Goal: Task Accomplishment & Management: Complete application form

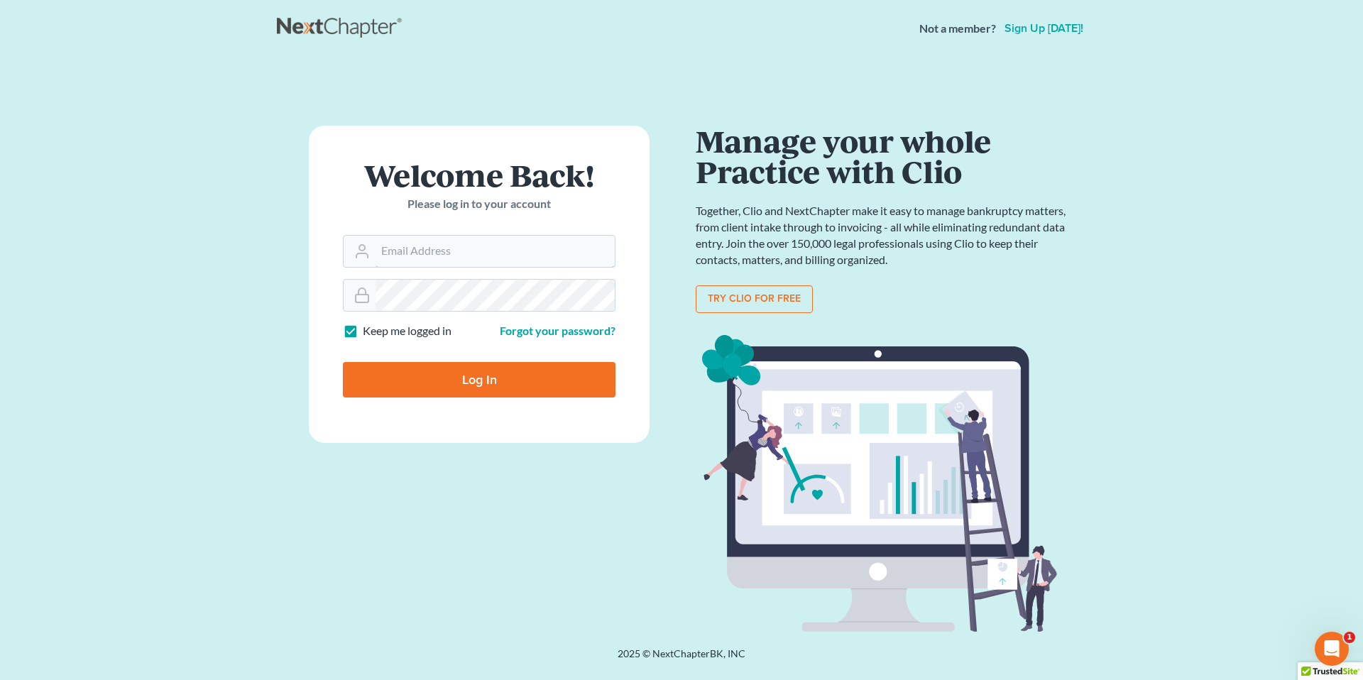
type input "[EMAIL_ADDRESS][PERSON_NAME][DOMAIN_NAME]"
click at [455, 380] on input "Log In" at bounding box center [479, 379] width 273 height 35
type input "Thinking..."
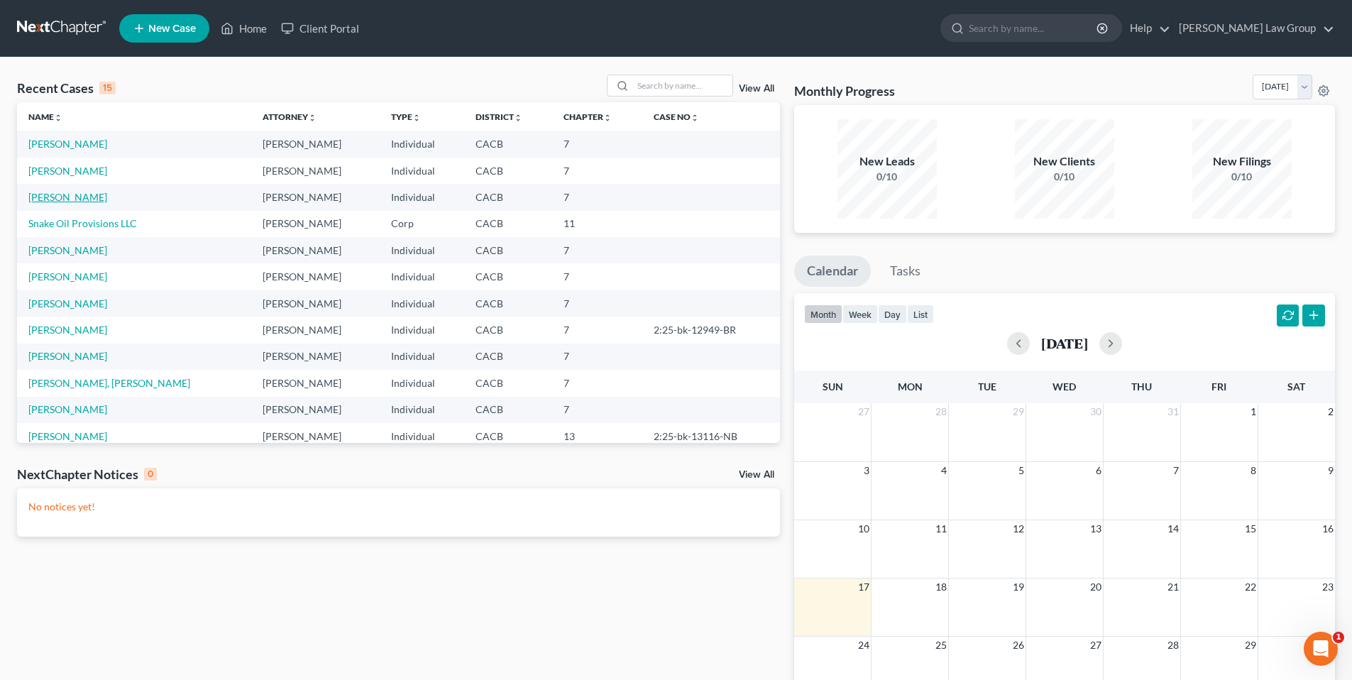
click at [68, 200] on link "[PERSON_NAME]" at bounding box center [67, 197] width 79 height 12
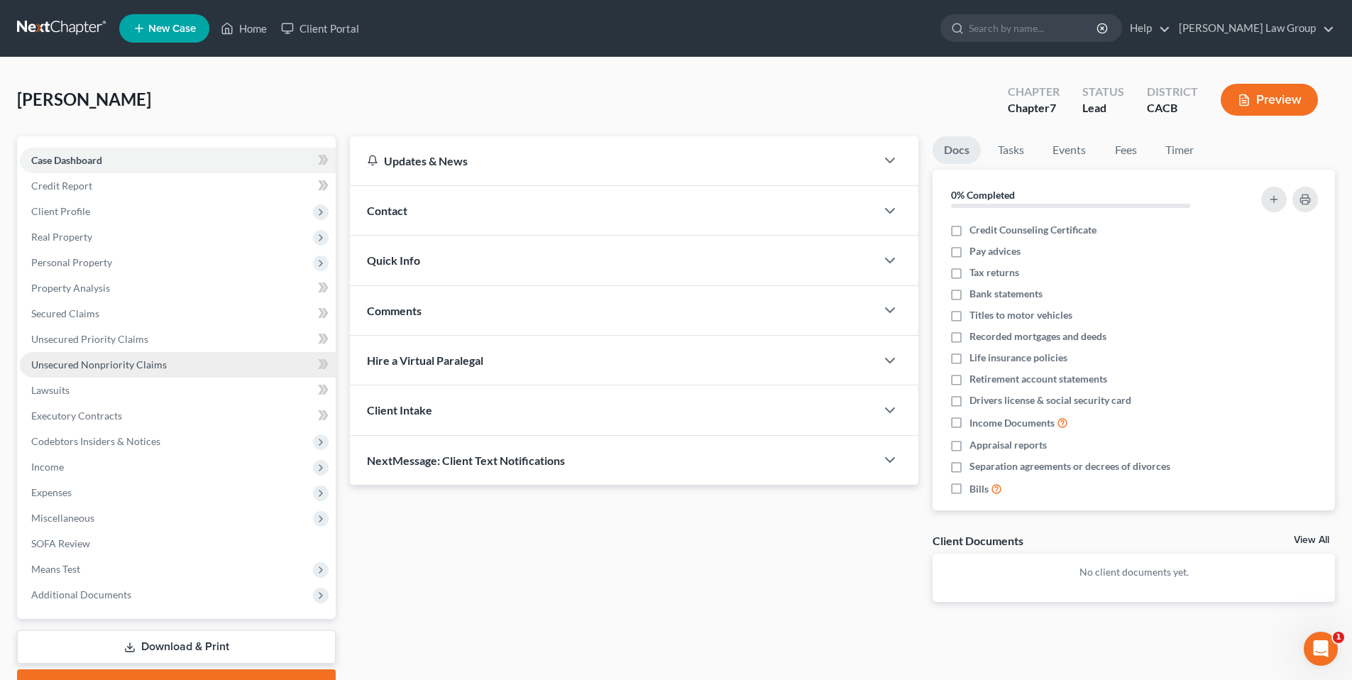
click at [65, 358] on span "Unsecured Nonpriority Claims" at bounding box center [99, 364] width 136 height 12
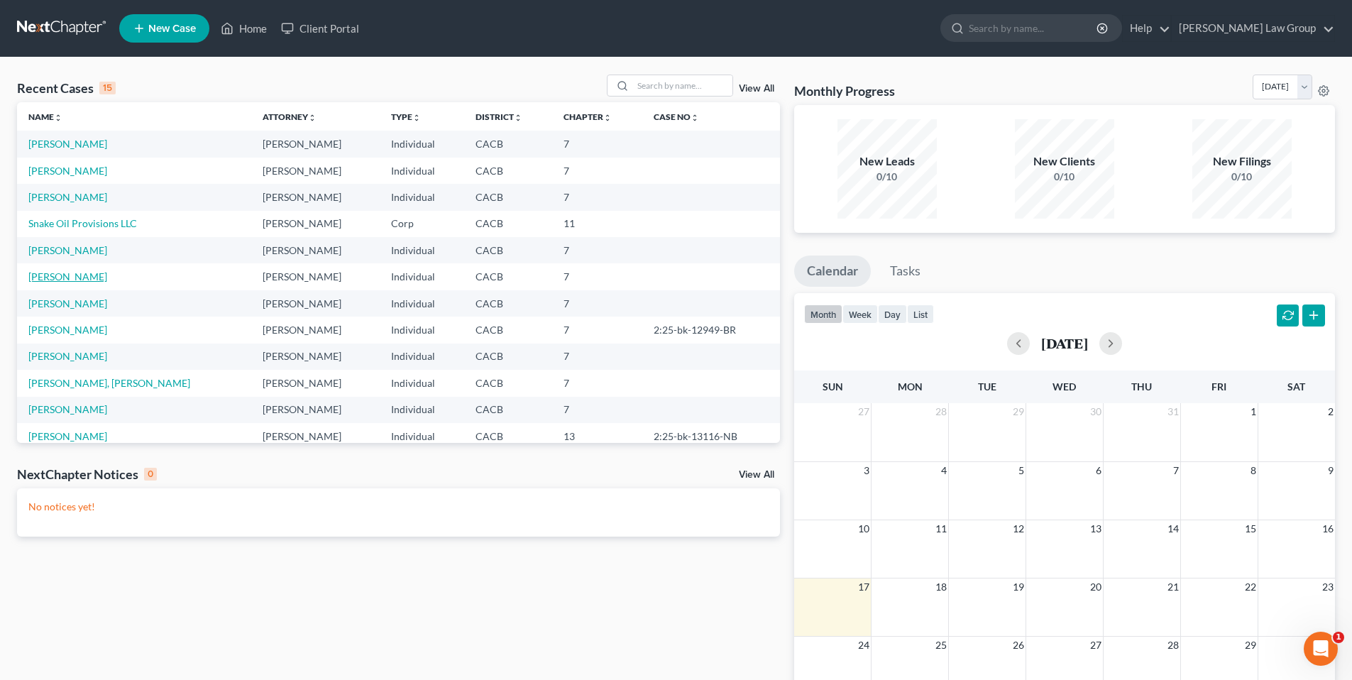
click at [81, 277] on link "Garcia, Cristina" at bounding box center [67, 276] width 79 height 12
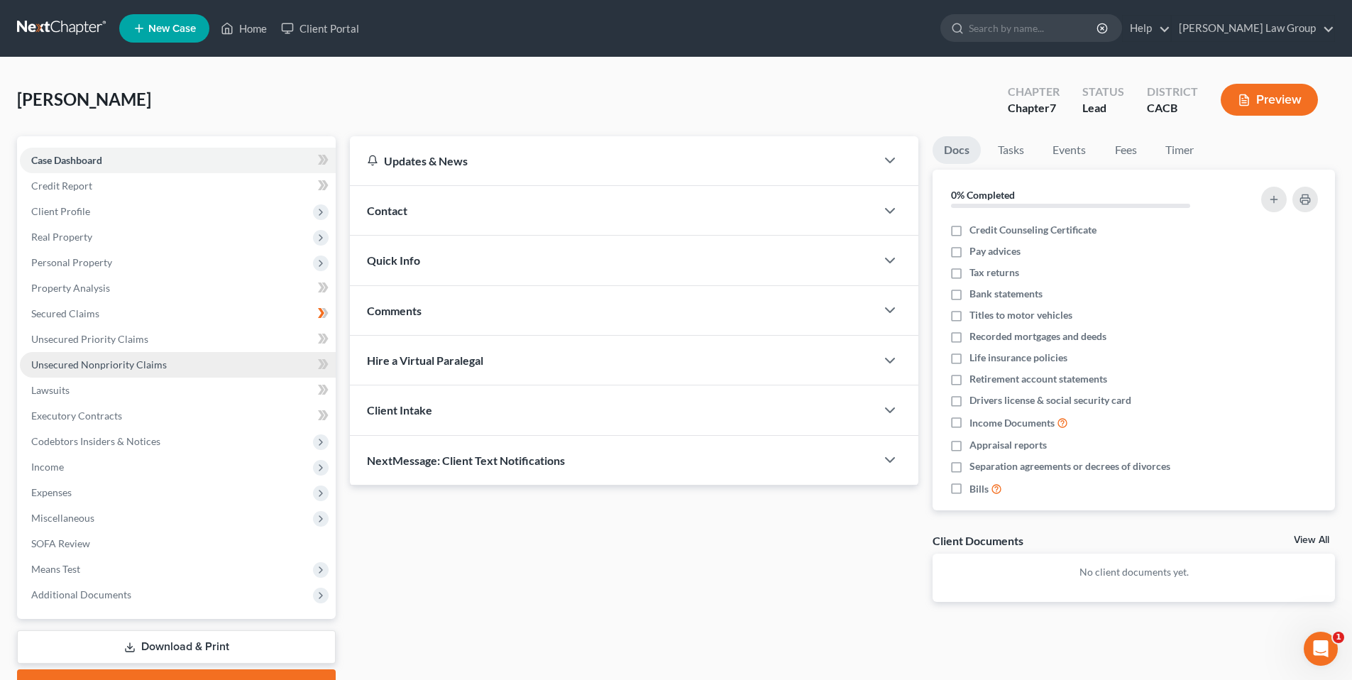
click at [77, 367] on span "Unsecured Nonpriority Claims" at bounding box center [99, 364] width 136 height 12
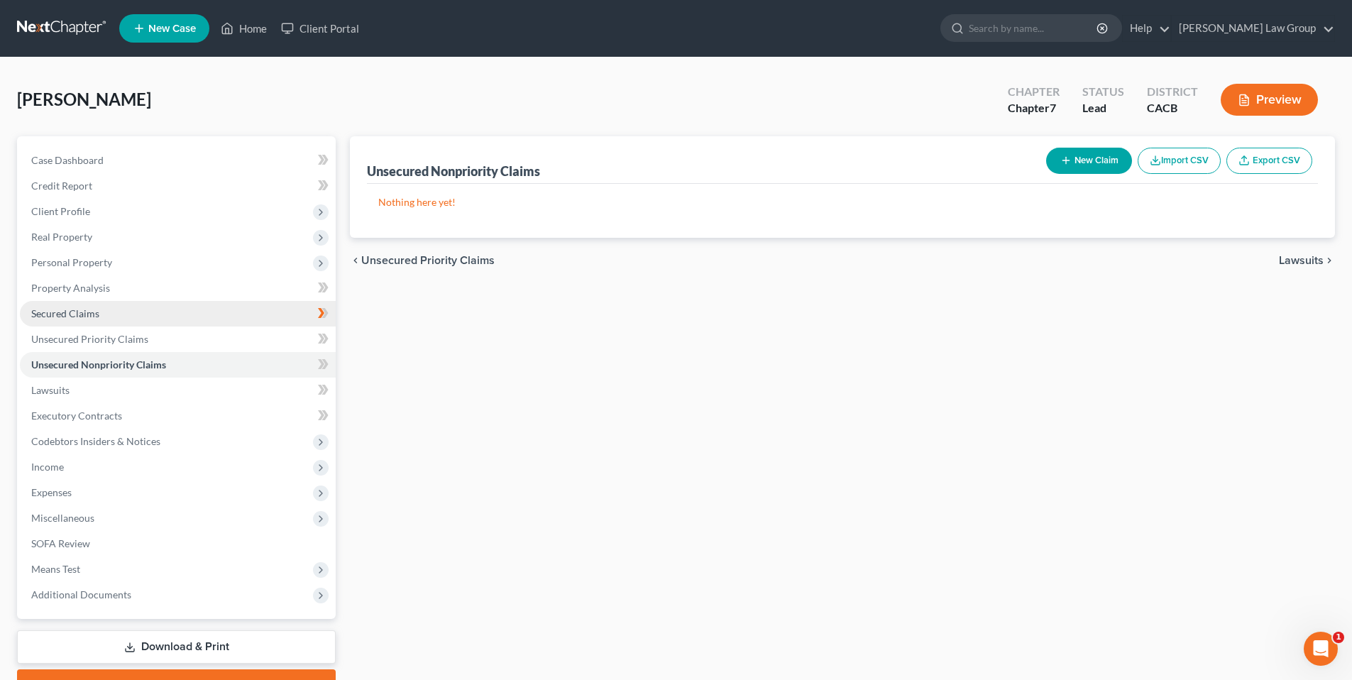
click at [66, 312] on span "Secured Claims" at bounding box center [65, 313] width 68 height 12
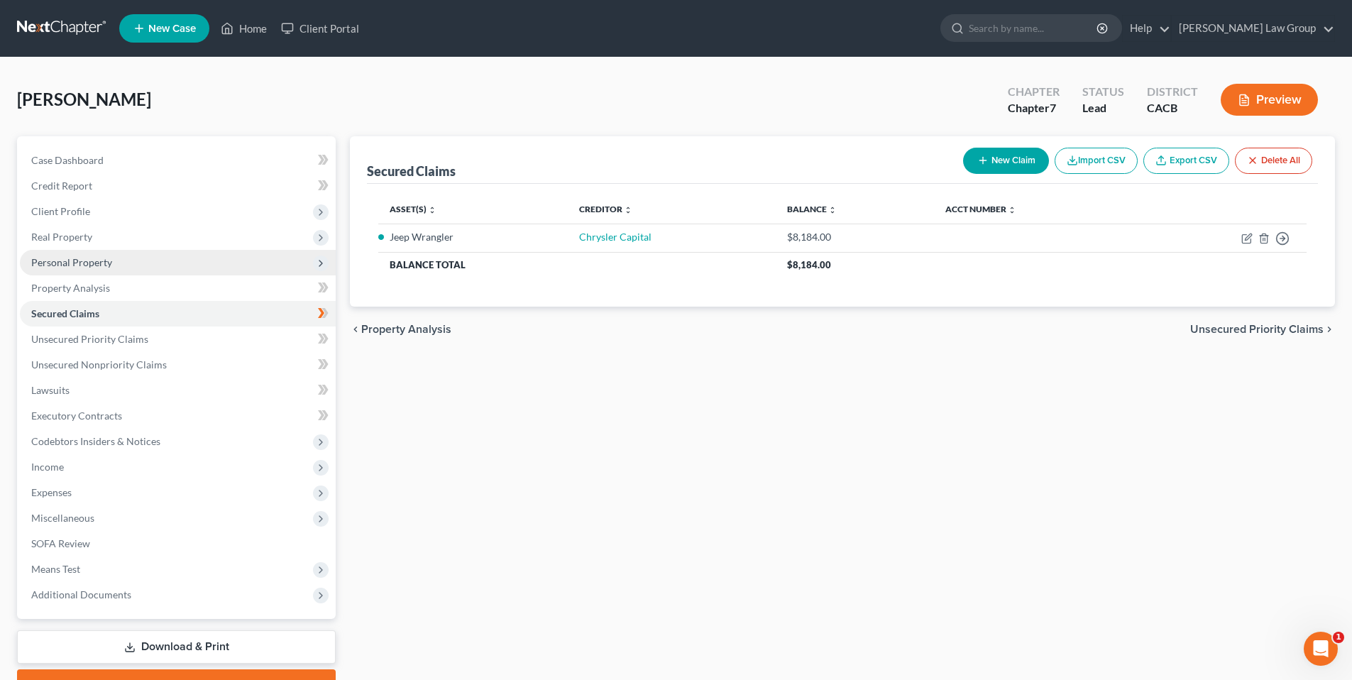
click at [67, 263] on span "Personal Property" at bounding box center [71, 262] width 81 height 12
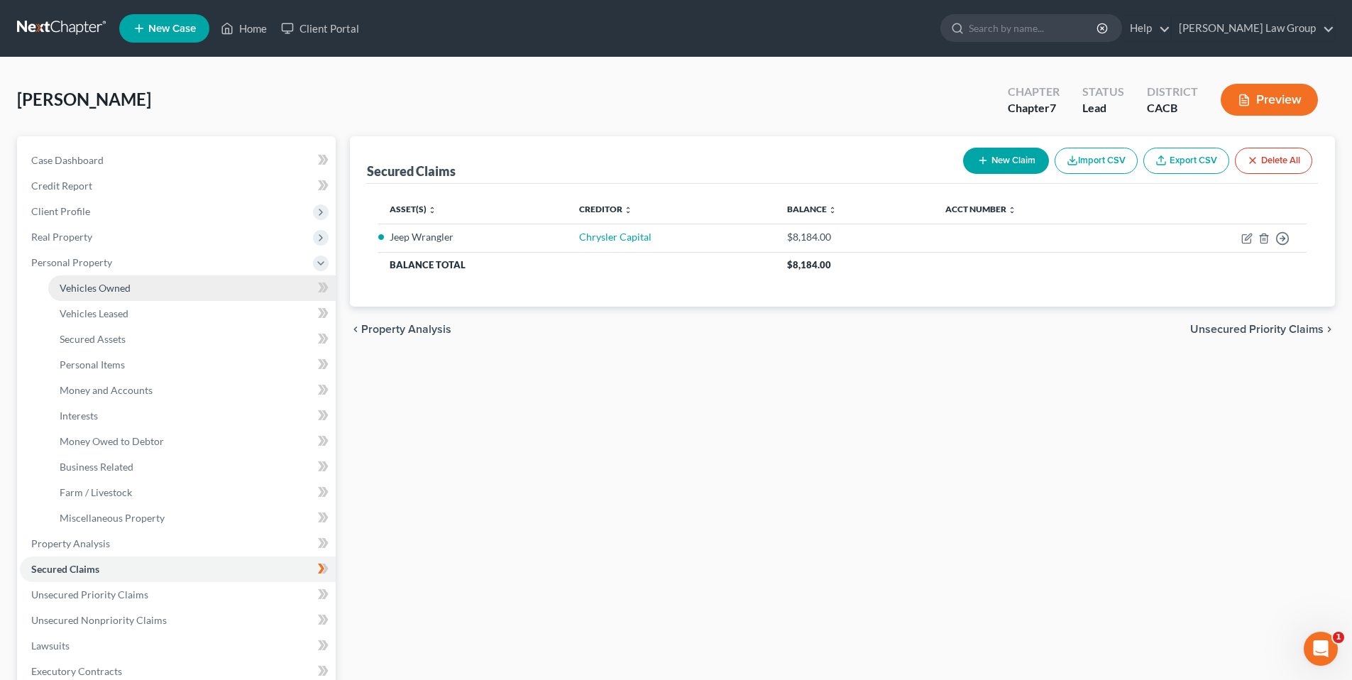
click at [75, 286] on span "Vehicles Owned" at bounding box center [95, 288] width 71 height 12
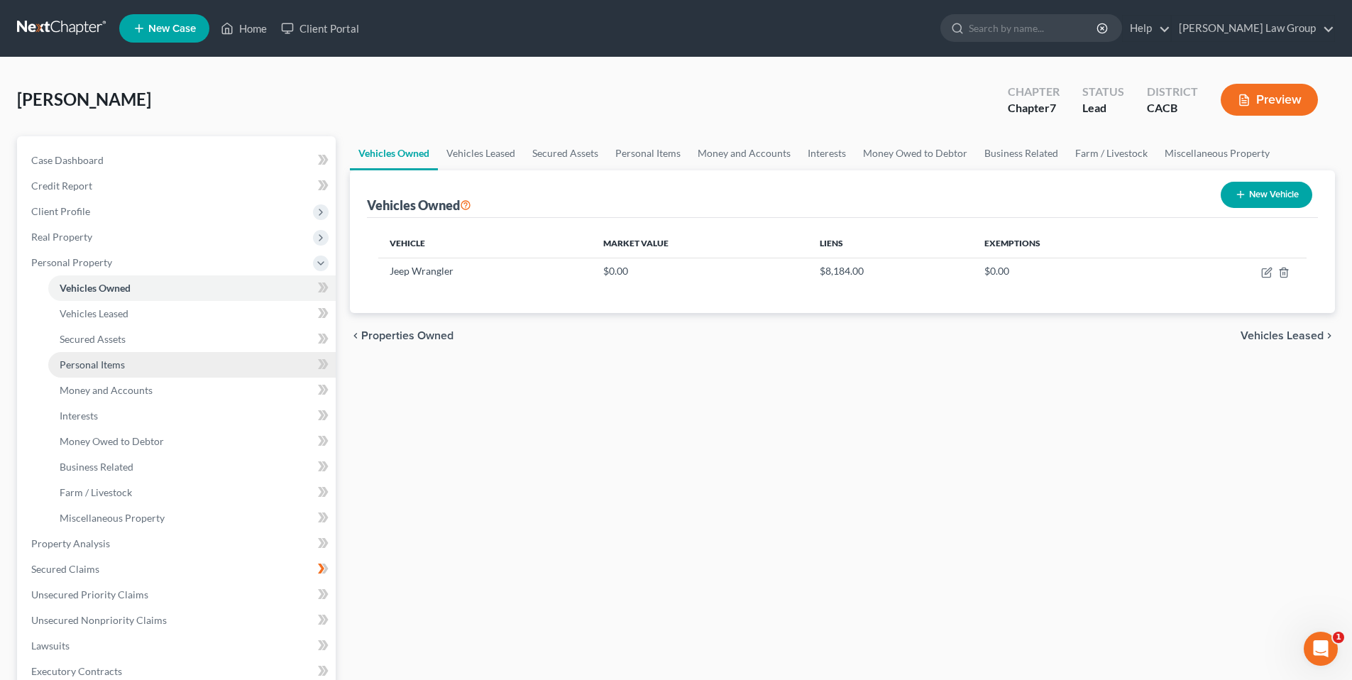
click at [88, 361] on span "Personal Items" at bounding box center [92, 364] width 65 height 12
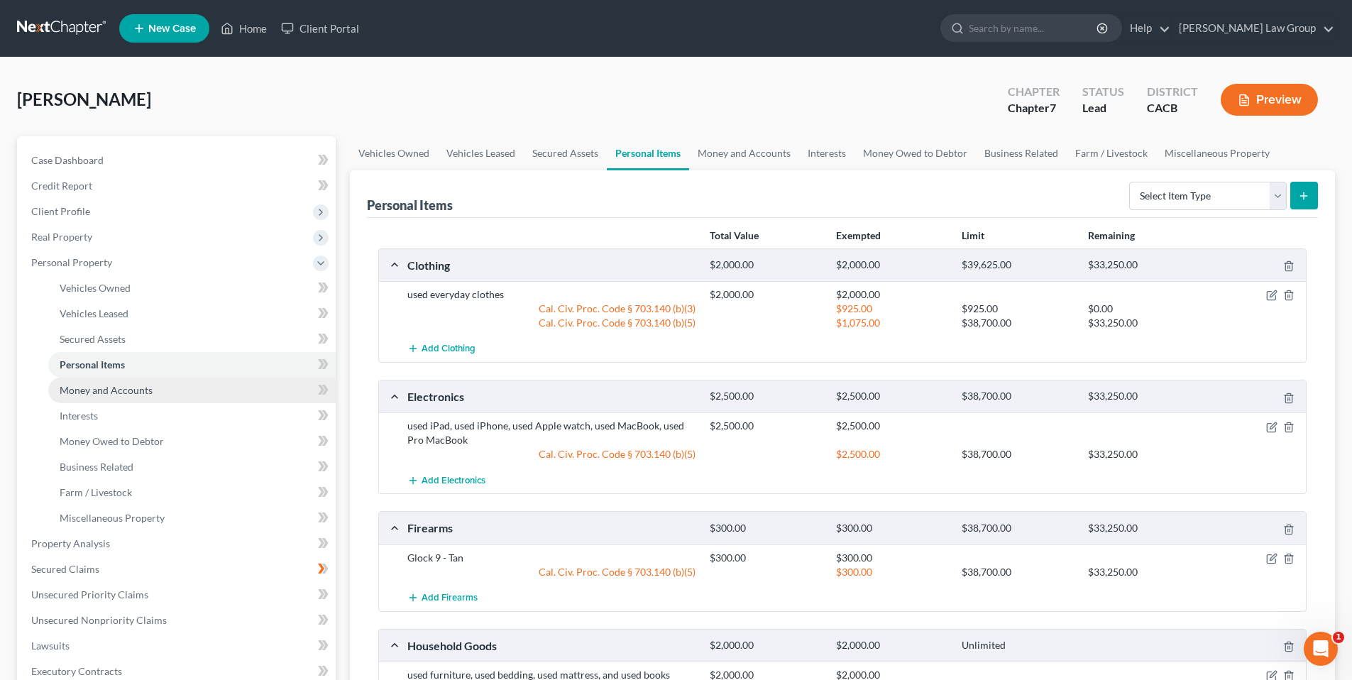
click at [94, 389] on span "Money and Accounts" at bounding box center [106, 390] width 93 height 12
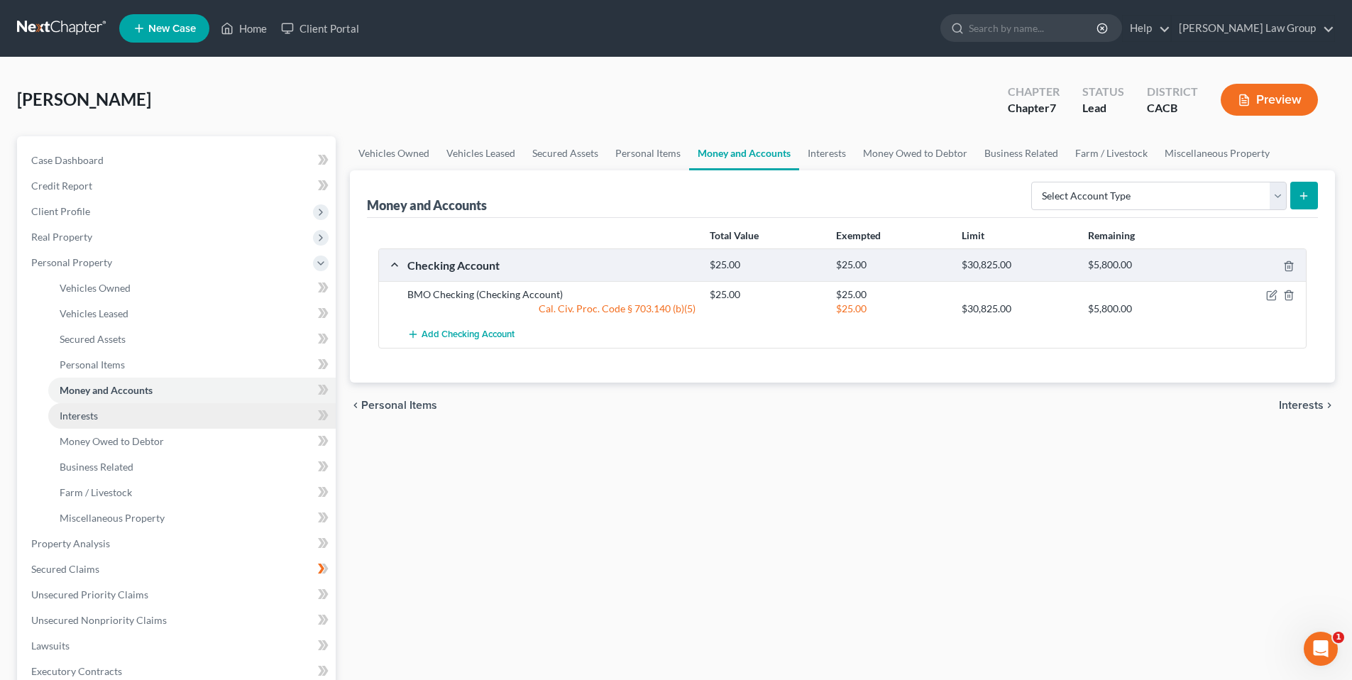
click at [87, 415] on span "Interests" at bounding box center [79, 416] width 38 height 12
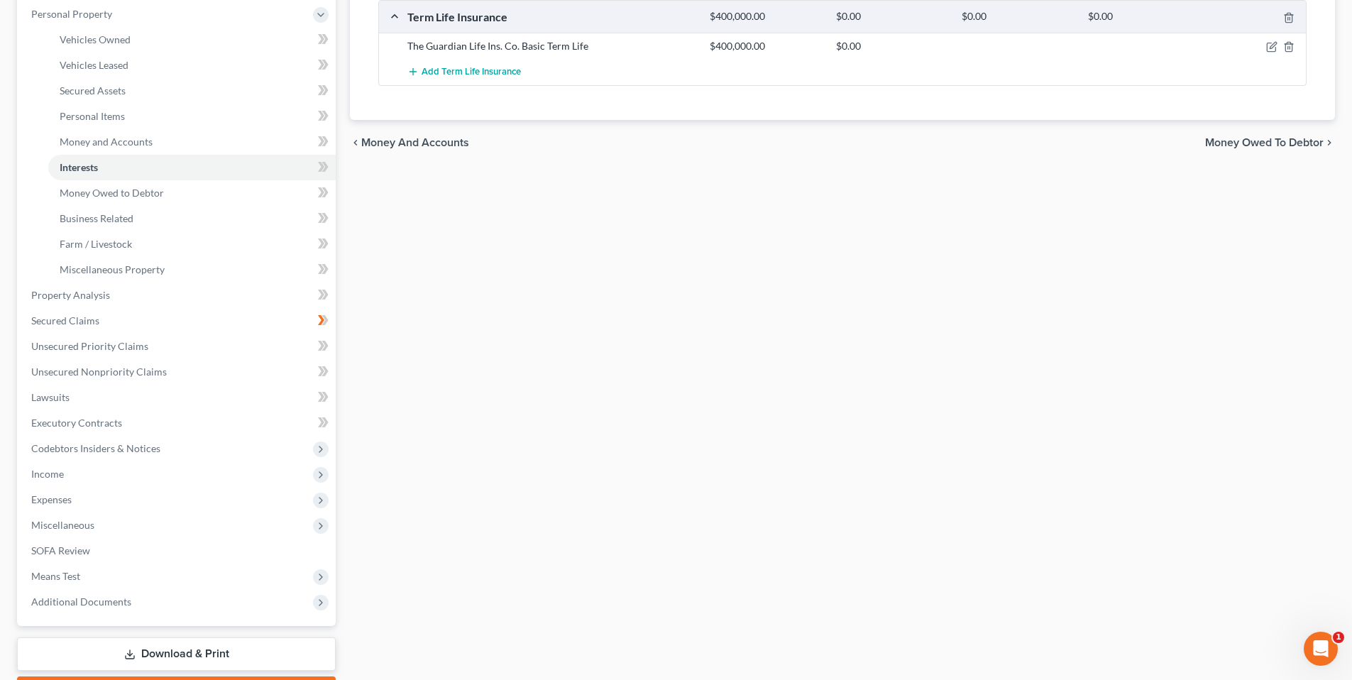
scroll to position [248, 0]
click at [78, 424] on span "Executory Contracts" at bounding box center [76, 423] width 91 height 12
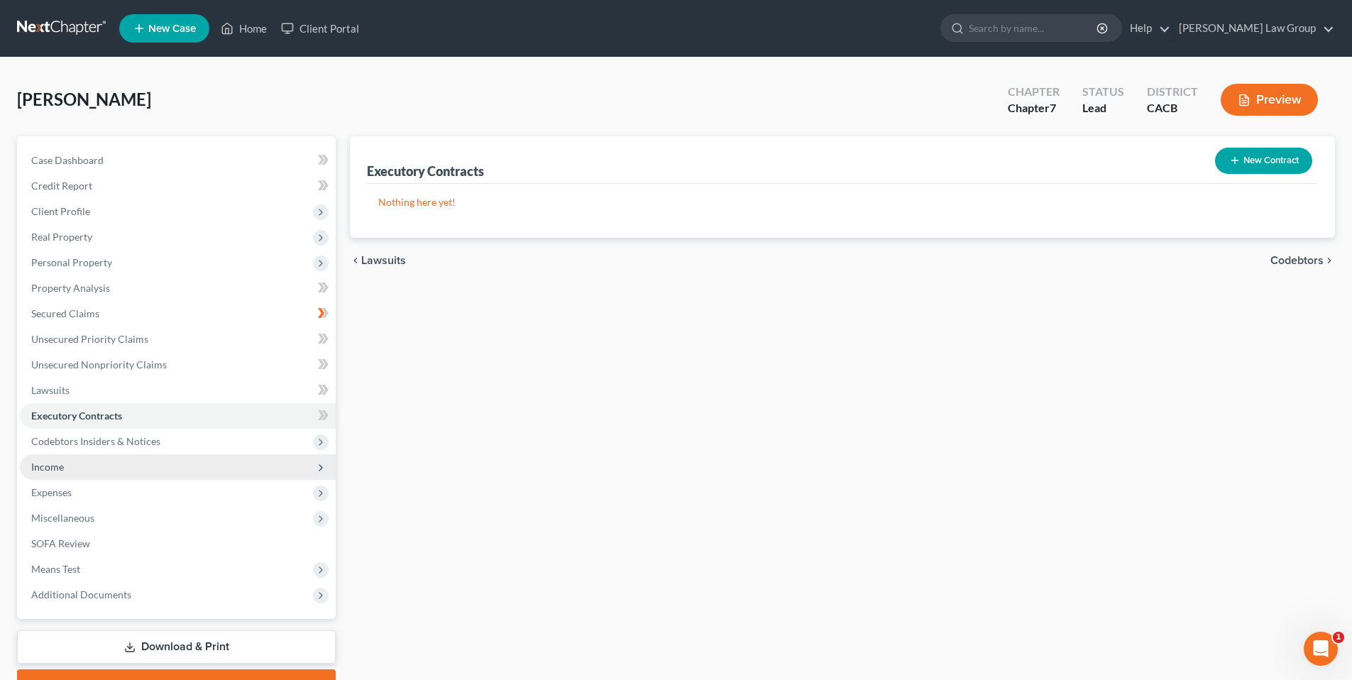
click at [60, 463] on span "Income" at bounding box center [47, 467] width 33 height 12
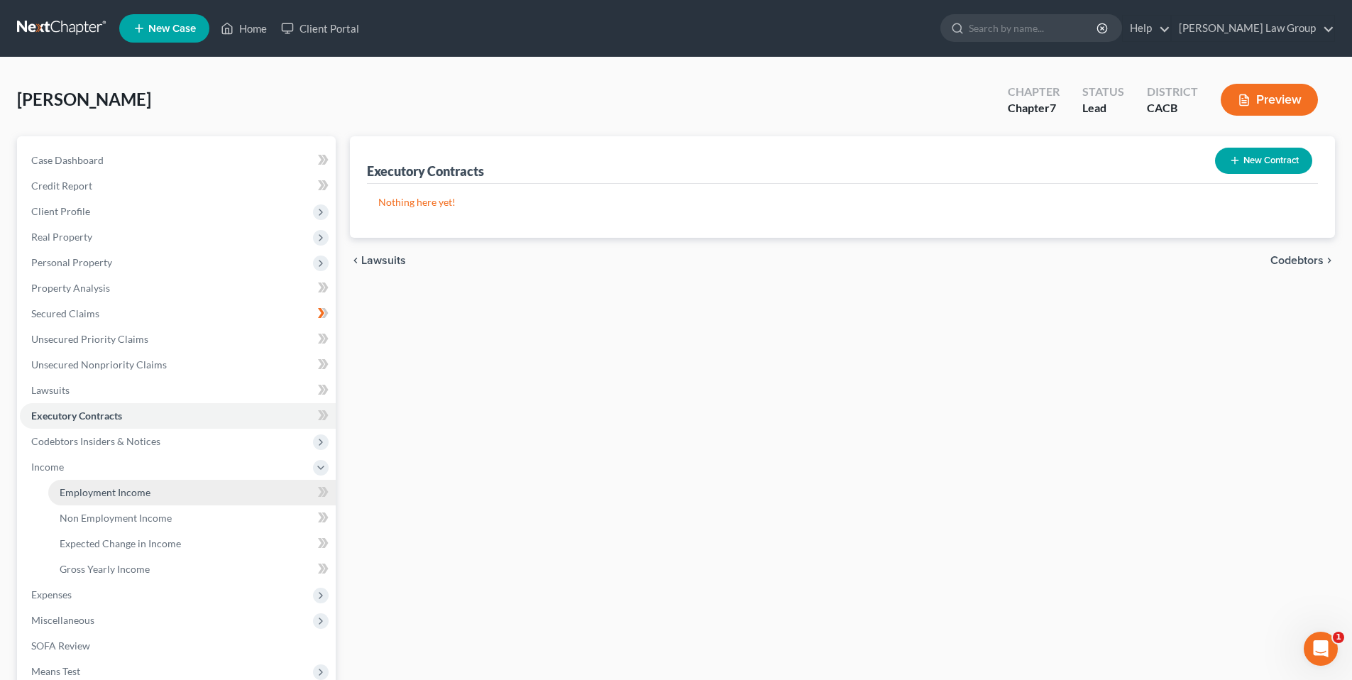
click at [86, 484] on link "Employment Income" at bounding box center [191, 493] width 287 height 26
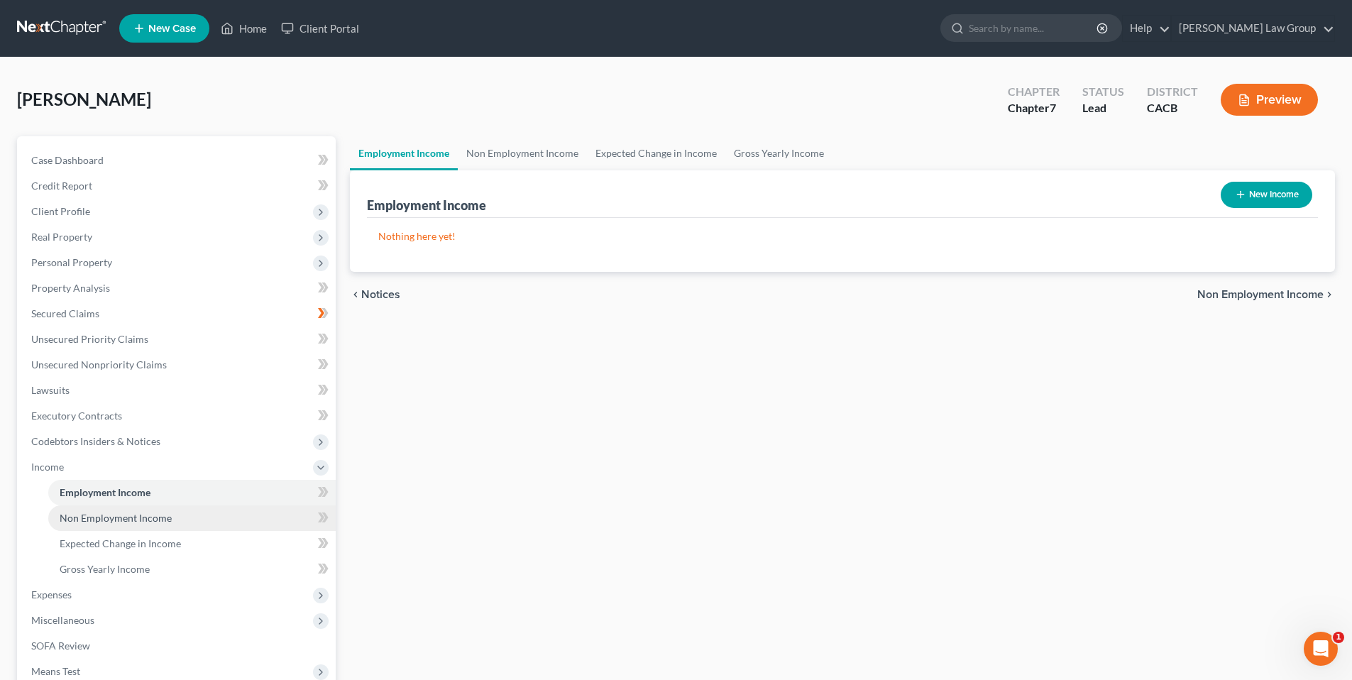
click at [98, 512] on span "Non Employment Income" at bounding box center [116, 518] width 112 height 12
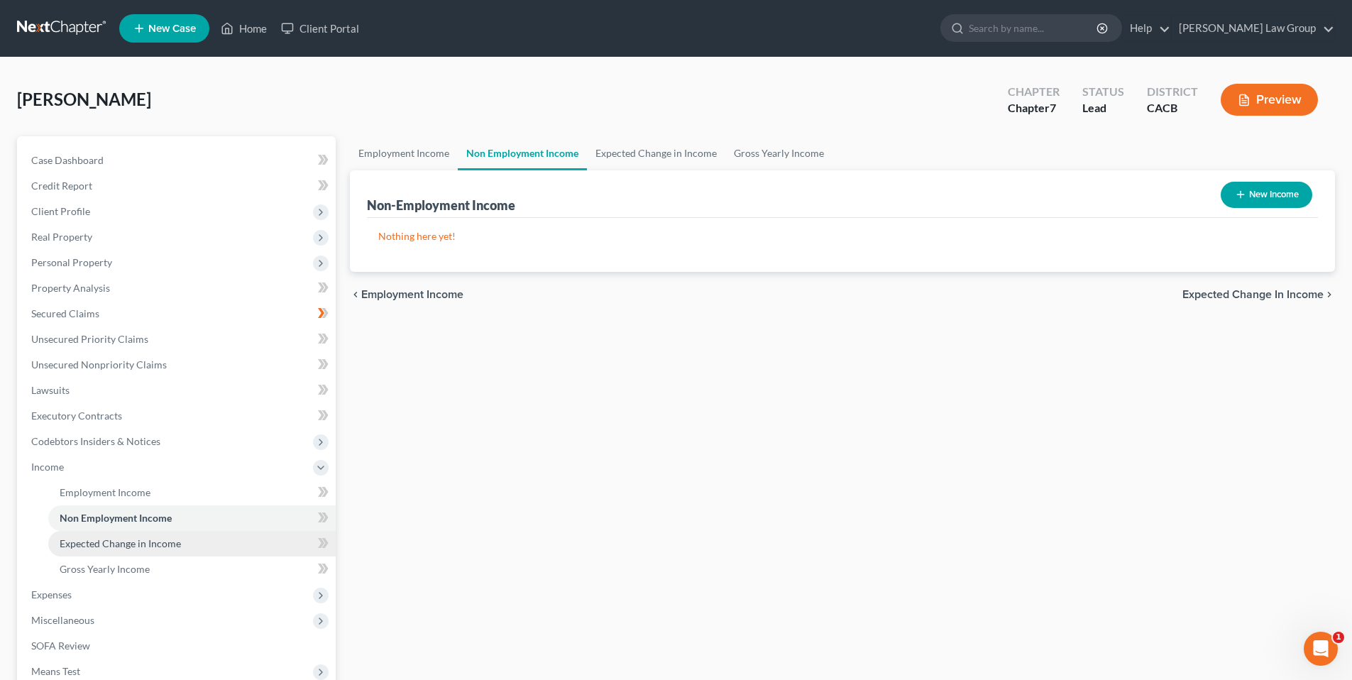
click at [107, 544] on span "Expected Change in Income" at bounding box center [120, 543] width 121 height 12
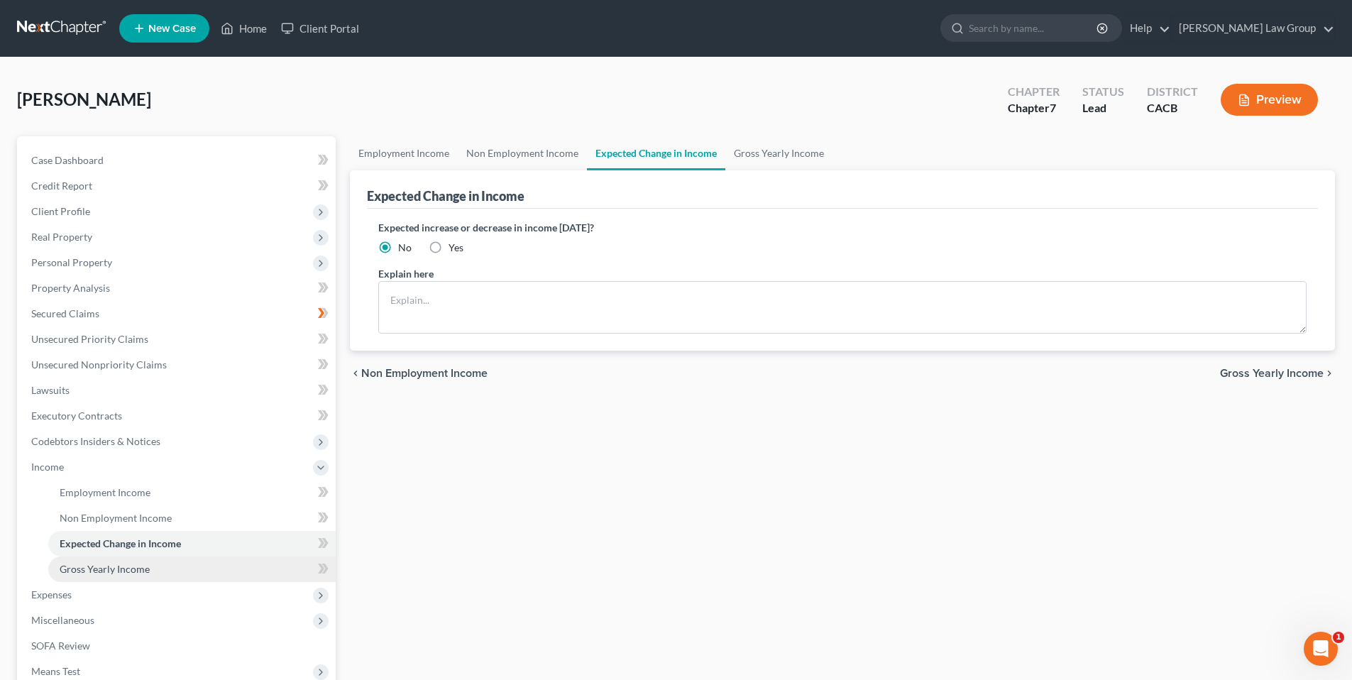
click at [112, 564] on span "Gross Yearly Income" at bounding box center [105, 569] width 90 height 12
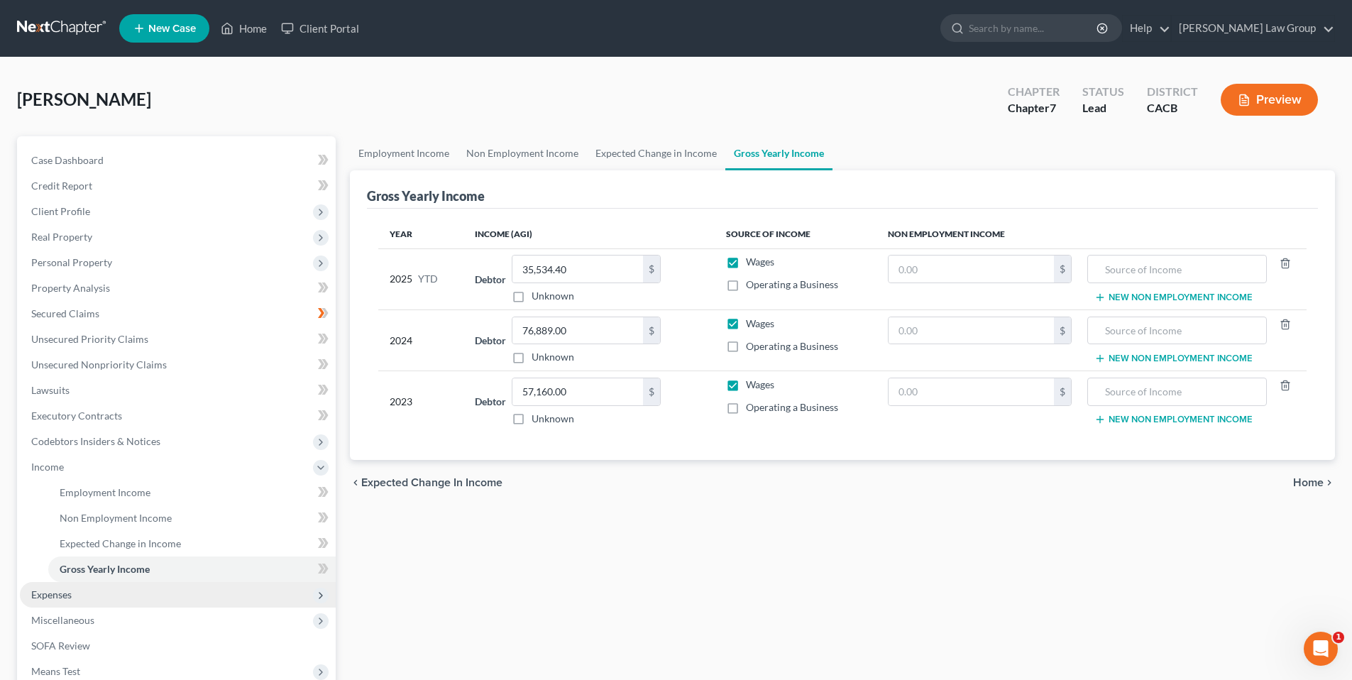
click at [62, 588] on span "Expenses" at bounding box center [51, 594] width 40 height 12
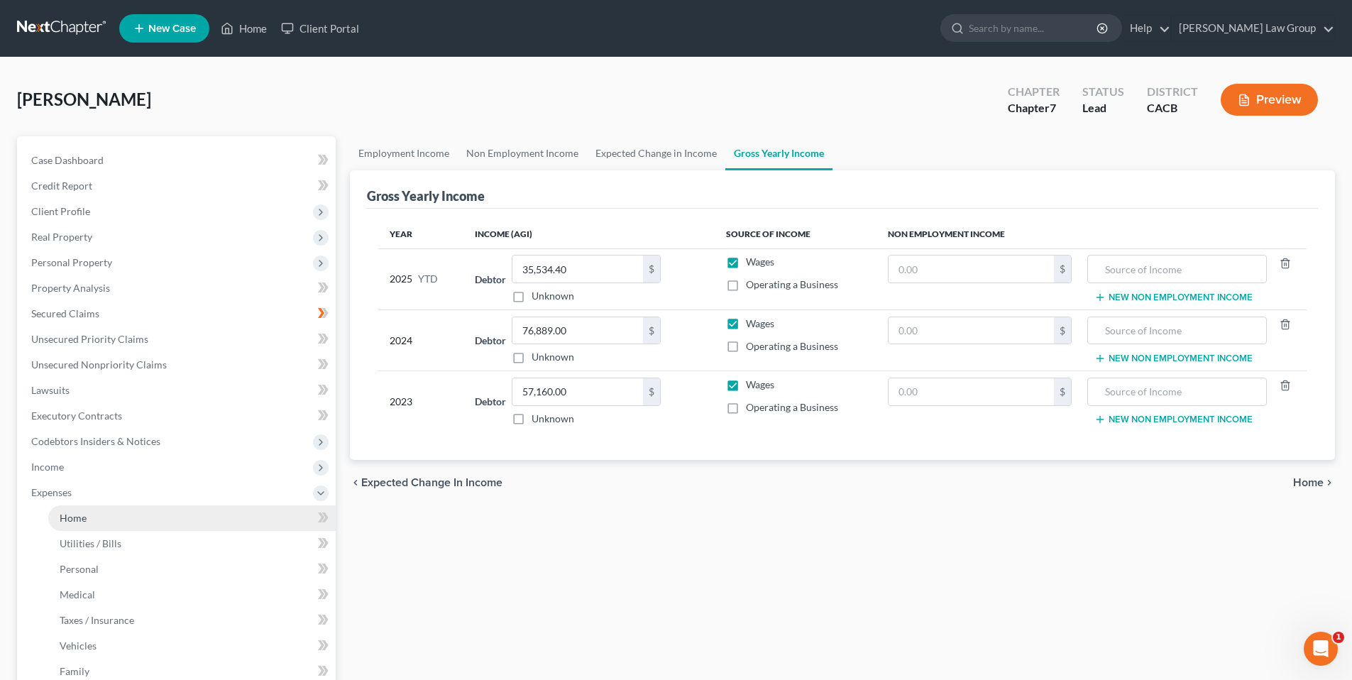
click at [77, 513] on span "Home" at bounding box center [73, 518] width 27 height 12
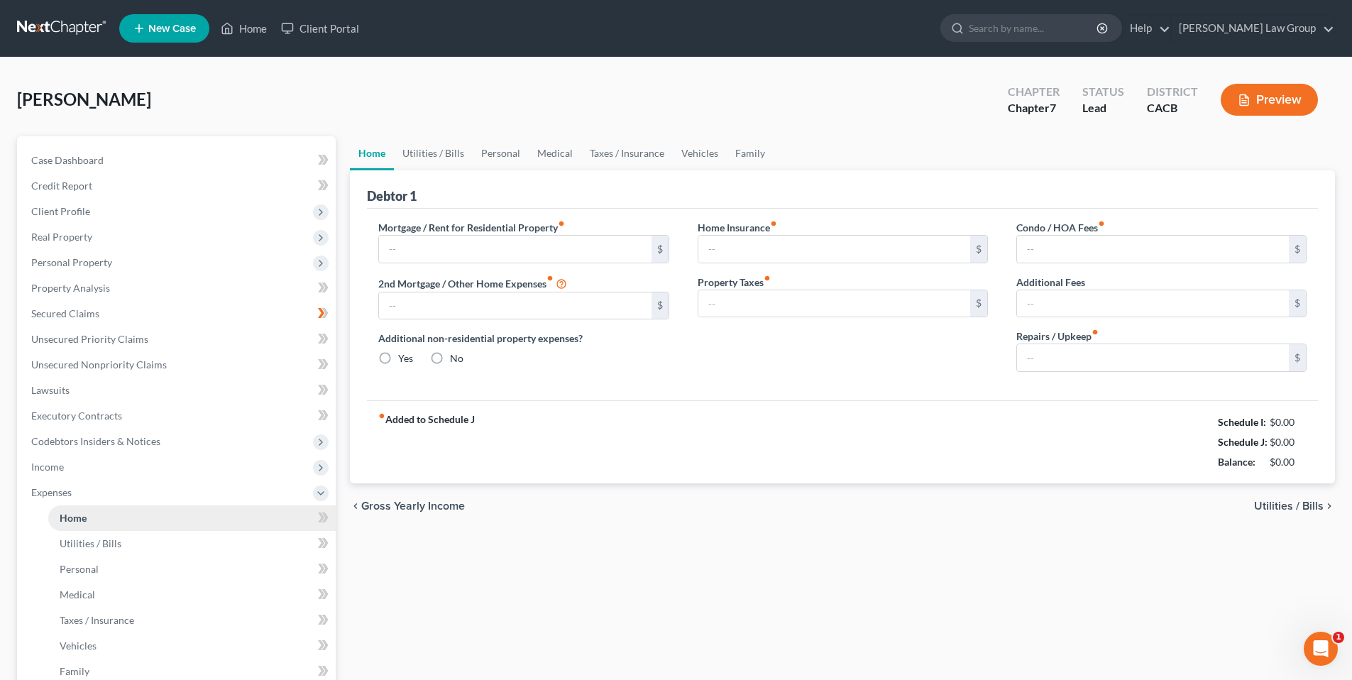
type input "0.00"
radio input "true"
type input "0.00"
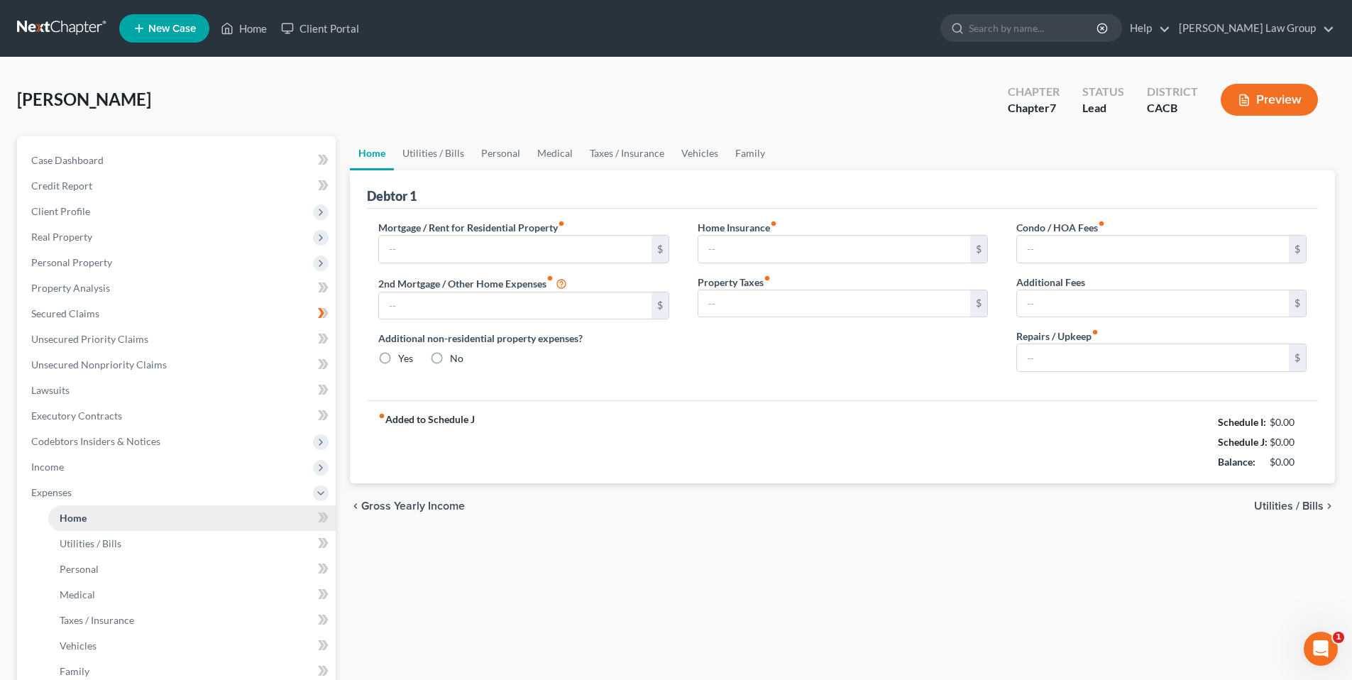
type input "0.00"
click at [90, 548] on span "Utilities / Bills" at bounding box center [91, 543] width 62 height 12
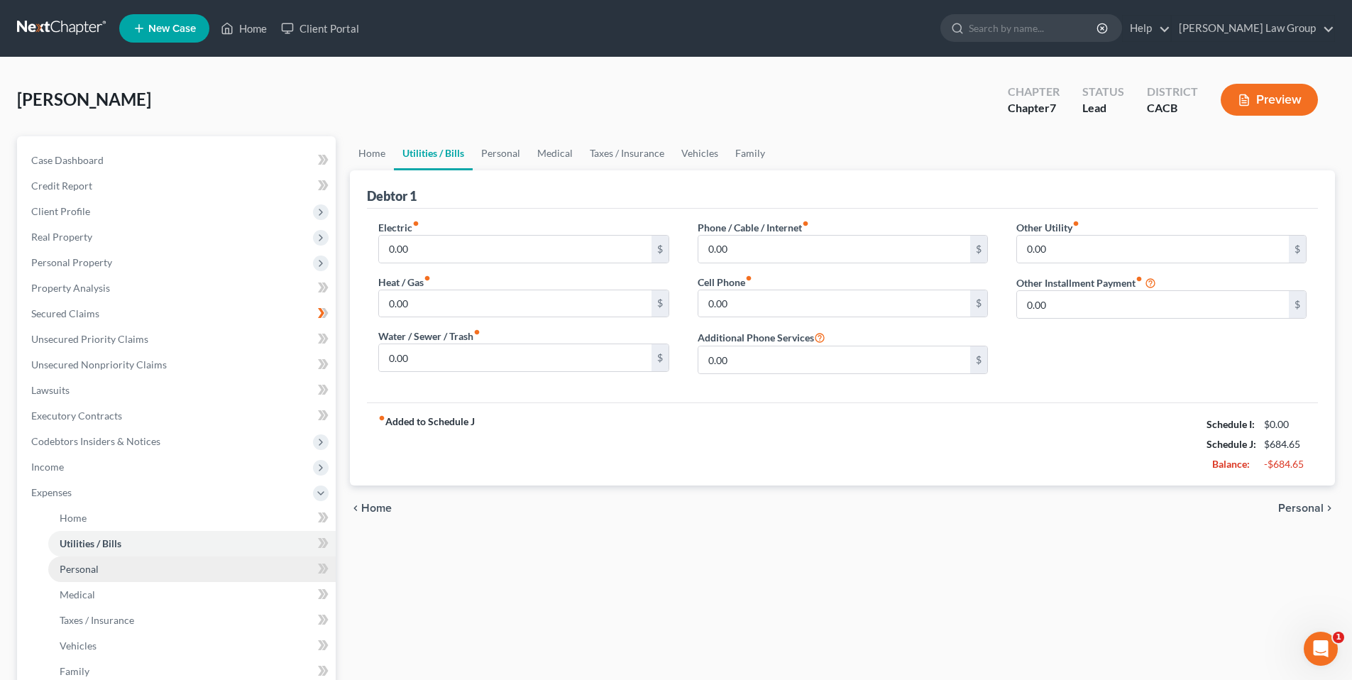
click at [88, 573] on span "Personal" at bounding box center [79, 569] width 39 height 12
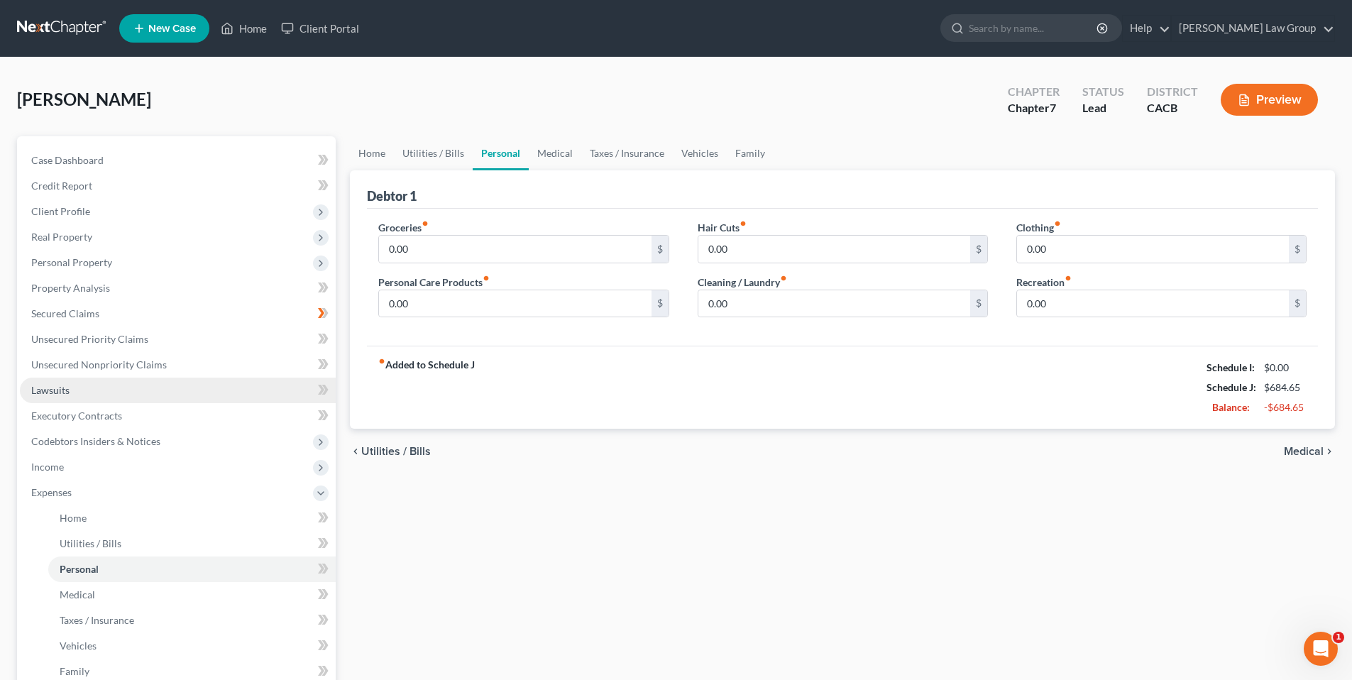
click at [71, 384] on link "Lawsuits" at bounding box center [178, 391] width 316 height 26
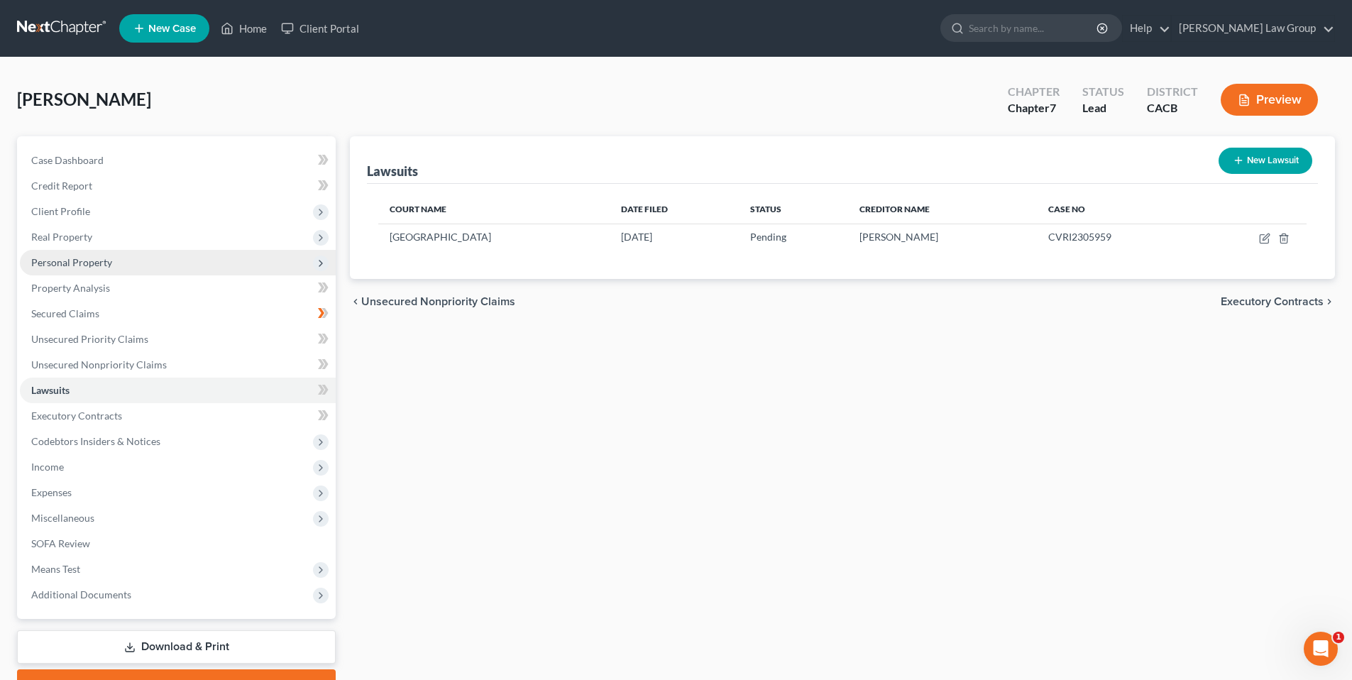
click at [60, 256] on span "Personal Property" at bounding box center [71, 262] width 81 height 12
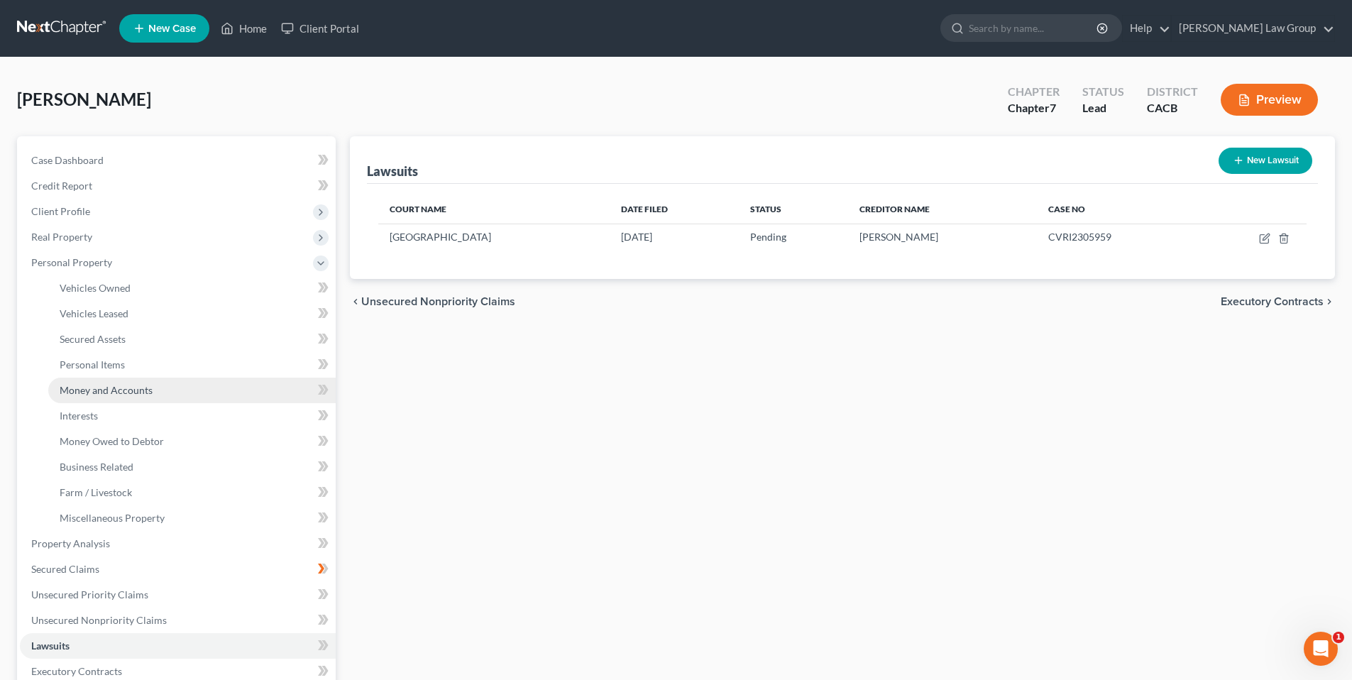
click at [121, 388] on span "Money and Accounts" at bounding box center [106, 390] width 93 height 12
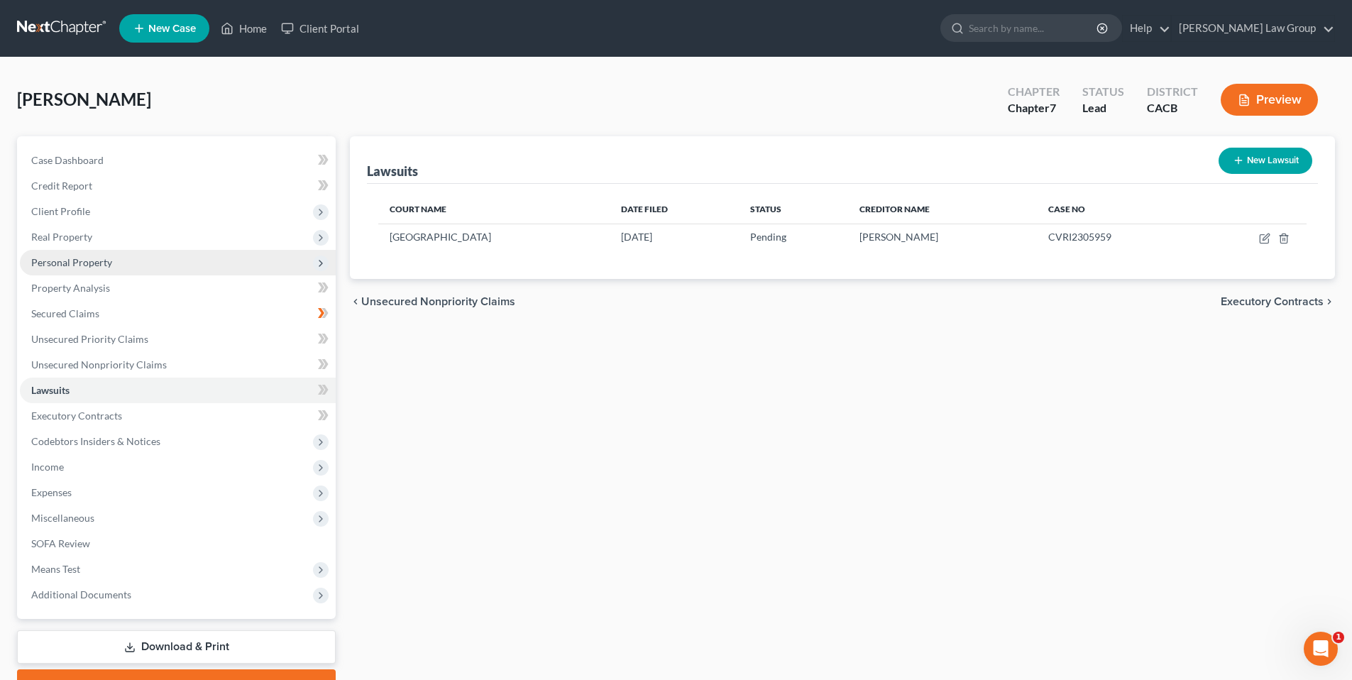
click at [84, 262] on span "Personal Property" at bounding box center [71, 262] width 81 height 12
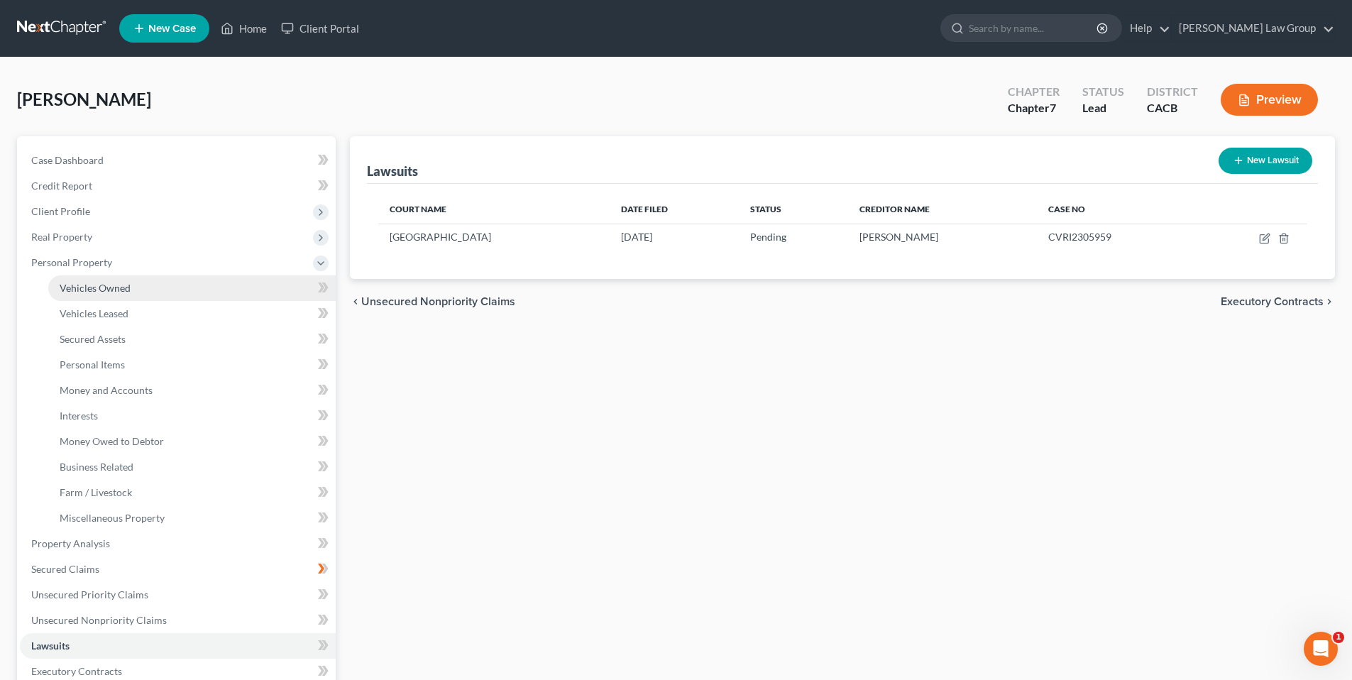
click at [102, 285] on span "Vehicles Owned" at bounding box center [95, 288] width 71 height 12
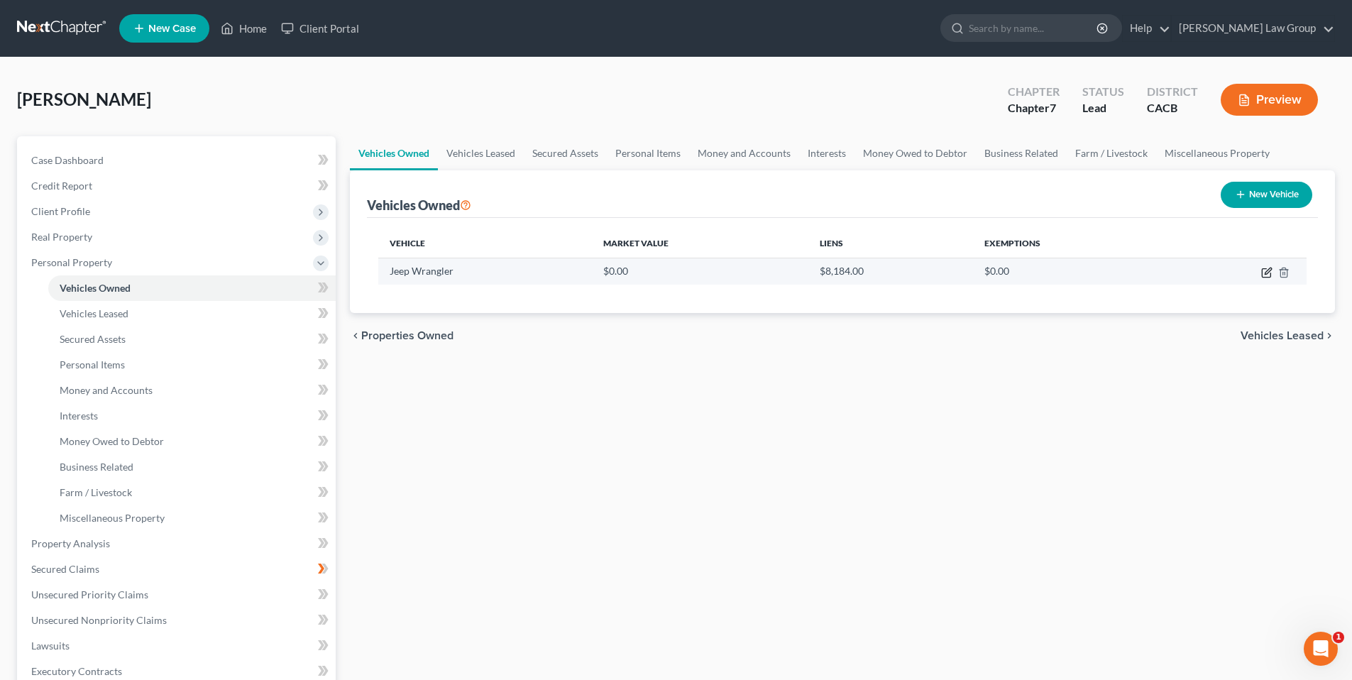
click at [1266, 274] on icon "button" at bounding box center [1268, 271] width 6 height 6
select select "0"
select select "2"
select select "0"
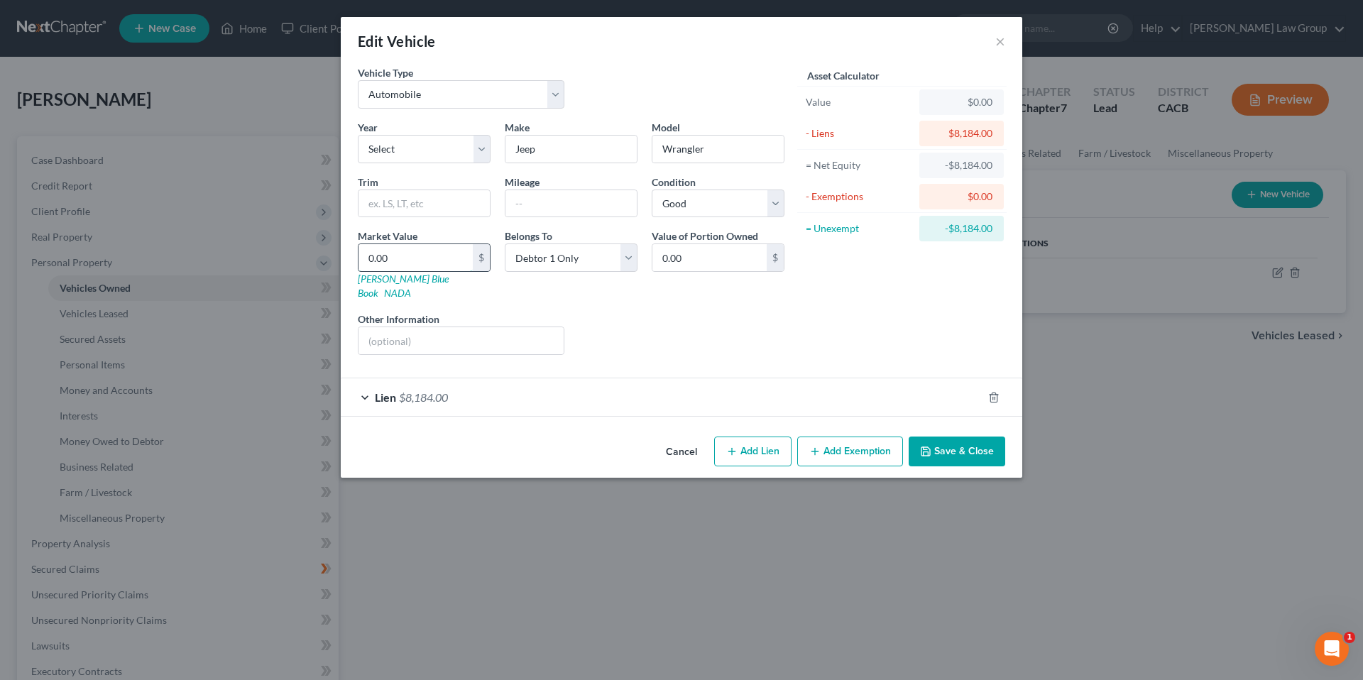
click at [419, 262] on input "0.00" at bounding box center [415, 257] width 114 height 27
type input "2"
type input "2.00"
type input "28"
type input "28.00"
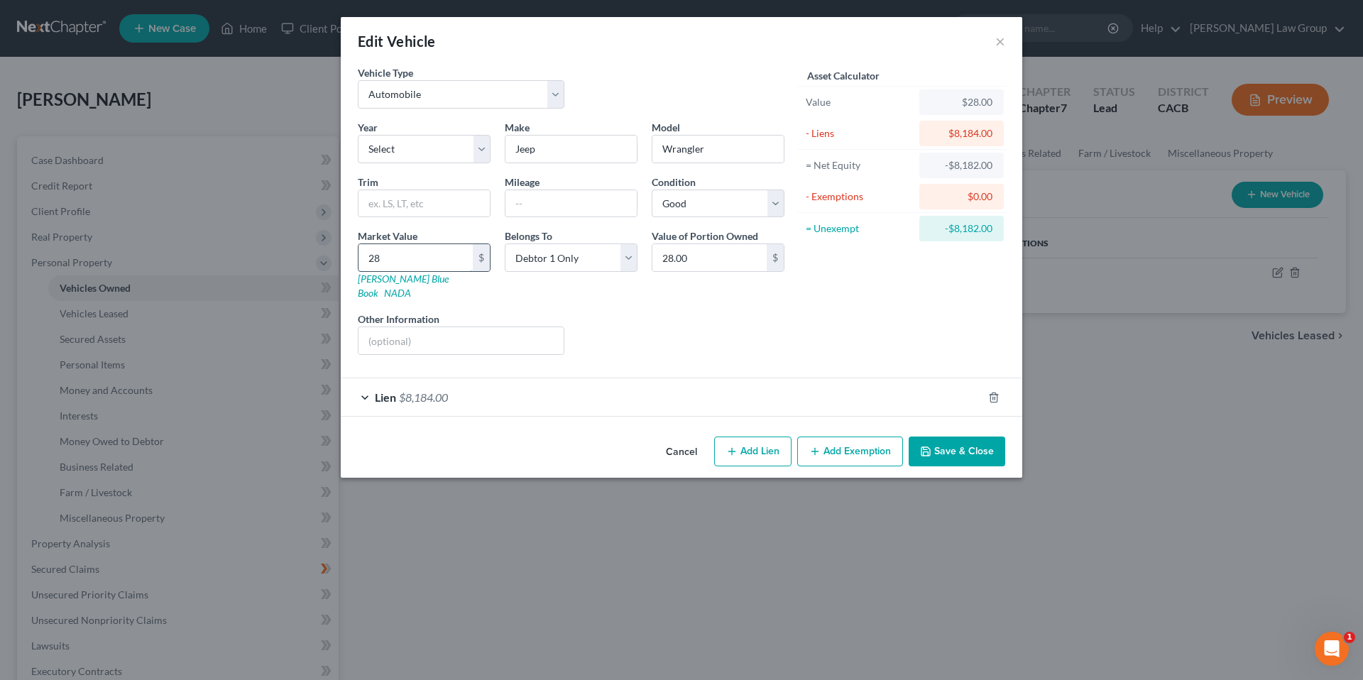
type input "284"
type input "284.00"
type input "2849"
type input "2,849.00"
type input "2,8492"
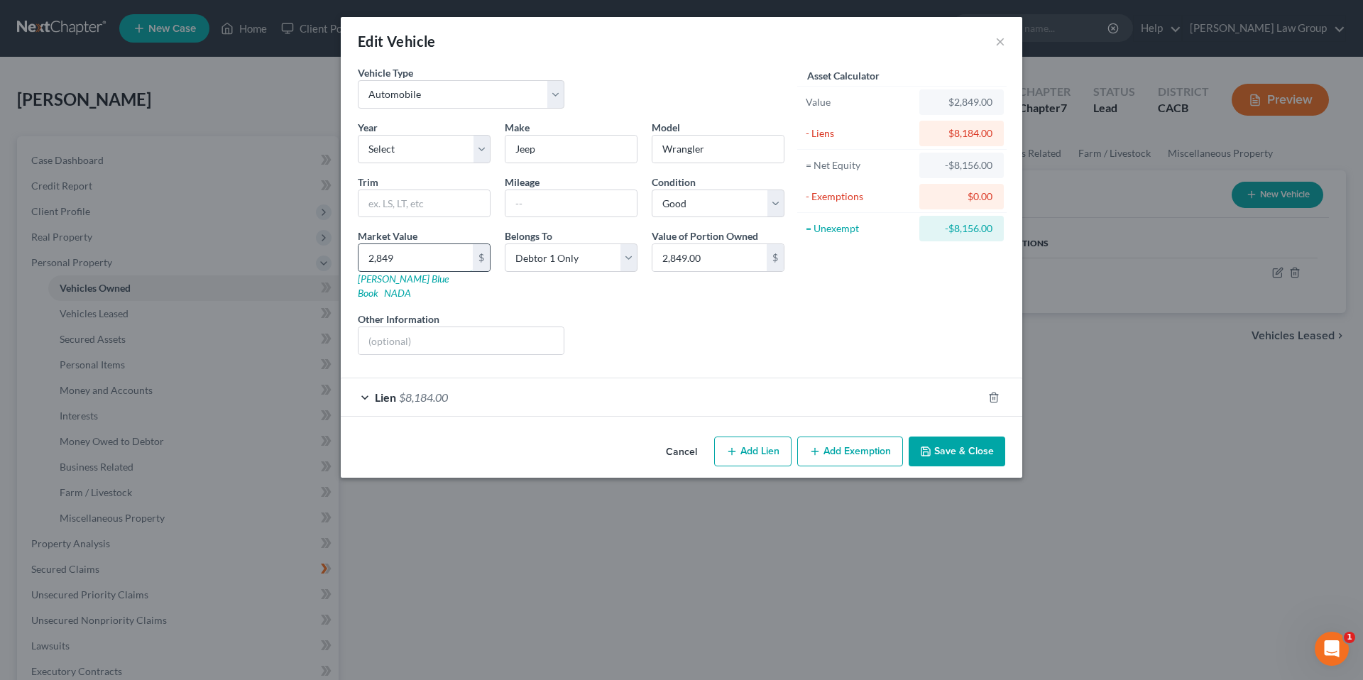
type input "28,492.00"
click at [866, 437] on button "Add Exemption" at bounding box center [850, 452] width 106 height 30
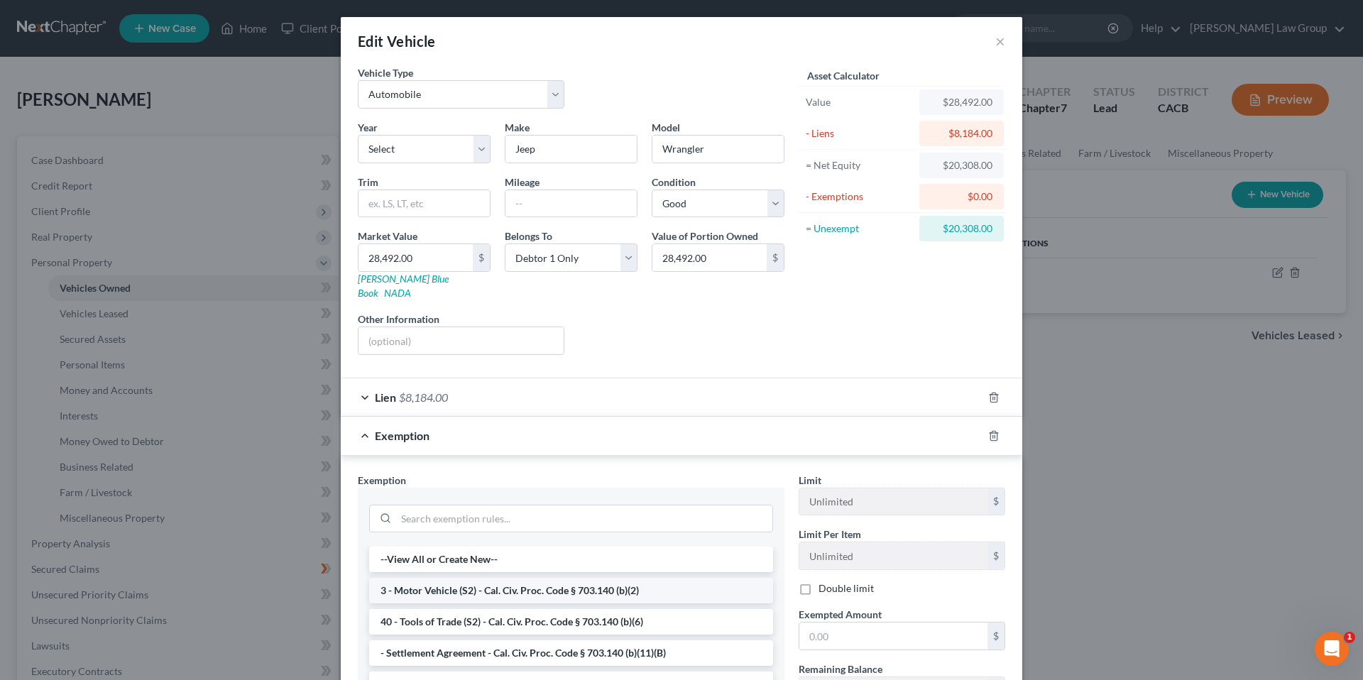
click at [474, 578] on li "3 - Motor Vehicle (S2) - Cal. Civ. Proc. Code § 703.140 (b)(2)" at bounding box center [571, 591] width 404 height 26
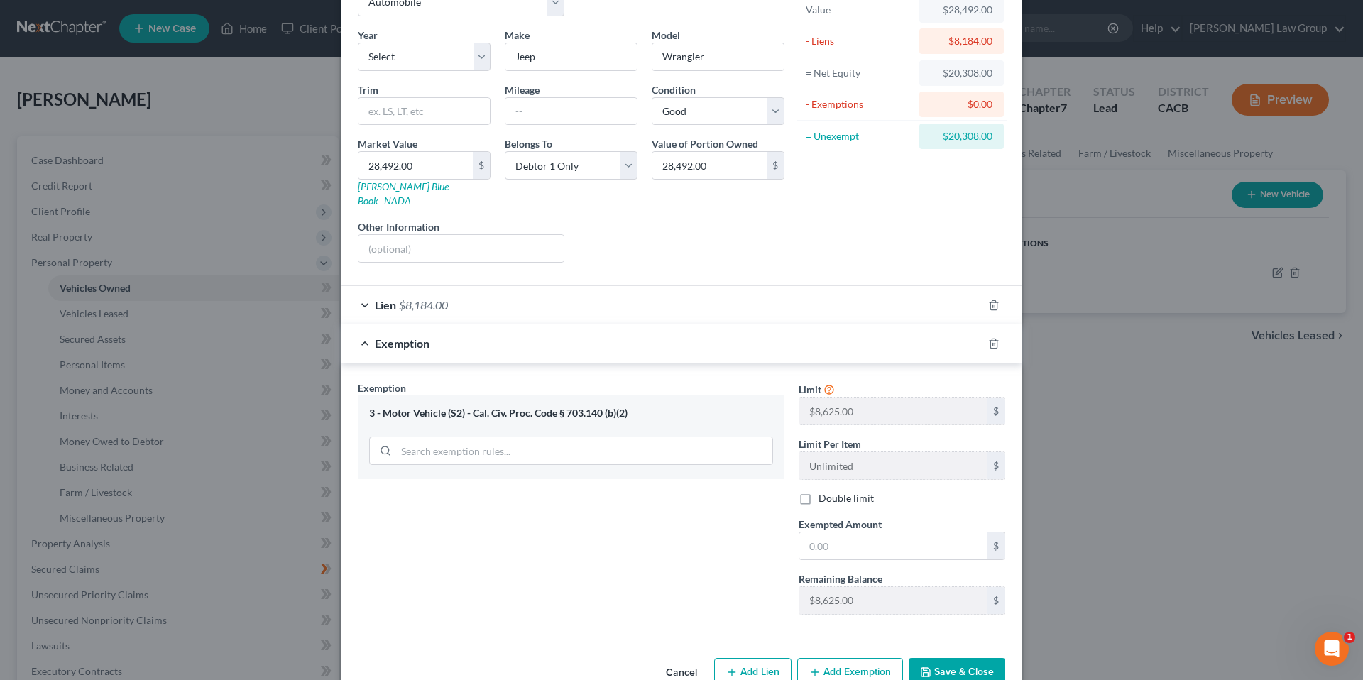
scroll to position [114, 0]
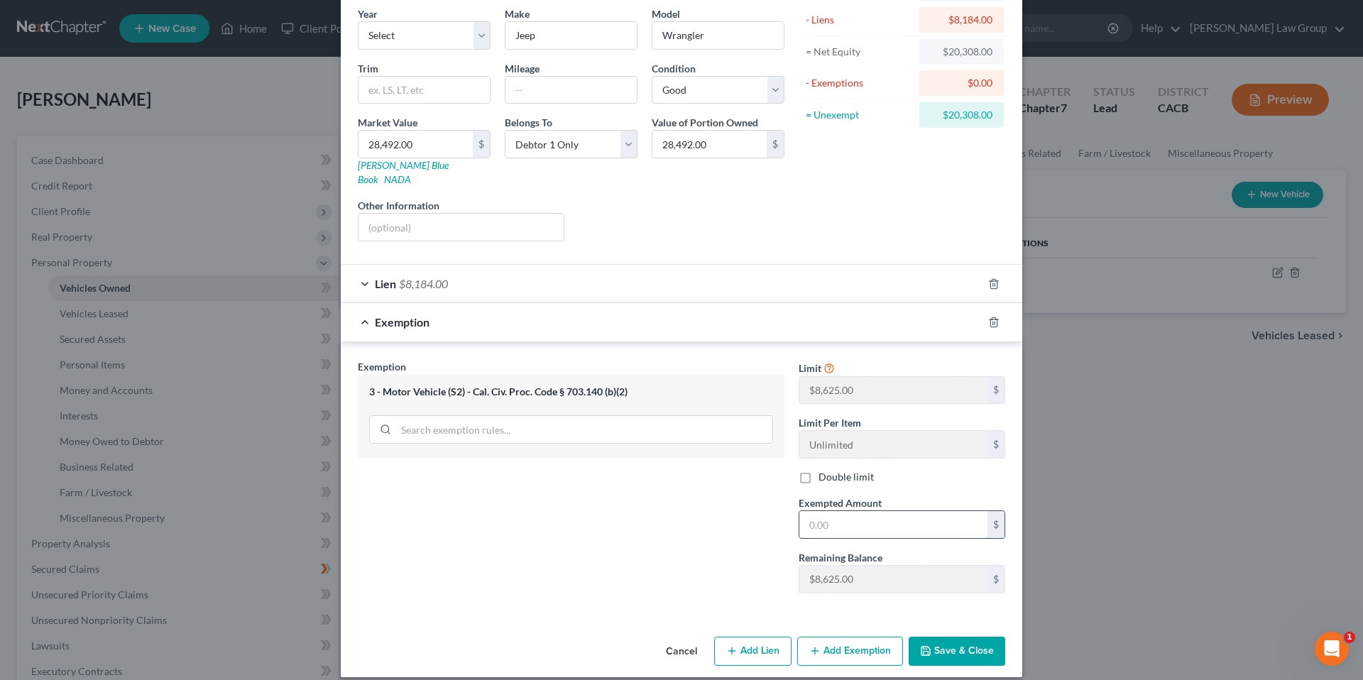
click at [830, 511] on input "text" at bounding box center [893, 524] width 188 height 27
type input "8,625.00"
click at [830, 637] on button "Add Exemption" at bounding box center [850, 652] width 106 height 30
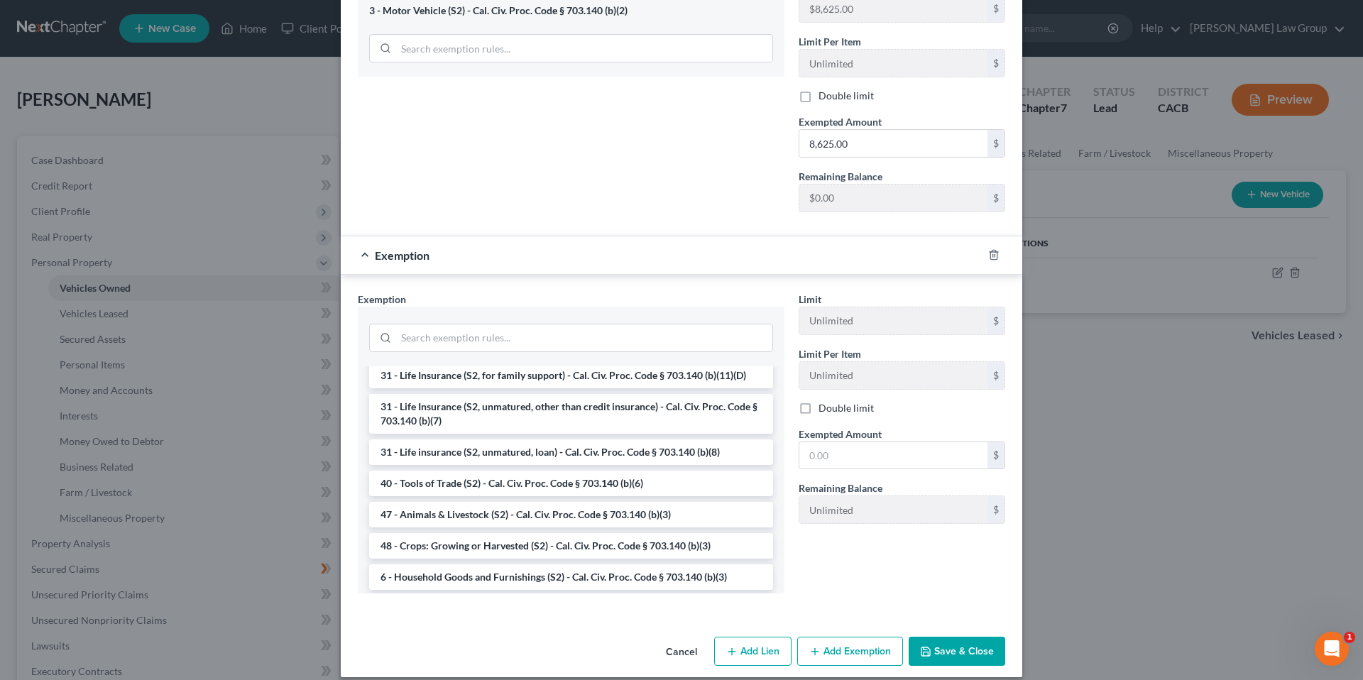
scroll to position [926, 0]
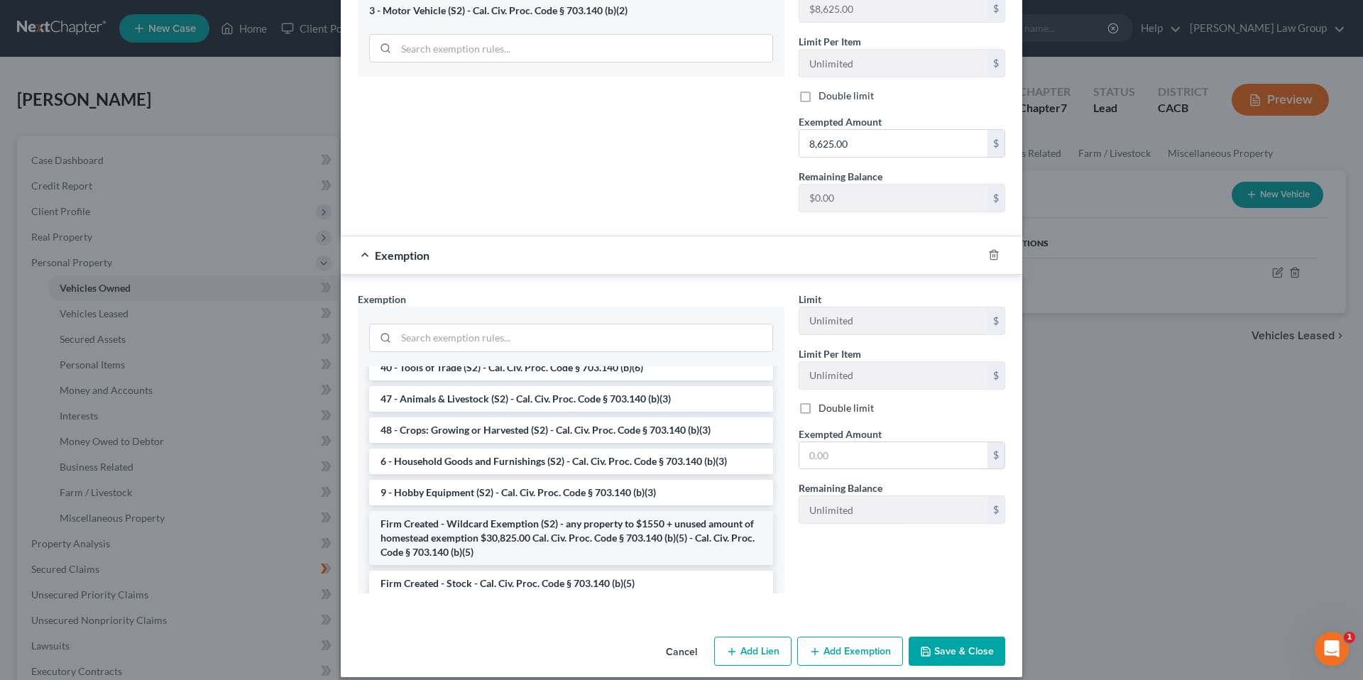
click at [566, 513] on li "Firm Created - Wildcard Exemption (S2) - any property to $1550 + unused amount …" at bounding box center [571, 538] width 404 height 54
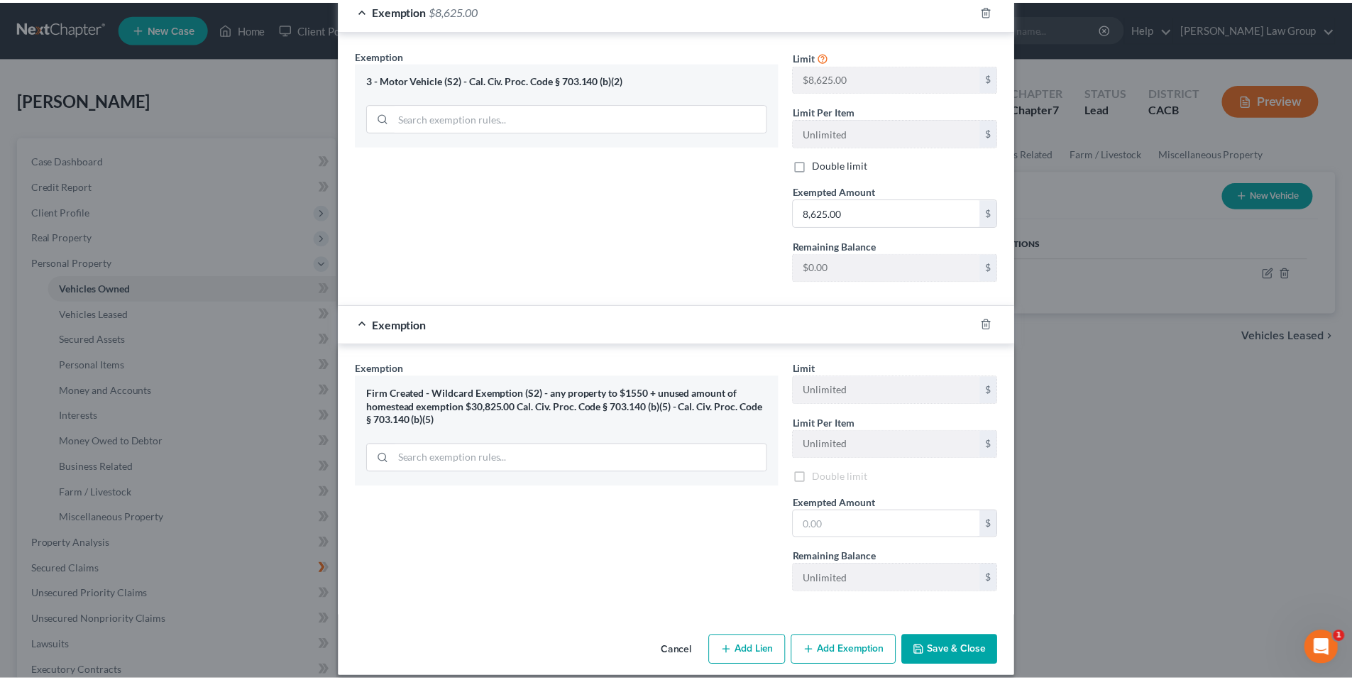
scroll to position [428, 0]
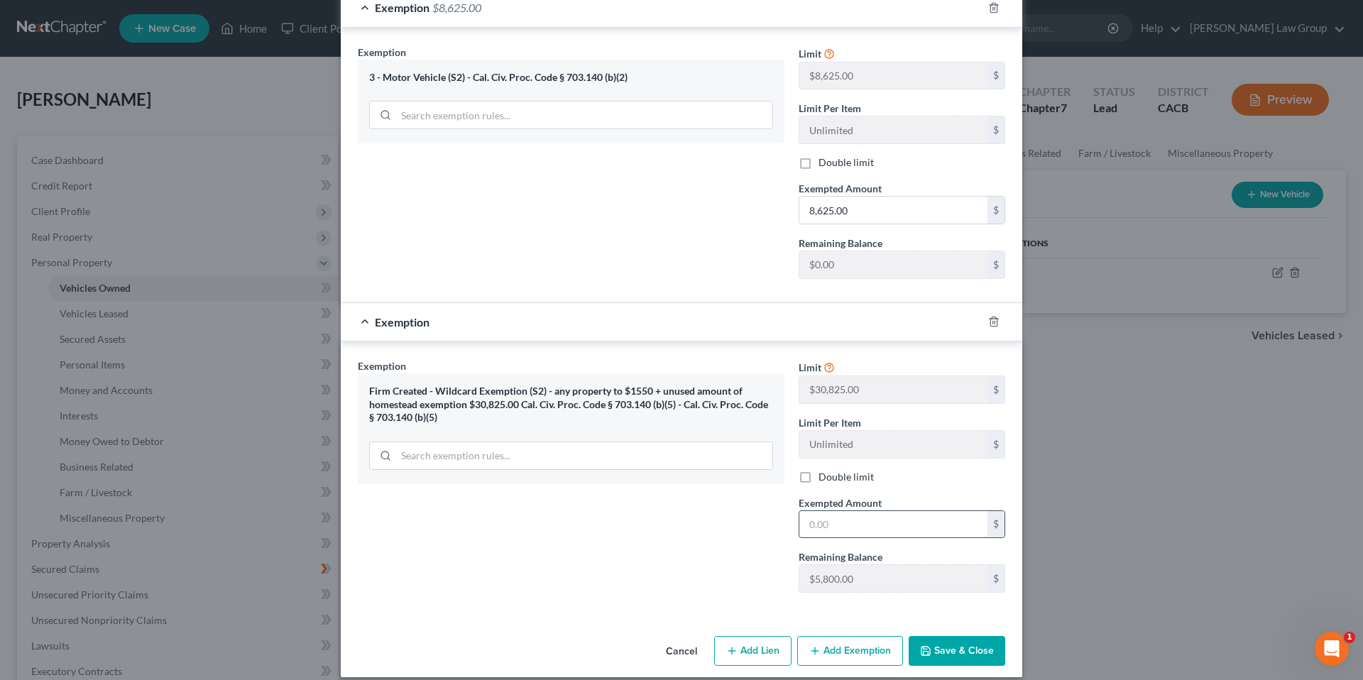
click at [864, 514] on input "text" at bounding box center [893, 524] width 188 height 27
type input "19,867.00"
click at [955, 640] on button "Save & Close" at bounding box center [957, 651] width 97 height 30
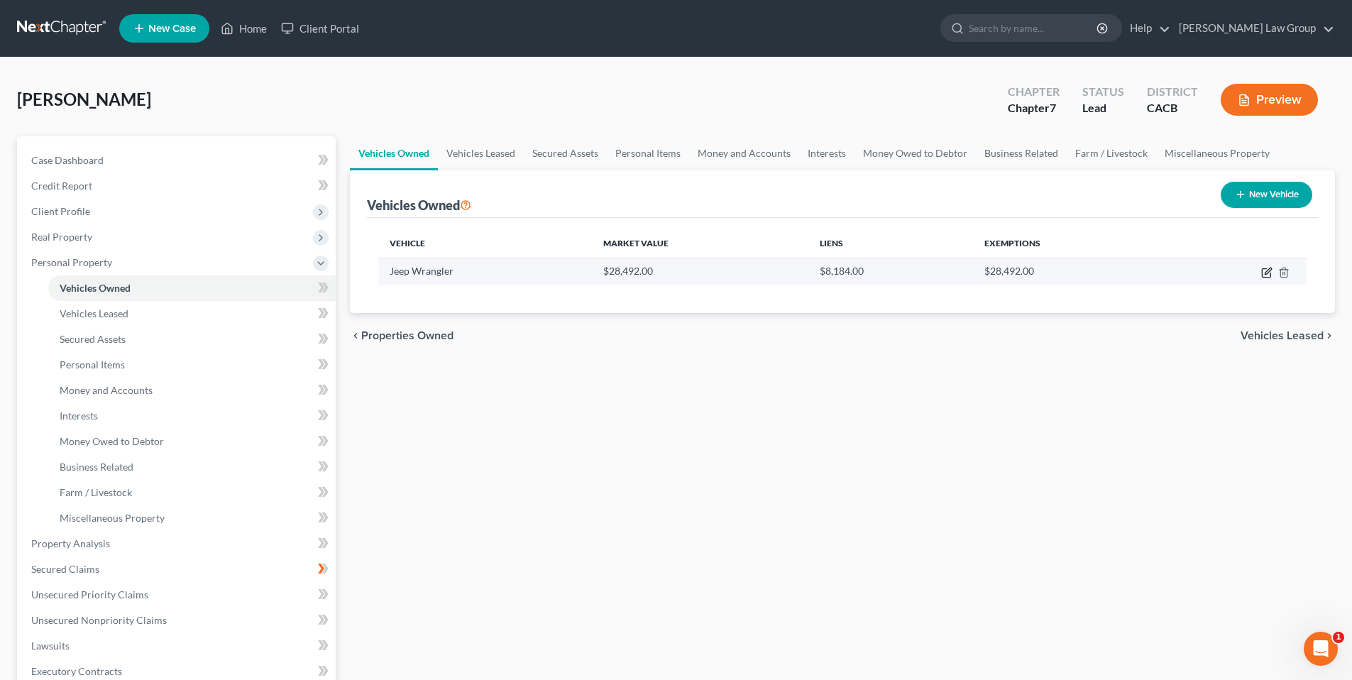
click at [1264, 272] on icon "button" at bounding box center [1266, 272] width 11 height 11
select select "0"
select select "2"
select select "0"
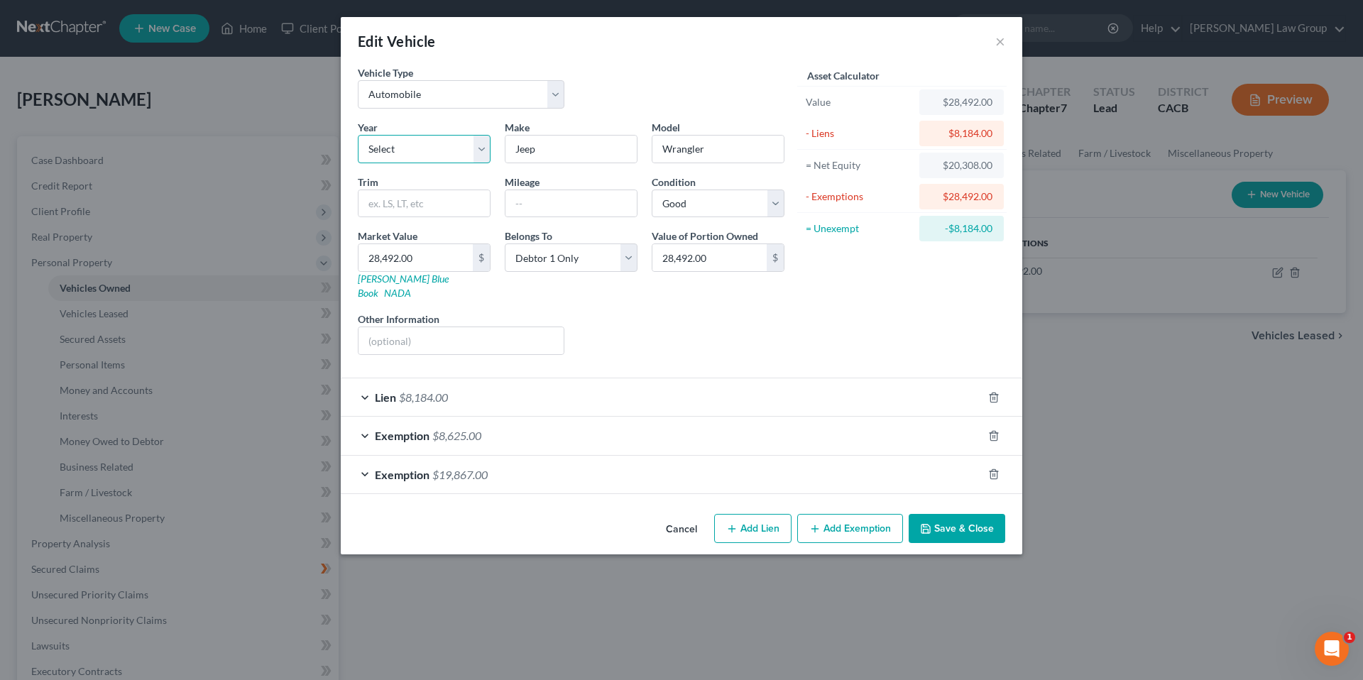
click at [480, 146] on select "Select 2026 2025 2024 2023 2022 2021 2020 2019 2018 2017 2016 2015 2014 2013 20…" at bounding box center [424, 149] width 133 height 28
select select "4"
click at [358, 135] on select "Select 2026 2025 2024 2023 2022 2021 2020 2019 2018 2017 2016 2015 2014 2013 20…" at bounding box center [424, 149] width 133 height 28
click at [957, 514] on button "Save & Close" at bounding box center [957, 529] width 97 height 30
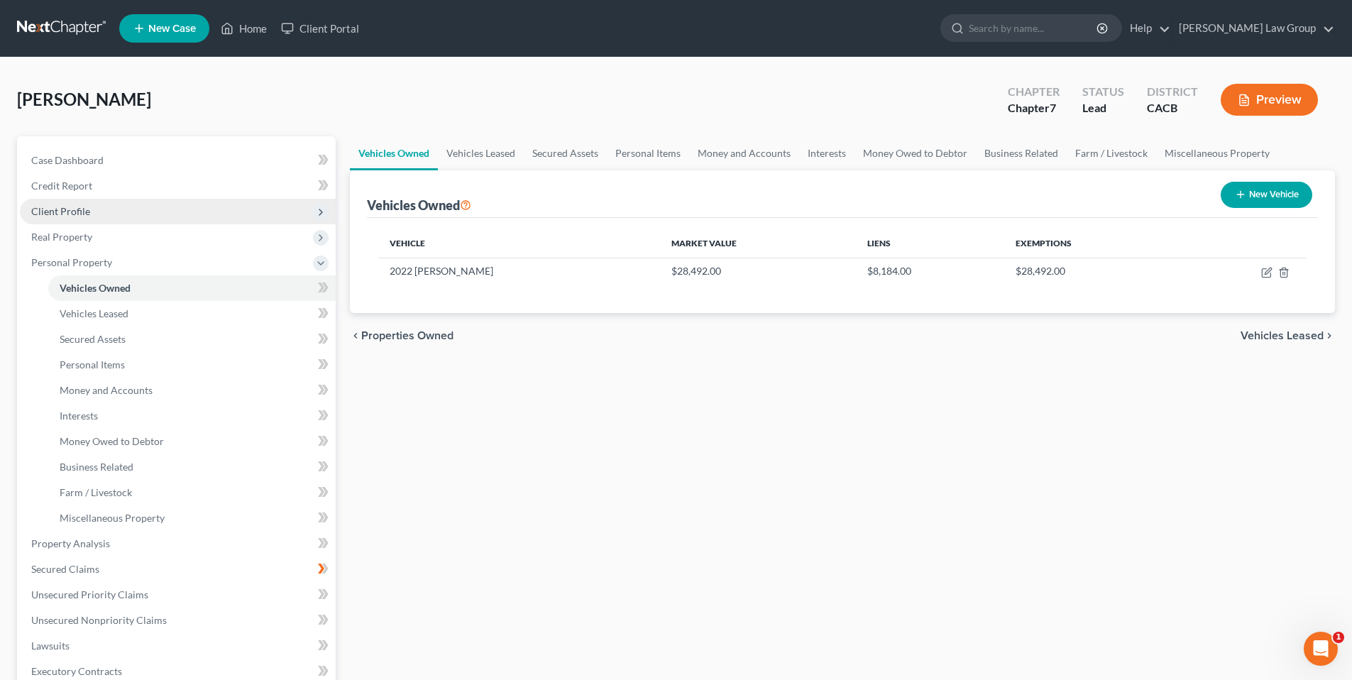
click at [76, 207] on span "Client Profile" at bounding box center [60, 211] width 59 height 12
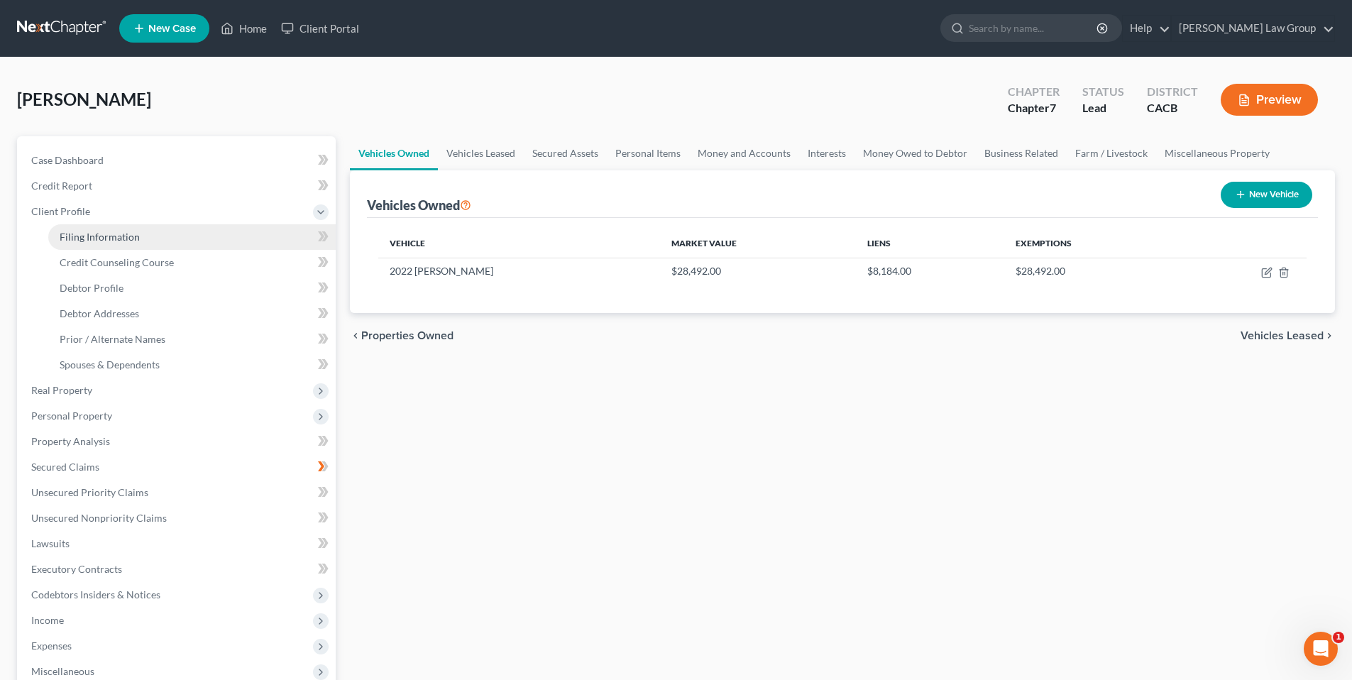
click at [95, 231] on span "Filing Information" at bounding box center [100, 237] width 80 height 12
select select "1"
select select "0"
select select "4"
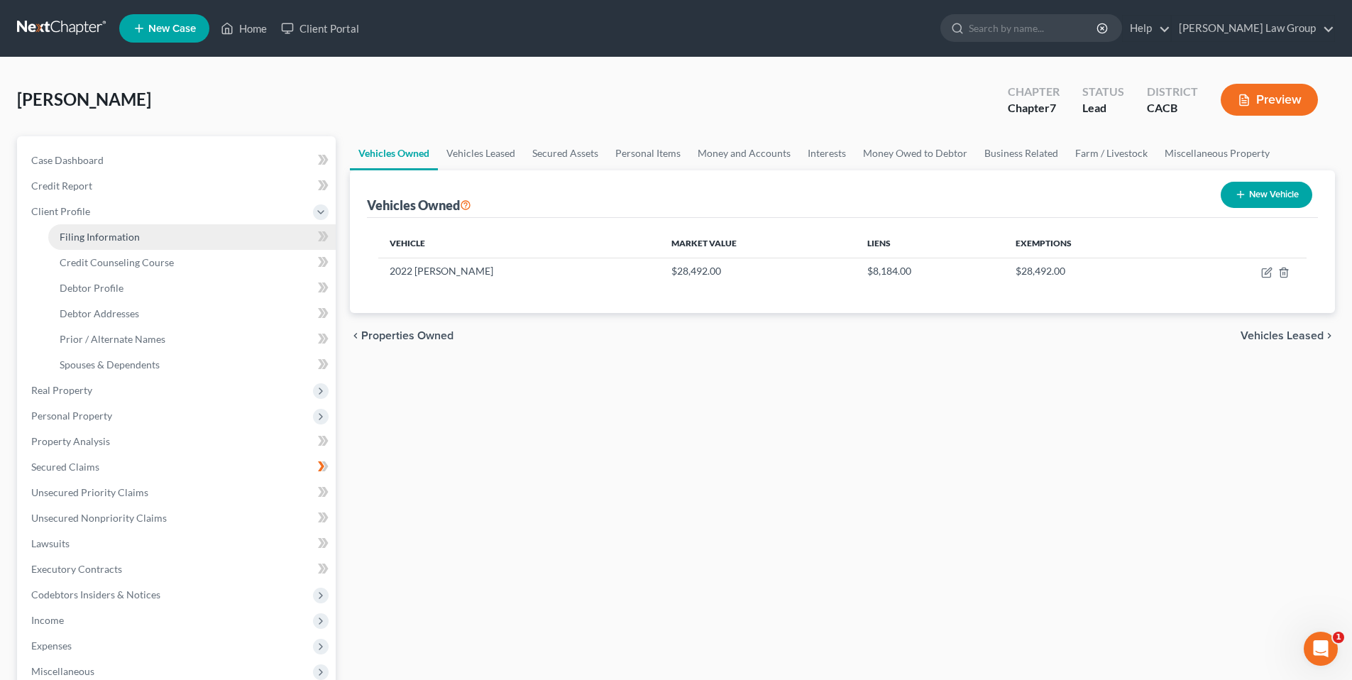
select select "0"
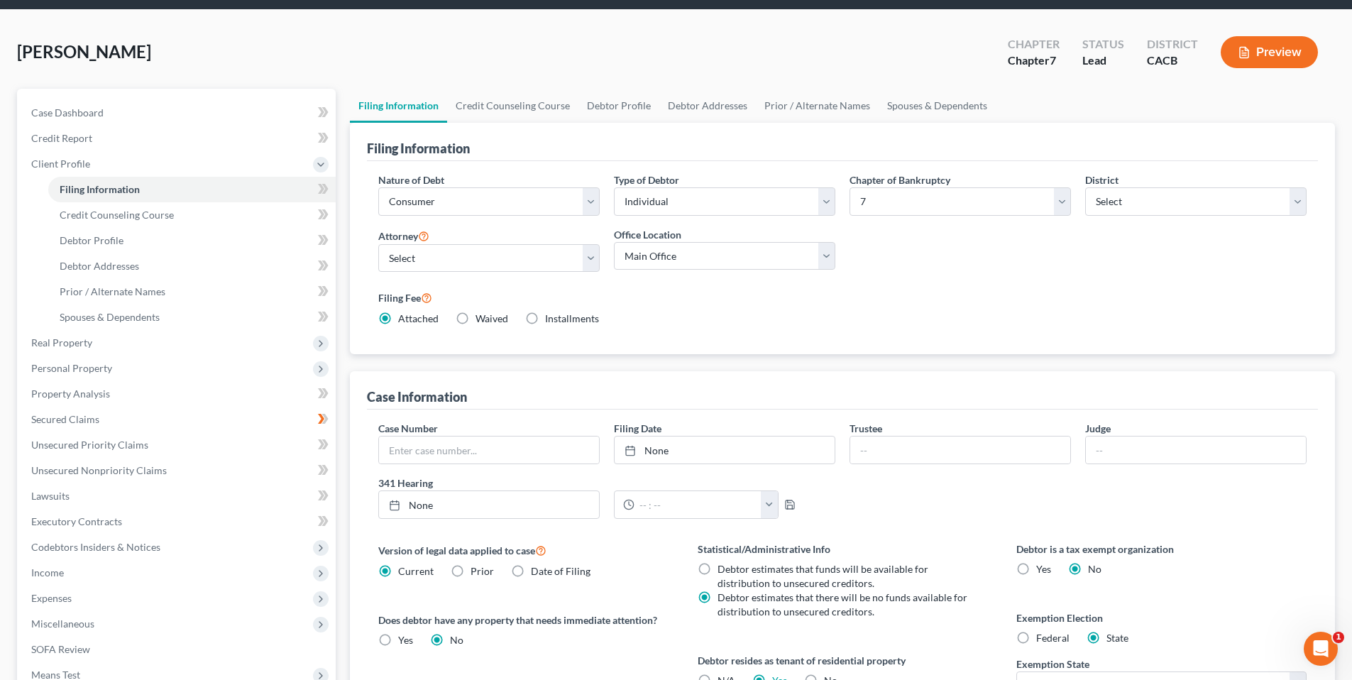
scroll to position [47, 0]
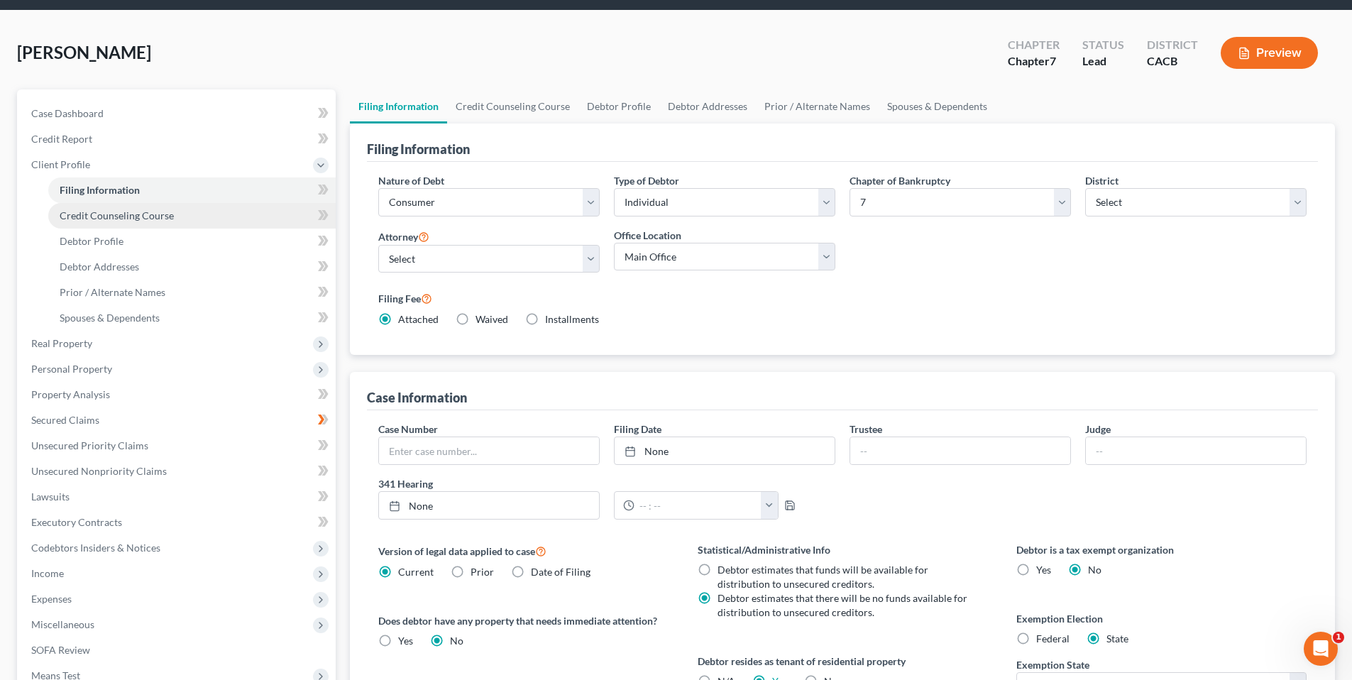
click at [109, 216] on span "Credit Counseling Course" at bounding box center [117, 215] width 114 height 12
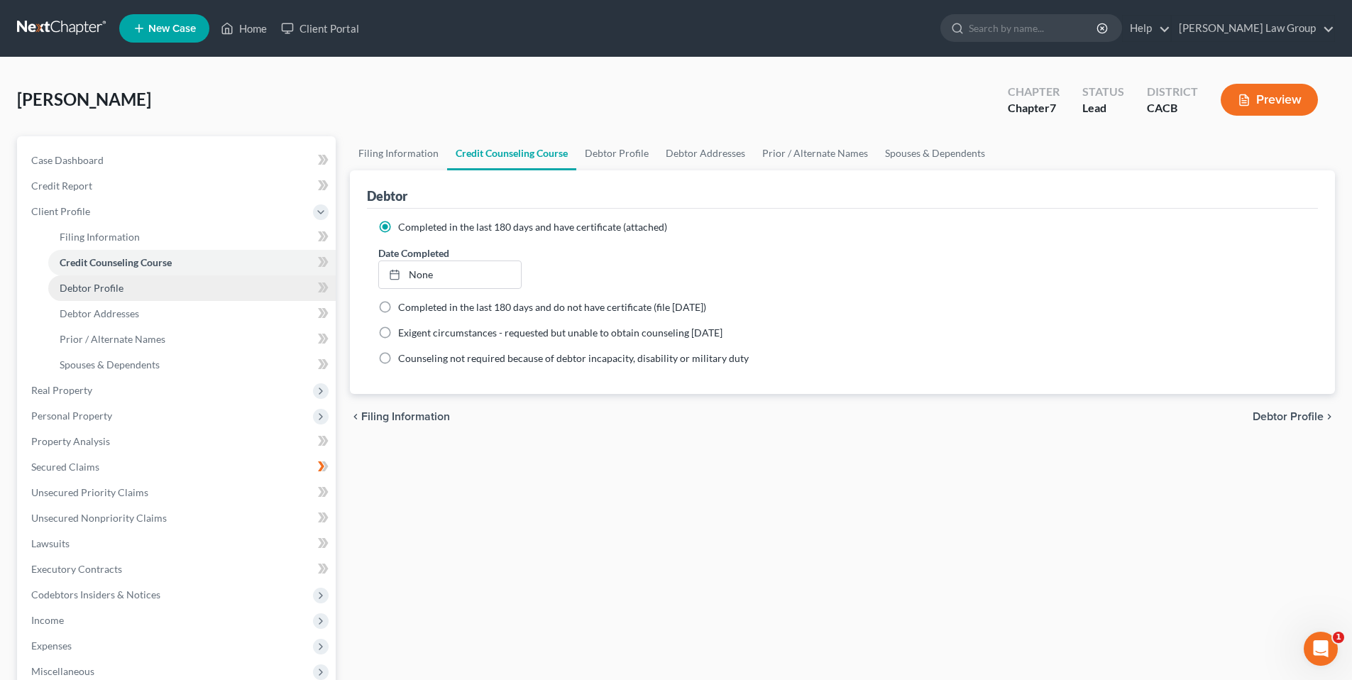
click at [106, 284] on span "Debtor Profile" at bounding box center [92, 288] width 64 height 12
select select "3"
select select "0"
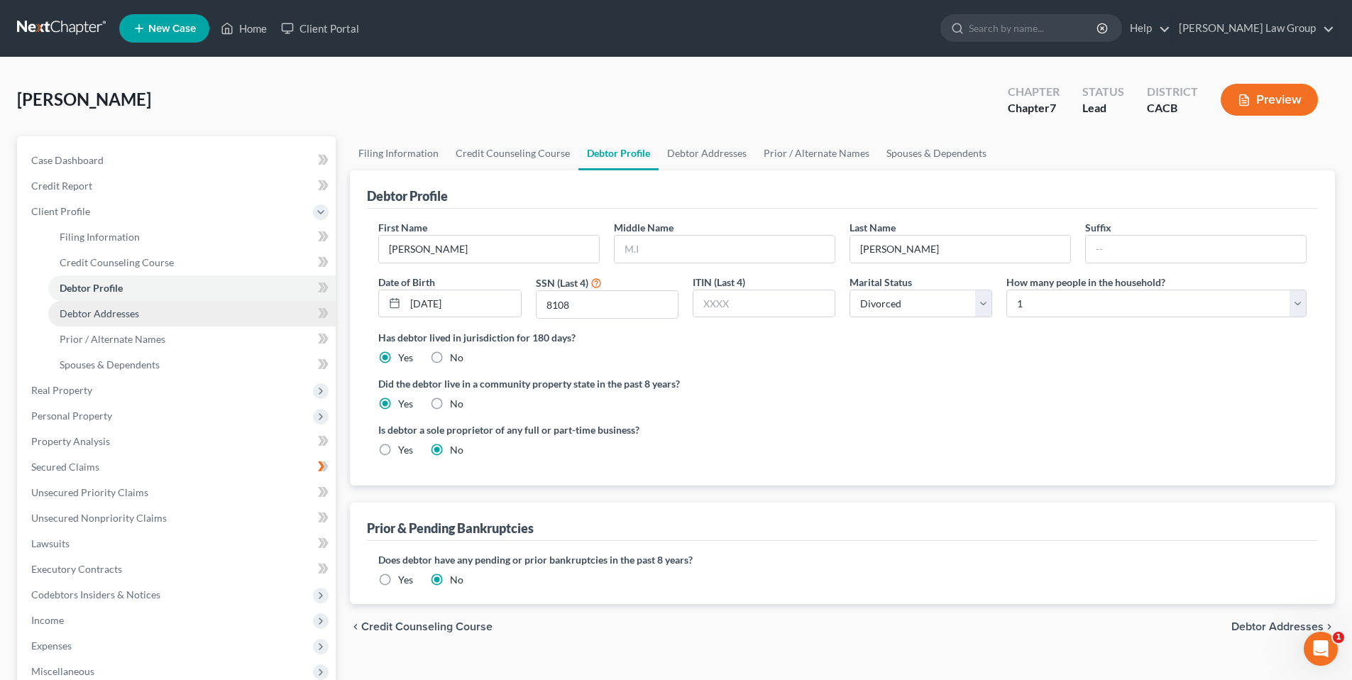
click at [118, 314] on span "Debtor Addresses" at bounding box center [99, 313] width 79 height 12
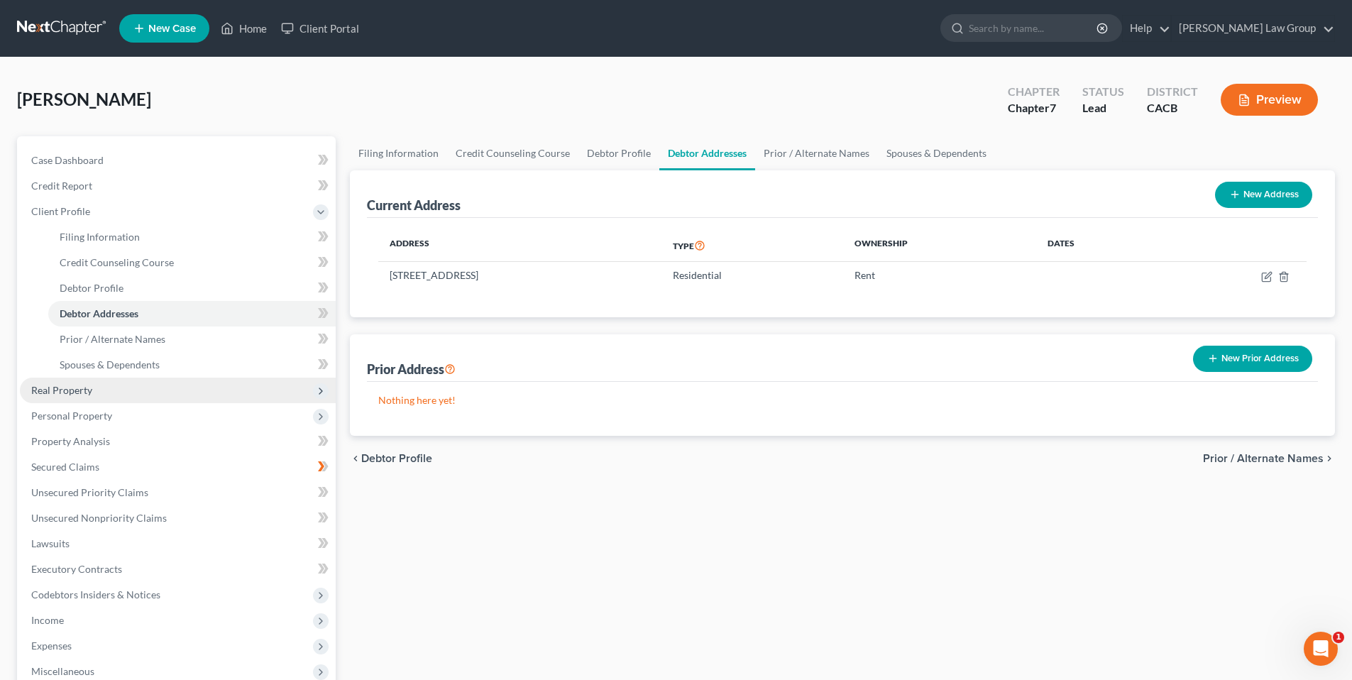
click at [74, 388] on span "Real Property" at bounding box center [61, 390] width 61 height 12
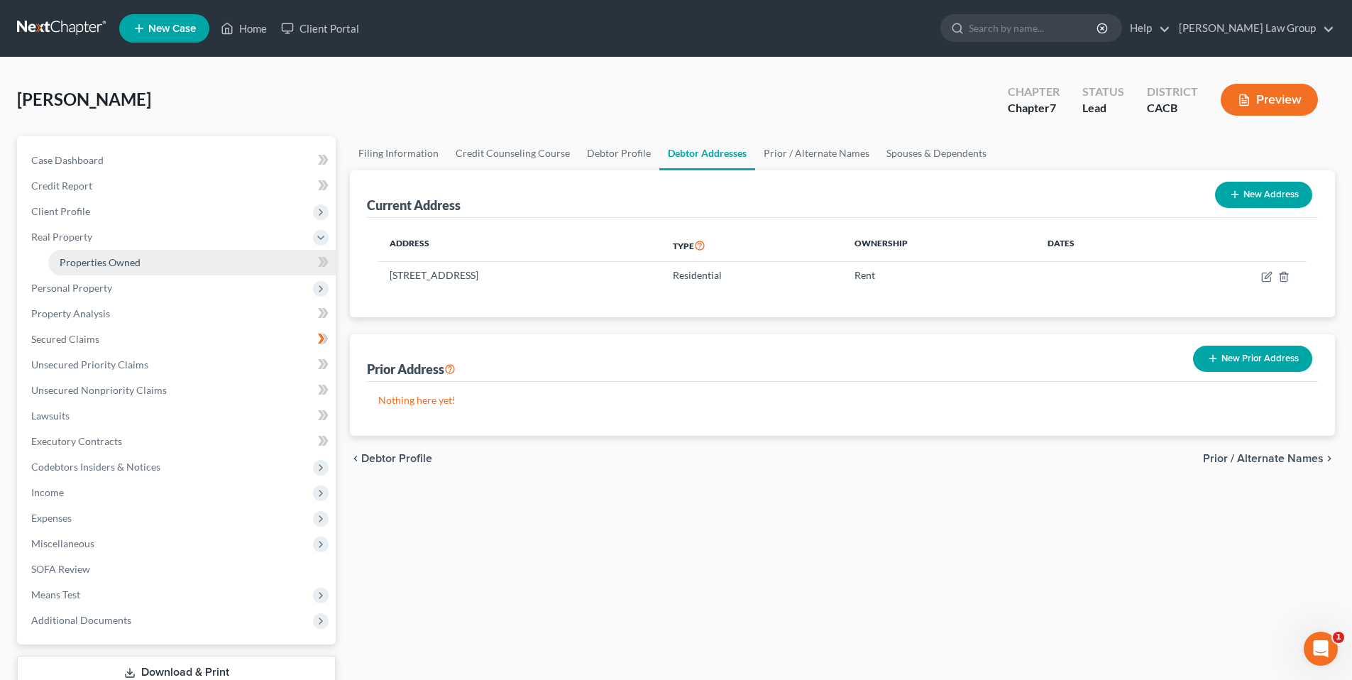
click at [96, 262] on span "Properties Owned" at bounding box center [100, 262] width 81 height 12
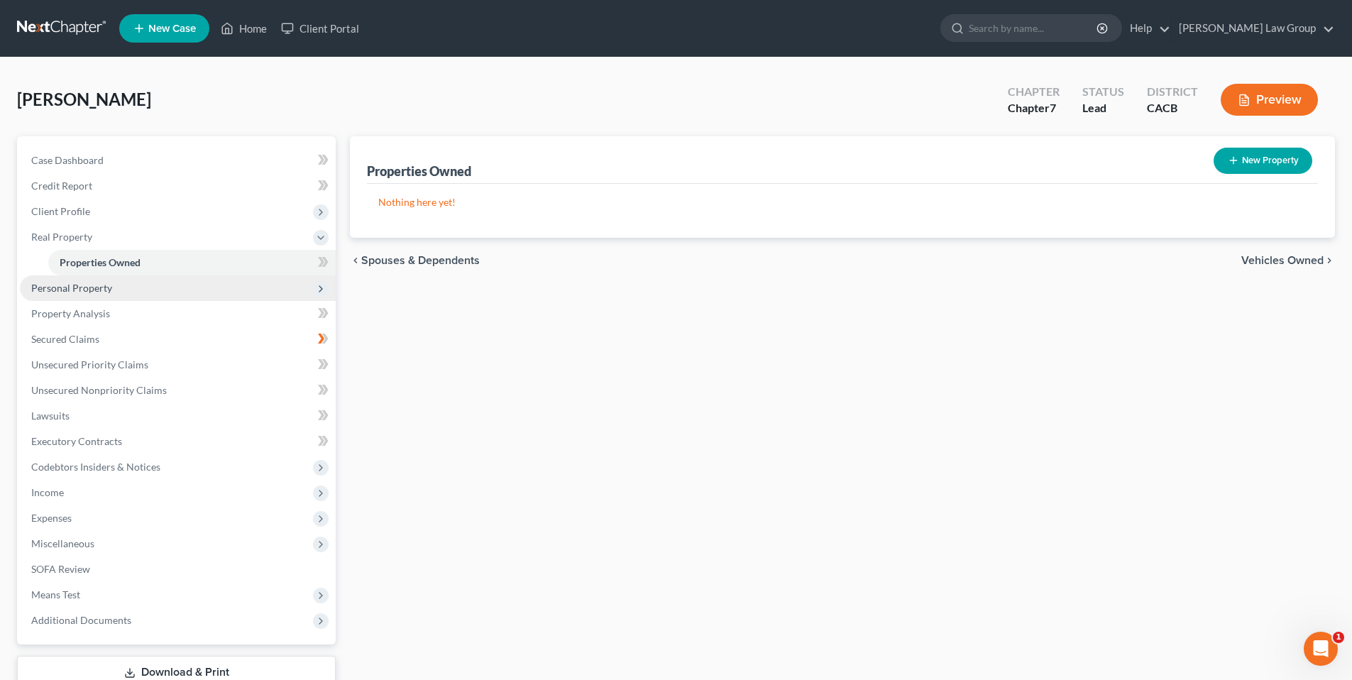
click at [86, 288] on span "Personal Property" at bounding box center [71, 288] width 81 height 12
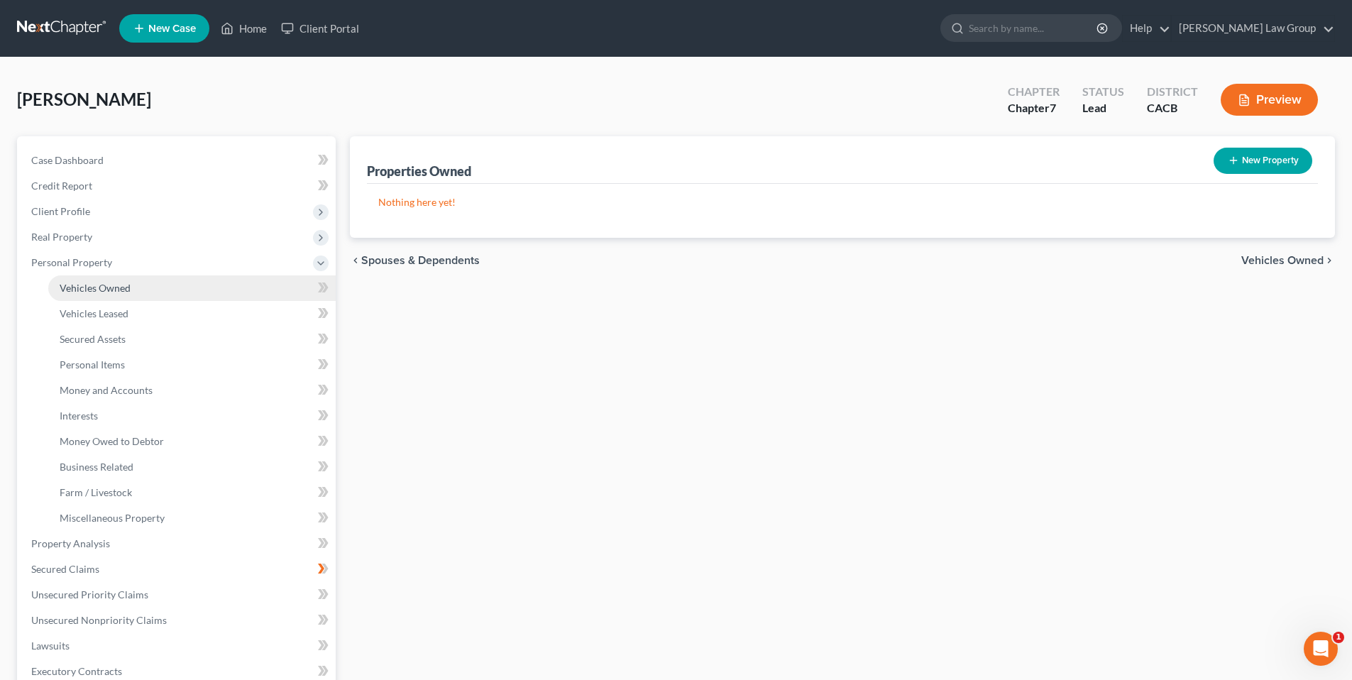
click at [92, 288] on span "Vehicles Owned" at bounding box center [95, 288] width 71 height 12
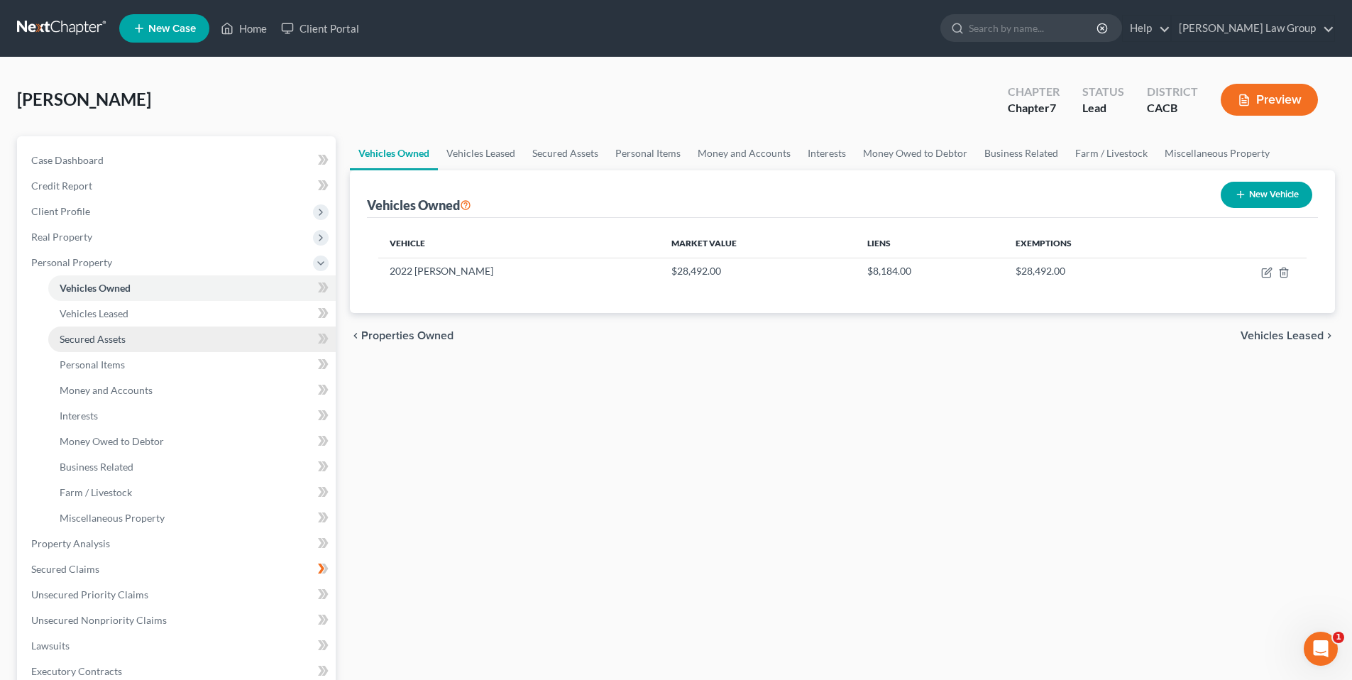
click at [99, 341] on span "Secured Assets" at bounding box center [93, 339] width 66 height 12
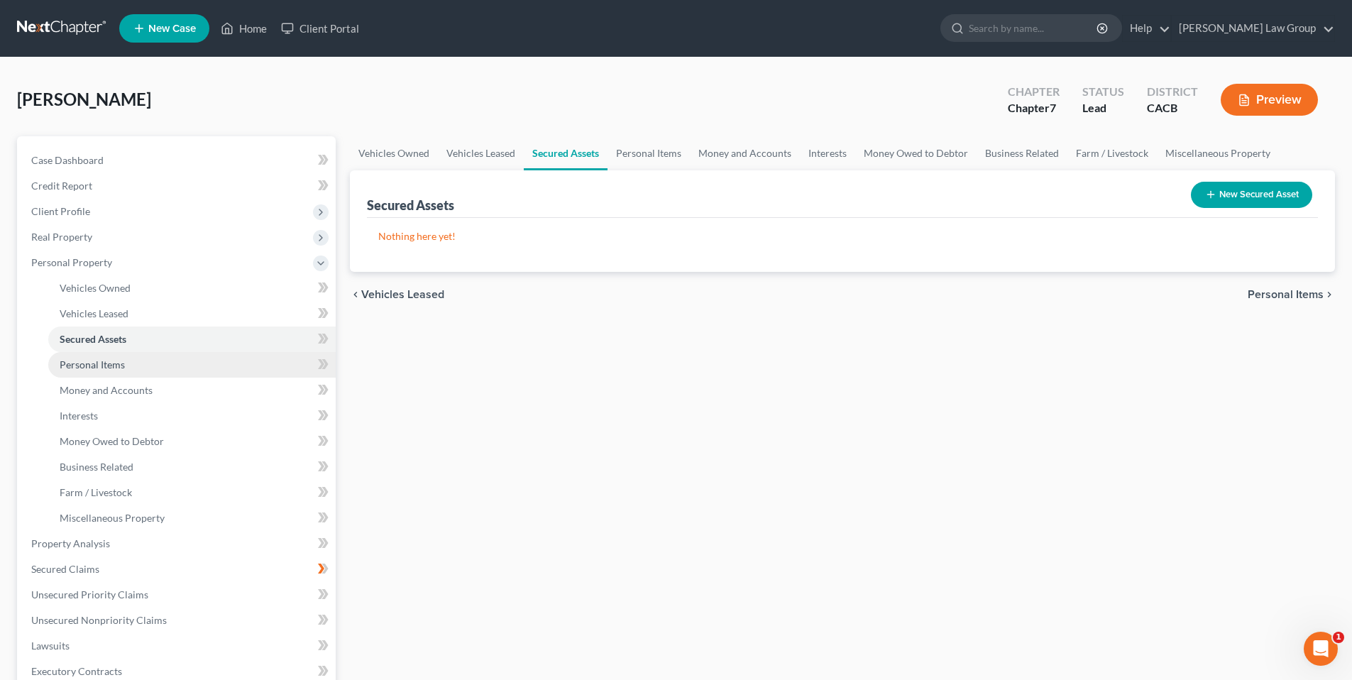
click at [100, 361] on span "Personal Items" at bounding box center [92, 364] width 65 height 12
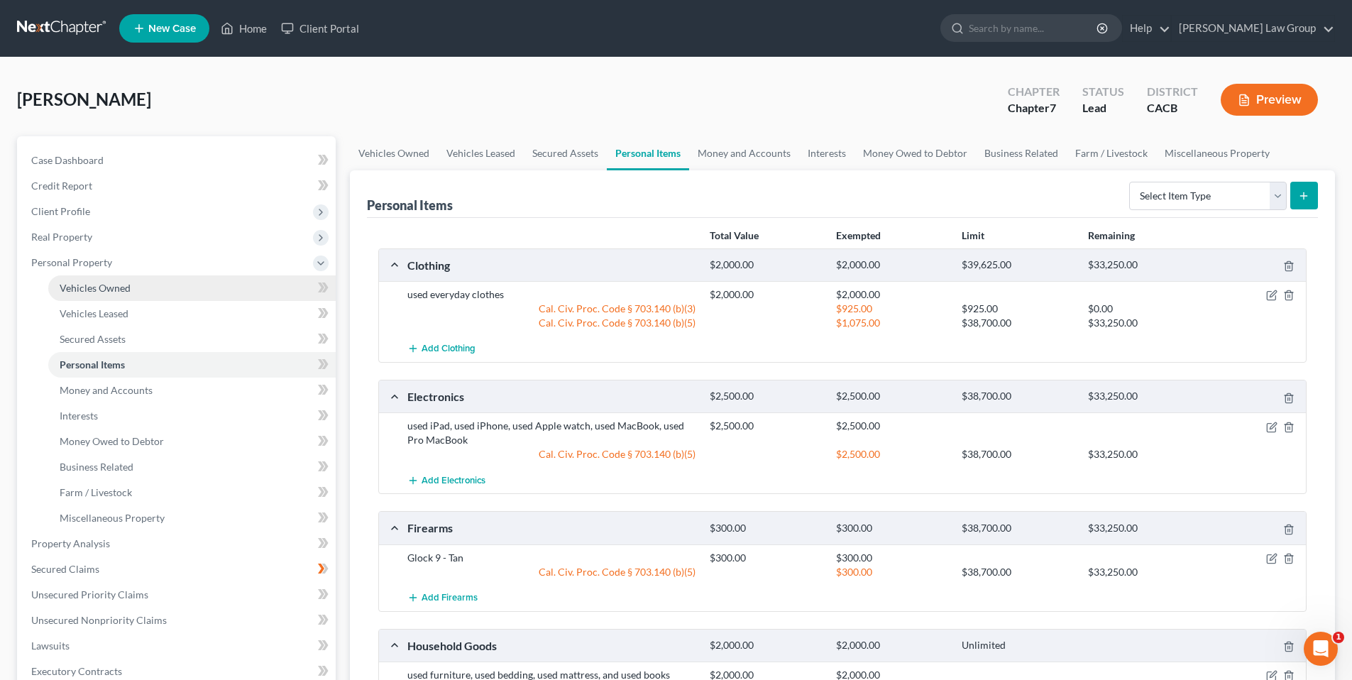
click at [118, 285] on span "Vehicles Owned" at bounding box center [95, 288] width 71 height 12
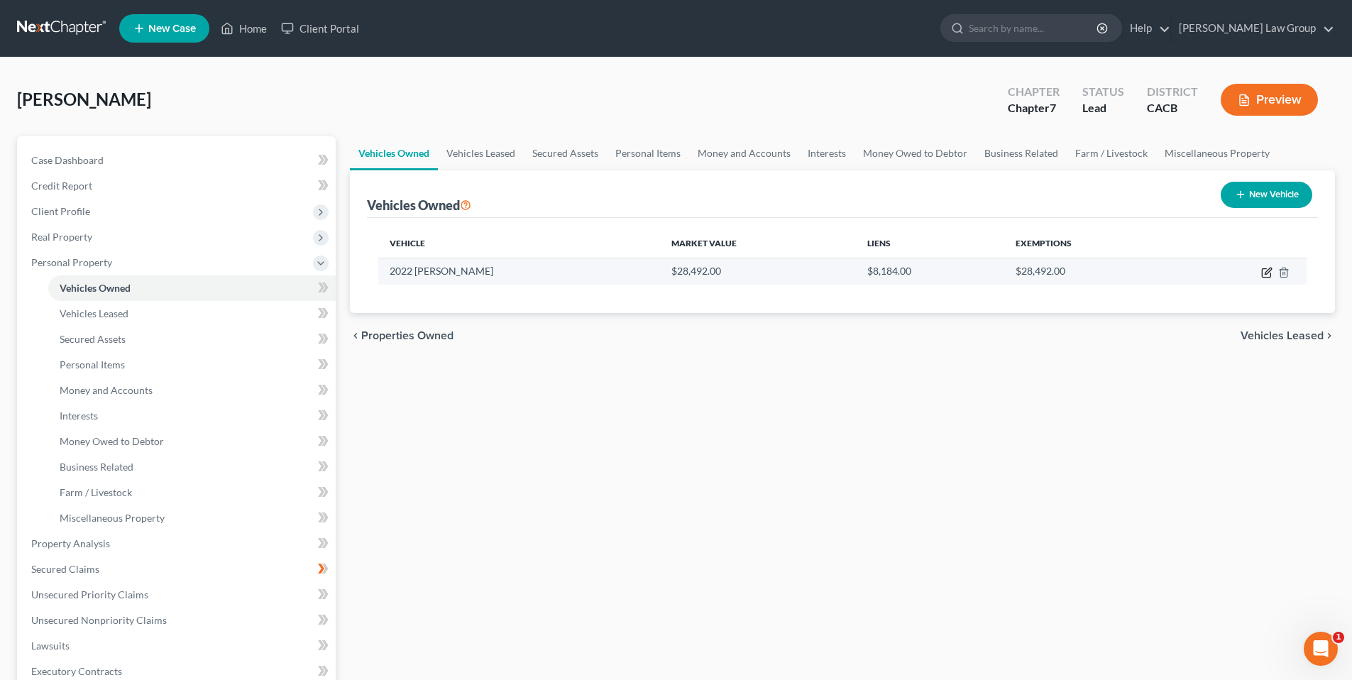
click at [1266, 271] on icon "button" at bounding box center [1268, 271] width 6 height 6
select select "0"
select select "4"
select select "2"
select select "0"
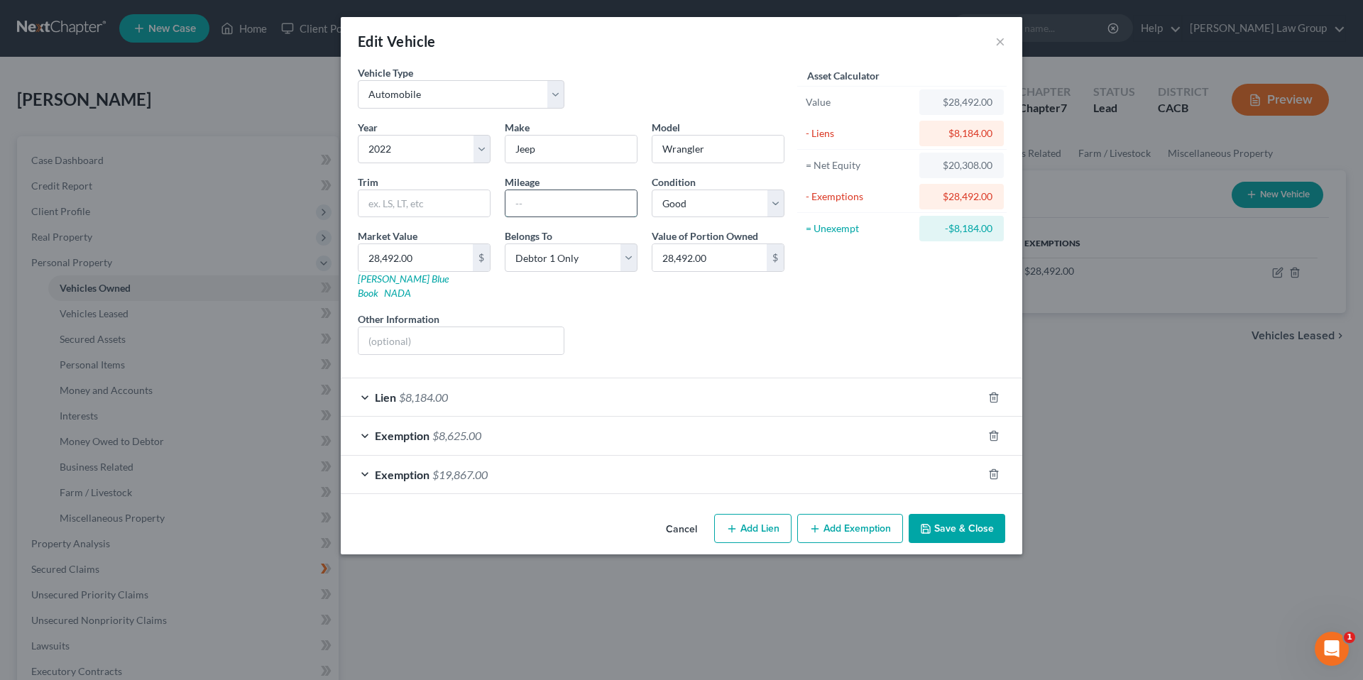
click at [536, 200] on input "text" at bounding box center [570, 203] width 131 height 27
type input "44000"
click at [953, 517] on button "Save & Close" at bounding box center [957, 529] width 97 height 30
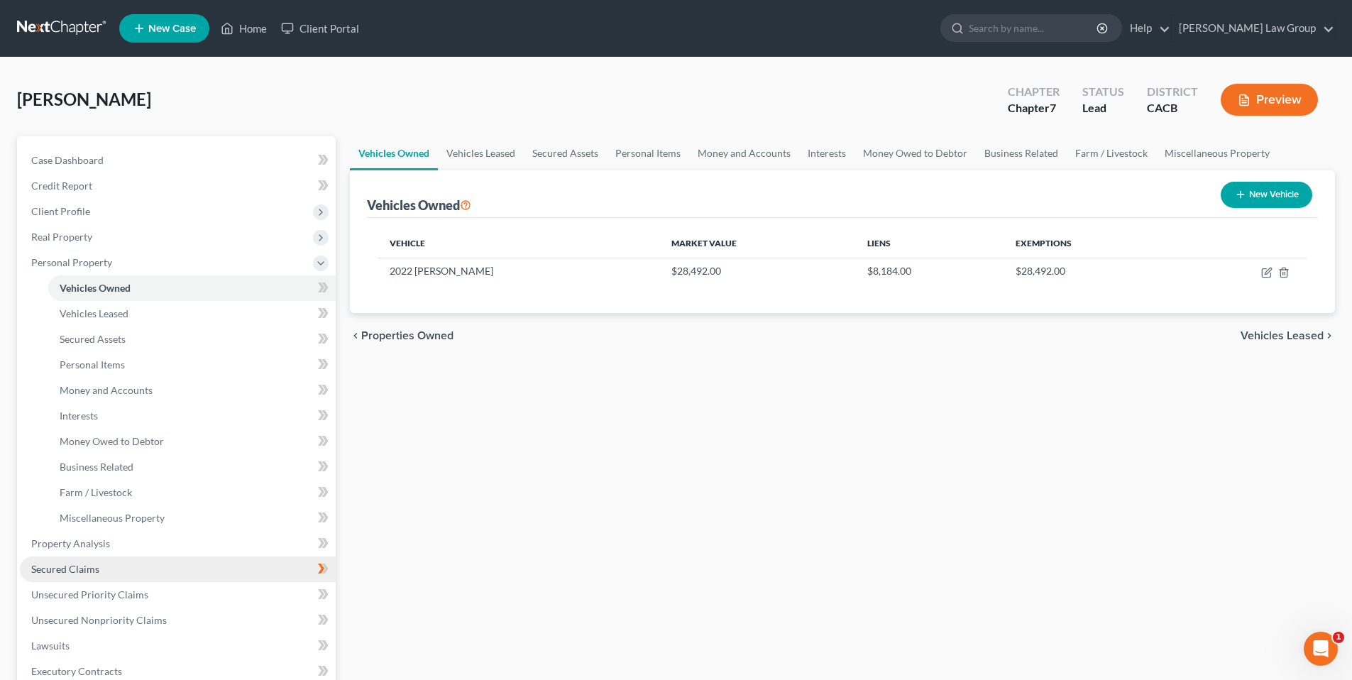
click at [84, 566] on span "Secured Claims" at bounding box center [65, 569] width 68 height 12
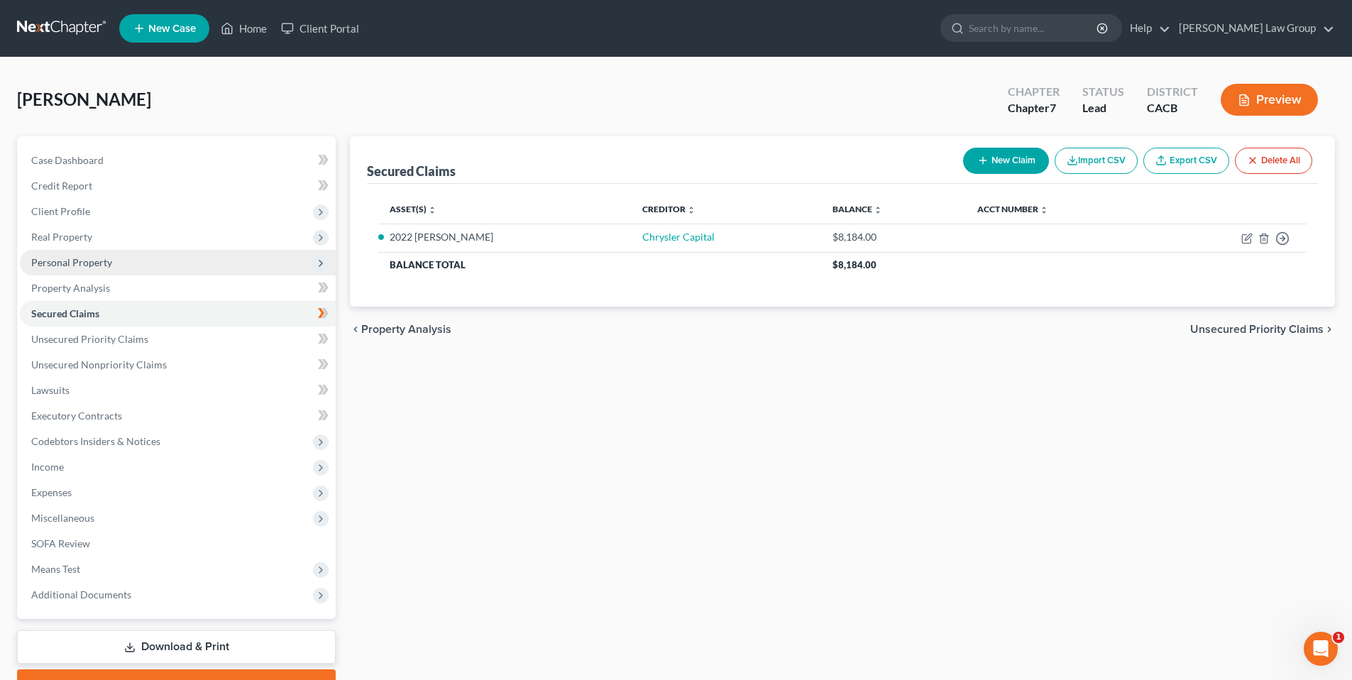
click at [70, 257] on span "Personal Property" at bounding box center [71, 262] width 81 height 12
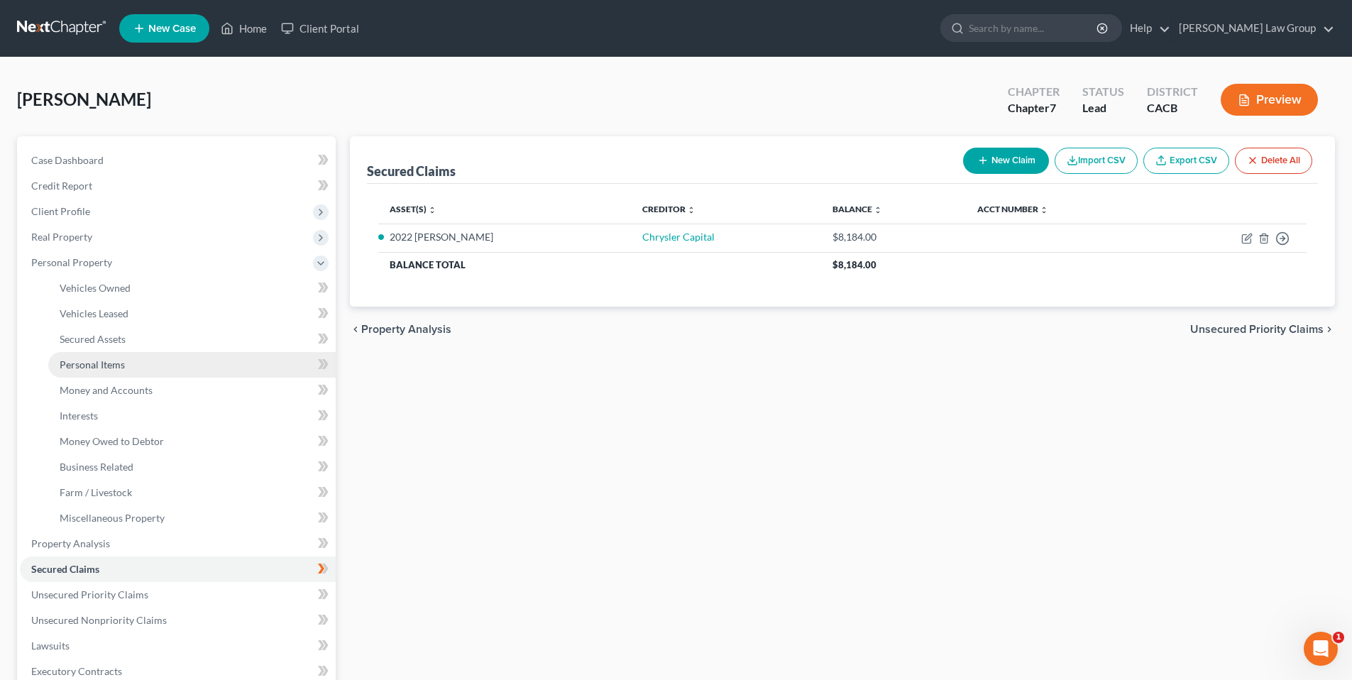
click at [94, 363] on span "Personal Items" at bounding box center [92, 364] width 65 height 12
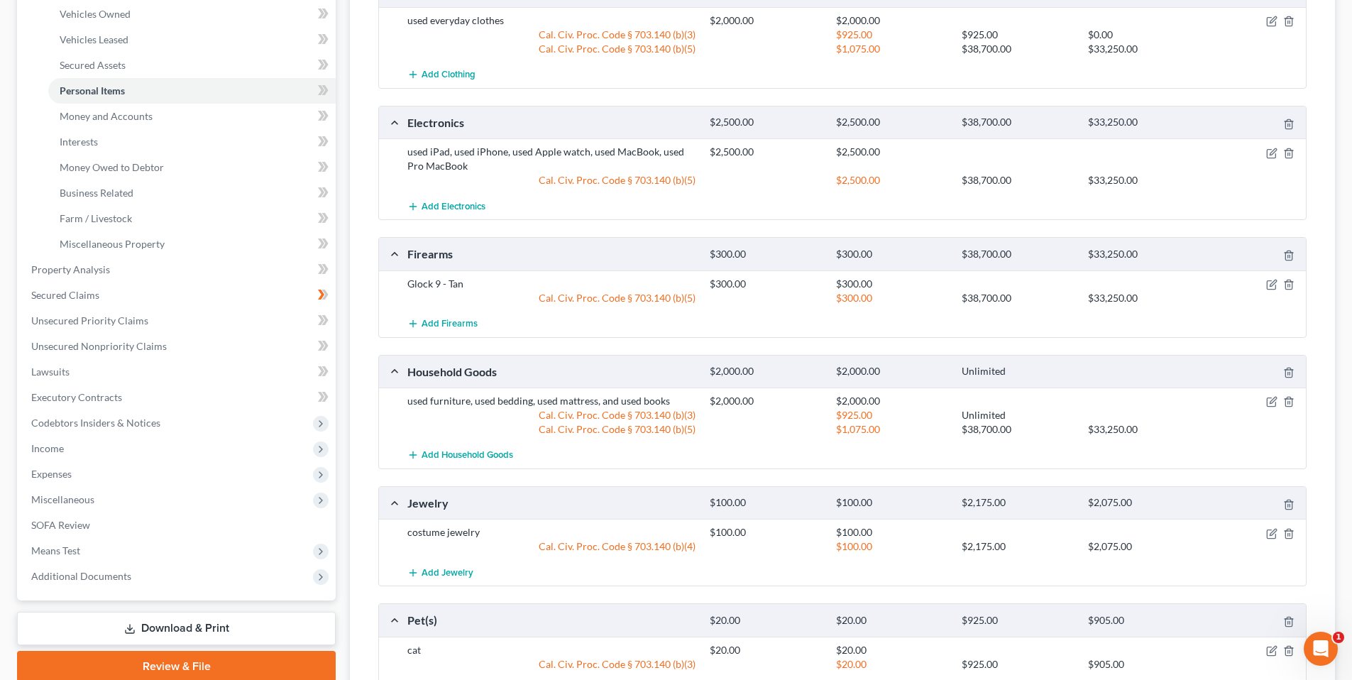
scroll to position [268, 0]
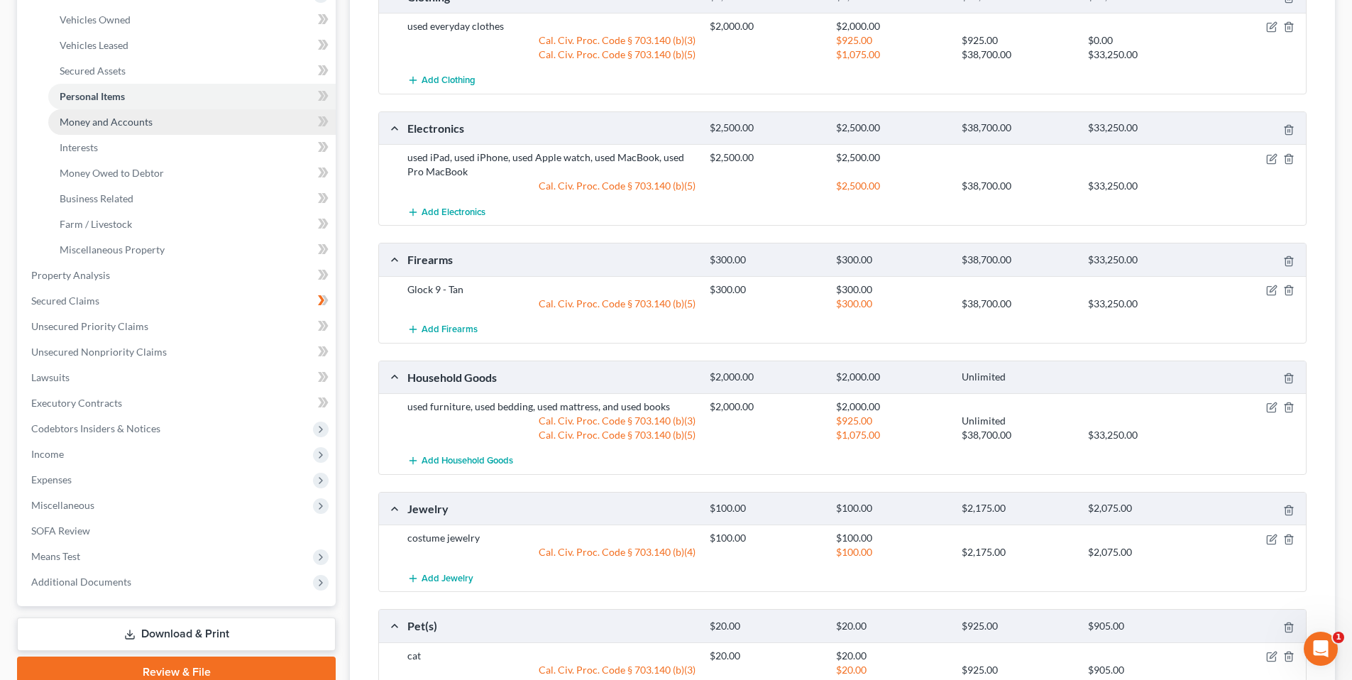
click at [109, 121] on span "Money and Accounts" at bounding box center [106, 122] width 93 height 12
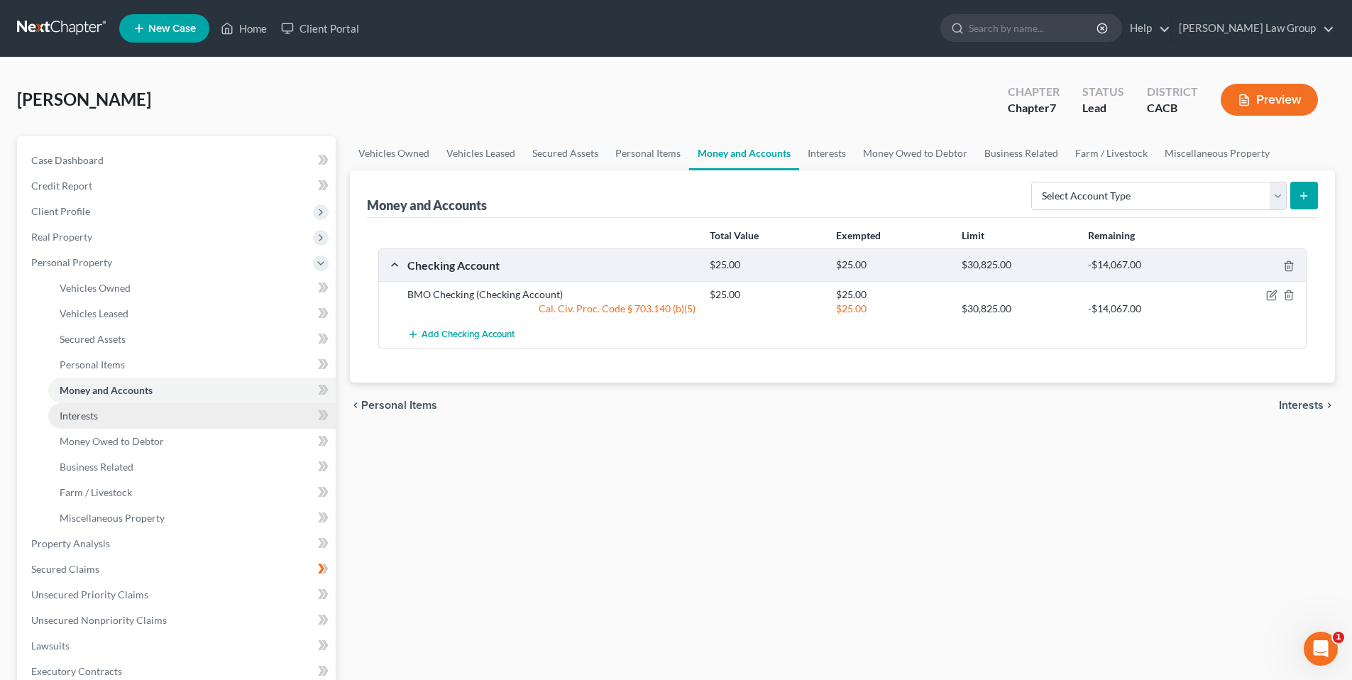
click at [93, 415] on span "Interests" at bounding box center [79, 416] width 38 height 12
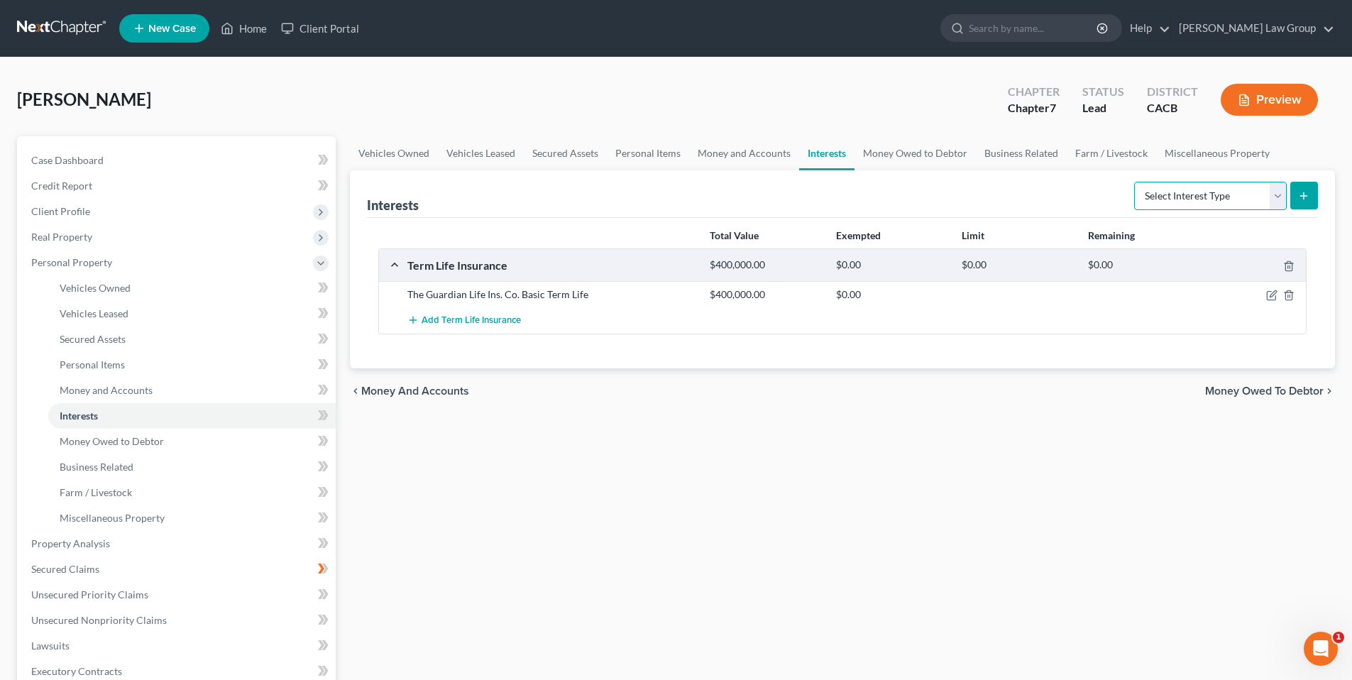
click at [1277, 185] on select "Select Interest Type 401K Annuity Bond Education IRA Government Bond Government…" at bounding box center [1210, 196] width 153 height 28
select select "401k"
click at [1136, 182] on select "Select Interest Type 401K Annuity Bond Education IRA Government Bond Government…" at bounding box center [1210, 196] width 153 height 28
click at [1307, 193] on icon "submit" at bounding box center [1303, 195] width 11 height 11
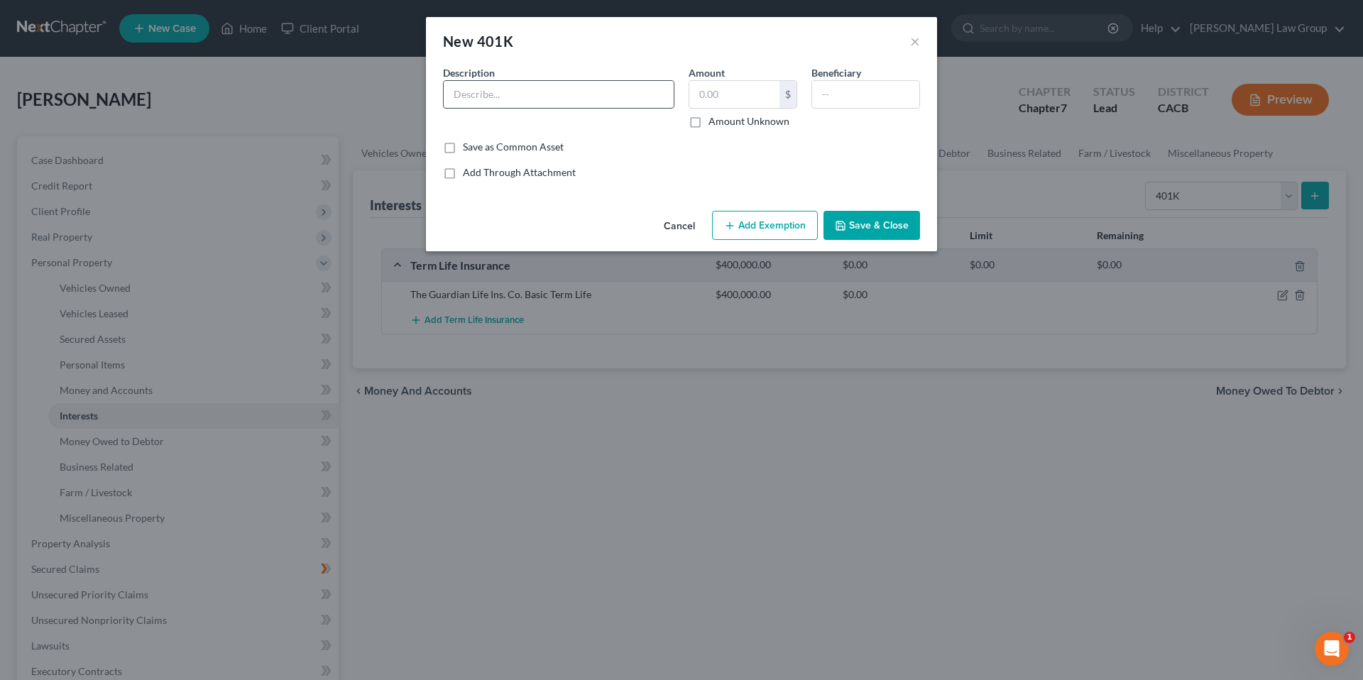
click at [570, 97] on input "text" at bounding box center [559, 94] width 230 height 27
type input "Principal 401K Through Employer"
click at [724, 84] on input "text" at bounding box center [734, 94] width 90 height 27
type input "11,092.01"
click at [783, 226] on button "Add Exemption" at bounding box center [765, 226] width 106 height 30
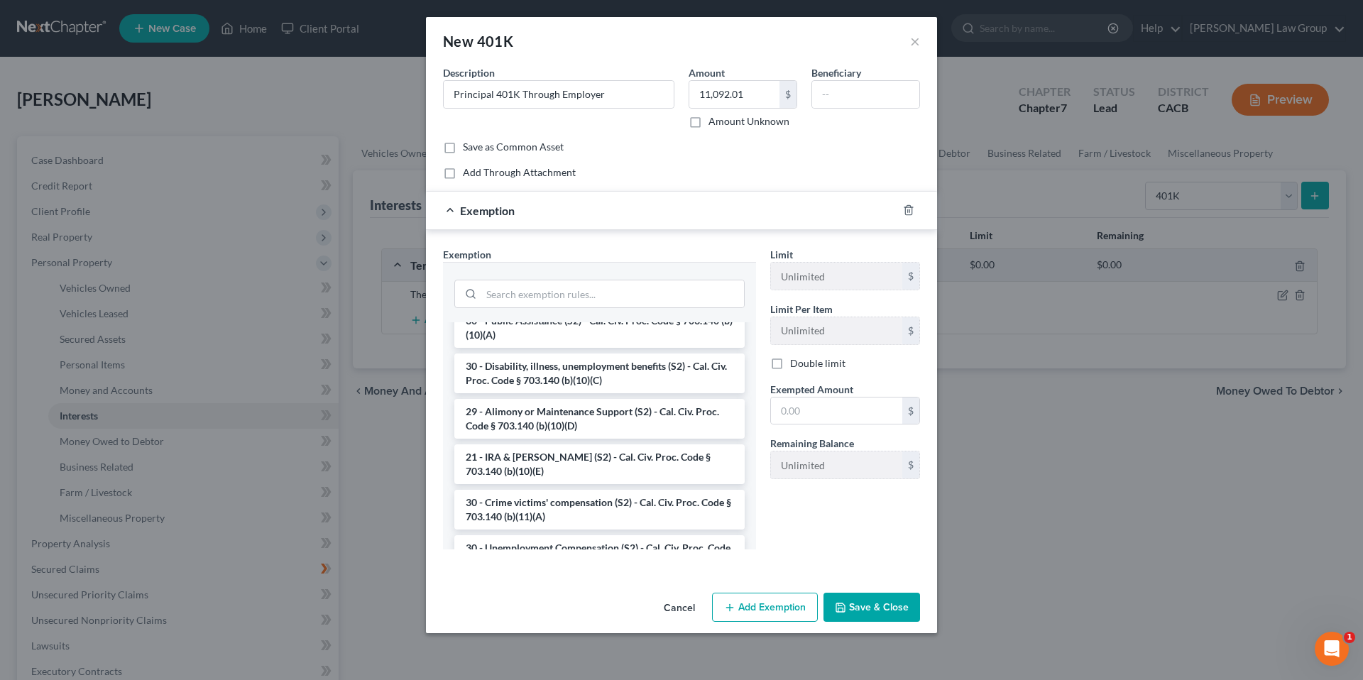
scroll to position [275, 0]
click at [621, 451] on li "21 - IRA & Roth IRA (S2) - Cal. Civ. Proc. Code § 703.140 (b)(10)(E)" at bounding box center [599, 462] width 290 height 40
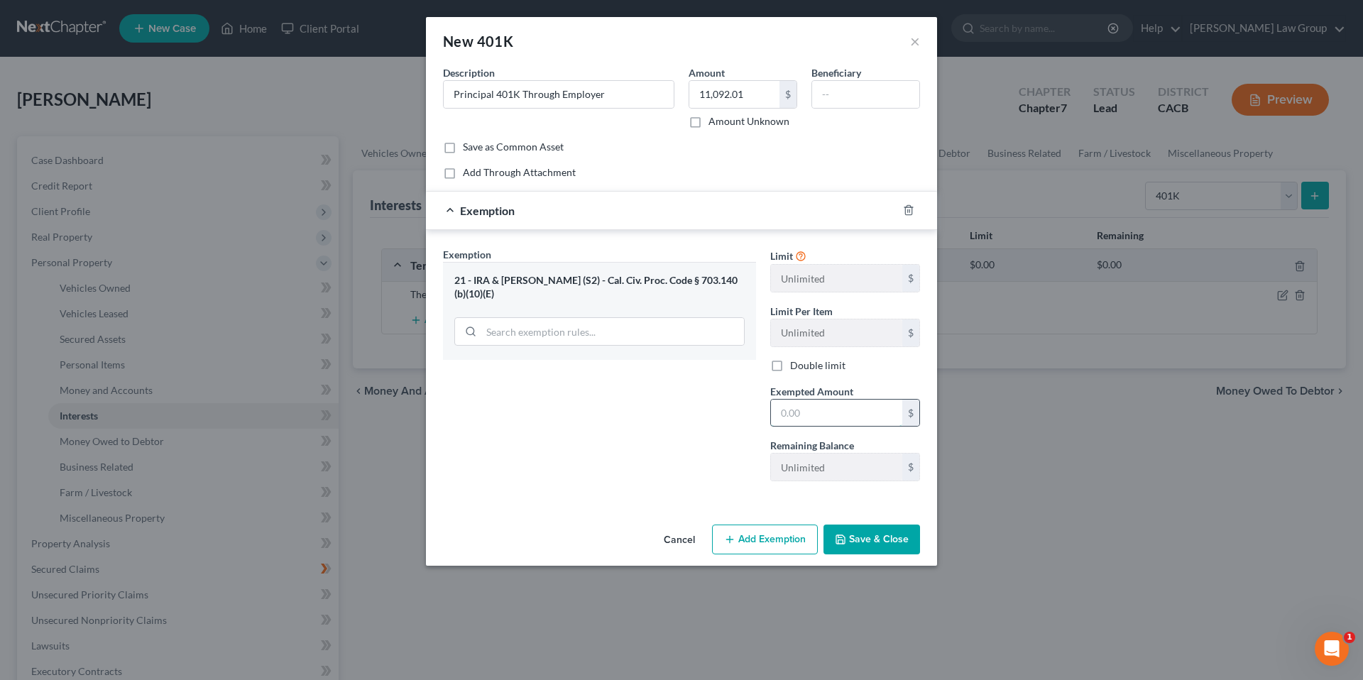
click at [799, 415] on input "text" at bounding box center [836, 413] width 131 height 27
type input "11,092.01"
click at [866, 536] on button "Save & Close" at bounding box center [871, 540] width 97 height 30
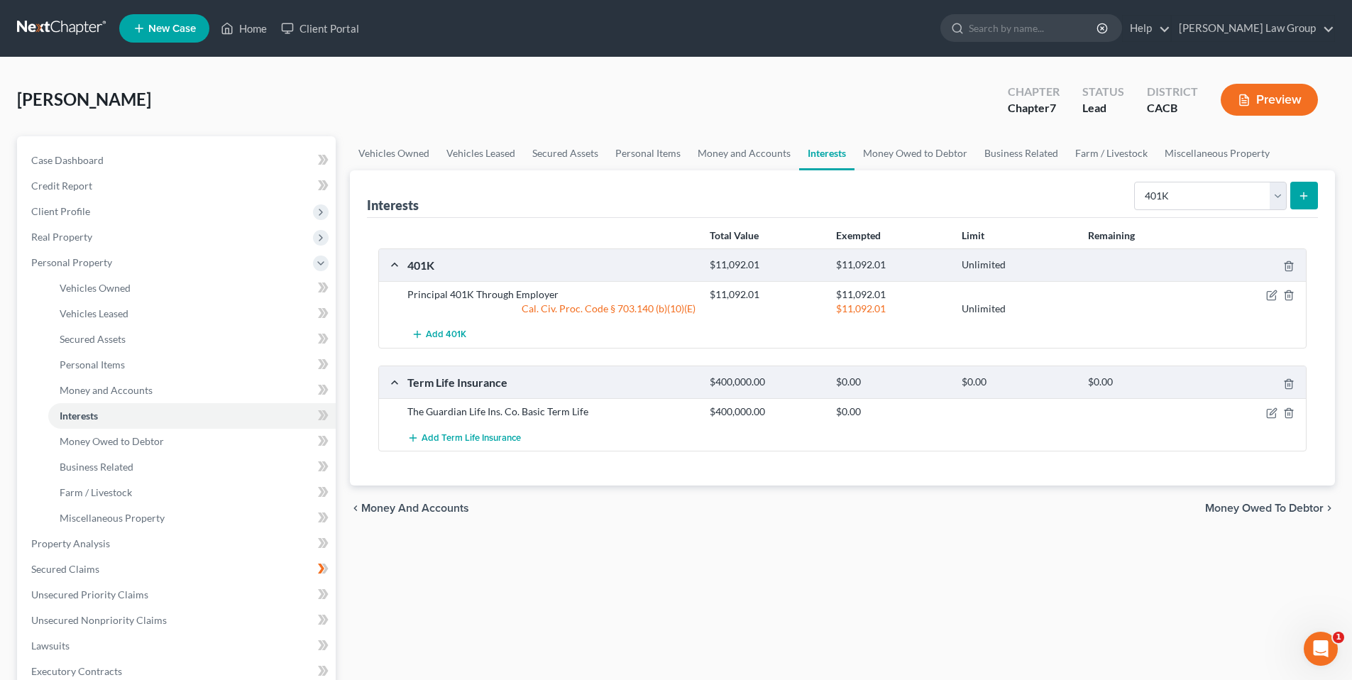
click at [864, 532] on div "Vehicles Owned Vehicles Leased Secured Assets Personal Items Money and Accounts…" at bounding box center [842, 546] width 999 height 820
click at [82, 389] on span "Money and Accounts" at bounding box center [106, 390] width 93 height 12
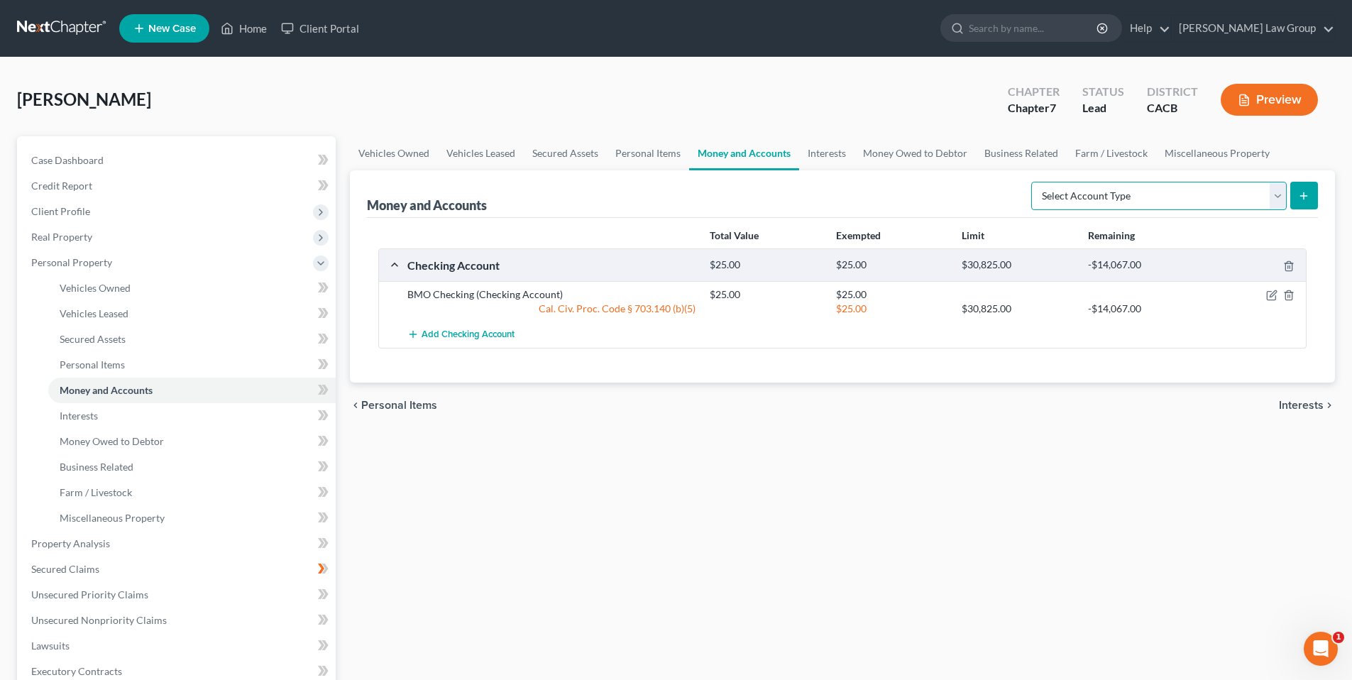
click at [1277, 192] on select "Select Account Type Brokerage Cash on Hand Certificates of Deposit Checking Acc…" at bounding box center [1159, 196] width 256 height 28
select select "checking"
click at [1034, 182] on select "Select Account Type Brokerage Cash on Hand Certificates of Deposit Checking Acc…" at bounding box center [1159, 196] width 256 height 28
click at [1303, 192] on icon "submit" at bounding box center [1303, 195] width 11 height 11
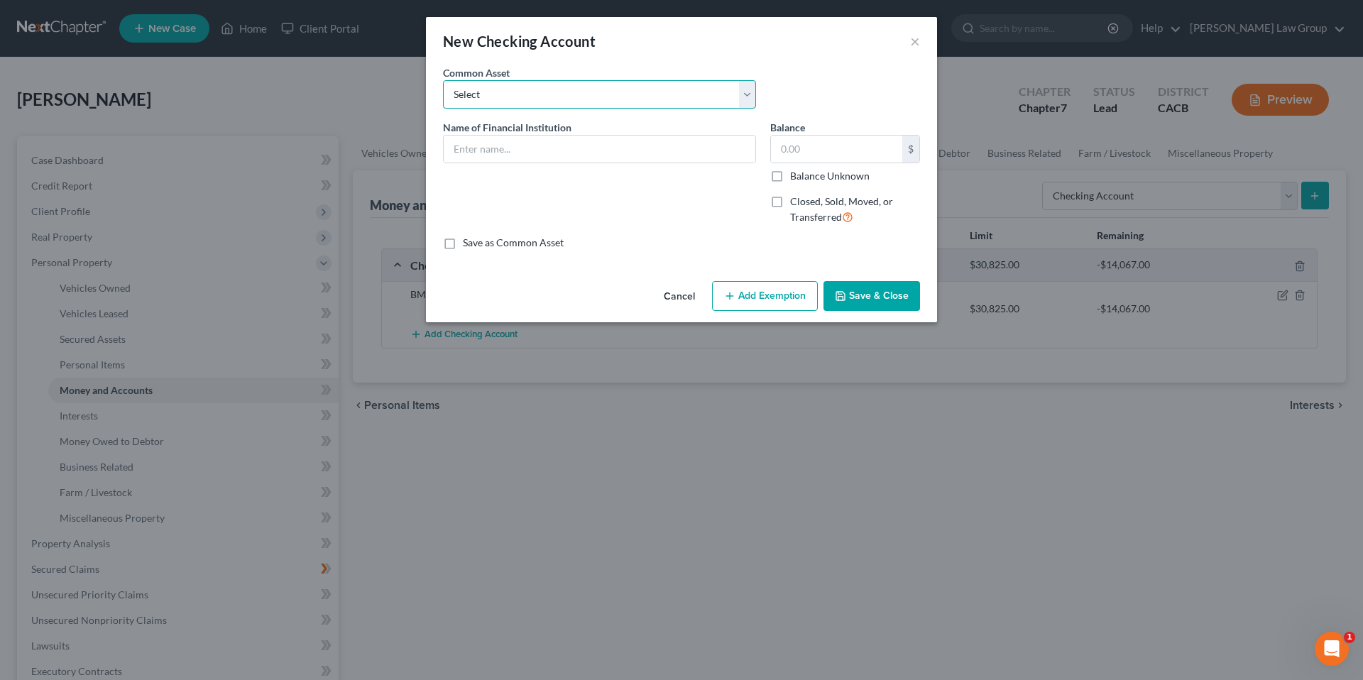
click at [622, 96] on select "Select Unify Financial Credit Union" at bounding box center [599, 94] width 313 height 28
click at [576, 144] on input "text" at bounding box center [600, 149] width 312 height 27
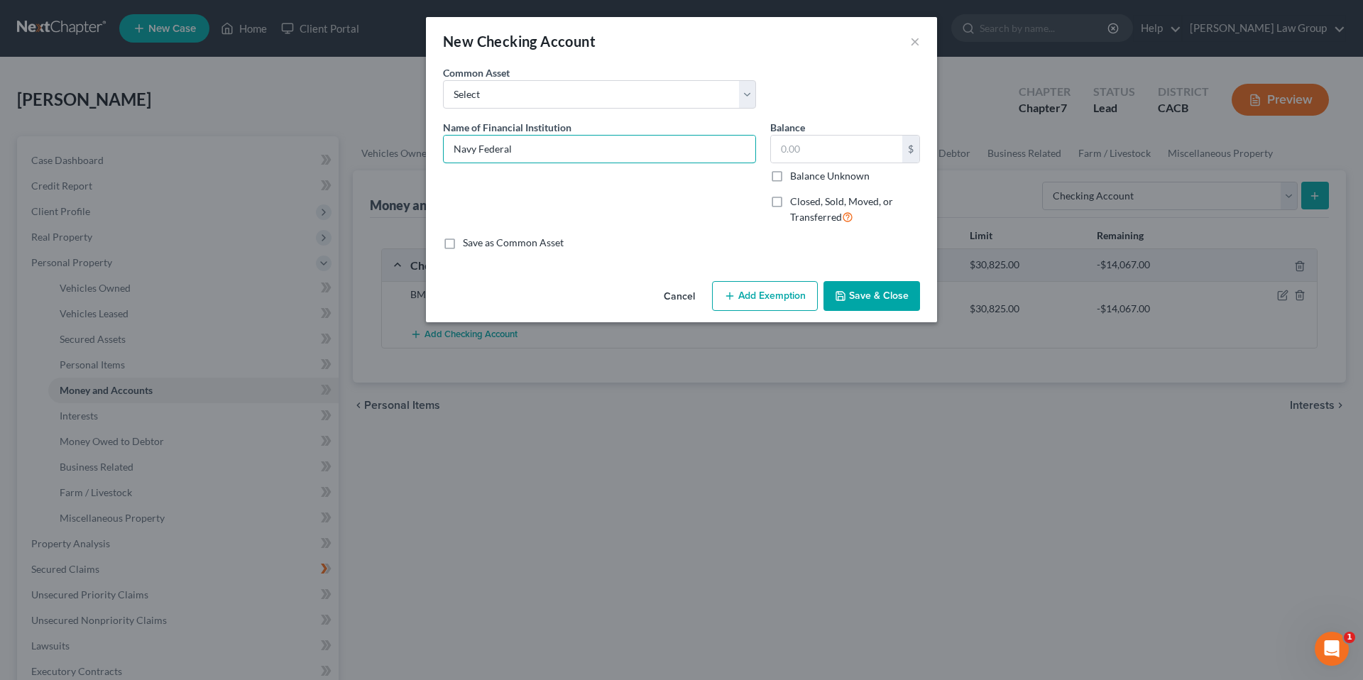
type input "Navy Federal Credit Union"
click at [806, 155] on input "text" at bounding box center [836, 149] width 131 height 27
type input "200.00"
click at [766, 295] on button "Add Exemption" at bounding box center [765, 296] width 106 height 30
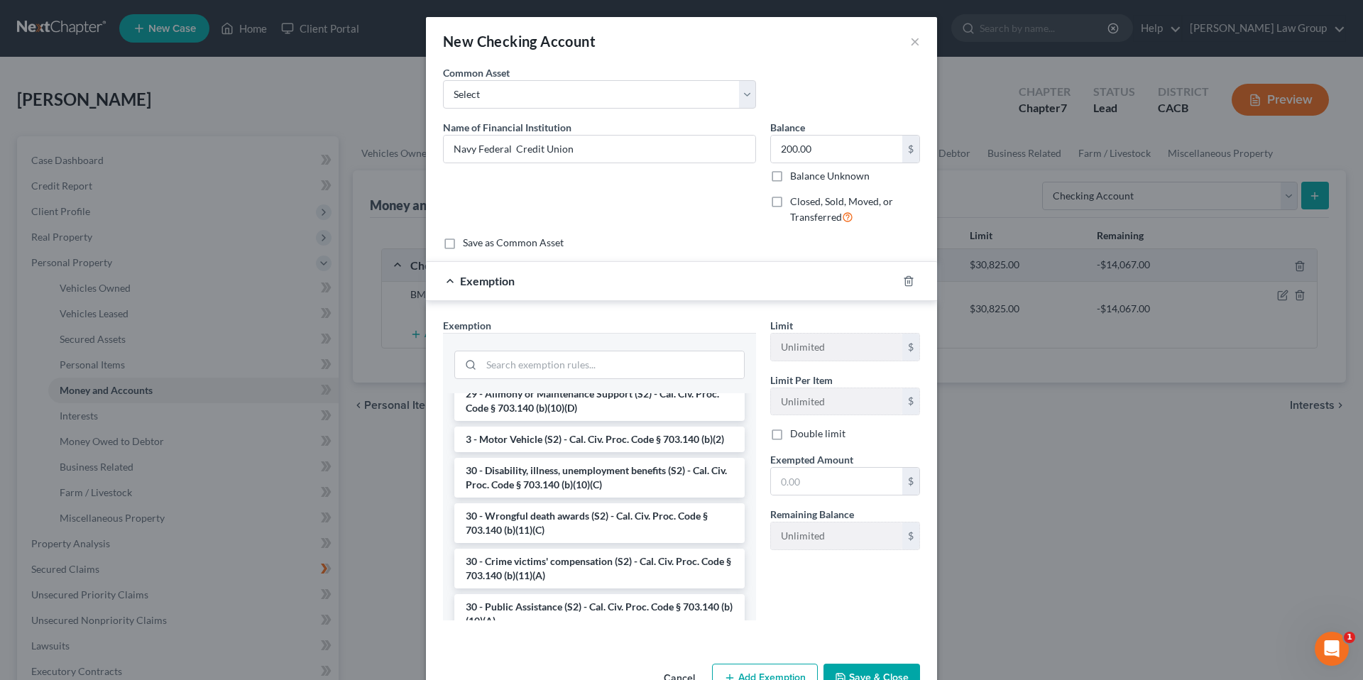
scroll to position [1263, 0]
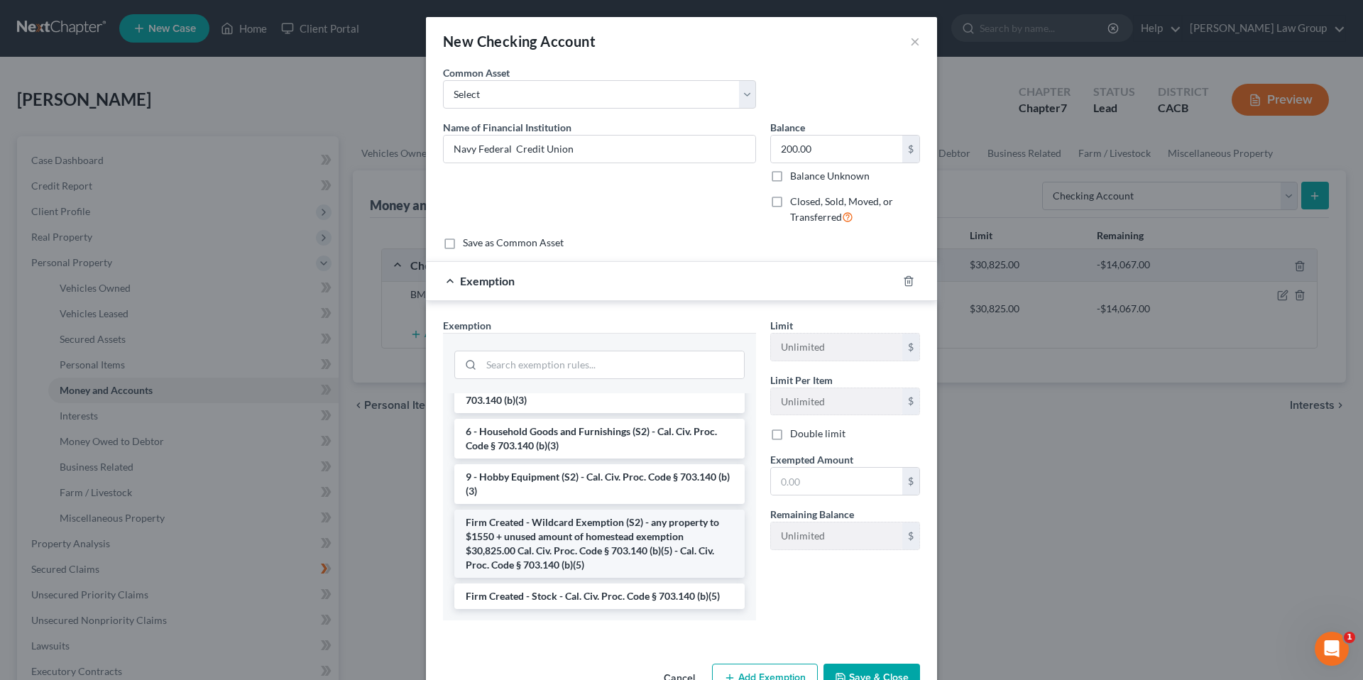
click at [554, 531] on li "Firm Created - Wildcard Exemption (S2) - any property to $1550 + unused amount …" at bounding box center [599, 544] width 290 height 68
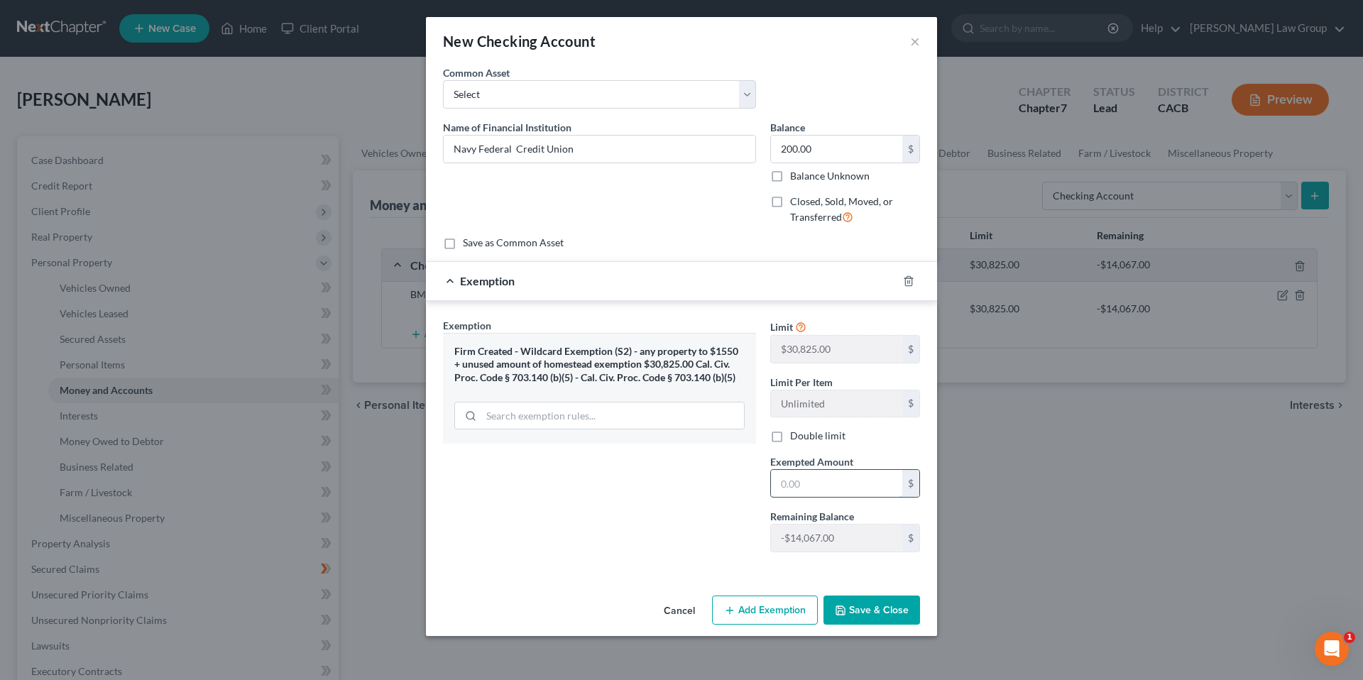
click at [841, 486] on input "text" at bounding box center [836, 483] width 131 height 27
type input "200.00"
click at [862, 610] on button "Save & Close" at bounding box center [871, 611] width 97 height 30
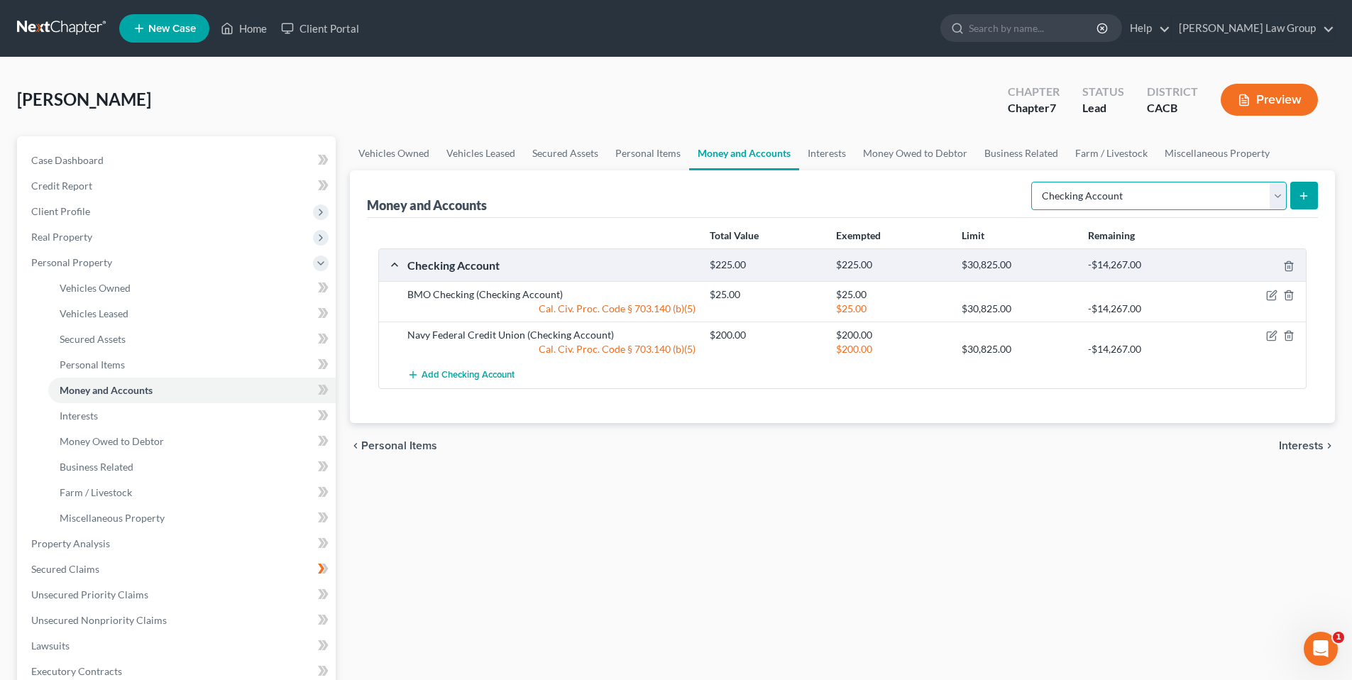
click at [1278, 184] on select "Select Account Type Brokerage Cash on Hand Certificates of Deposit Checking Acc…" at bounding box center [1159, 196] width 256 height 28
select select "savings"
click at [1034, 182] on select "Select Account Type Brokerage Cash on Hand Certificates of Deposit Checking Acc…" at bounding box center [1159, 196] width 256 height 28
click at [1300, 187] on button "submit" at bounding box center [1304, 196] width 28 height 28
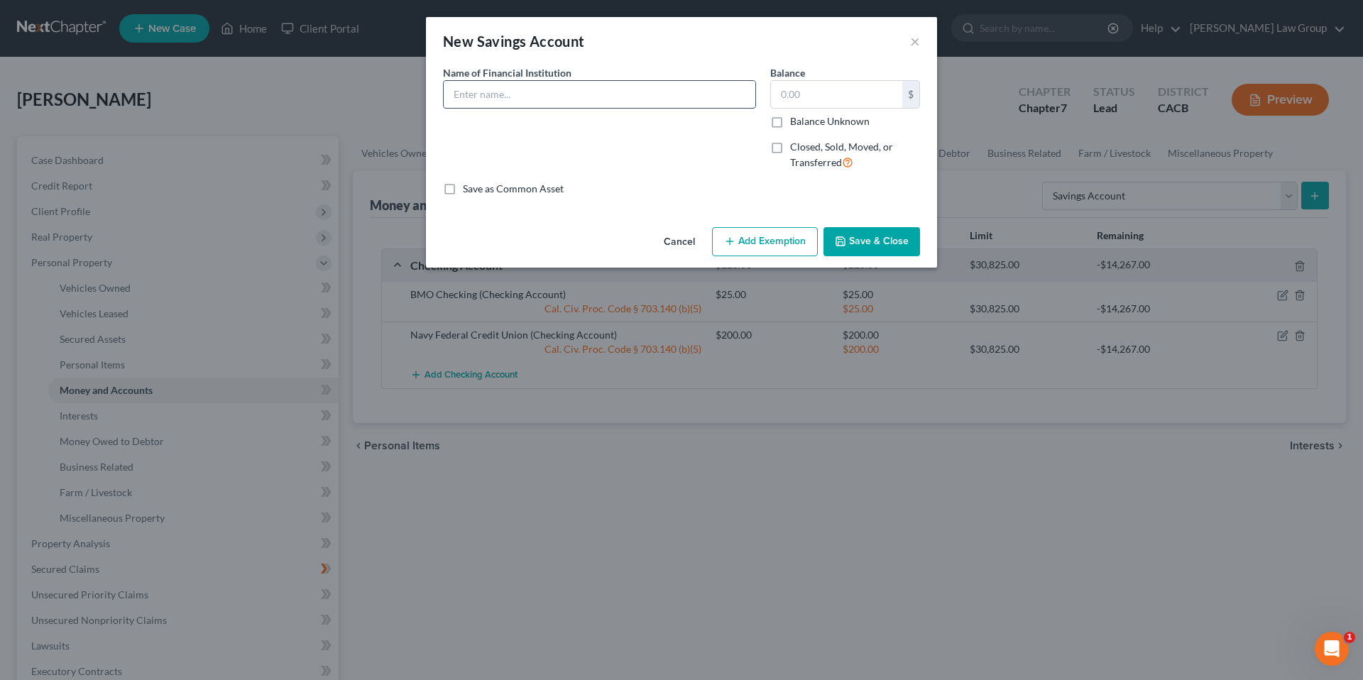
click at [542, 102] on input "text" at bounding box center [600, 94] width 312 height 27
type input "American Express"
click at [797, 102] on input "text" at bounding box center [836, 94] width 131 height 27
type input "501.42"
click at [769, 236] on button "Add Exemption" at bounding box center [765, 242] width 106 height 30
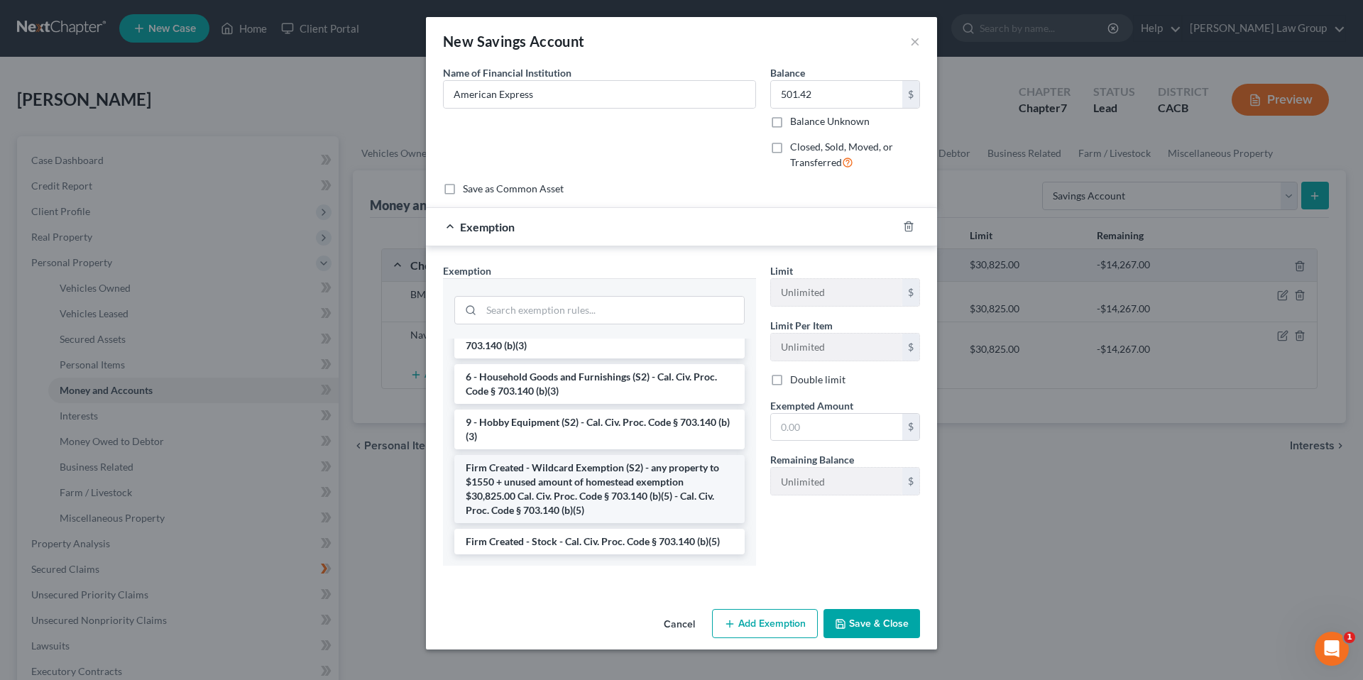
click at [575, 495] on li "Firm Created - Wildcard Exemption (S2) - any property to $1550 + unused amount …" at bounding box center [599, 489] width 290 height 68
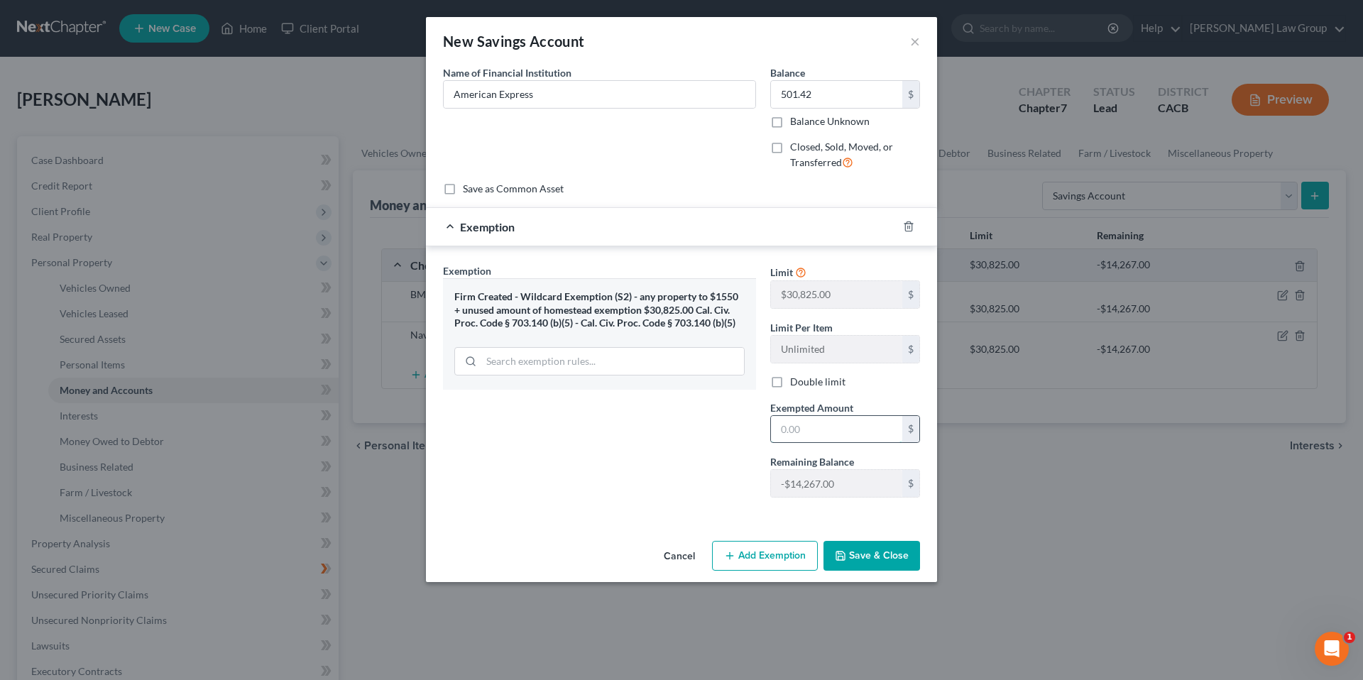
click at [830, 436] on input "text" at bounding box center [836, 429] width 131 height 27
type input "501.42"
click at [858, 556] on button "Save & Close" at bounding box center [871, 556] width 97 height 30
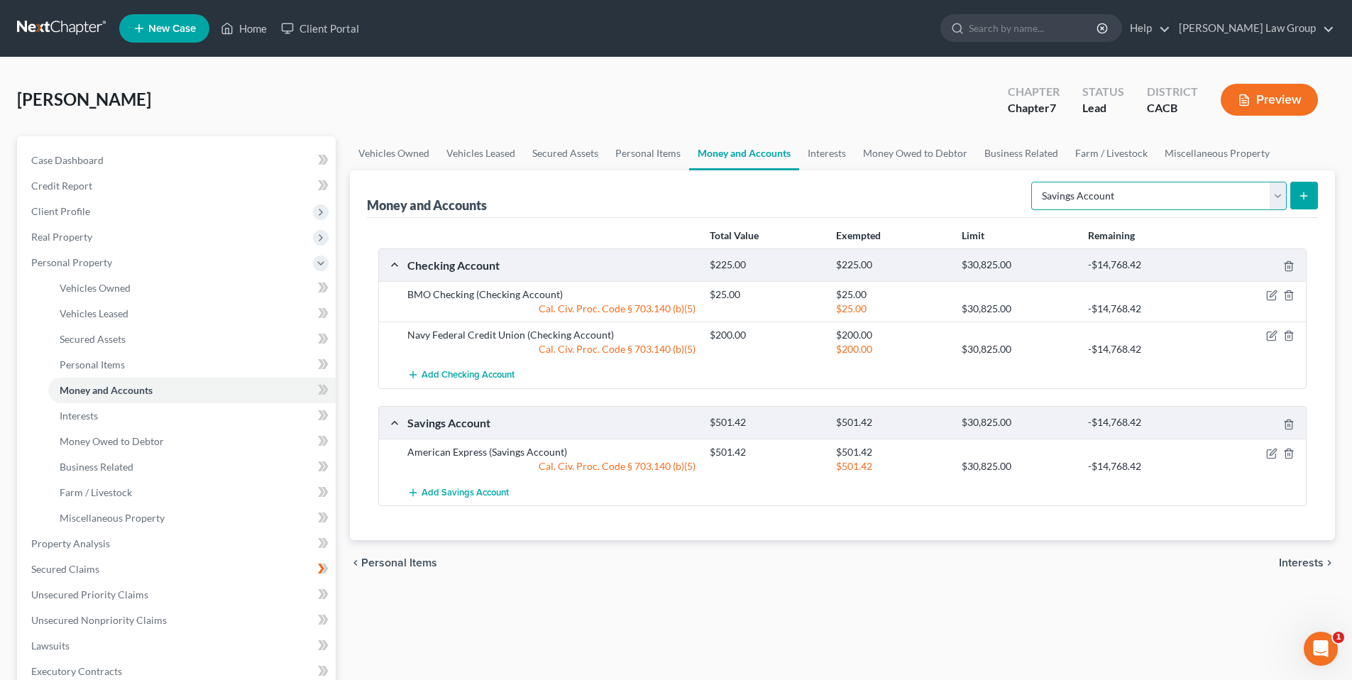
click at [1275, 192] on select "Select Account Type Brokerage Cash on Hand Certificates of Deposit Checking Acc…" at bounding box center [1159, 196] width 256 height 28
select select "checking"
click at [1034, 182] on select "Select Account Type Brokerage Cash on Hand Certificates of Deposit Checking Acc…" at bounding box center [1159, 196] width 256 height 28
click at [1301, 192] on icon "submit" at bounding box center [1303, 195] width 11 height 11
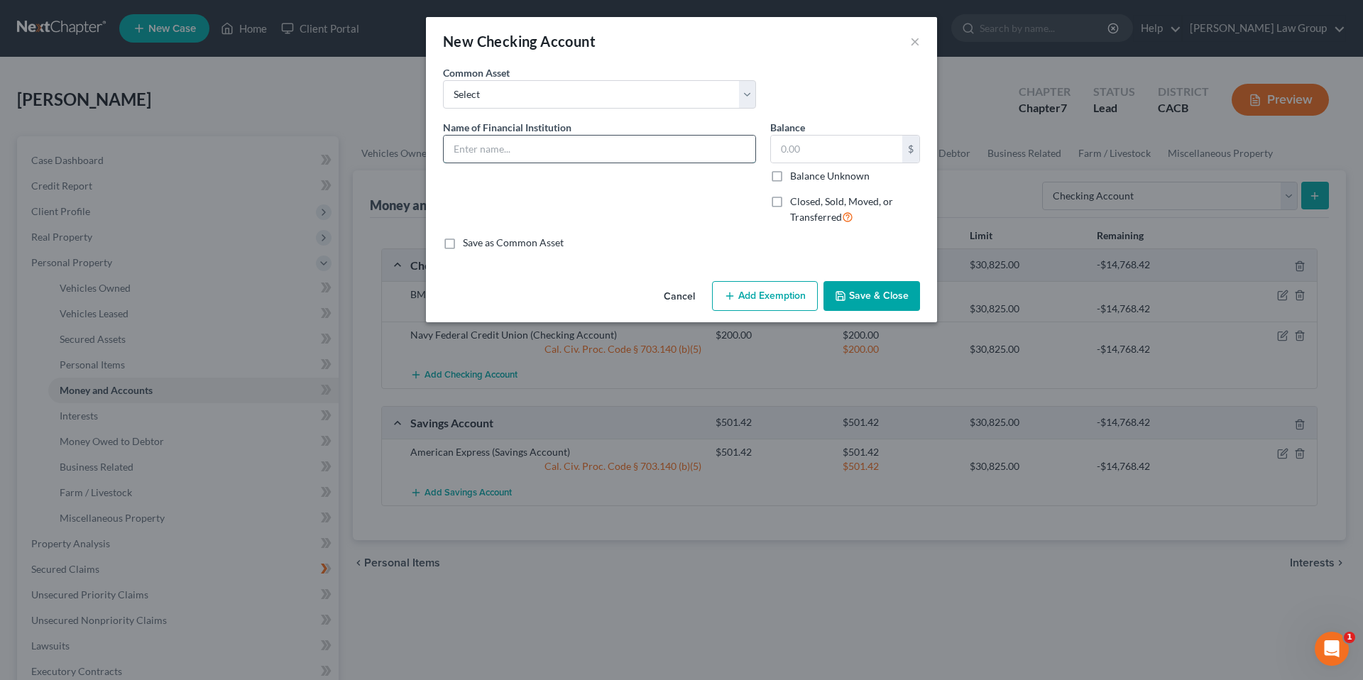
click at [536, 145] on input "text" at bounding box center [600, 149] width 312 height 27
type input "Chase Bank"
click at [830, 144] on input "text" at bounding box center [836, 149] width 131 height 27
type input "31.56"
click at [768, 287] on button "Add Exemption" at bounding box center [765, 296] width 106 height 30
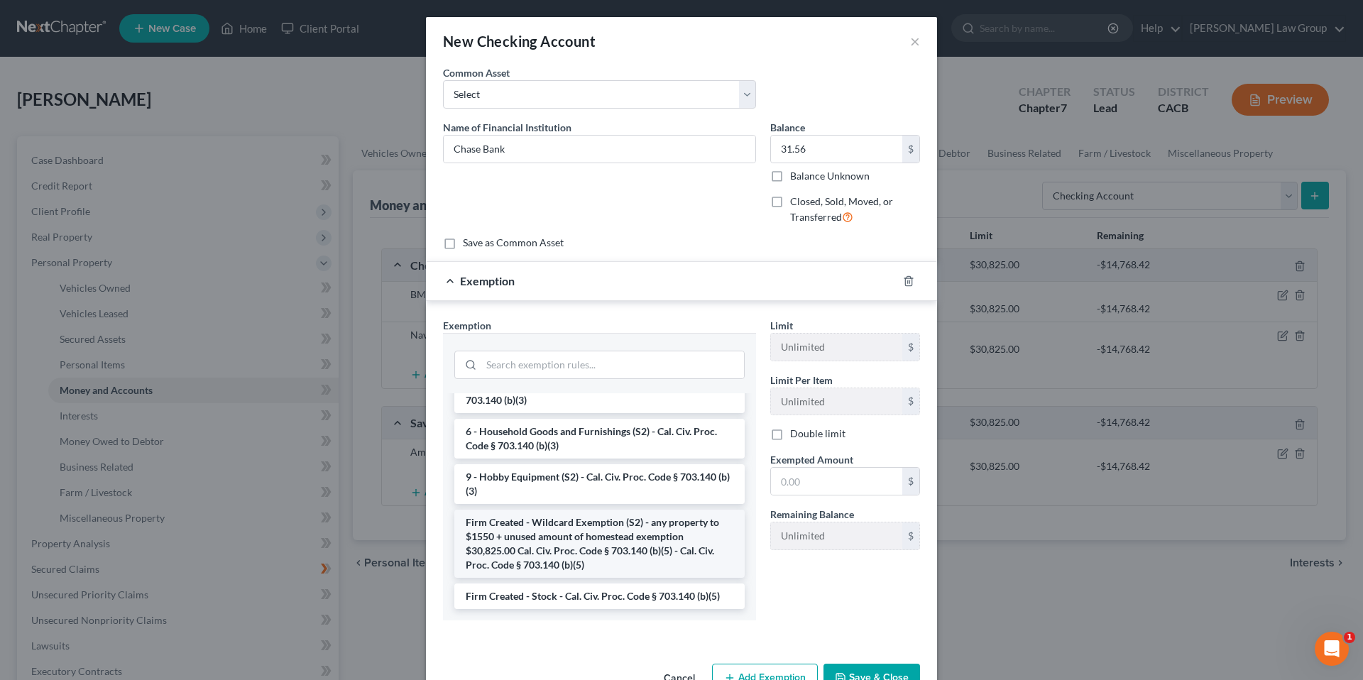
click at [601, 530] on li "Firm Created - Wildcard Exemption (S2) - any property to $1550 + unused amount …" at bounding box center [599, 544] width 290 height 68
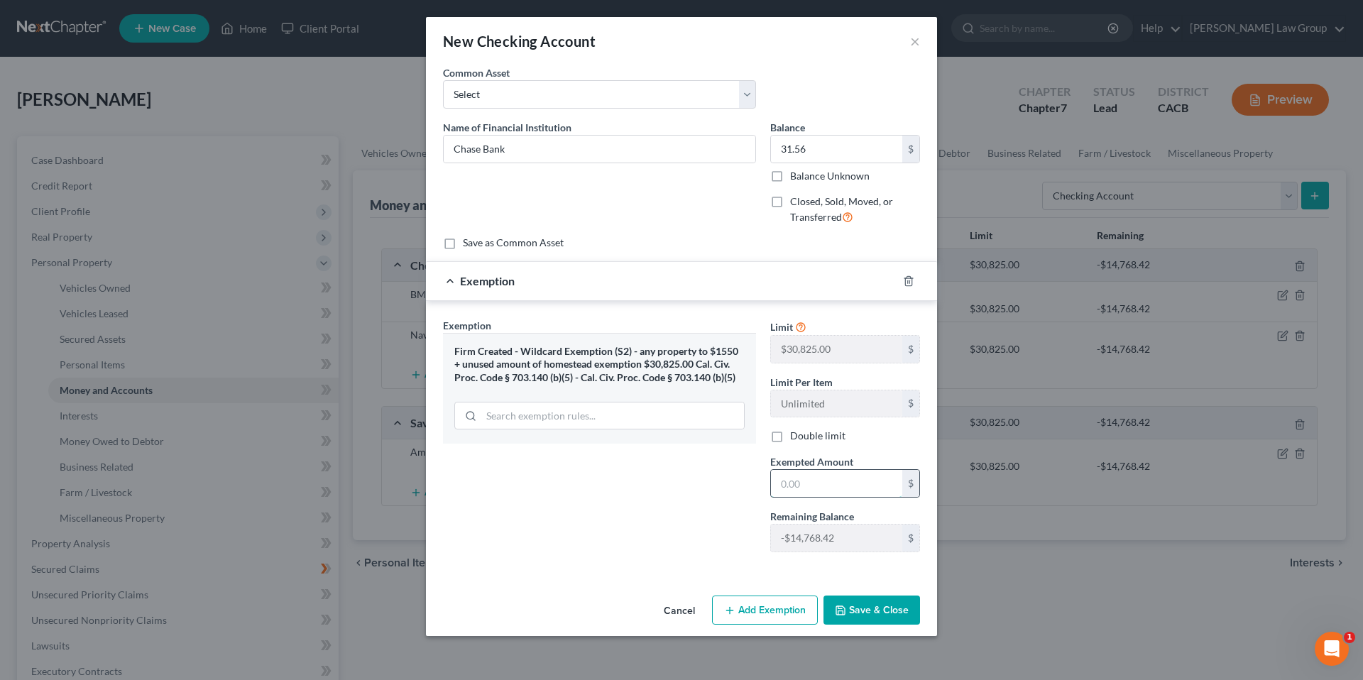
click at [843, 485] on input "text" at bounding box center [836, 483] width 131 height 27
type input "31.56"
click at [876, 611] on button "Save & Close" at bounding box center [871, 611] width 97 height 30
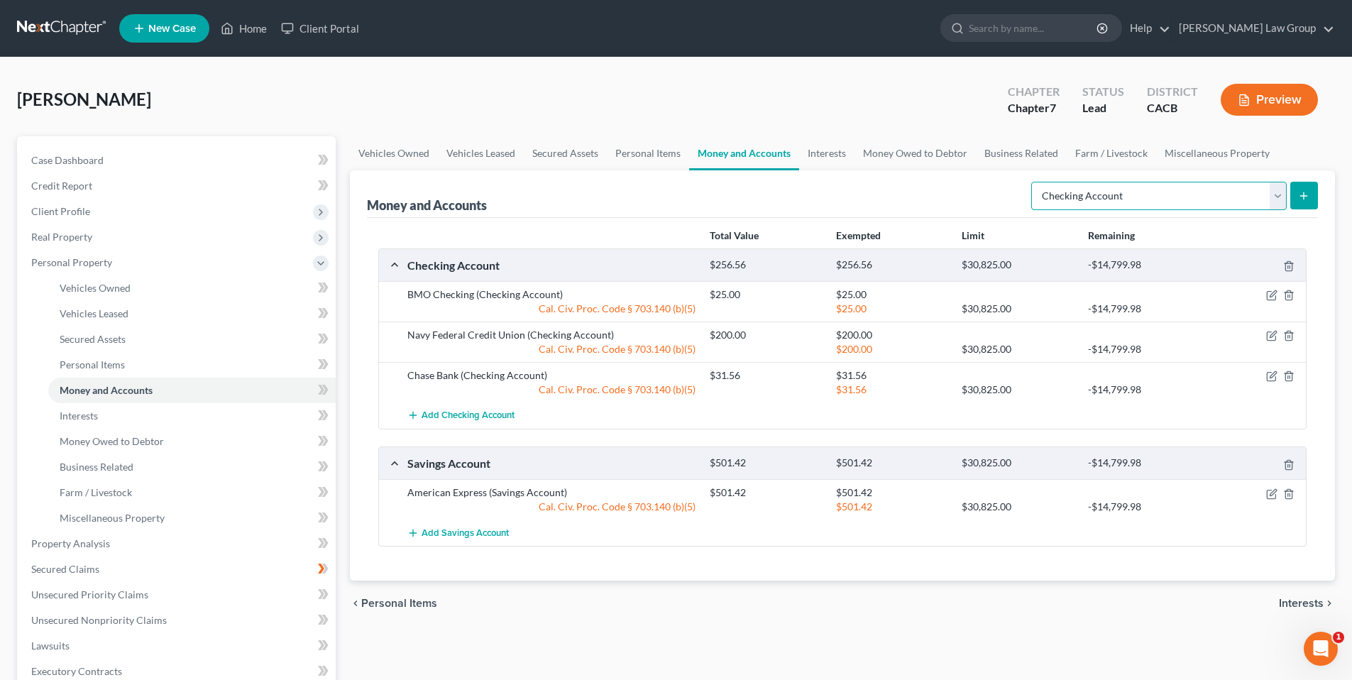
click at [1276, 194] on select "Select Account Type Brokerage Cash on Hand Certificates of Deposit Checking Acc…" at bounding box center [1159, 196] width 256 height 28
select select "savings"
click at [1034, 182] on select "Select Account Type Brokerage Cash on Hand Certificates of Deposit Checking Acc…" at bounding box center [1159, 196] width 256 height 28
click at [1301, 196] on line "submit" at bounding box center [1304, 196] width 6 height 0
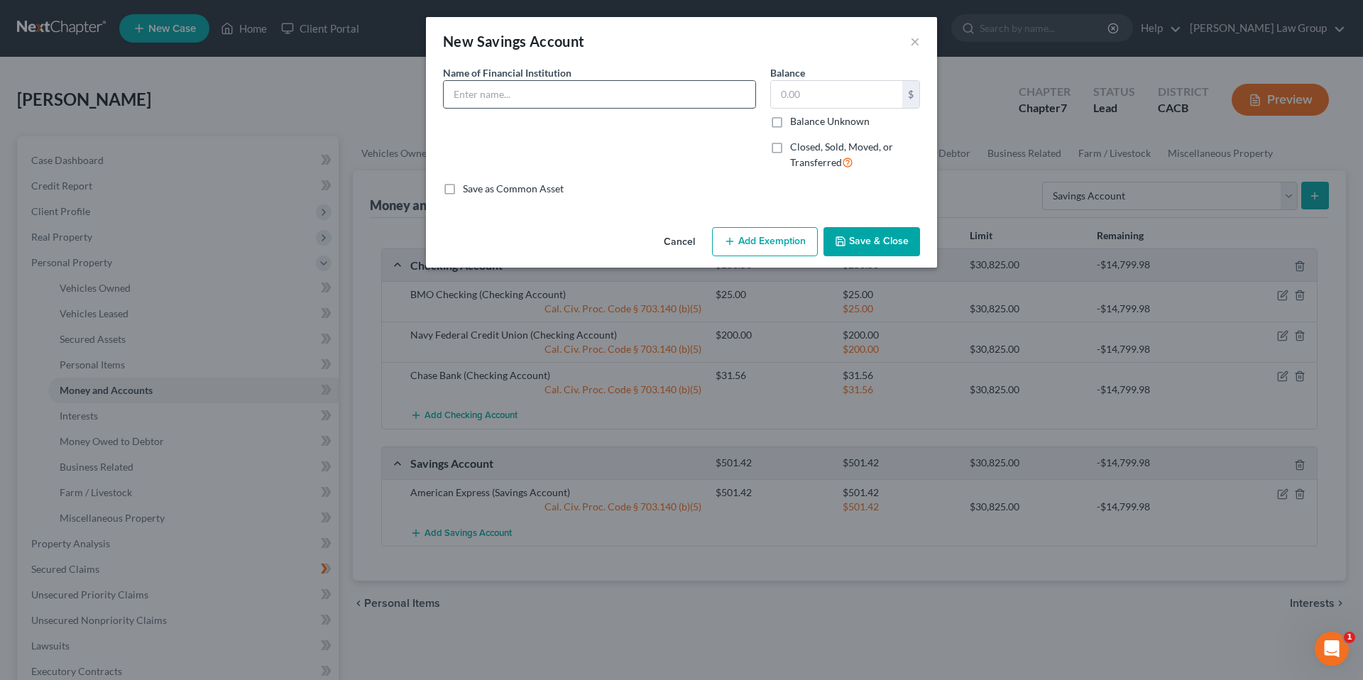
click at [477, 87] on input "text" at bounding box center [600, 94] width 312 height 27
type input "American Express"
click at [821, 103] on input "text" at bounding box center [836, 94] width 131 height 27
type input "524.58"
click at [774, 243] on button "Add Exemption" at bounding box center [765, 242] width 106 height 30
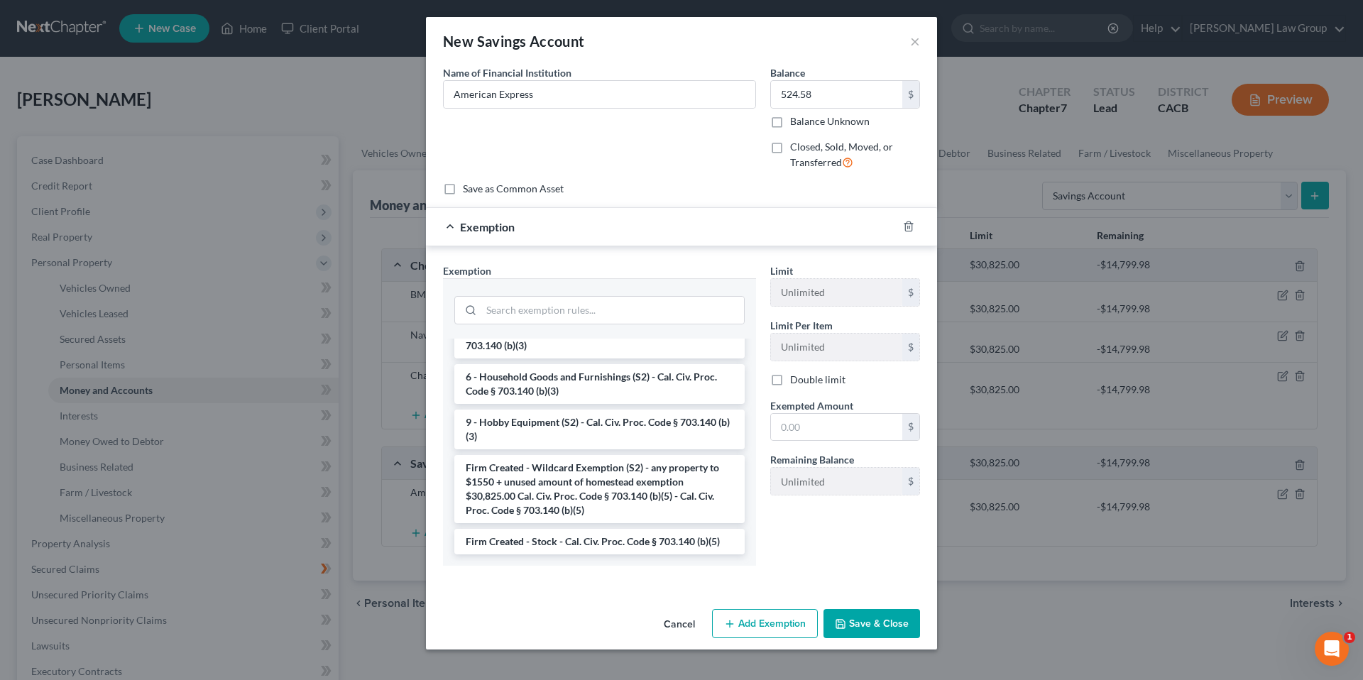
click at [571, 490] on li "Firm Created - Wildcard Exemption (S2) - any property to $1550 + unused amount …" at bounding box center [599, 489] width 290 height 68
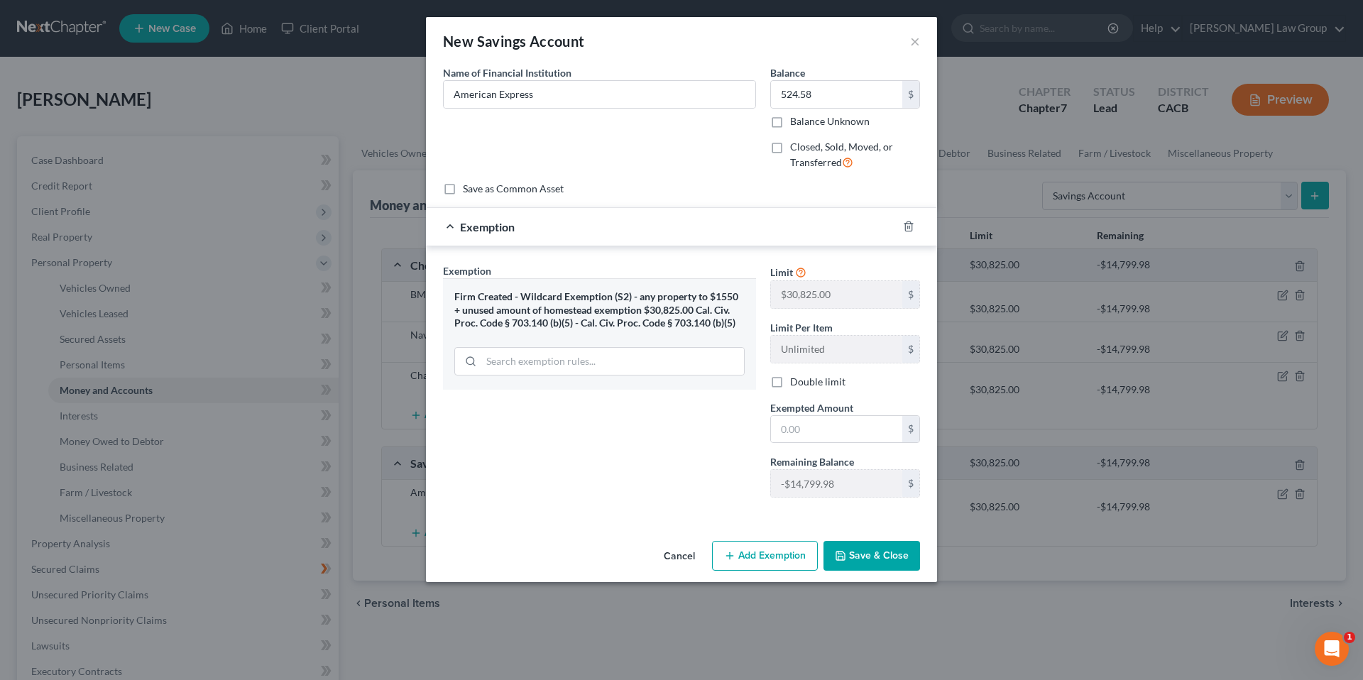
click at [867, 550] on button "Save & Close" at bounding box center [871, 556] width 97 height 30
click at [840, 427] on input "text" at bounding box center [836, 429] width 131 height 27
type input "524.58"
click at [865, 554] on button "Save & Close" at bounding box center [871, 556] width 97 height 30
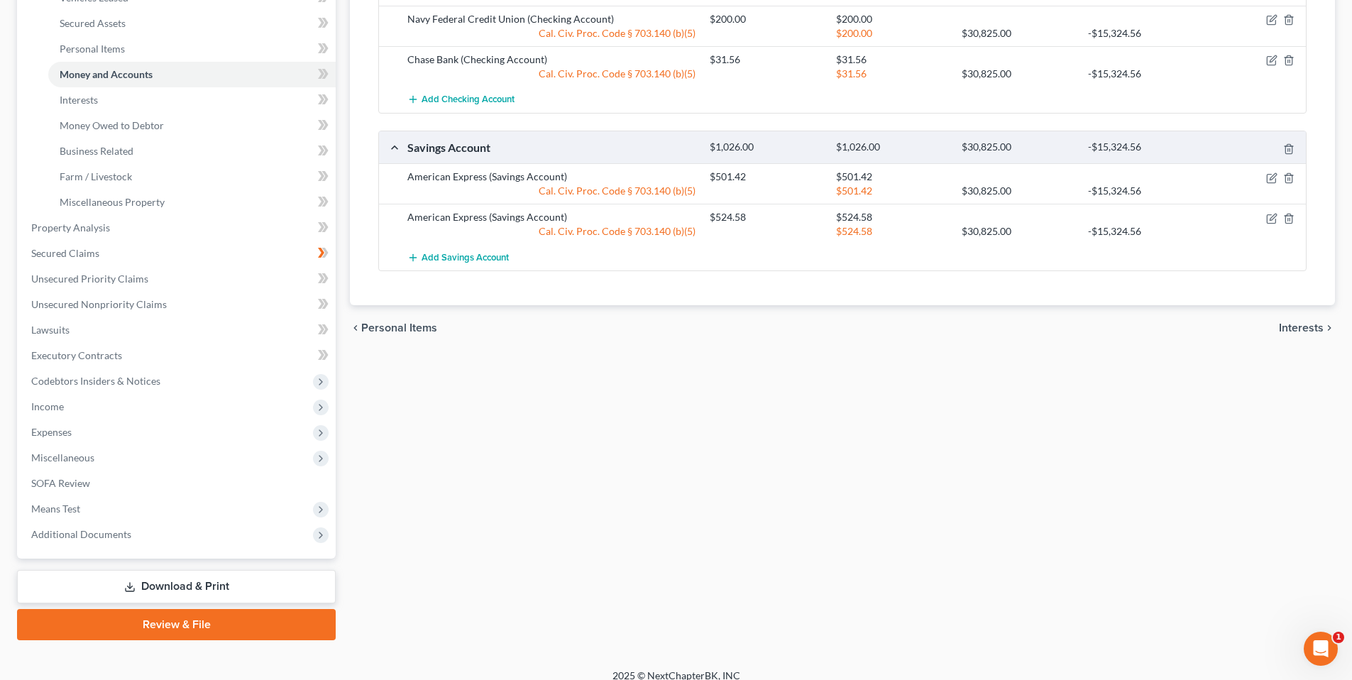
scroll to position [317, 0]
click at [38, 427] on span "Expenses" at bounding box center [51, 431] width 40 height 12
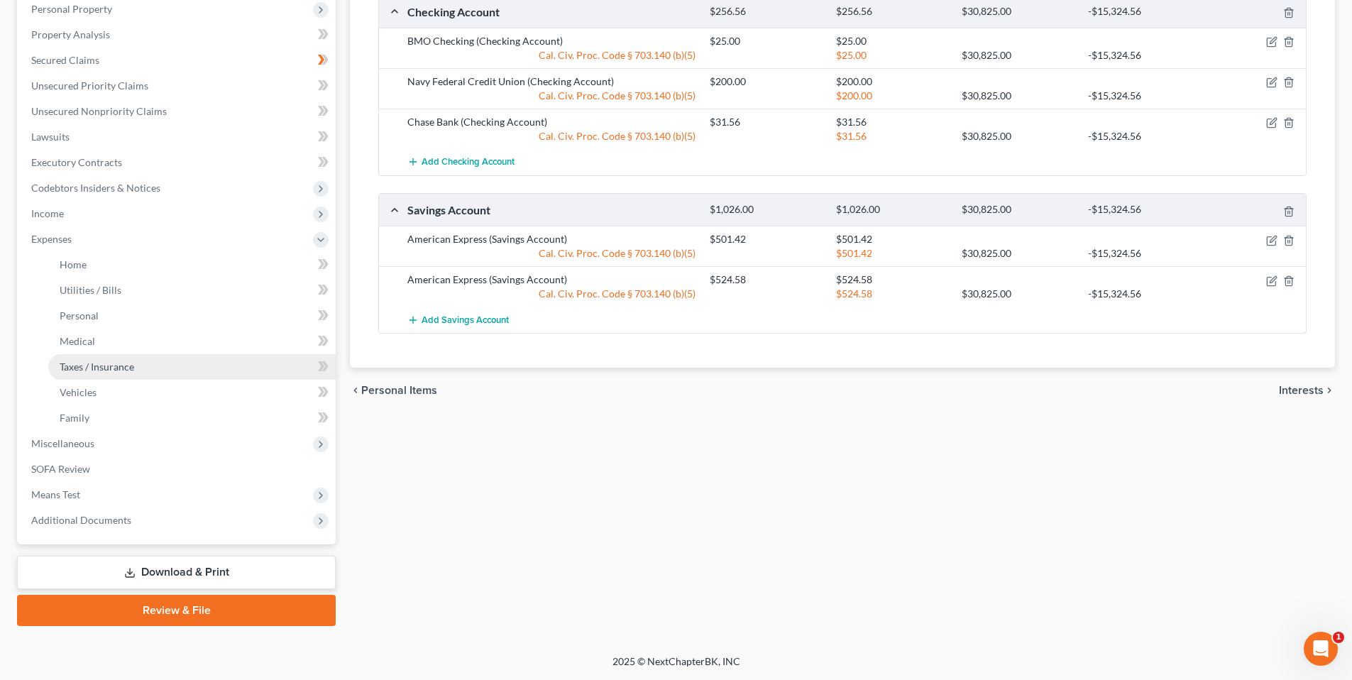
scroll to position [252, 0]
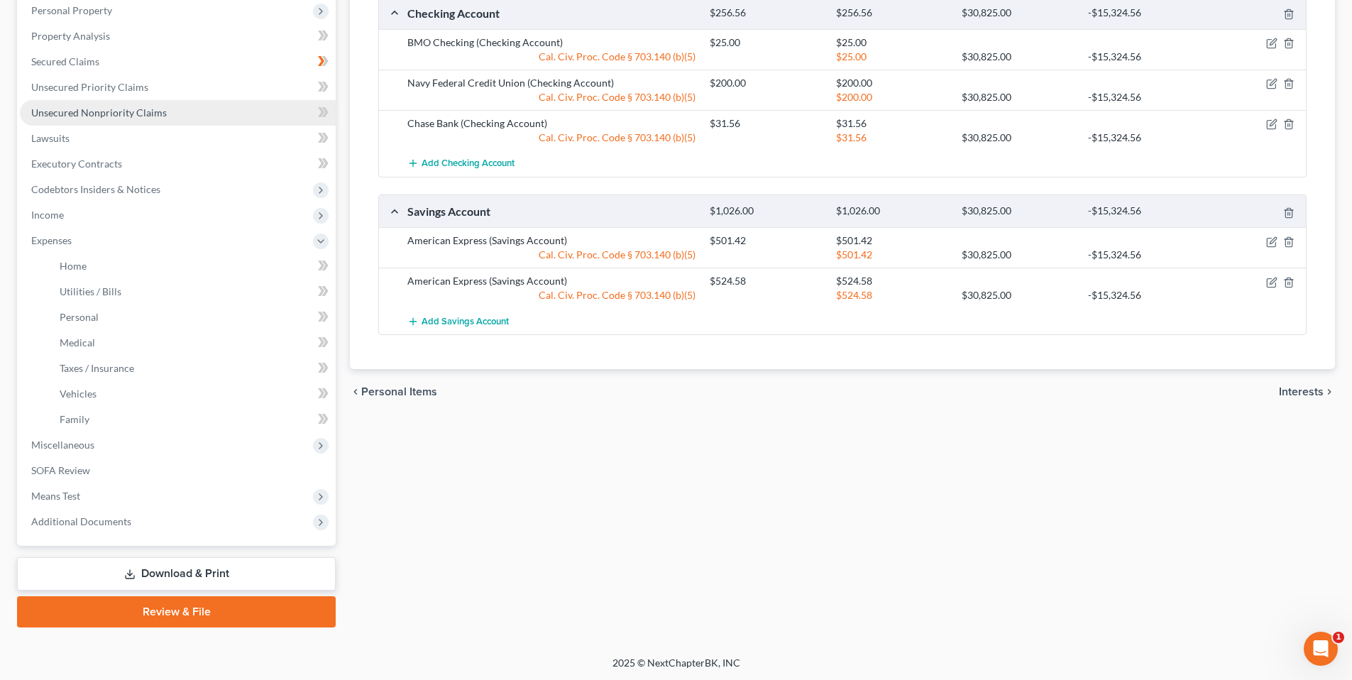
click at [78, 108] on span "Unsecured Nonpriority Claims" at bounding box center [99, 112] width 136 height 12
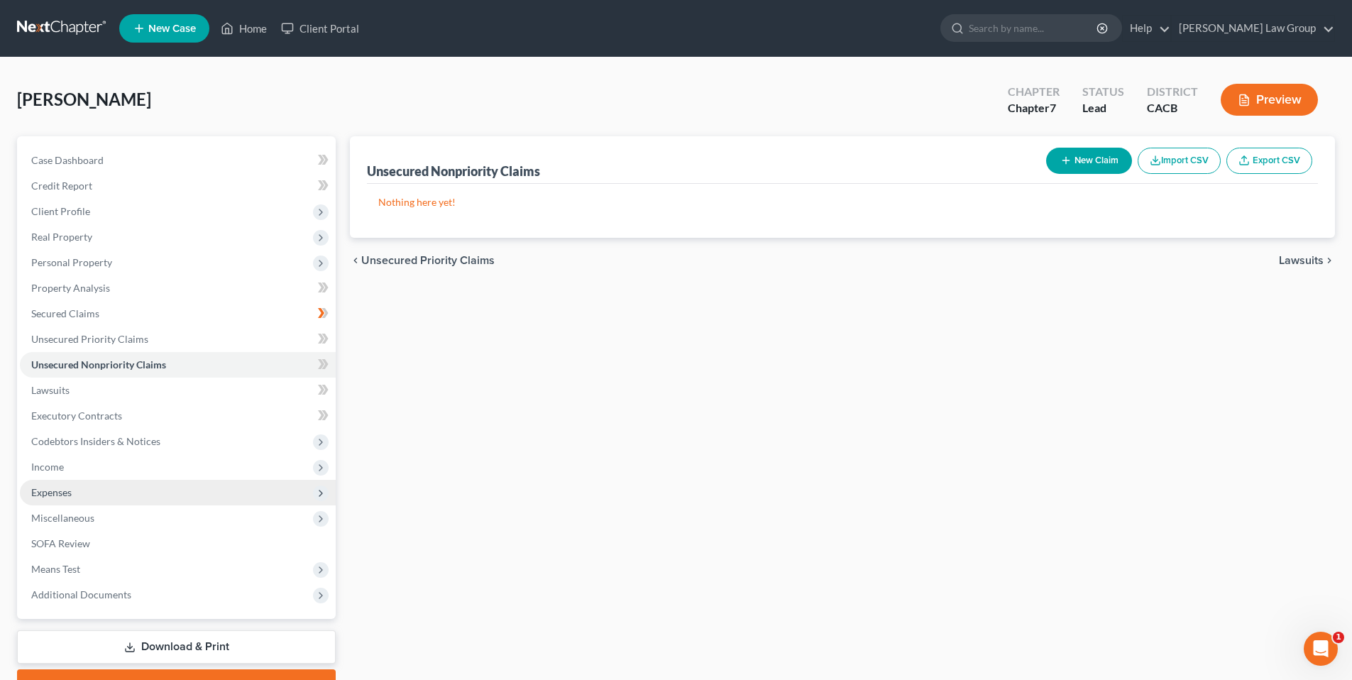
click at [58, 497] on span "Expenses" at bounding box center [51, 492] width 40 height 12
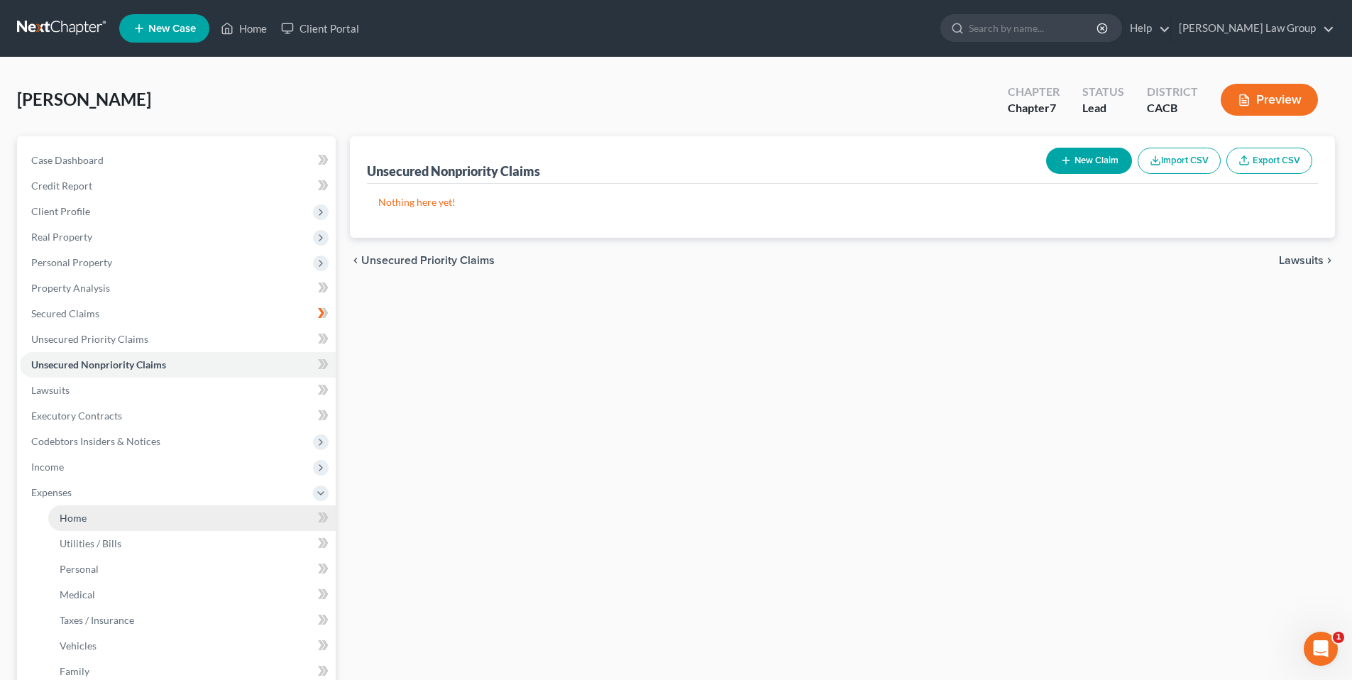
click at [94, 515] on link "Home" at bounding box center [191, 518] width 287 height 26
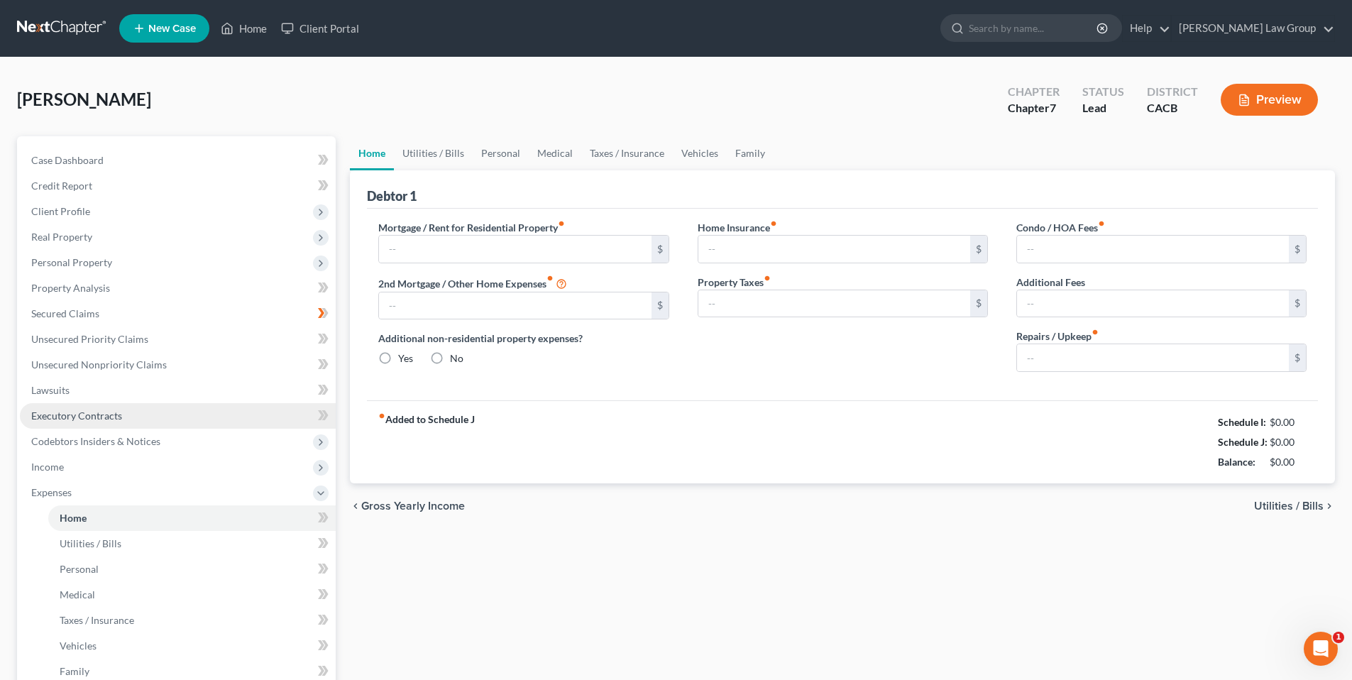
type input "0.00"
radio input "true"
type input "0.00"
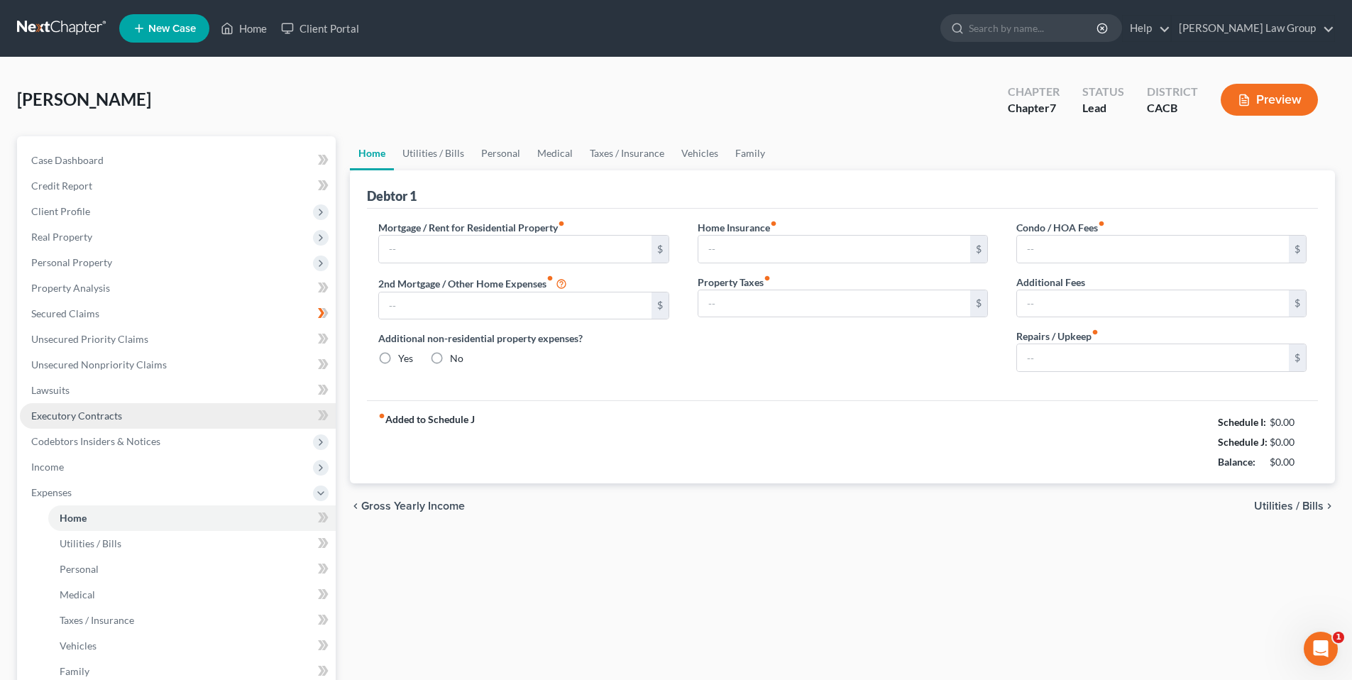
type input "0.00"
drag, startPoint x: 434, startPoint y: 248, endPoint x: 467, endPoint y: 238, distance: 34.1
click at [435, 248] on input "text" at bounding box center [515, 249] width 272 height 27
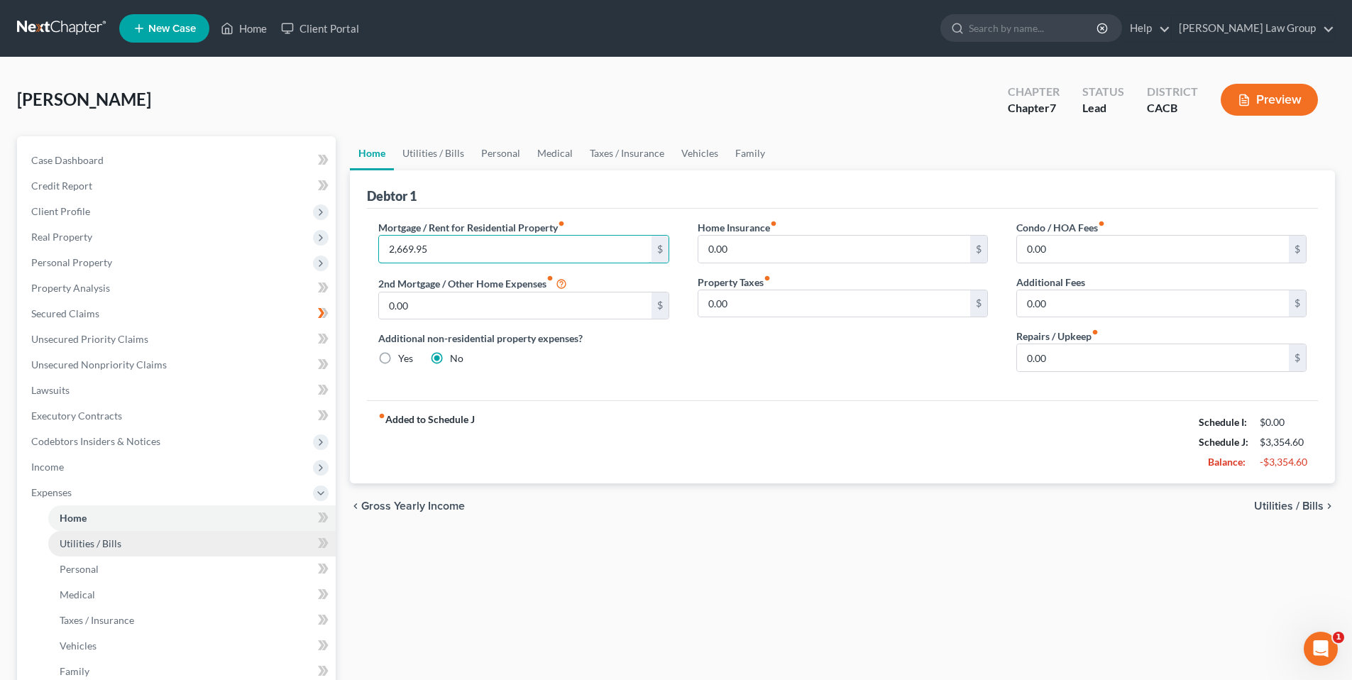
type input "2,669.95"
click at [84, 541] on span "Utilities / Bills" at bounding box center [91, 543] width 62 height 12
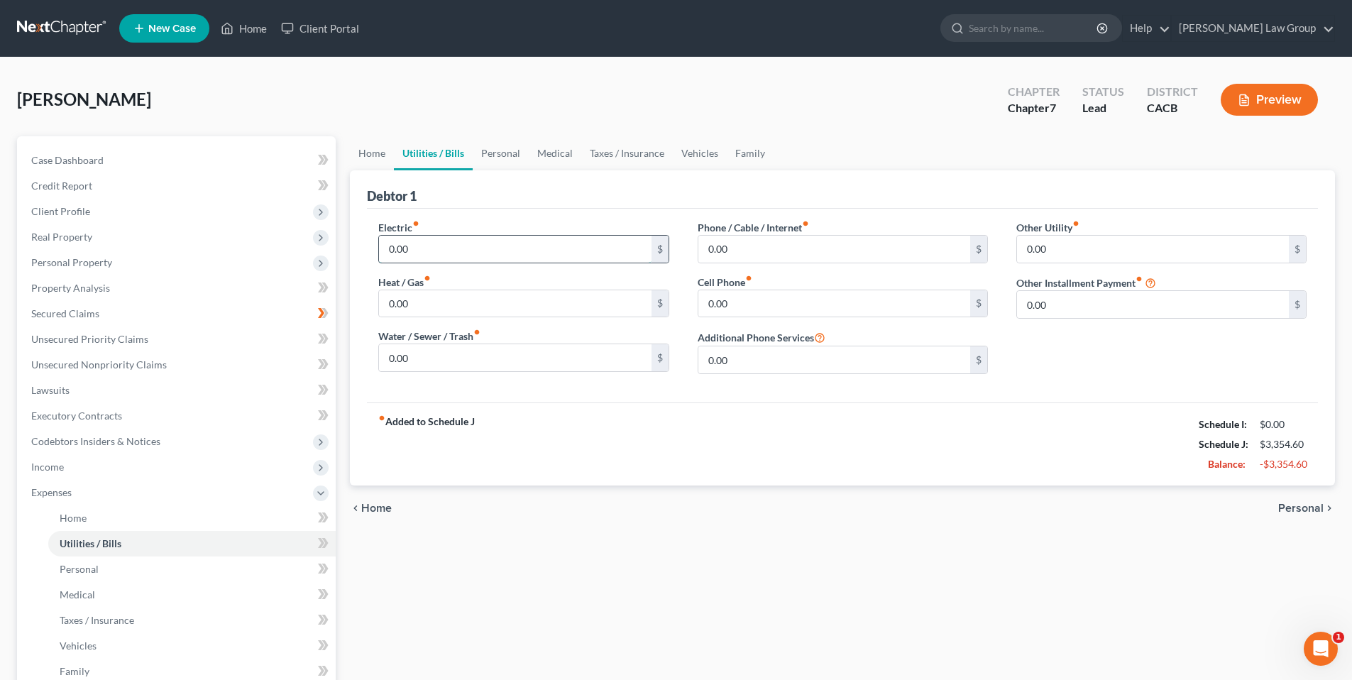
click at [438, 253] on input "0.00" at bounding box center [515, 249] width 272 height 27
type input "100.00"
click at [414, 302] on input "0.00" at bounding box center [515, 303] width 272 height 27
type input "100.00"
click at [404, 356] on input "0.00" at bounding box center [515, 357] width 272 height 27
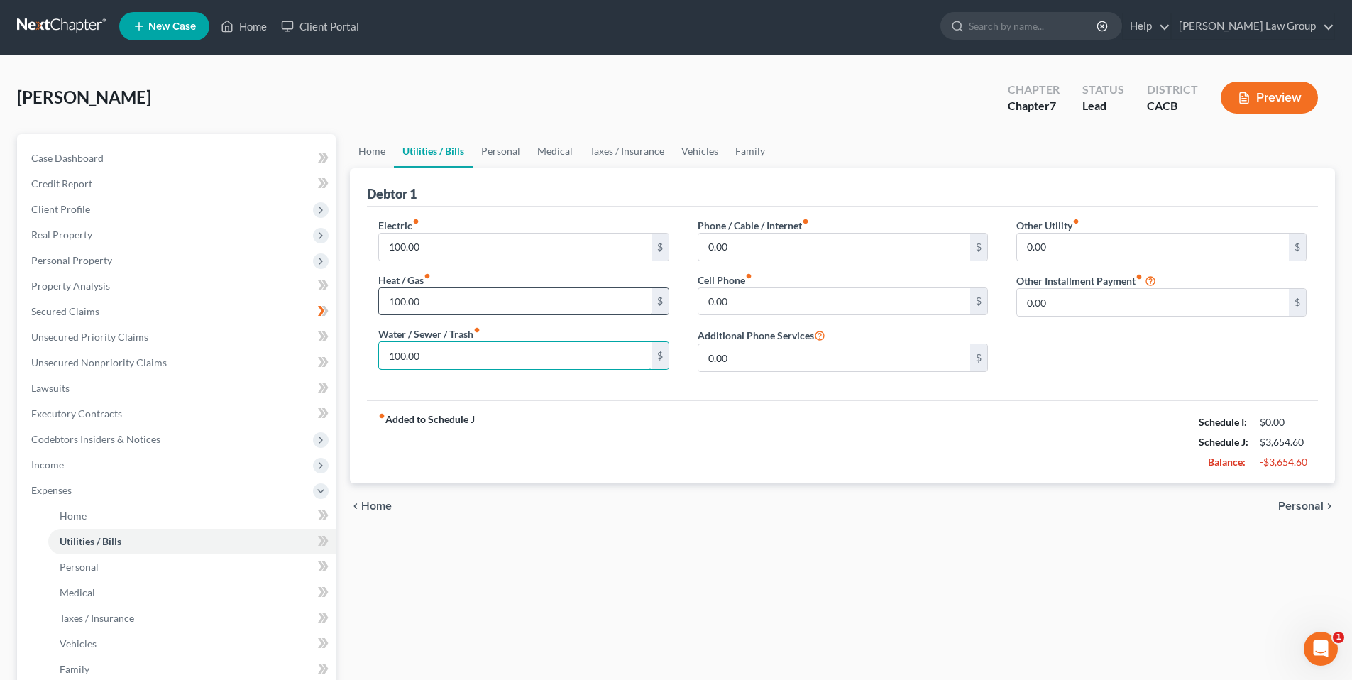
scroll to position [3, 0]
type input "100.00"
click at [757, 251] on input "0.00" at bounding box center [834, 246] width 272 height 27
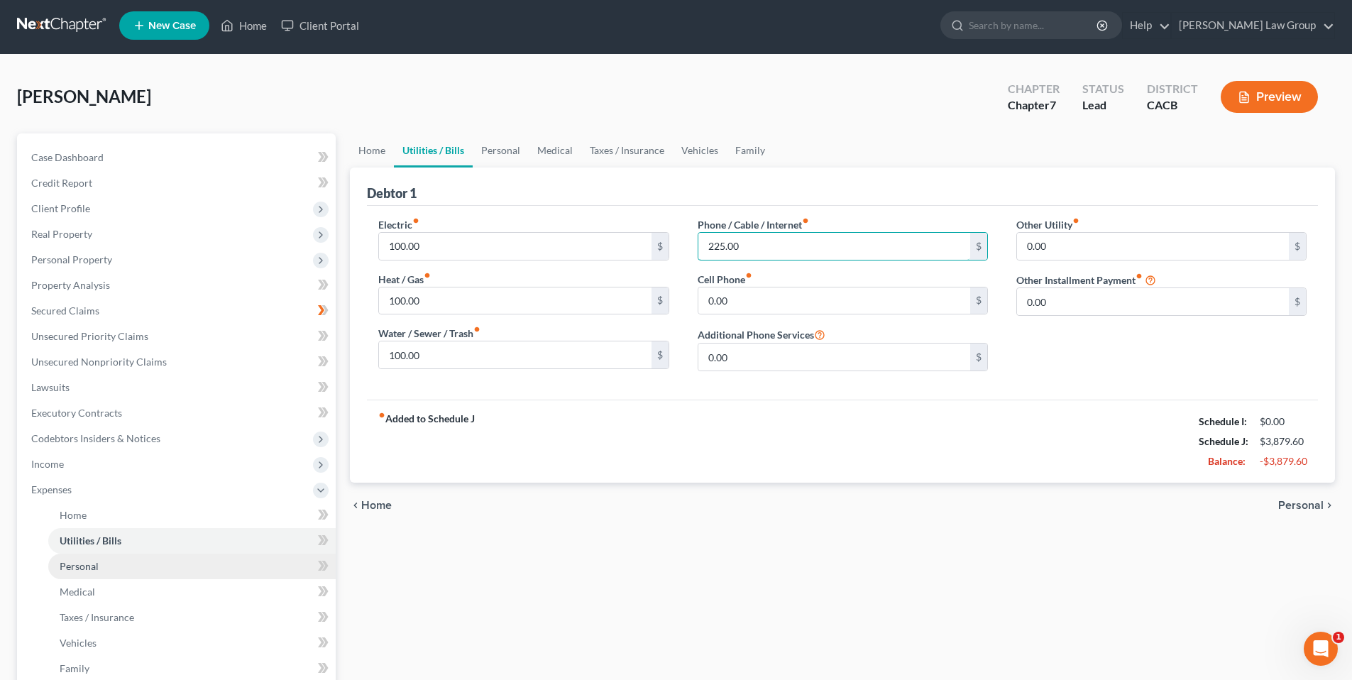
type input "225.00"
click at [94, 567] on span "Personal" at bounding box center [79, 566] width 39 height 12
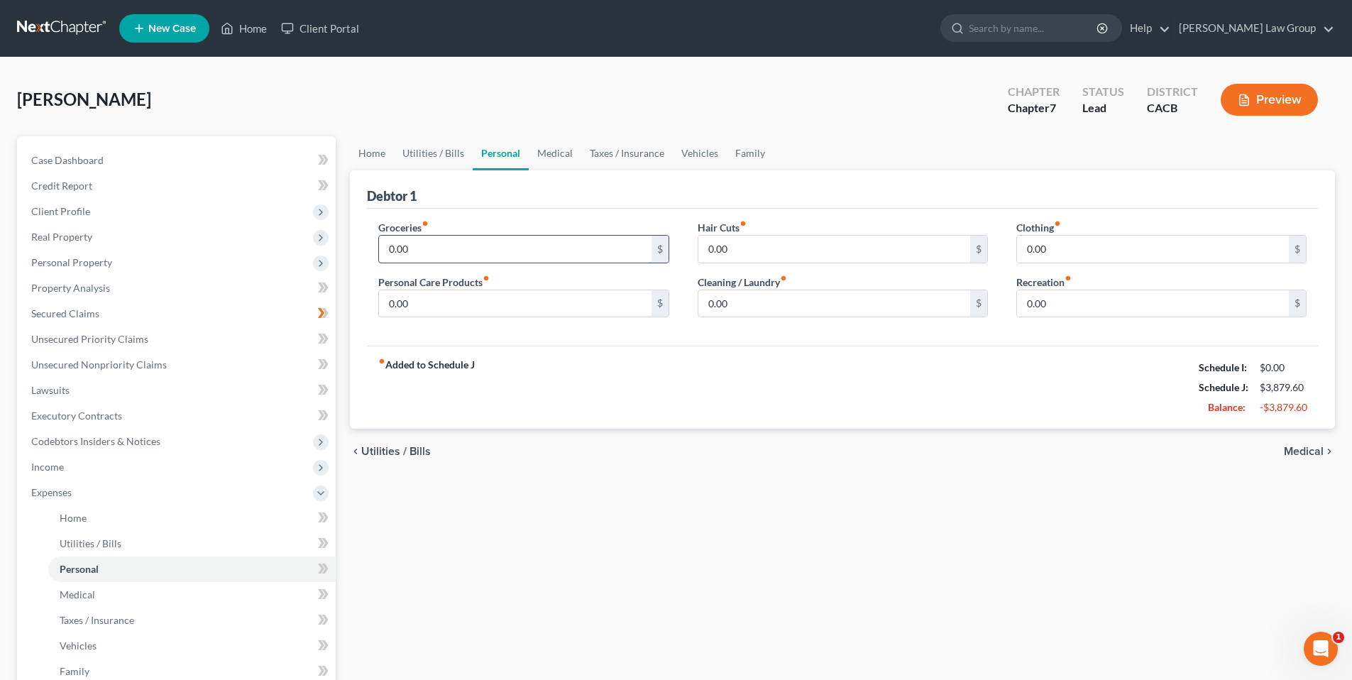
click at [444, 251] on input "0.00" at bounding box center [515, 249] width 272 height 27
type input "300.00"
click at [417, 309] on input "0.00" at bounding box center [515, 303] width 272 height 27
type input "100.00"
click at [729, 252] on input "0.00" at bounding box center [834, 249] width 272 height 27
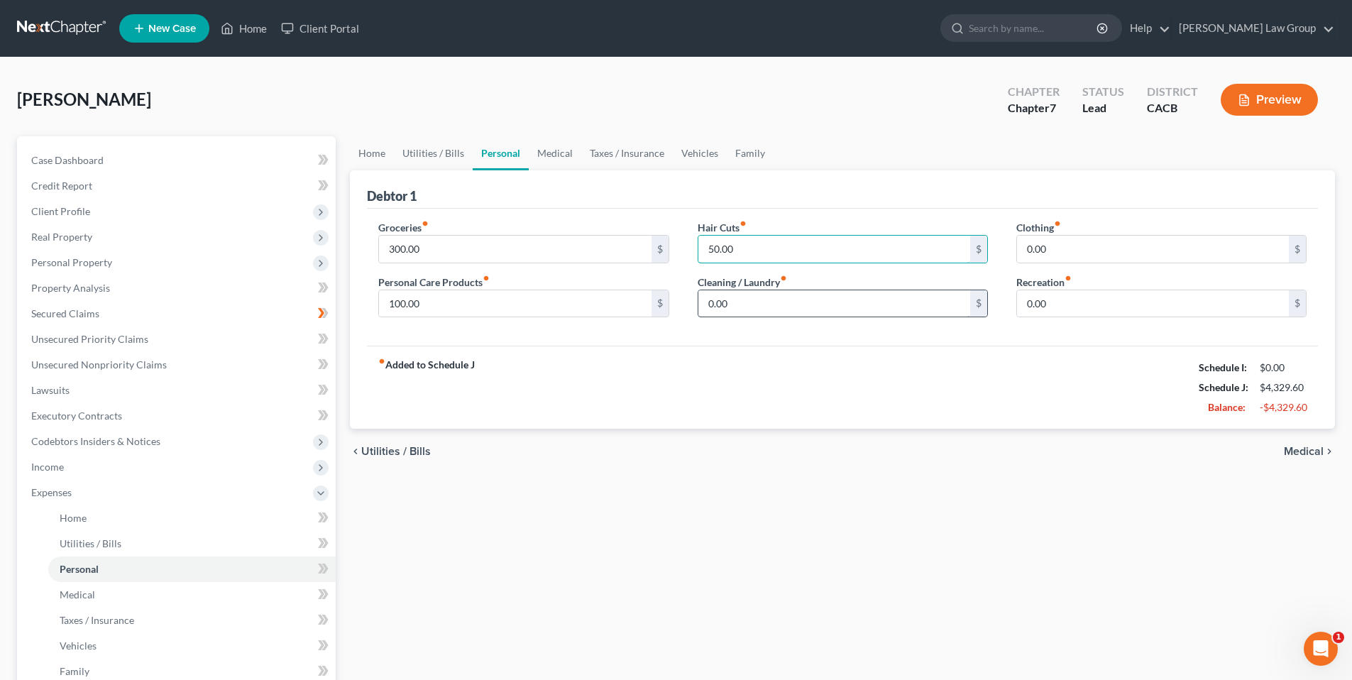
type input "50.00"
click at [715, 304] on input "0.00" at bounding box center [834, 303] width 272 height 27
type input "100.00"
click at [1090, 256] on input "0.00" at bounding box center [1153, 249] width 272 height 27
type input "200.00"
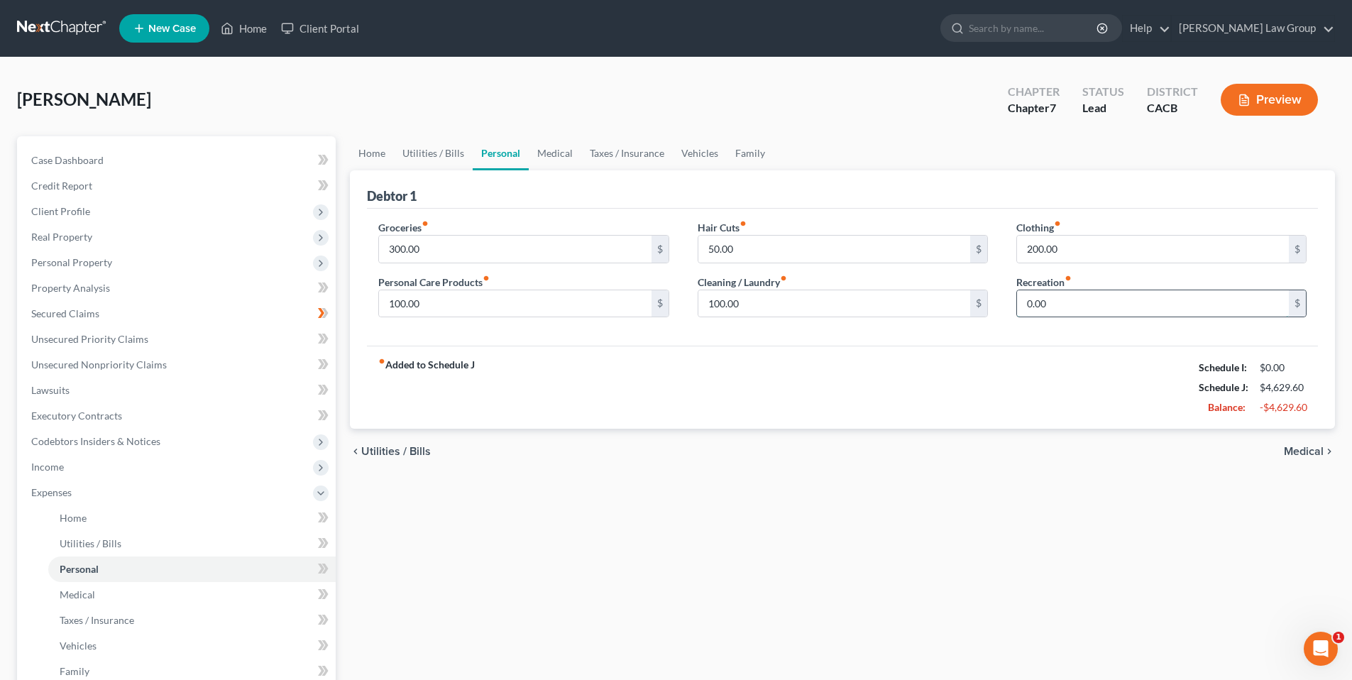
click at [1114, 300] on input "0.00" at bounding box center [1153, 303] width 272 height 27
type input "200.00"
click at [99, 592] on link "Medical" at bounding box center [191, 595] width 287 height 26
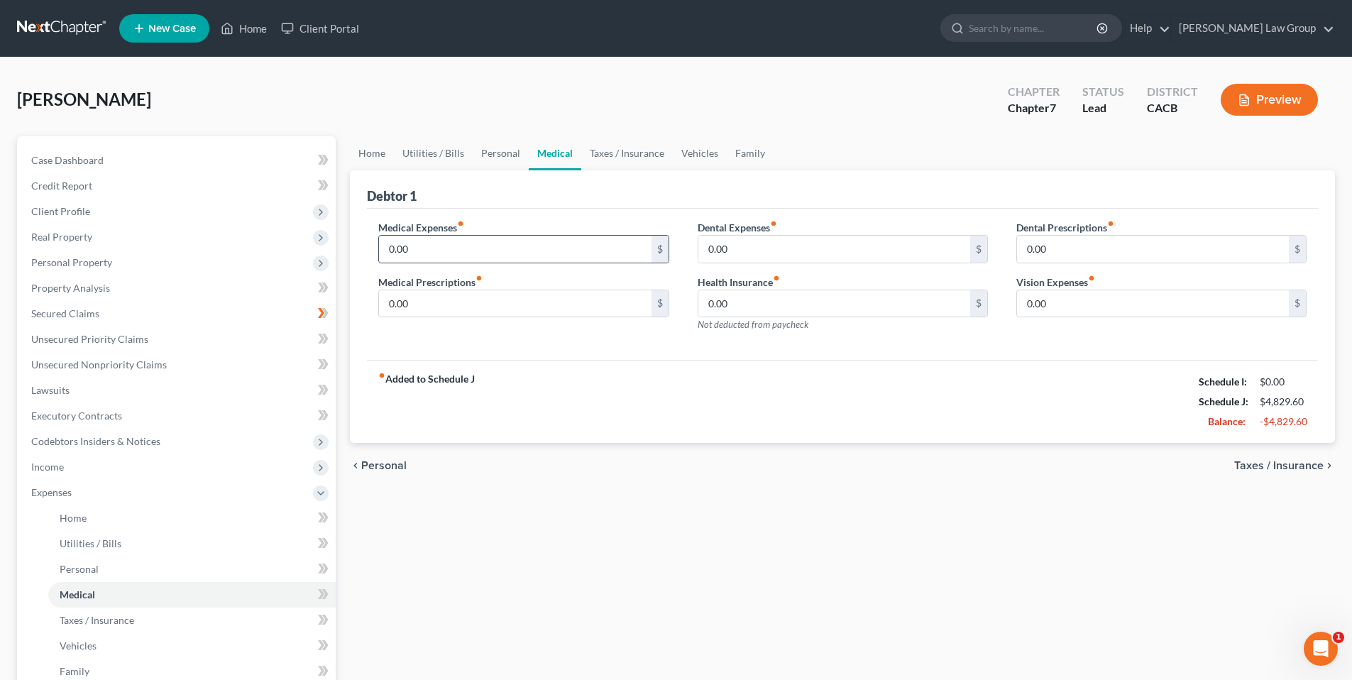
click at [435, 235] on div "0.00 $" at bounding box center [523, 249] width 290 height 28
click at [434, 242] on input "0.00" at bounding box center [515, 249] width 272 height 27
type input "100.00"
click at [419, 310] on input "0.00" at bounding box center [515, 303] width 272 height 27
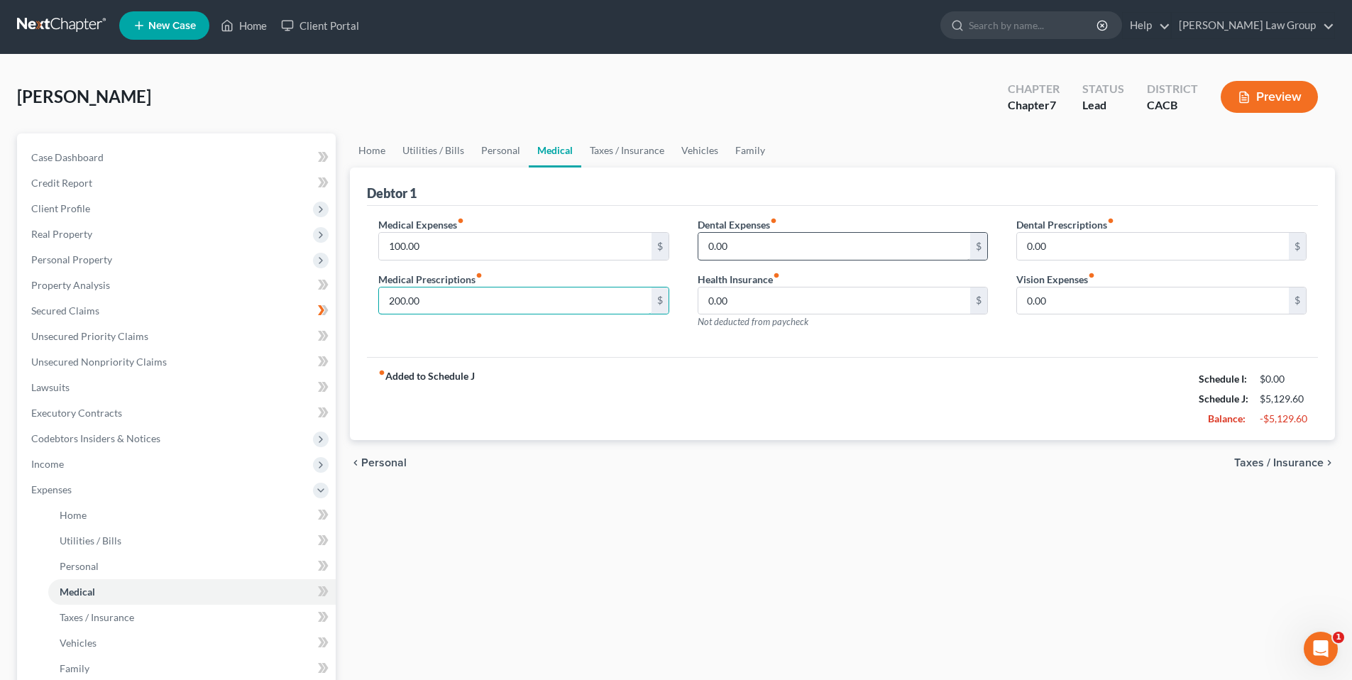
type input "200.00"
click at [750, 241] on input "0.00" at bounding box center [834, 246] width 272 height 27
type input "85.00"
click at [1052, 292] on input "0.00" at bounding box center [1153, 300] width 272 height 27
type input "1"
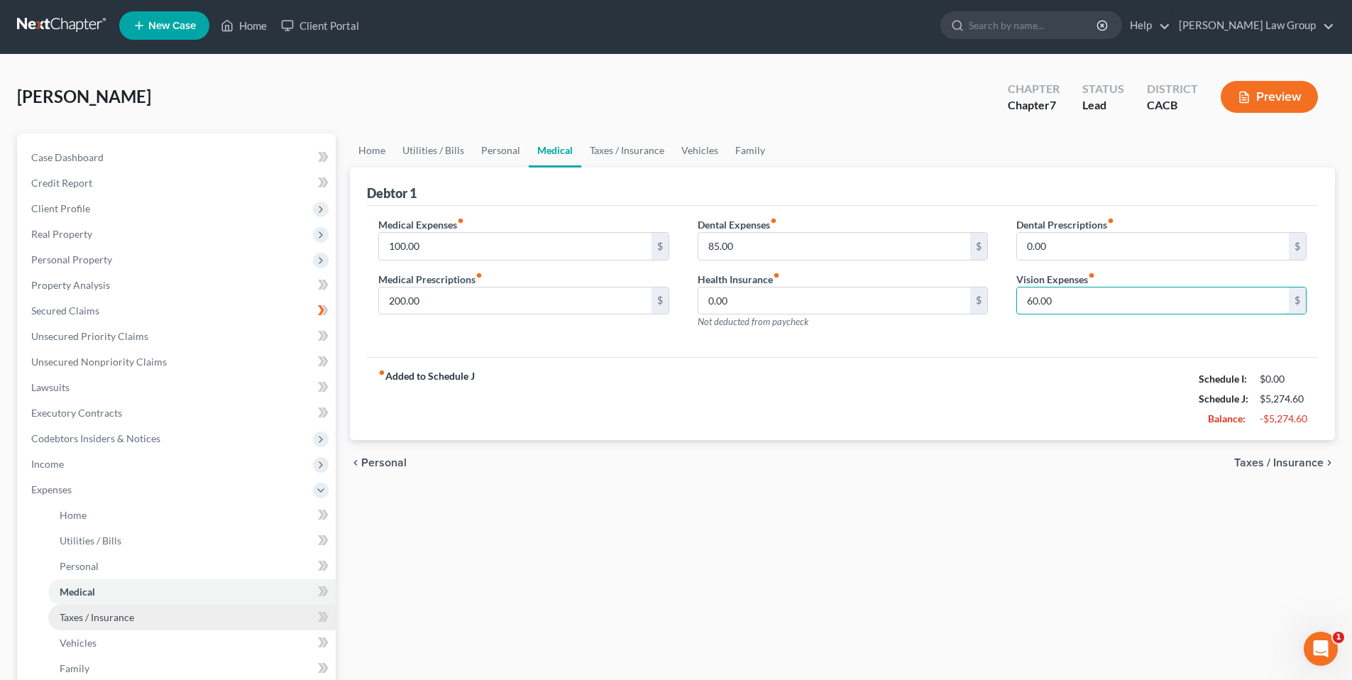
type input "60.00"
click at [131, 618] on span "Taxes / Insurance" at bounding box center [97, 617] width 75 height 12
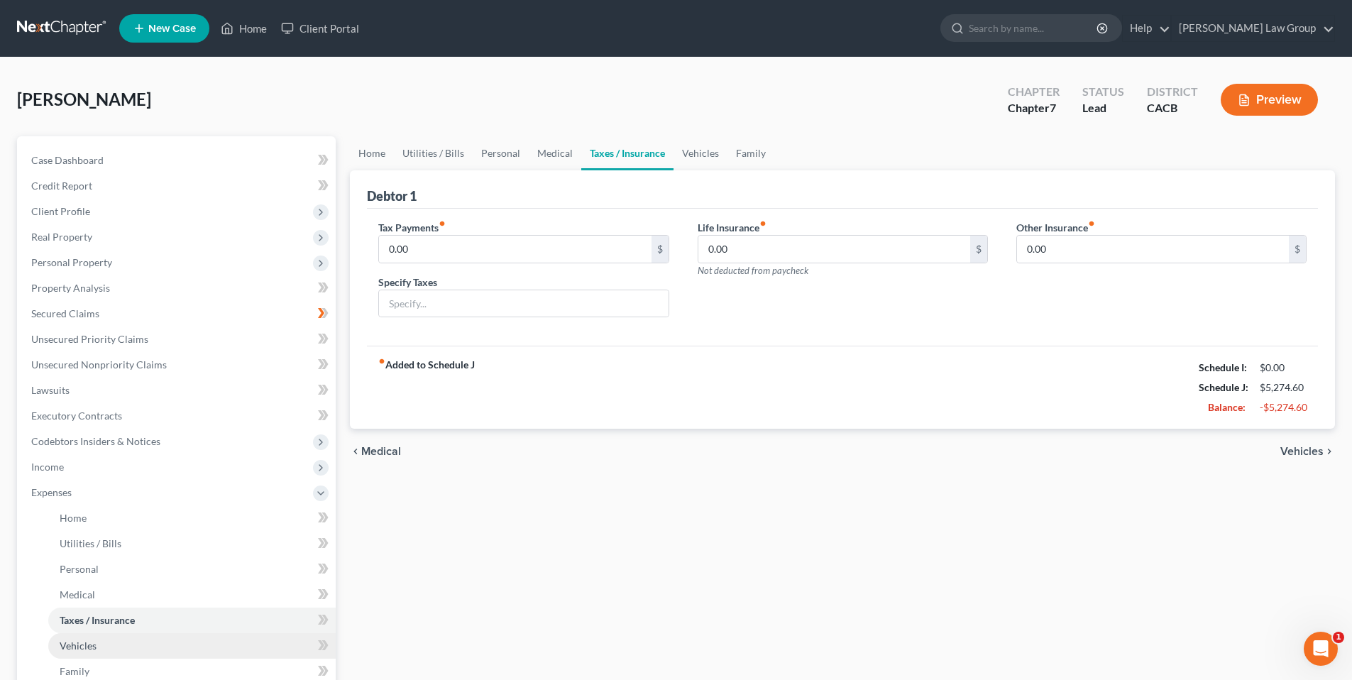
click at [92, 644] on span "Vehicles" at bounding box center [78, 646] width 37 height 12
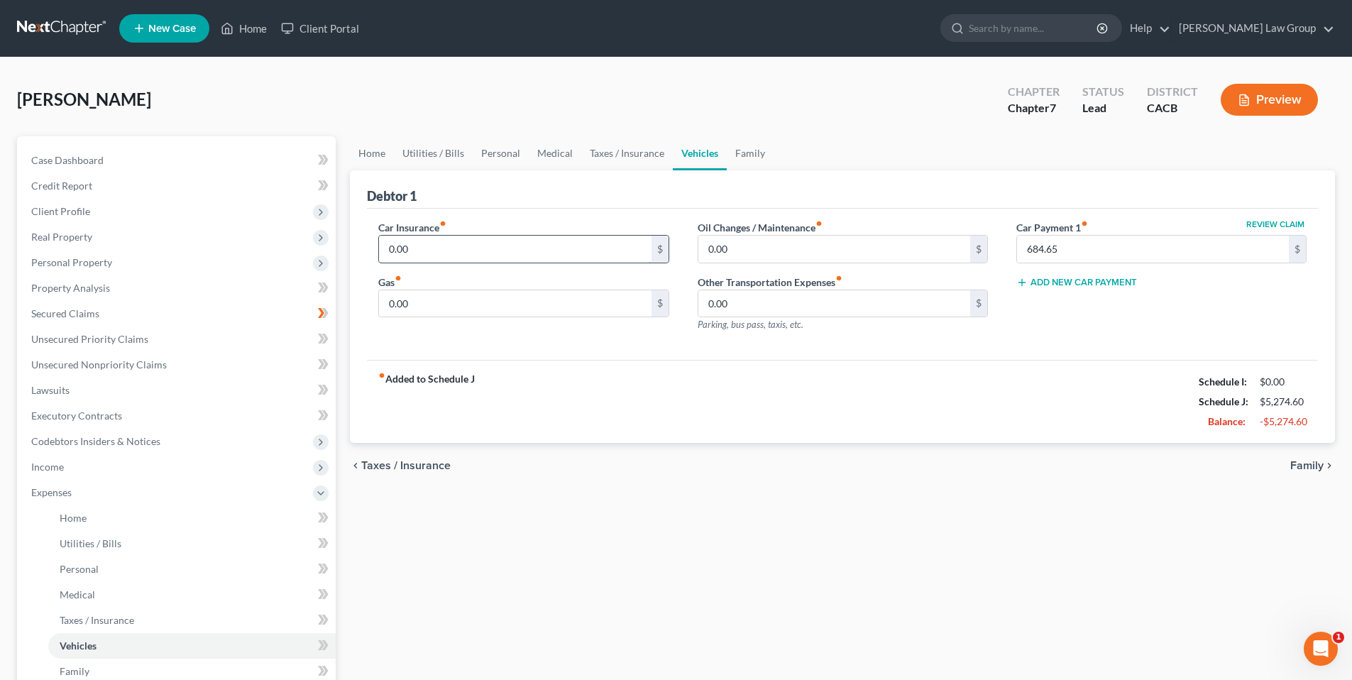
click at [422, 253] on input "0.00" at bounding box center [515, 249] width 272 height 27
type input "210.00"
click at [479, 298] on input "0.00" at bounding box center [515, 303] width 272 height 27
type input "200.00"
click at [731, 252] on input "0.00" at bounding box center [834, 249] width 272 height 27
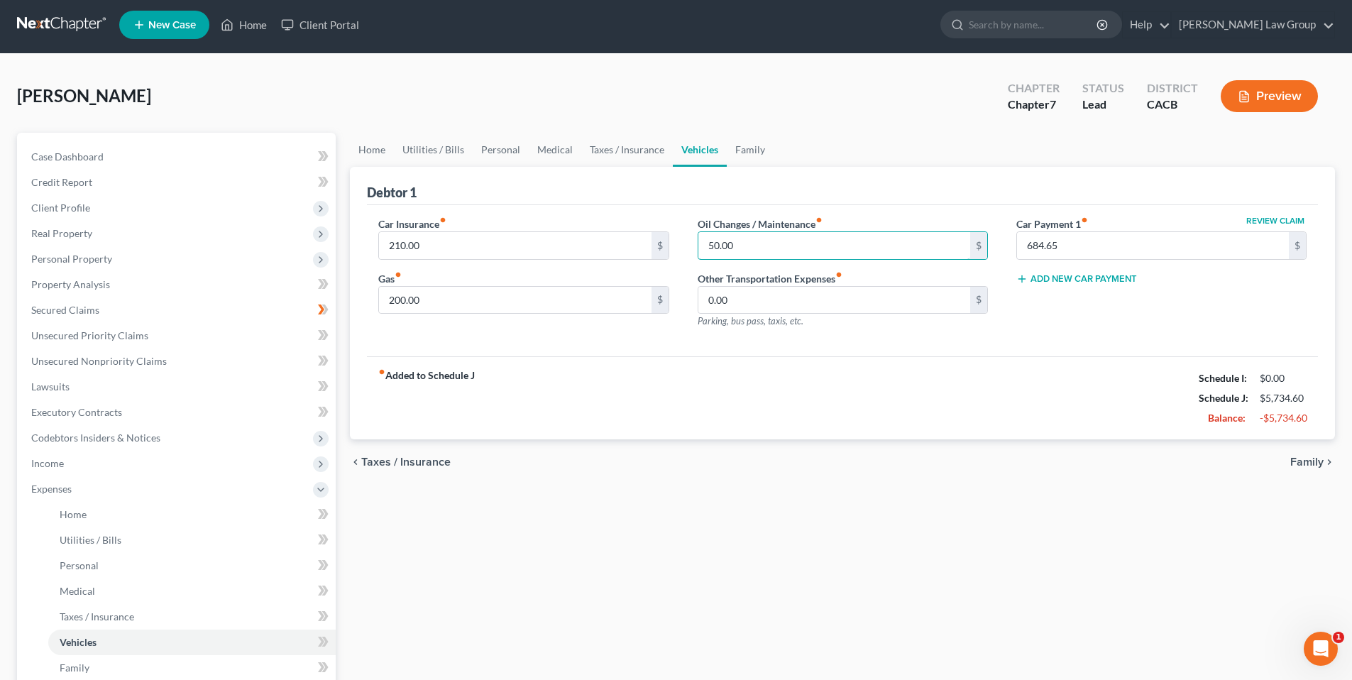
scroll to position [5, 0]
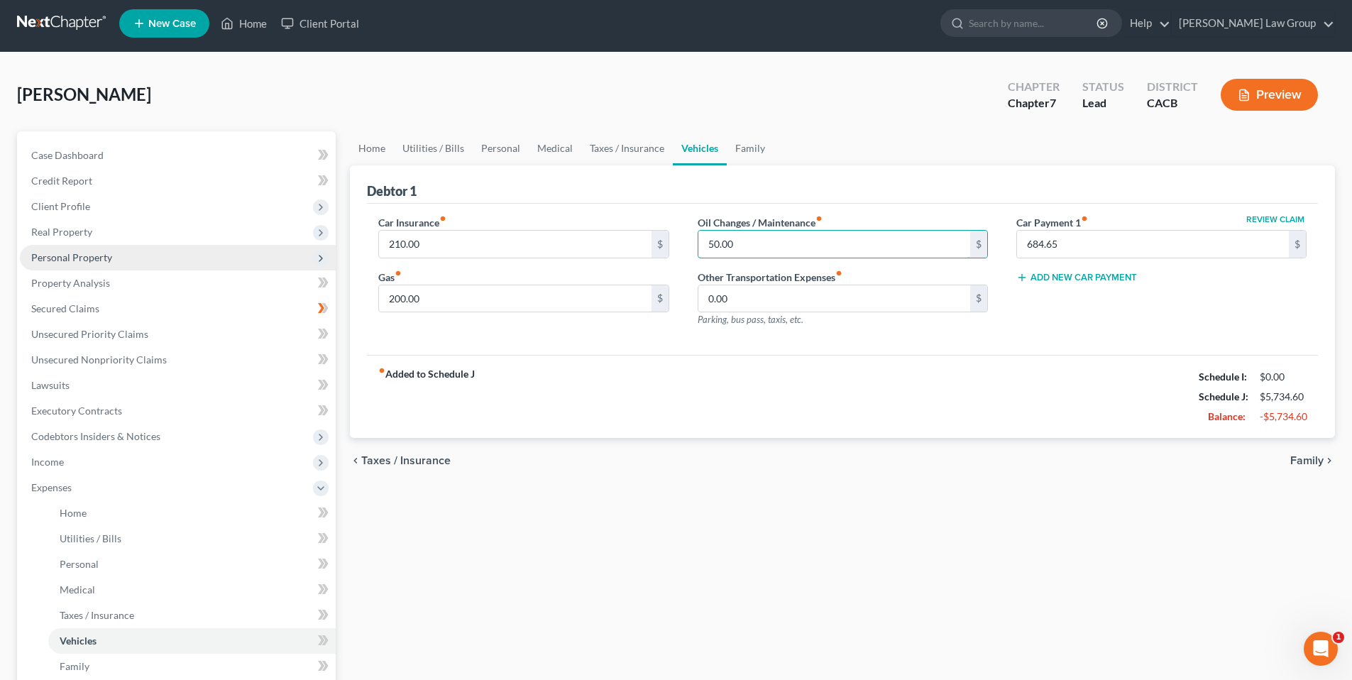
type input "50.00"
click at [82, 260] on span "Personal Property" at bounding box center [71, 257] width 81 height 12
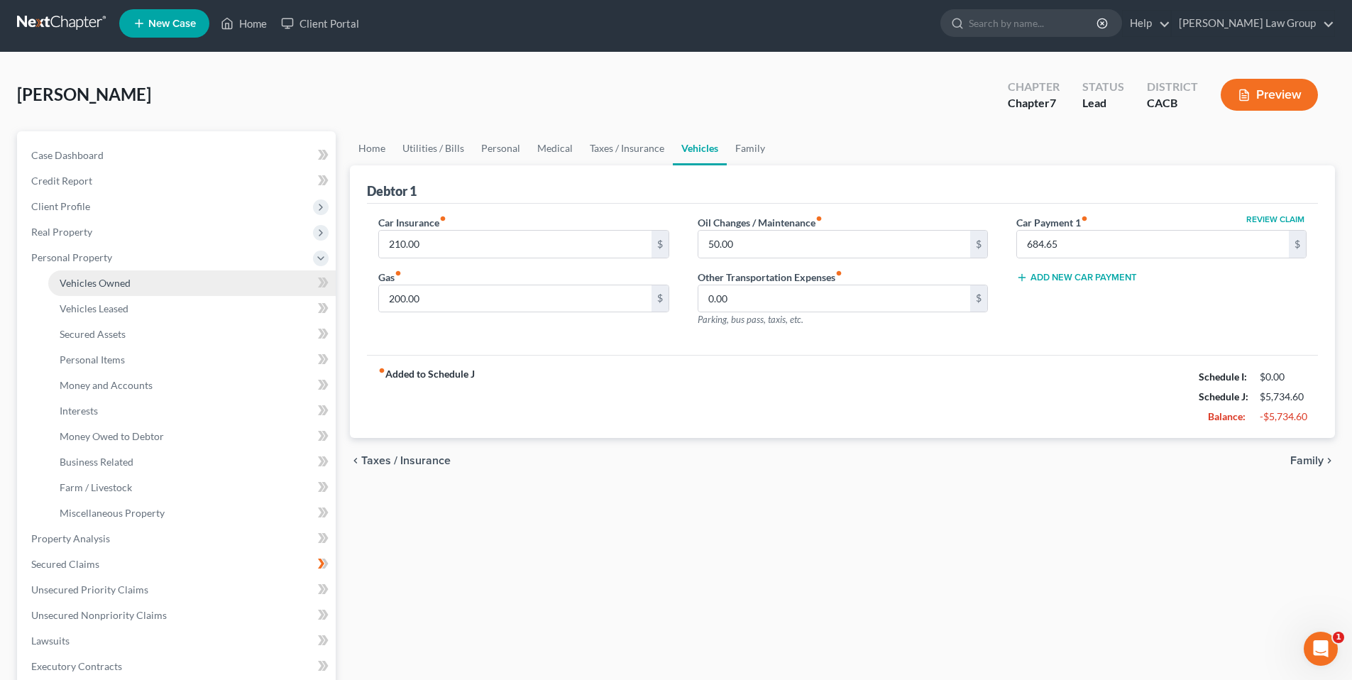
click at [121, 279] on span "Vehicles Owned" at bounding box center [95, 283] width 71 height 12
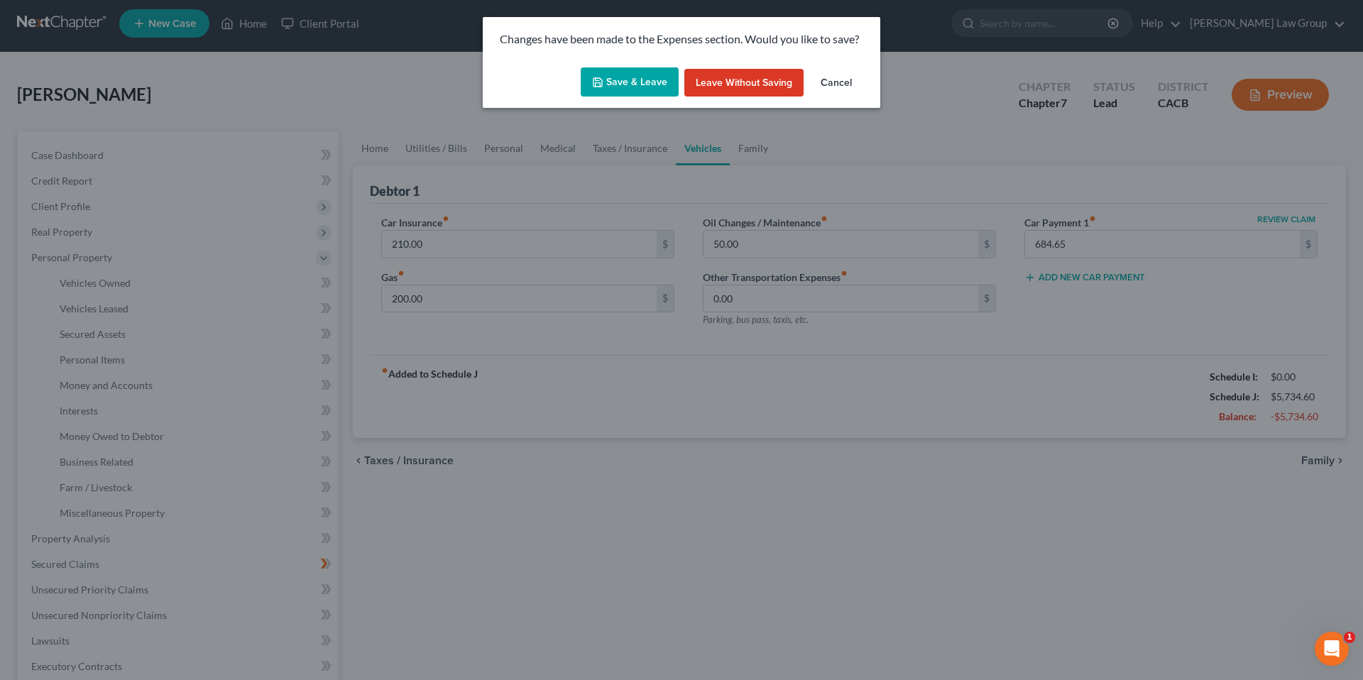
click at [620, 79] on button "Save & Leave" at bounding box center [630, 82] width 98 height 30
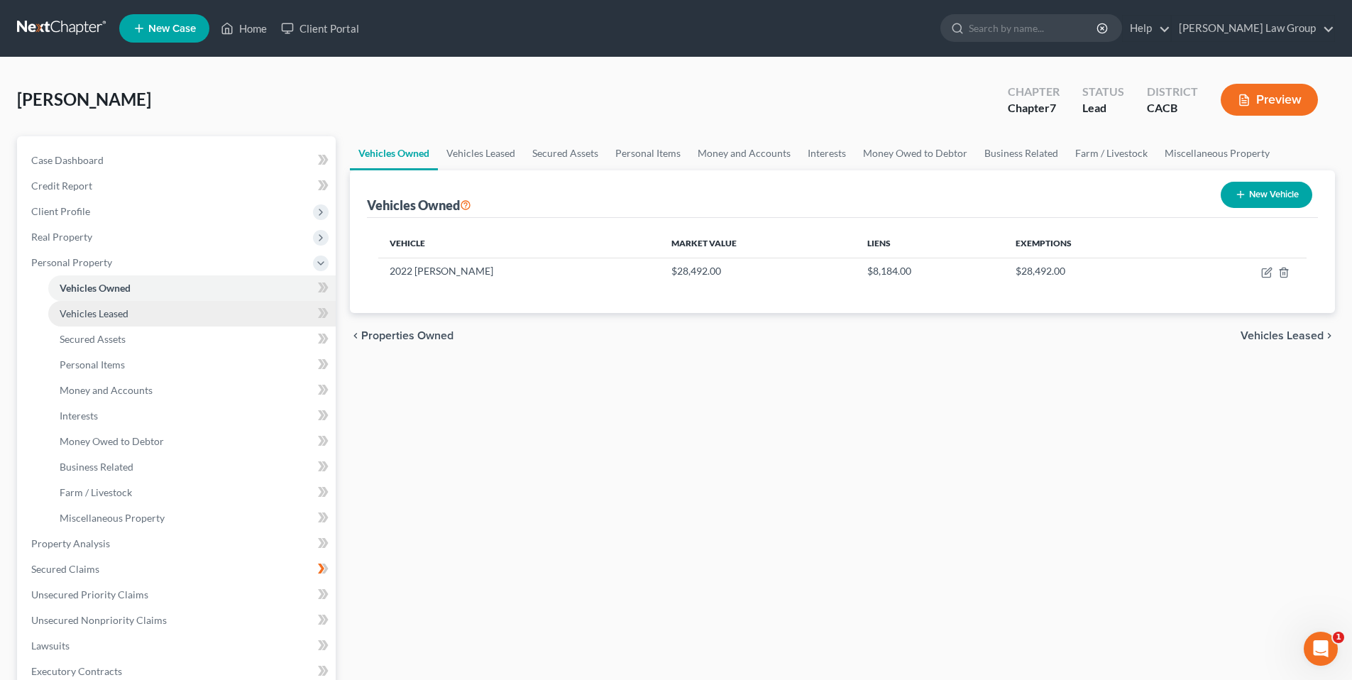
click at [117, 310] on span "Vehicles Leased" at bounding box center [94, 313] width 69 height 12
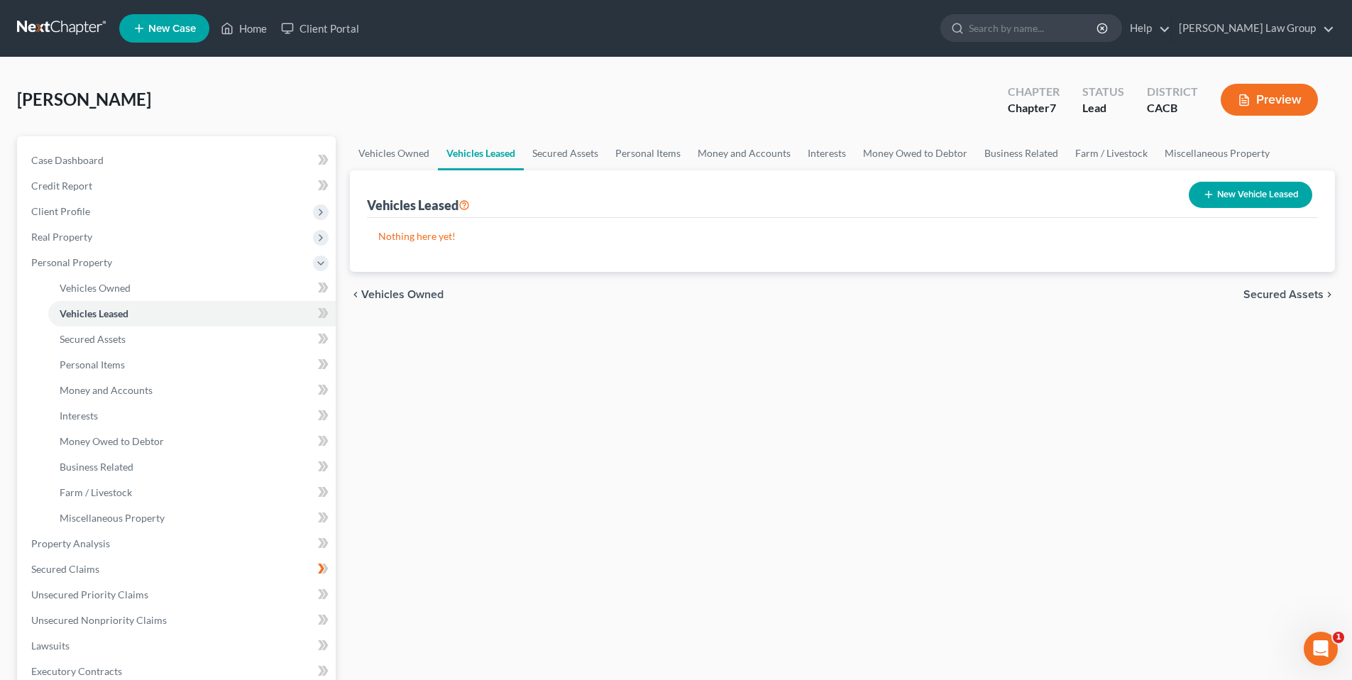
click at [1244, 187] on button "New Vehicle Leased" at bounding box center [1251, 195] width 124 height 26
select select "0"
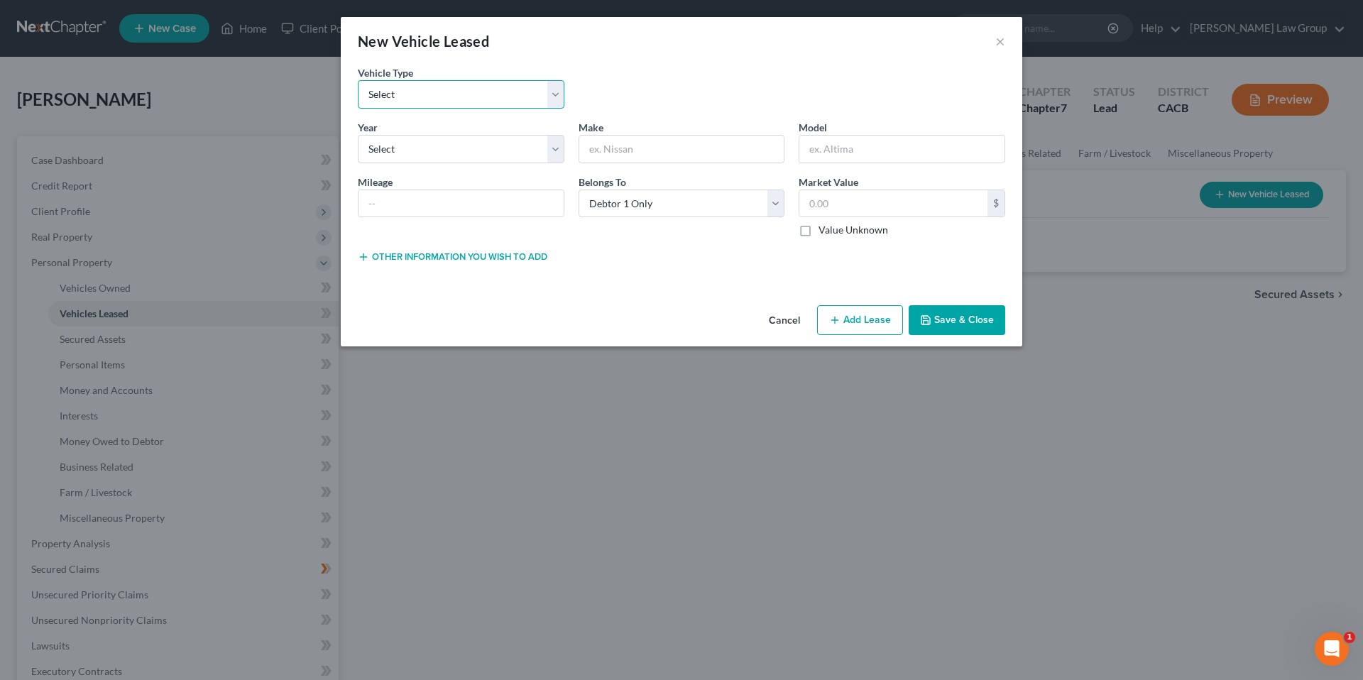
click at [556, 95] on select "Select Automobile Truck Trailer Watercraft Aircraft Motor Home Atv Other Vehicle" at bounding box center [461, 94] width 207 height 28
select select "0"
click at [358, 80] on select "Select Automobile Truck Trailer Watercraft Aircraft Motor Home Atv Other Vehicle" at bounding box center [461, 94] width 207 height 28
click at [557, 149] on select "Select 2026 2025 2024 2023 2022 2021 2020 2019 2018 2017 2016 2015 2014 2013 20…" at bounding box center [461, 149] width 207 height 28
select select "4"
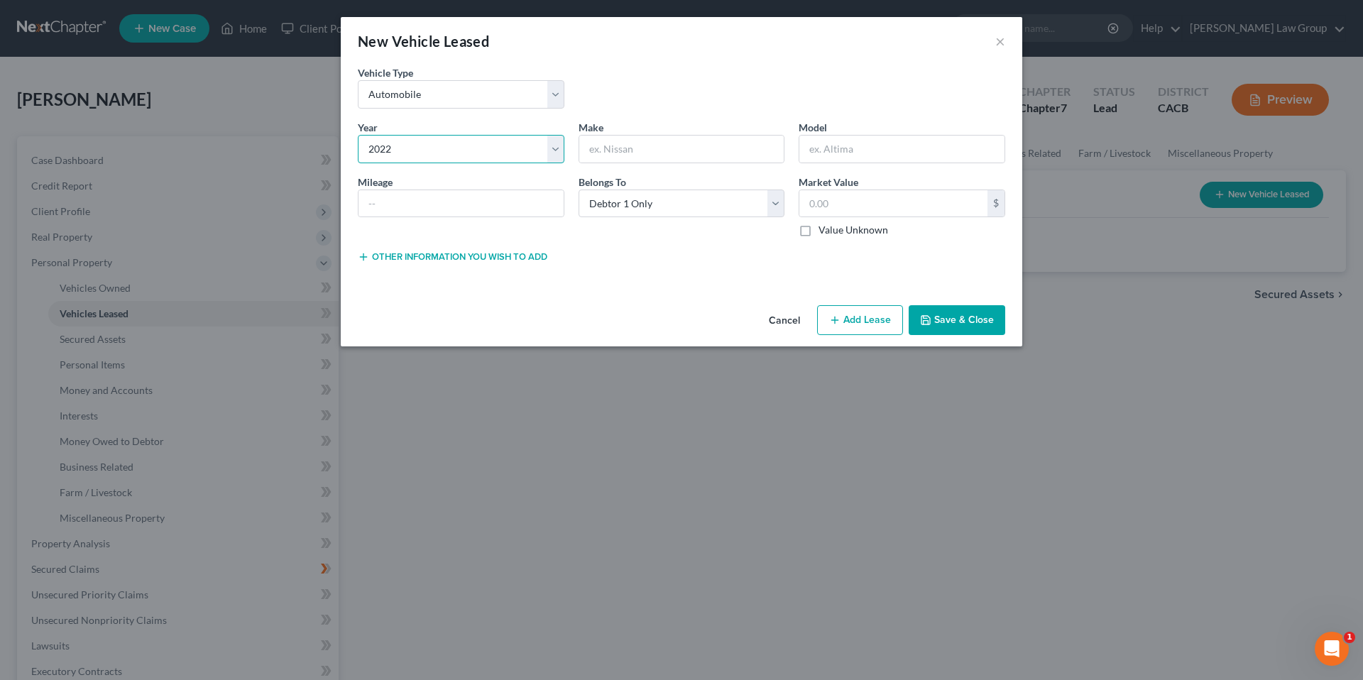
click at [358, 135] on select "Select 2026 2025 2024 2023 2022 2021 2020 2019 2018 2017 2016 2015 2014 2013 20…" at bounding box center [461, 149] width 207 height 28
click at [617, 143] on input "text" at bounding box center [681, 149] width 205 height 27
type input "Chrysler"
click at [818, 230] on label "Value Unknown" at bounding box center [853, 230] width 70 height 14
click at [824, 230] on input "Value Unknown" at bounding box center [828, 227] width 9 height 9
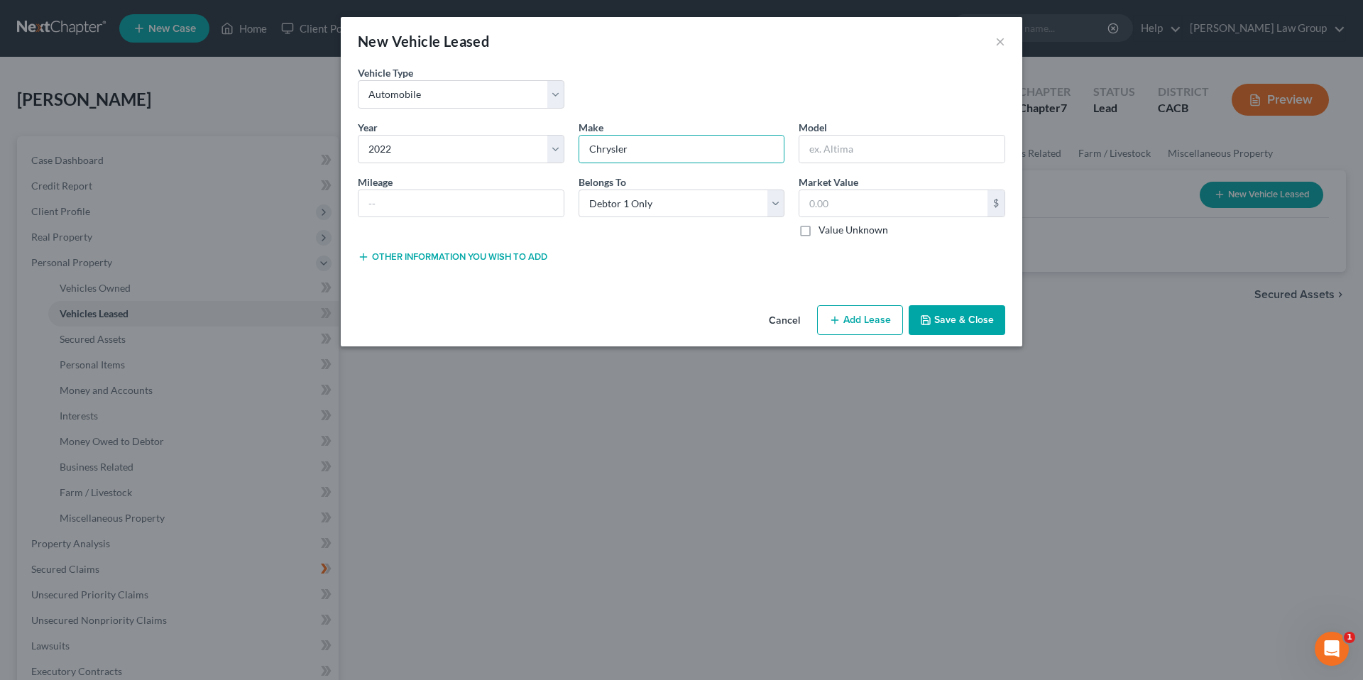
checkbox input "true"
type input "0.00"
click at [866, 321] on button "Add Lease" at bounding box center [860, 320] width 86 height 30
select select "0"
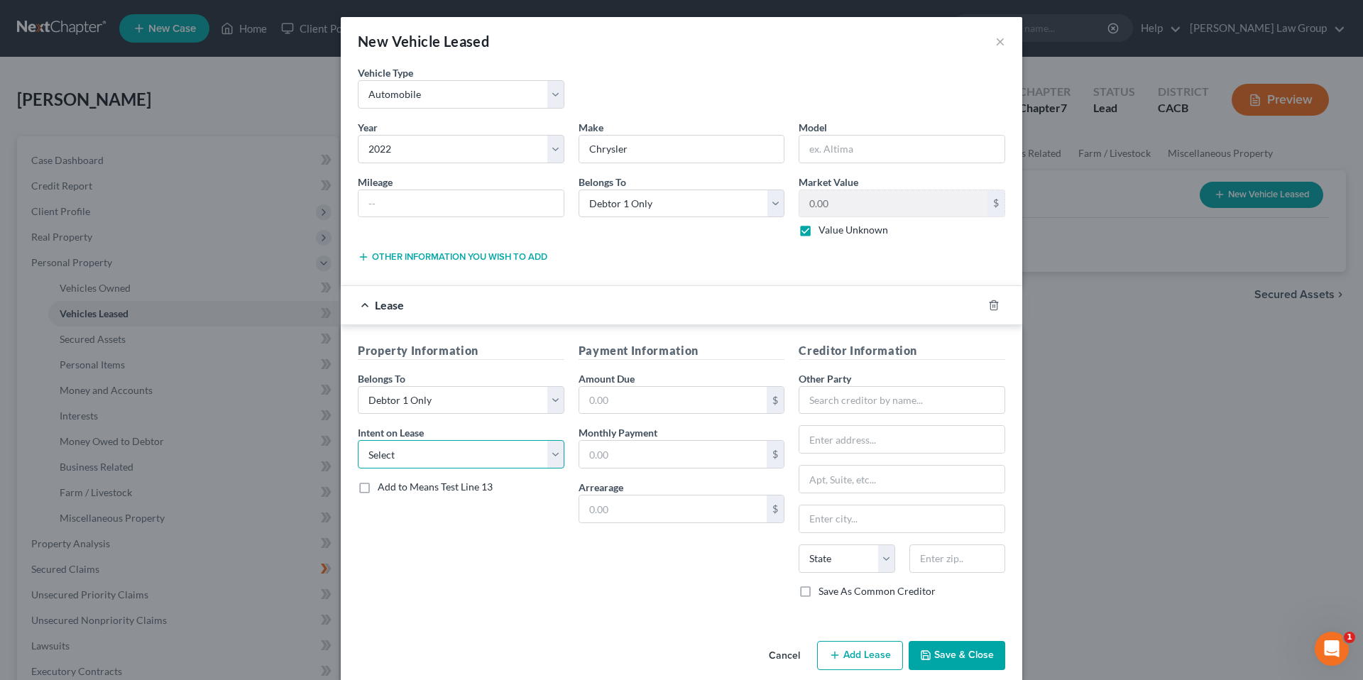
click at [554, 458] on select "Select None Assume Reject" at bounding box center [461, 454] width 207 height 28
select select "1"
click at [358, 440] on select "Select None Assume Reject" at bounding box center [461, 454] width 207 height 28
click at [649, 397] on input "text" at bounding box center [673, 400] width 188 height 27
click at [613, 459] on input "text" at bounding box center [673, 454] width 188 height 27
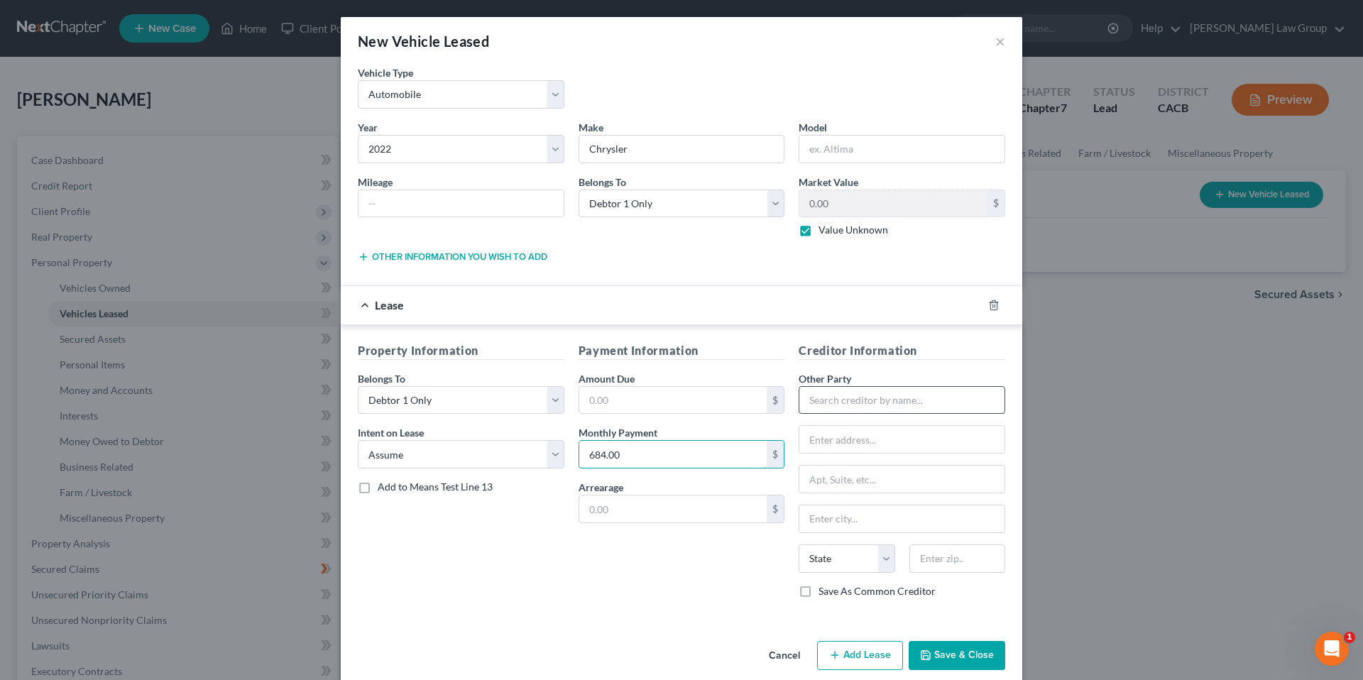
type input "684.00"
click at [889, 403] on input "text" at bounding box center [902, 400] width 207 height 28
click at [847, 400] on input "text" at bounding box center [902, 400] width 207 height 28
type input "Chrysler Capital Lease"
click at [859, 437] on input "text" at bounding box center [901, 439] width 205 height 27
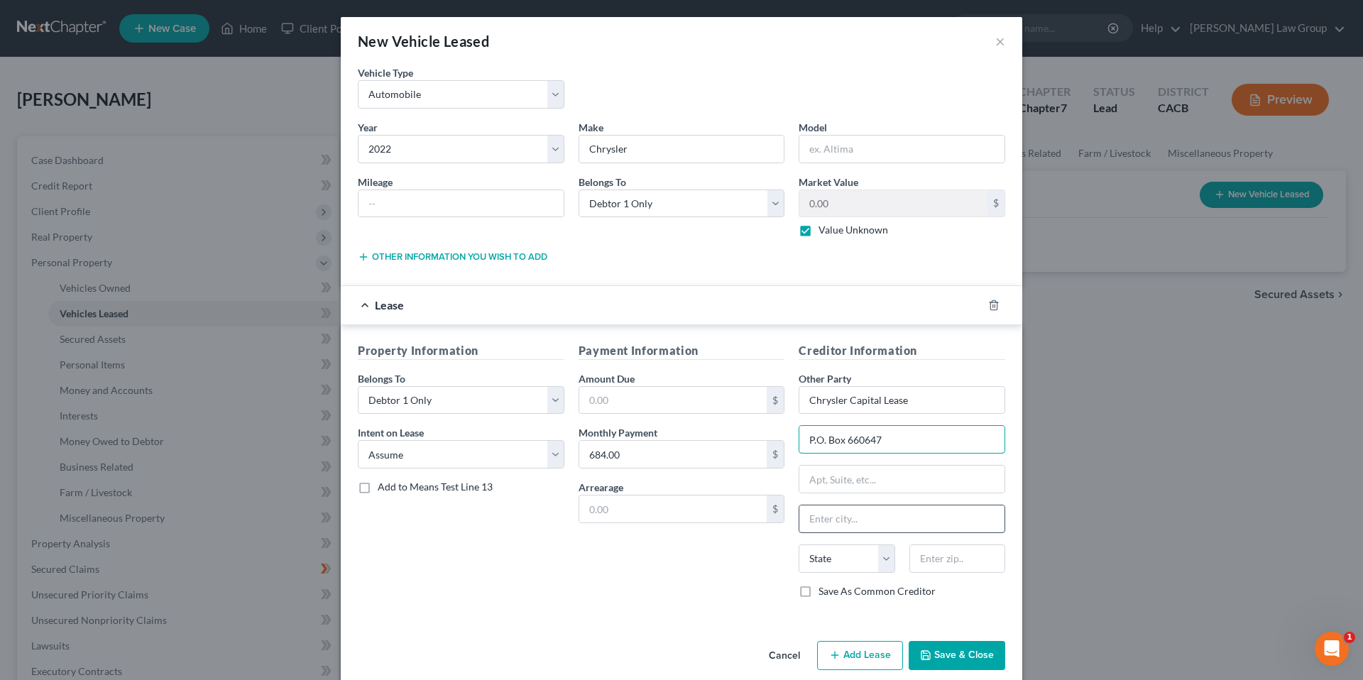
type input "P.O. Box 660647"
click at [815, 525] on input "text" at bounding box center [901, 518] width 205 height 27
type input "Dallas"
click at [809, 560] on select "State AL AK AR AZ CA CO CT DE DC FL GA GU HI ID IL IN IA KS KY LA ME MD MA MI M…" at bounding box center [847, 558] width 96 height 28
select select "45"
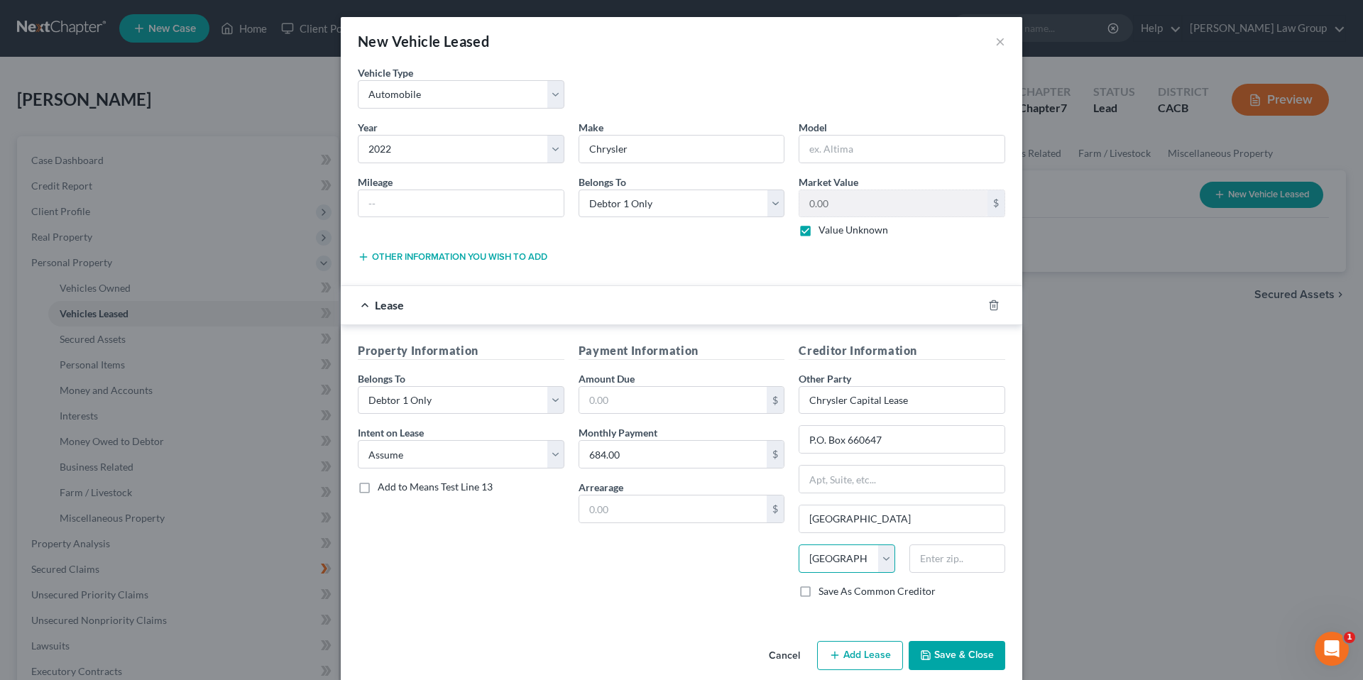
click at [799, 544] on select "State AL AK AR AZ CA CO CT DE DC FL GA GU HI ID IL IN IA KS KY LA ME MD MA MI M…" at bounding box center [847, 558] width 96 height 28
click at [940, 567] on input "text" at bounding box center [957, 558] width 96 height 28
type input "75266-0647"
click at [953, 656] on button "Save & Close" at bounding box center [957, 656] width 97 height 30
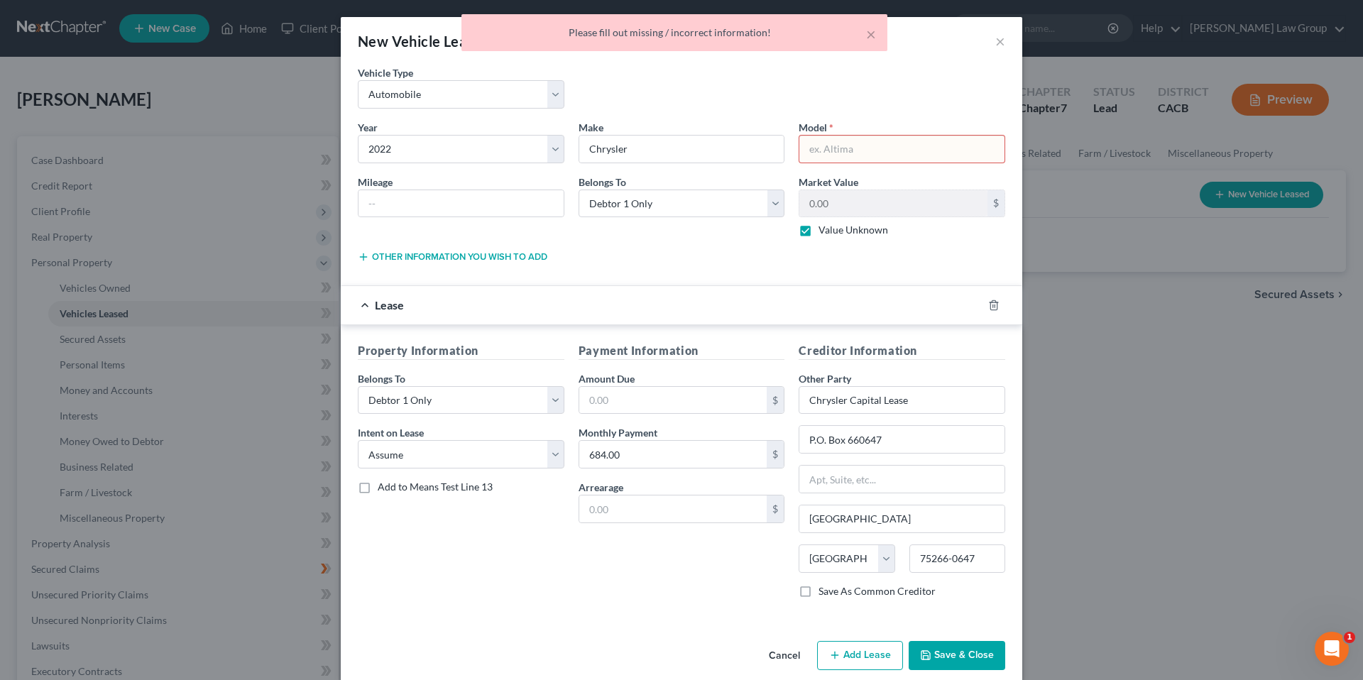
click at [856, 154] on input "text" at bounding box center [901, 149] width 205 height 27
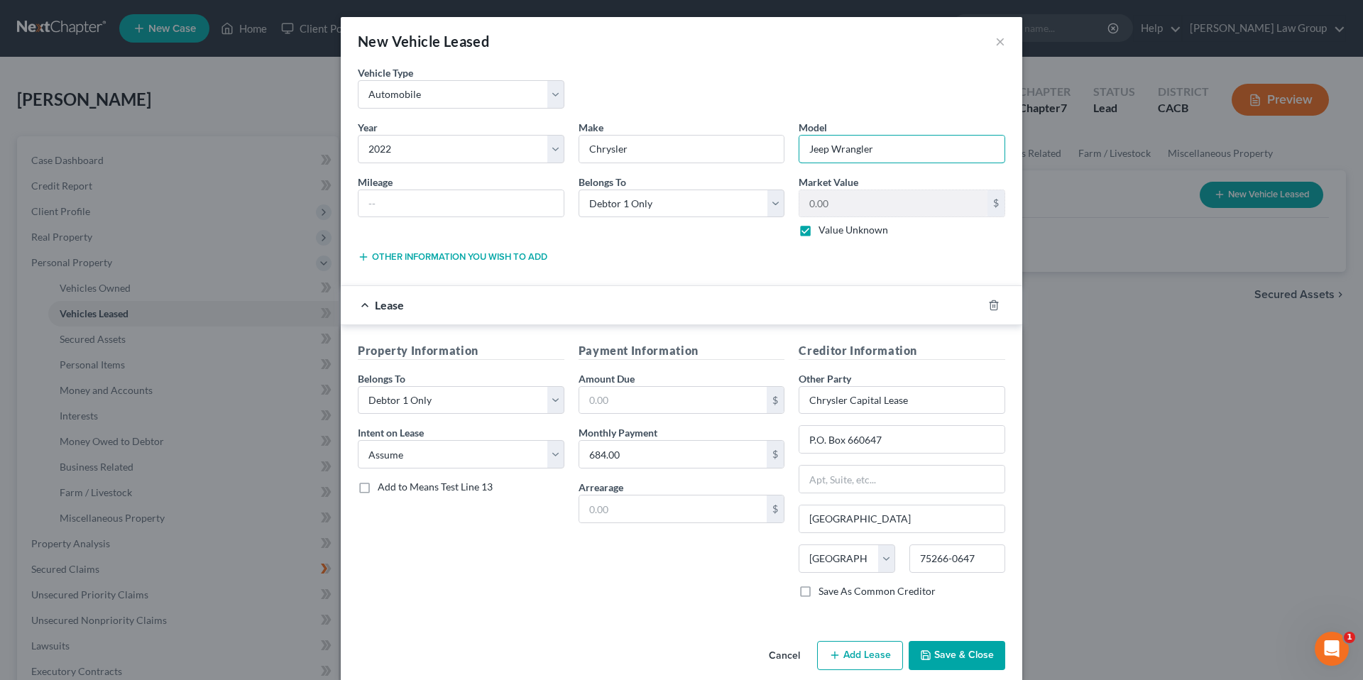
type input "Jeep Wrangler"
click at [940, 654] on button "Save & Close" at bounding box center [957, 656] width 97 height 30
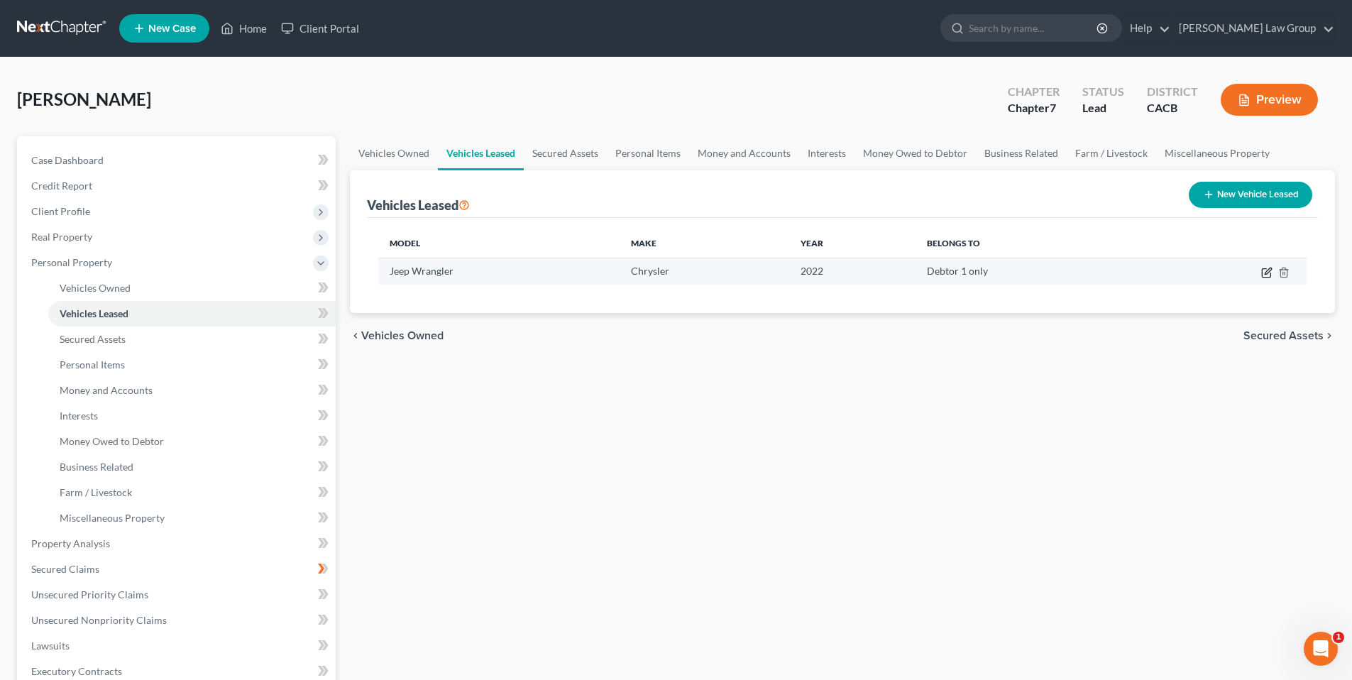
click at [1263, 270] on icon "button" at bounding box center [1266, 272] width 11 height 11
select select "0"
select select "4"
select select "0"
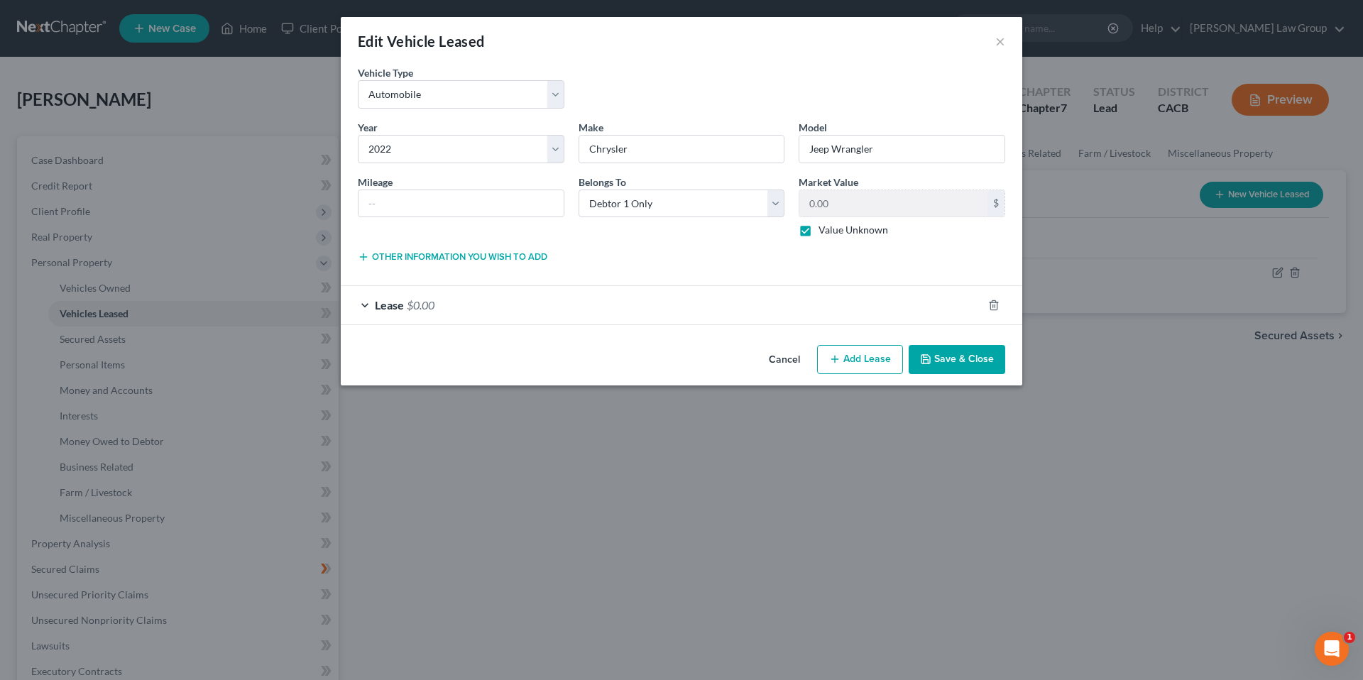
click at [364, 257] on line "button" at bounding box center [363, 257] width 6 height 0
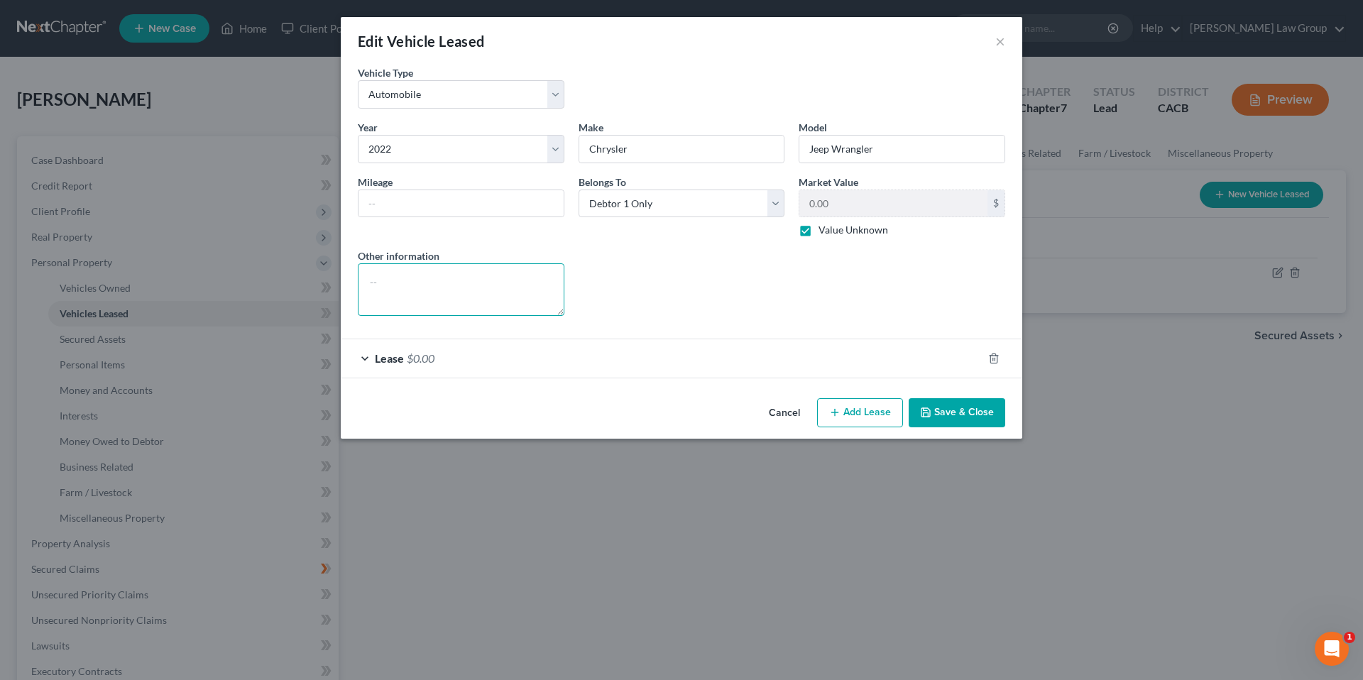
click at [402, 287] on textarea at bounding box center [461, 289] width 207 height 53
type textarea "Balance Owed on Lease is $8,184"
click at [938, 410] on button "Save & Close" at bounding box center [957, 413] width 97 height 30
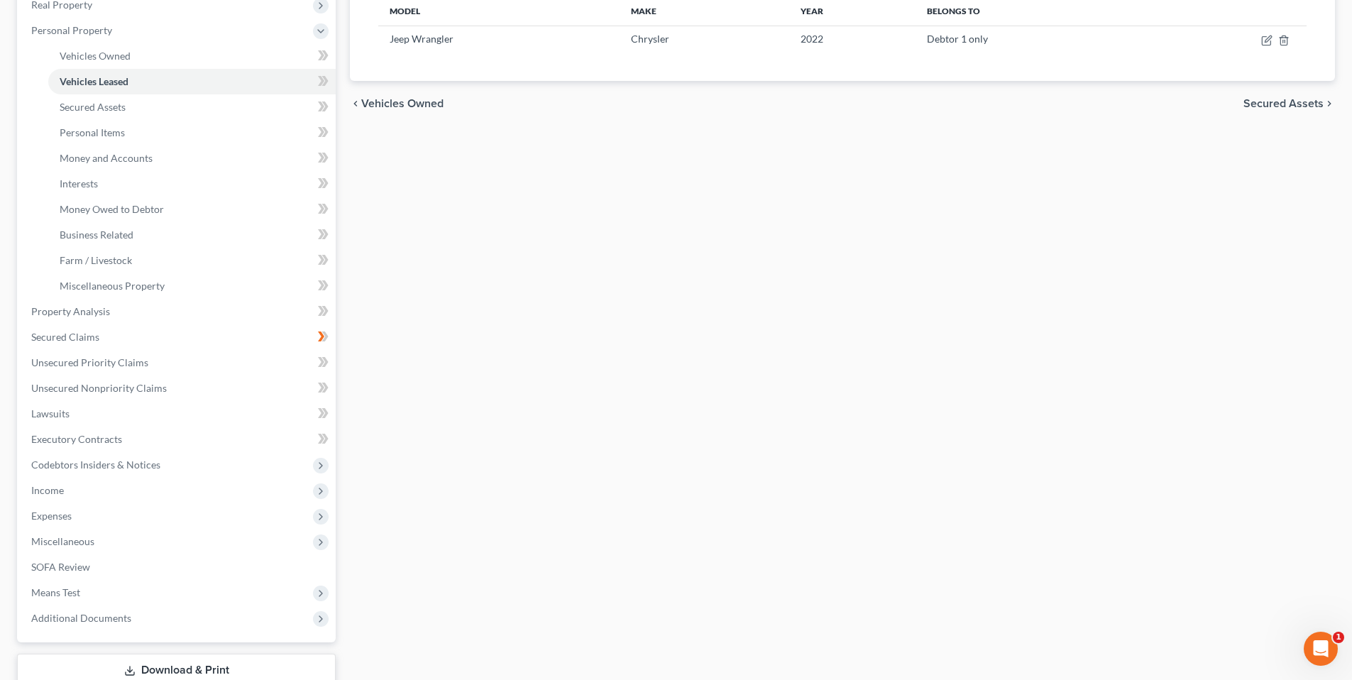
scroll to position [329, 0]
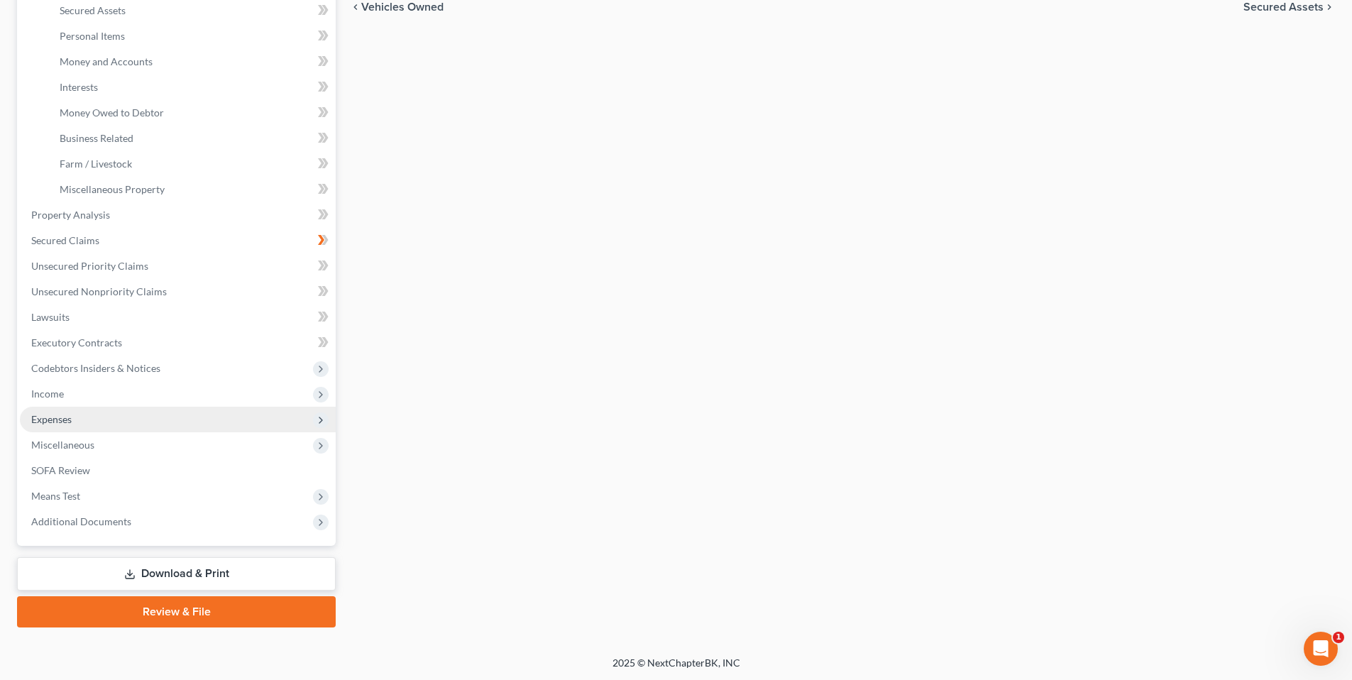
click at [74, 420] on span "Expenses" at bounding box center [178, 420] width 316 height 26
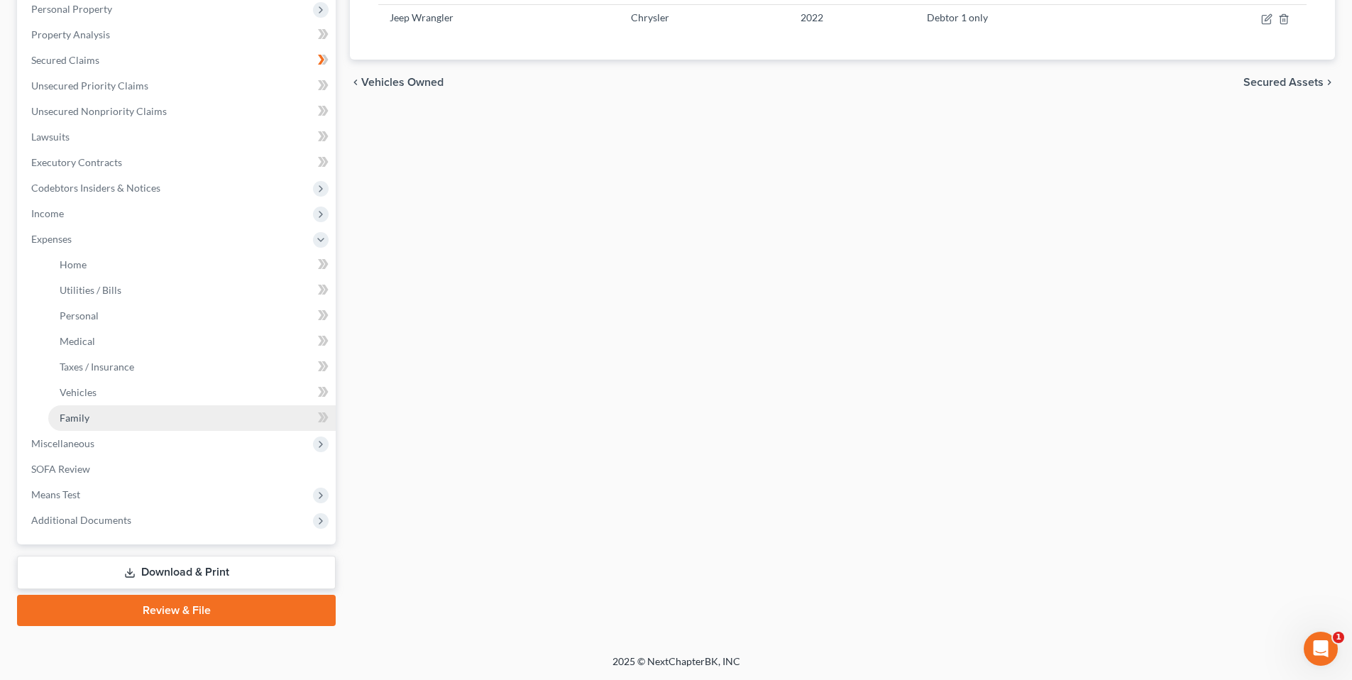
scroll to position [252, 0]
click at [89, 424] on link "Family" at bounding box center [191, 420] width 287 height 26
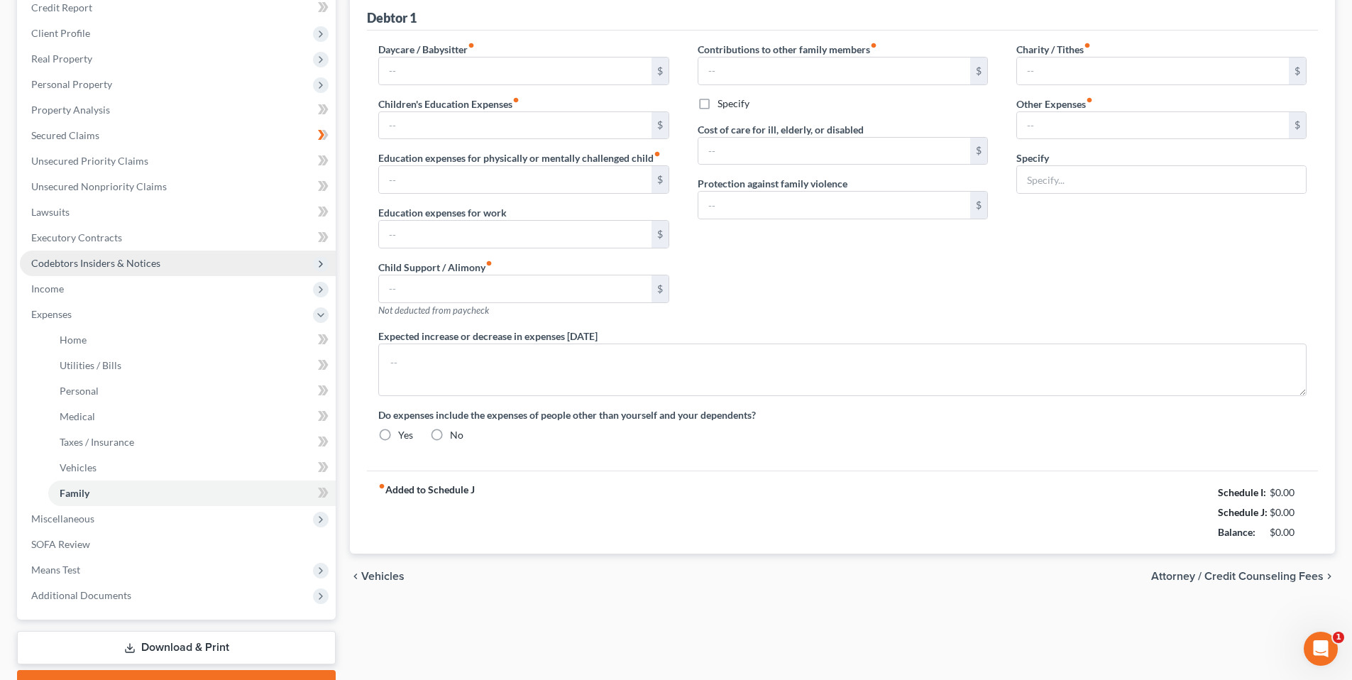
scroll to position [43, 0]
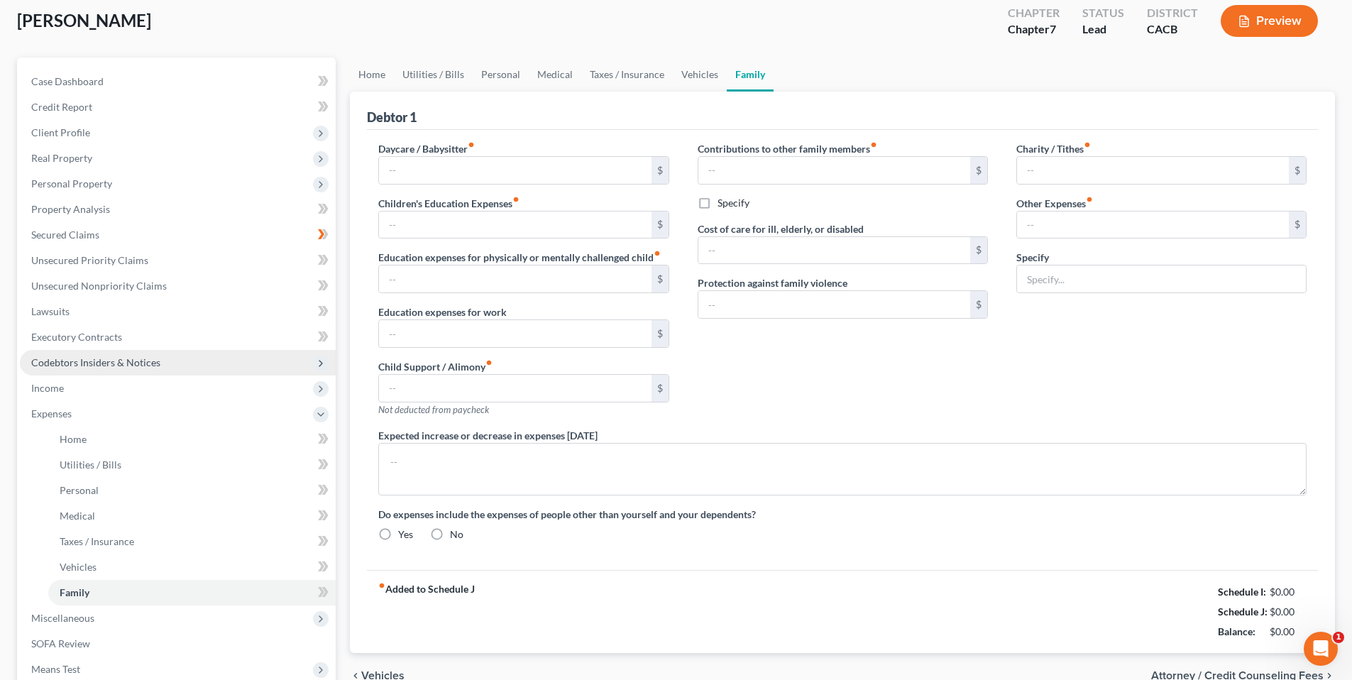
type input "0.00"
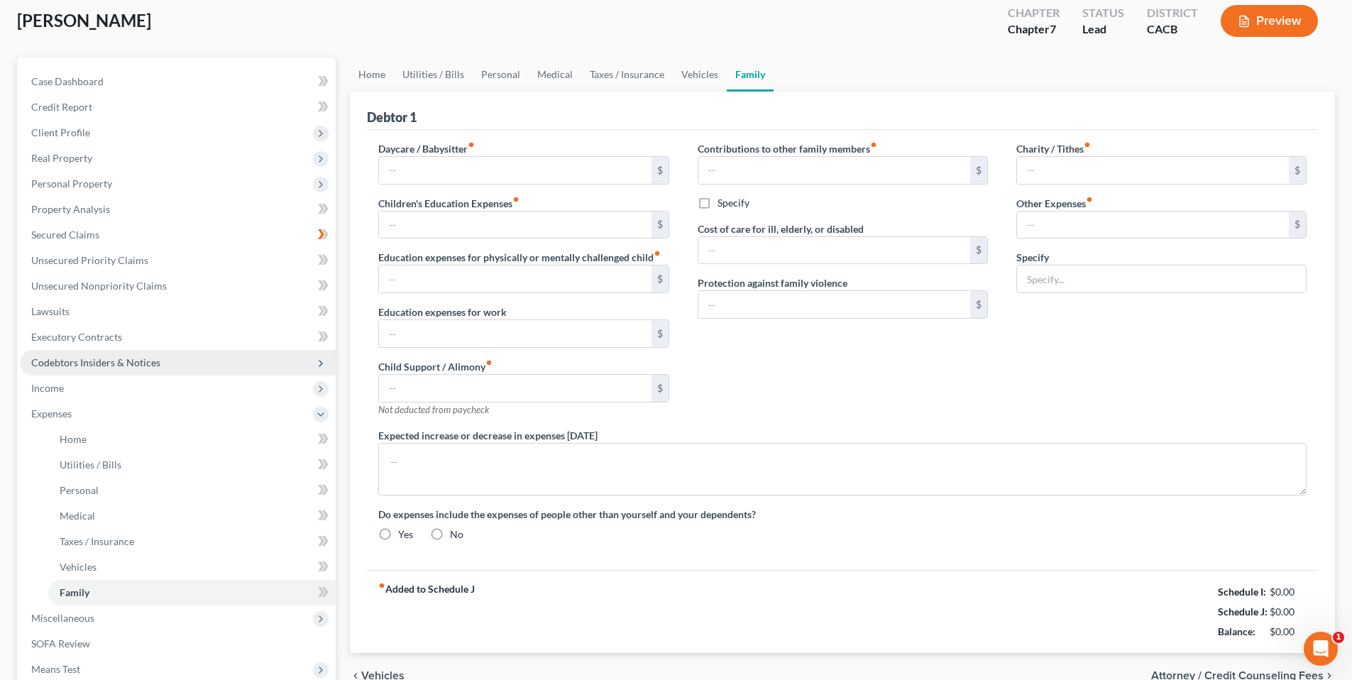
type input "0.00"
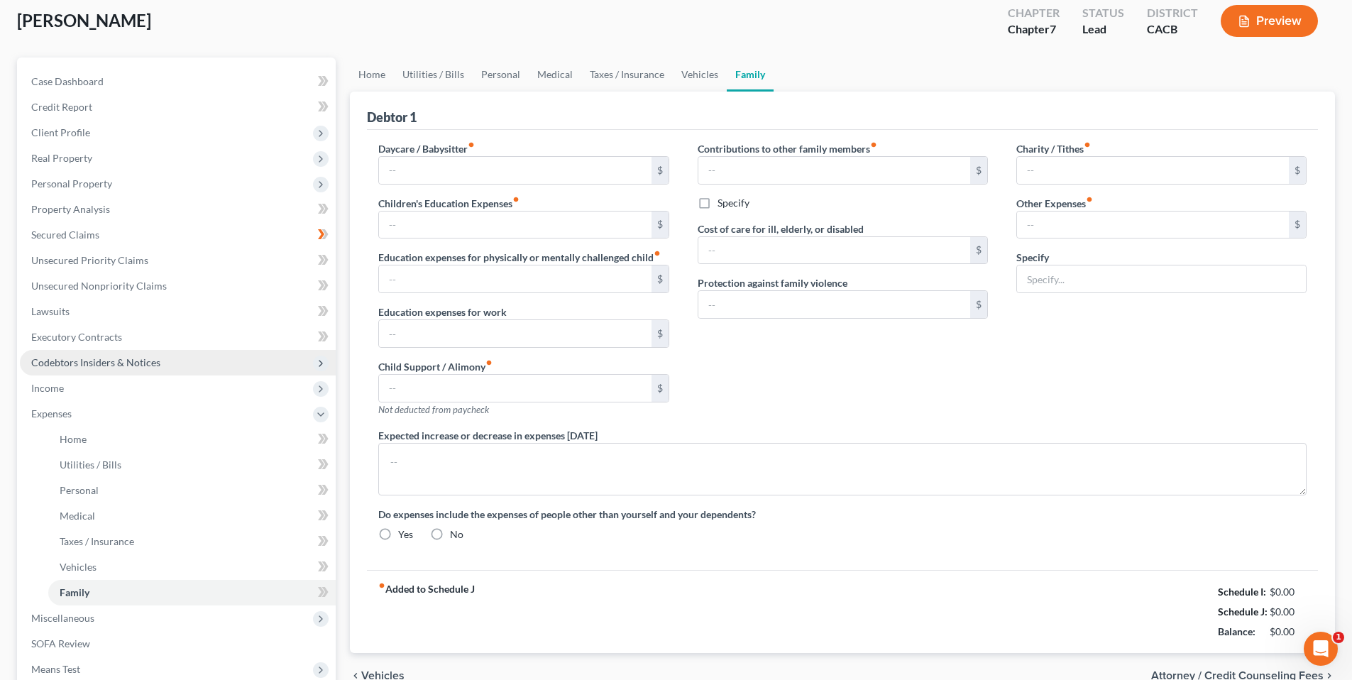
radio input "true"
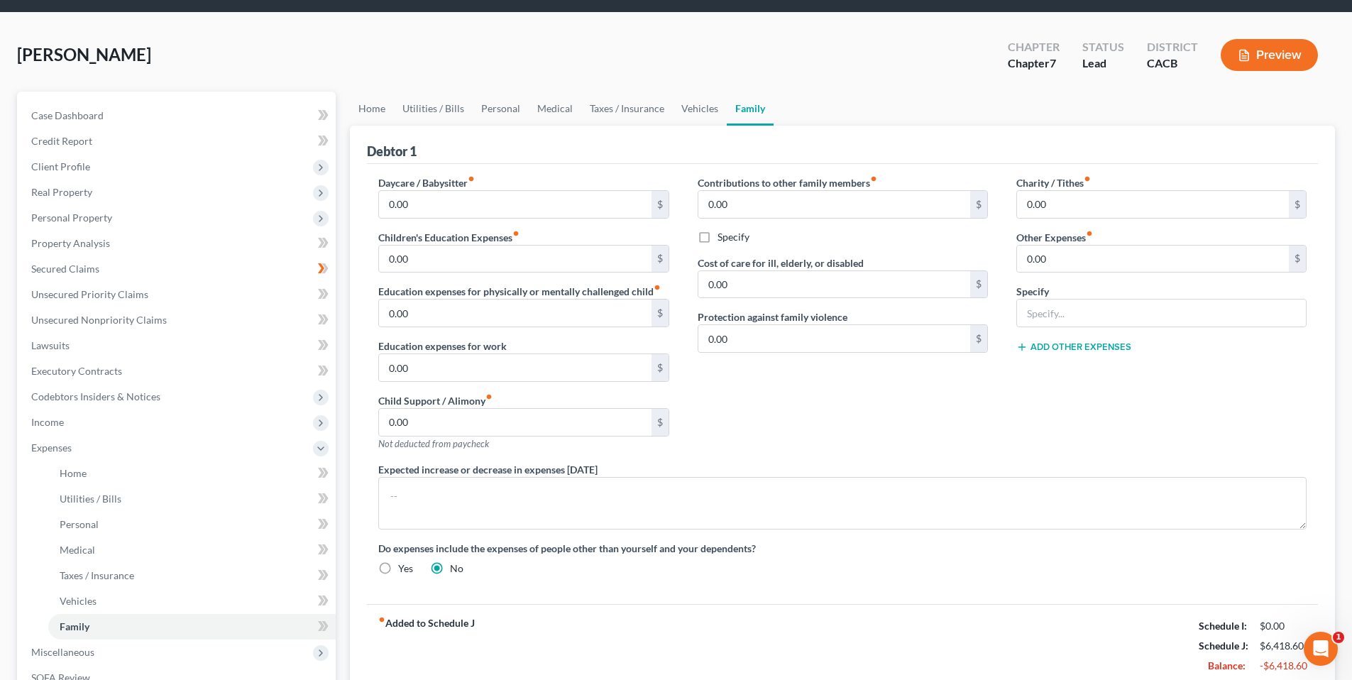
scroll to position [41, 0]
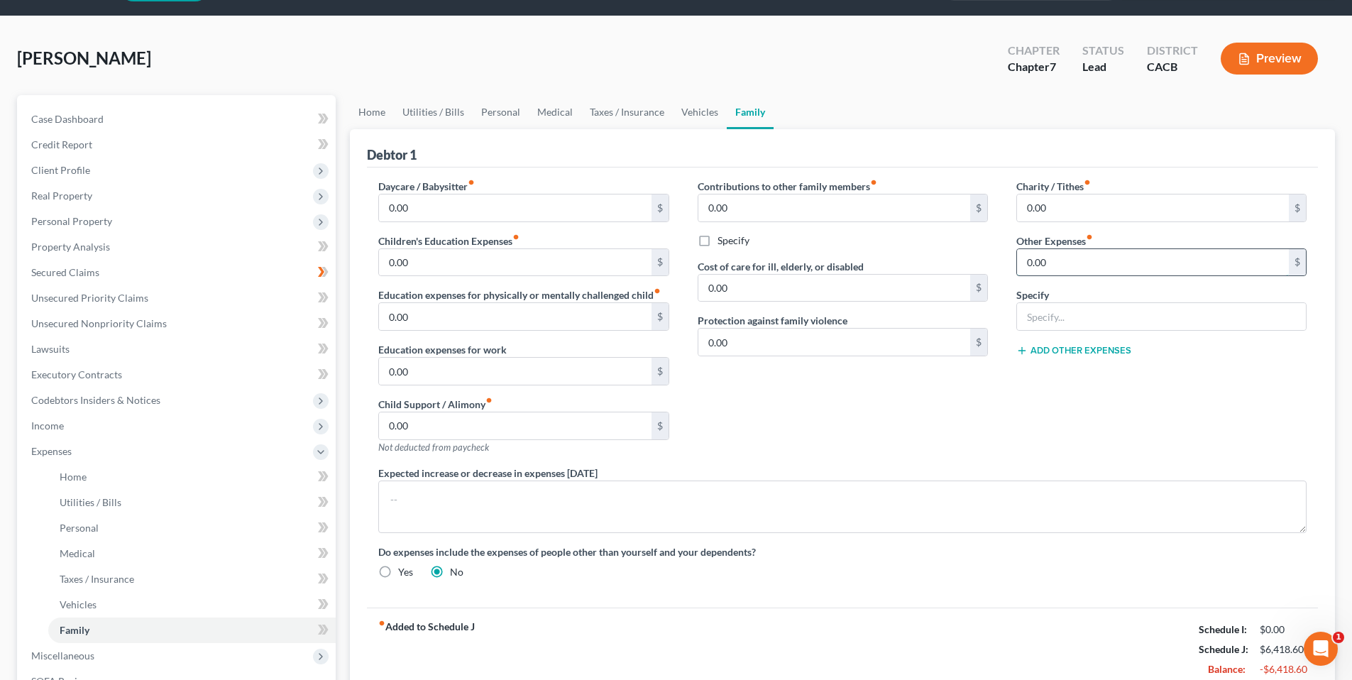
click at [1055, 262] on input "0.00" at bounding box center [1153, 262] width 272 height 27
type input "200.00"
click at [1074, 316] on input "text" at bounding box center [1161, 316] width 289 height 27
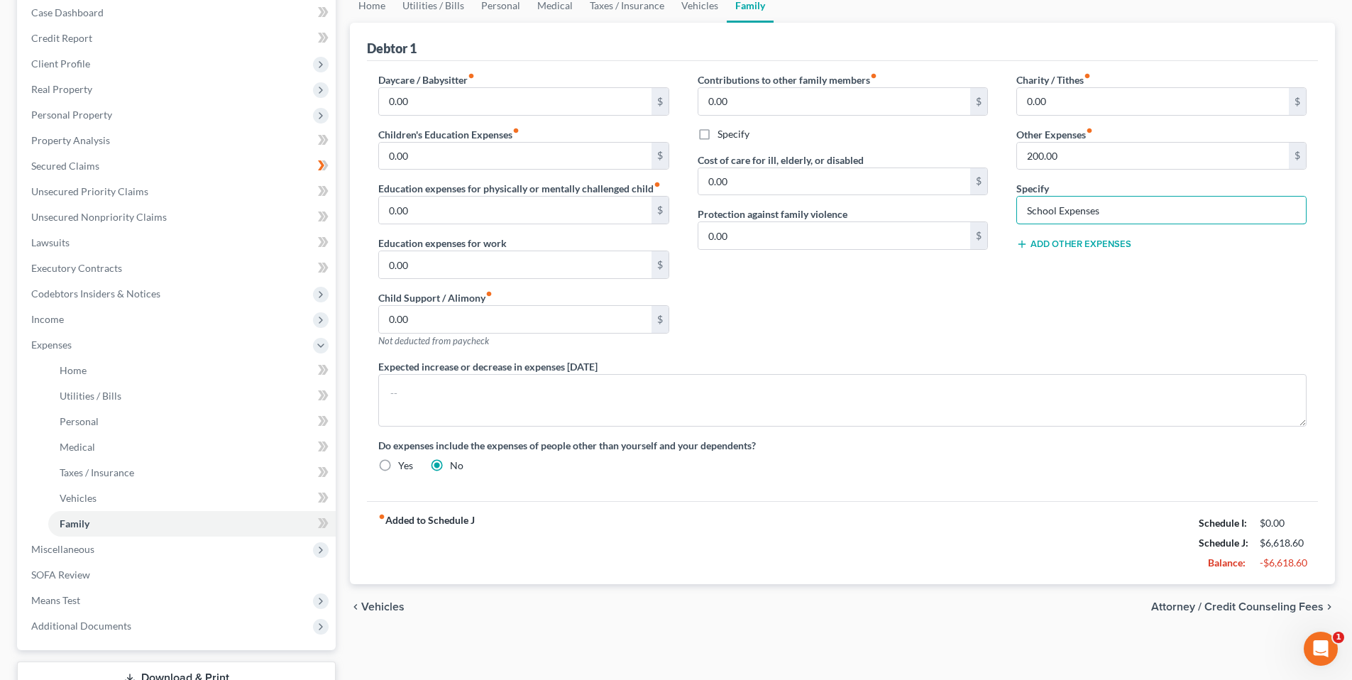
scroll to position [226, 0]
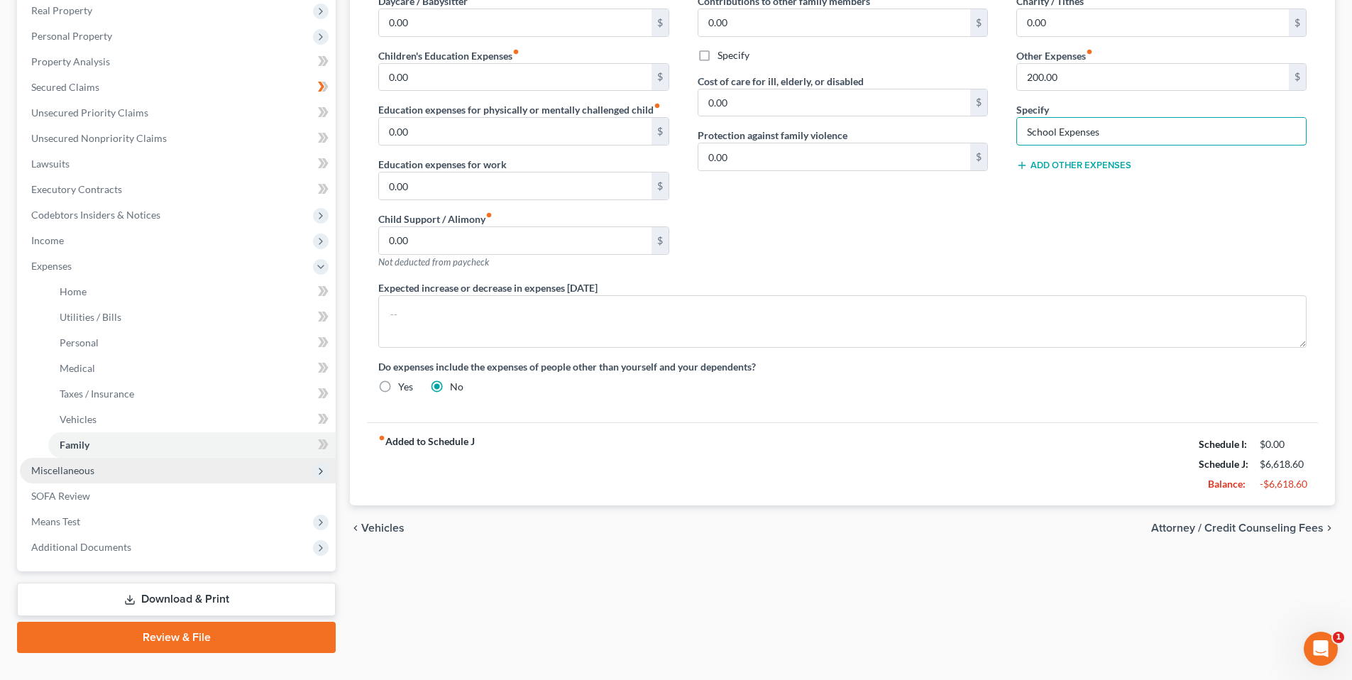
type input "School Expenses"
click at [106, 468] on span "Miscellaneous" at bounding box center [178, 471] width 316 height 26
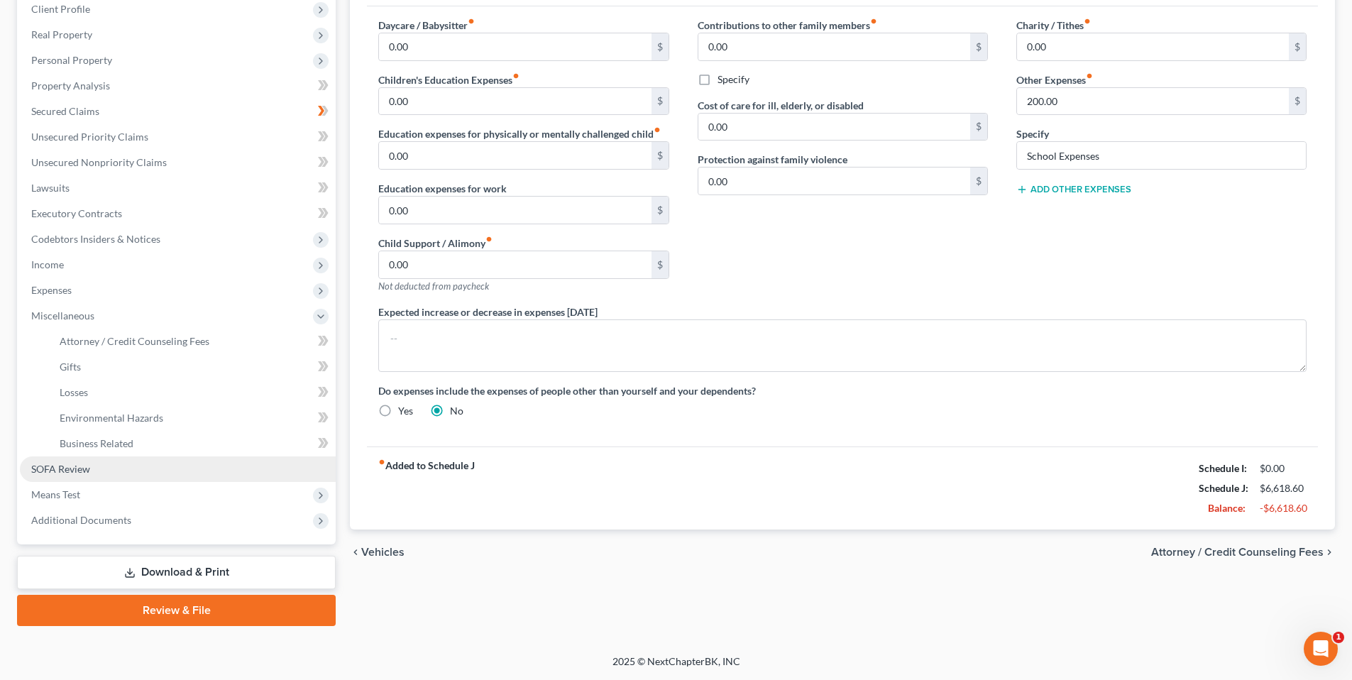
scroll to position [201, 0]
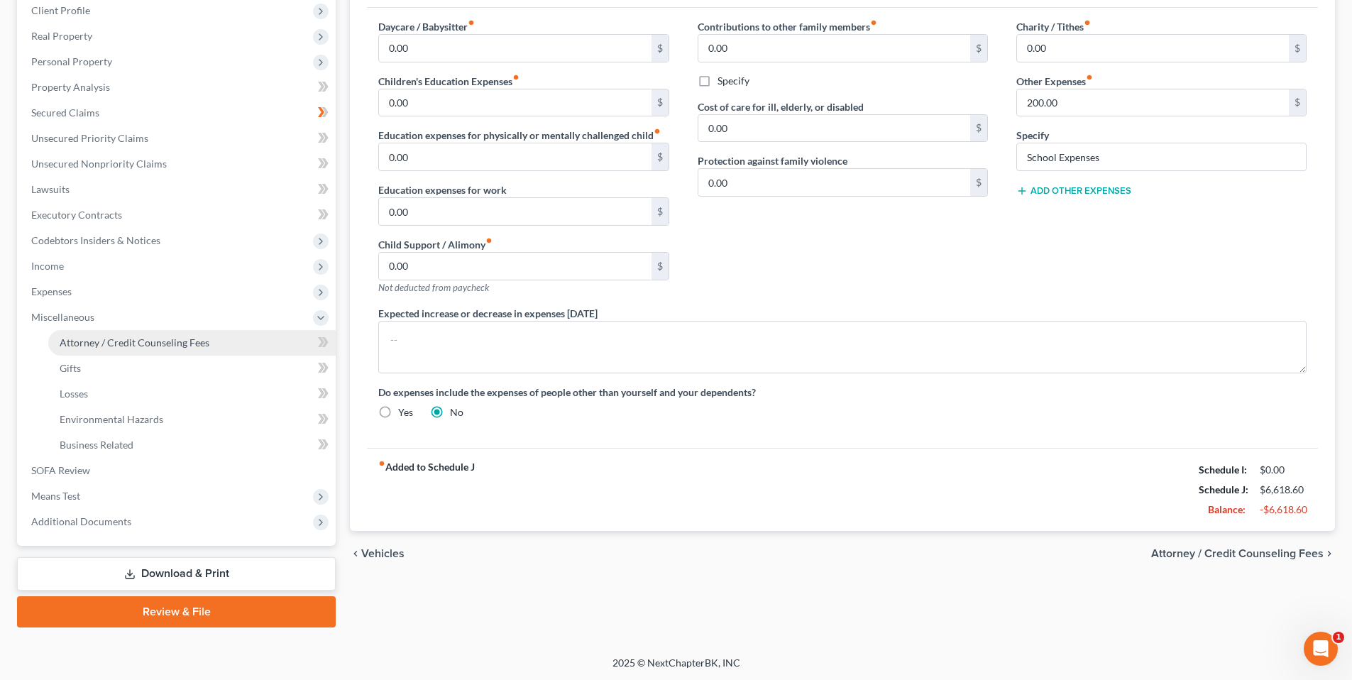
click at [153, 341] on span "Attorney / Credit Counseling Fees" at bounding box center [135, 342] width 150 height 12
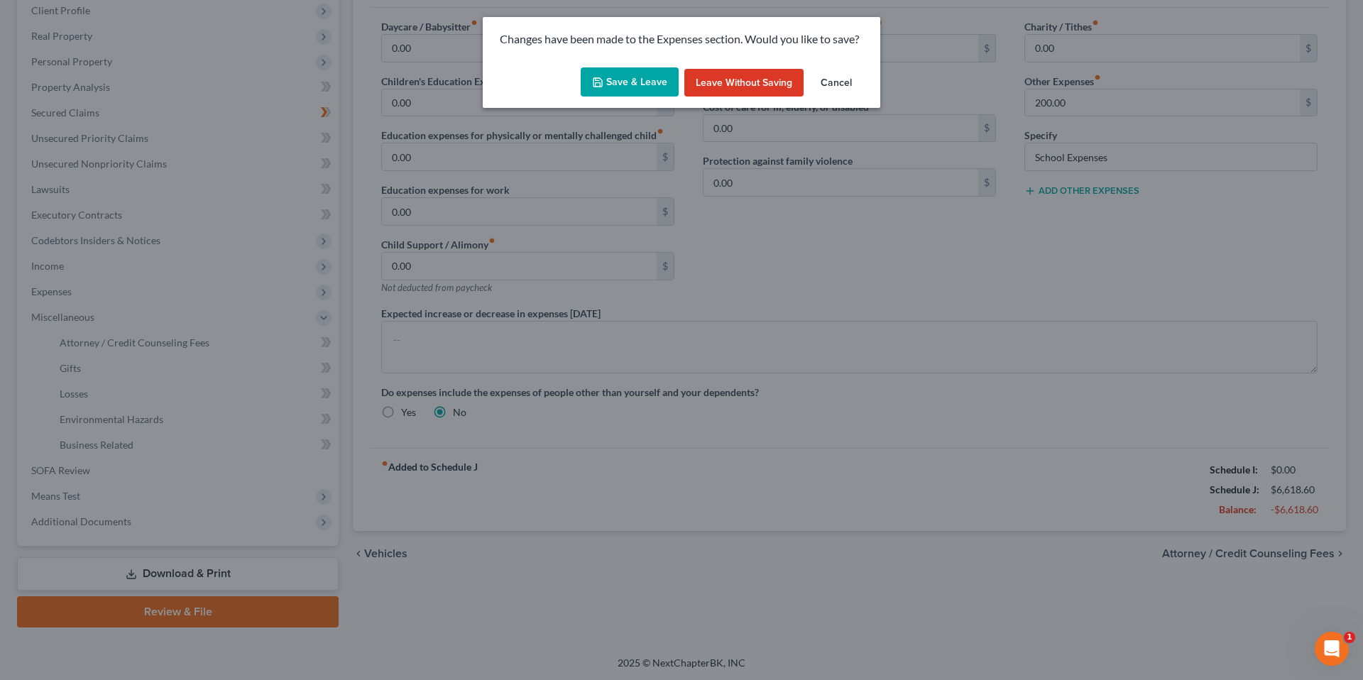
click at [635, 77] on button "Save & Leave" at bounding box center [630, 82] width 98 height 30
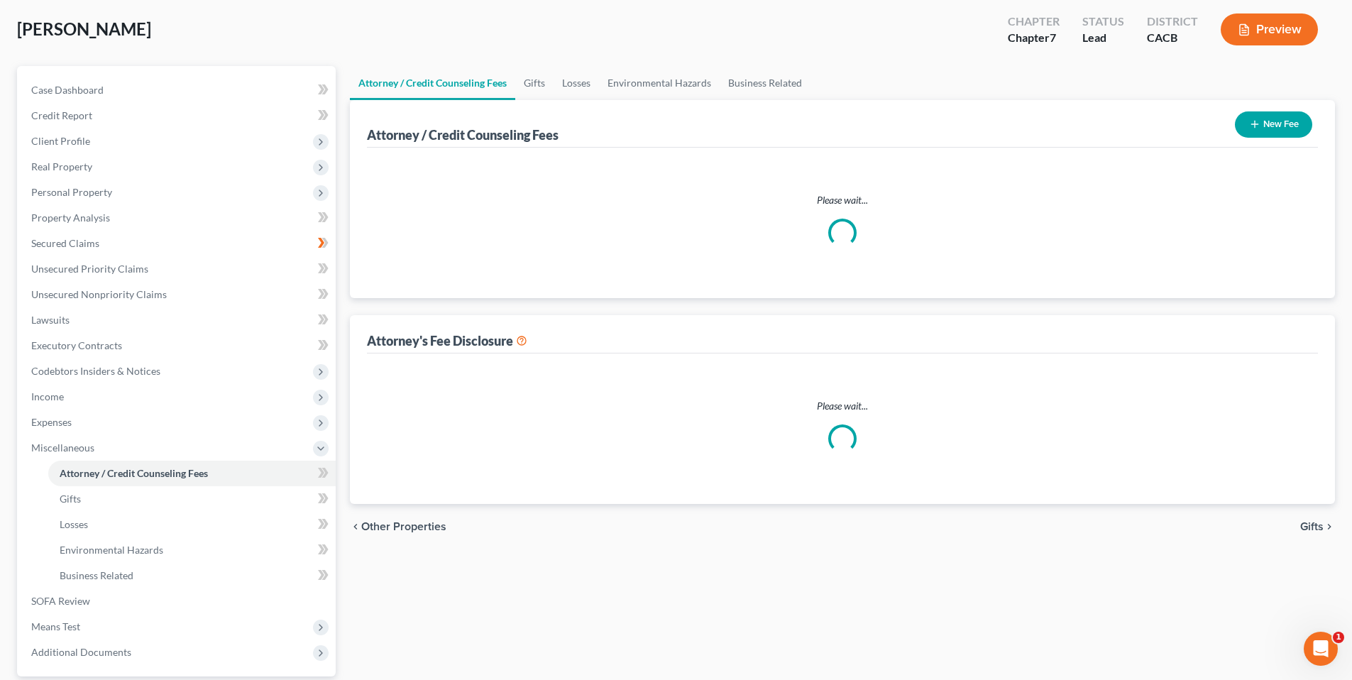
select select "0"
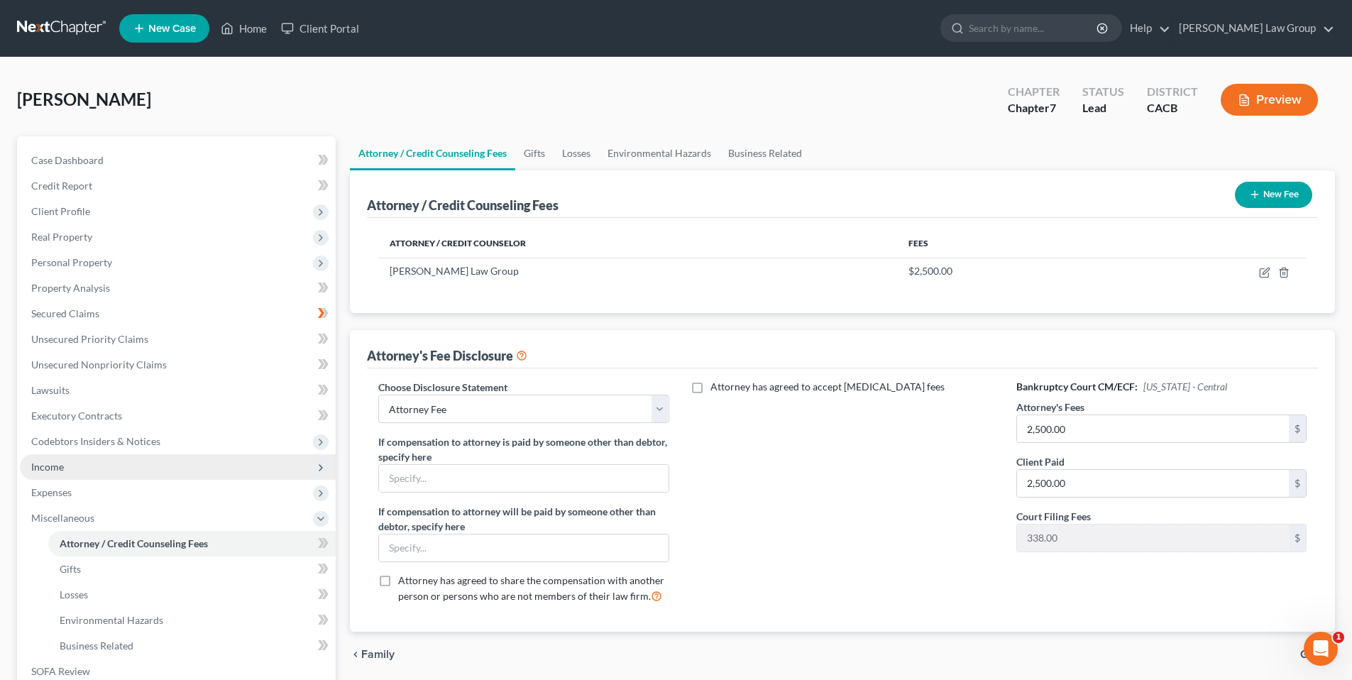
click at [49, 462] on span "Income" at bounding box center [47, 467] width 33 height 12
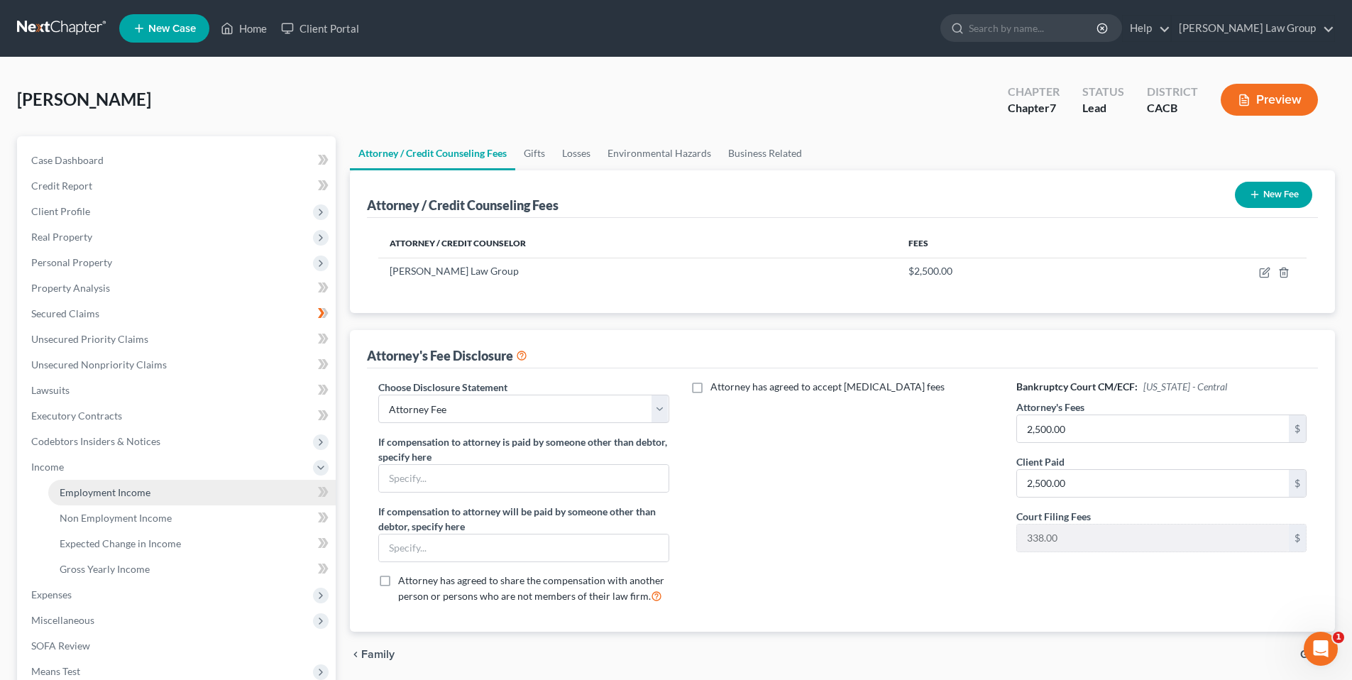
click at [110, 494] on span "Employment Income" at bounding box center [105, 492] width 91 height 12
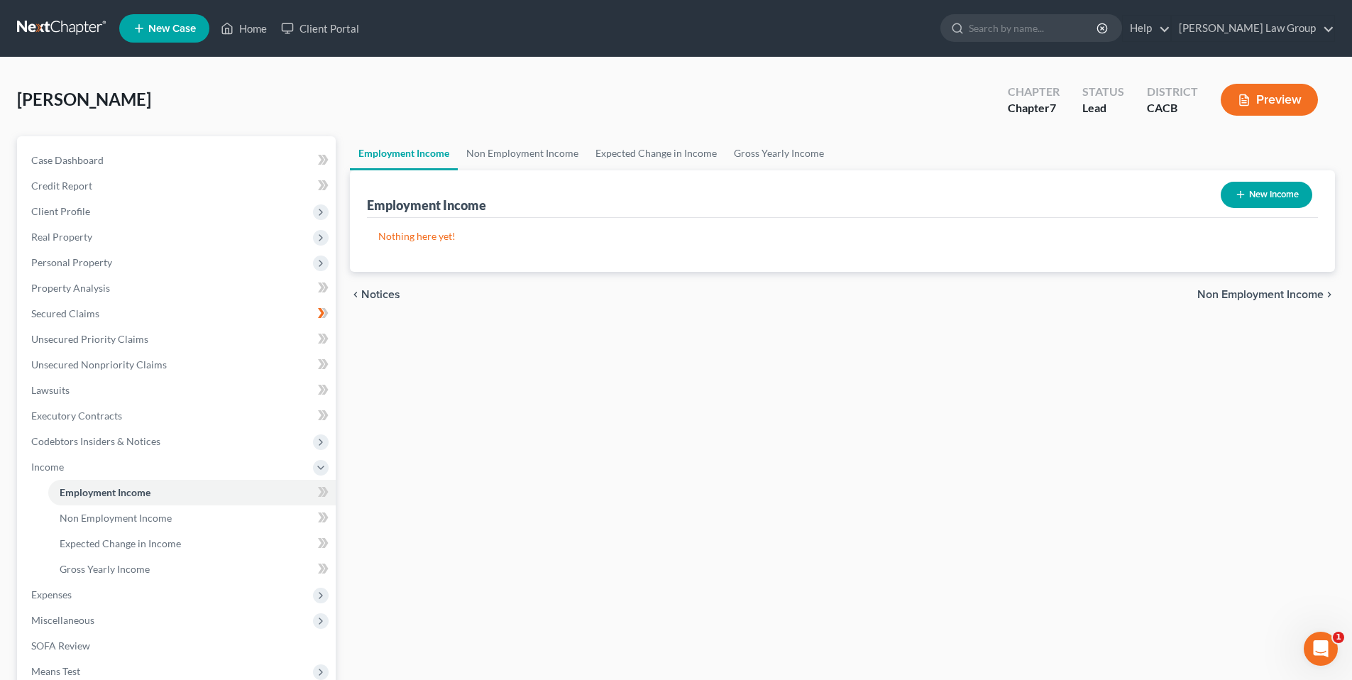
click at [1283, 190] on button "New Income" at bounding box center [1267, 195] width 92 height 26
select select "0"
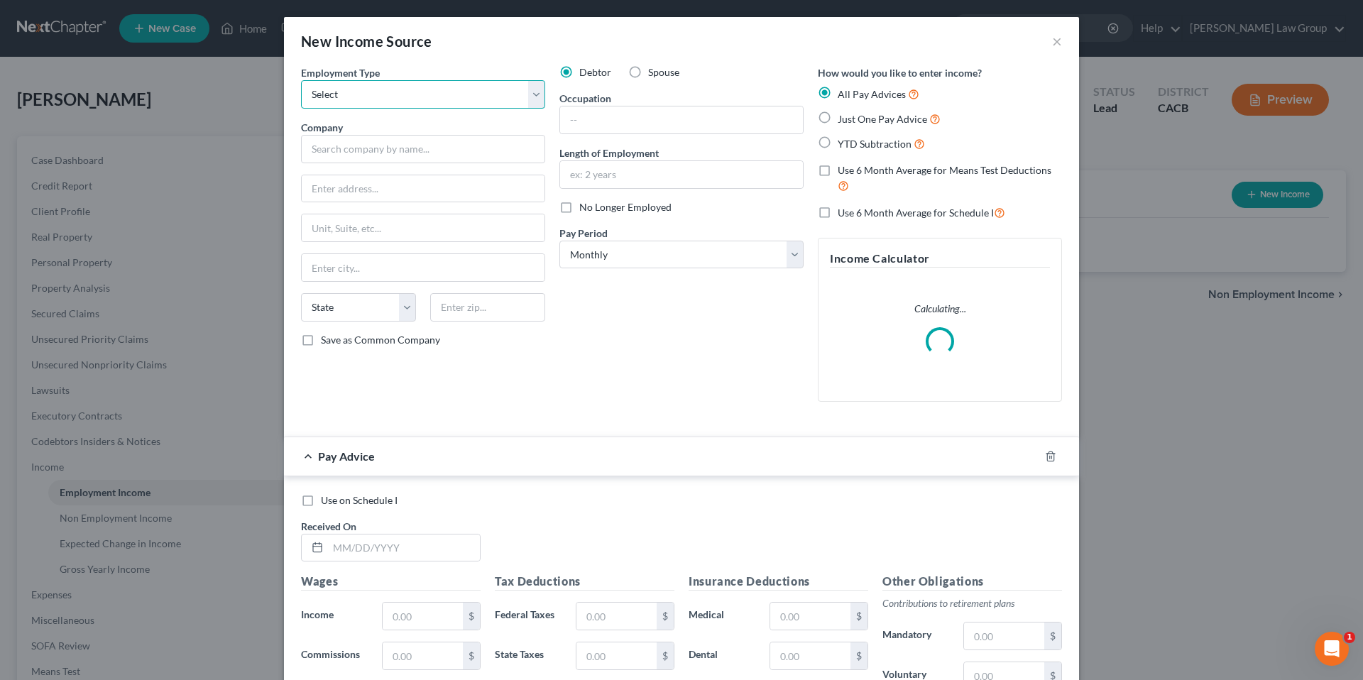
click at [533, 100] on select "Select Full or Part Time Employment Self Employment" at bounding box center [423, 94] width 244 height 28
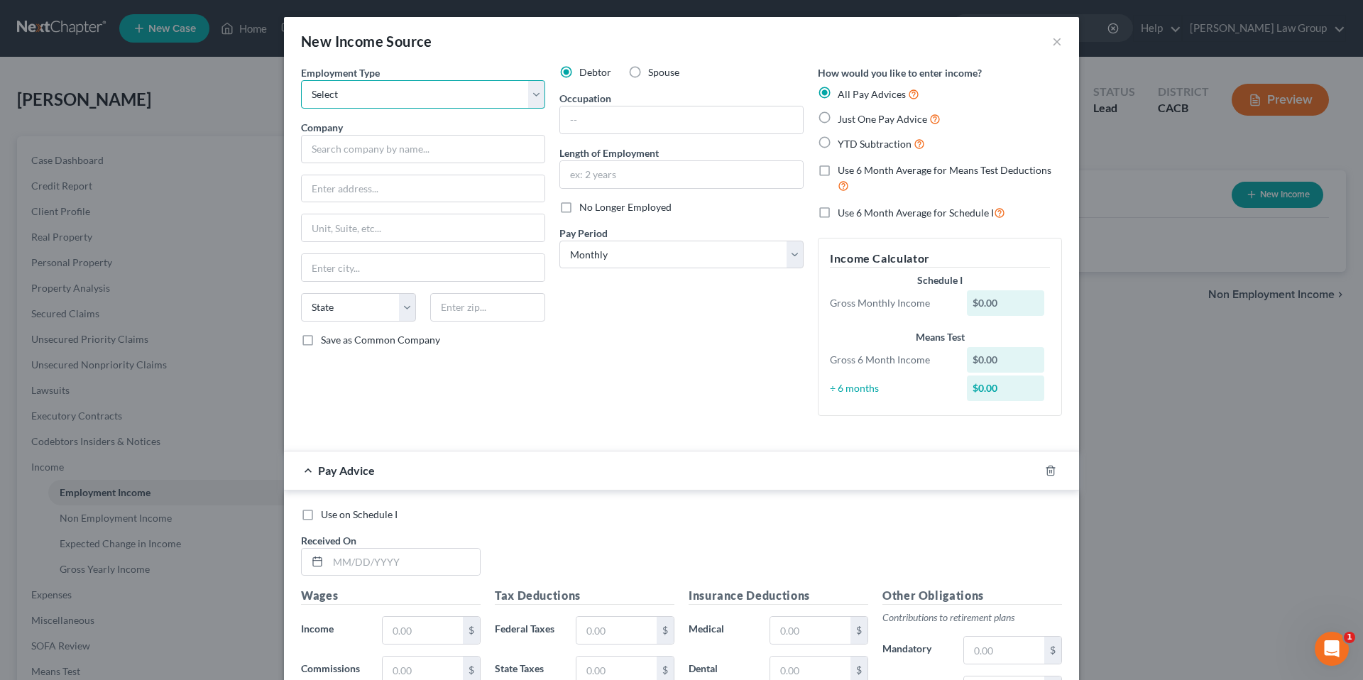
select select "0"
click at [301, 80] on select "Select Full or Part Time Employment Self Employment" at bounding box center [423, 94] width 244 height 28
click at [360, 157] on input "text" at bounding box center [423, 149] width 244 height 28
click at [341, 155] on input "text" at bounding box center [423, 149] width 244 height 28
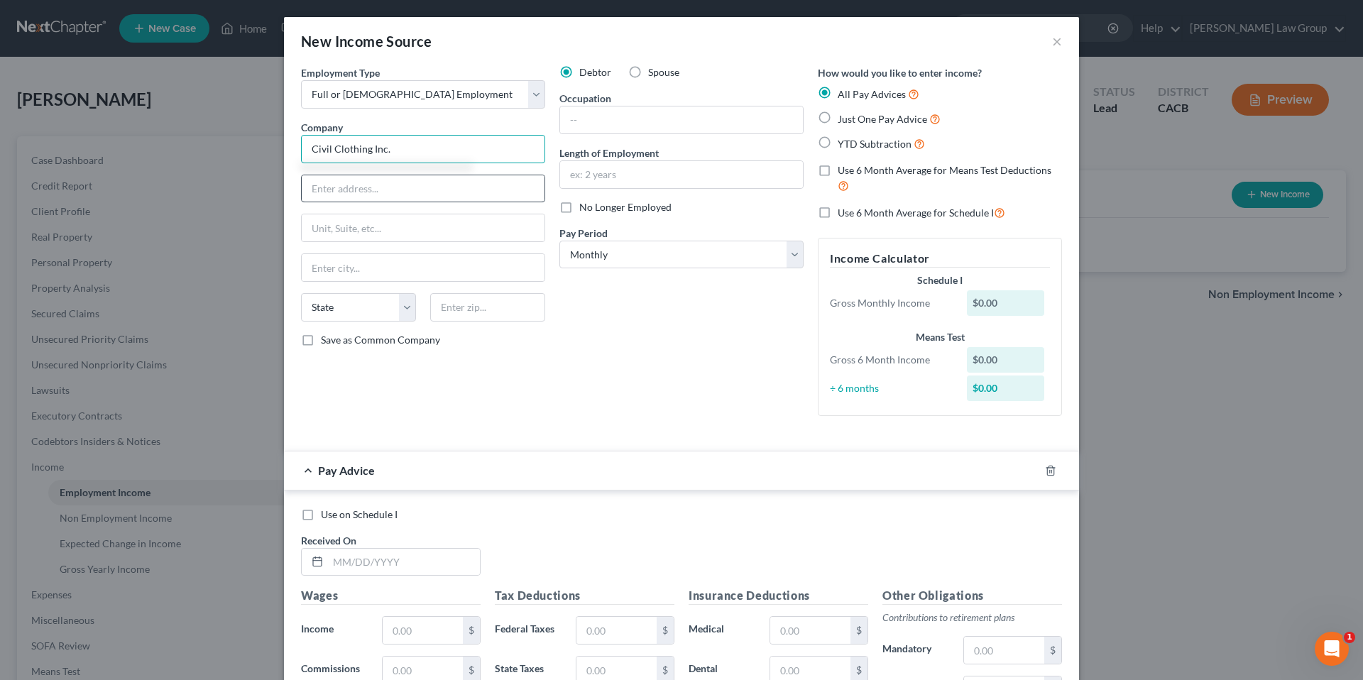
type input "Civil Clothing Inc."
click at [329, 184] on input "text" at bounding box center [423, 188] width 243 height 27
type input "P.O.Box 5089"
type input "Torrance"
click at [336, 311] on select "State AL AK AR AZ CA CO CT DE DC FL GA GU HI ID IL IN IA KS KY LA ME MD MA MI M…" at bounding box center [358, 307] width 115 height 28
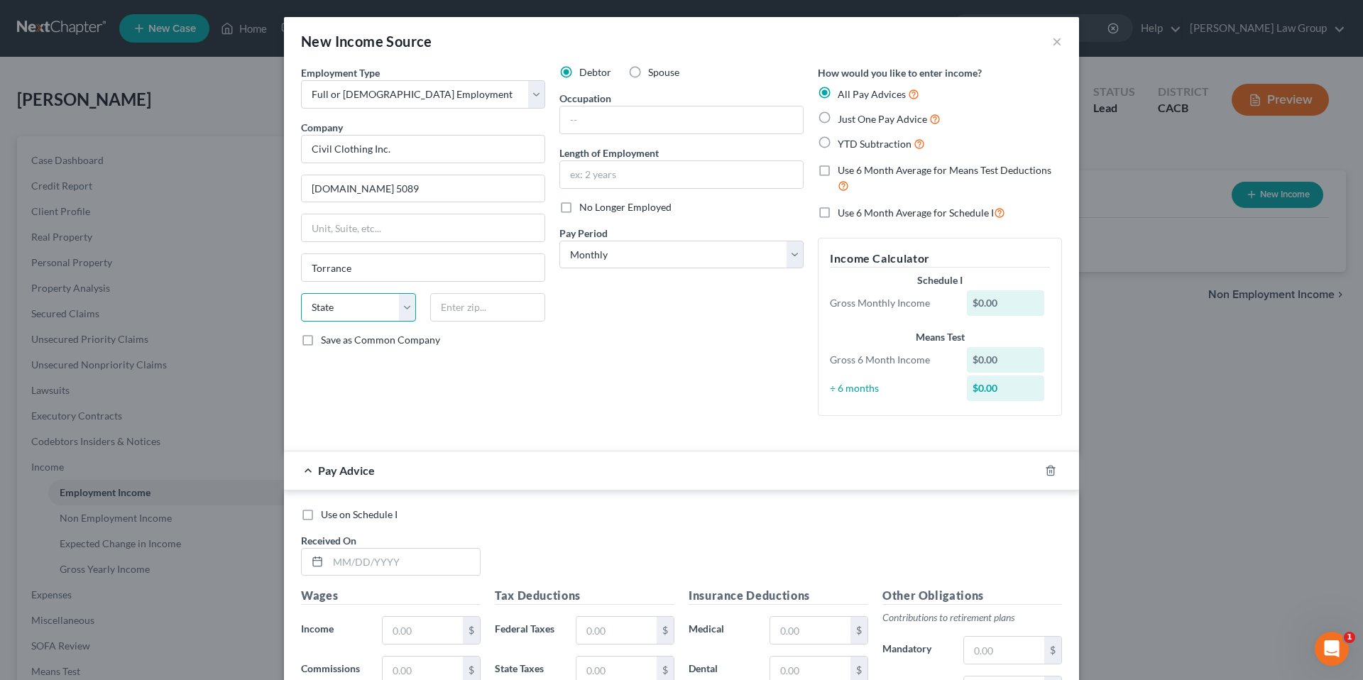
select select "4"
click at [301, 293] on select "State AL AK AR AZ CA CO CT DE DC FL GA GU HI ID IL IN IA KS KY LA ME MD MA MI M…" at bounding box center [358, 307] width 115 height 28
click at [466, 315] on input "text" at bounding box center [487, 307] width 115 height 28
type input "90510"
click at [587, 125] on input "text" at bounding box center [681, 119] width 243 height 27
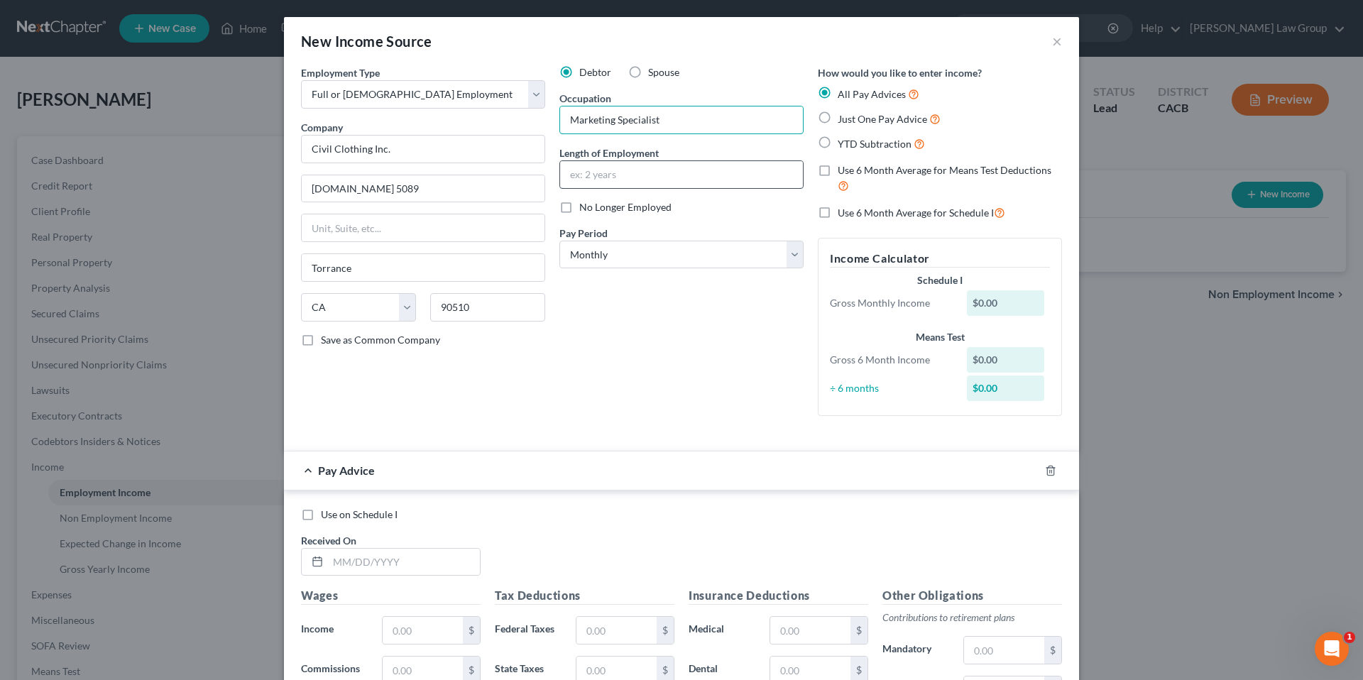
type input "Marketing Specialist"
click at [586, 174] on input "text" at bounding box center [681, 174] width 243 height 27
type input "2 years"
click at [790, 252] on select "Select Monthly Twice Monthly Every Other Week Weekly" at bounding box center [681, 255] width 244 height 28
select select "1"
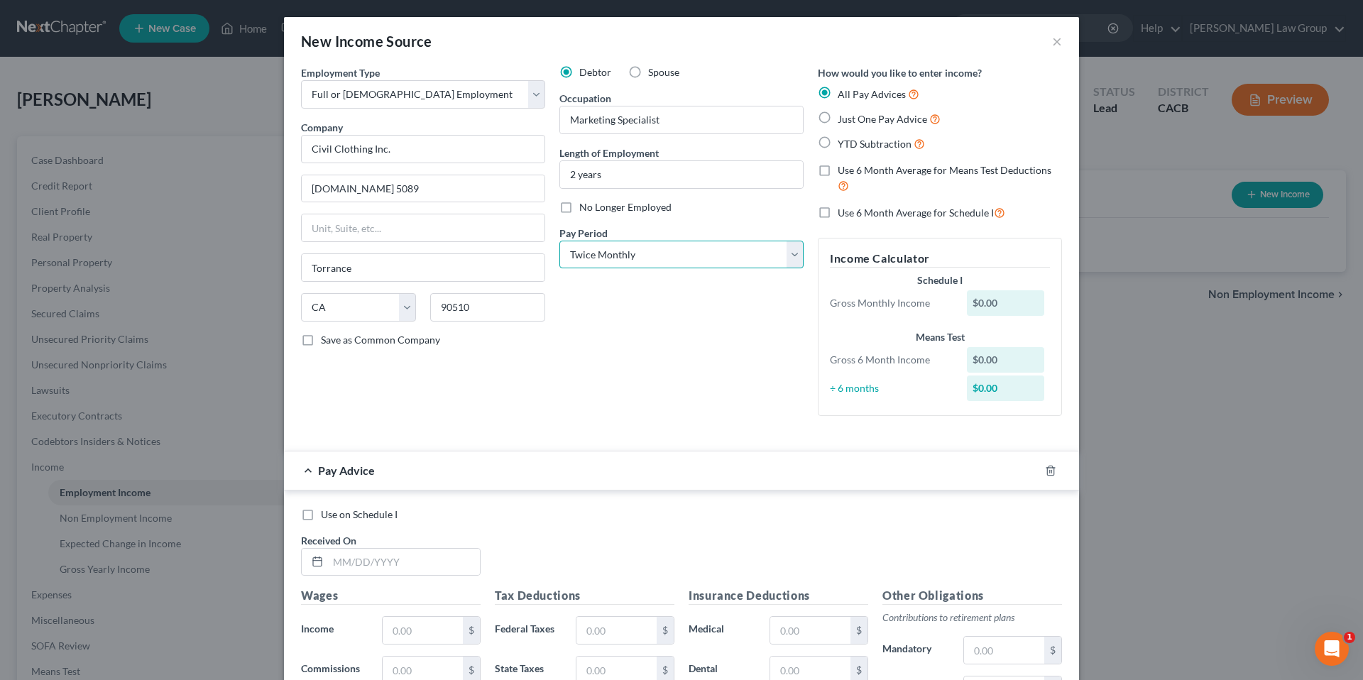
click at [559, 241] on select "Select Monthly Twice Monthly Every Other Week Weekly" at bounding box center [681, 255] width 244 height 28
click at [838, 118] on label "Just One Pay Advice" at bounding box center [889, 119] width 103 height 16
click at [843, 118] on input "Just One Pay Advice" at bounding box center [847, 115] width 9 height 9
radio input "true"
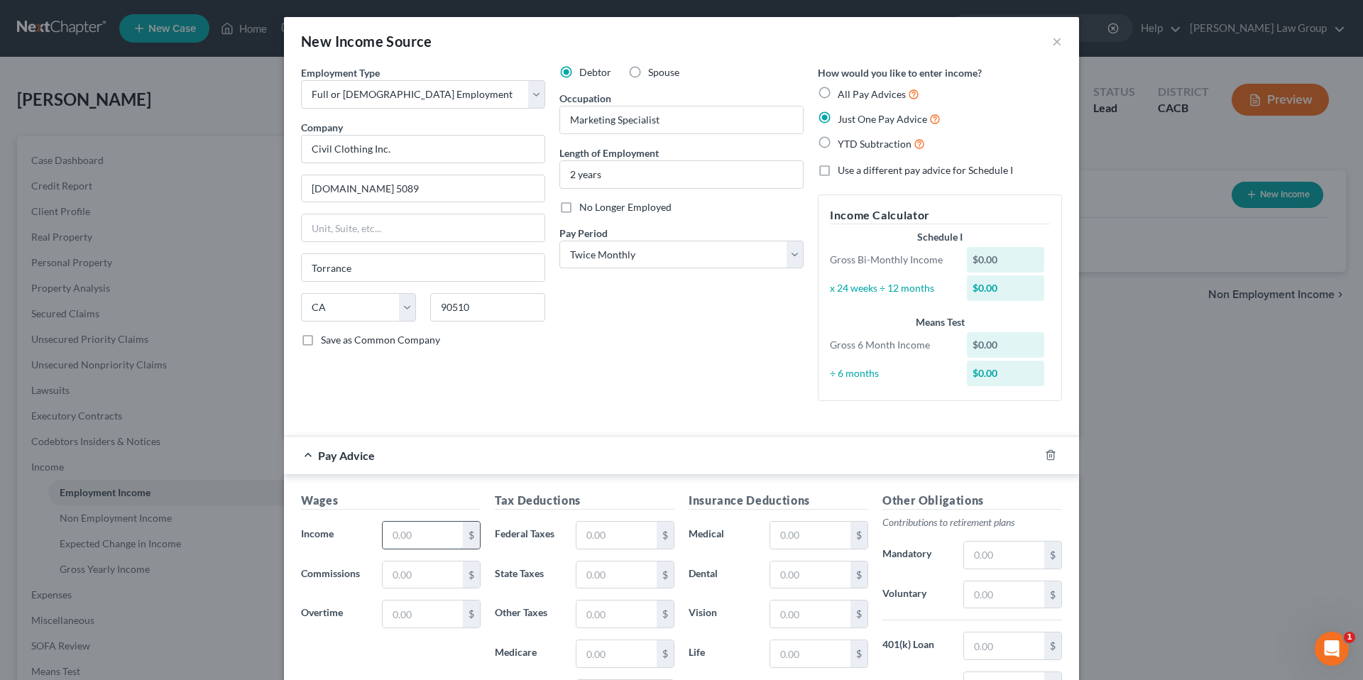
click at [448, 542] on input "text" at bounding box center [423, 535] width 80 height 27
click at [378, 185] on input "P.O.Box 5089" at bounding box center [423, 188] width 243 height 27
type input "P"
type input "2251 West 190th Street"
type input "90504"
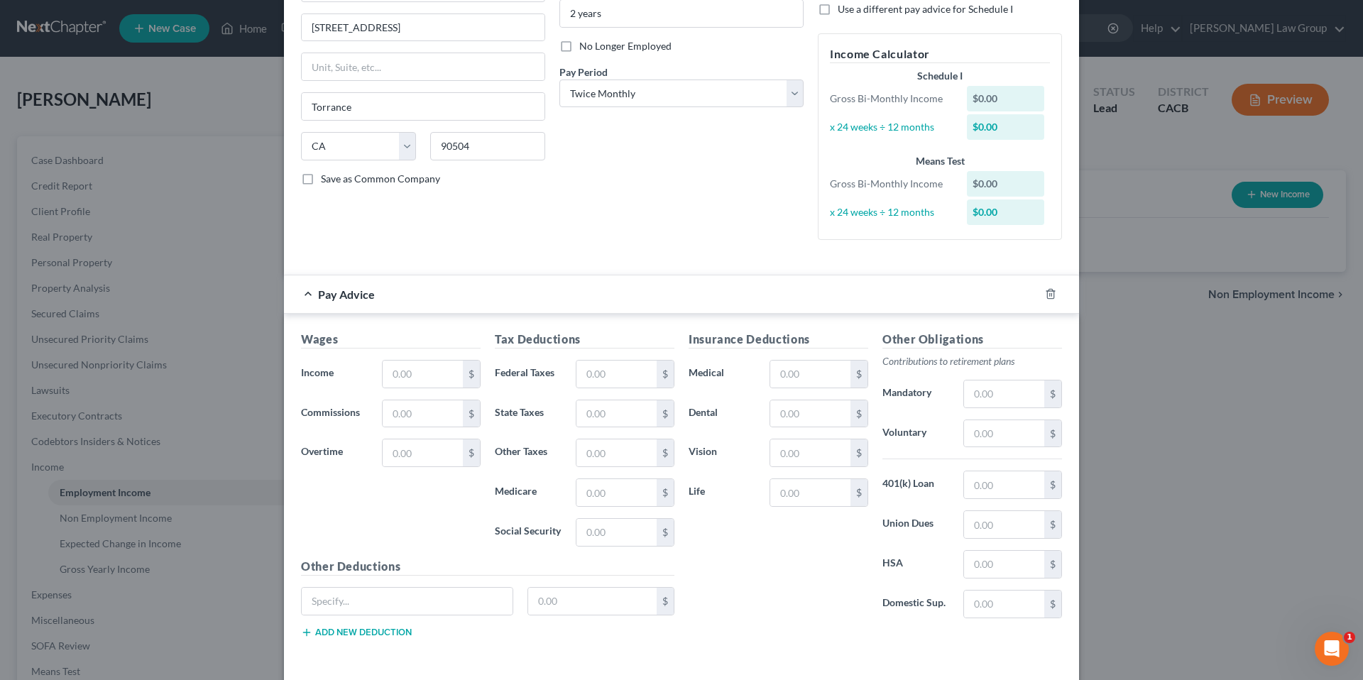
scroll to position [162, 0]
click at [414, 372] on input "text" at bounding box center [423, 373] width 80 height 27
type input "3,230.40"
click at [618, 383] on input "text" at bounding box center [616, 373] width 80 height 27
click at [589, 416] on input "text" at bounding box center [616, 413] width 80 height 27
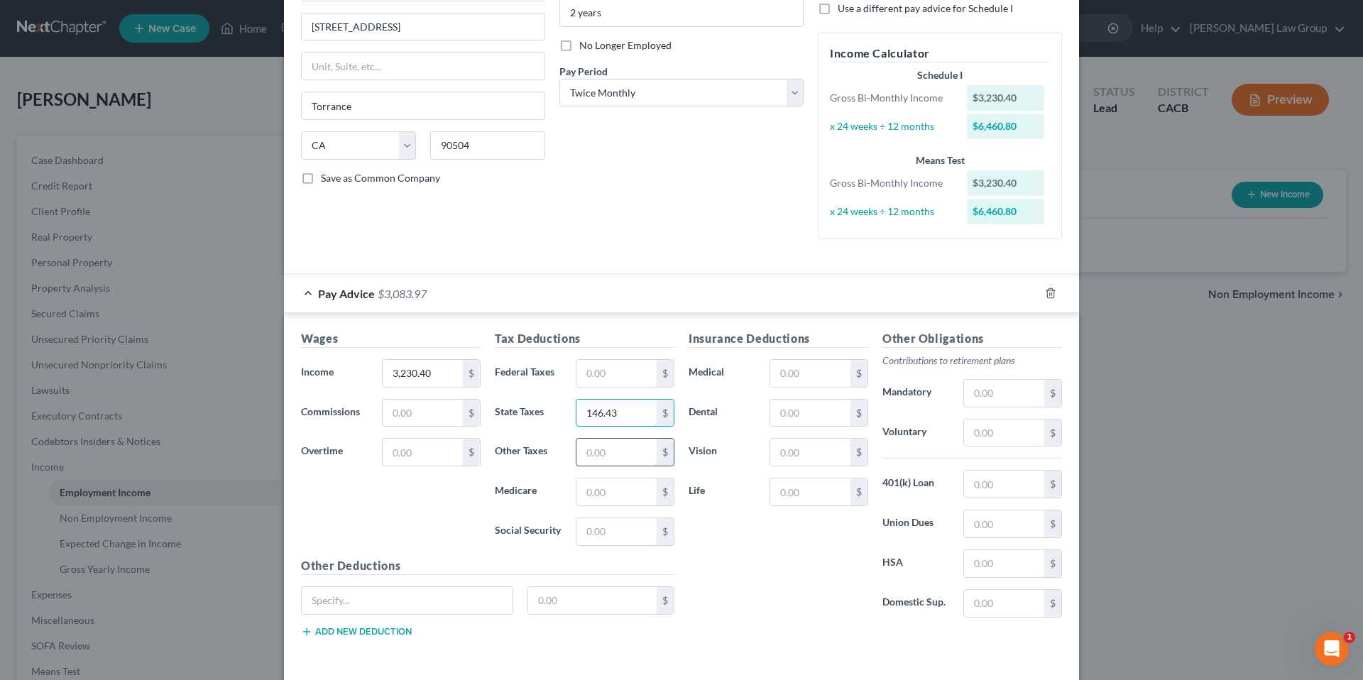
type input "146.43"
click at [586, 456] on input "text" at bounding box center [616, 452] width 80 height 27
click at [583, 494] on input "text" at bounding box center [616, 491] width 80 height 27
type input "45.52"
click at [578, 527] on input "text" at bounding box center [616, 531] width 80 height 27
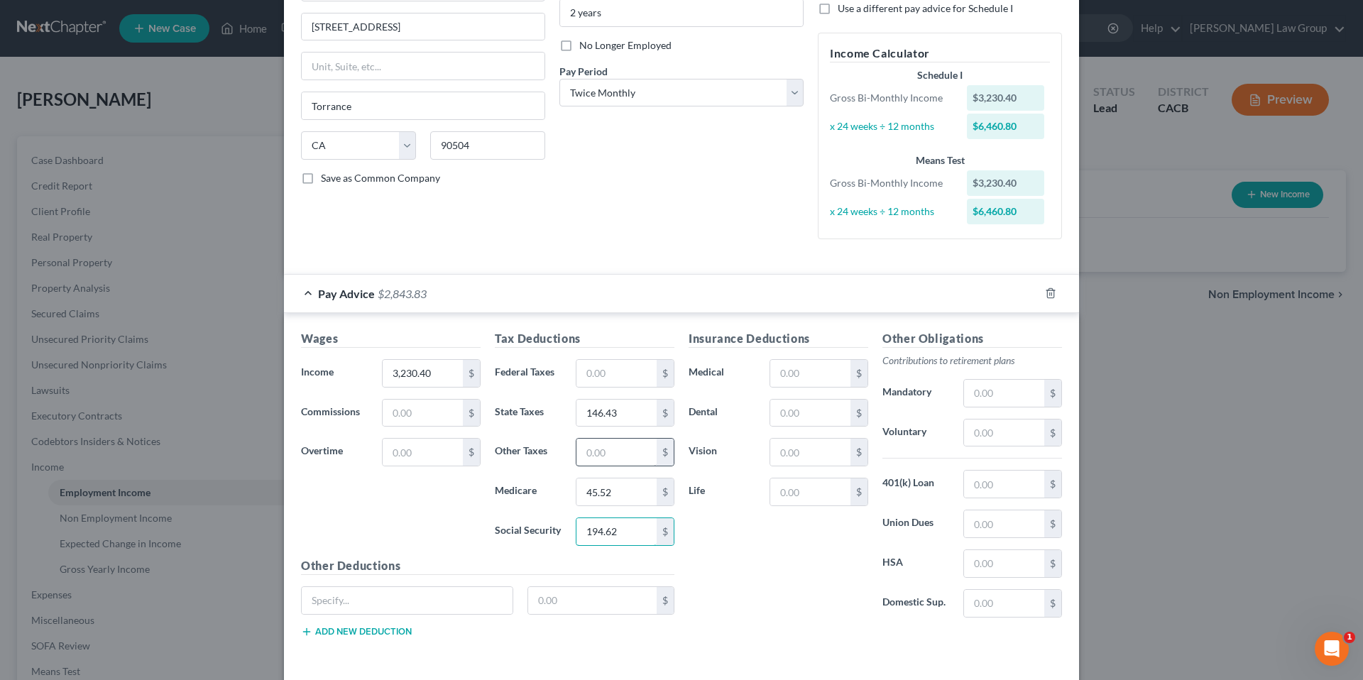
type input "194.62"
click at [599, 453] on input "text" at bounding box center [616, 452] width 80 height 27
type input "37.67"
click at [996, 490] on input "text" at bounding box center [1004, 484] width 80 height 27
type input "27.01"
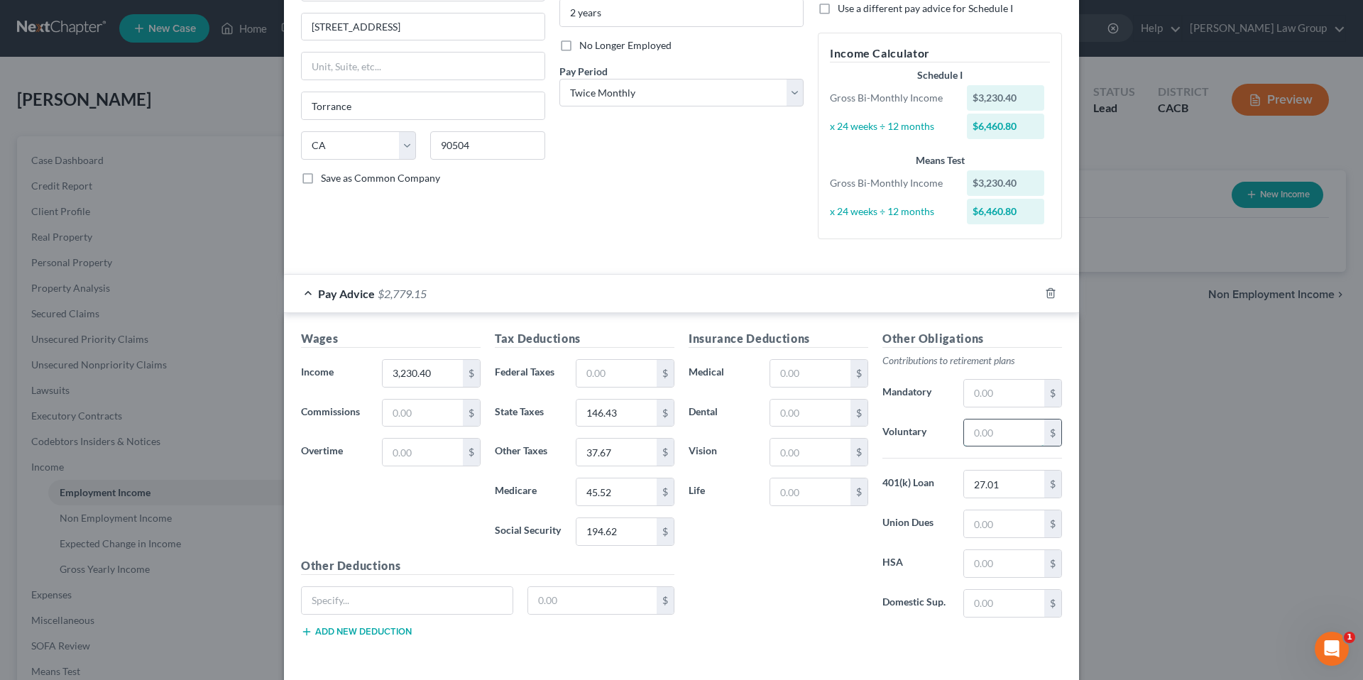
click at [991, 438] on input "text" at bounding box center [1004, 432] width 80 height 27
type input "64.61"
click at [791, 382] on input "text" at bounding box center [810, 373] width 80 height 27
type input "70.00"
click at [789, 412] on input "text" at bounding box center [810, 413] width 80 height 27
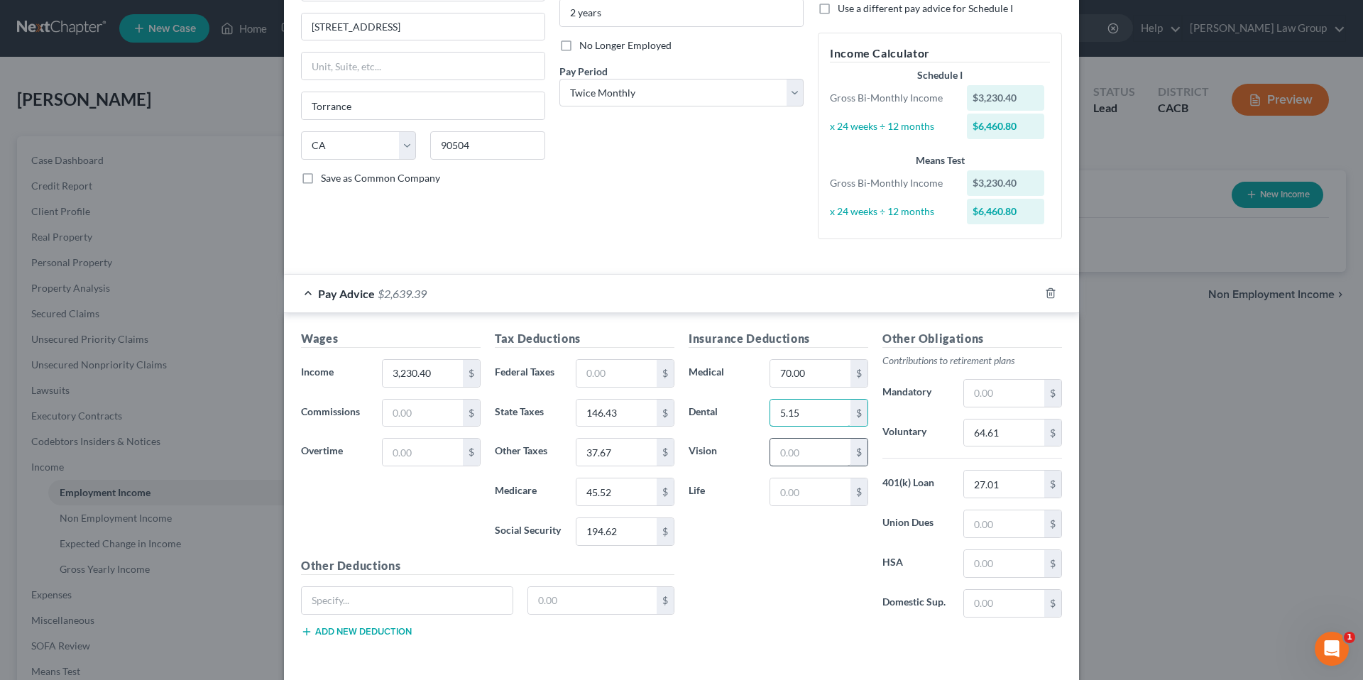
type input "5.15"
click at [786, 452] on input "text" at bounding box center [810, 452] width 80 height 27
type input "3.79"
click at [363, 601] on input "text" at bounding box center [407, 600] width 211 height 27
type input "AFLAC Pre-Tax (Cancer, Accident and STD)"
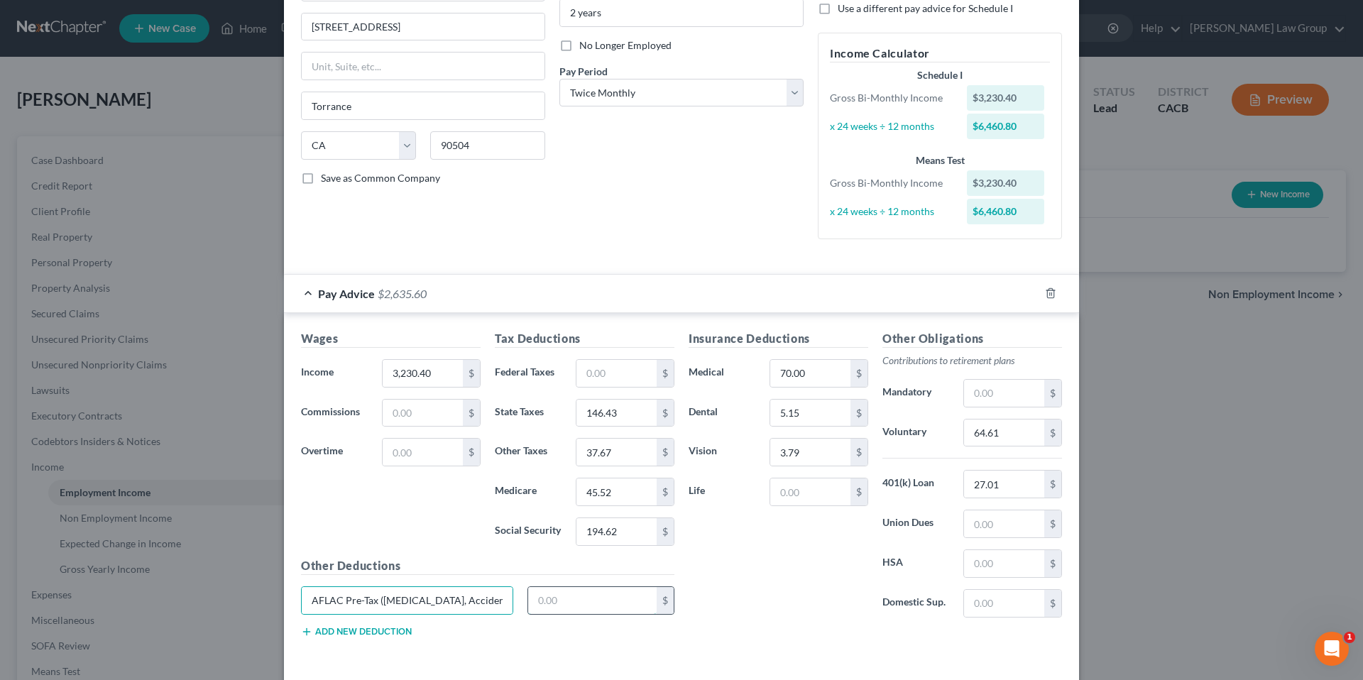
click at [549, 606] on input "text" at bounding box center [592, 600] width 129 height 27
type input "55.83"
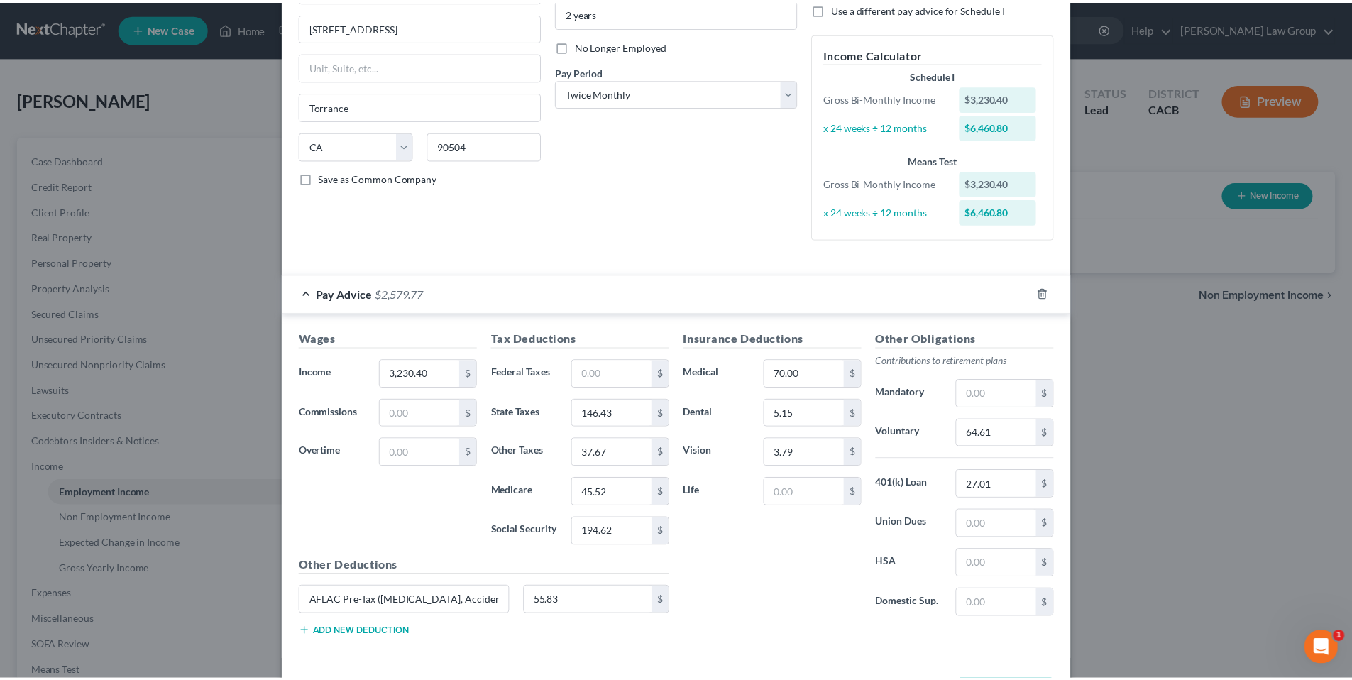
scroll to position [219, 0]
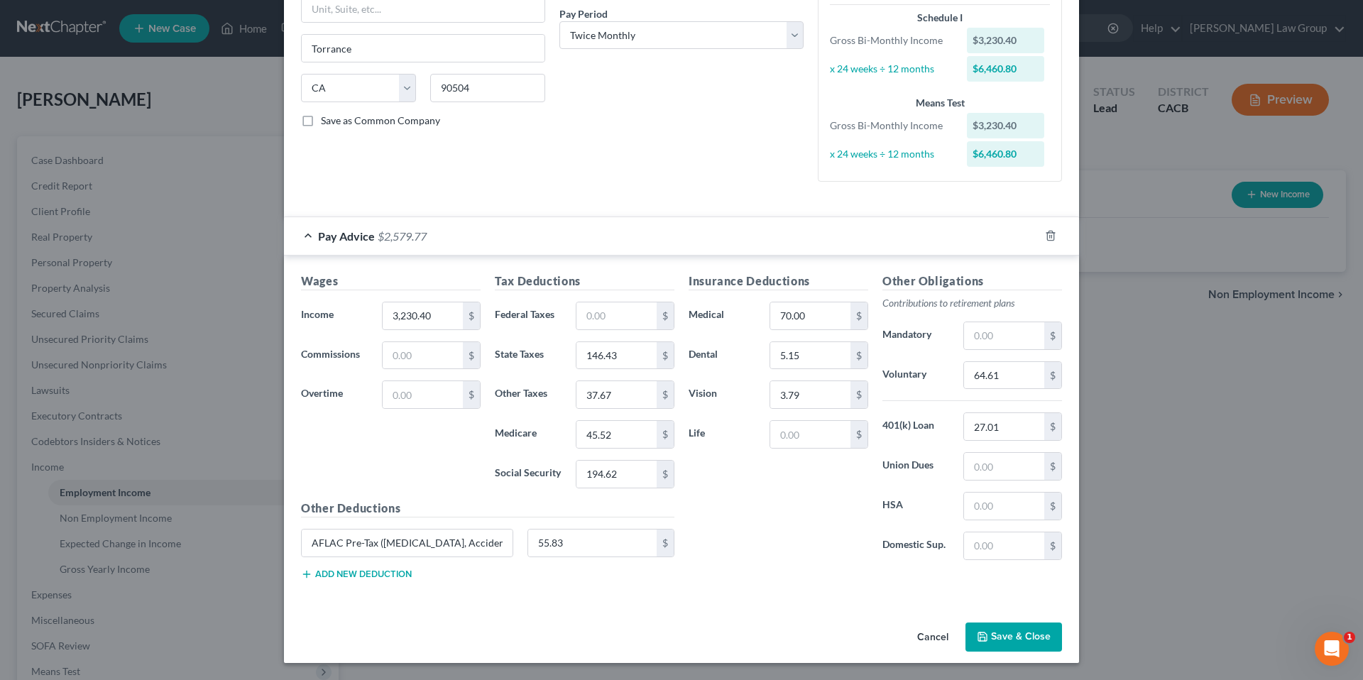
click at [1016, 638] on button "Save & Close" at bounding box center [1013, 637] width 97 height 30
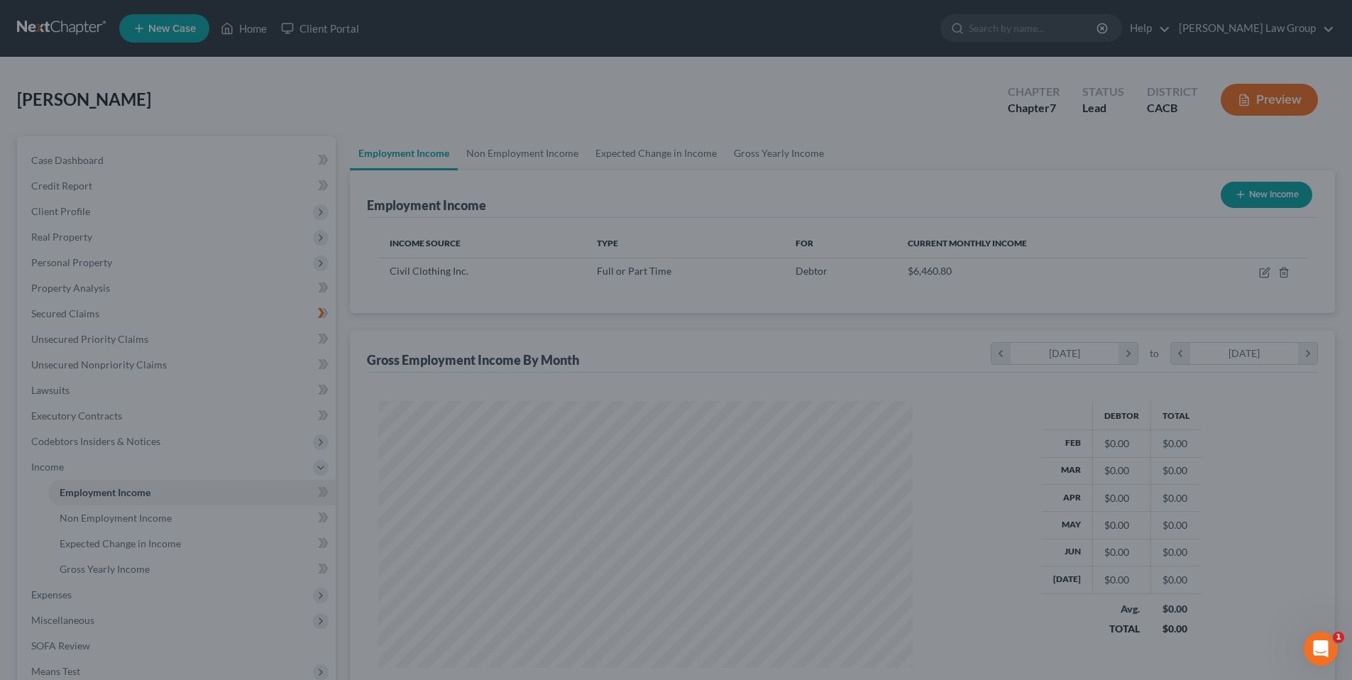
scroll to position [709529, 709236]
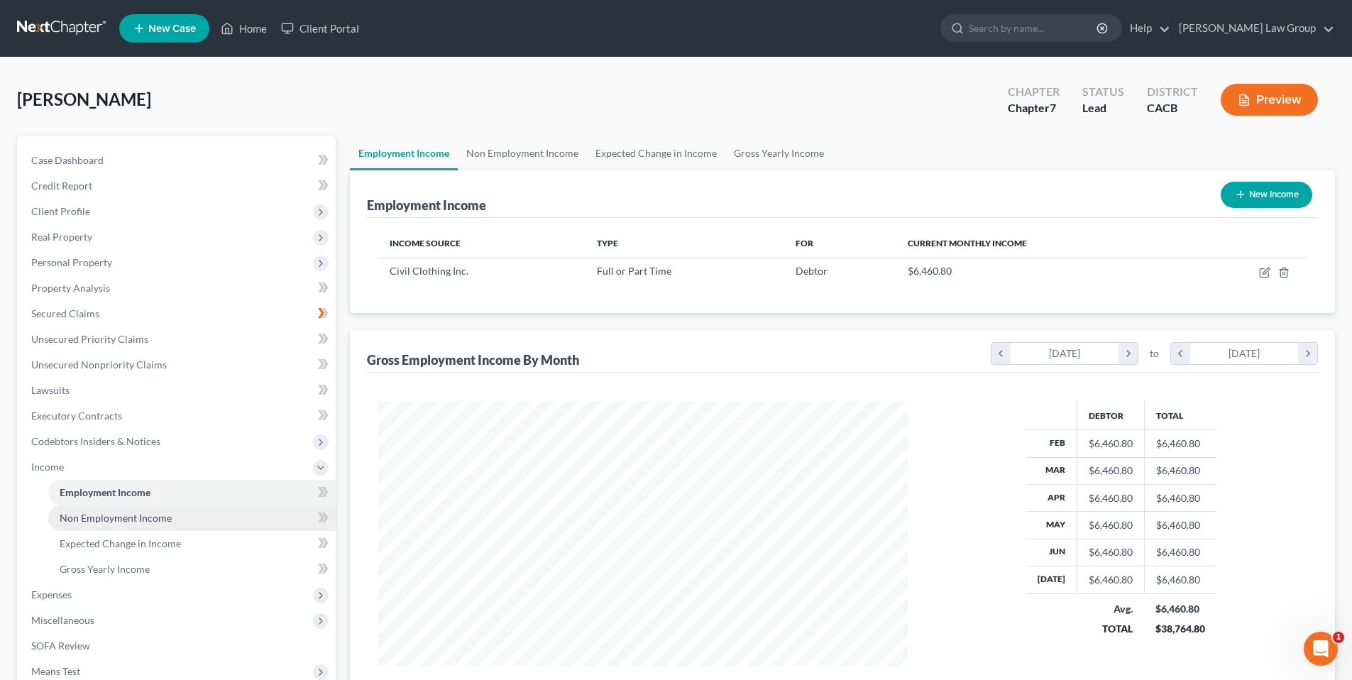
click at [146, 517] on span "Non Employment Income" at bounding box center [116, 518] width 112 height 12
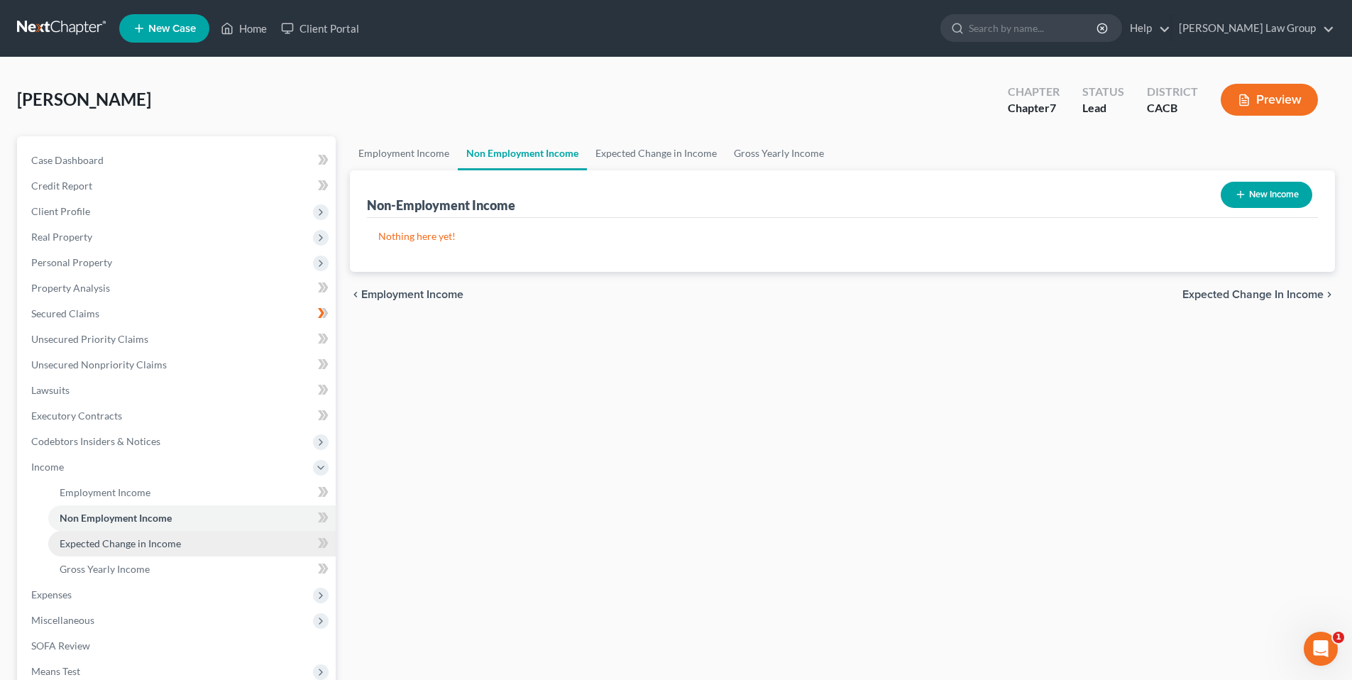
click at [132, 541] on span "Expected Change in Income" at bounding box center [120, 543] width 121 height 12
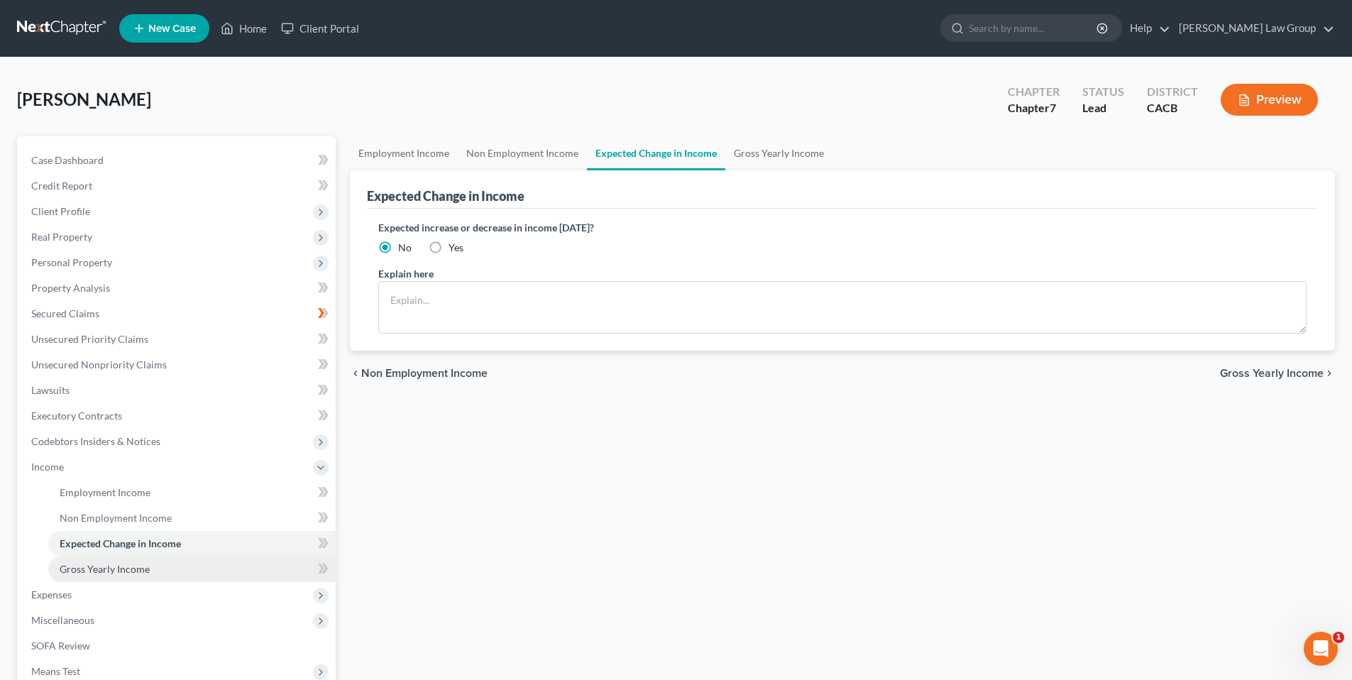
click at [148, 564] on span "Gross Yearly Income" at bounding box center [105, 569] width 90 height 12
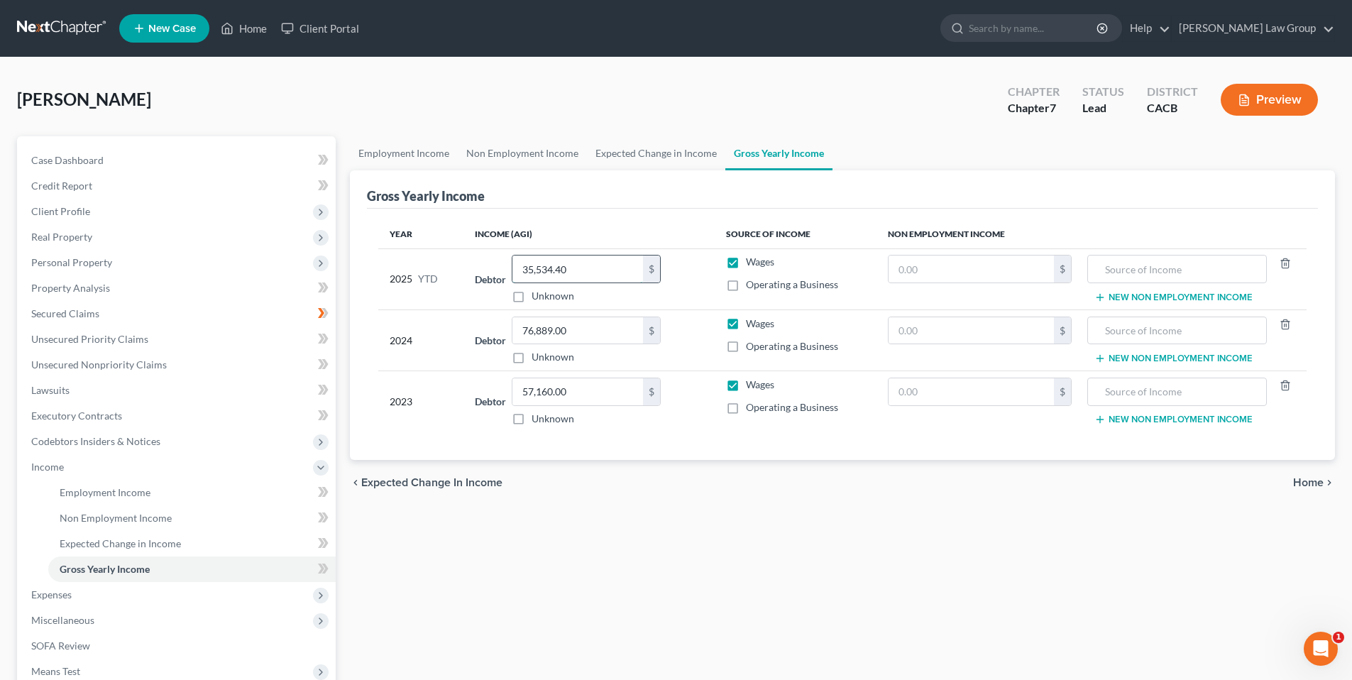
click at [607, 278] on input "35,534.40" at bounding box center [577, 269] width 131 height 27
type input "45,225.60"
click at [67, 595] on span "Expenses" at bounding box center [51, 594] width 40 height 12
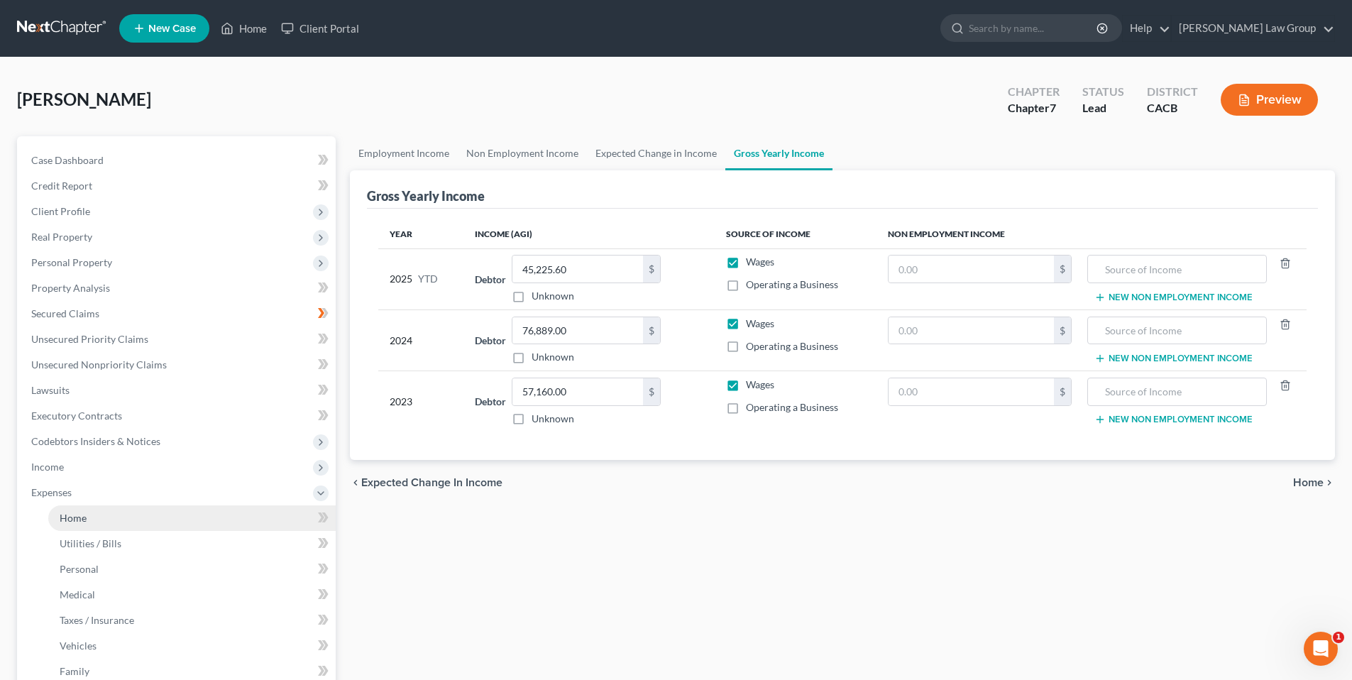
click at [92, 515] on link "Home" at bounding box center [191, 518] width 287 height 26
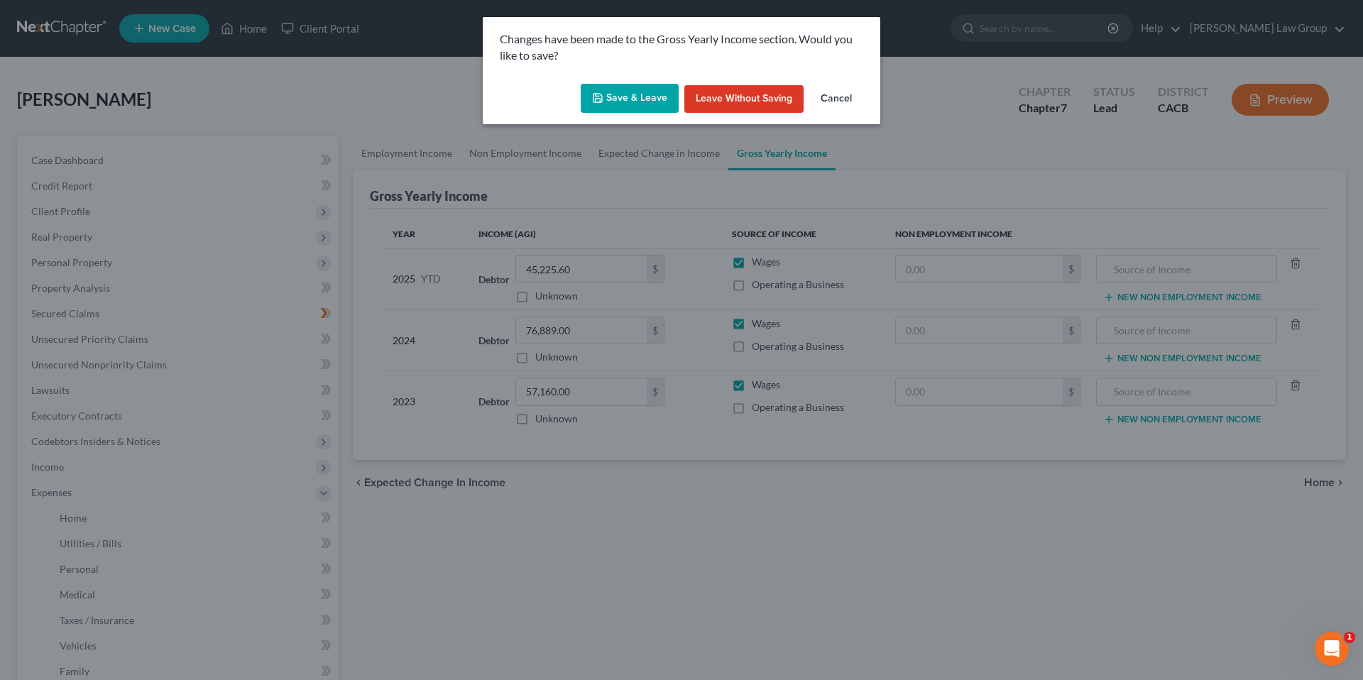
click at [635, 96] on button "Save & Leave" at bounding box center [630, 99] width 98 height 30
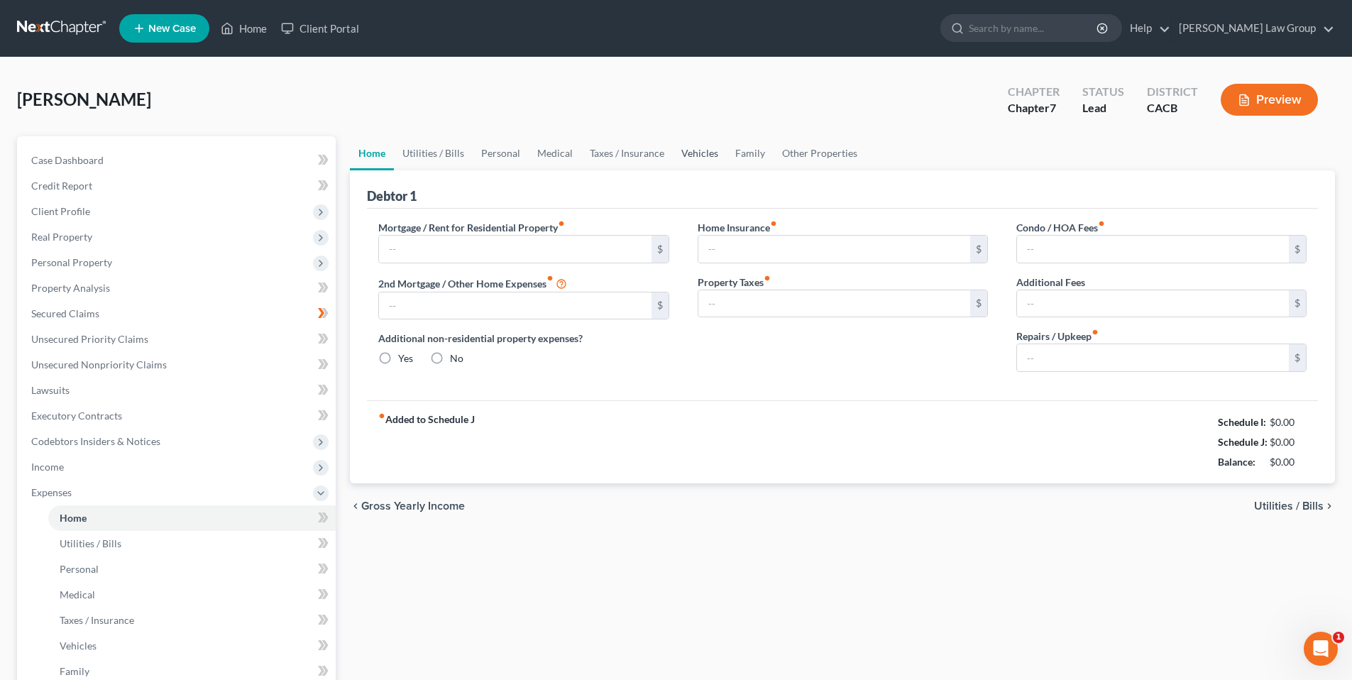
type input "2,669.95"
type input "0.00"
radio input "true"
type input "0.00"
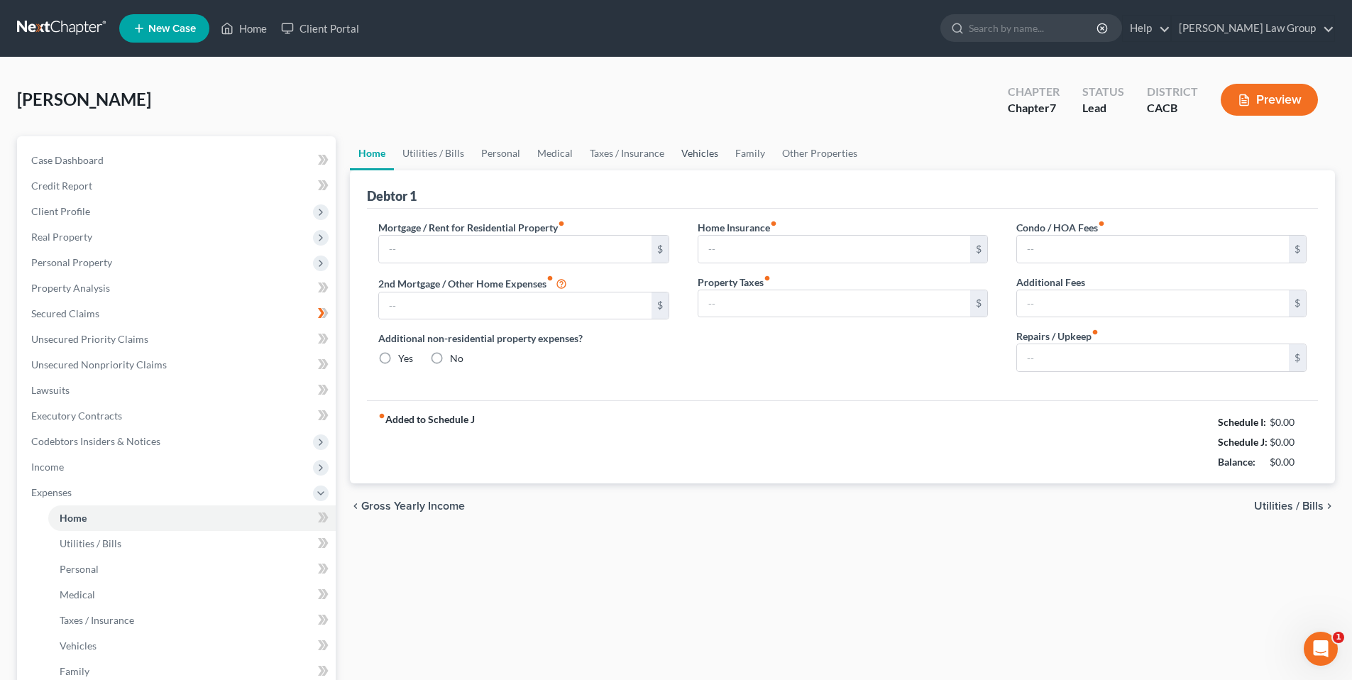
type input "0.00"
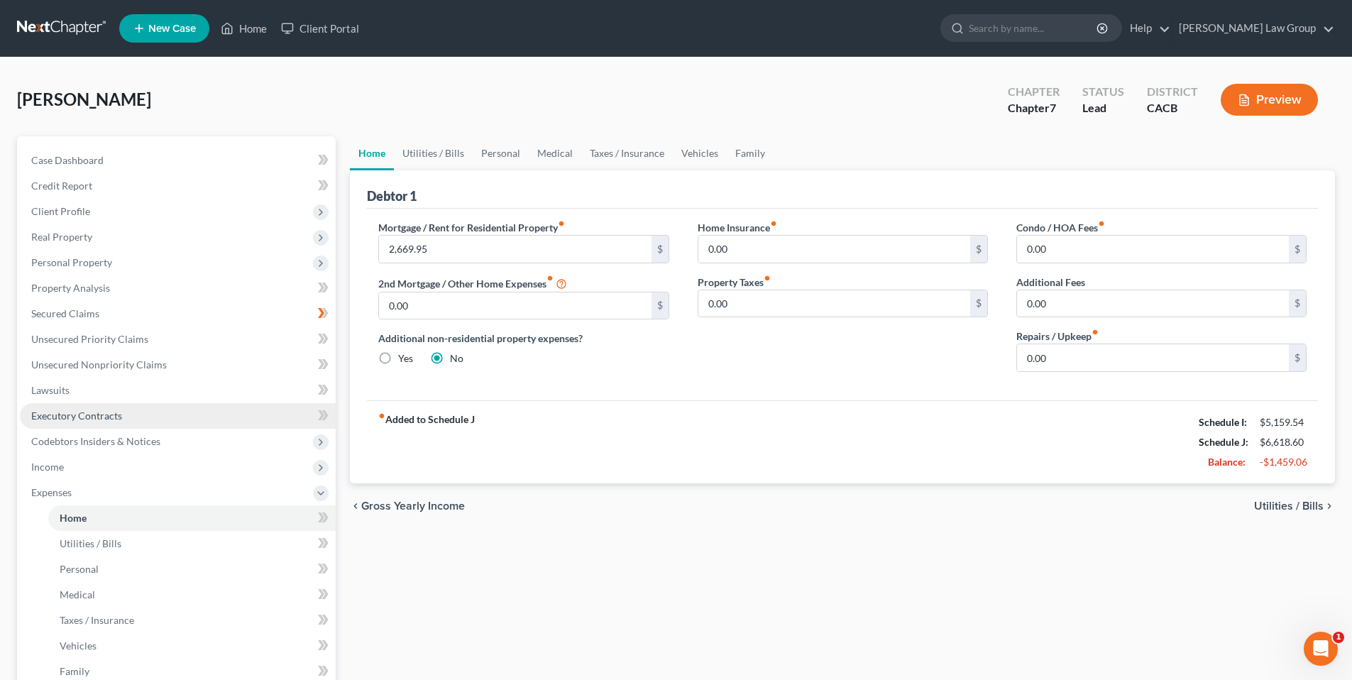
click at [101, 418] on span "Executory Contracts" at bounding box center [76, 416] width 91 height 12
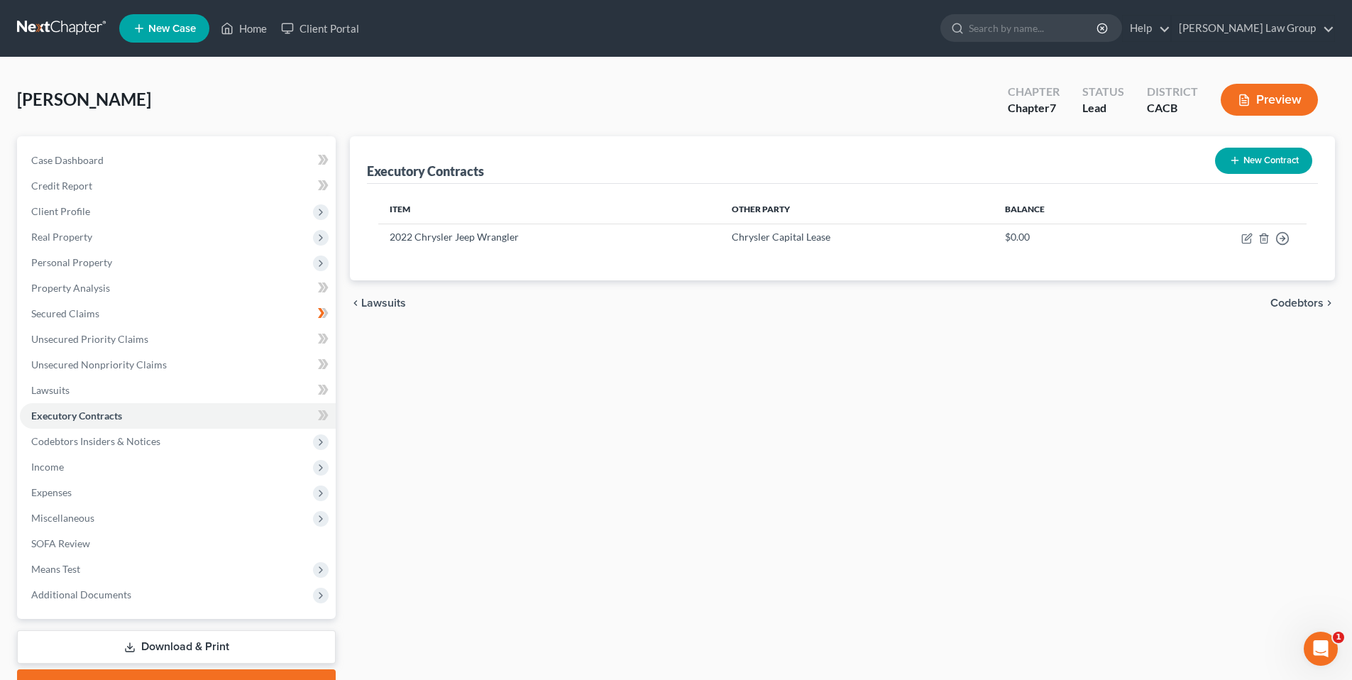
click at [1253, 158] on button "New Contract" at bounding box center [1263, 161] width 97 height 26
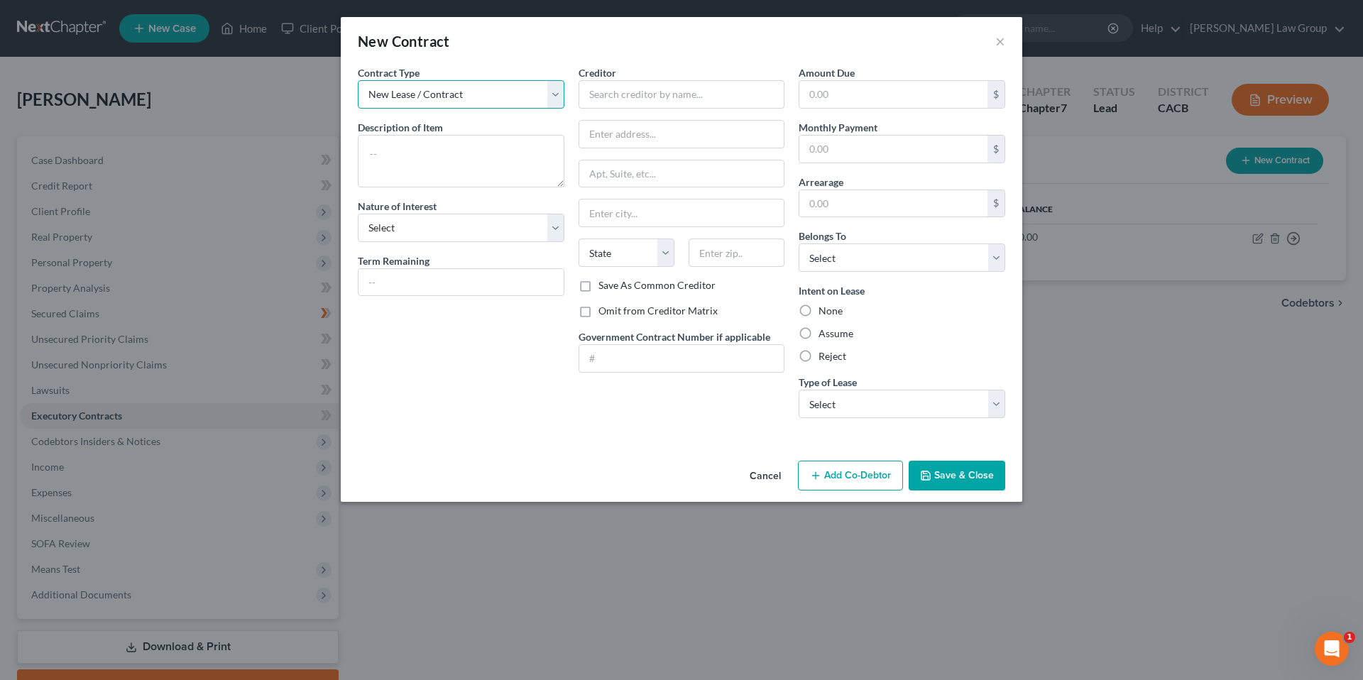
click at [558, 91] on select "New Lease / Contract New Timeshare" at bounding box center [461, 94] width 207 height 28
click at [358, 80] on select "New Lease / Contract New Timeshare" at bounding box center [461, 94] width 207 height 28
click at [417, 145] on textarea at bounding box center [461, 161] width 207 height 53
type textarea "Residential Rental Agreement"
click at [554, 226] on select "Select Purchaser Agent Lessor Lessee" at bounding box center [461, 228] width 207 height 28
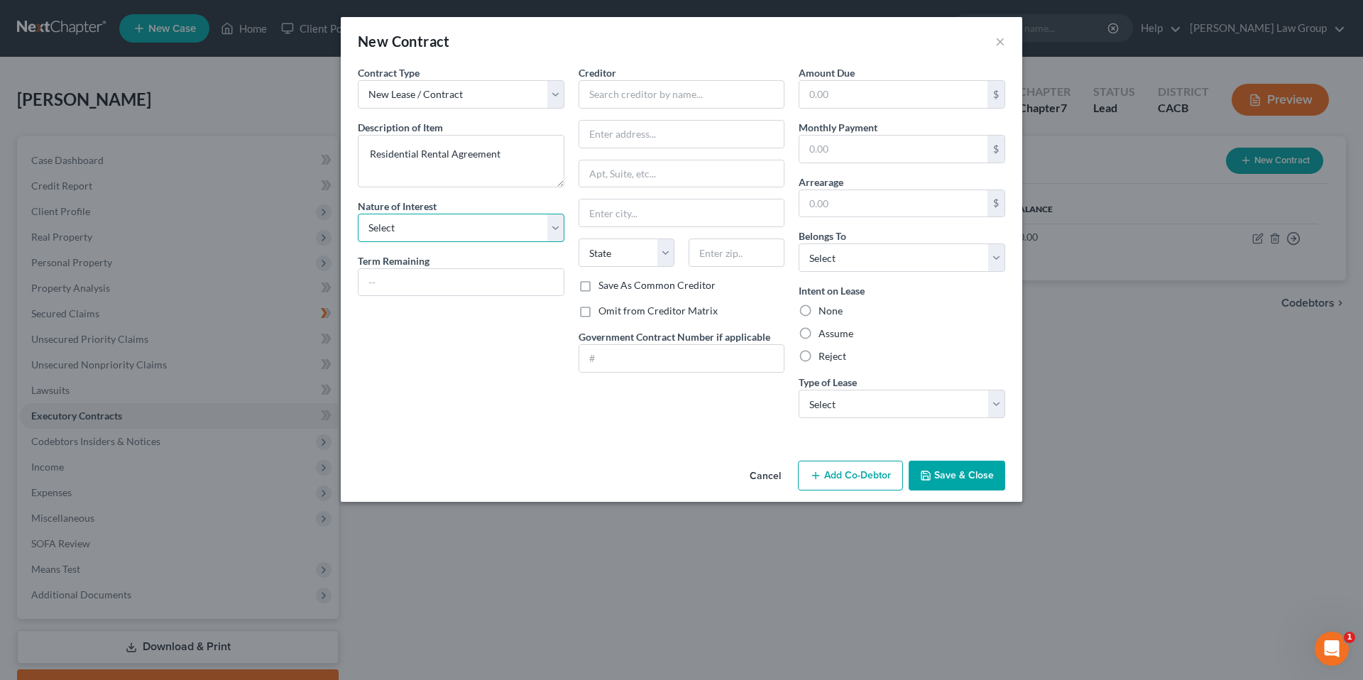
select select "3"
click at [358, 214] on select "Select Purchaser Agent Lessor Lessee" at bounding box center [461, 228] width 207 height 28
click at [612, 92] on input "text" at bounding box center [681, 94] width 207 height 28
type input "Avana on Pine"
click at [617, 141] on input "text" at bounding box center [681, 134] width 205 height 27
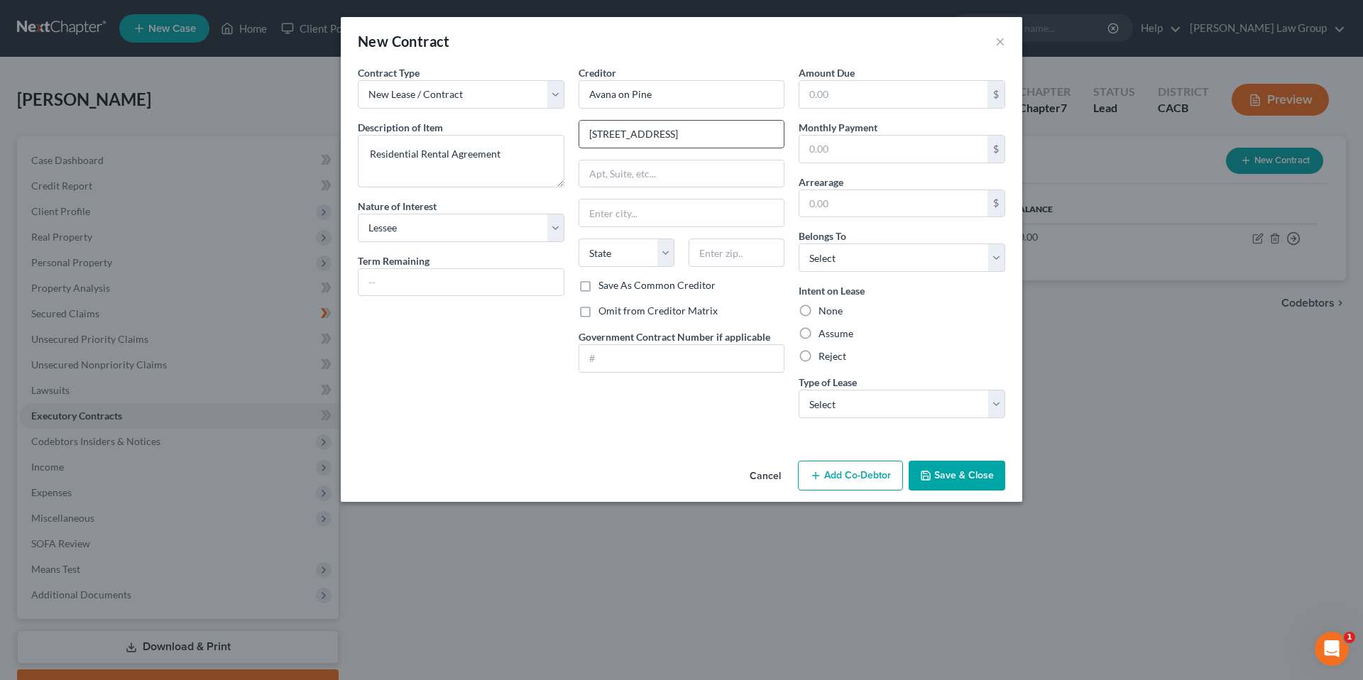
type input "245Pine Avenue"
type input "Suite 100"
type input "Long Beach"
select select "4"
type input "90802"
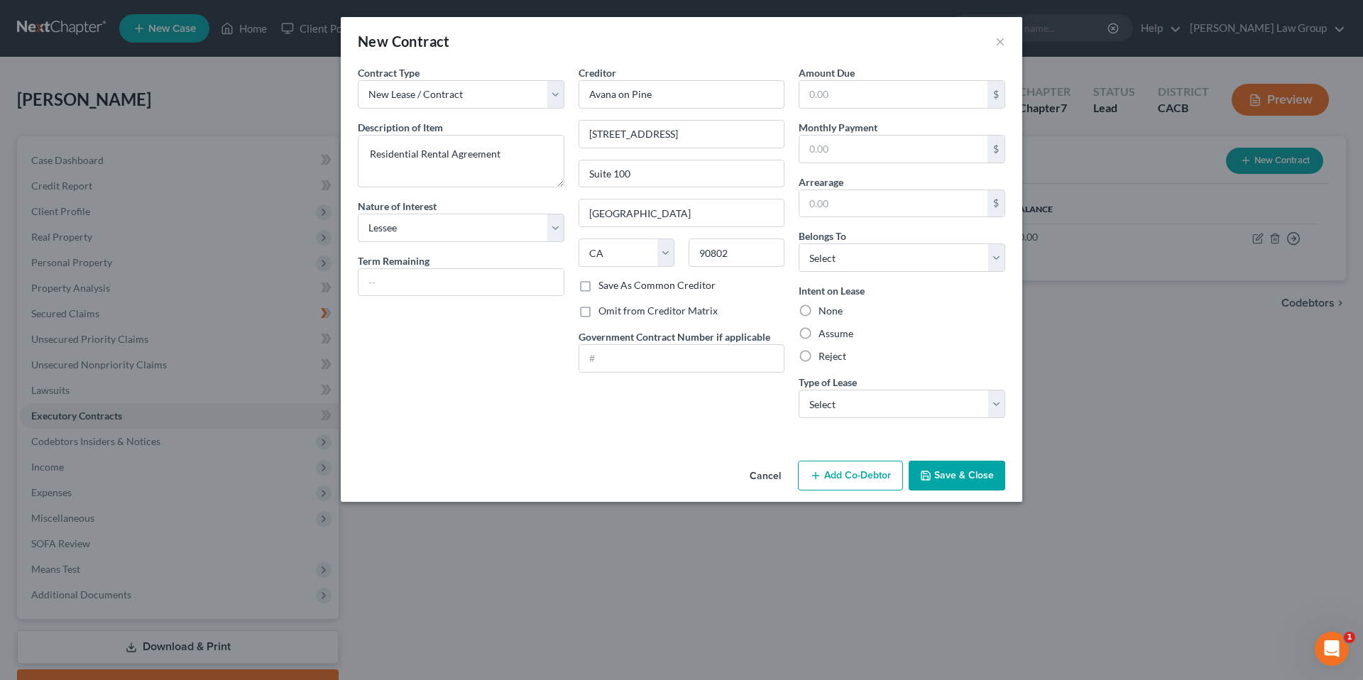
click at [563, 401] on div "Contract Type New Lease / Contract New Timeshare Description of non-residential…" at bounding box center [461, 247] width 221 height 364
click at [850, 158] on input "text" at bounding box center [893, 149] width 188 height 27
type input "2,669.95"
click at [888, 258] on select "Select Debtor 1 Only Debtor 2 Only Debtor 1 And Debtor 2 Only At Least One Of T…" at bounding box center [902, 257] width 207 height 28
select select "0"
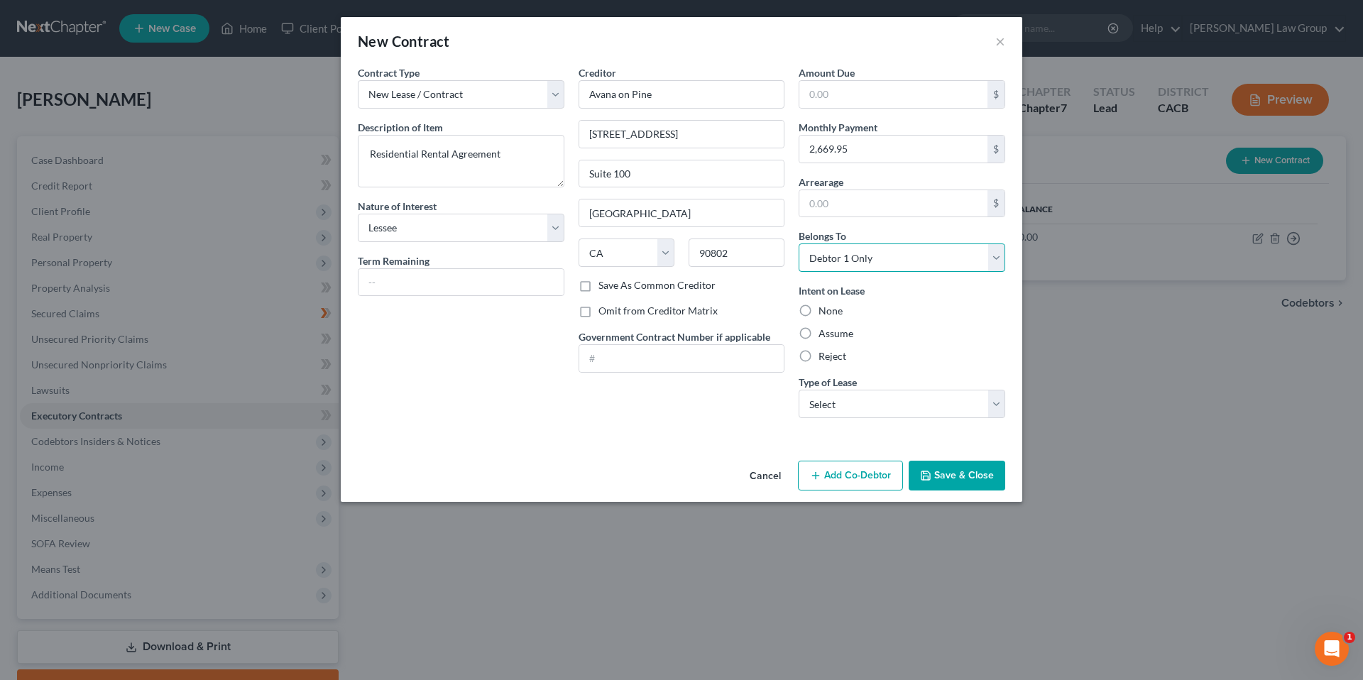
click at [799, 243] on select "Select Debtor 1 Only Debtor 2 Only Debtor 1 And Debtor 2 Only At Least One Of T…" at bounding box center [902, 257] width 207 height 28
click at [818, 331] on label "Assume" at bounding box center [835, 334] width 35 height 14
click at [824, 331] on input "Assume" at bounding box center [828, 331] width 9 height 9
radio input "true"
click at [1003, 402] on select "Select Real Estate Car Other" at bounding box center [902, 404] width 207 height 28
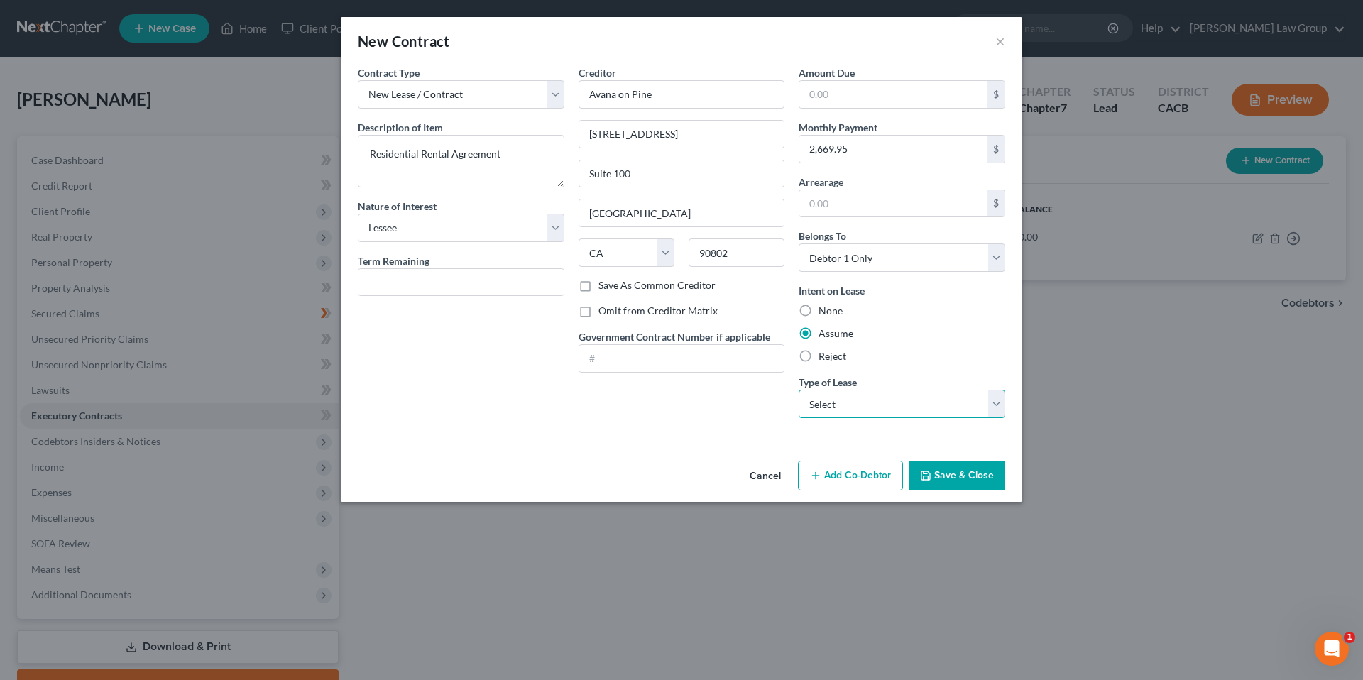
select select "0"
click at [799, 390] on select "Select Real Estate Car Other" at bounding box center [902, 404] width 207 height 28
click at [948, 470] on button "Save & Close" at bounding box center [957, 476] width 97 height 30
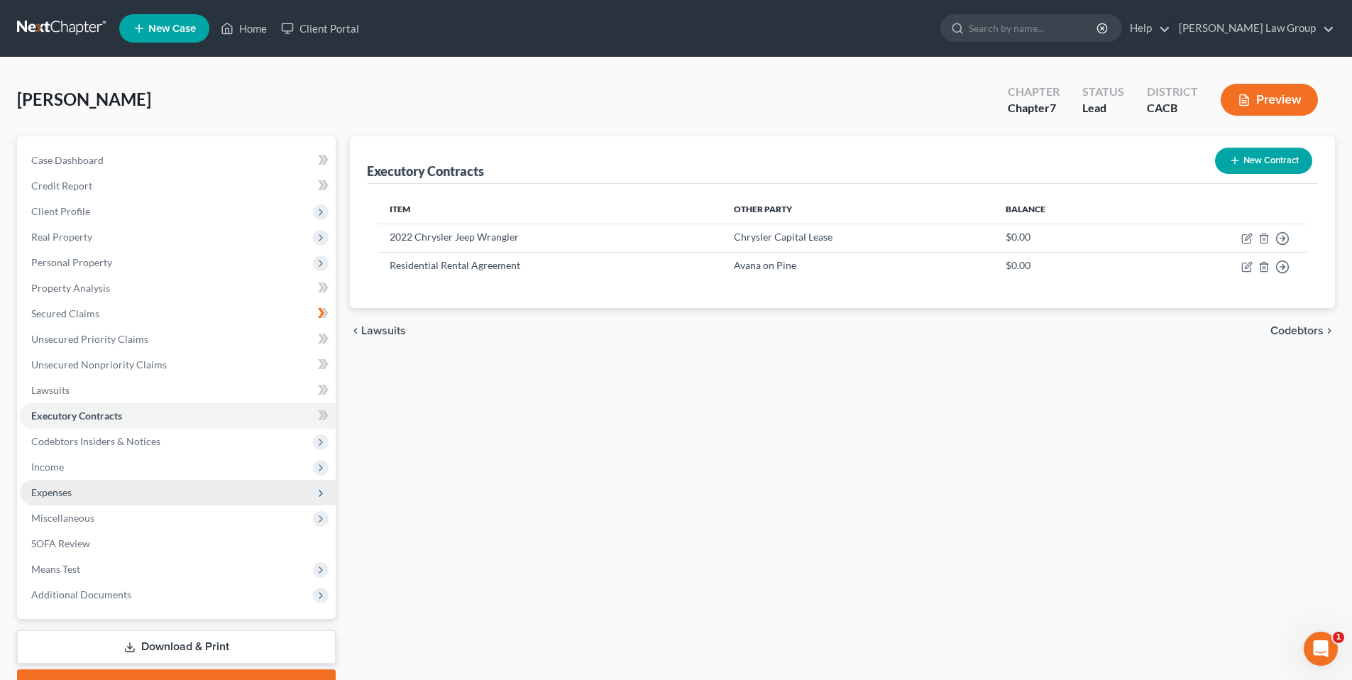
click at [77, 493] on span "Expenses" at bounding box center [178, 493] width 316 height 26
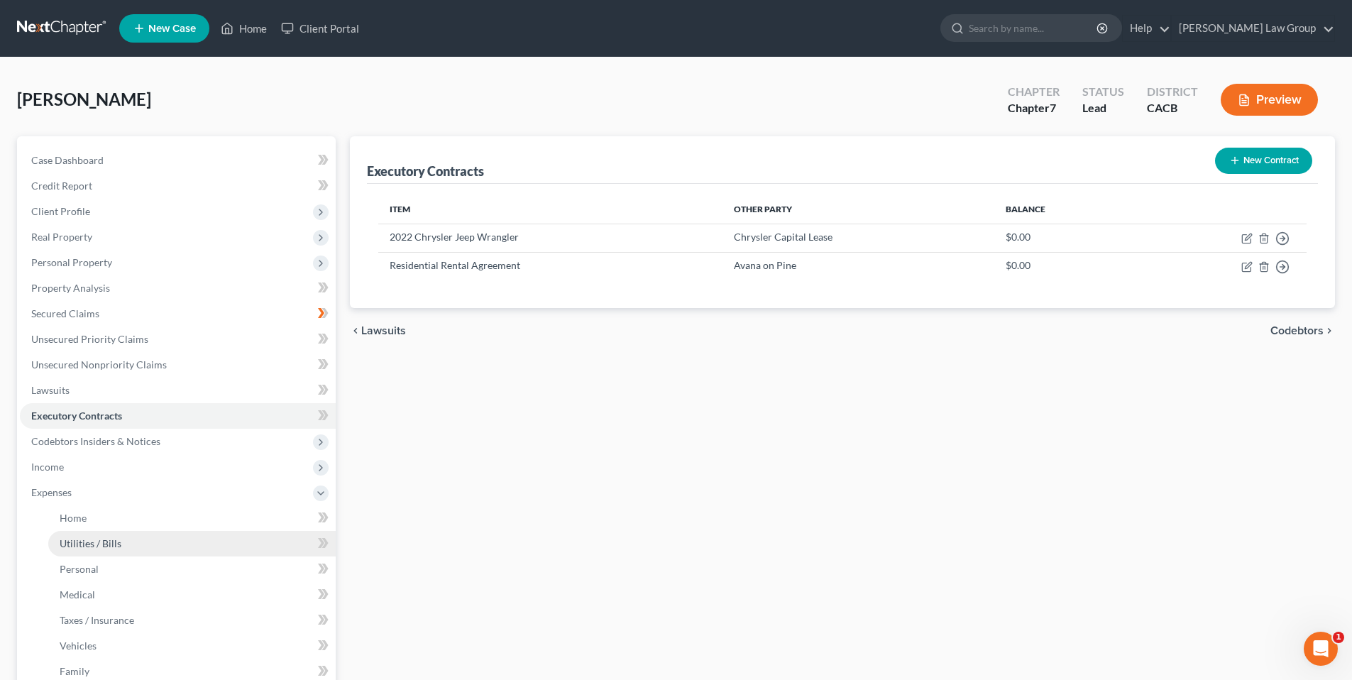
click at [88, 538] on span "Utilities / Bills" at bounding box center [91, 543] width 62 height 12
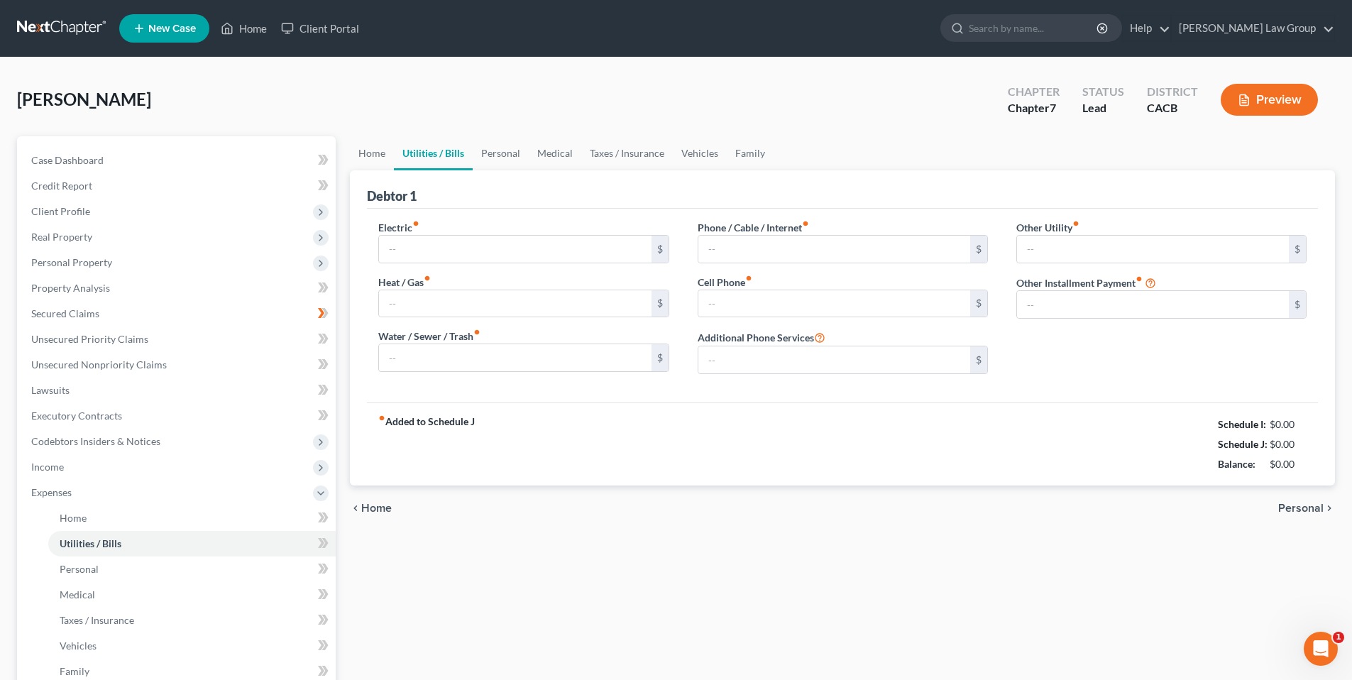
type input "100.00"
type input "225.00"
type input "0.00"
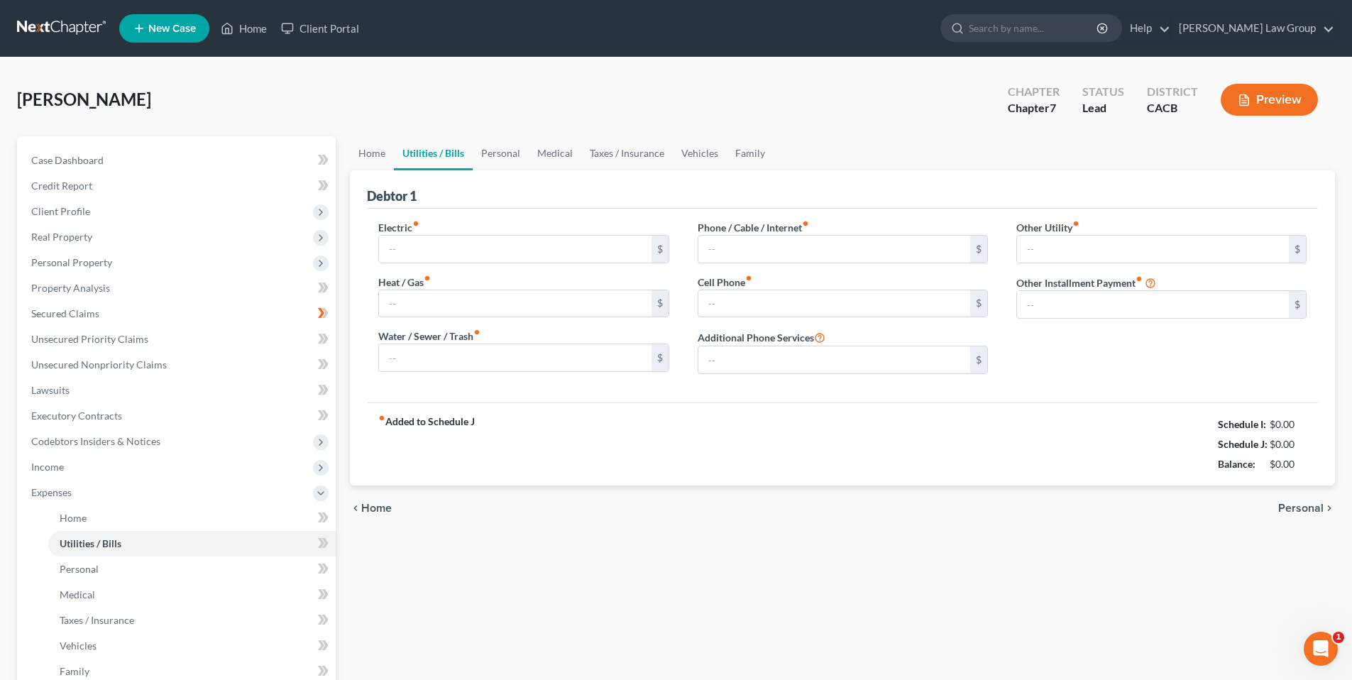
type input "0.00"
click at [428, 298] on input "100.00" at bounding box center [515, 303] width 272 height 27
type input "50.00"
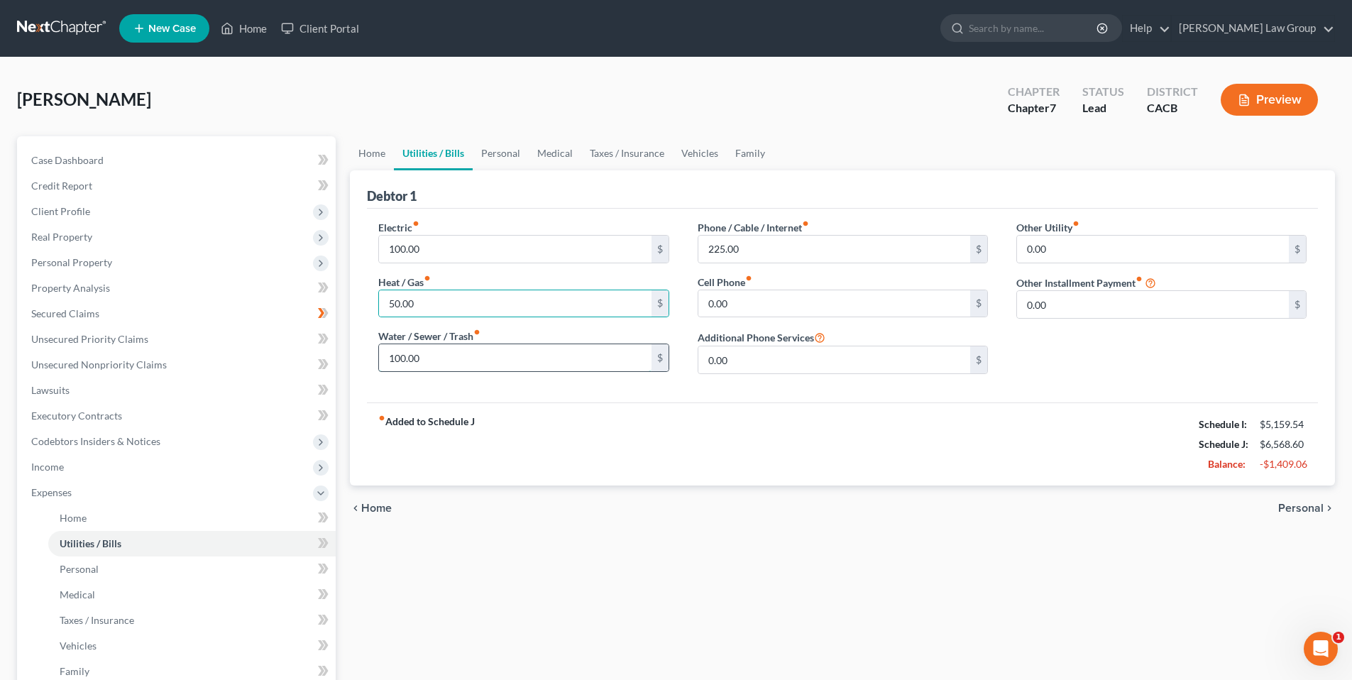
click at [434, 352] on input "100.00" at bounding box center [515, 357] width 272 height 27
type input "50.00"
click at [424, 248] on input "100.00" at bounding box center [515, 249] width 272 height 27
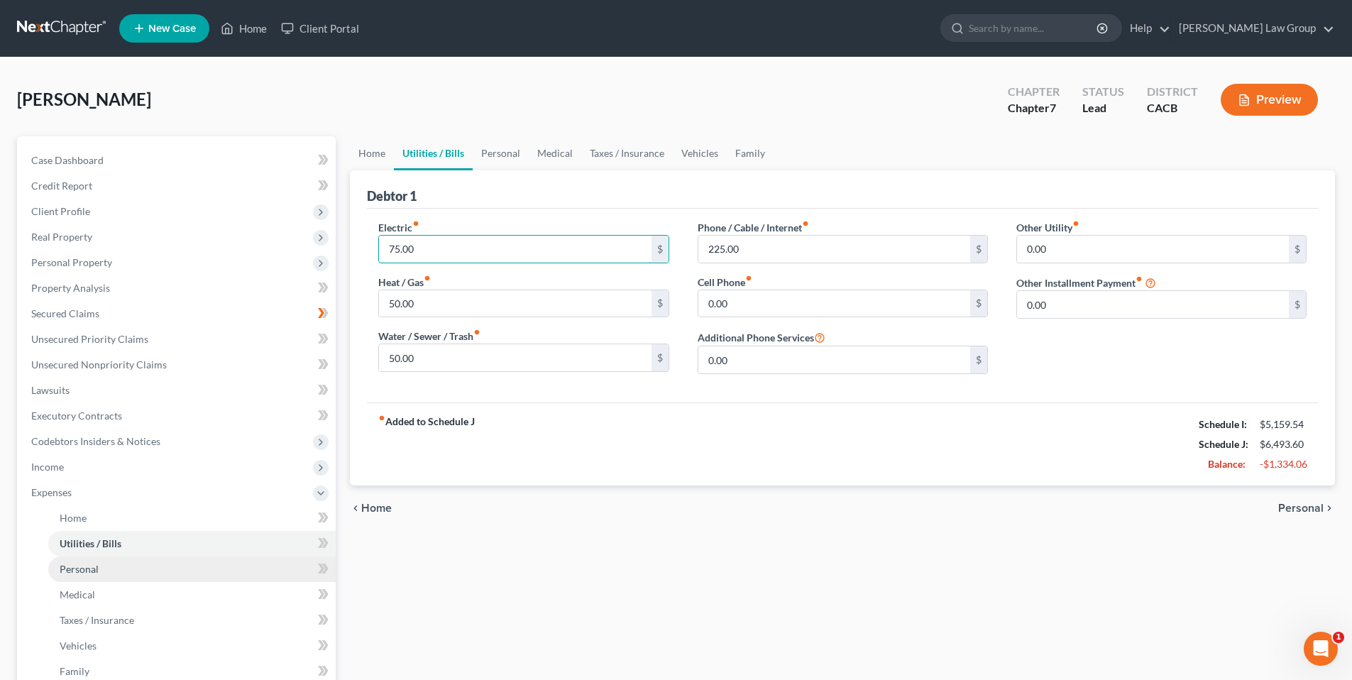
type input "75.00"
click at [84, 571] on span "Personal" at bounding box center [79, 569] width 39 height 12
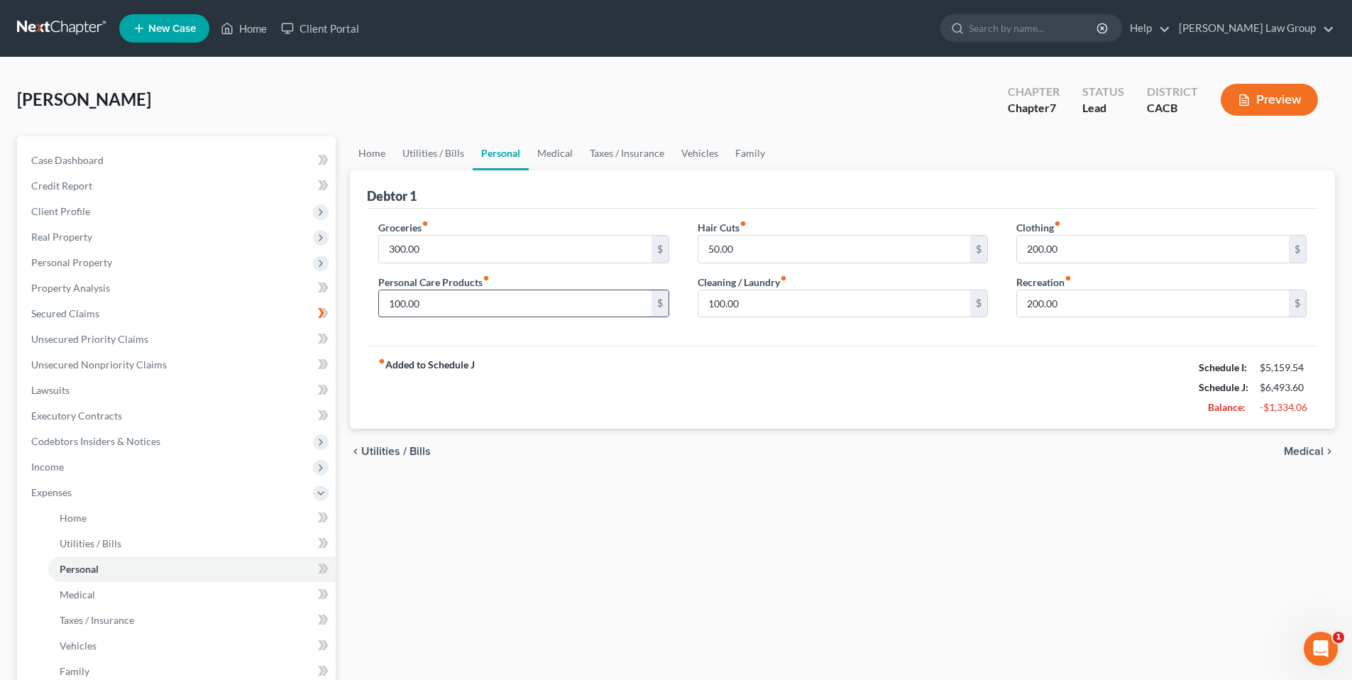
click at [427, 295] on input "100.00" at bounding box center [515, 303] width 272 height 27
type input "50.00"
click at [746, 300] on input "100.00" at bounding box center [834, 303] width 272 height 27
type input "50.00"
click at [1057, 251] on input "200.00" at bounding box center [1153, 249] width 272 height 27
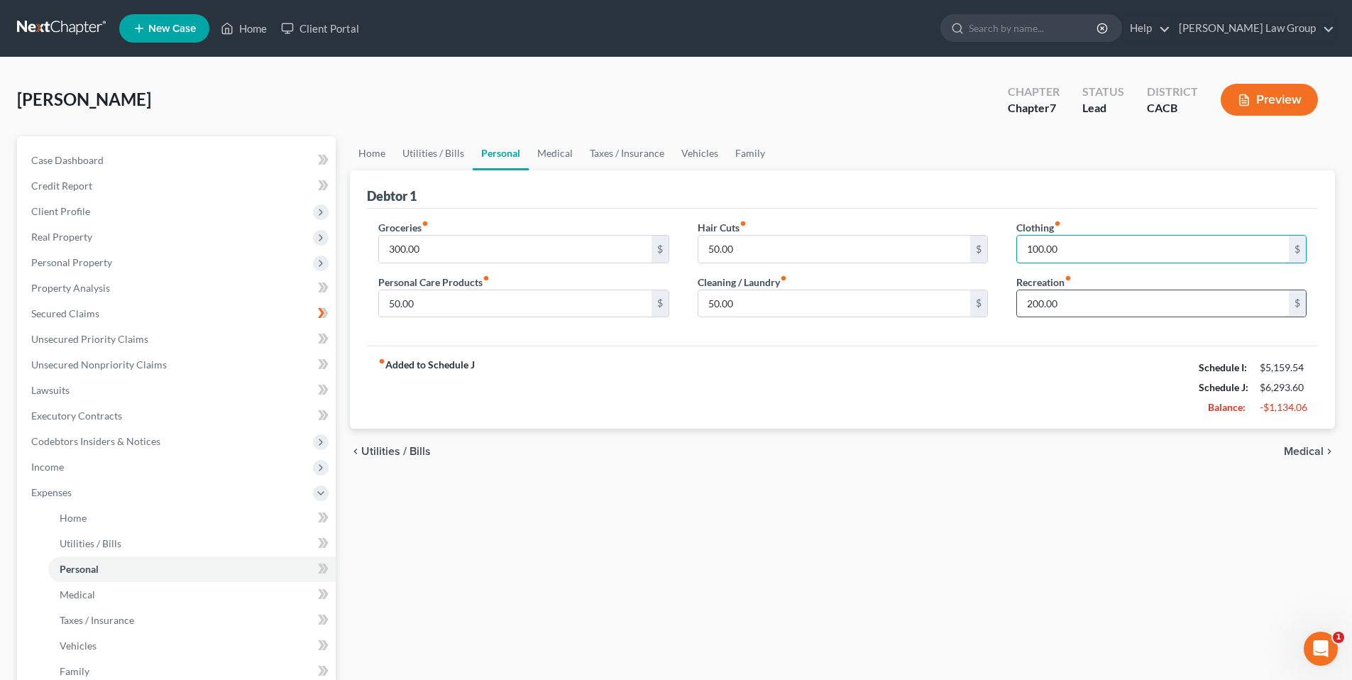
type input "100.00"
click at [1074, 300] on input "200.00" at bounding box center [1153, 303] width 272 height 27
type input "100.00"
click at [155, 594] on link "Medical" at bounding box center [191, 595] width 287 height 26
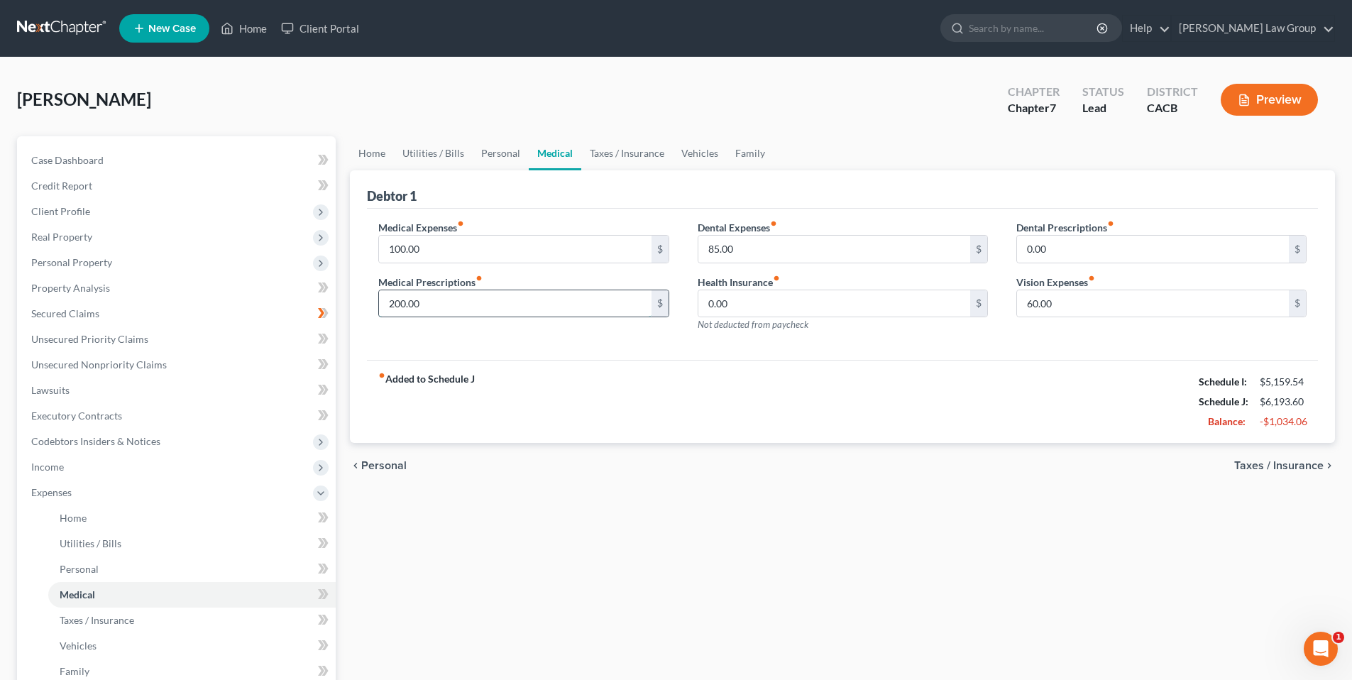
click at [458, 297] on input "200.00" at bounding box center [515, 303] width 272 height 27
type input "100.00"
click at [439, 252] on input "100.00" at bounding box center [515, 249] width 272 height 27
type input "65.00"
drag, startPoint x: 715, startPoint y: 247, endPoint x: 757, endPoint y: 243, distance: 42.0
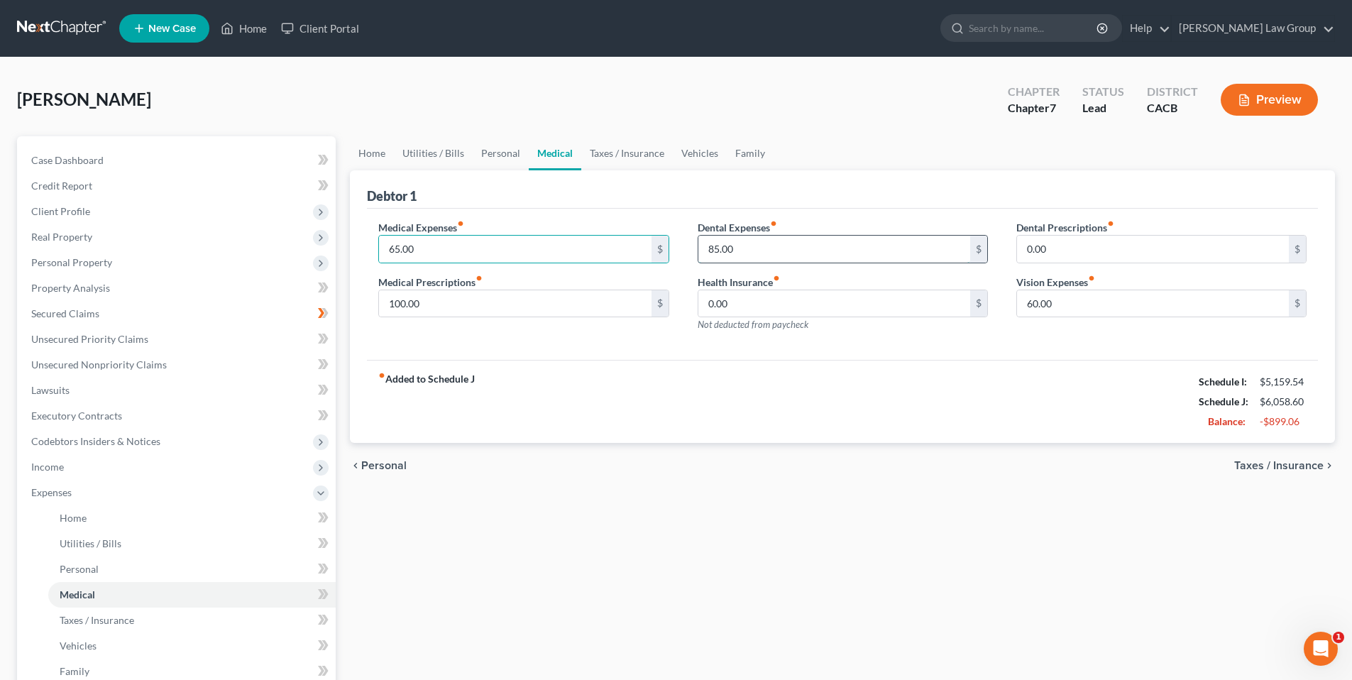
click at [716, 247] on input "85.00" at bounding box center [834, 249] width 272 height 27
click at [779, 251] on input "85.00" at bounding box center [834, 249] width 272 height 27
click at [106, 622] on span "Taxes / Insurance" at bounding box center [97, 620] width 75 height 12
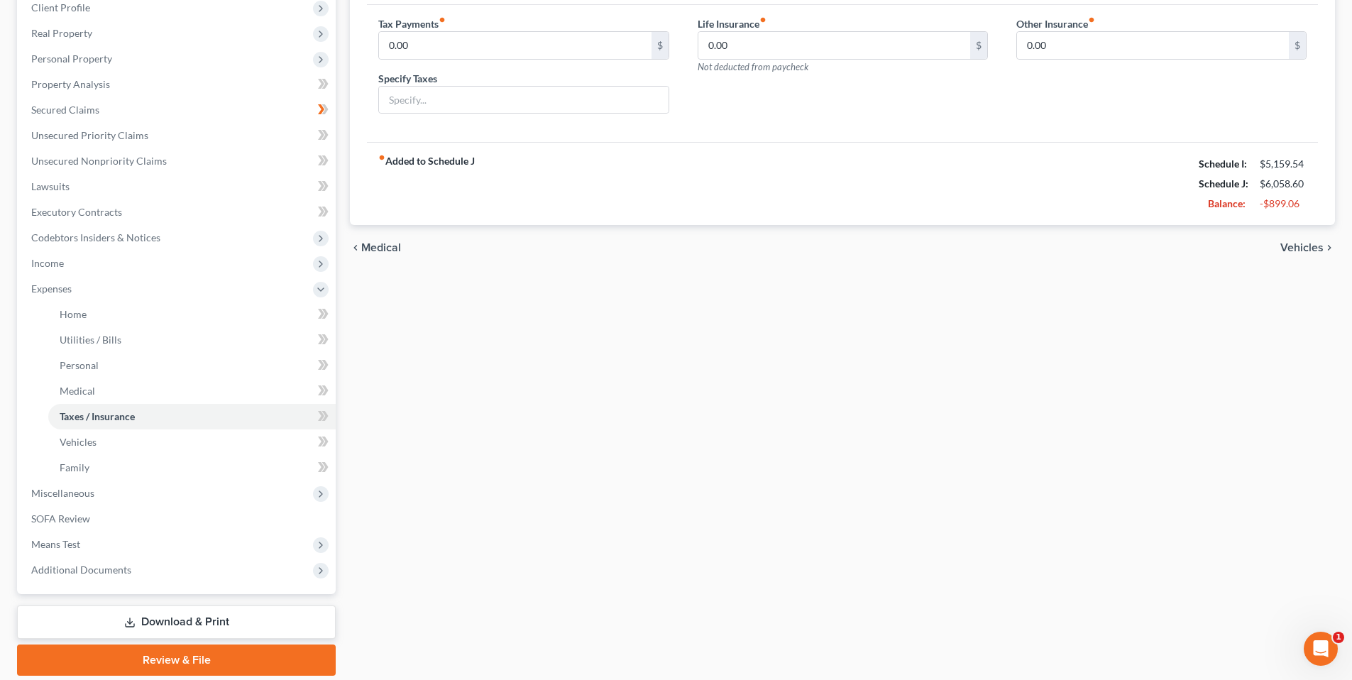
scroll to position [211, 0]
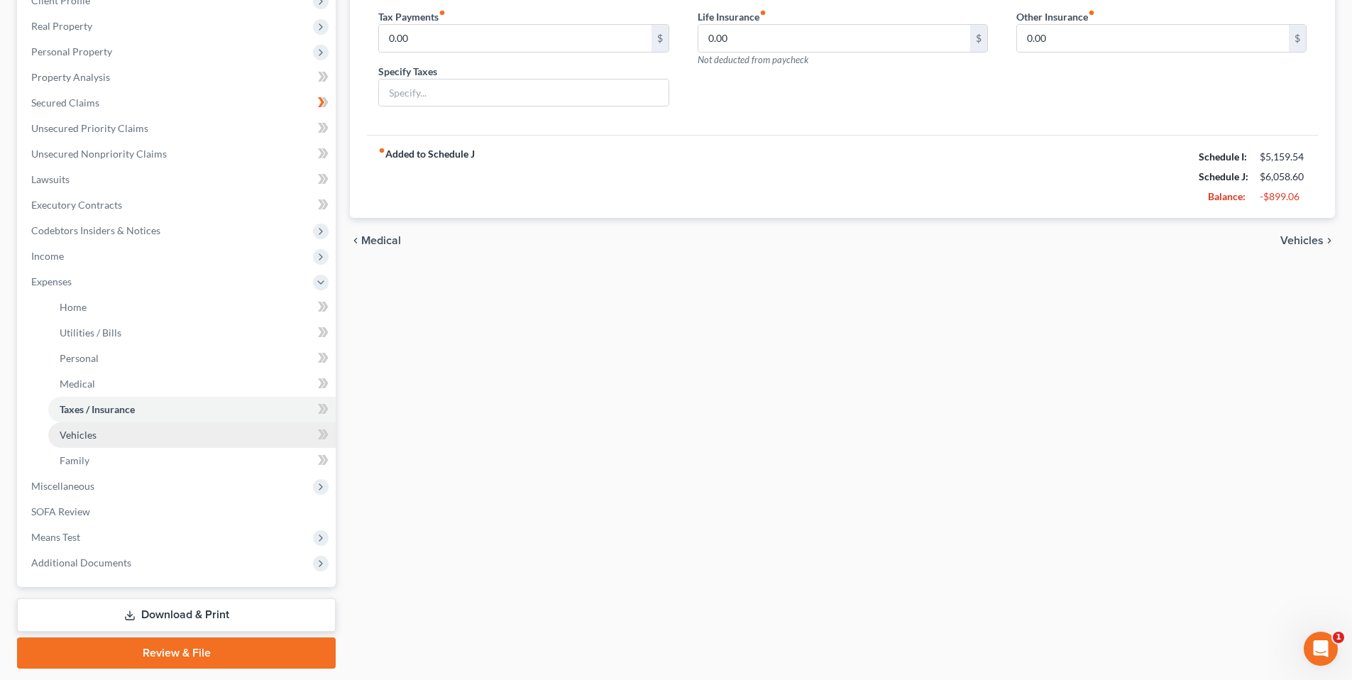
click at [76, 436] on span "Vehicles" at bounding box center [78, 435] width 37 height 12
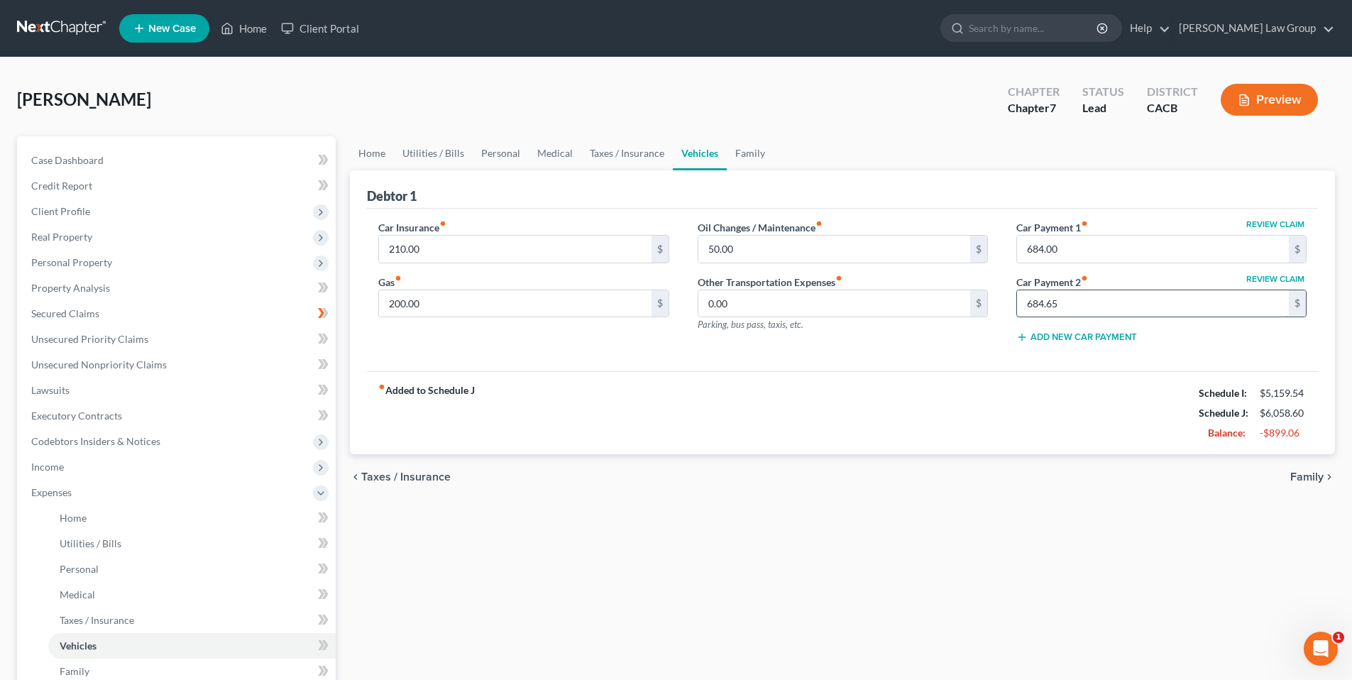
click at [1191, 304] on input "684.65" at bounding box center [1153, 303] width 272 height 27
click at [82, 364] on span "Unsecured Nonpriority Claims" at bounding box center [99, 364] width 136 height 12
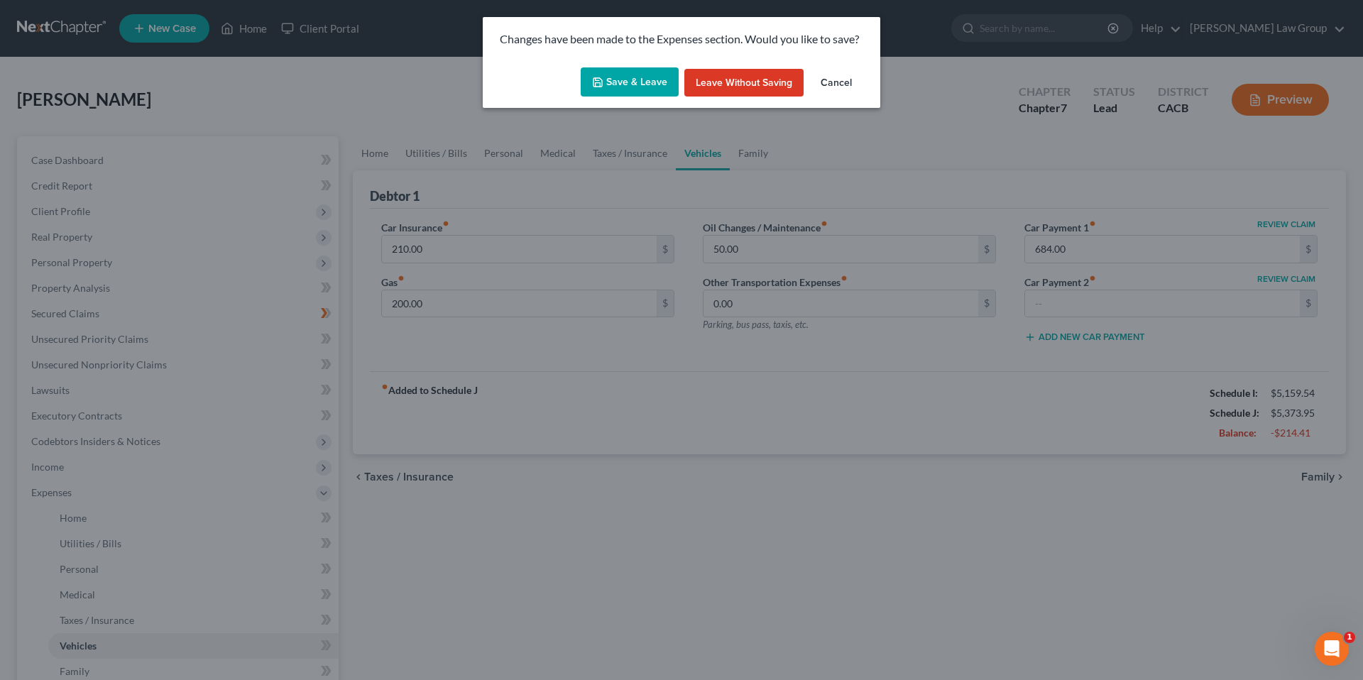
click at [648, 79] on button "Save & Leave" at bounding box center [630, 82] width 98 height 30
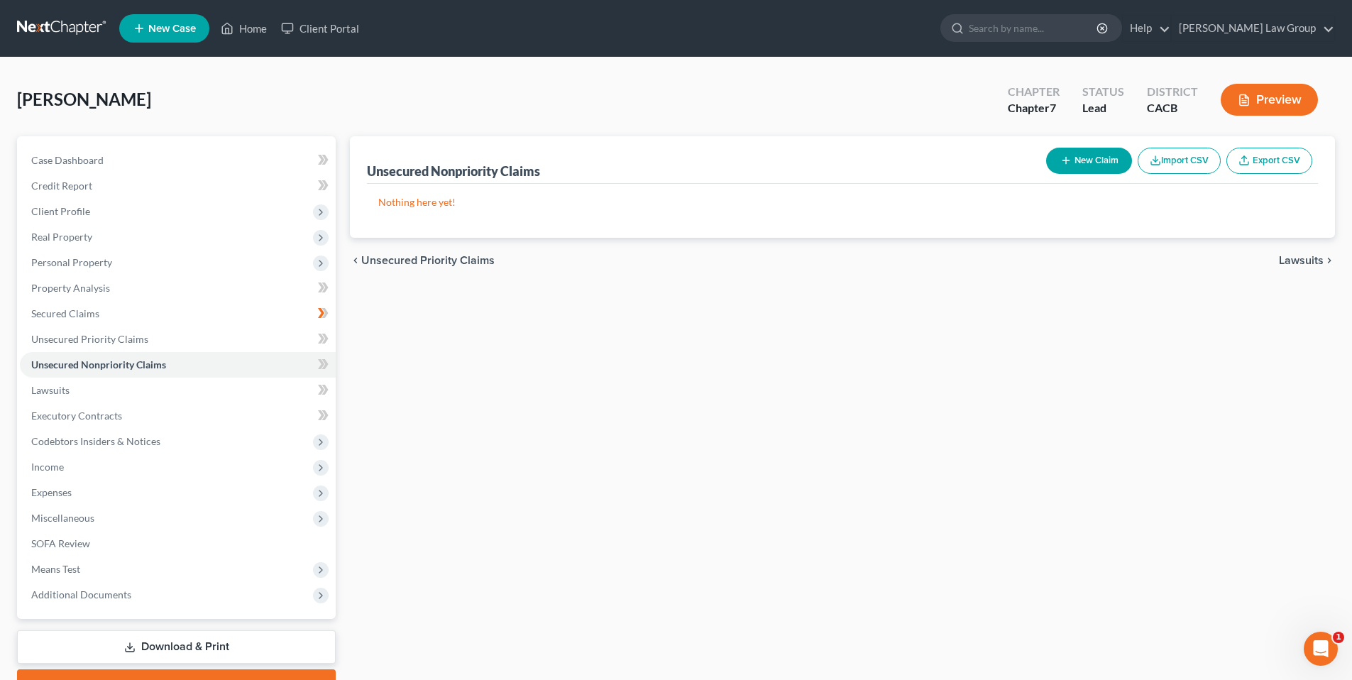
click at [1087, 162] on button "New Claim" at bounding box center [1089, 161] width 86 height 26
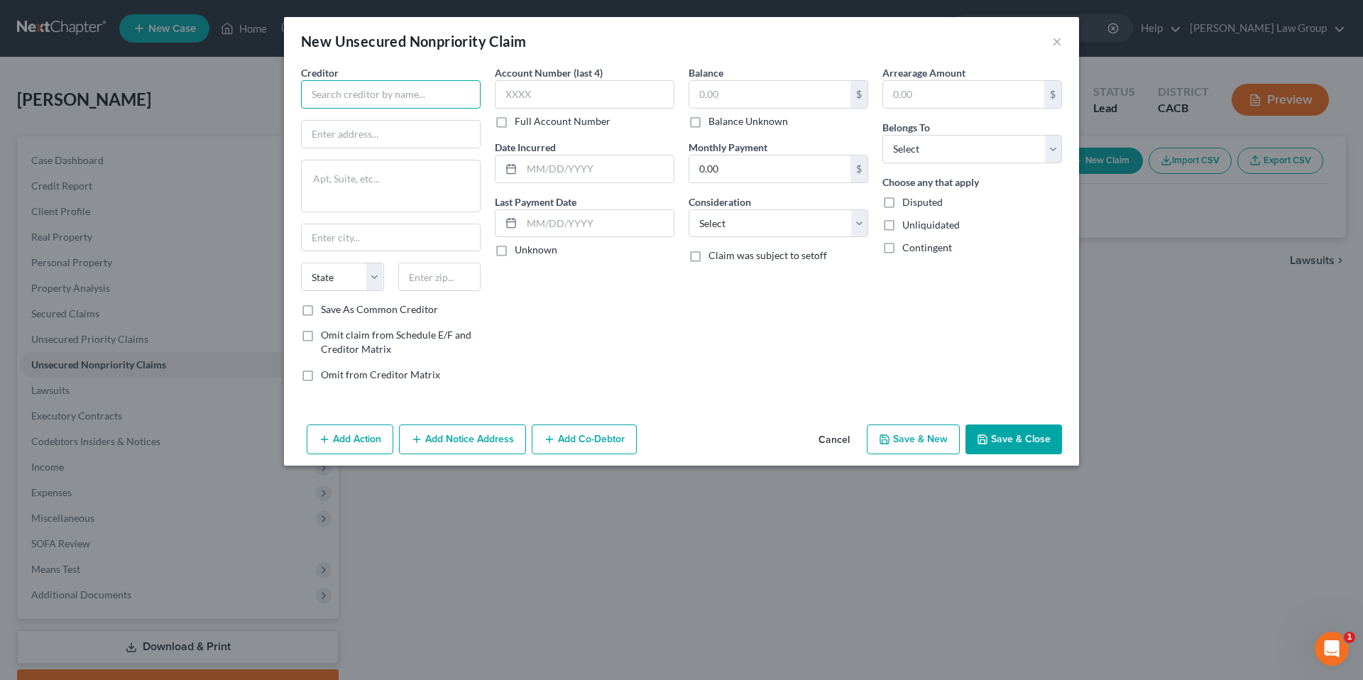
click at [400, 97] on input "text" at bounding box center [391, 94] width 180 height 28
type input "Oliphant Financial LLC"
click at [368, 139] on input "text" at bounding box center [391, 134] width 178 height 27
type input "1800 Second Street"
type textarea "Suite 603"
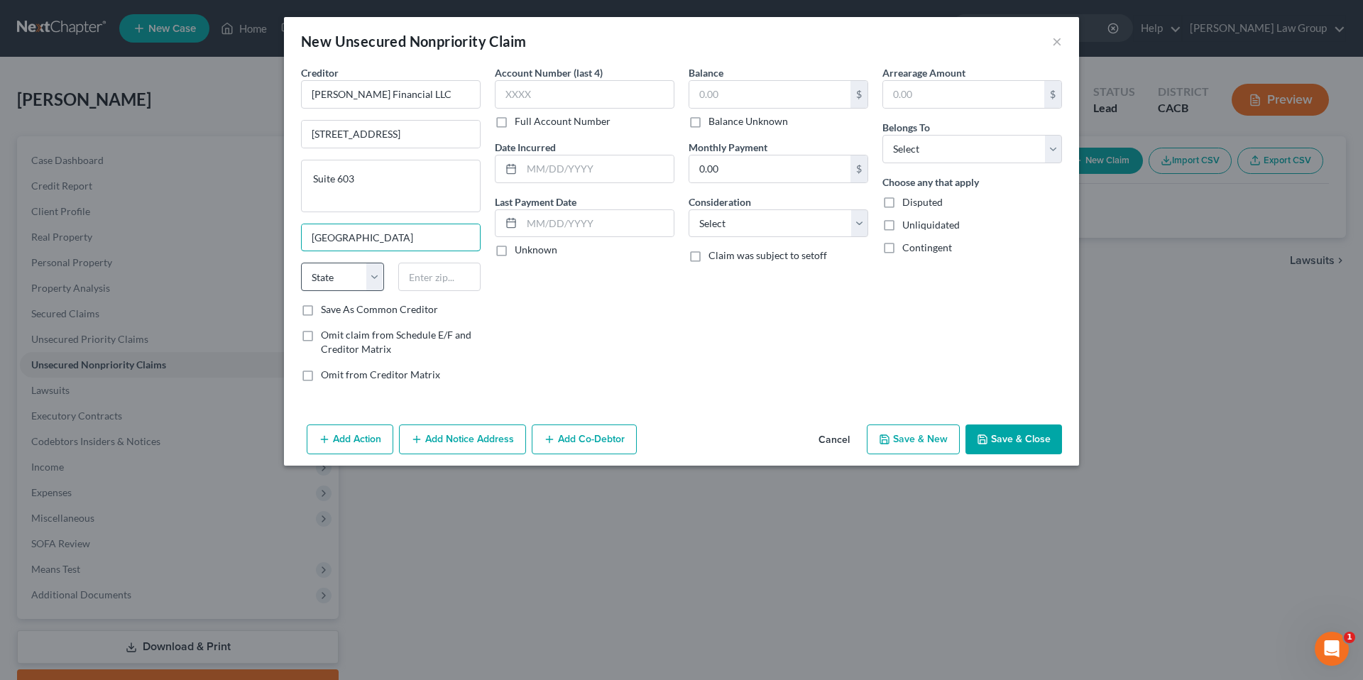
type input "Sarasota"
click at [366, 274] on select "State AL AK AR AZ CA CO CT DE DC FL GA GU HI ID IL IN IA KS KY LA ME MD MA MI M…" at bounding box center [342, 277] width 83 height 28
select select "9"
click at [301, 263] on select "State AL AK AR AZ CA CO CT DE DC FL GA GU HI ID IL IN IA KS KY LA ME MD MA MI M…" at bounding box center [342, 277] width 83 height 28
click at [459, 282] on input "text" at bounding box center [439, 277] width 83 height 28
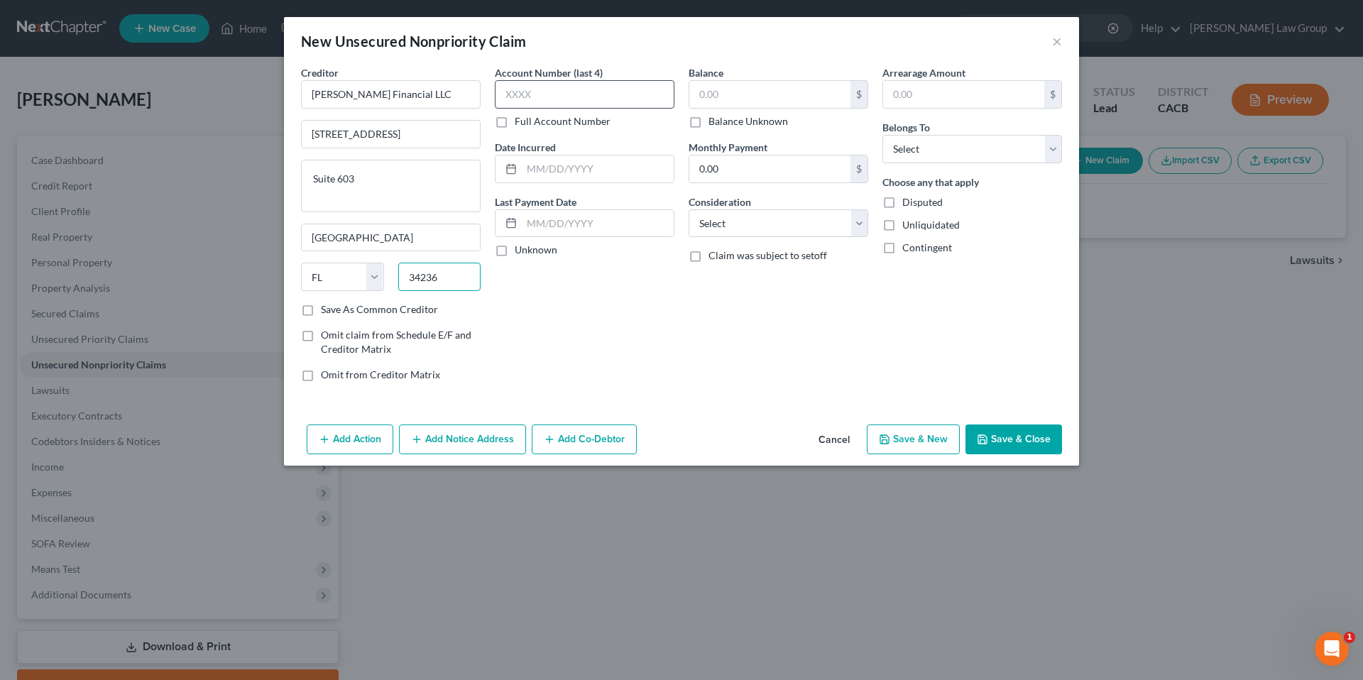
type input "34236"
click at [550, 98] on input "text" at bounding box center [585, 94] width 180 height 28
type input "6319"
click at [550, 175] on input "text" at bounding box center [598, 168] width 152 height 27
type input "12/15/2020"
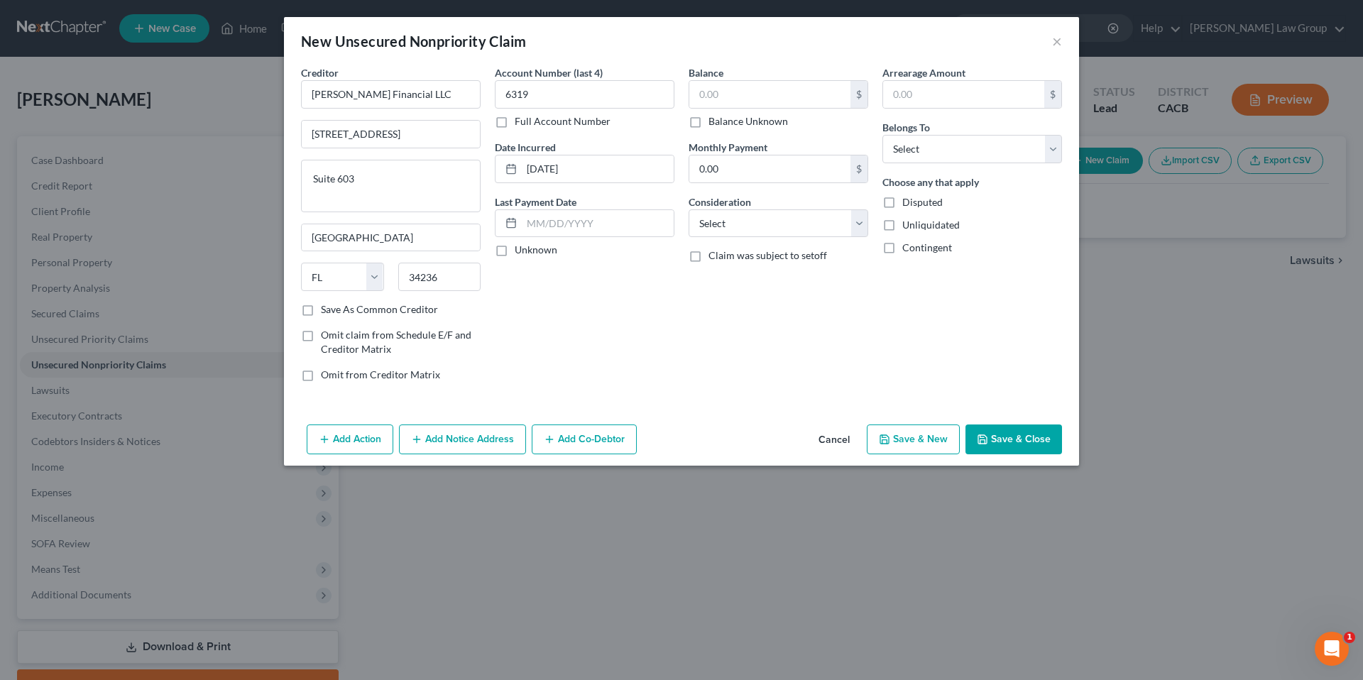
click at [515, 248] on label "Unknown" at bounding box center [536, 250] width 43 height 14
click at [520, 248] on input "Unknown" at bounding box center [524, 247] width 9 height 9
checkbox input "true"
click at [711, 87] on input "text" at bounding box center [769, 94] width 161 height 27
type input "8,358.11"
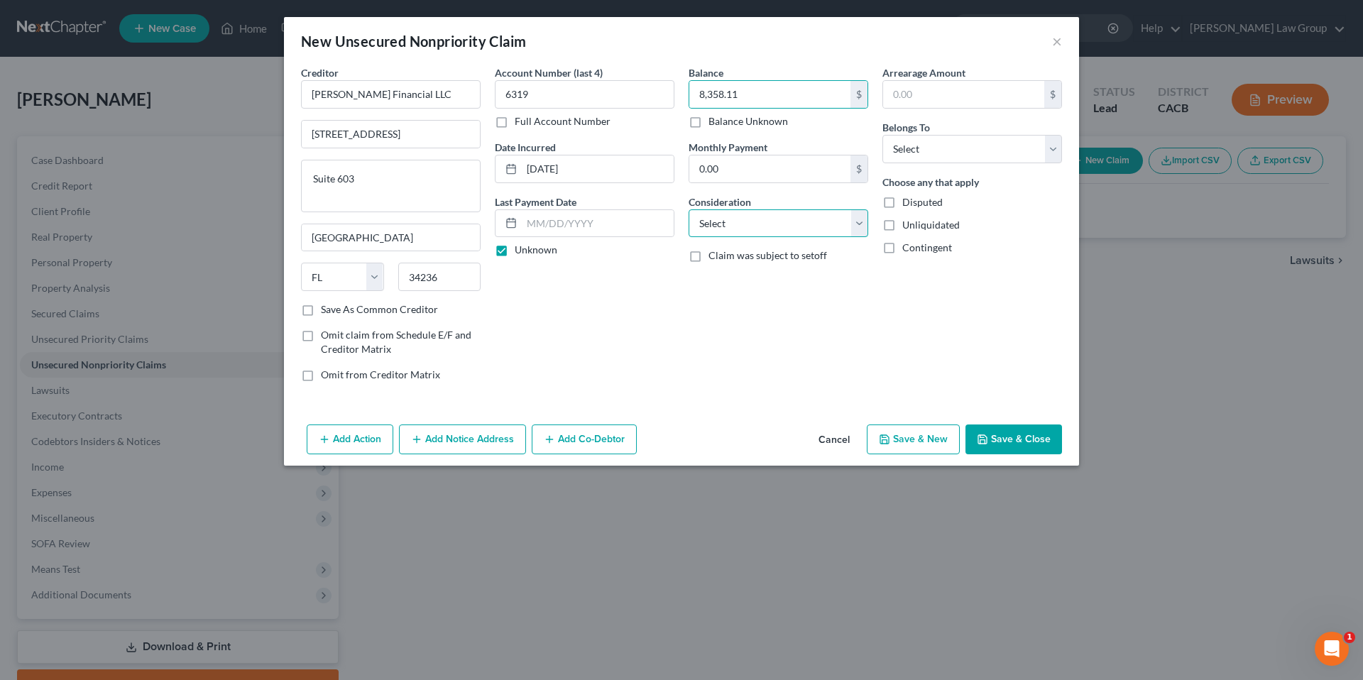
click at [798, 216] on select "Select Cable / Satellite Services Collection Agency Credit Card Debt Debt Couns…" at bounding box center [778, 223] width 180 height 28
select select "2"
click at [688, 209] on select "Select Cable / Satellite Services Collection Agency Credit Card Debt Debt Couns…" at bounding box center [778, 223] width 180 height 28
click at [936, 98] on input "text" at bounding box center [963, 94] width 161 height 27
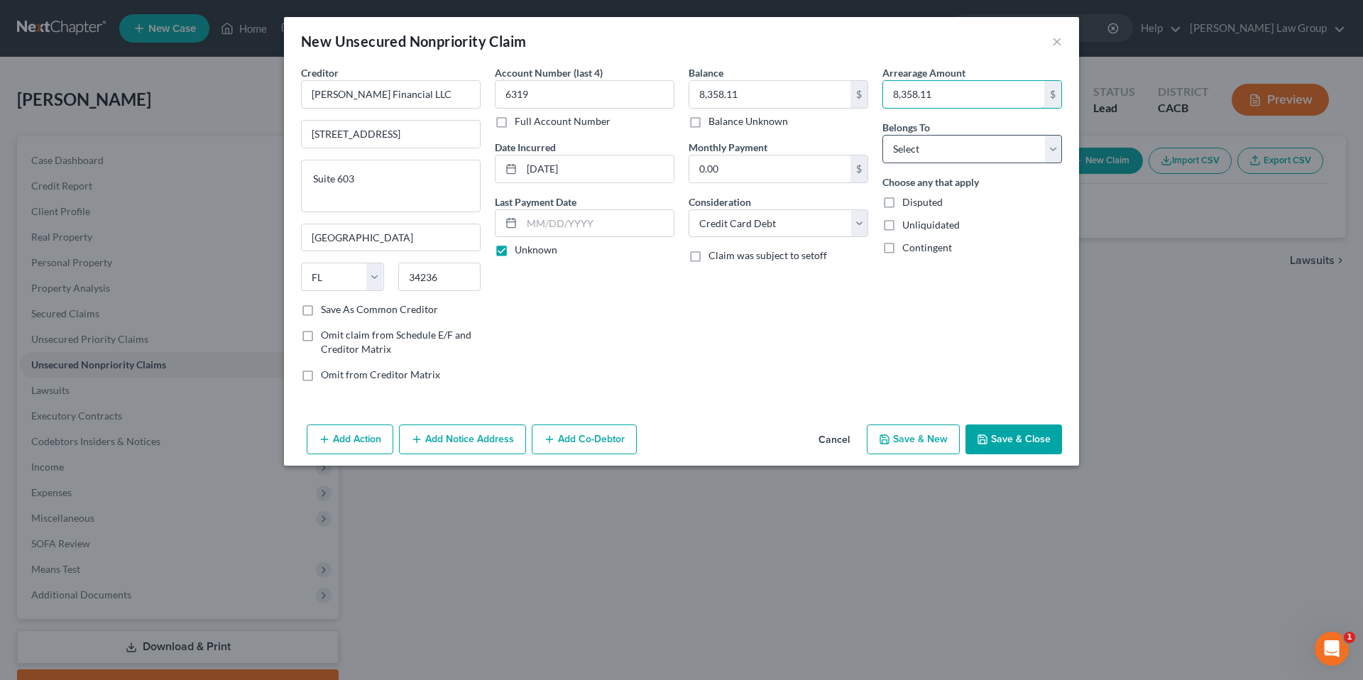
type input "8,358.11"
click at [1047, 146] on select "Select Debtor 1 Only Debtor 2 Only Debtor 1 And Debtor 2 Only At Least One Of T…" at bounding box center [972, 149] width 180 height 28
select select "0"
click at [882, 135] on select "Select Debtor 1 Only Debtor 2 Only Debtor 1 And Debtor 2 Only At Least One Of T…" at bounding box center [972, 149] width 180 height 28
click at [902, 199] on label "Disputed" at bounding box center [922, 202] width 40 height 14
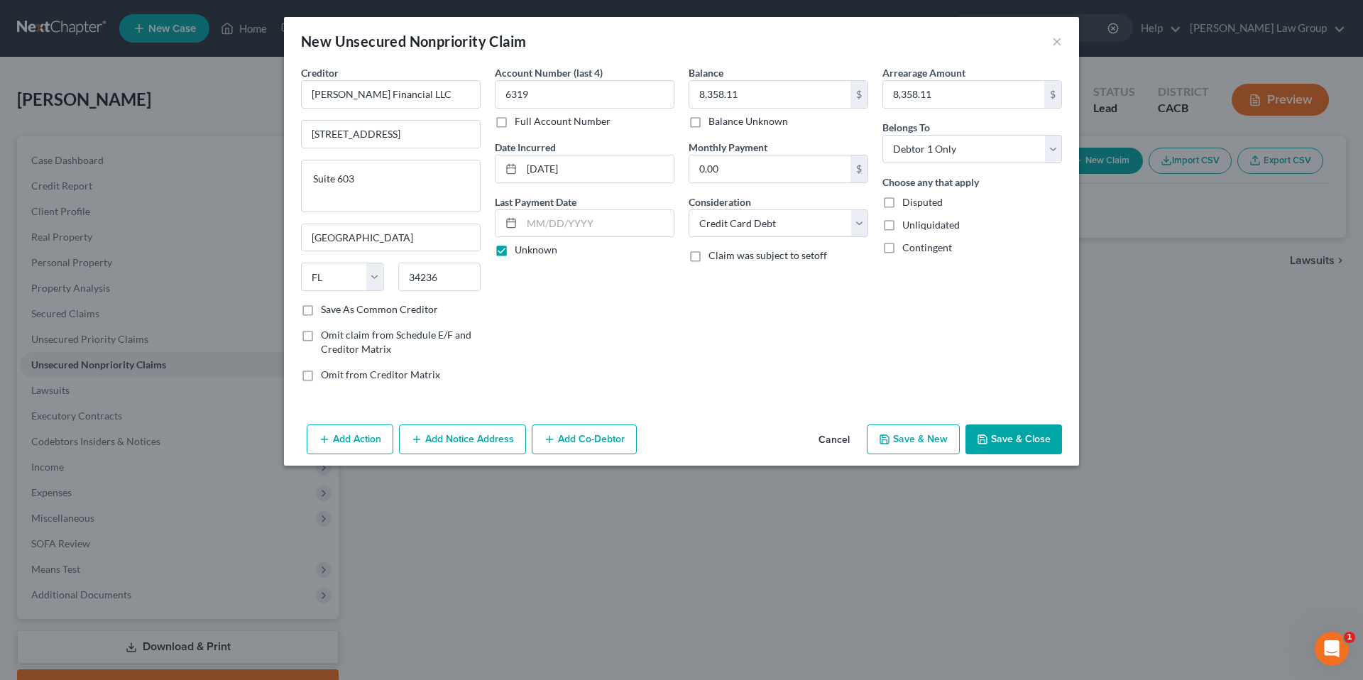
click at [908, 199] on input "Disputed" at bounding box center [912, 199] width 9 height 9
checkbox input "true"
click at [1014, 439] on button "Save & Close" at bounding box center [1013, 439] width 97 height 30
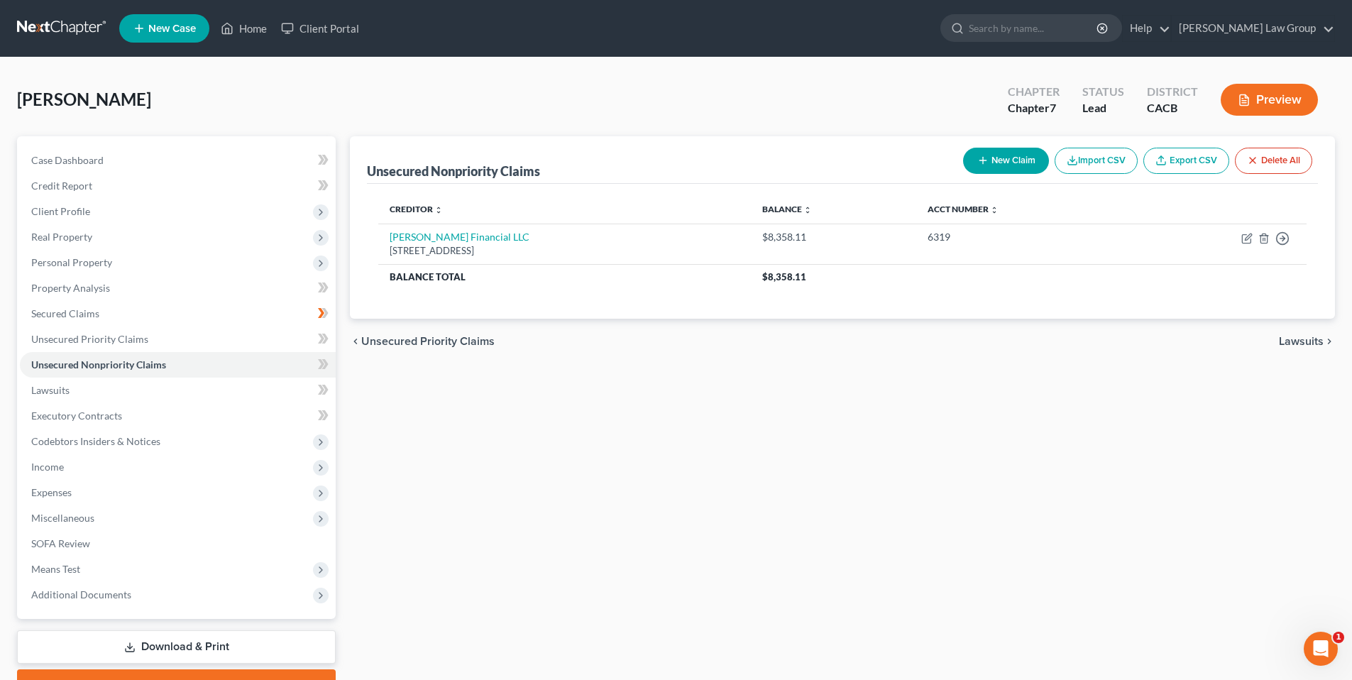
click at [998, 153] on button "New Claim" at bounding box center [1006, 161] width 86 height 26
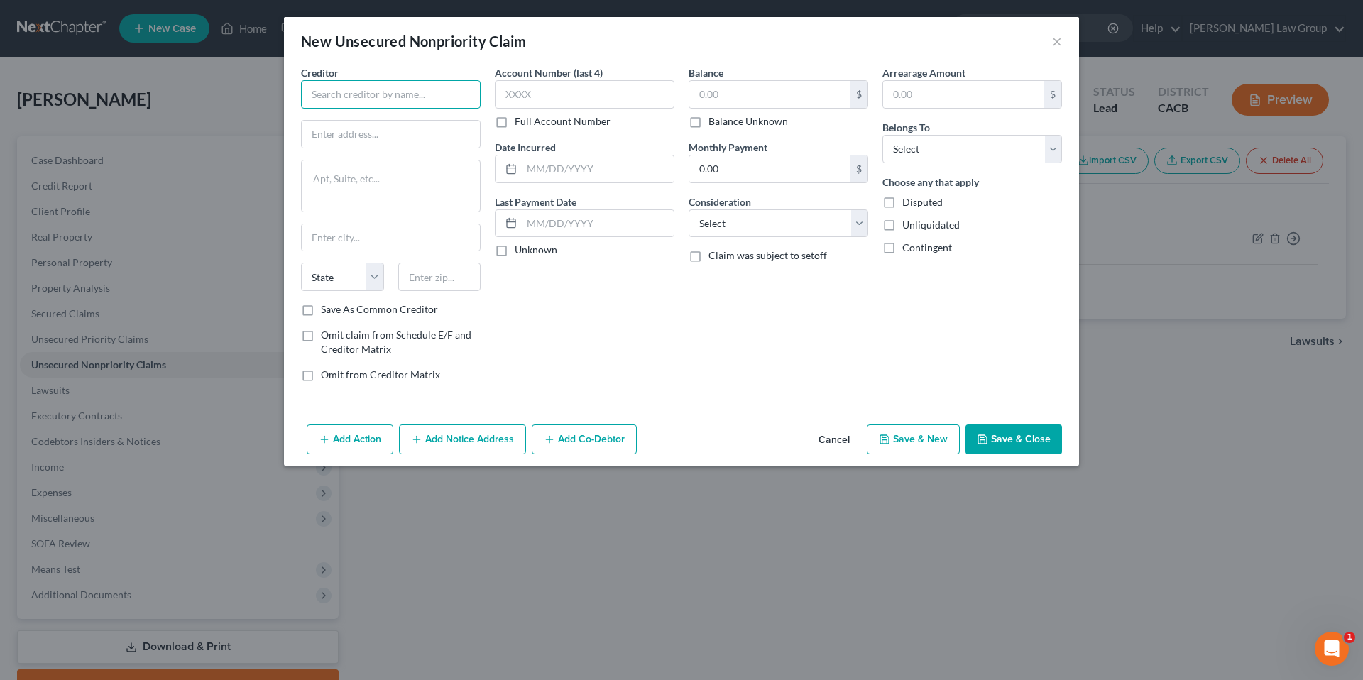
click at [358, 91] on input "text" at bounding box center [391, 94] width 180 height 28
click at [349, 95] on input "text" at bounding box center [391, 94] width 180 height 28
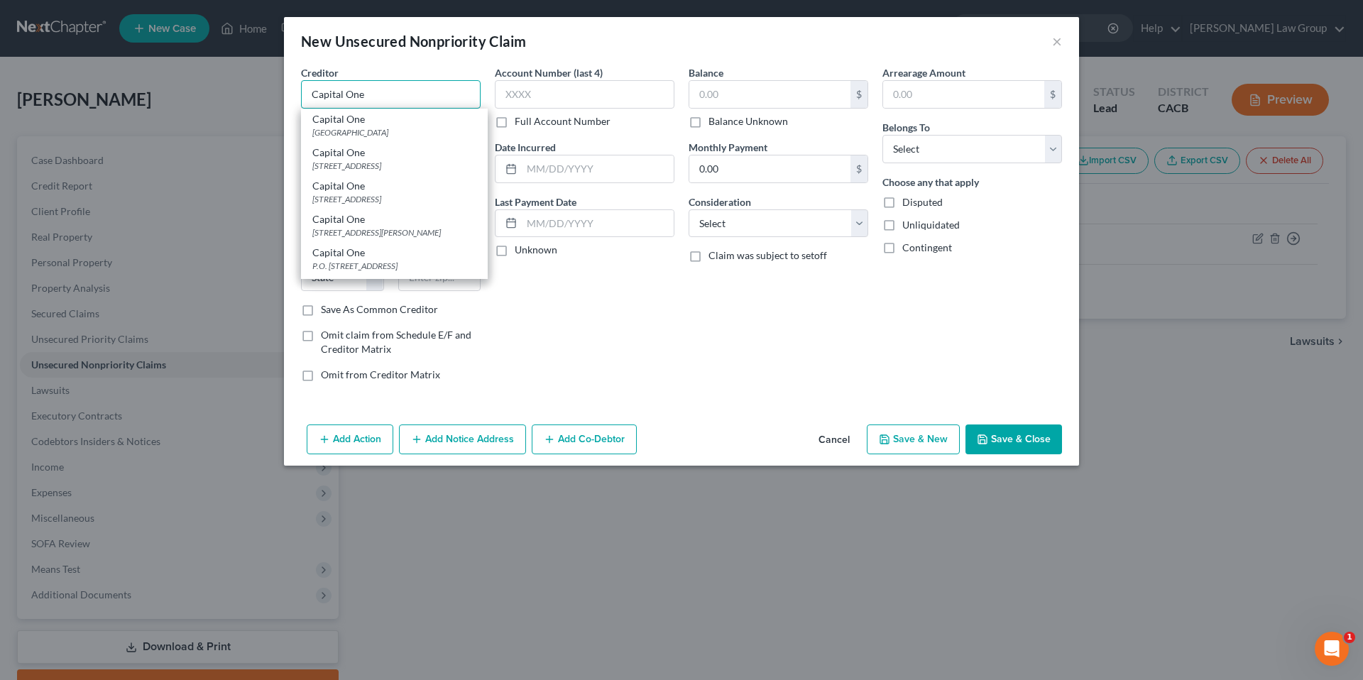
type input "Capital One"
drag, startPoint x: 328, startPoint y: 121, endPoint x: 331, endPoint y: 131, distance: 11.0
click at [331, 131] on div "PO Box 85520, Richmond, VA 23285" at bounding box center [394, 132] width 164 height 12
type input "PO Box 85520"
type input "Richmond"
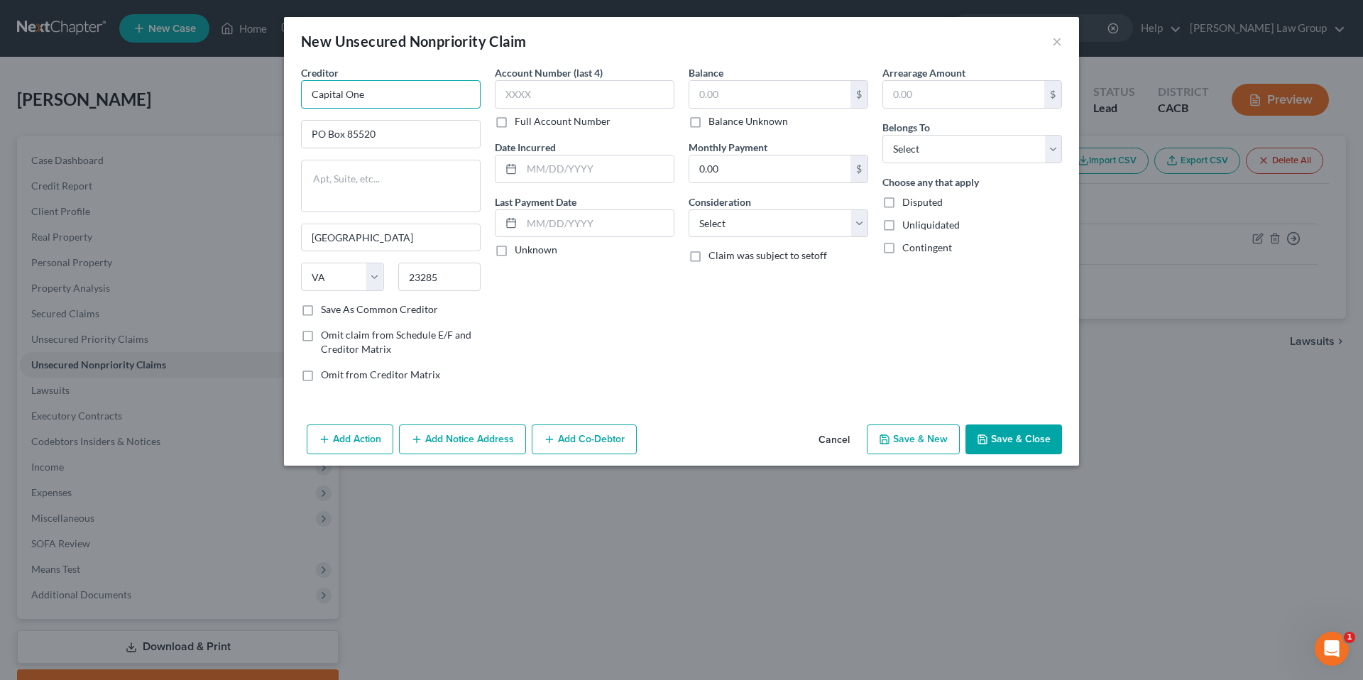
click at [378, 99] on input "Capital One" at bounding box center [391, 94] width 180 height 28
click at [380, 94] on input "Capital One" at bounding box center [391, 94] width 180 height 28
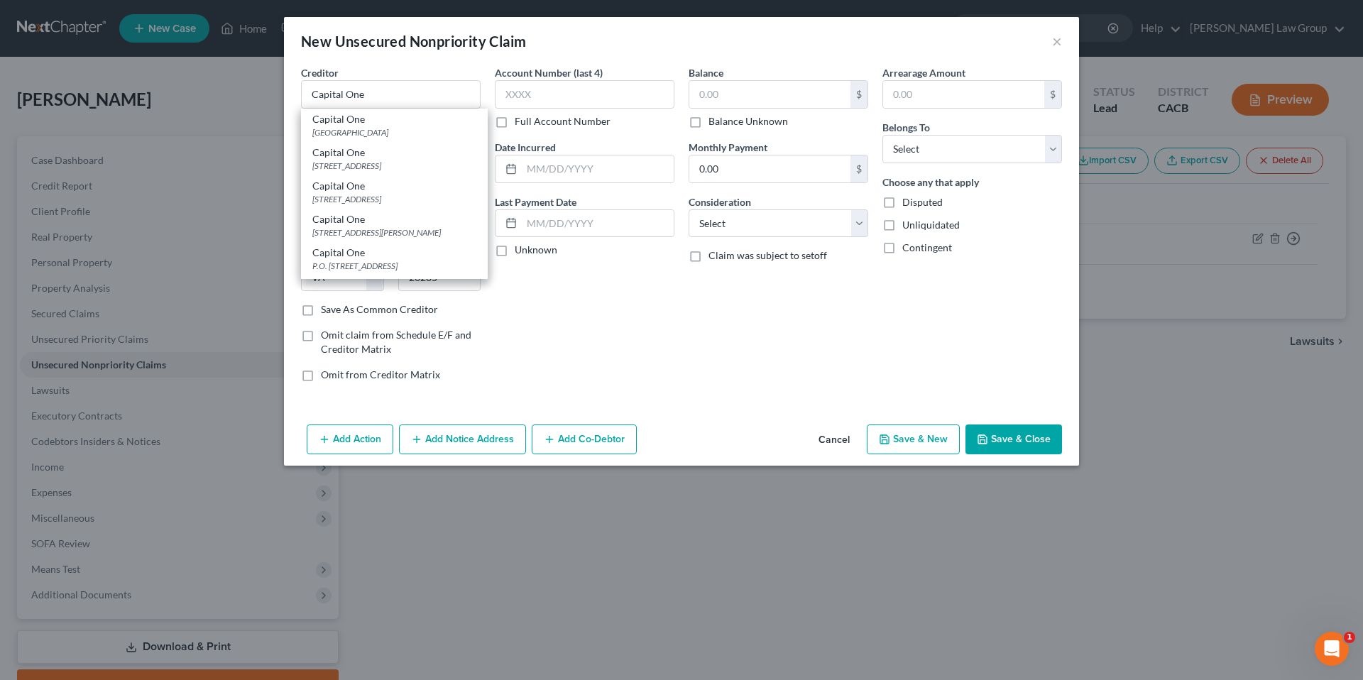
click at [410, 140] on div "Capital One PO Box 85520, Richmond, VA 23285" at bounding box center [394, 125] width 187 height 33
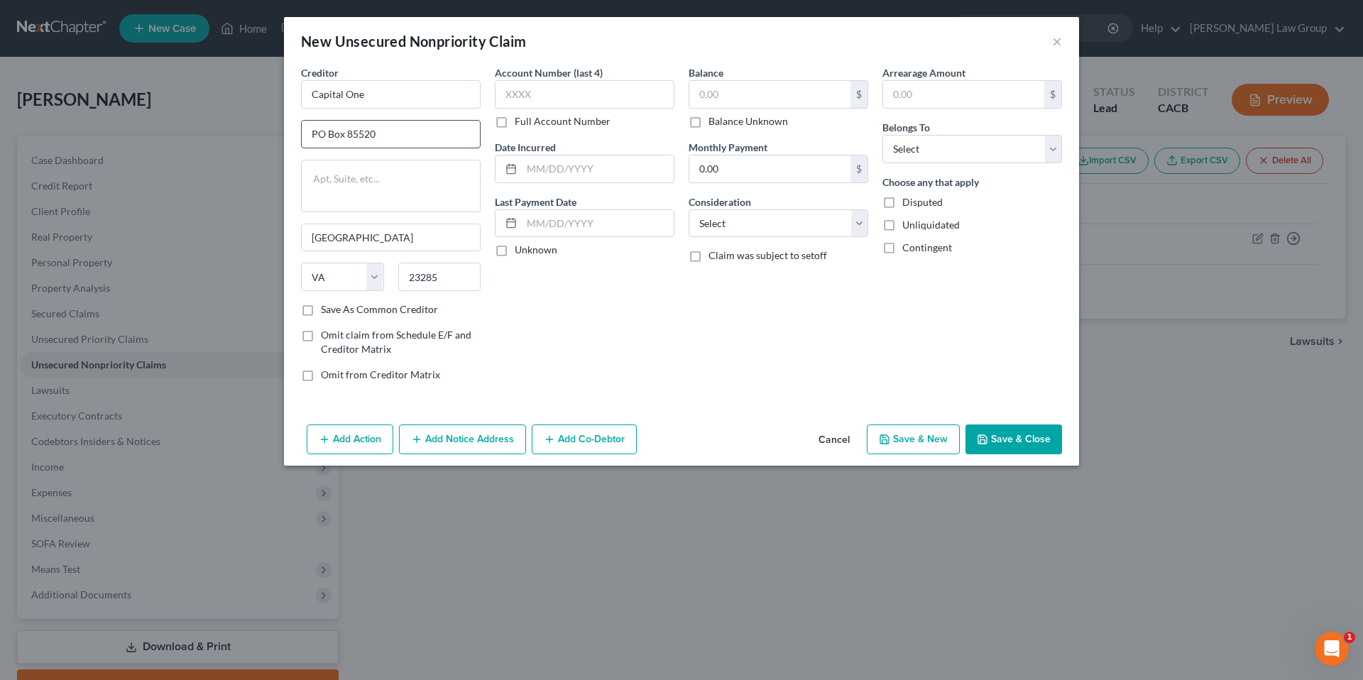
click at [410, 136] on input "PO Box 85520" at bounding box center [391, 134] width 178 height 27
click at [410, 89] on input "Capital One" at bounding box center [391, 94] width 180 height 28
click at [390, 93] on input "Capital One" at bounding box center [391, 94] width 180 height 28
click at [387, 129] on input "PO Box 85520" at bounding box center [391, 134] width 178 height 27
click at [393, 94] on input "Capital One" at bounding box center [391, 94] width 180 height 28
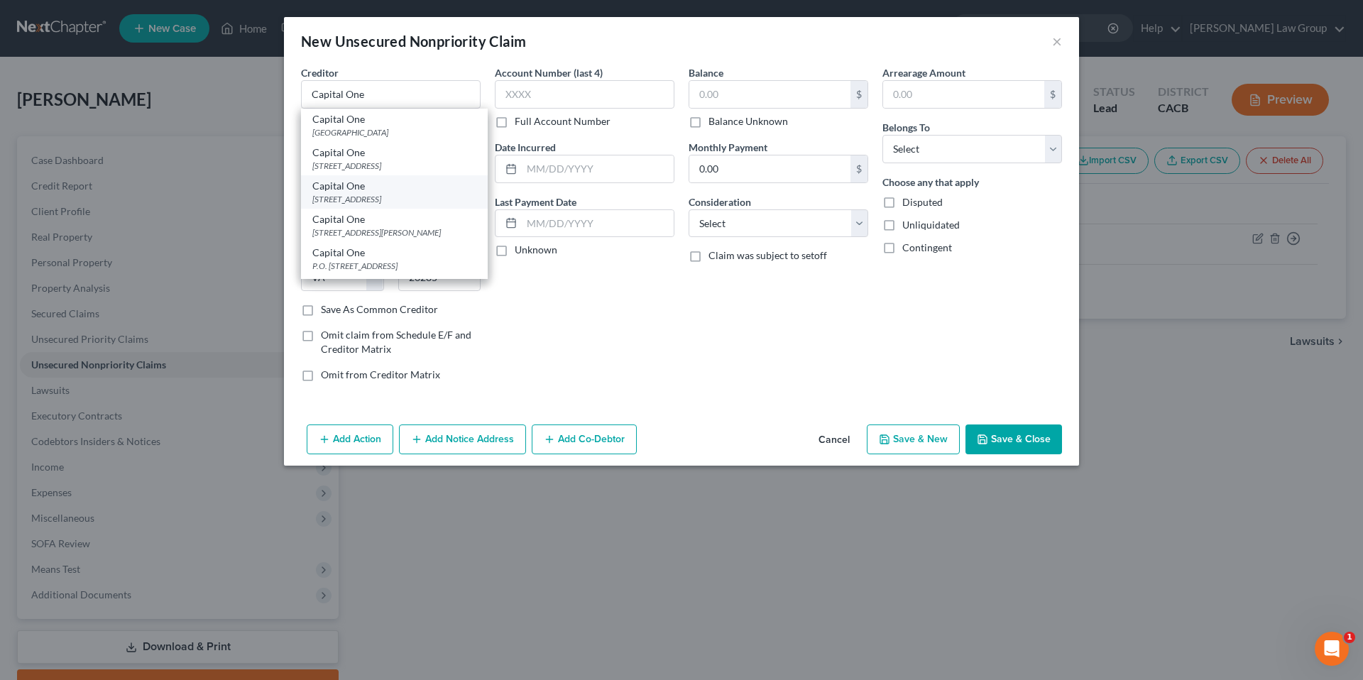
click at [356, 200] on div "PO Box 60519, City Of Industry, CA 91716" at bounding box center [394, 199] width 164 height 12
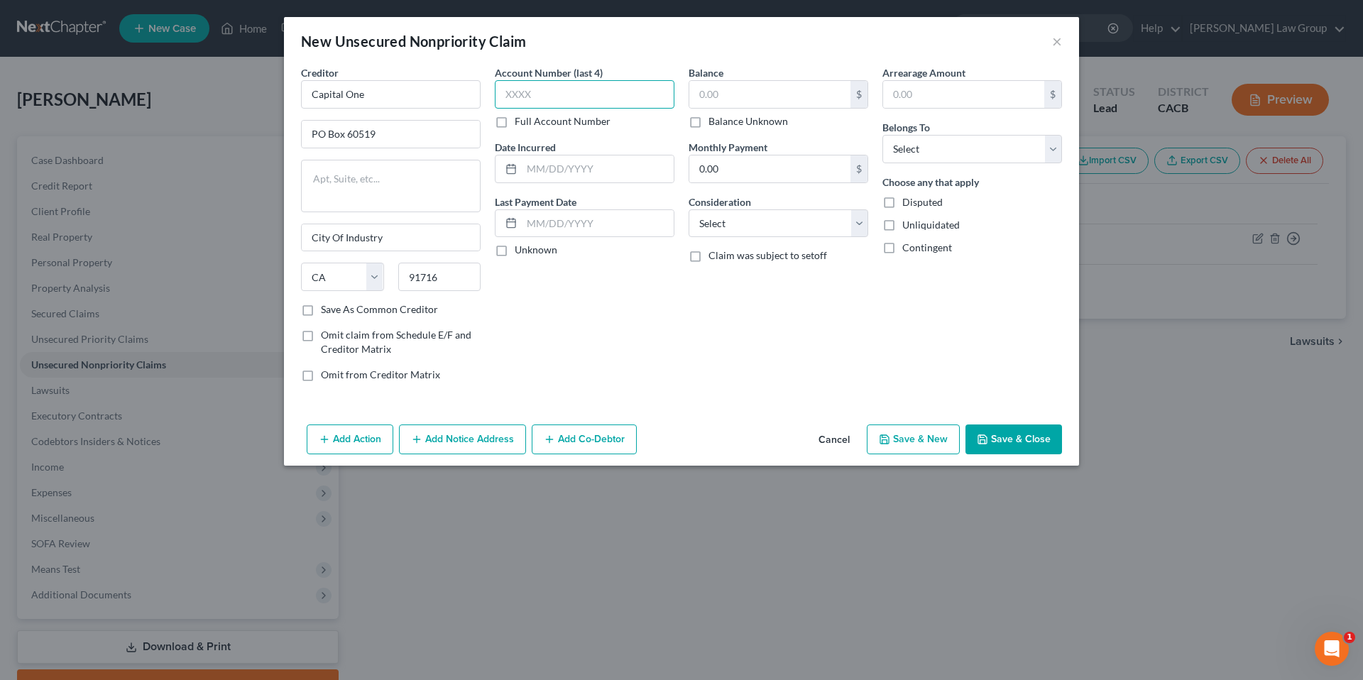
click at [543, 85] on input "text" at bounding box center [585, 94] width 180 height 28
click at [571, 165] on input "text" at bounding box center [598, 168] width 152 height 27
click at [515, 248] on label "Unknown" at bounding box center [536, 250] width 43 height 14
click at [520, 248] on input "Unknown" at bounding box center [524, 247] width 9 height 9
click at [731, 92] on input "text" at bounding box center [769, 94] width 161 height 27
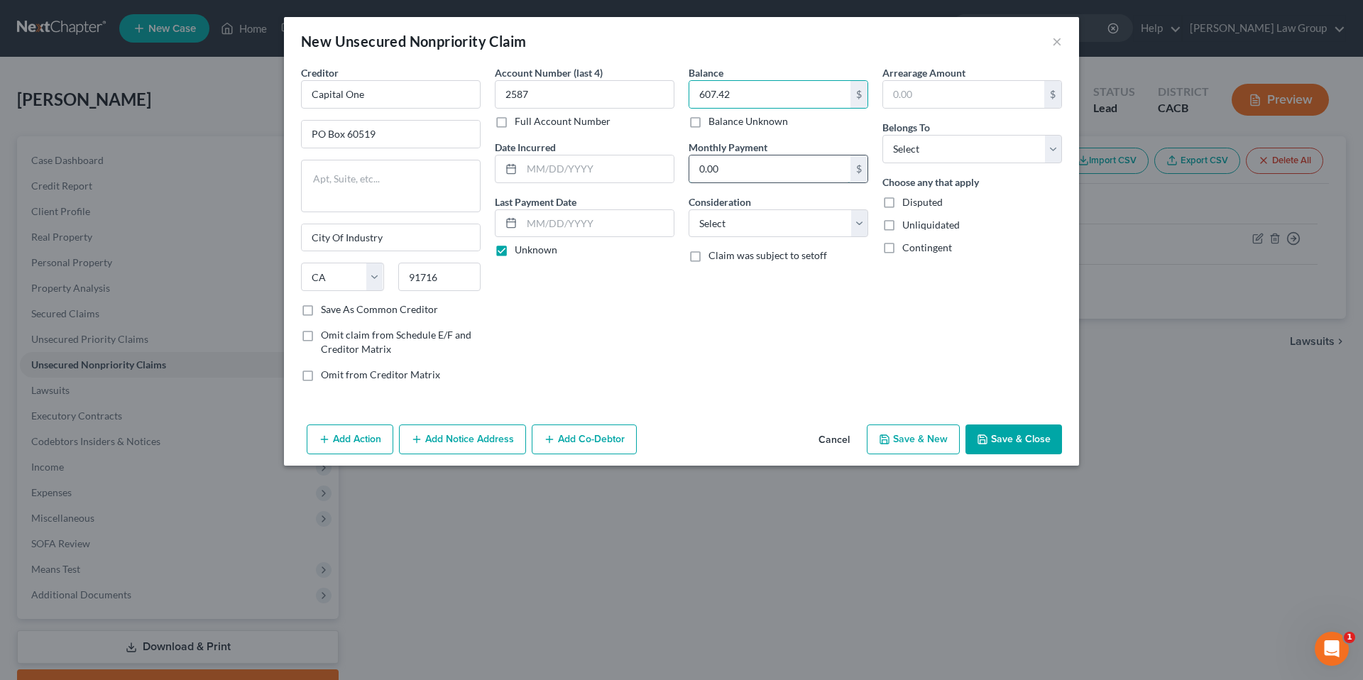
click at [774, 175] on input "0.00" at bounding box center [769, 168] width 161 height 27
click at [860, 221] on select "Select Cable / Satellite Services Collection Agency Credit Card Debt Debt Couns…" at bounding box center [778, 223] width 180 height 28
click at [688, 209] on select "Select Cable / Satellite Services Collection Agency Credit Card Debt Debt Couns…" at bounding box center [778, 223] width 180 height 28
click at [906, 97] on input "text" at bounding box center [963, 94] width 161 height 27
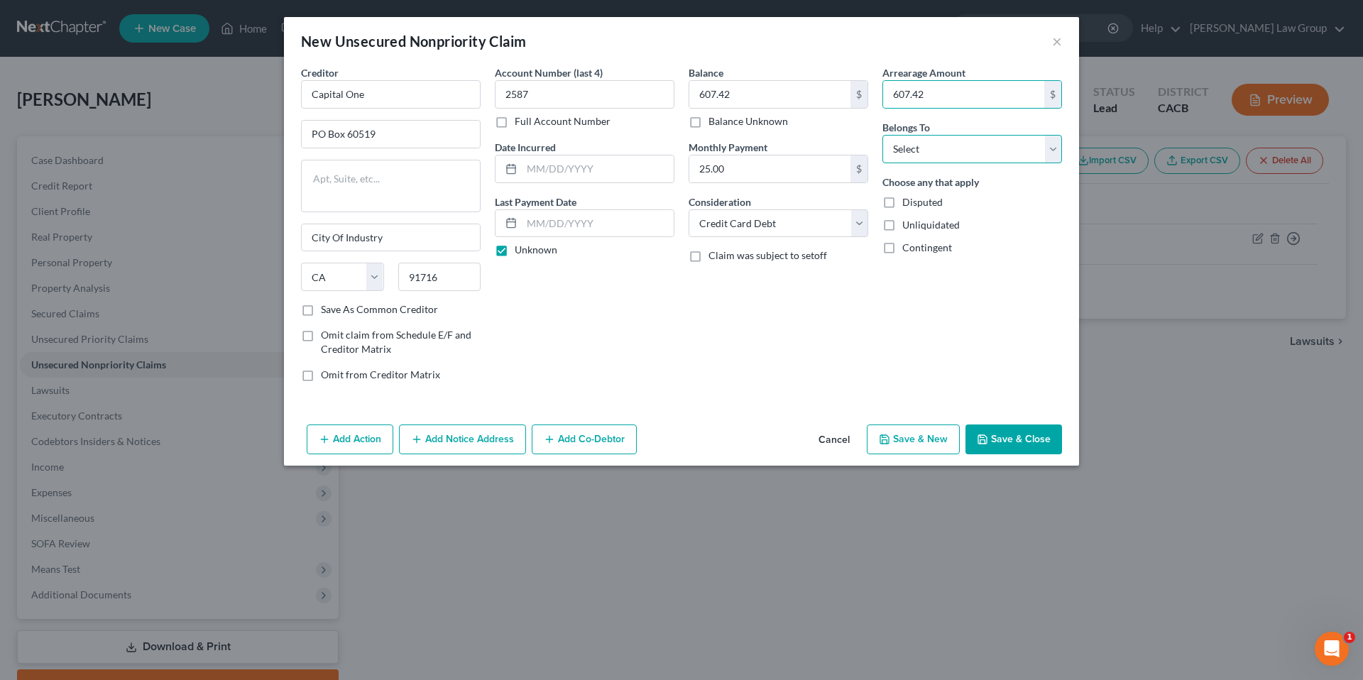
click at [1055, 147] on select "Select Debtor 1 Only Debtor 2 Only Debtor 1 And Debtor 2 Only At Least One Of T…" at bounding box center [972, 149] width 180 height 28
click at [882, 135] on select "Select Debtor 1 Only Debtor 2 Only Debtor 1 And Debtor 2 Only At Least One Of T…" at bounding box center [972, 149] width 180 height 28
click at [1006, 434] on button "Save & Close" at bounding box center [1013, 439] width 97 height 30
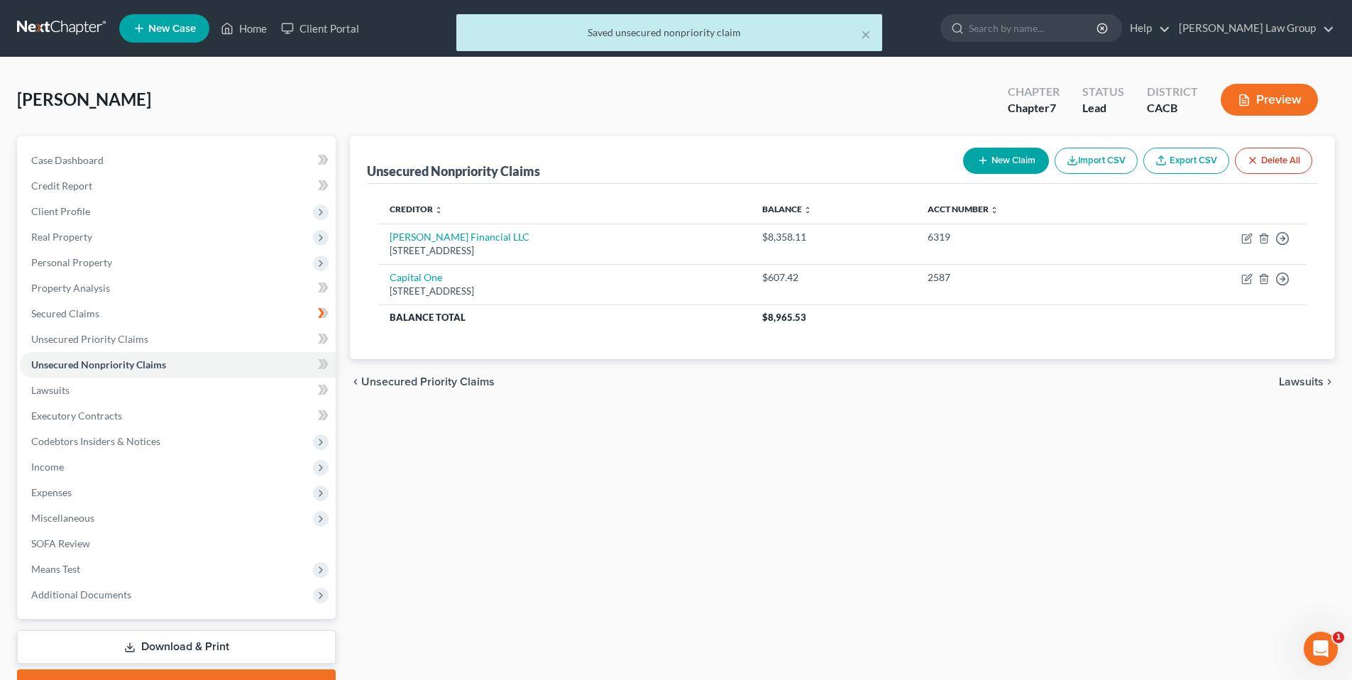
click at [1023, 159] on button "New Claim" at bounding box center [1006, 161] width 86 height 26
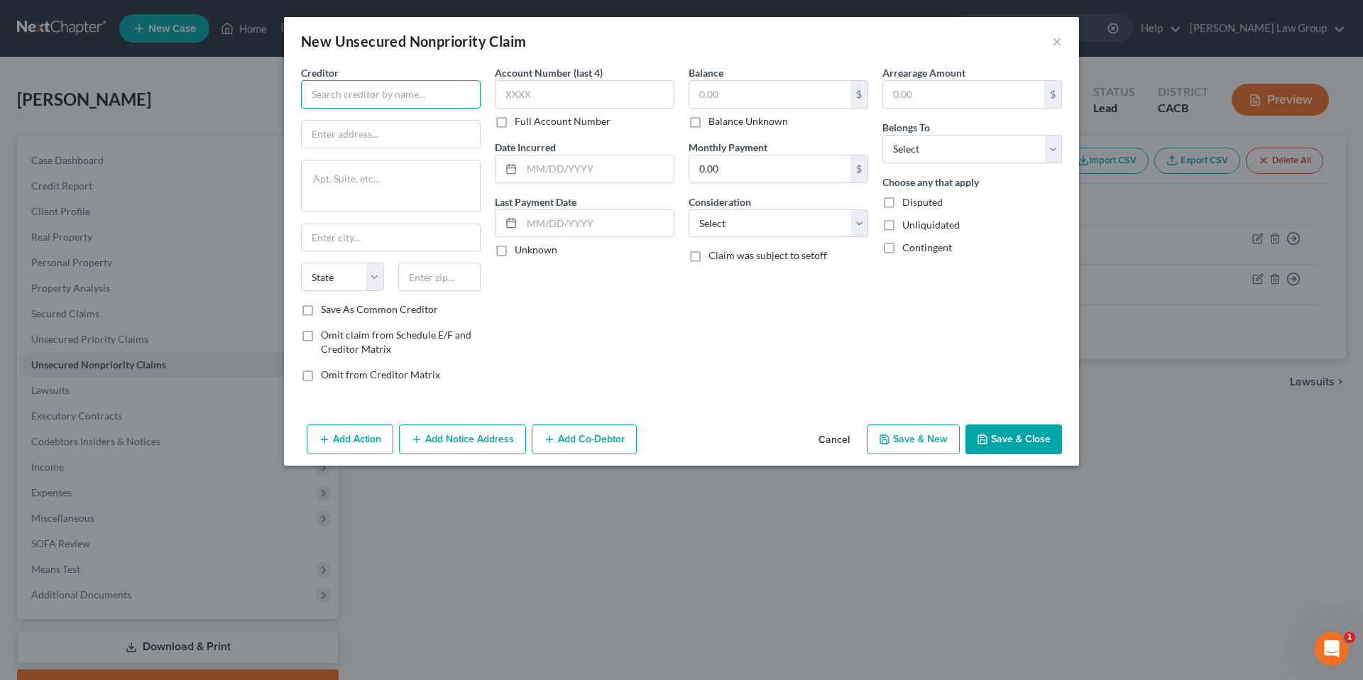
click at [372, 91] on input "text" at bounding box center [391, 94] width 180 height 28
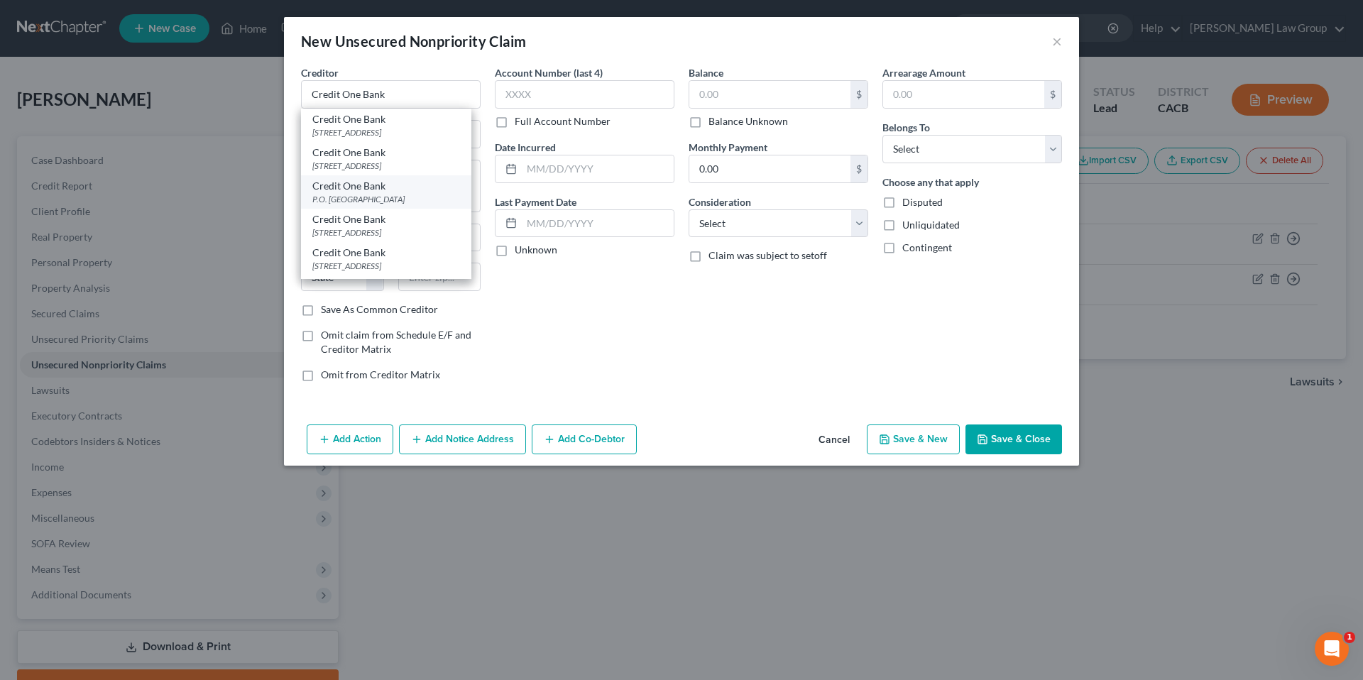
click at [341, 190] on div "Credit One Bank" at bounding box center [386, 186] width 148 height 14
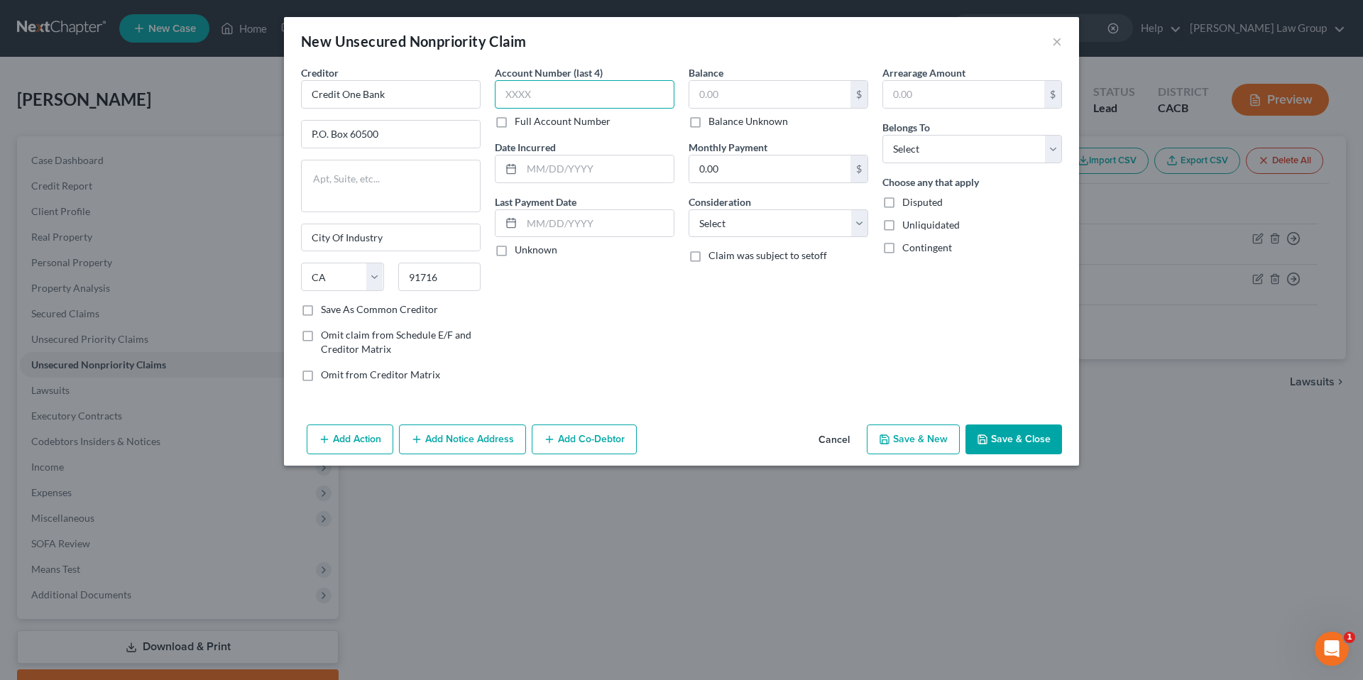
click at [534, 100] on input "text" at bounding box center [585, 94] width 180 height 28
click at [515, 247] on label "Unknown" at bounding box center [536, 250] width 43 height 14
click at [520, 247] on input "Unknown" at bounding box center [524, 247] width 9 height 9
click at [705, 99] on input "text" at bounding box center [769, 94] width 161 height 27
click at [745, 175] on input "0.00" at bounding box center [769, 168] width 161 height 27
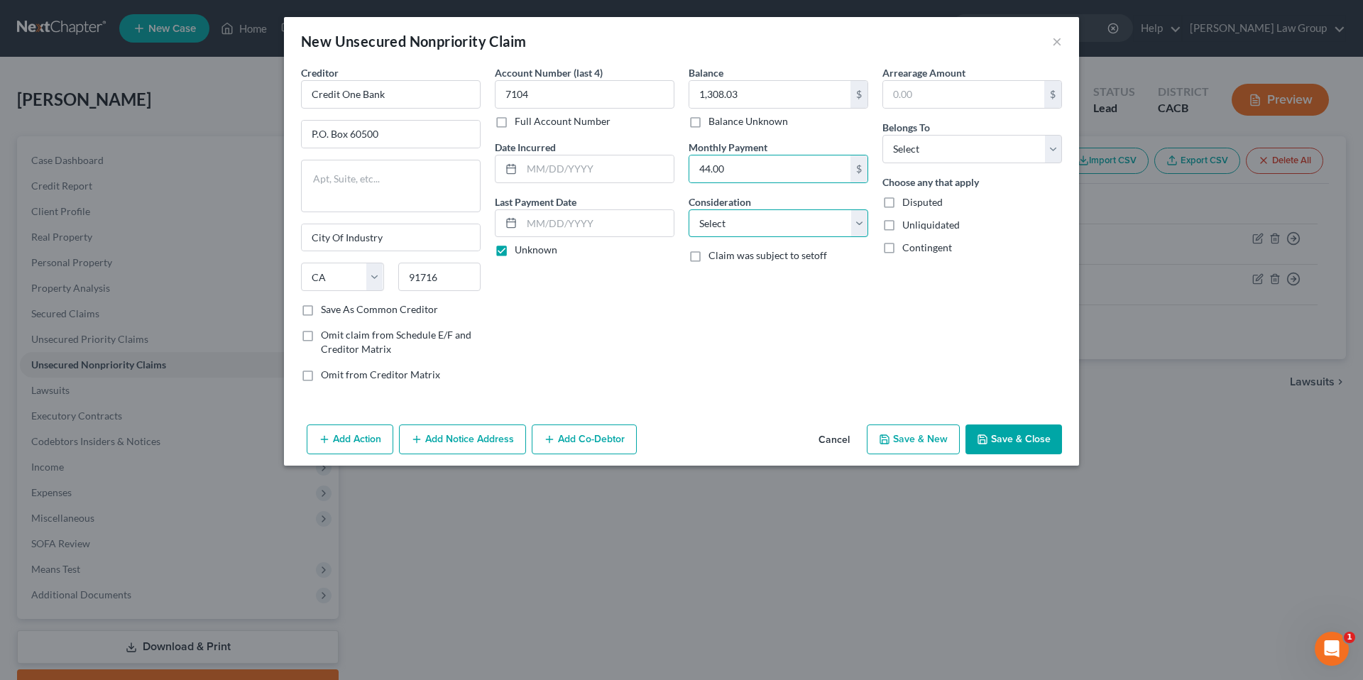
click at [859, 222] on select "Select Cable / Satellite Services Collection Agency Credit Card Debt Debt Couns…" at bounding box center [778, 223] width 180 height 28
click at [688, 209] on select "Select Cable / Satellite Services Collection Agency Credit Card Debt Debt Couns…" at bounding box center [778, 223] width 180 height 28
click at [921, 92] on input "text" at bounding box center [963, 94] width 161 height 27
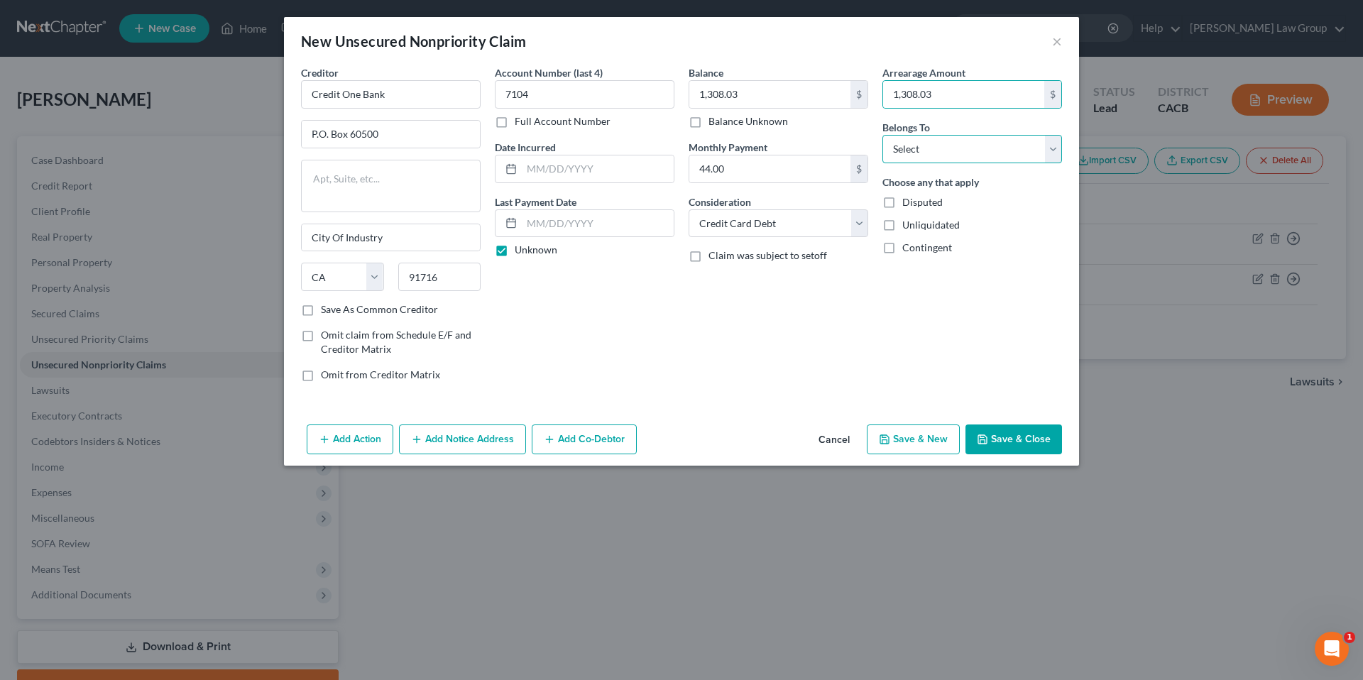
click at [1052, 150] on select "Select Debtor 1 Only Debtor 2 Only Debtor 1 And Debtor 2 Only At Least One Of T…" at bounding box center [972, 149] width 180 height 28
click at [882, 135] on select "Select Debtor 1 Only Debtor 2 Only Debtor 1 And Debtor 2 Only At Least One Of T…" at bounding box center [972, 149] width 180 height 28
click at [1028, 437] on button "Save & Close" at bounding box center [1013, 439] width 97 height 30
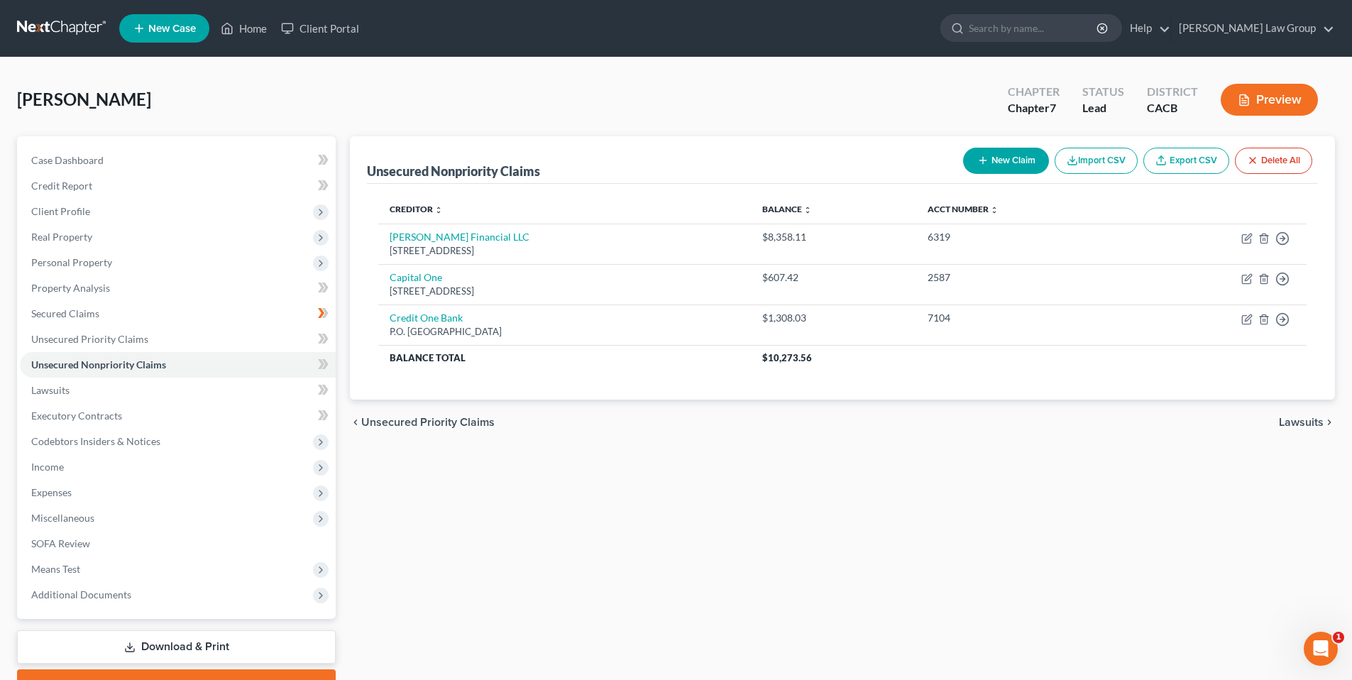
click at [1019, 155] on button "New Claim" at bounding box center [1006, 161] width 86 height 26
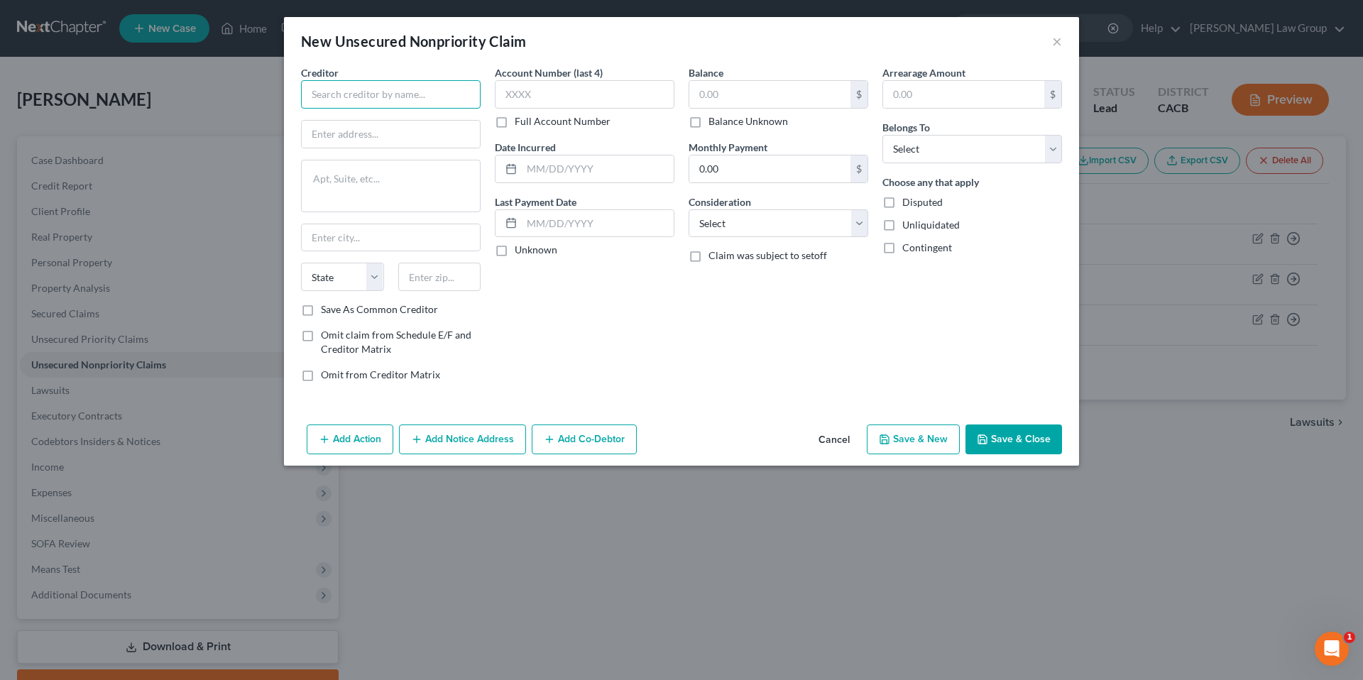
click at [399, 98] on input "text" at bounding box center [391, 94] width 180 height 28
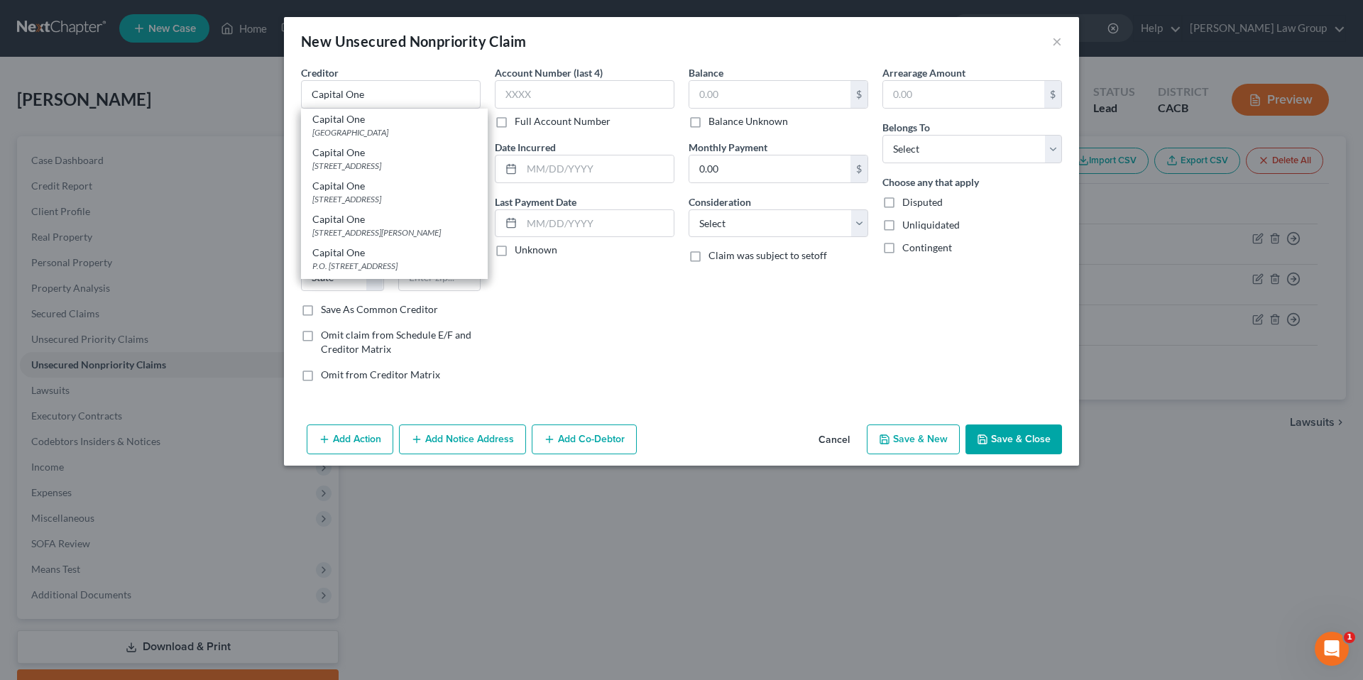
click at [392, 138] on div "PO Box 85520, Richmond, VA 23285" at bounding box center [394, 132] width 164 height 12
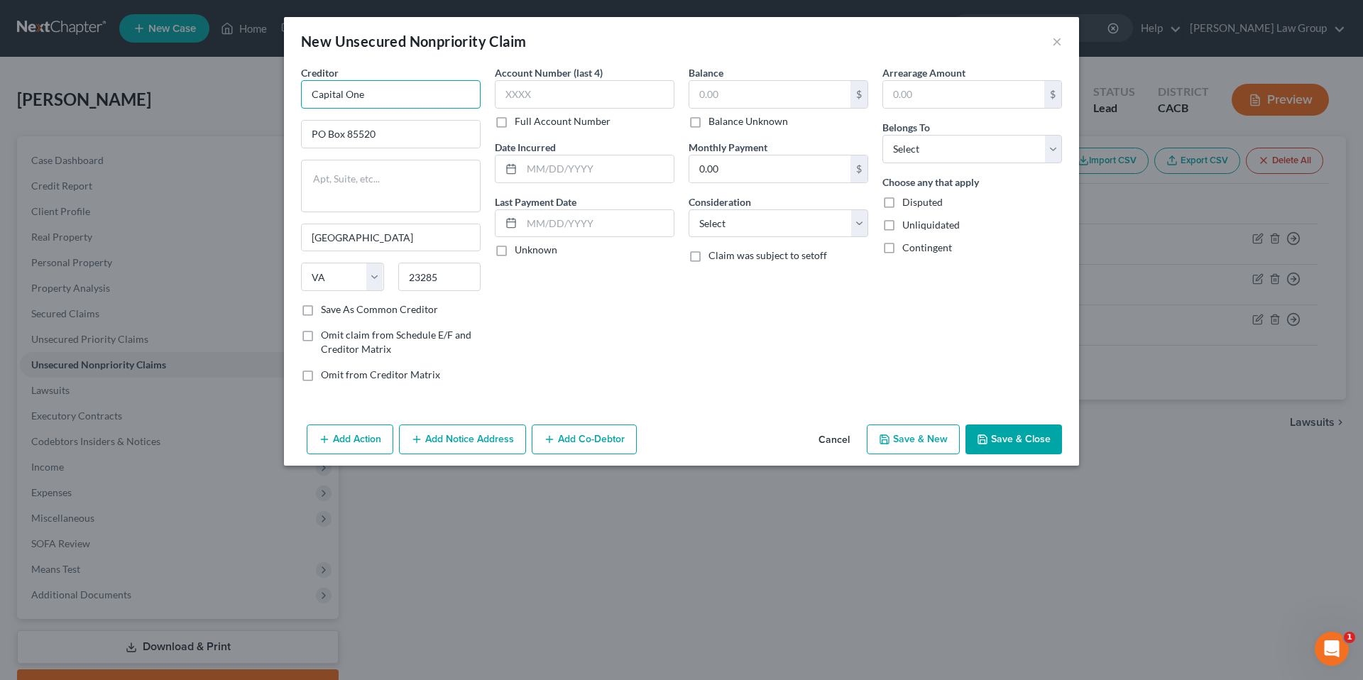
click at [390, 100] on input "Capital One" at bounding box center [391, 94] width 180 height 28
click at [385, 133] on input "PO Box 85520" at bounding box center [391, 134] width 178 height 27
click at [336, 238] on input "Richmond" at bounding box center [391, 237] width 178 height 27
click at [358, 237] on input "Richmond" at bounding box center [391, 237] width 178 height 27
click at [376, 282] on select "State AL AK AR AZ CA CO CT DE DC FL GA GU HI ID IL IN IA KS KY LA ME MD MA MI M…" at bounding box center [342, 277] width 83 height 28
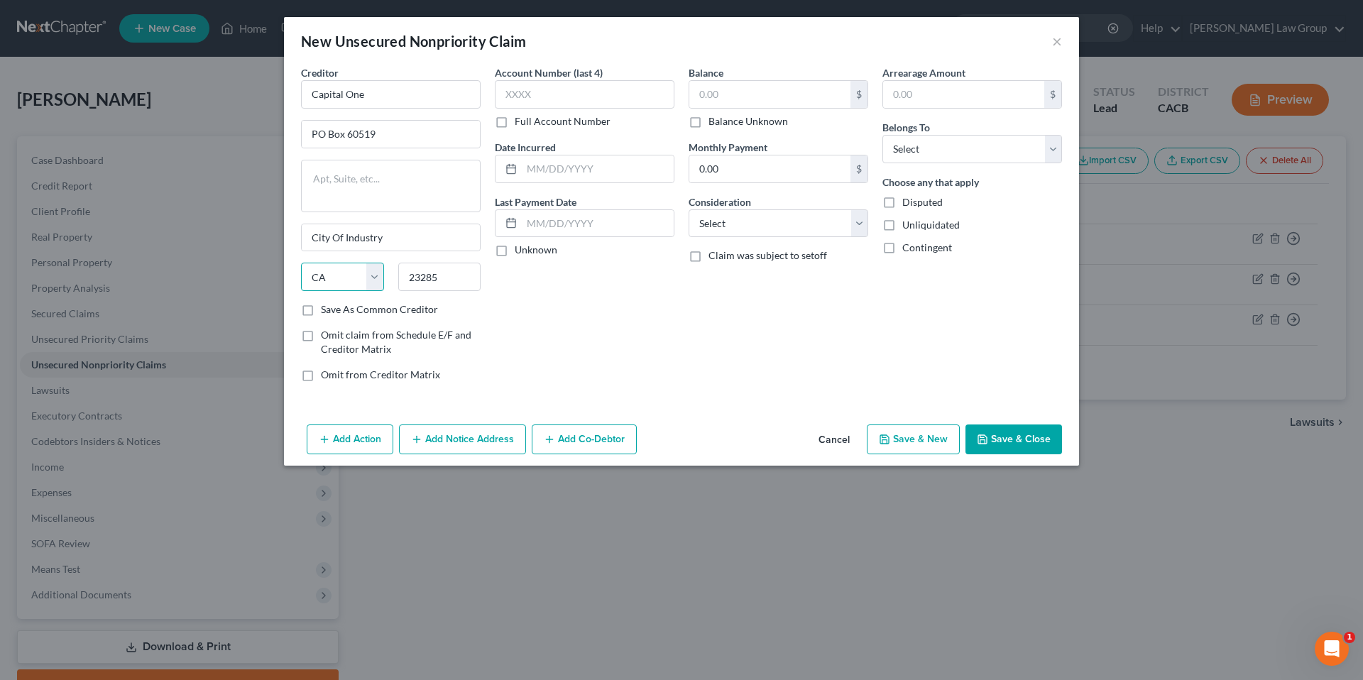
click at [301, 263] on select "State AL AK AR AZ CA CO CT DE DC FL GA GU HI ID IL IN IA KS KY LA ME MD MA MI M…" at bounding box center [342, 277] width 83 height 28
click at [454, 282] on input "23285" at bounding box center [439, 277] width 83 height 28
click at [572, 99] on input "text" at bounding box center [585, 94] width 180 height 28
click at [515, 252] on label "Unknown" at bounding box center [536, 250] width 43 height 14
click at [520, 252] on input "Unknown" at bounding box center [524, 247] width 9 height 9
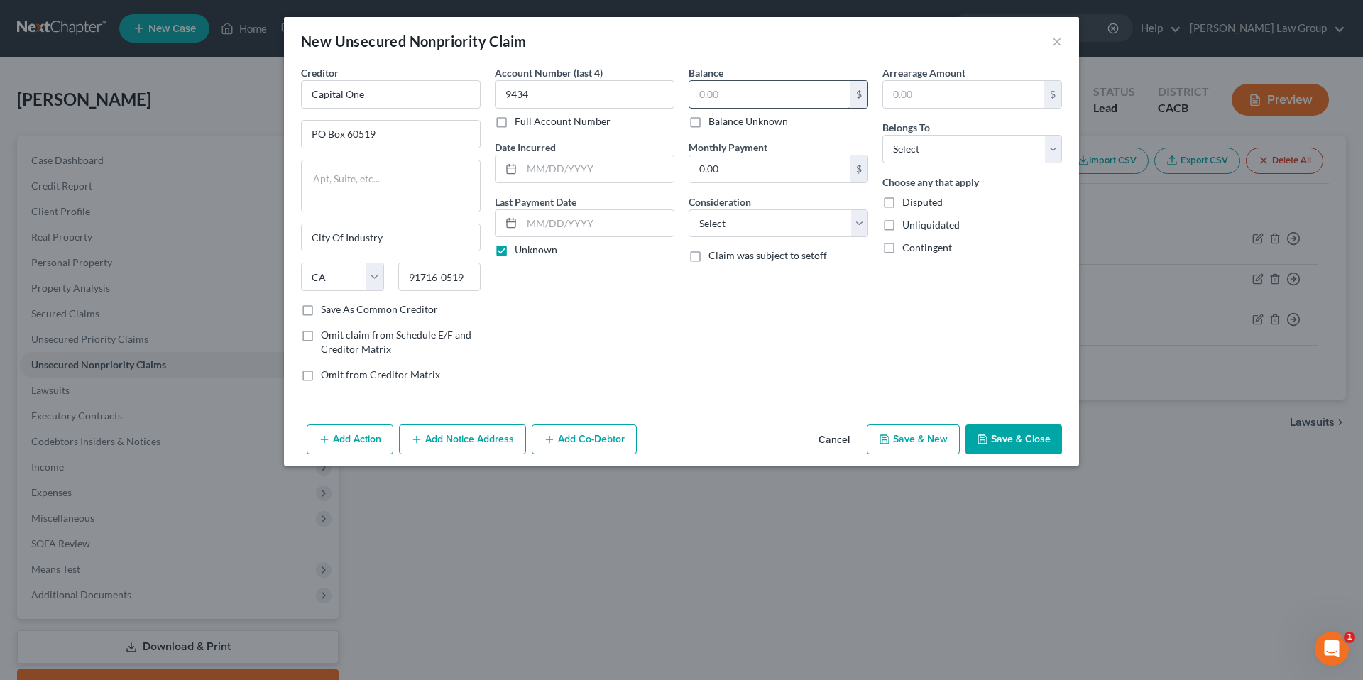
click at [711, 89] on input "text" at bounding box center [769, 94] width 161 height 27
click at [759, 175] on input "0.00" at bounding box center [769, 168] width 161 height 27
click at [859, 228] on select "Select Cable / Satellite Services Collection Agency Credit Card Debt Debt Couns…" at bounding box center [778, 223] width 180 height 28
click at [688, 209] on select "Select Cable / Satellite Services Collection Agency Credit Card Debt Debt Couns…" at bounding box center [778, 223] width 180 height 28
click at [921, 82] on input "text" at bounding box center [963, 94] width 161 height 27
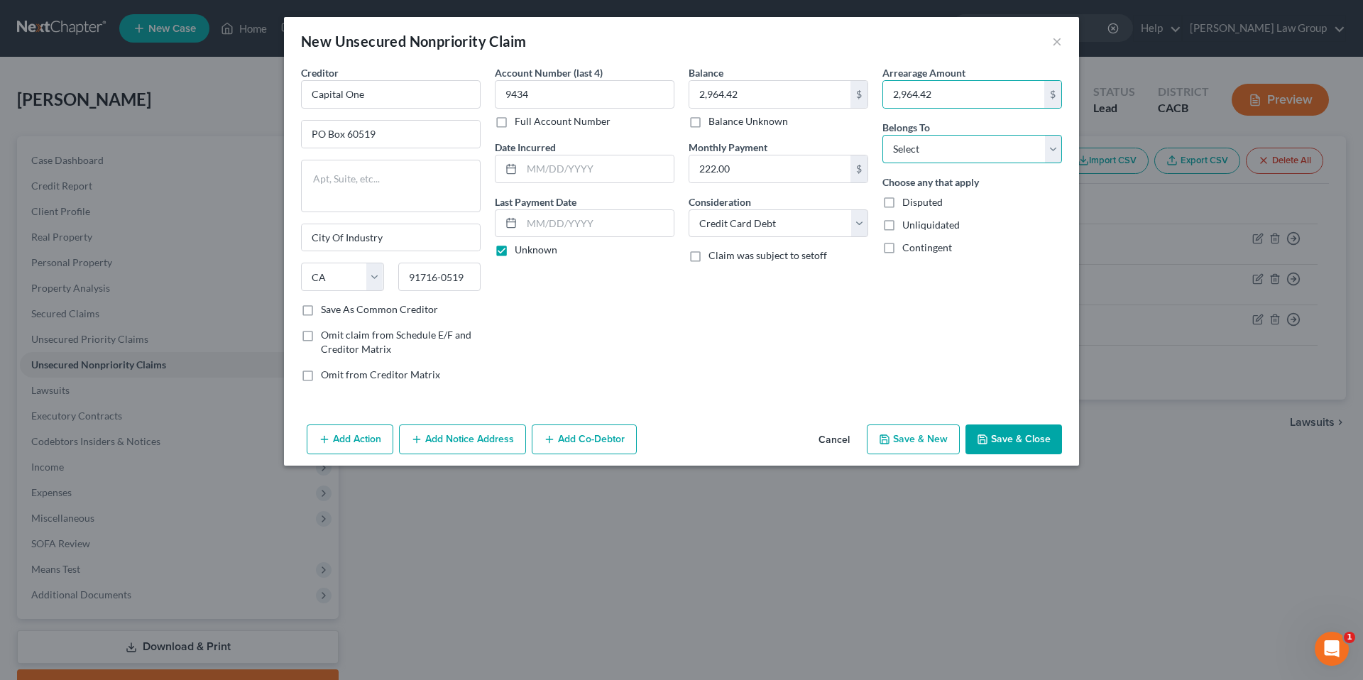
click at [1053, 155] on select "Select Debtor 1 Only Debtor 2 Only Debtor 1 And Debtor 2 Only At Least One Of T…" at bounding box center [972, 149] width 180 height 28
click at [882, 135] on select "Select Debtor 1 Only Debtor 2 Only Debtor 1 And Debtor 2 Only At Least One Of T…" at bounding box center [972, 149] width 180 height 28
click at [995, 434] on button "Save & Close" at bounding box center [1013, 439] width 97 height 30
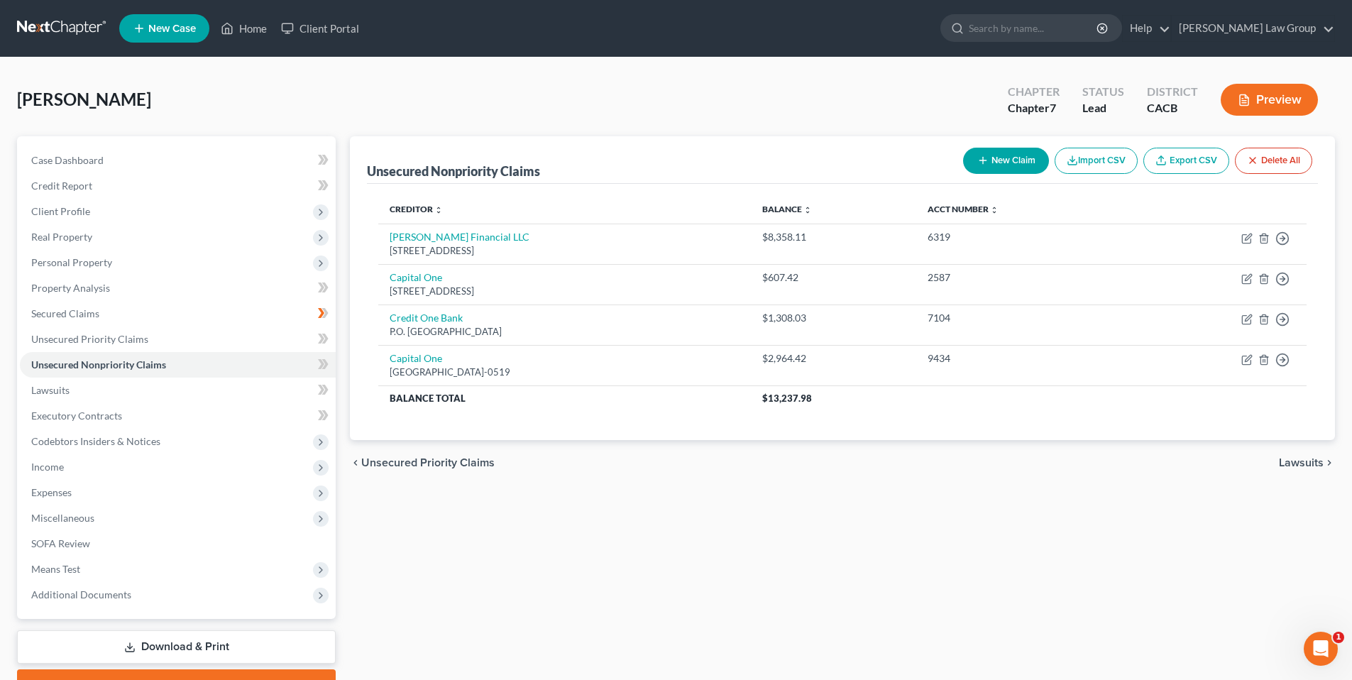
click at [1016, 160] on button "New Claim" at bounding box center [1006, 161] width 86 height 26
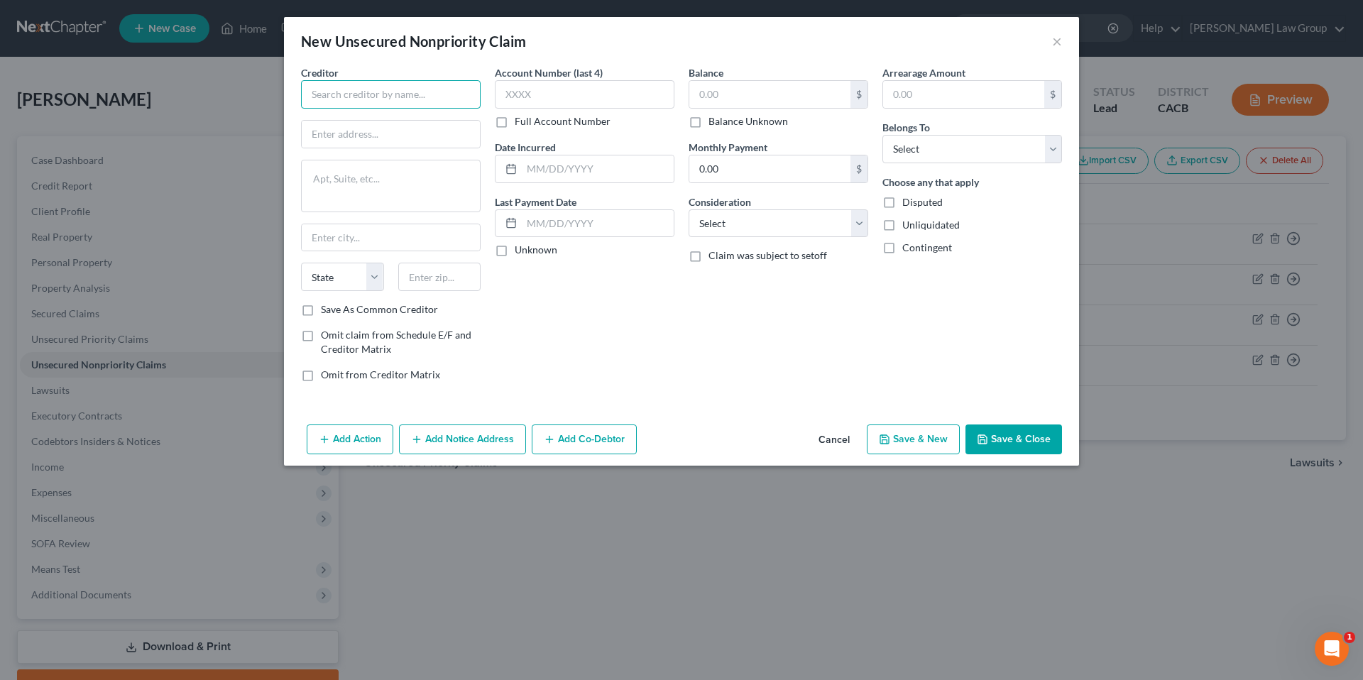
click at [448, 92] on input "text" at bounding box center [391, 94] width 180 height 28
click at [431, 139] on div "Discover Card PO Box 3008, New Albany, OH 43054" at bounding box center [386, 125] width 170 height 33
click at [368, 140] on input "PO Box 3008" at bounding box center [391, 134] width 178 height 27
click at [371, 280] on select "State AL AK AR AZ CA CO CT DE DC FL GA GU HI ID IL IN IA KS KY LA ME MD MA MI M…" at bounding box center [342, 277] width 83 height 28
click at [301, 263] on select "State AL AK AR AZ CA CO CT DE DC FL GA GU HI ID IL IN IA KS KY LA ME MD MA MI M…" at bounding box center [342, 277] width 83 height 28
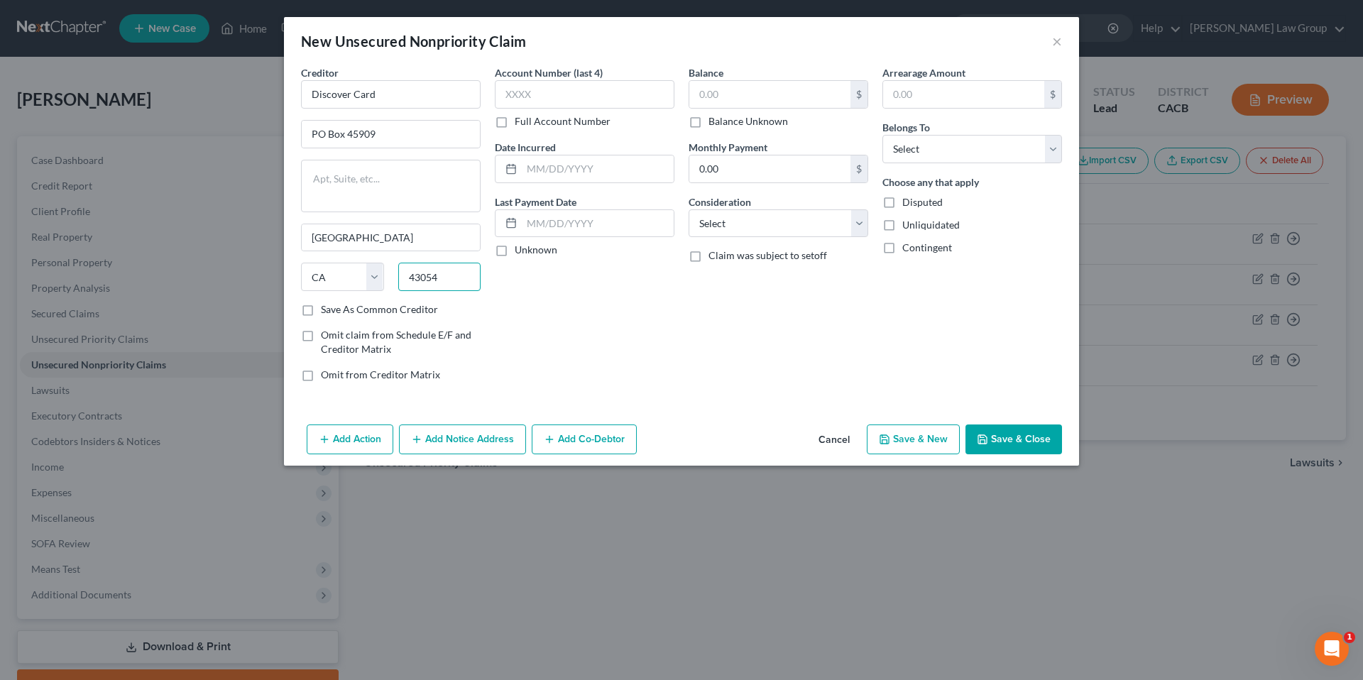
click at [461, 279] on input "43054" at bounding box center [439, 277] width 83 height 28
click at [534, 98] on input "text" at bounding box center [585, 94] width 180 height 28
click at [515, 250] on label "Unknown" at bounding box center [536, 250] width 43 height 14
click at [520, 250] on input "Unknown" at bounding box center [524, 247] width 9 height 9
click at [735, 95] on input "text" at bounding box center [769, 94] width 161 height 27
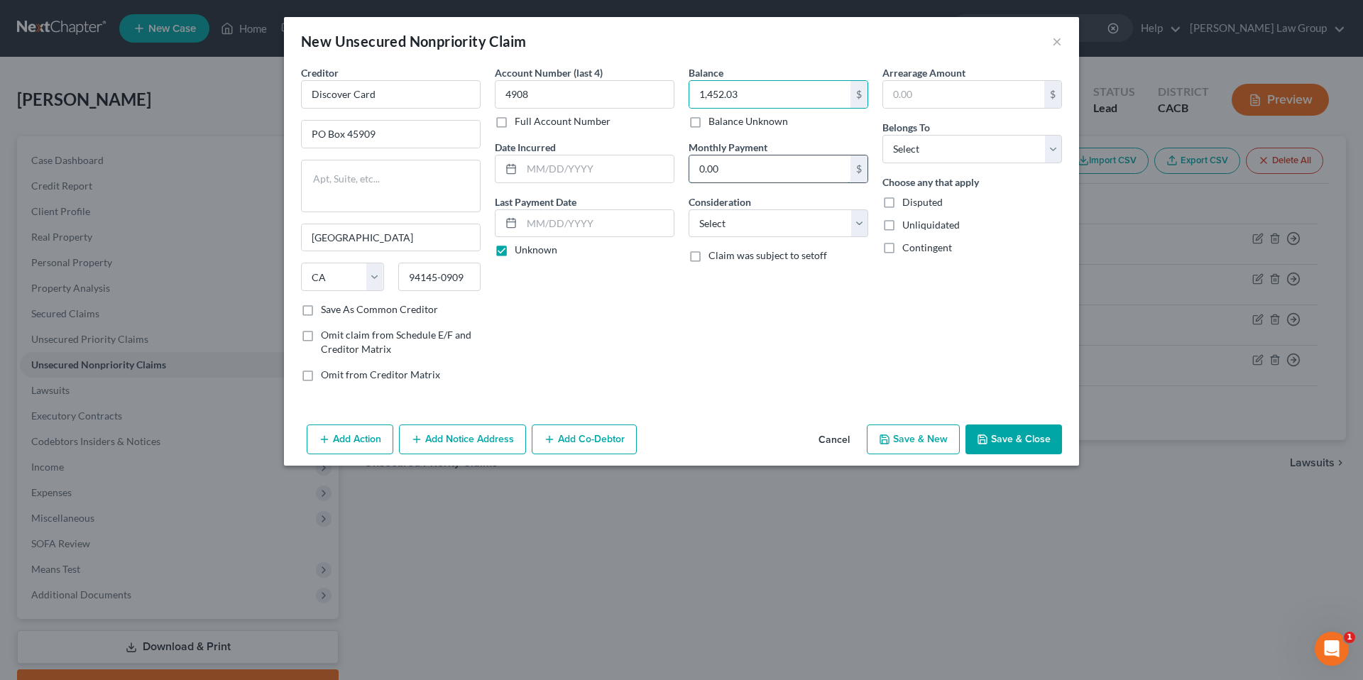
click at [740, 163] on input "0.00" at bounding box center [769, 168] width 161 height 27
click at [857, 224] on select "Select Cable / Satellite Services Collection Agency Credit Card Debt Debt Couns…" at bounding box center [778, 223] width 180 height 28
click at [688, 209] on select "Select Cable / Satellite Services Collection Agency Credit Card Debt Debt Couns…" at bounding box center [778, 223] width 180 height 28
click at [915, 87] on input "text" at bounding box center [963, 94] width 161 height 27
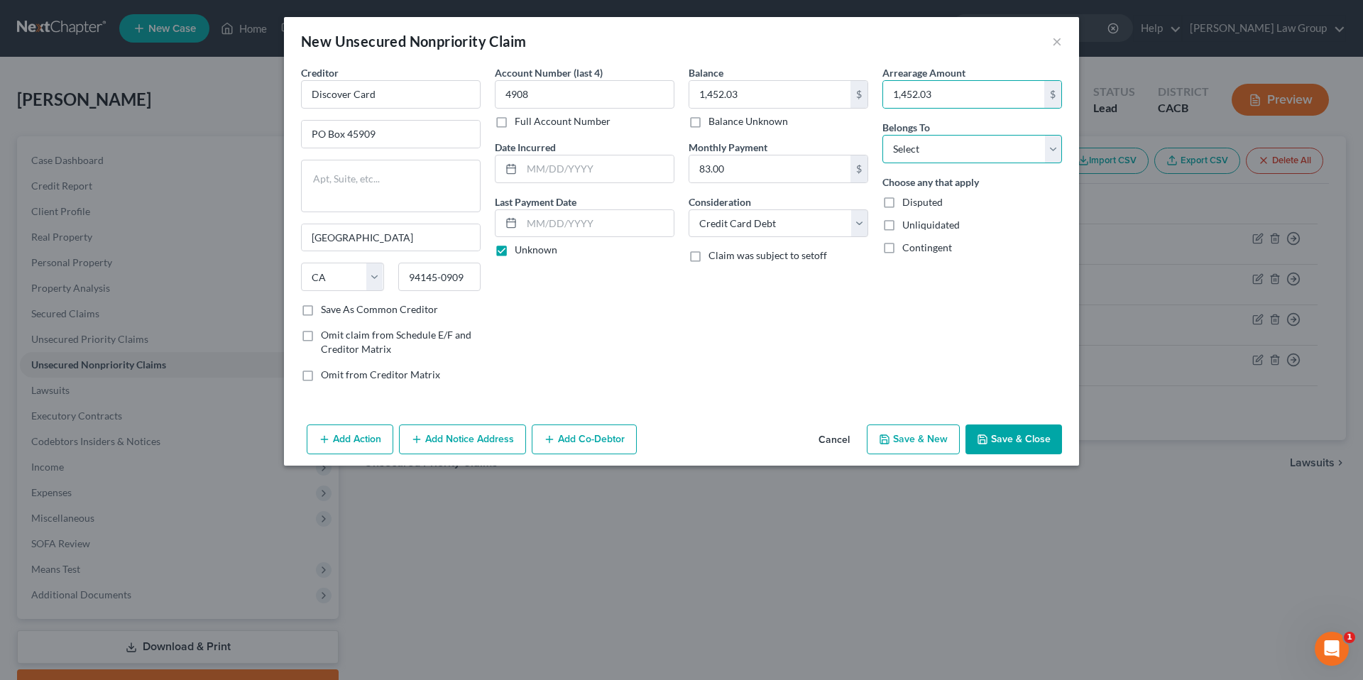
click at [959, 153] on select "Select Debtor 1 Only Debtor 2 Only Debtor 1 And Debtor 2 Only At Least One Of T…" at bounding box center [972, 149] width 180 height 28
click at [882, 135] on select "Select Debtor 1 Only Debtor 2 Only Debtor 1 And Debtor 2 Only At Least One Of T…" at bounding box center [972, 149] width 180 height 28
click at [1019, 435] on button "Save & Close" at bounding box center [1013, 439] width 97 height 30
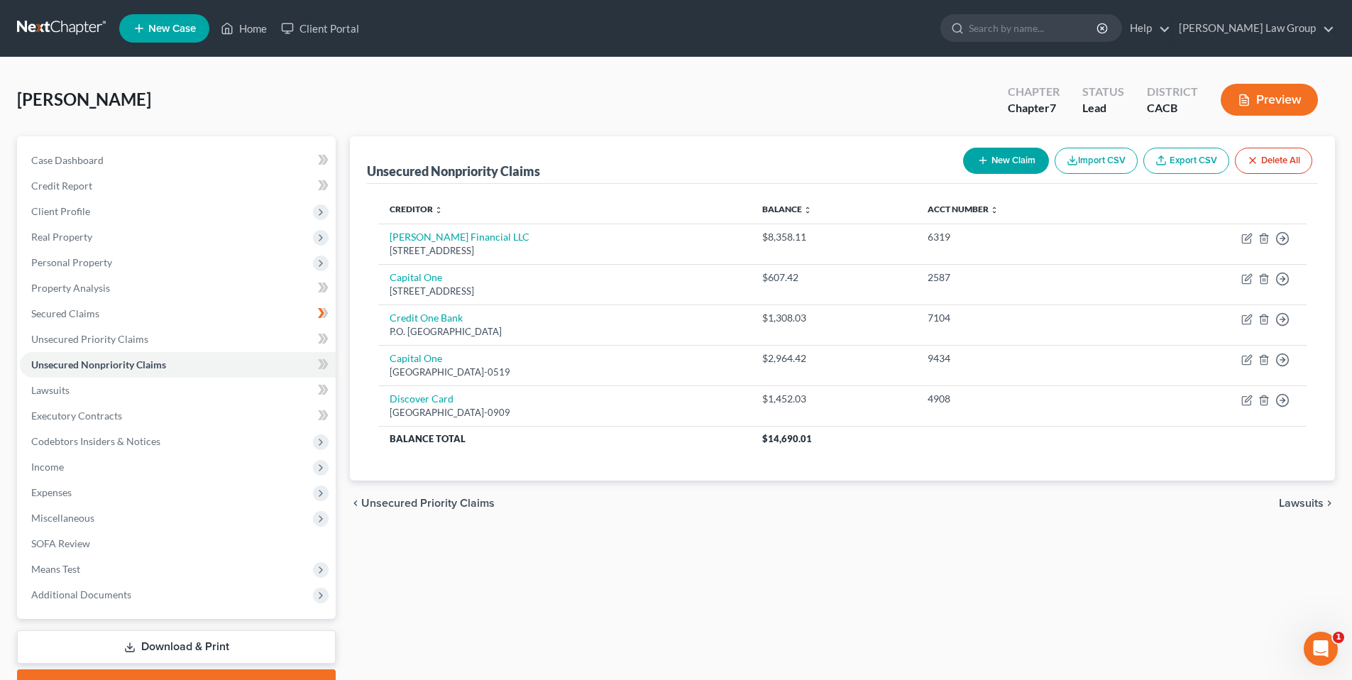
click at [1010, 152] on button "New Claim" at bounding box center [1006, 161] width 86 height 26
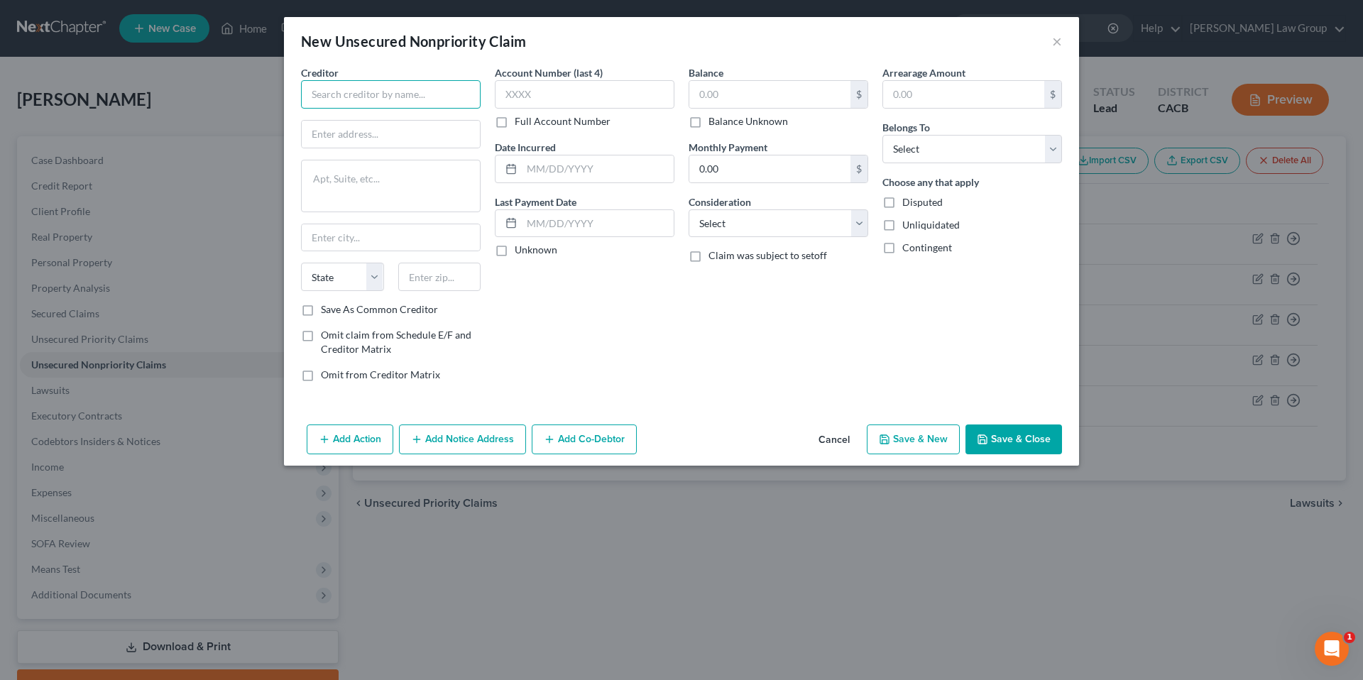
click at [433, 99] on input "text" at bounding box center [391, 94] width 180 height 28
click at [400, 139] on div "Card Services Chase Freedom PO Box 6294, Carol Stream, IL 60197" at bounding box center [386, 125] width 170 height 33
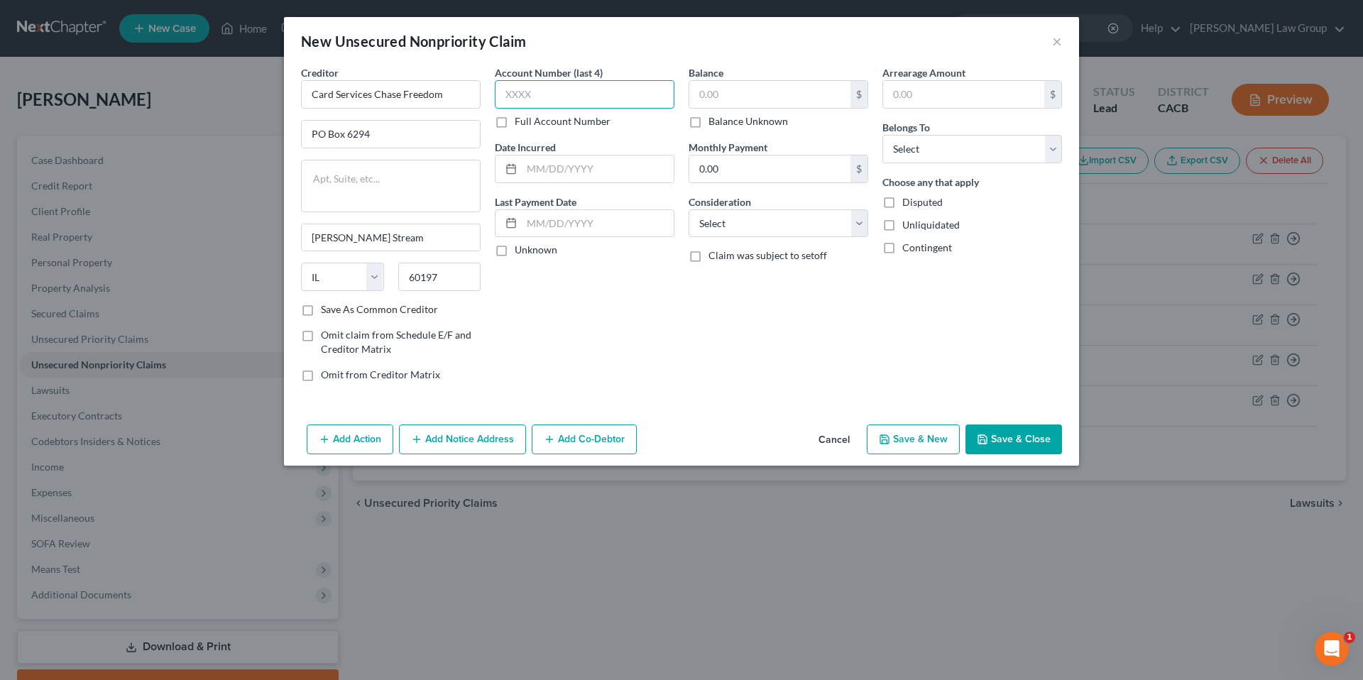
click at [572, 96] on input "text" at bounding box center [585, 94] width 180 height 28
drag, startPoint x: 500, startPoint y: 253, endPoint x: 545, endPoint y: 231, distance: 50.2
click at [515, 253] on label "Unknown" at bounding box center [536, 250] width 43 height 14
click at [520, 252] on input "Unknown" at bounding box center [524, 247] width 9 height 9
click at [711, 101] on input "text" at bounding box center [769, 94] width 161 height 27
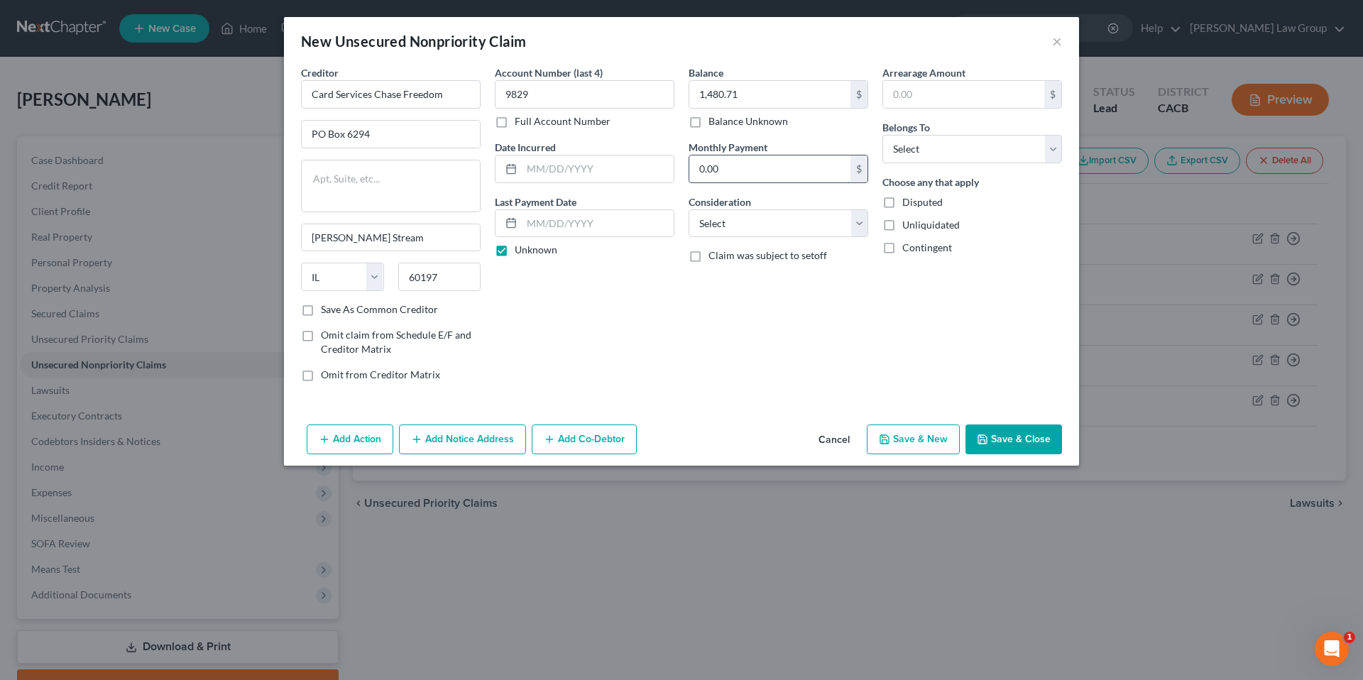
click at [748, 175] on input "0.00" at bounding box center [769, 168] width 161 height 27
click at [855, 223] on select "Select Cable / Satellite Services Collection Agency Credit Card Debt Debt Couns…" at bounding box center [778, 223] width 180 height 28
click at [688, 209] on select "Select Cable / Satellite Services Collection Agency Credit Card Debt Debt Couns…" at bounding box center [778, 223] width 180 height 28
click at [945, 101] on input "text" at bounding box center [963, 94] width 161 height 27
click at [984, 146] on select "Select Debtor 1 Only Debtor 2 Only Debtor 1 And Debtor 2 Only At Least One Of T…" at bounding box center [972, 149] width 180 height 28
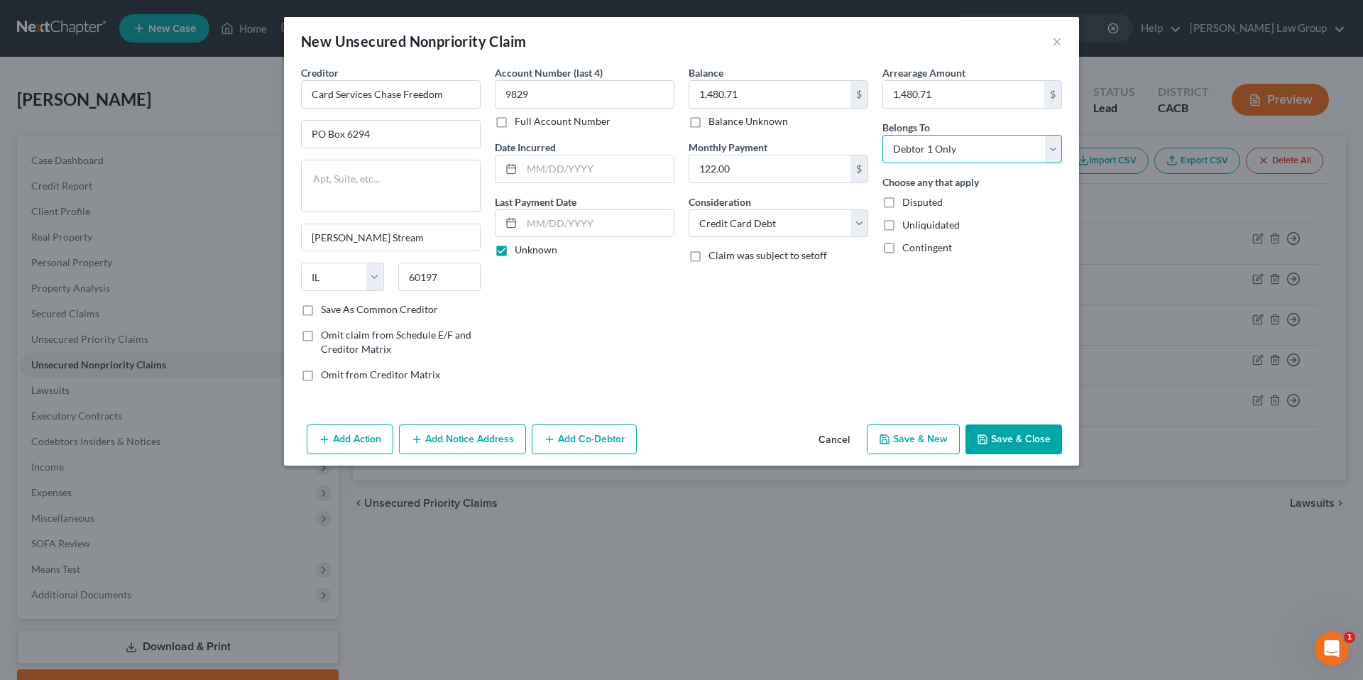
click at [882, 135] on select "Select Debtor 1 Only Debtor 2 Only Debtor 1 And Debtor 2 Only At Least One Of T…" at bounding box center [972, 149] width 180 height 28
click at [1015, 437] on button "Save & Close" at bounding box center [1013, 439] width 97 height 30
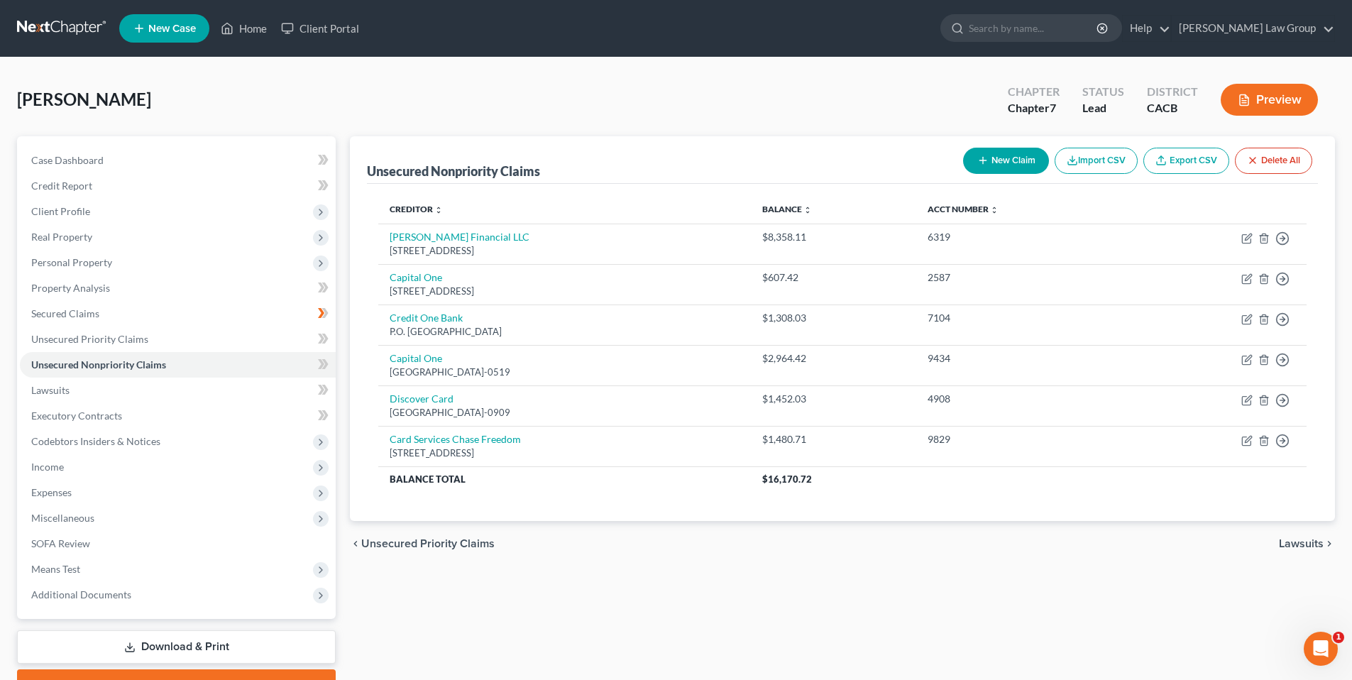
click at [996, 157] on button "New Claim" at bounding box center [1006, 161] width 86 height 26
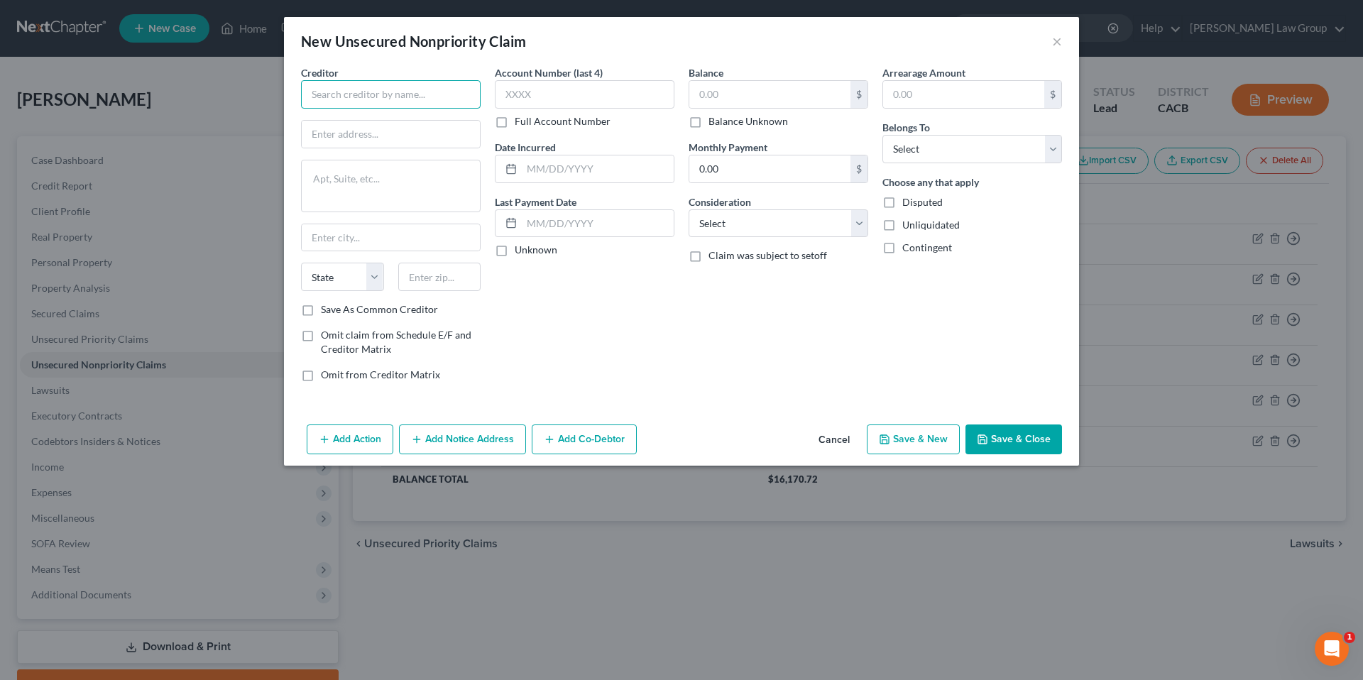
click at [351, 98] on input "text" at bounding box center [391, 94] width 180 height 28
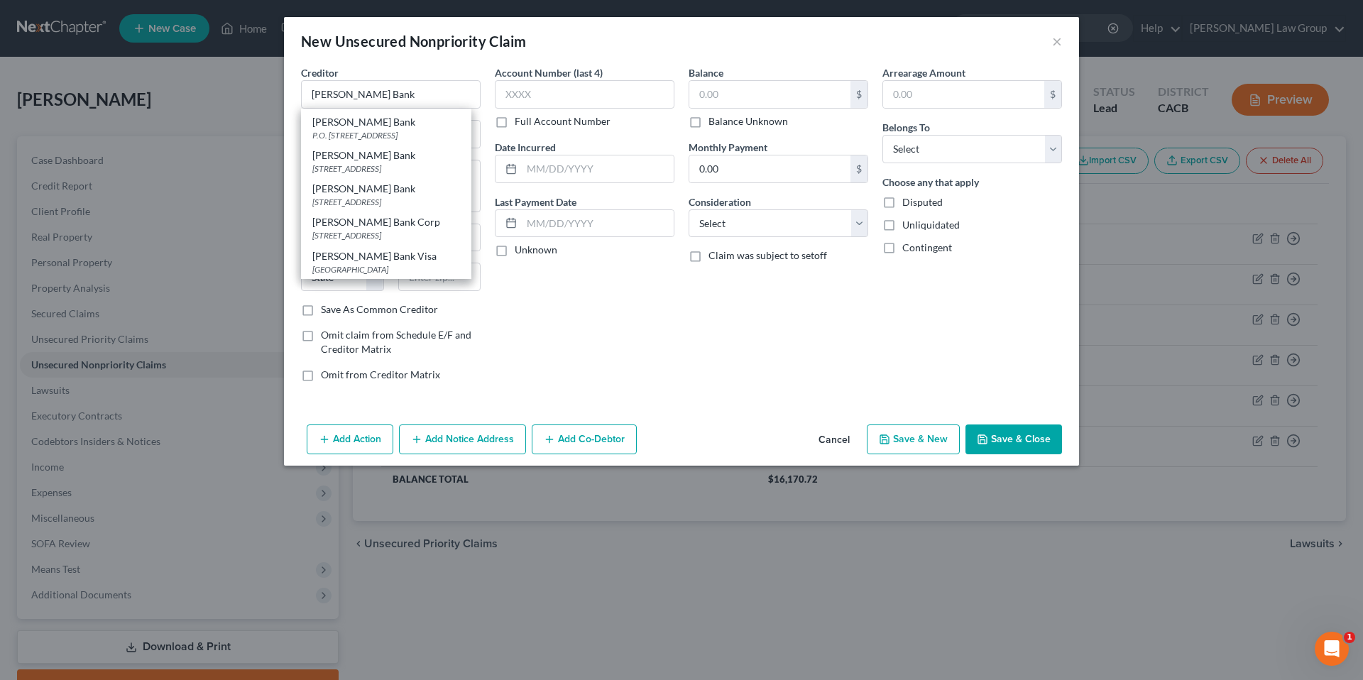
scroll to position [76, 0]
click at [374, 260] on div "Merrick Bank Visa" at bounding box center [386, 256] width 148 height 14
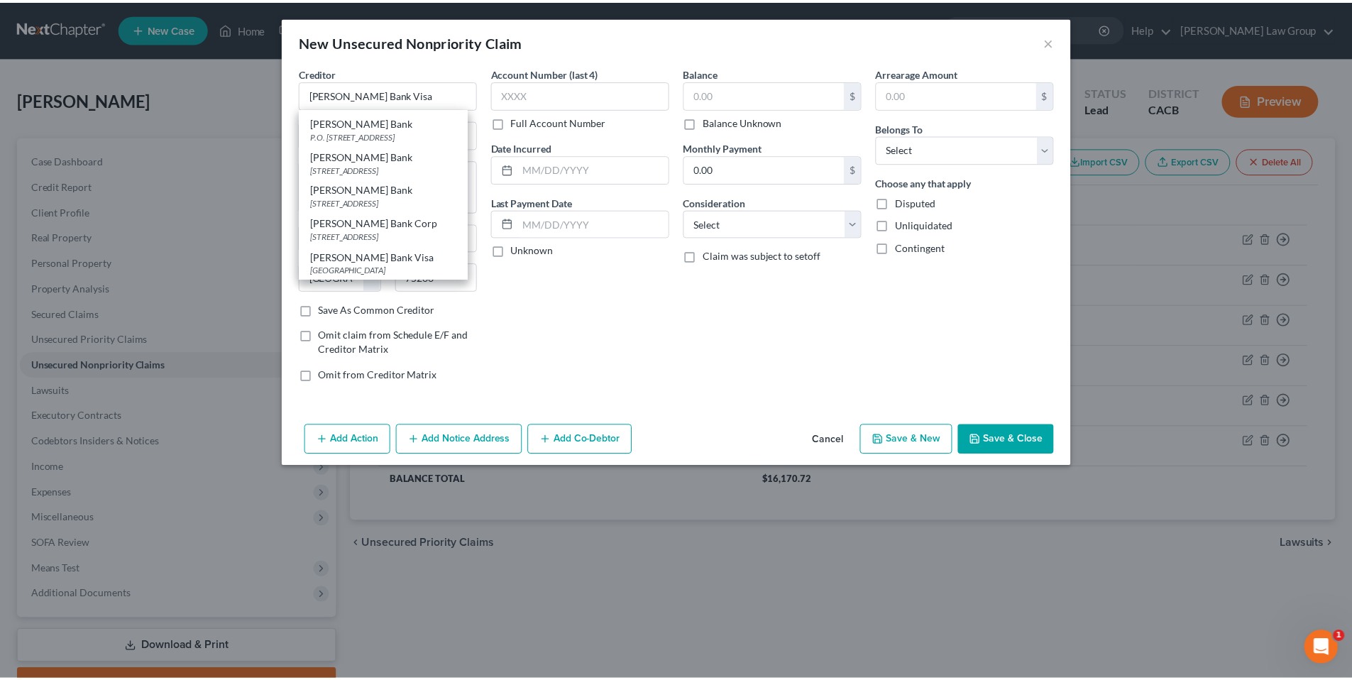
scroll to position [0, 0]
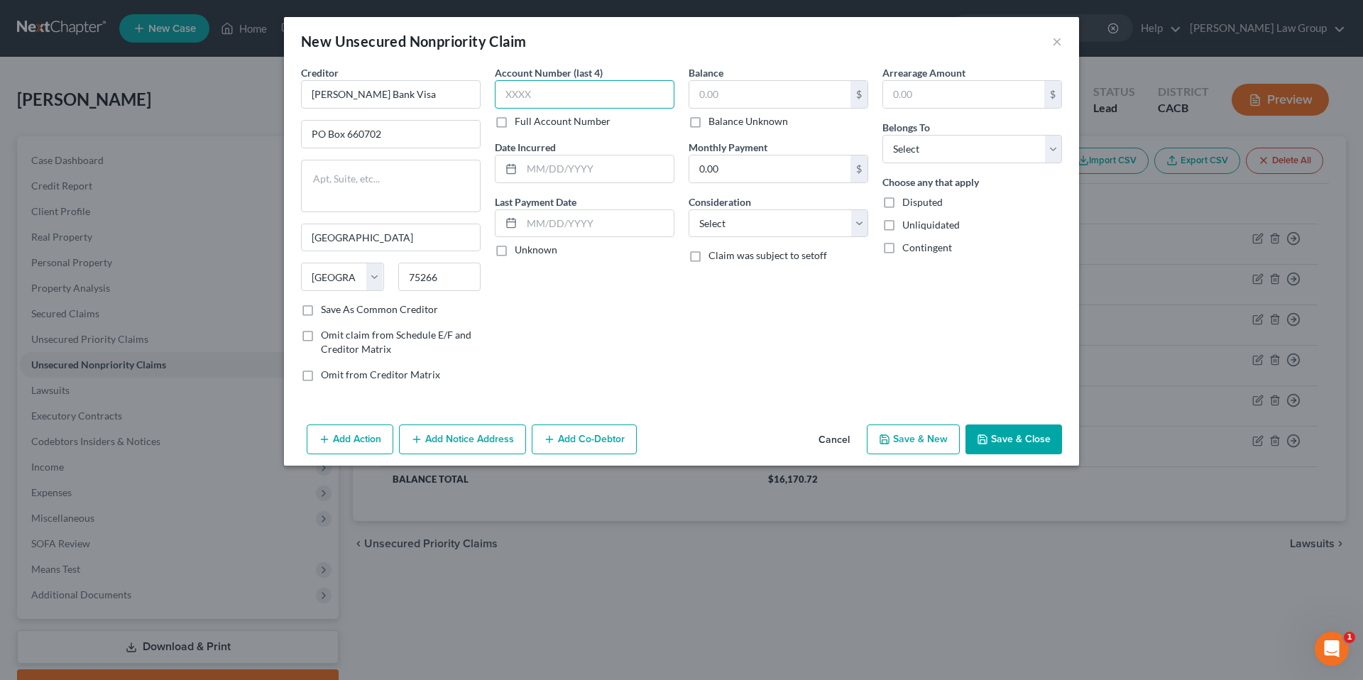
click at [537, 95] on input "text" at bounding box center [585, 94] width 180 height 28
drag, startPoint x: 503, startPoint y: 248, endPoint x: 637, endPoint y: 147, distance: 168.2
click at [515, 248] on label "Unknown" at bounding box center [536, 250] width 43 height 14
click at [520, 248] on input "Unknown" at bounding box center [524, 247] width 9 height 9
click at [717, 97] on input "text" at bounding box center [769, 94] width 161 height 27
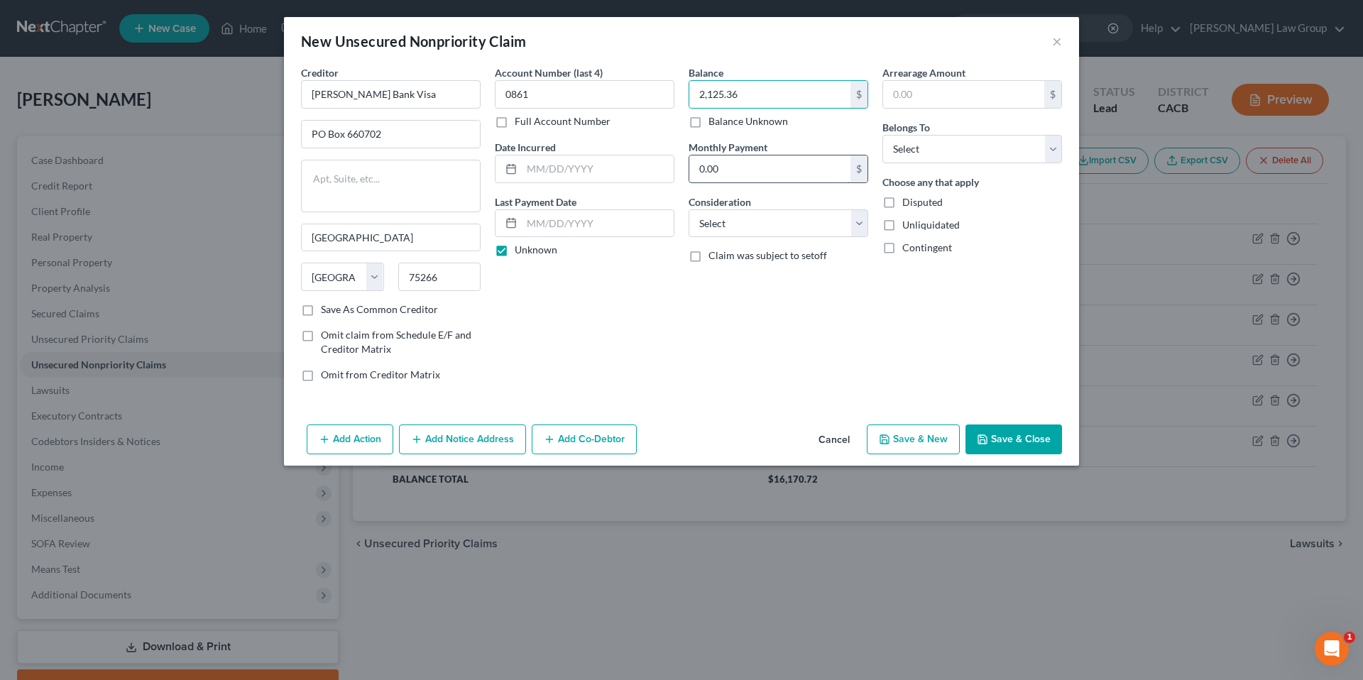
click at [750, 167] on input "0.00" at bounding box center [769, 168] width 161 height 27
click at [862, 221] on select "Select Cable / Satellite Services Collection Agency Credit Card Debt Debt Couns…" at bounding box center [778, 223] width 180 height 28
click at [688, 209] on select "Select Cable / Satellite Services Collection Agency Credit Card Debt Debt Couns…" at bounding box center [778, 223] width 180 height 28
click at [914, 97] on input "text" at bounding box center [963, 94] width 161 height 27
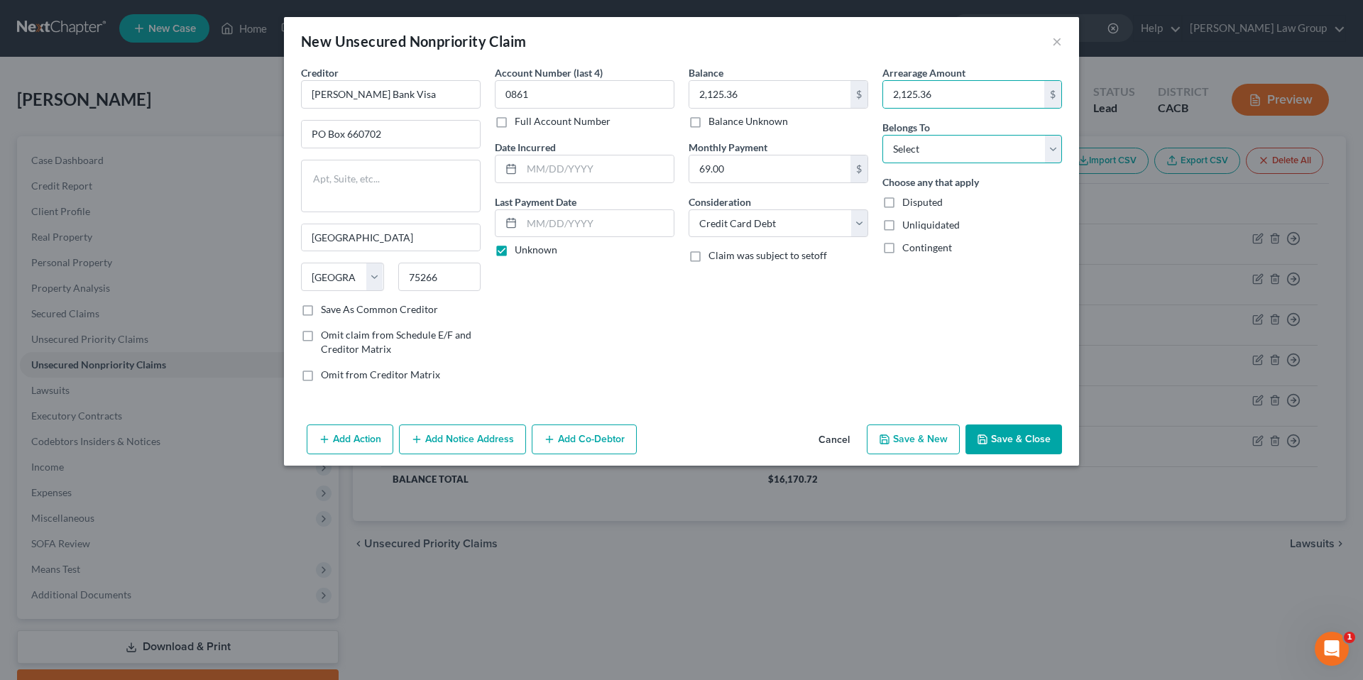
click at [1057, 148] on select "Select Debtor 1 Only Debtor 2 Only Debtor 1 And Debtor 2 Only At Least One Of T…" at bounding box center [972, 149] width 180 height 28
click at [882, 135] on select "Select Debtor 1 Only Debtor 2 Only Debtor 1 And Debtor 2 Only At Least One Of T…" at bounding box center [972, 149] width 180 height 28
click at [1000, 437] on button "Save & Close" at bounding box center [1013, 439] width 97 height 30
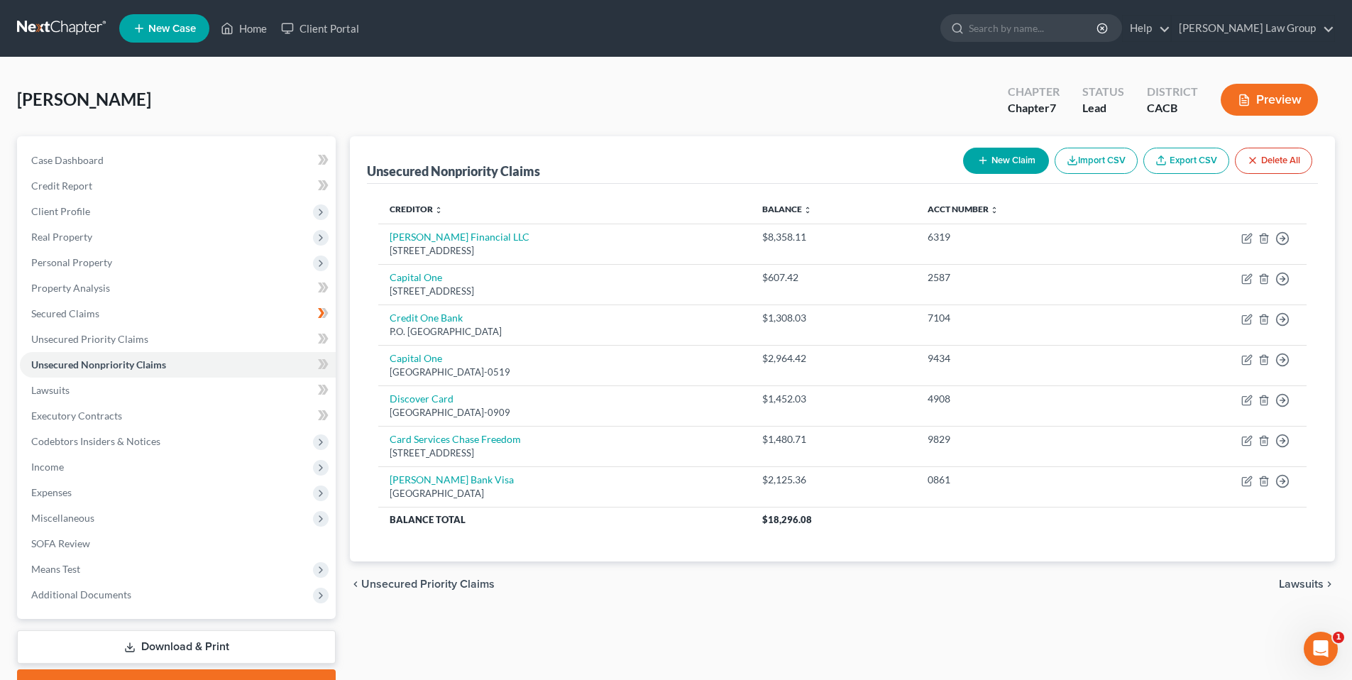
click at [997, 163] on button "New Claim" at bounding box center [1006, 161] width 86 height 26
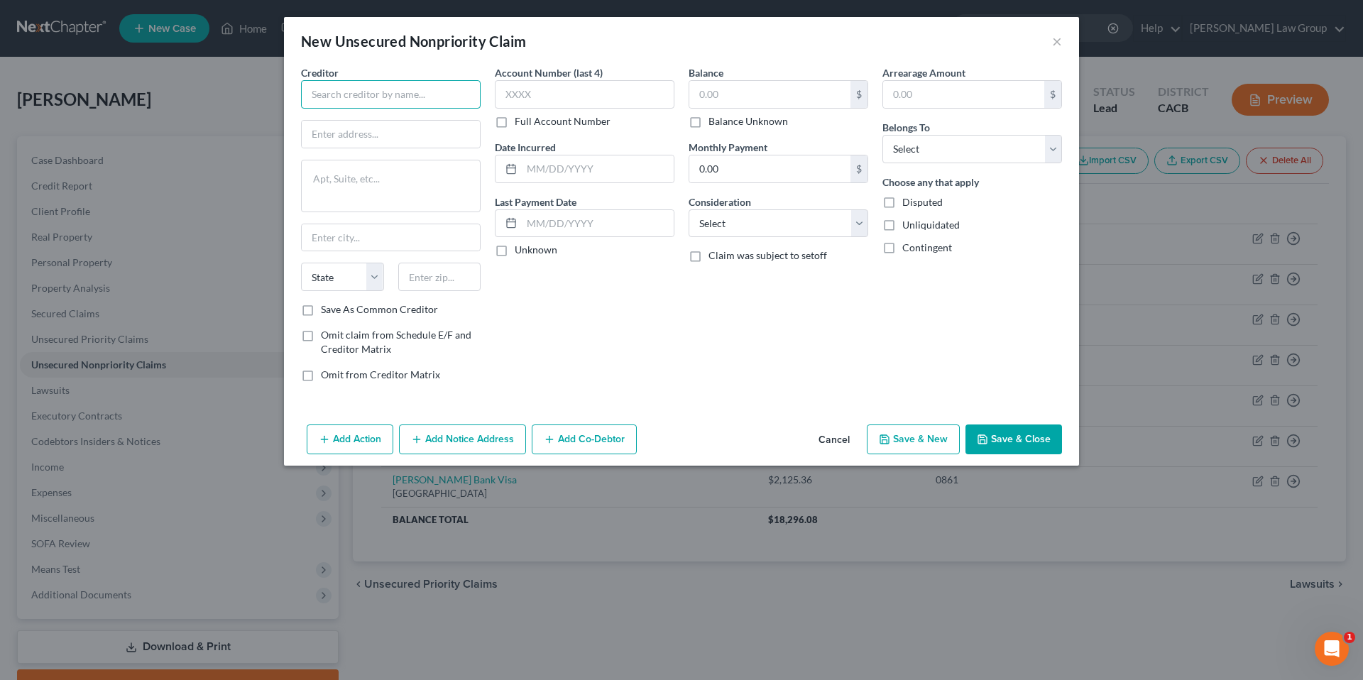
click at [381, 99] on input "text" at bounding box center [391, 94] width 180 height 28
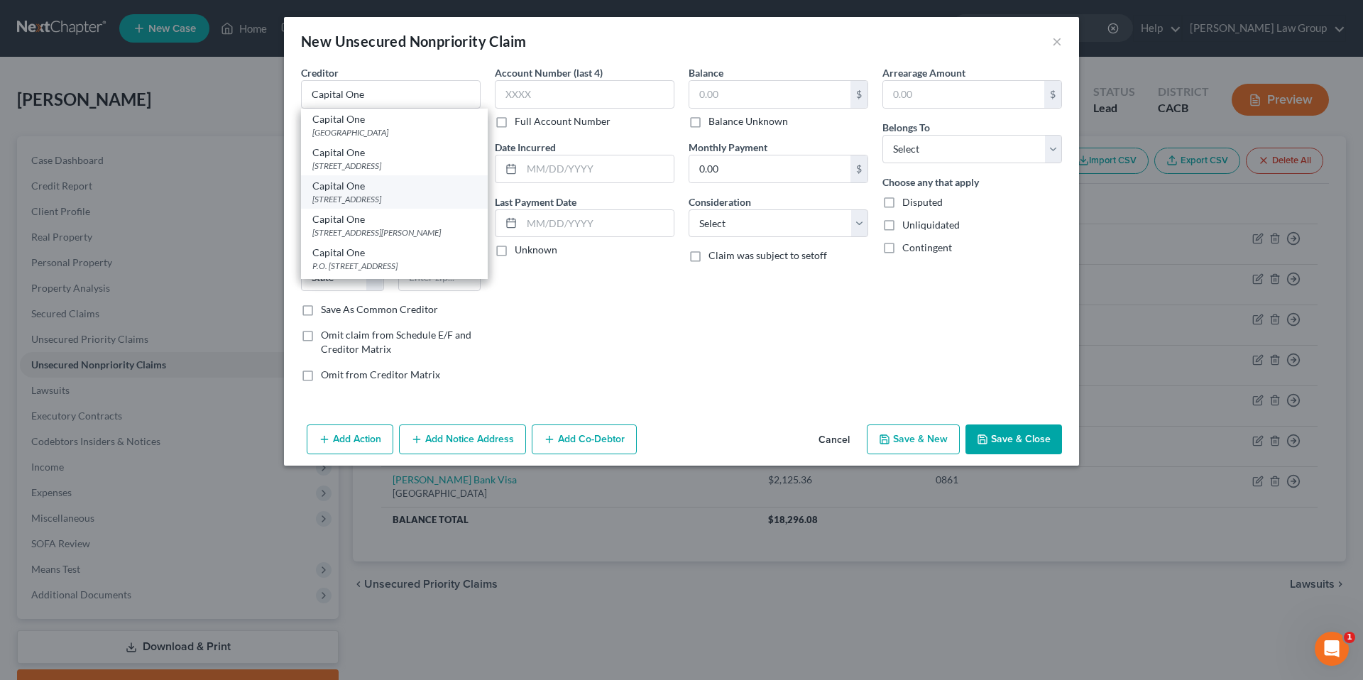
click at [385, 194] on div "PO Box 60519, City Of Industry, CA 91716" at bounding box center [394, 199] width 164 height 12
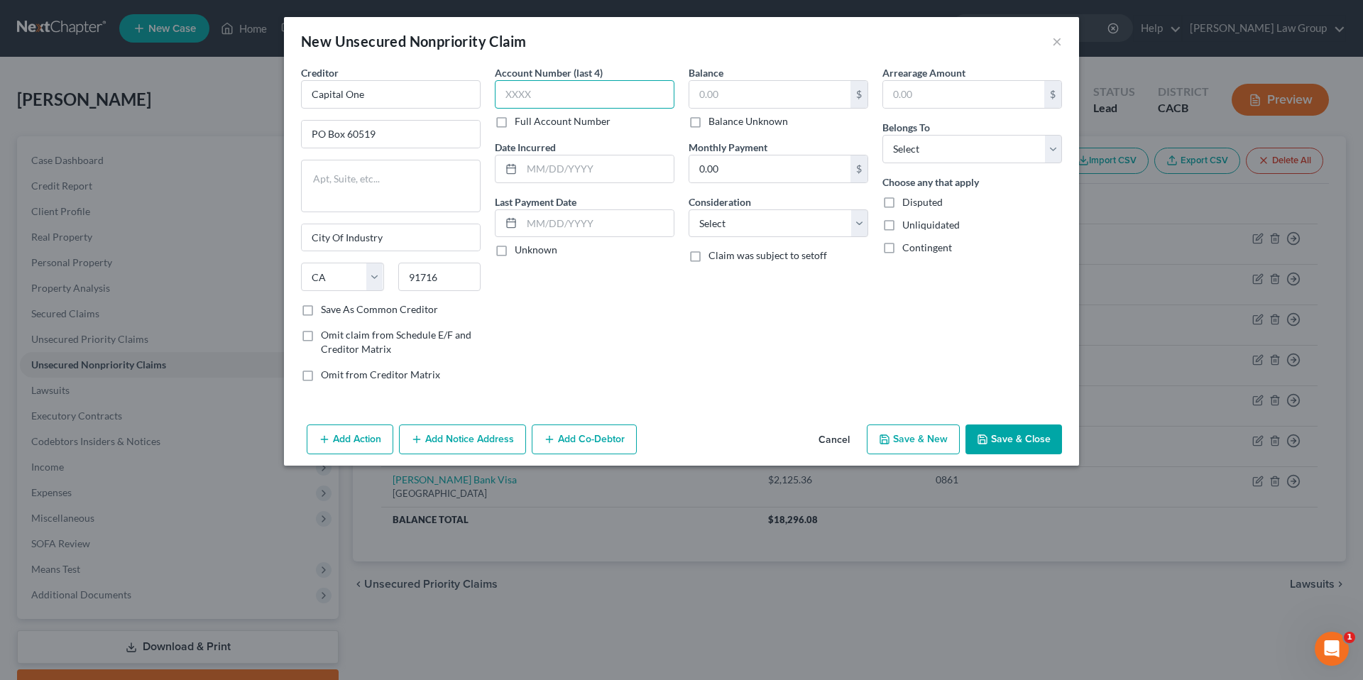
click at [559, 94] on input "text" at bounding box center [585, 94] width 180 height 28
click at [515, 251] on label "Unknown" at bounding box center [536, 250] width 43 height 14
click at [520, 251] on input "Unknown" at bounding box center [524, 247] width 9 height 9
click at [735, 90] on input "text" at bounding box center [769, 94] width 161 height 27
click at [828, 177] on input "0.00" at bounding box center [769, 168] width 161 height 27
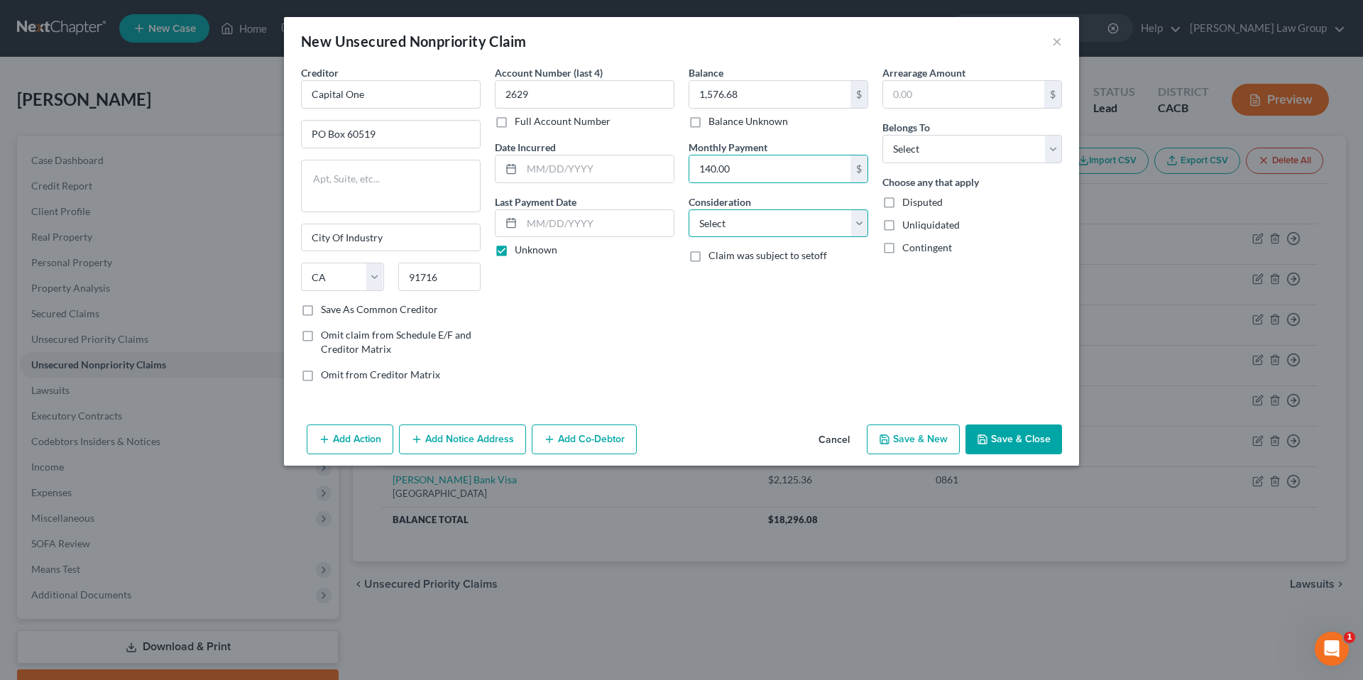
click at [860, 220] on select "Select Cable / Satellite Services Collection Agency Credit Card Debt Debt Couns…" at bounding box center [778, 223] width 180 height 28
click at [688, 209] on select "Select Cable / Satellite Services Collection Agency Credit Card Debt Debt Couns…" at bounding box center [778, 223] width 180 height 28
click at [919, 93] on input "text" at bounding box center [963, 94] width 161 height 27
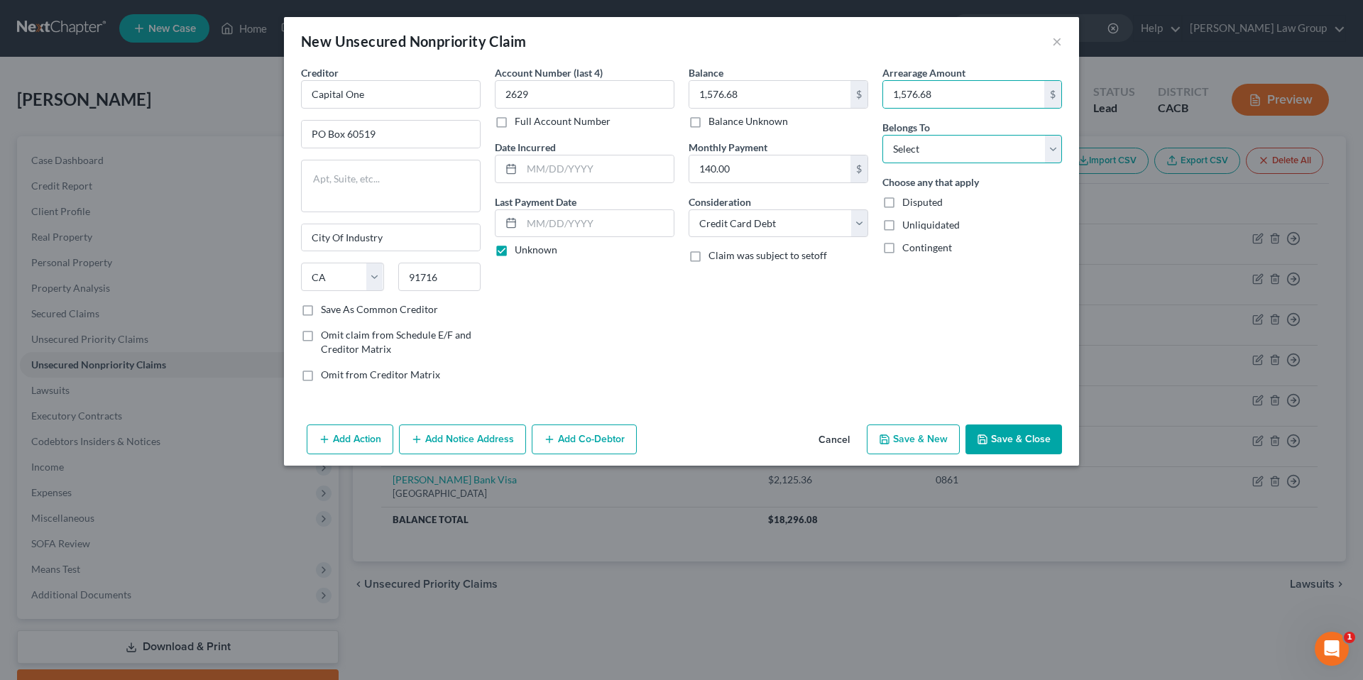
click at [945, 150] on select "Select Debtor 1 Only Debtor 2 Only Debtor 1 And Debtor 2 Only At Least One Of T…" at bounding box center [972, 149] width 180 height 28
click at [882, 135] on select "Select Debtor 1 Only Debtor 2 Only Debtor 1 And Debtor 2 Only At Least One Of T…" at bounding box center [972, 149] width 180 height 28
click at [1015, 434] on button "Save & Close" at bounding box center [1013, 439] width 97 height 30
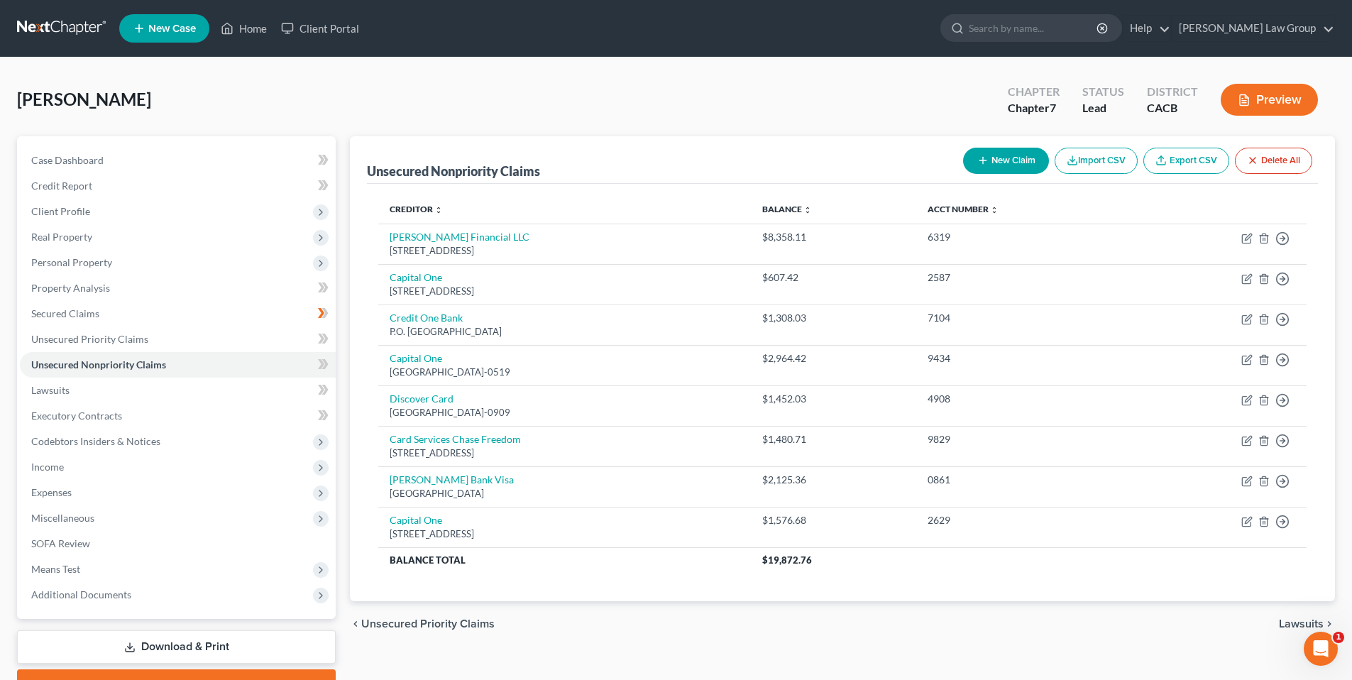
click at [1002, 158] on button "New Claim" at bounding box center [1006, 161] width 86 height 26
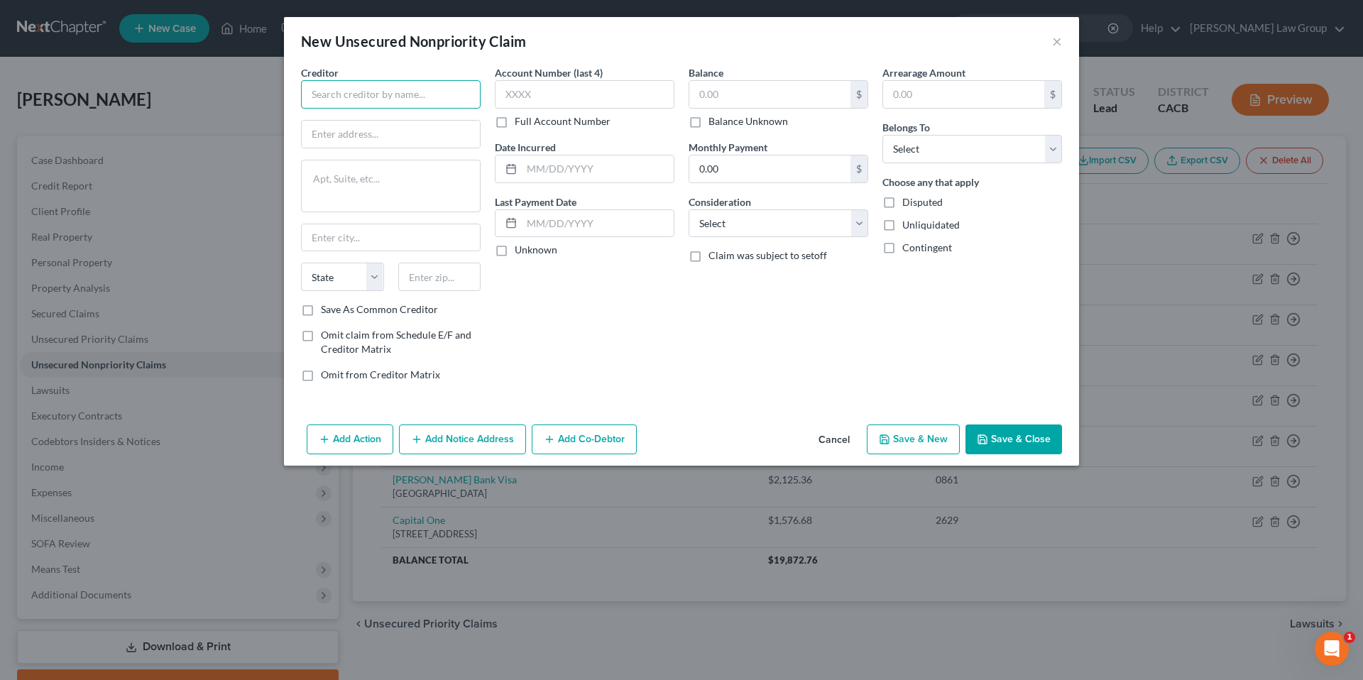
click at [339, 87] on input "text" at bounding box center [391, 94] width 180 height 28
click at [387, 131] on input "text" at bounding box center [391, 134] width 178 height 27
click at [351, 133] on input "text" at bounding box center [391, 134] width 178 height 27
click at [586, 335] on div "Account Number (last 4) Full Account Number Date Incurred Last Payment Date Unk…" at bounding box center [585, 229] width 194 height 328
click at [515, 252] on label "Unknown" at bounding box center [536, 250] width 43 height 14
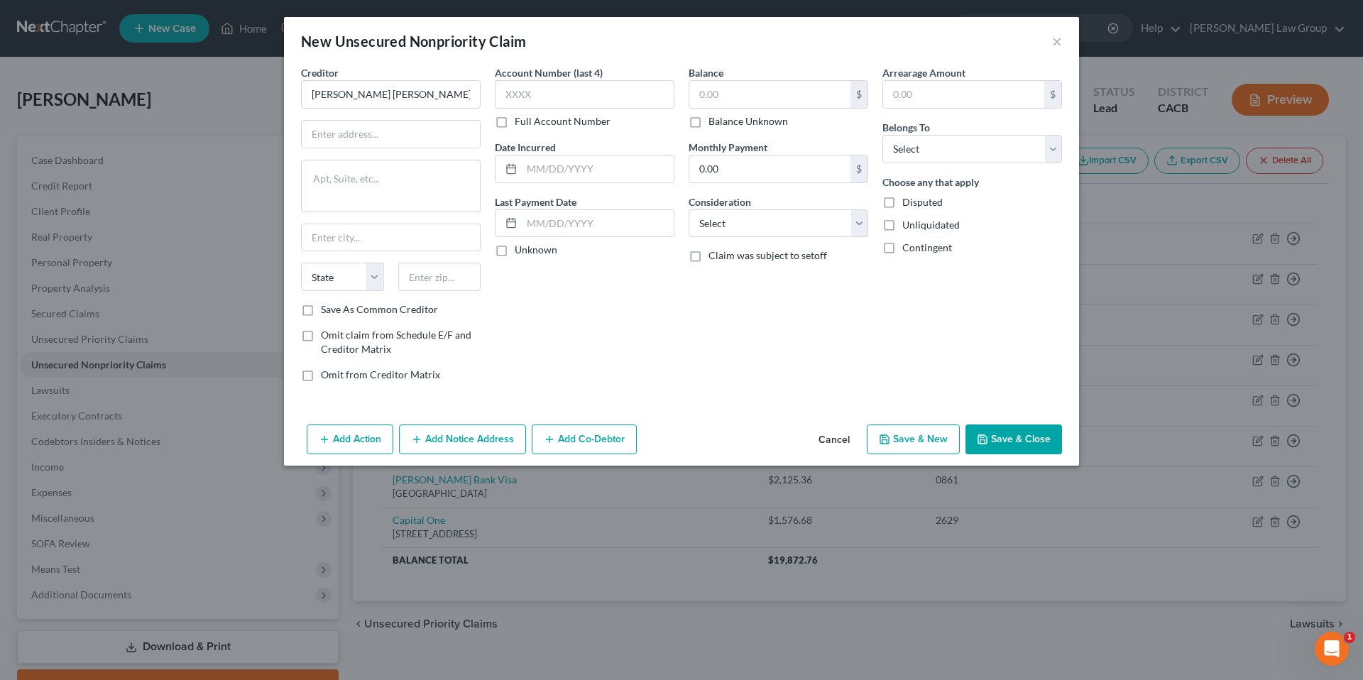
click at [520, 252] on input "Unknown" at bounding box center [524, 247] width 9 height 9
click at [706, 90] on input "text" at bounding box center [769, 94] width 161 height 27
click at [730, 175] on input "0.00" at bounding box center [769, 168] width 161 height 27
click at [855, 223] on select "Select Cable / Satellite Services Collection Agency Credit Card Debt Debt Couns…" at bounding box center [778, 223] width 180 height 28
click at [688, 209] on select "Select Cable / Satellite Services Collection Agency Credit Card Debt Debt Couns…" at bounding box center [778, 223] width 180 height 28
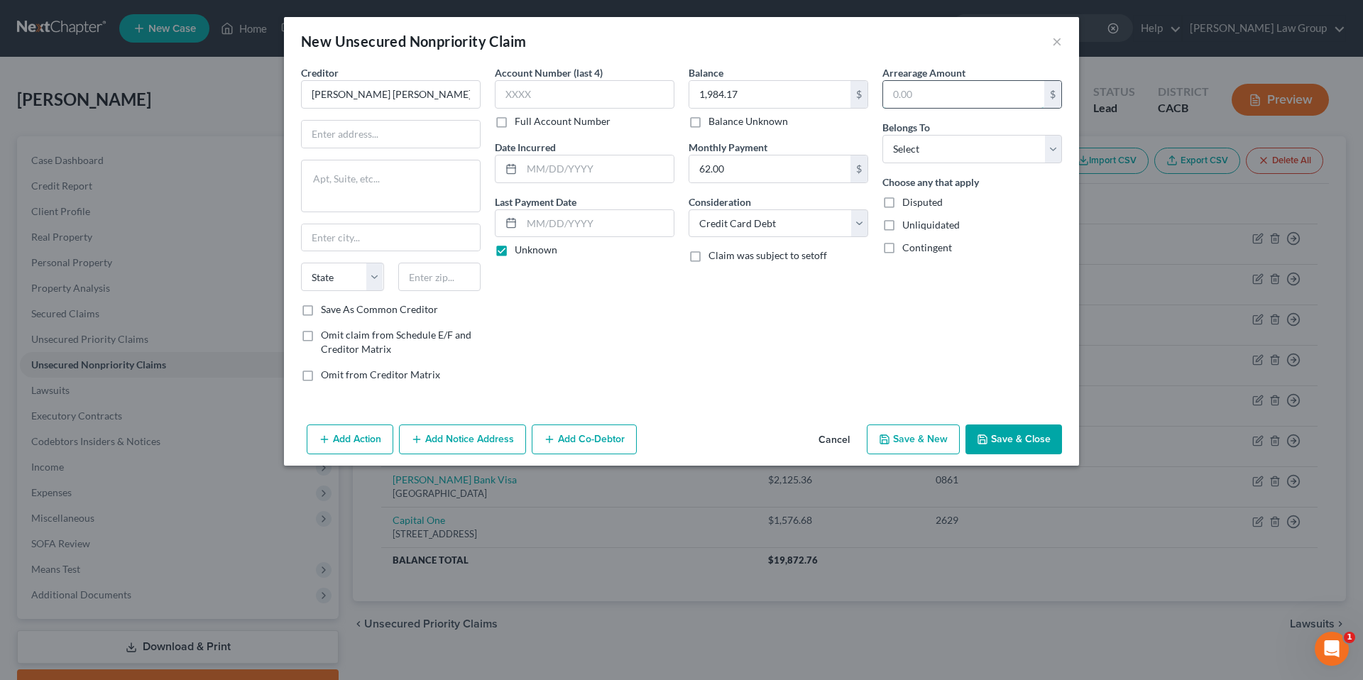
click at [938, 102] on input "text" at bounding box center [963, 94] width 161 height 27
click at [1056, 146] on select "Select Debtor 1 Only Debtor 2 Only Debtor 1 And Debtor 2 Only At Least One Of T…" at bounding box center [972, 149] width 180 height 28
click at [882, 135] on select "Select Debtor 1 Only Debtor 2 Only Debtor 1 And Debtor 2 Only At Least One Of T…" at bounding box center [972, 149] width 180 height 28
click at [383, 133] on input "text" at bounding box center [391, 134] width 178 height 27
click at [351, 169] on textarea at bounding box center [391, 186] width 180 height 53
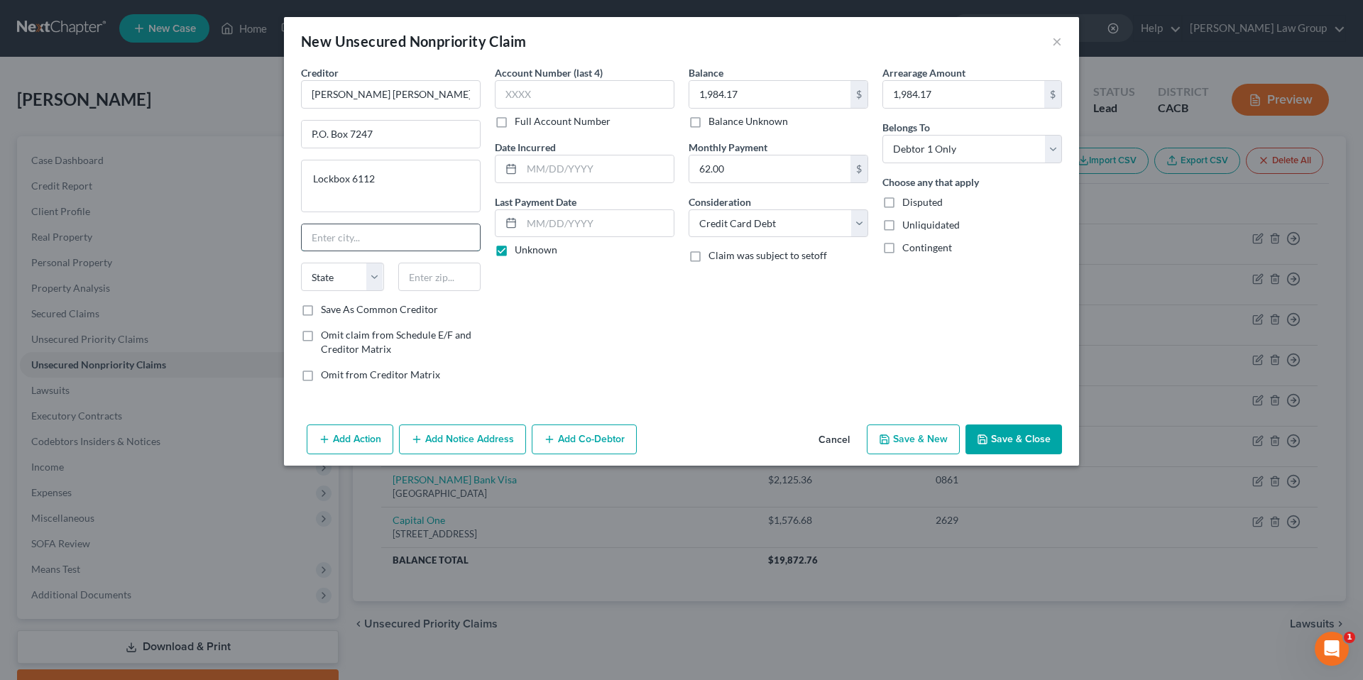
click at [349, 246] on input "text" at bounding box center [391, 237] width 178 height 27
click at [378, 279] on select "State AL AK AR AZ CA CO CT DE DC FL GA GU HI ID IL IN IA KS KY LA ME MD MA MI M…" at bounding box center [342, 277] width 83 height 28
click at [301, 263] on select "State AL AK AR AZ CA CO CT DE DC FL GA GU HI ID IL IN IA KS KY LA ME MD MA MI M…" at bounding box center [342, 277] width 83 height 28
click at [446, 279] on input "text" at bounding box center [439, 277] width 83 height 28
click at [538, 89] on input "text" at bounding box center [585, 94] width 180 height 28
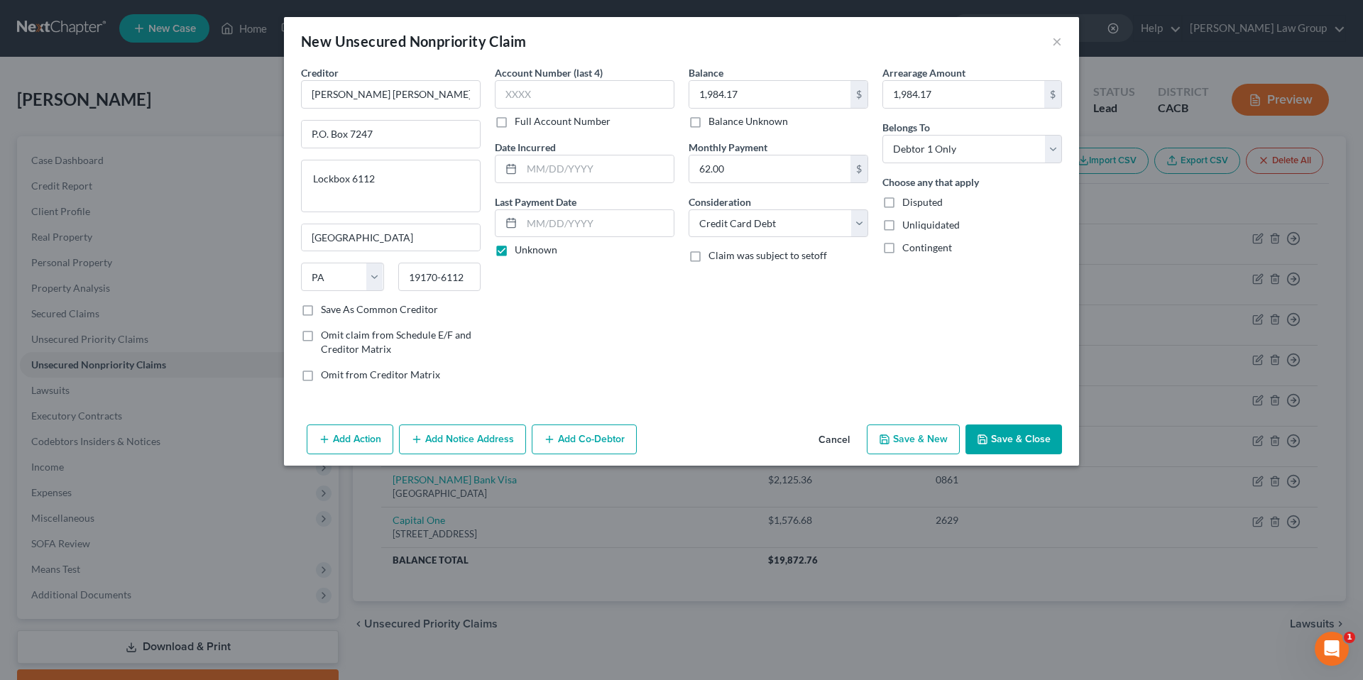
click at [1013, 437] on button "Save & Close" at bounding box center [1013, 439] width 97 height 30
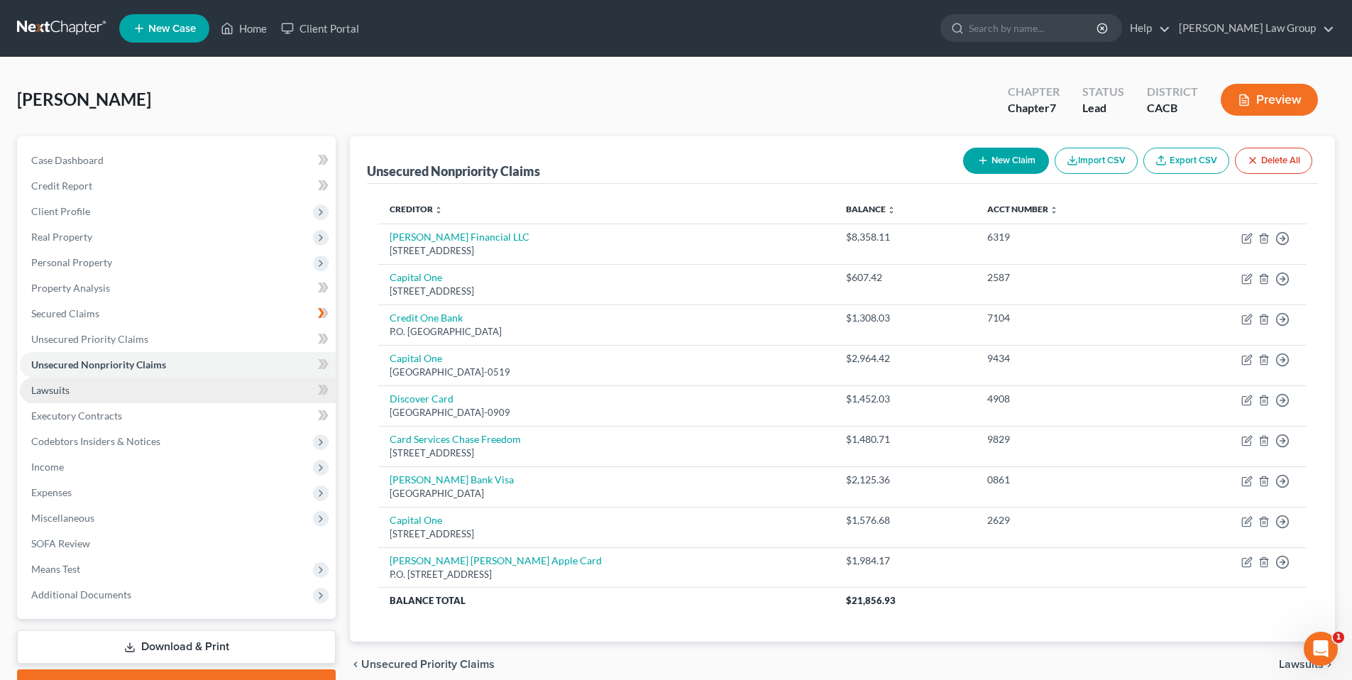
click at [62, 391] on span "Lawsuits" at bounding box center [50, 390] width 38 height 12
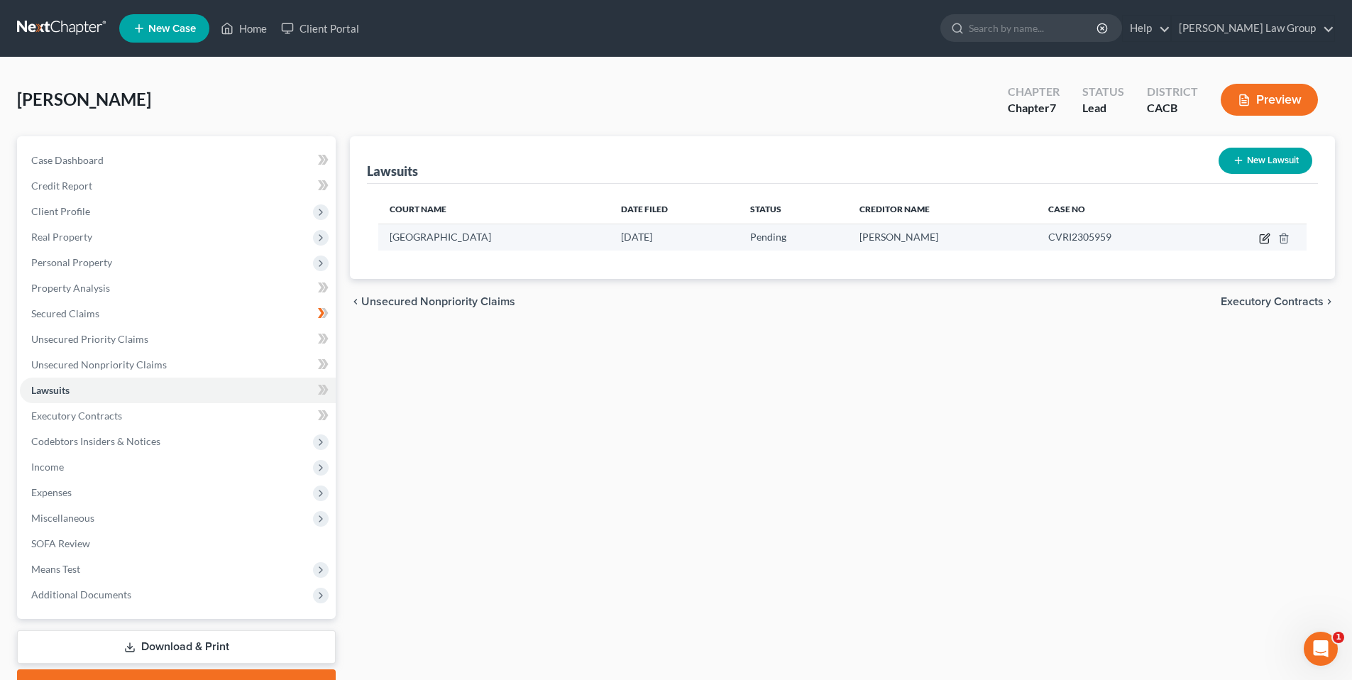
click at [1266, 236] on icon "button" at bounding box center [1266, 237] width 6 height 6
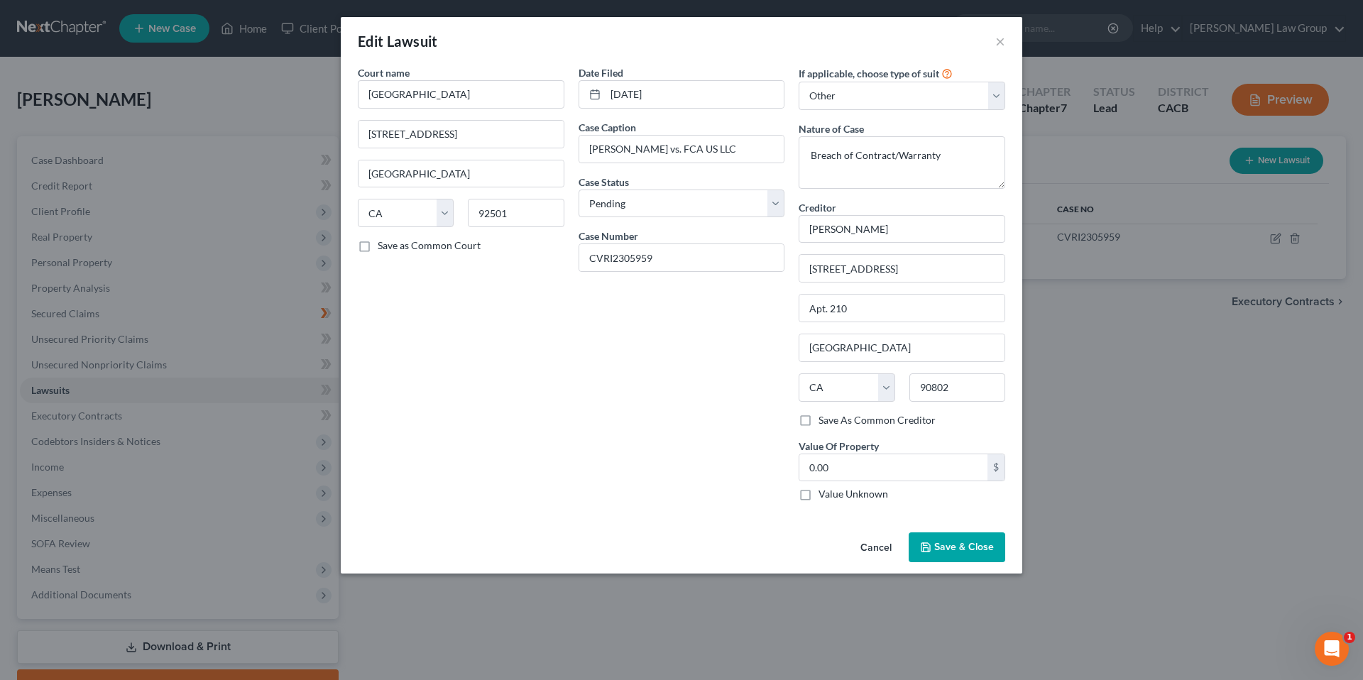
click at [818, 492] on label "Value Unknown" at bounding box center [853, 494] width 70 height 14
click at [824, 492] on input "Value Unknown" at bounding box center [828, 491] width 9 height 9
click at [980, 544] on span "Save & Close" at bounding box center [964, 547] width 60 height 12
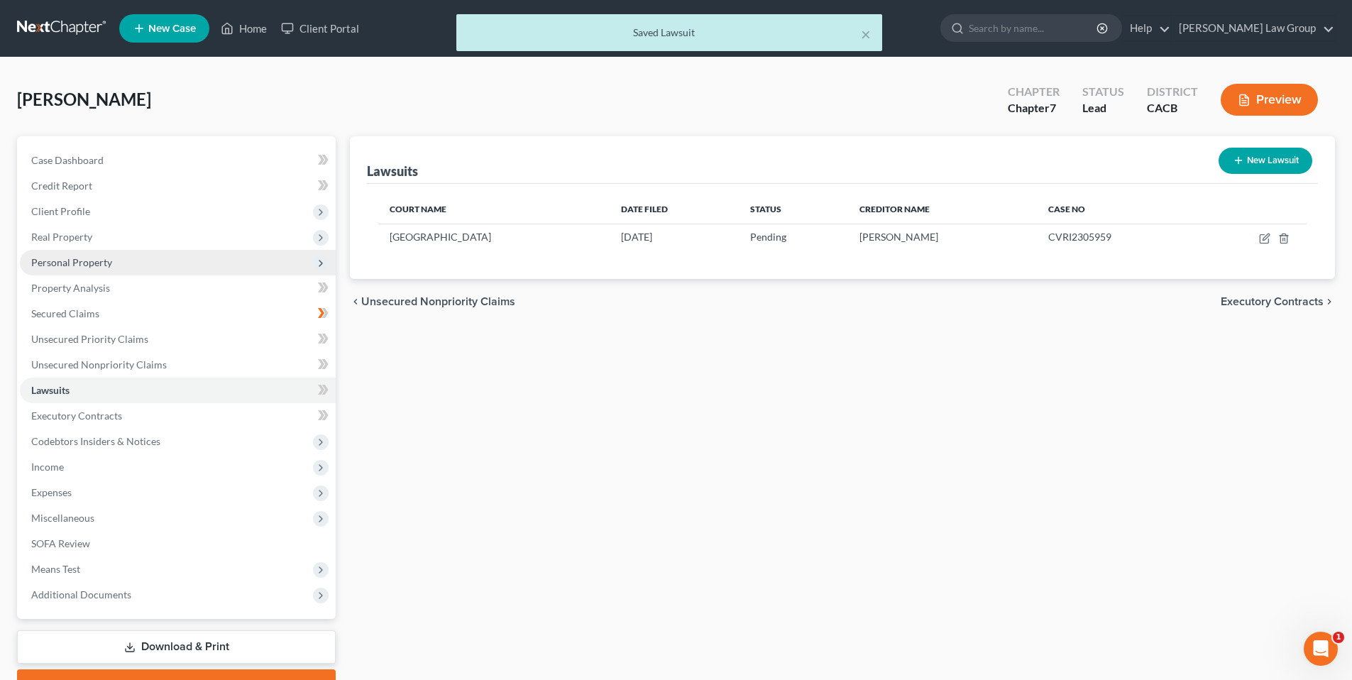
click at [92, 260] on span "Personal Property" at bounding box center [71, 262] width 81 height 12
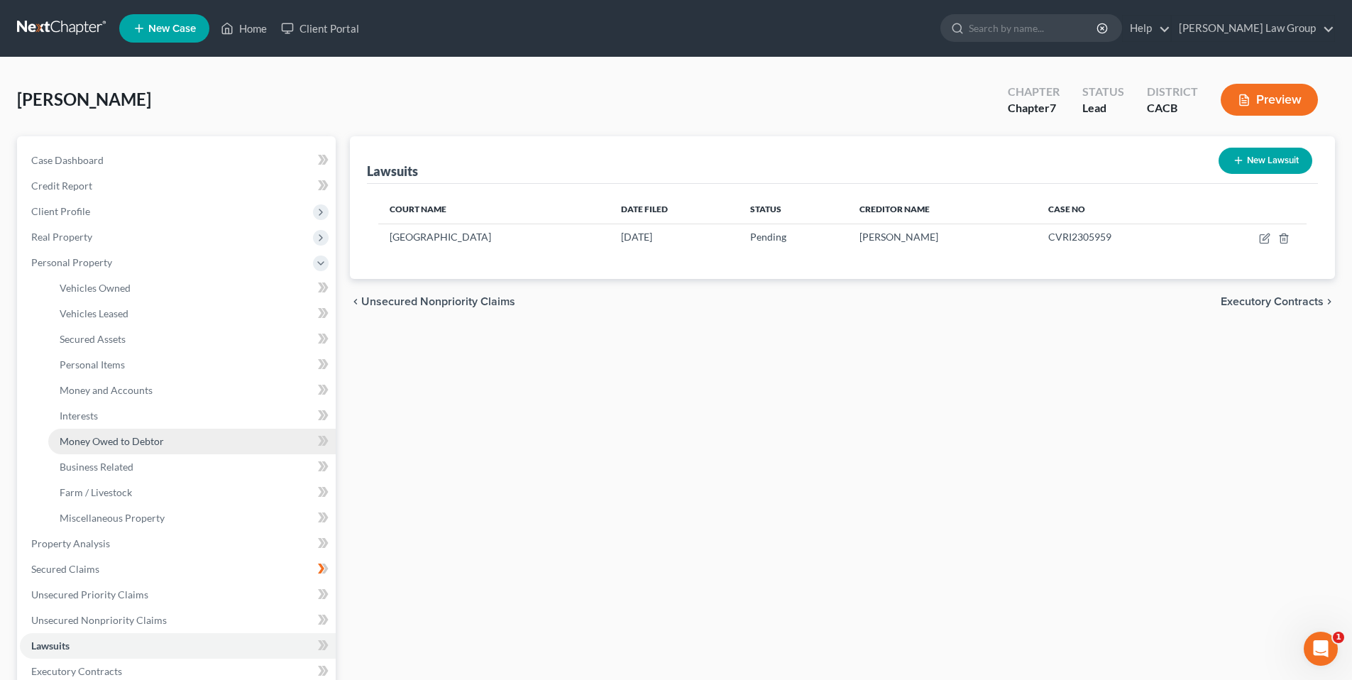
click at [119, 439] on span "Money Owed to Debtor" at bounding box center [112, 441] width 104 height 12
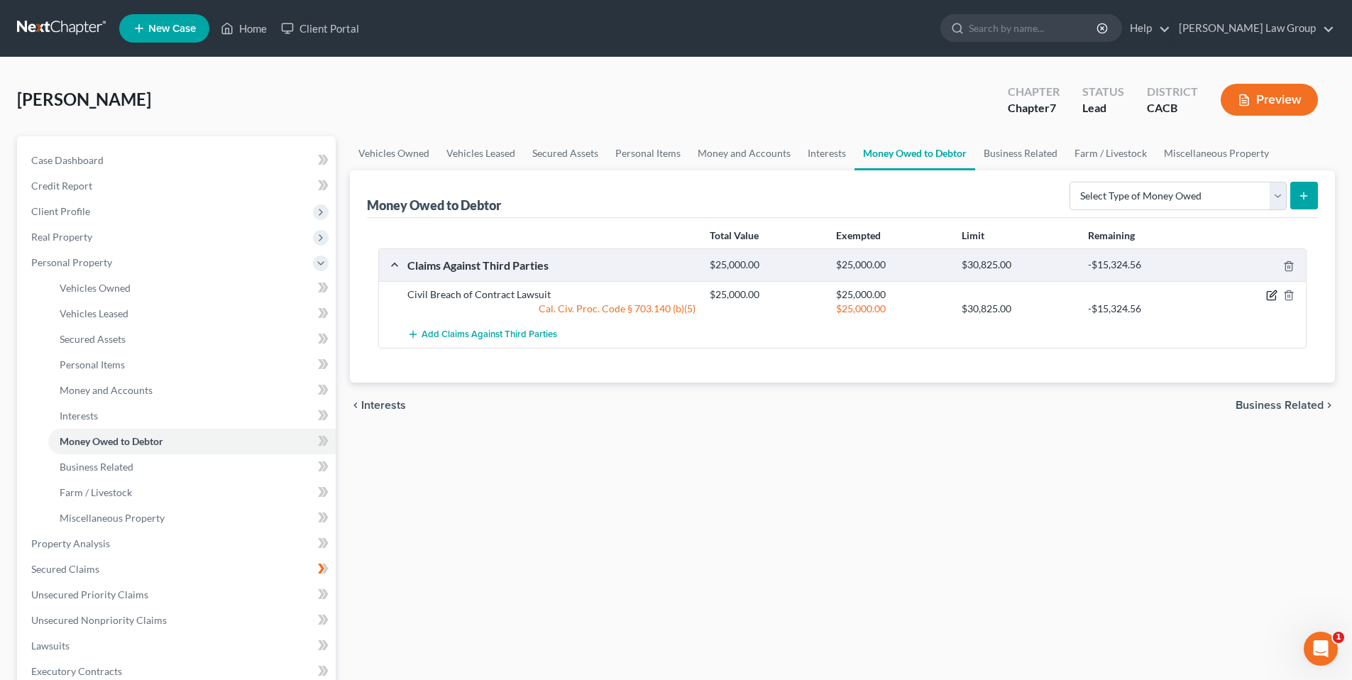
click at [1271, 292] on icon "button" at bounding box center [1271, 295] width 11 height 11
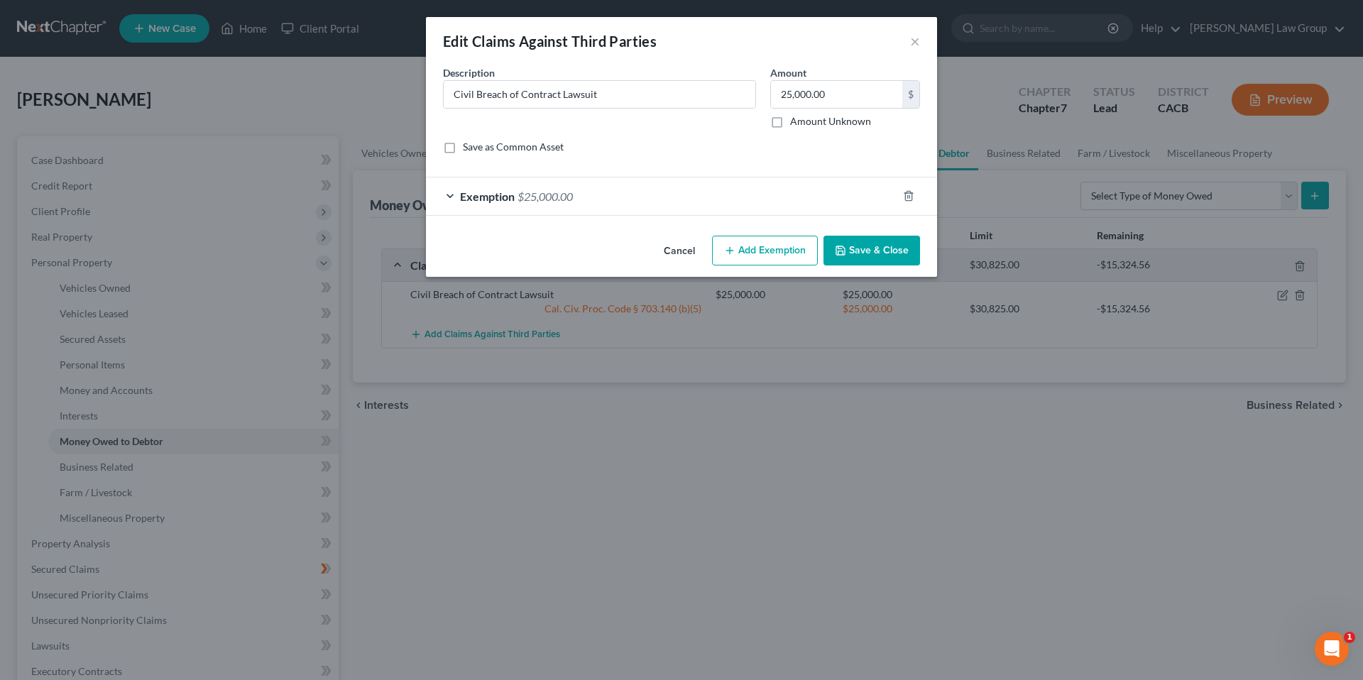
click at [790, 121] on label "Amount Unknown" at bounding box center [830, 121] width 81 height 14
click at [796, 121] on input "Amount Unknown" at bounding box center [800, 118] width 9 height 9
click at [447, 193] on div "Exemption $25,000.00" at bounding box center [661, 196] width 471 height 38
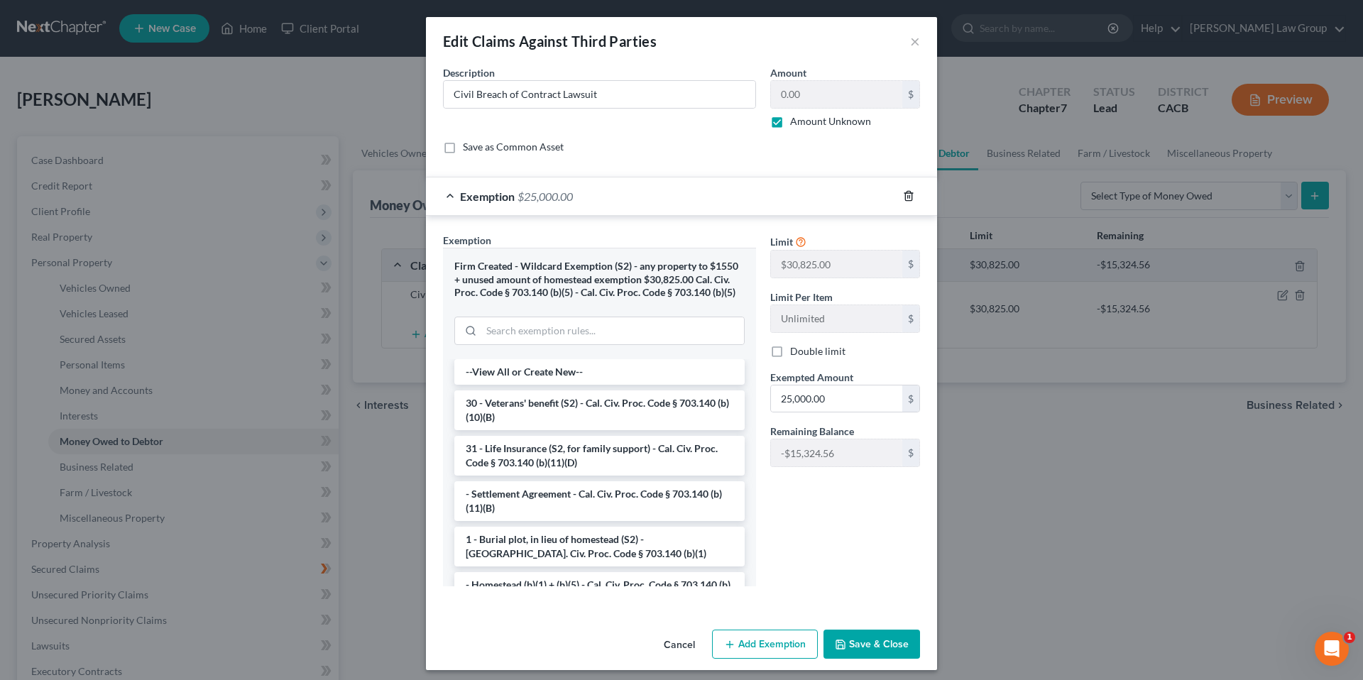
click at [908, 196] on line "button" at bounding box center [908, 197] width 0 height 3
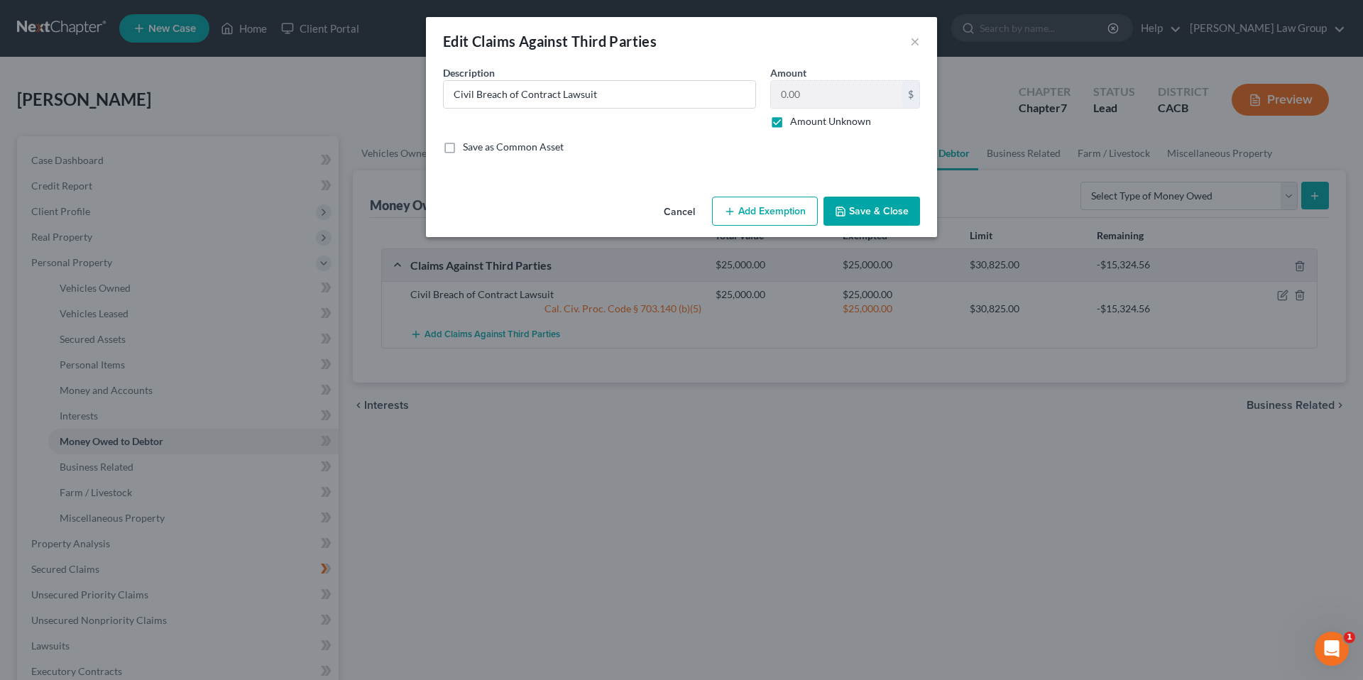
click at [857, 209] on button "Save & Close" at bounding box center [871, 212] width 97 height 30
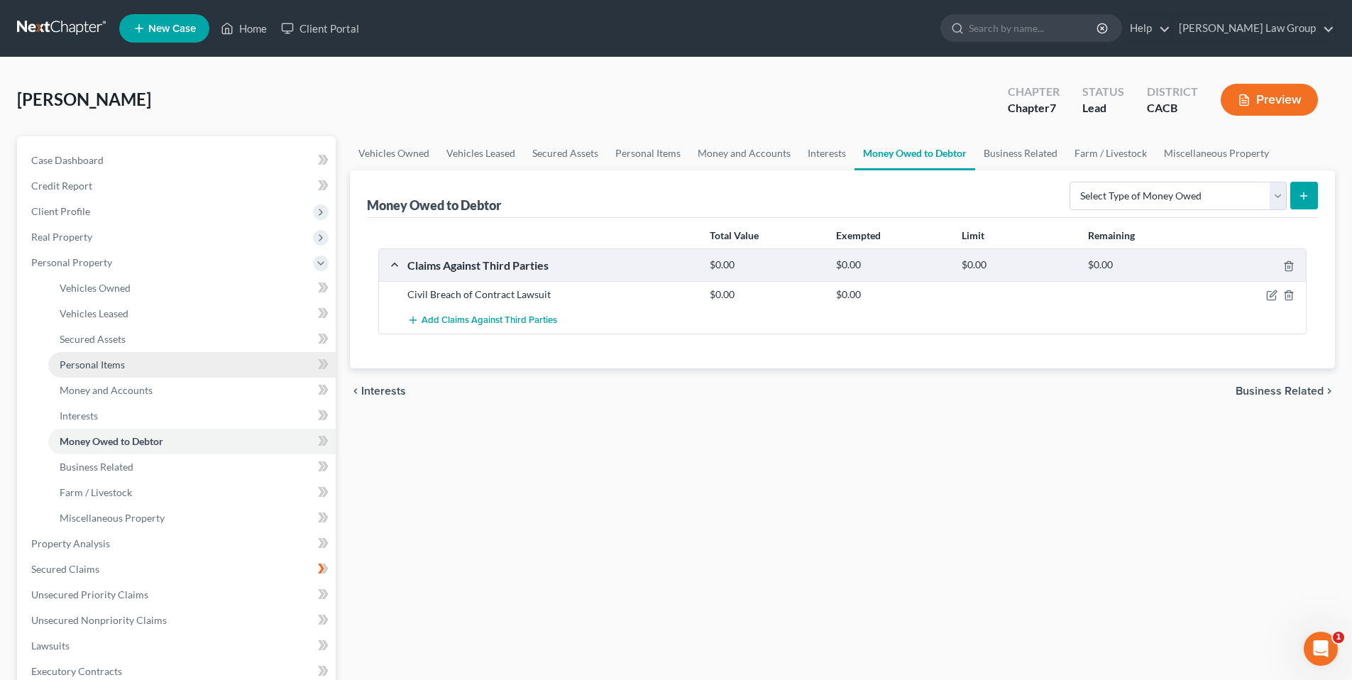
click at [114, 360] on span "Personal Items" at bounding box center [92, 364] width 65 height 12
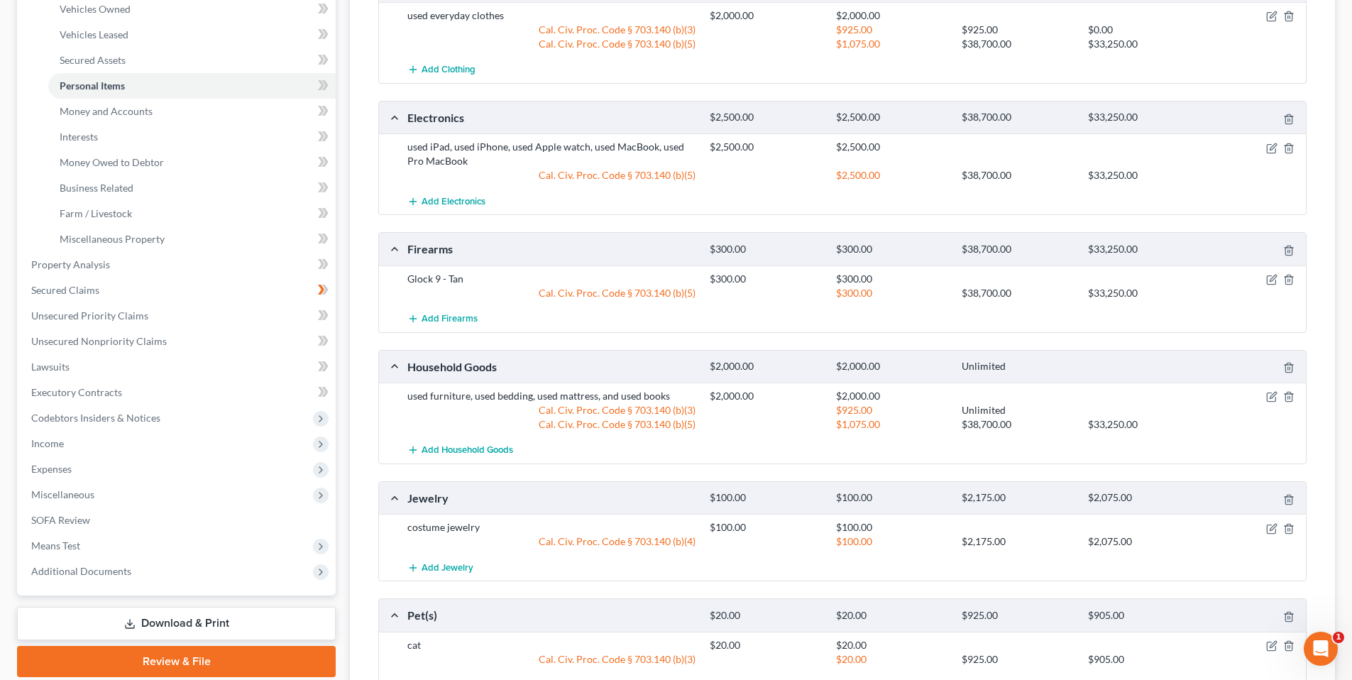
scroll to position [234, 0]
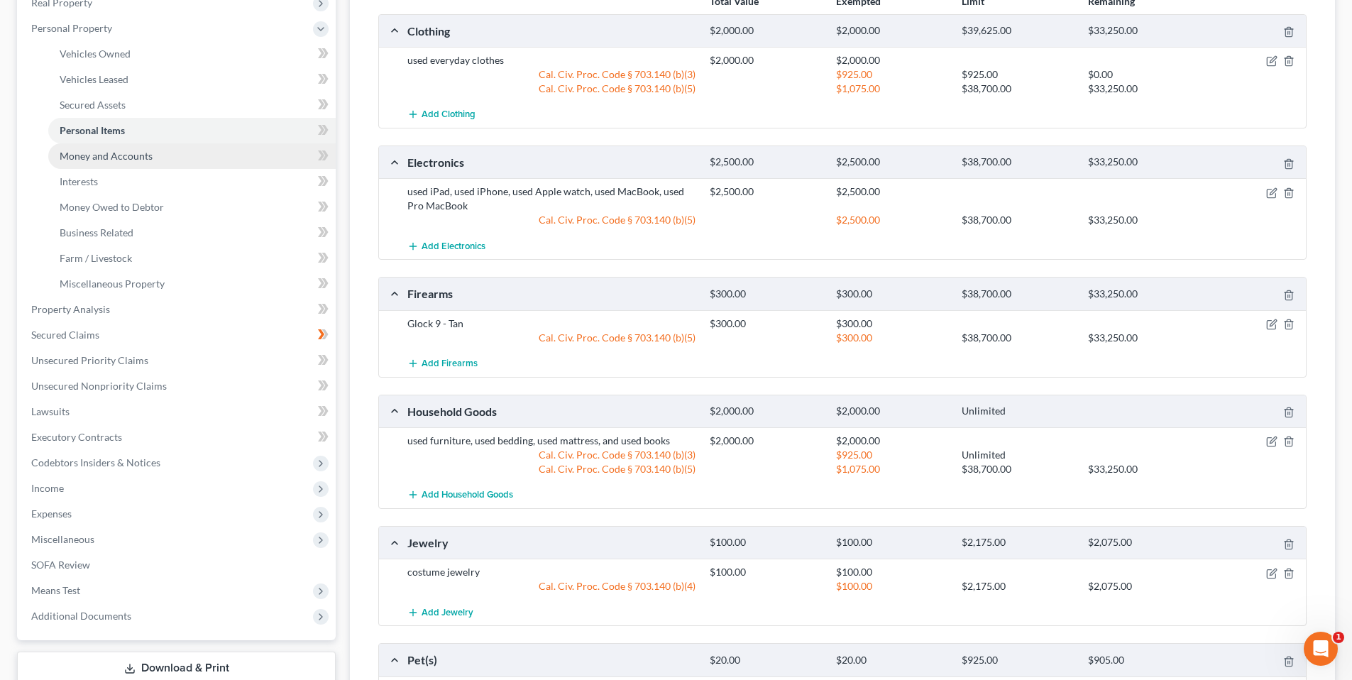
click at [128, 154] on span "Money and Accounts" at bounding box center [106, 156] width 93 height 12
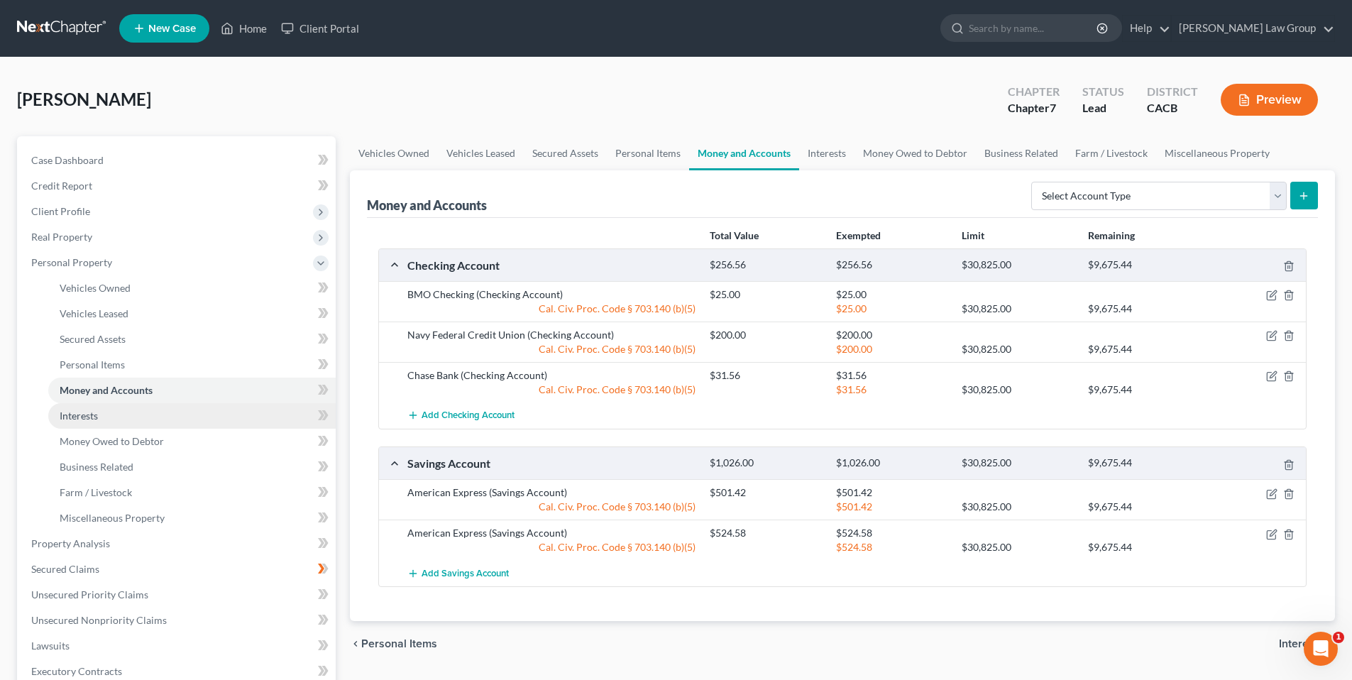
click at [78, 422] on link "Interests" at bounding box center [191, 416] width 287 height 26
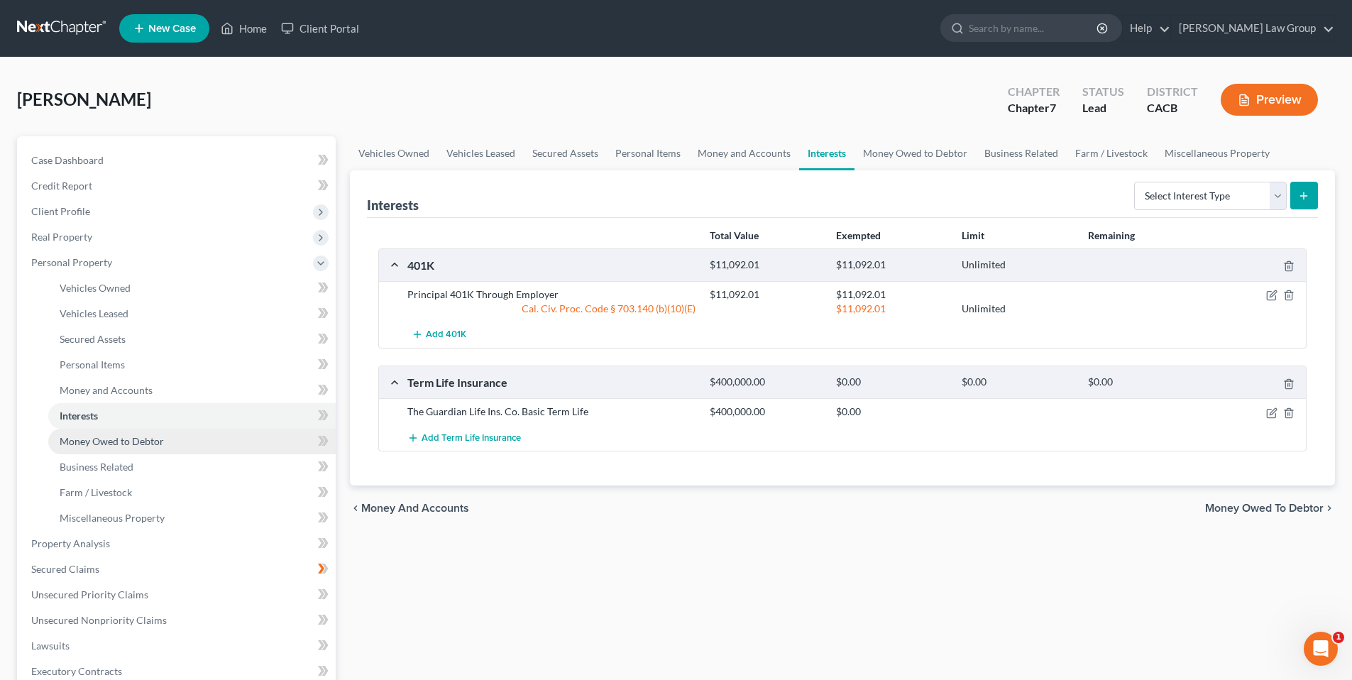
click at [77, 444] on span "Money Owed to Debtor" at bounding box center [112, 441] width 104 height 12
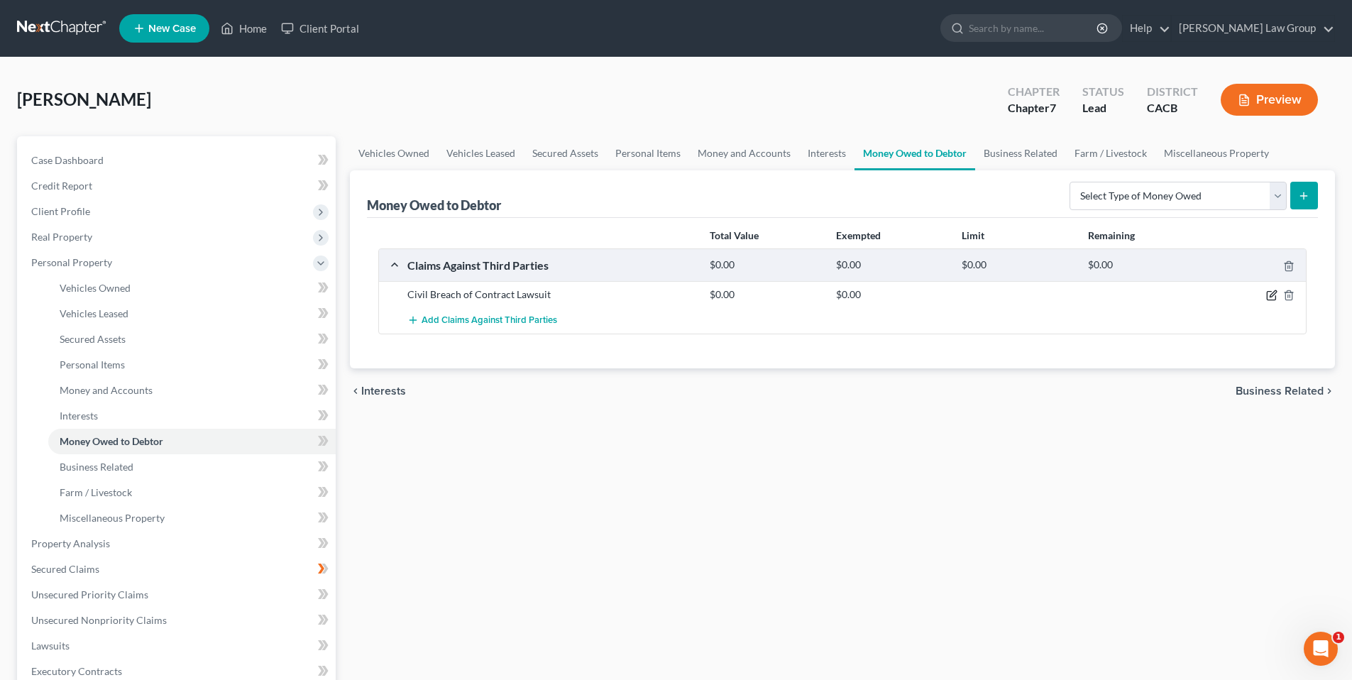
click at [1273, 296] on icon "button" at bounding box center [1271, 295] width 11 height 11
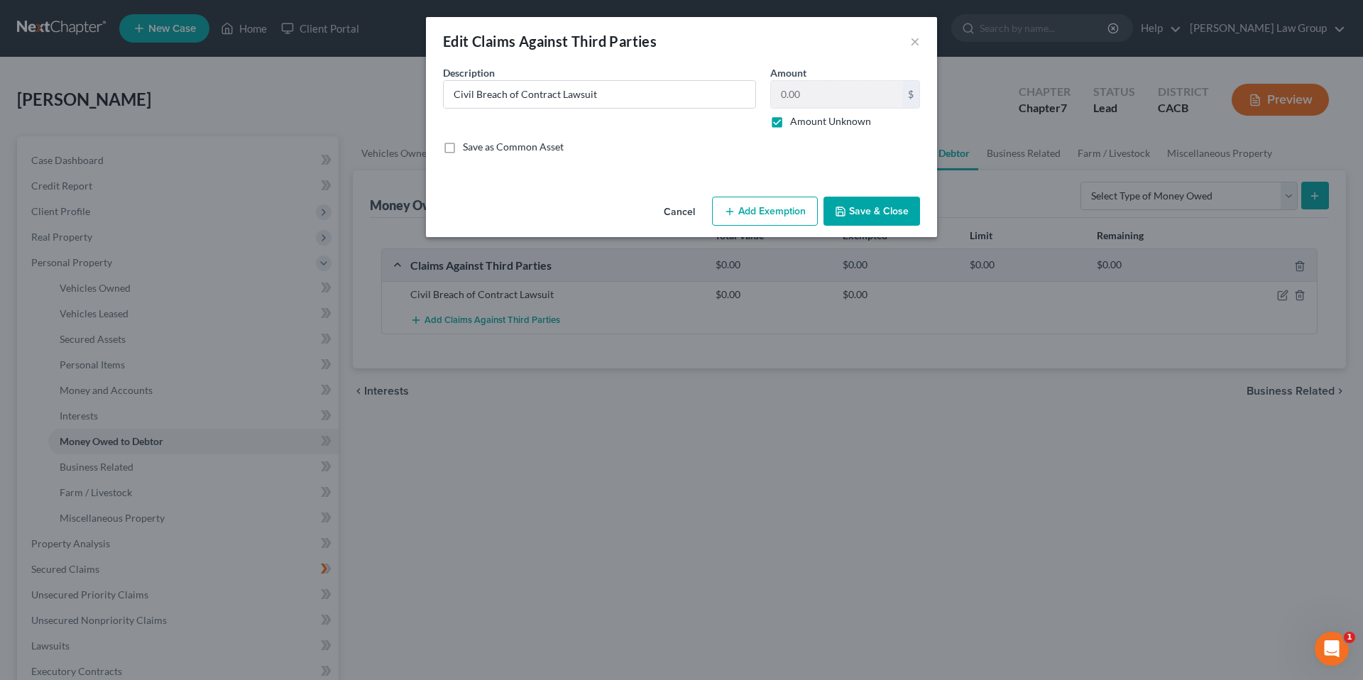
click at [790, 121] on label "Amount Unknown" at bounding box center [830, 121] width 81 height 14
click at [796, 121] on input "Amount Unknown" at bounding box center [800, 118] width 9 height 9
click at [825, 103] on input "0.00" at bounding box center [836, 94] width 131 height 27
click at [774, 212] on button "Add Exemption" at bounding box center [765, 212] width 106 height 30
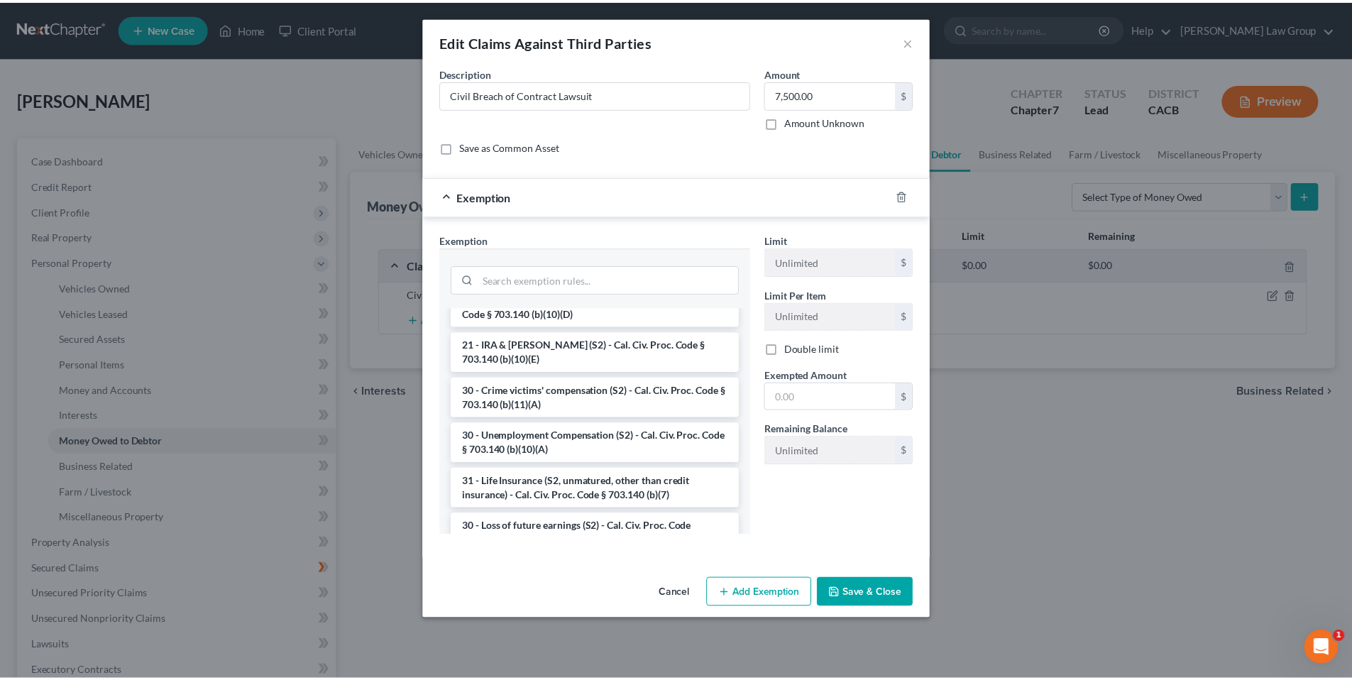
scroll to position [1263, 0]
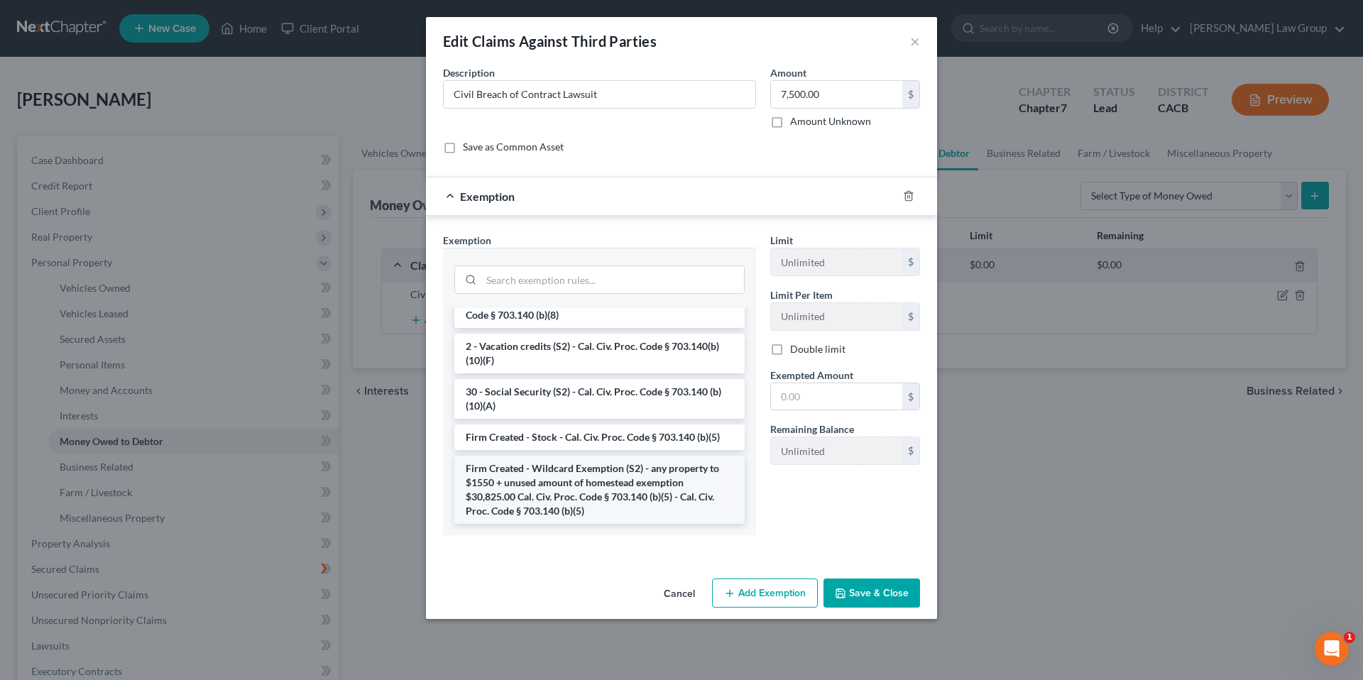
click at [552, 488] on li "Firm Created - Wildcard Exemption (S2) - any property to $1550 + unused amount …" at bounding box center [599, 490] width 290 height 68
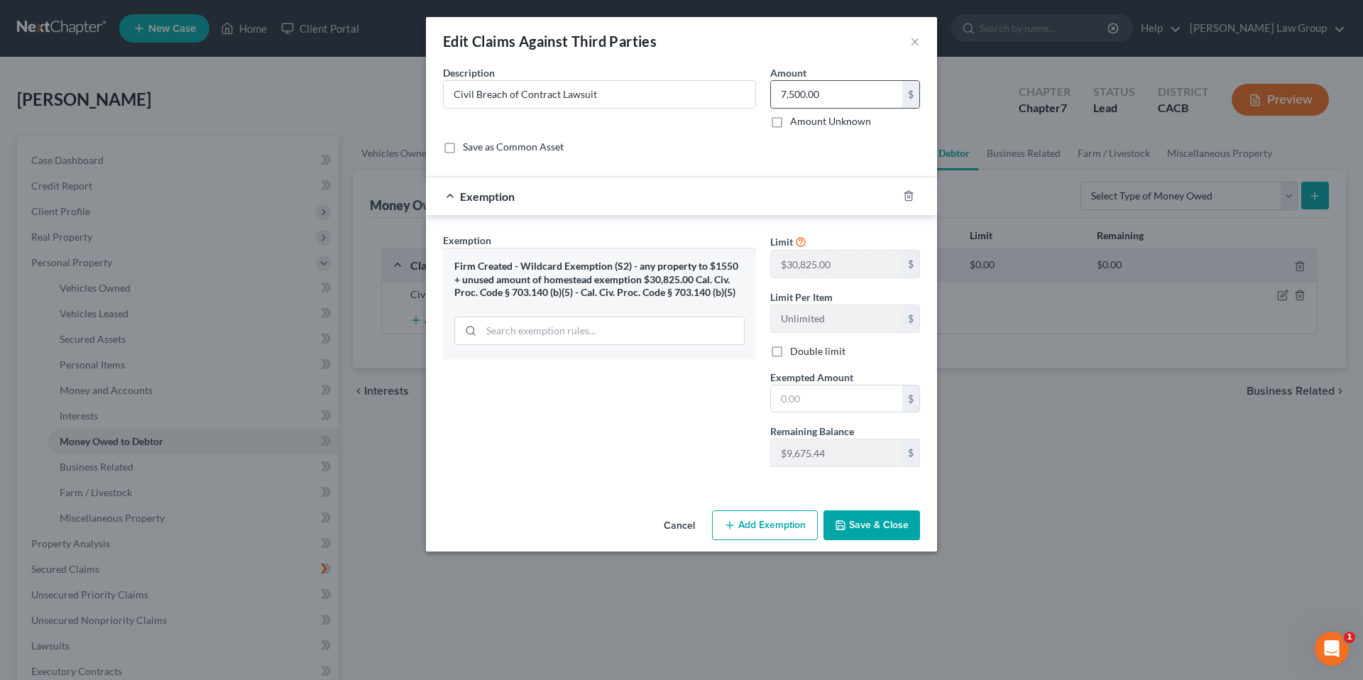
click at [785, 94] on input "7,500.00" at bounding box center [836, 94] width 131 height 27
click at [830, 410] on input "text" at bounding box center [836, 398] width 131 height 27
click at [865, 525] on button "Save & Close" at bounding box center [871, 525] width 97 height 30
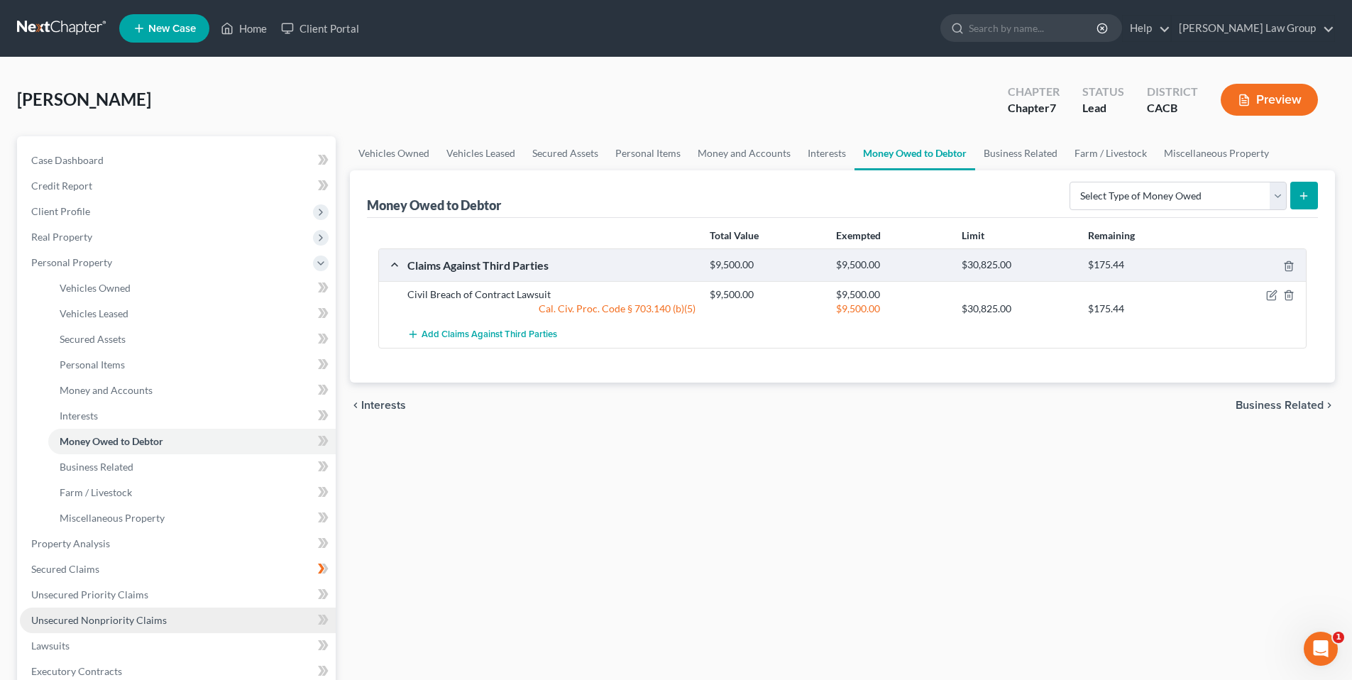
click at [86, 618] on span "Unsecured Nonpriority Claims" at bounding box center [99, 620] width 136 height 12
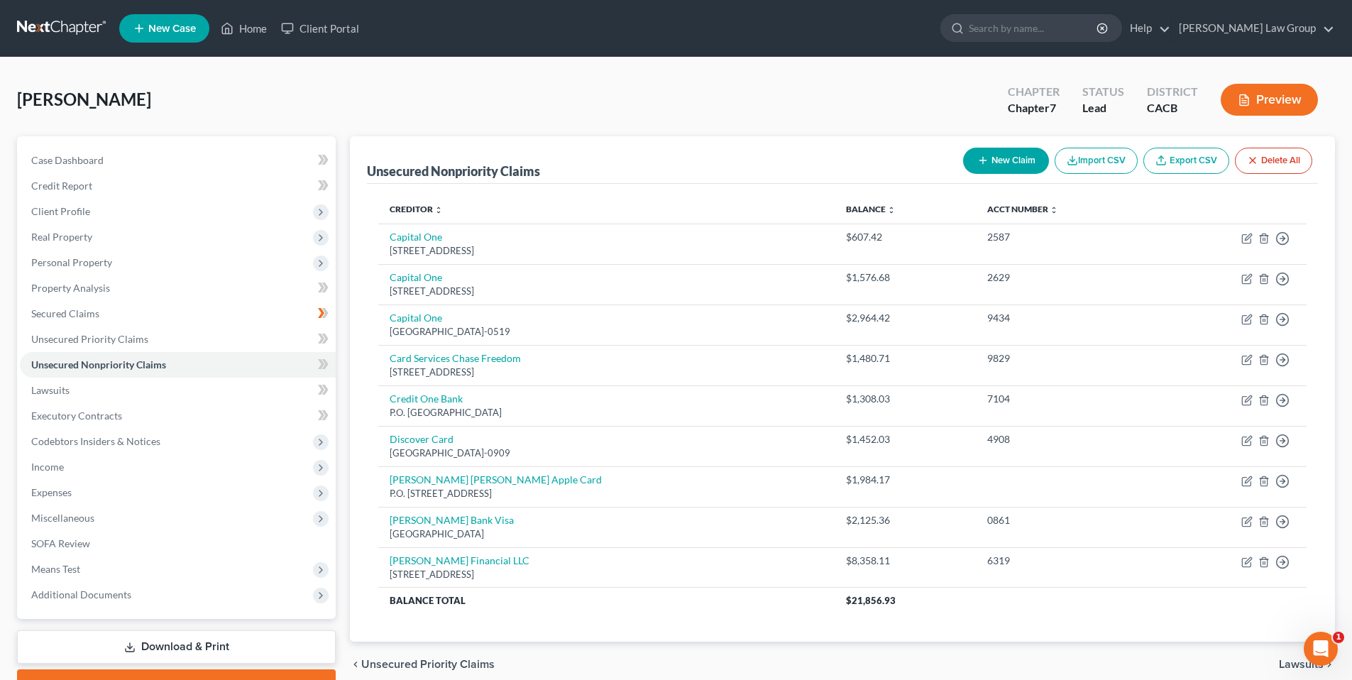
click at [1004, 155] on button "New Claim" at bounding box center [1006, 161] width 86 height 26
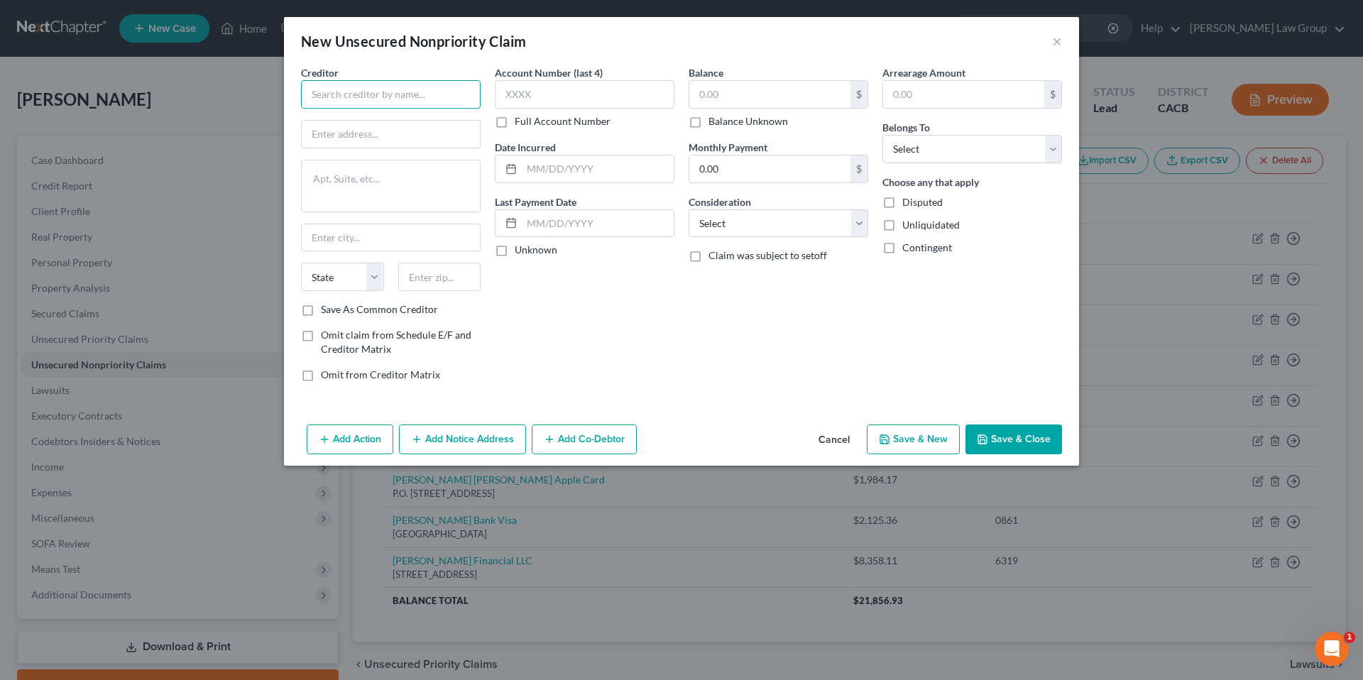
click at [446, 89] on input "text" at bounding box center [391, 94] width 180 height 28
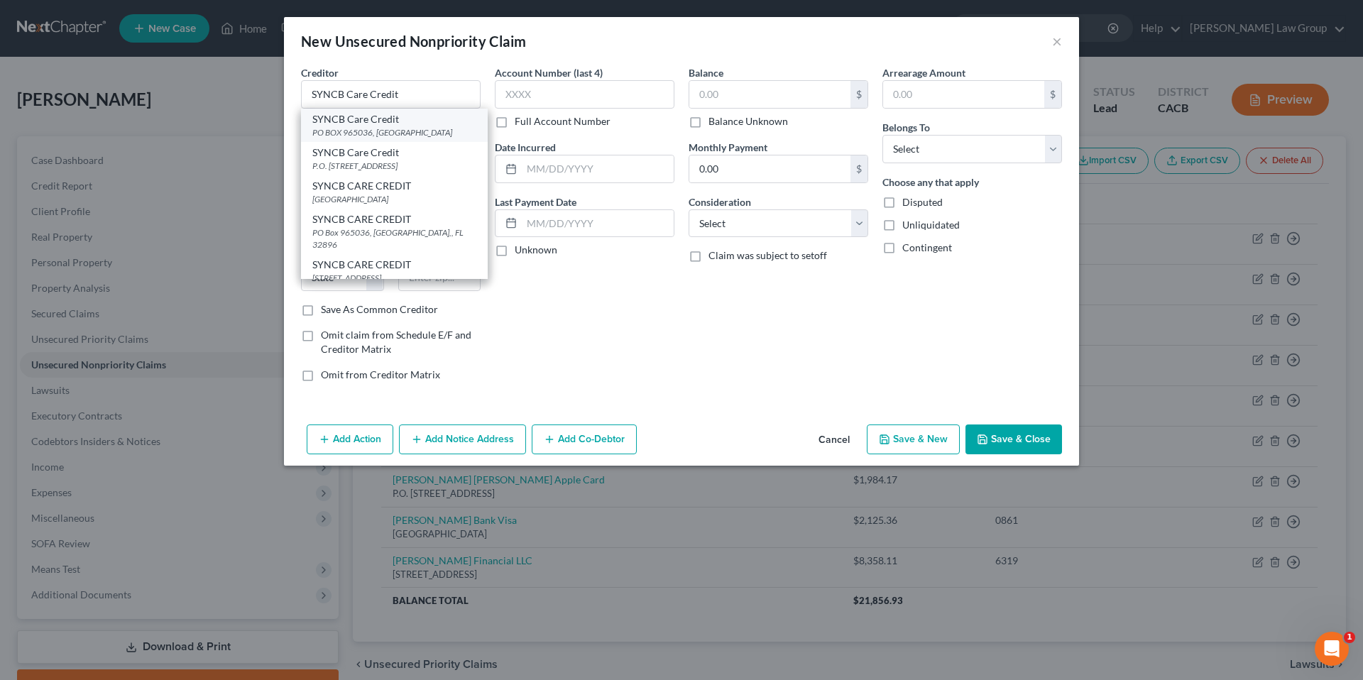
click at [355, 135] on div "PO BOX 965036, Orlando, FL 32896" at bounding box center [394, 132] width 164 height 12
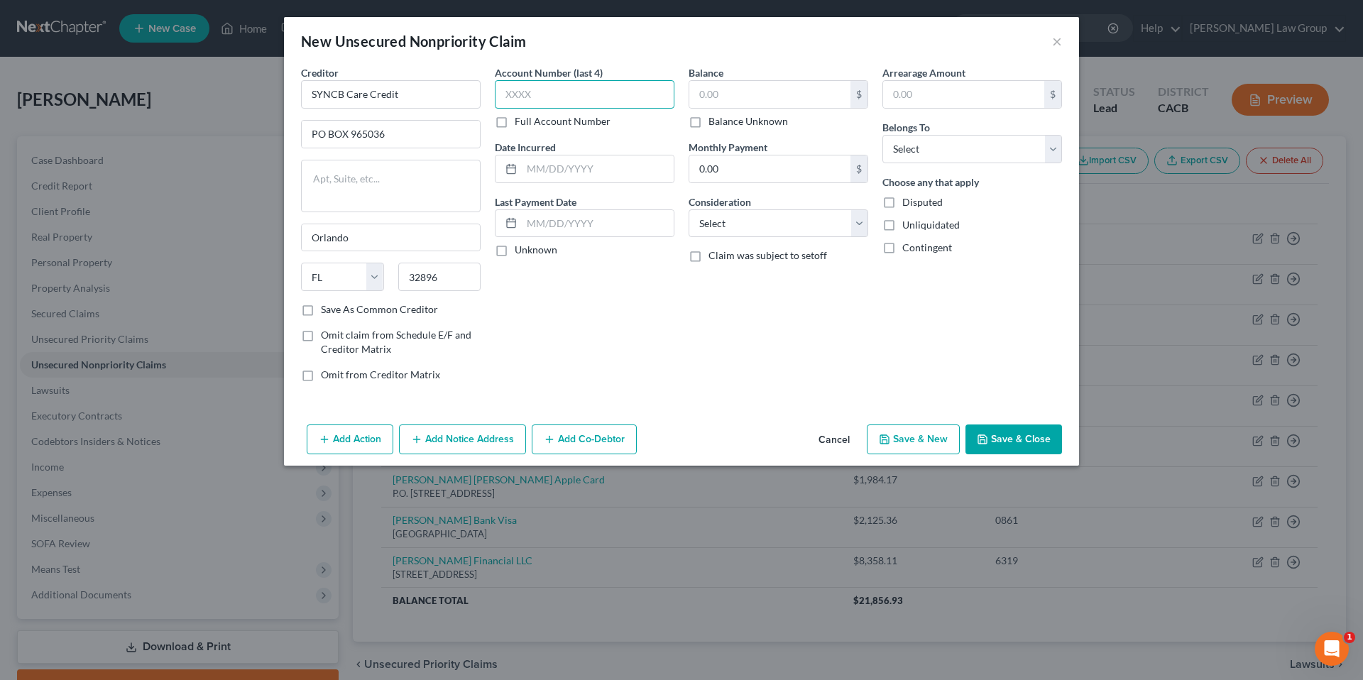
click at [569, 95] on input "text" at bounding box center [585, 94] width 180 height 28
click at [527, 168] on input "text" at bounding box center [598, 168] width 152 height 27
click at [515, 252] on label "Unknown" at bounding box center [536, 250] width 43 height 14
click at [520, 252] on input "Unknown" at bounding box center [524, 247] width 9 height 9
click at [716, 100] on input "text" at bounding box center [769, 94] width 161 height 27
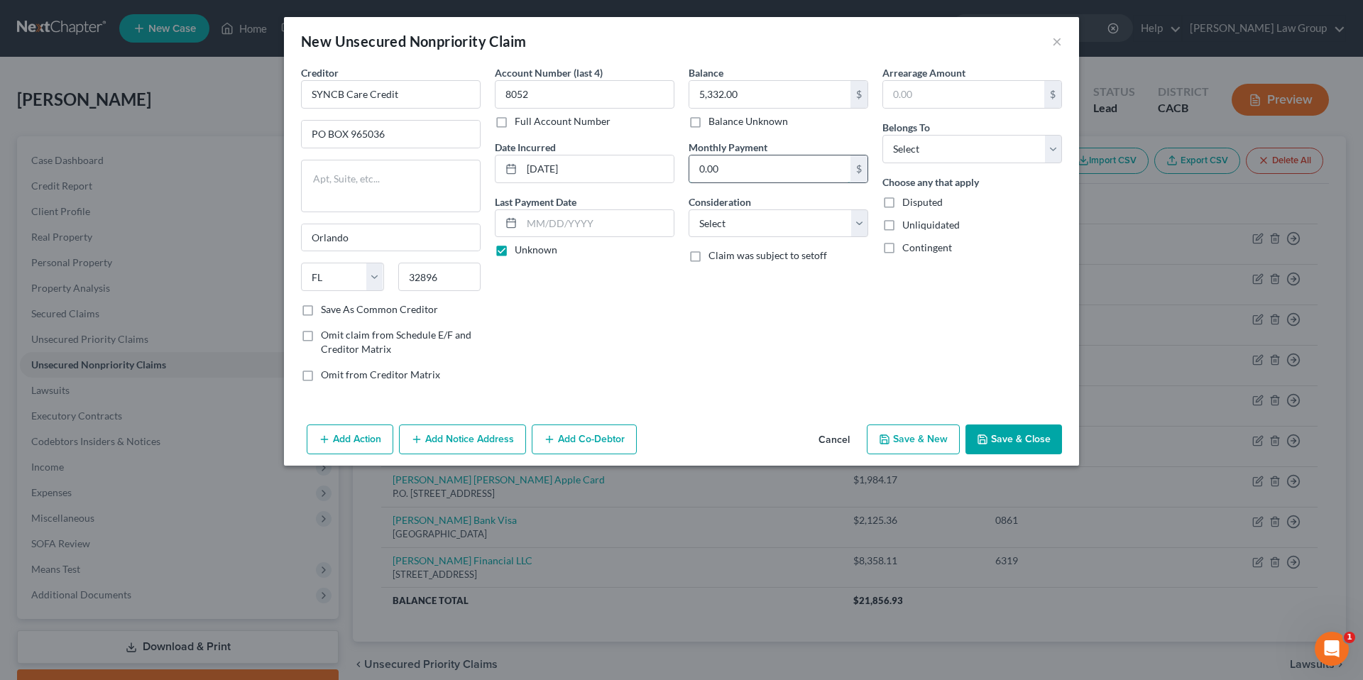
click at [750, 180] on input "0.00" at bounding box center [769, 168] width 161 height 27
click at [853, 216] on select "Select Cable / Satellite Services Collection Agency Credit Card Debt Debt Couns…" at bounding box center [778, 223] width 180 height 28
click at [688, 209] on select "Select Cable / Satellite Services Collection Agency Credit Card Debt Debt Couns…" at bounding box center [778, 223] width 180 height 28
click at [924, 100] on input "text" at bounding box center [963, 94] width 161 height 27
click at [1058, 149] on select "Select Debtor 1 Only Debtor 2 Only Debtor 1 And Debtor 2 Only At Least One Of T…" at bounding box center [972, 149] width 180 height 28
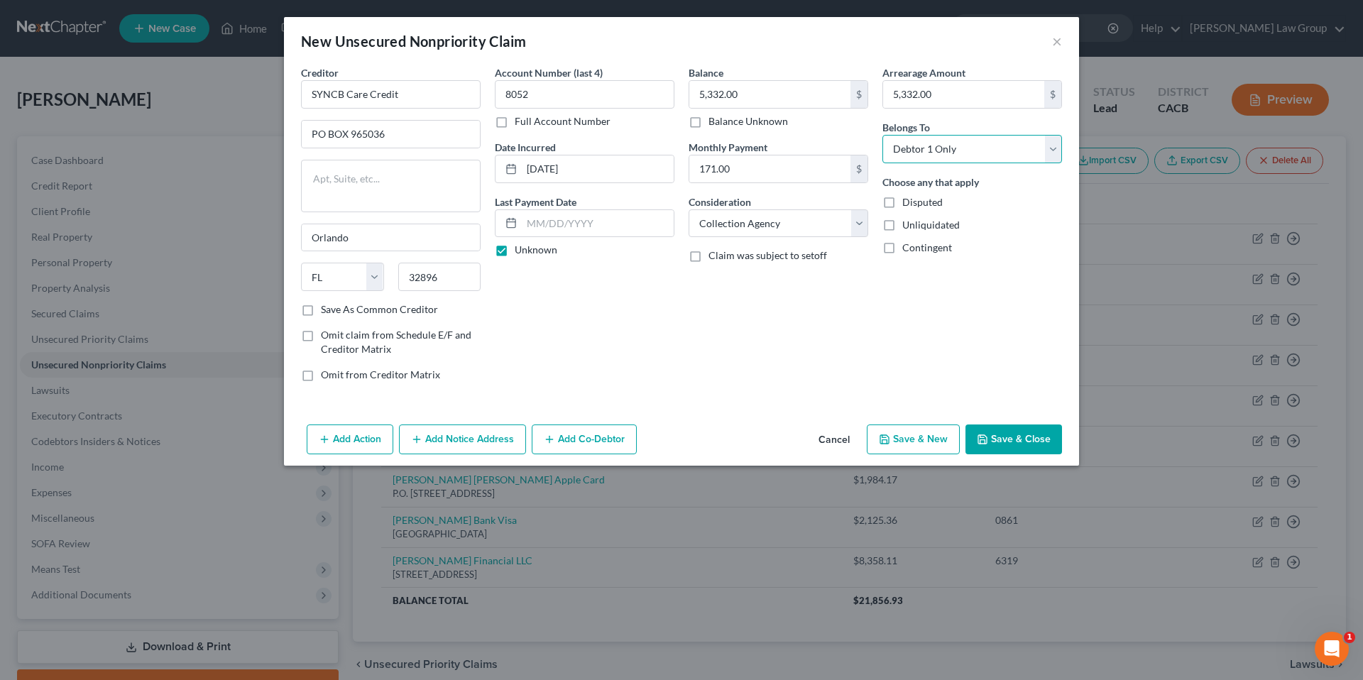
click at [882, 135] on select "Select Debtor 1 Only Debtor 2 Only Debtor 1 And Debtor 2 Only At Least One Of T…" at bounding box center [972, 149] width 180 height 28
click at [1012, 437] on button "Save & Close" at bounding box center [1013, 439] width 97 height 30
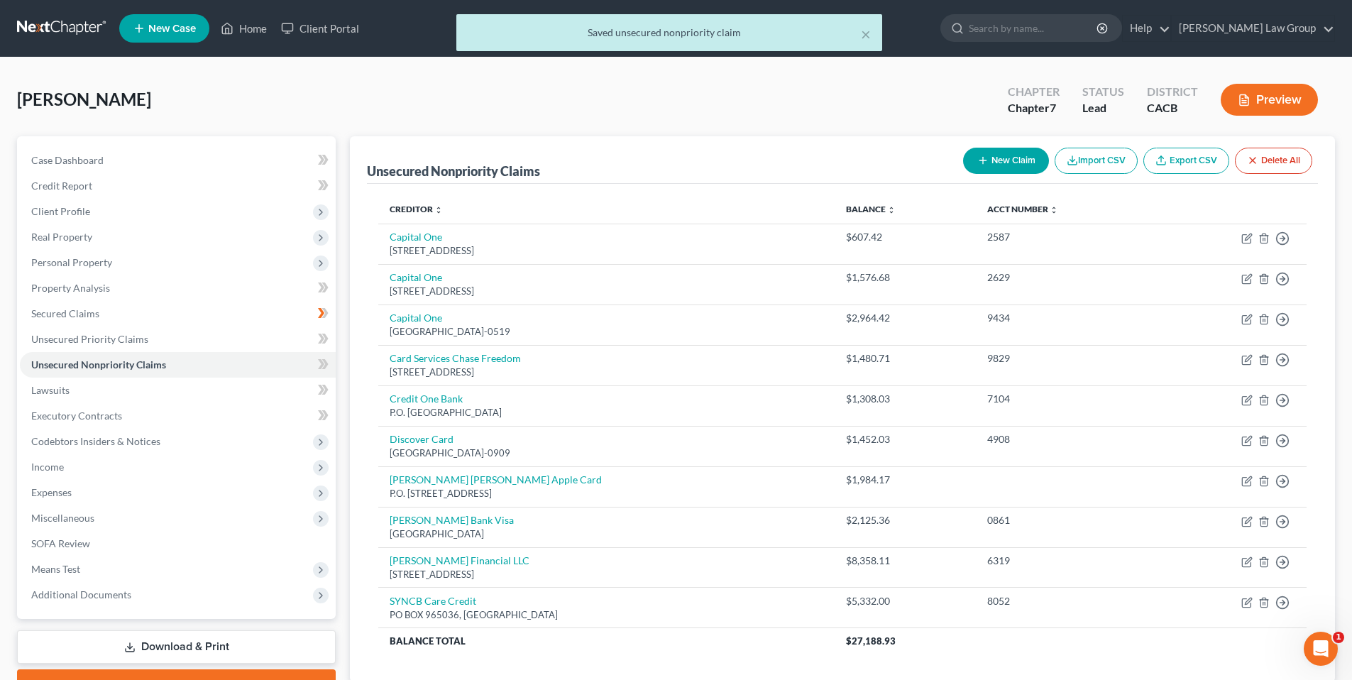
click at [1003, 155] on button "New Claim" at bounding box center [1006, 161] width 86 height 26
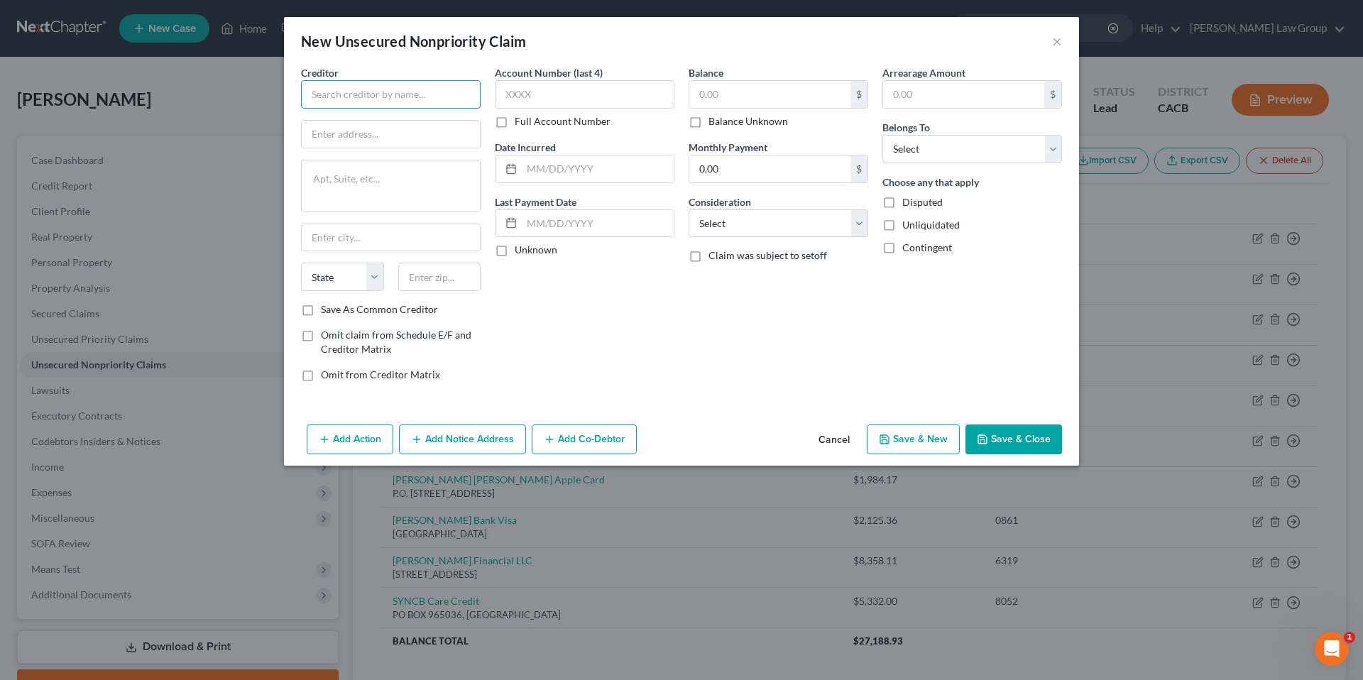
click at [349, 99] on input "text" at bounding box center [391, 94] width 180 height 28
click at [328, 131] on input "text" at bounding box center [391, 134] width 178 height 27
click at [466, 94] on input "United Consumer Financial Services" at bounding box center [391, 94] width 180 height 28
click at [467, 93] on input "United Consumer Financial Services" at bounding box center [391, 94] width 180 height 28
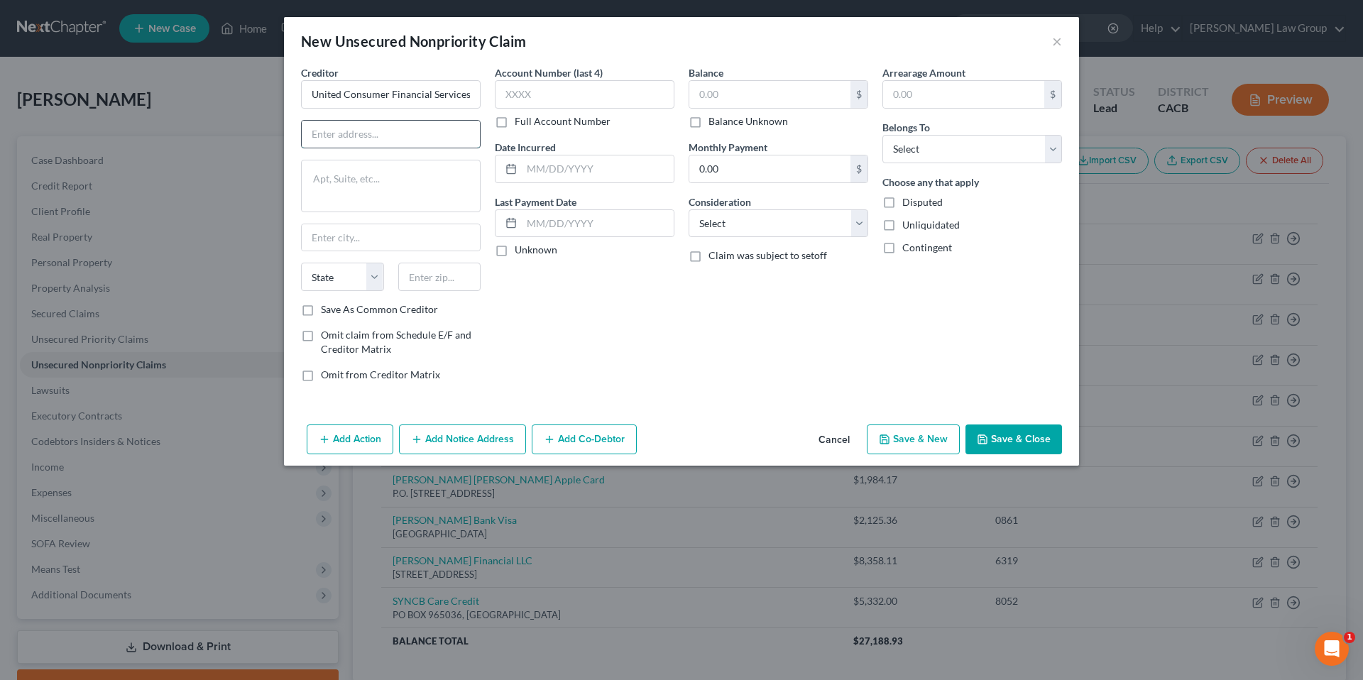
click at [345, 136] on input "text" at bounding box center [391, 134] width 178 height 27
click at [383, 134] on input "text" at bounding box center [391, 134] width 178 height 27
click at [371, 275] on select "State AL AK AR AZ CA CO CT DE DC FL GA GU HI ID IL IN IA KS KY LA ME MD MA MI M…" at bounding box center [342, 277] width 83 height 28
click at [301, 263] on select "State AL AK AR AZ CA CO CT DE DC FL GA GU HI ID IL IN IA KS KY LA ME MD MA MI M…" at bounding box center [342, 277] width 83 height 28
click at [422, 278] on input "text" at bounding box center [439, 277] width 83 height 28
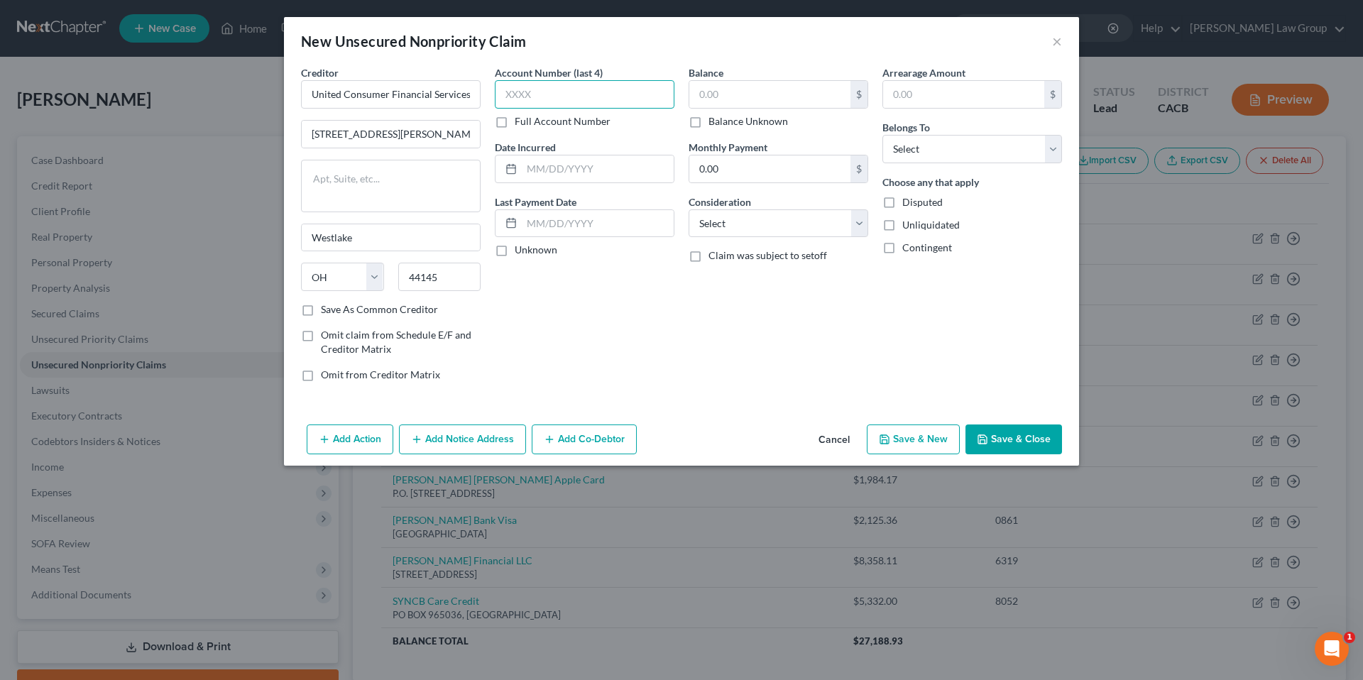
click at [554, 93] on input "text" at bounding box center [585, 94] width 180 height 28
click at [515, 251] on label "Unknown" at bounding box center [536, 250] width 43 height 14
click at [520, 251] on input "Unknown" at bounding box center [524, 247] width 9 height 9
click at [536, 169] on input "text" at bounding box center [598, 168] width 152 height 27
click at [755, 87] on input "text" at bounding box center [769, 94] width 161 height 27
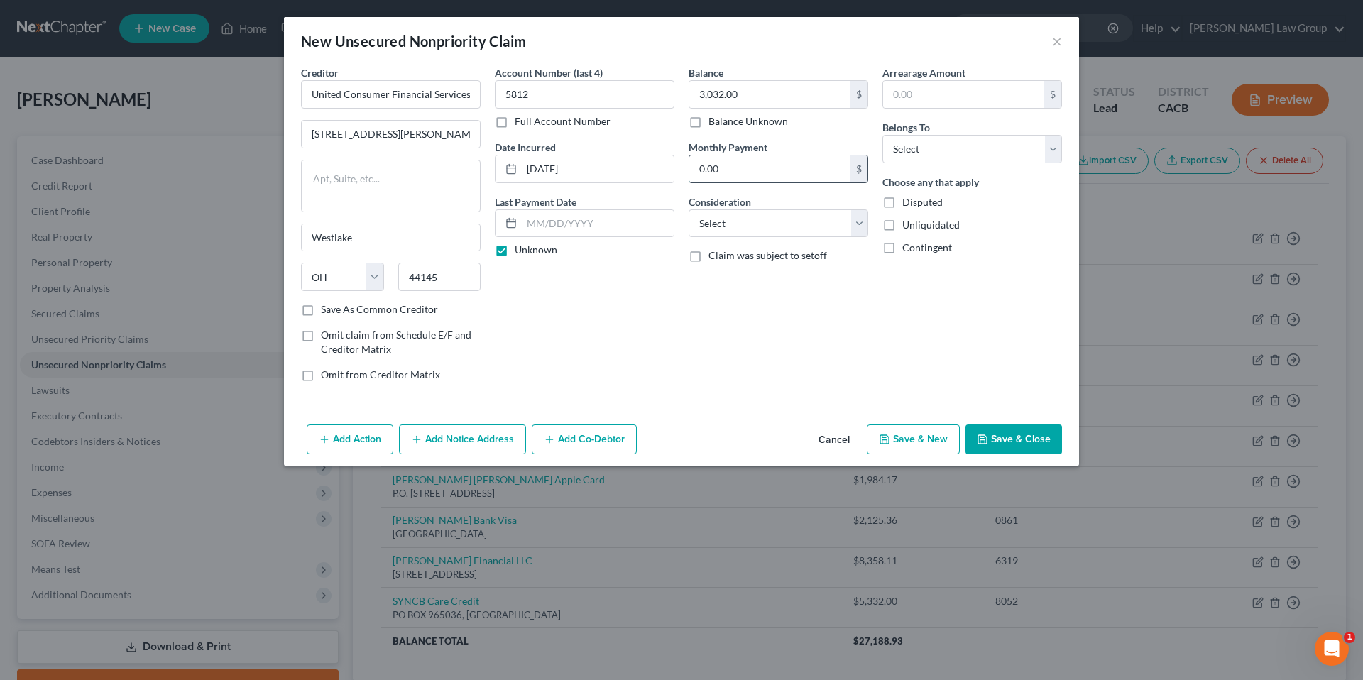
click at [720, 170] on input "0.00" at bounding box center [769, 168] width 161 height 27
click at [860, 225] on select "Select Cable / Satellite Services Collection Agency Credit Card Debt Debt Couns…" at bounding box center [778, 223] width 180 height 28
click at [688, 209] on select "Select Cable / Satellite Services Collection Agency Credit Card Debt Debt Couns…" at bounding box center [778, 223] width 180 height 28
click at [920, 94] on input "text" at bounding box center [963, 94] width 161 height 27
click at [1055, 148] on select "Select Debtor 1 Only Debtor 2 Only Debtor 1 And Debtor 2 Only At Least One Of T…" at bounding box center [972, 149] width 180 height 28
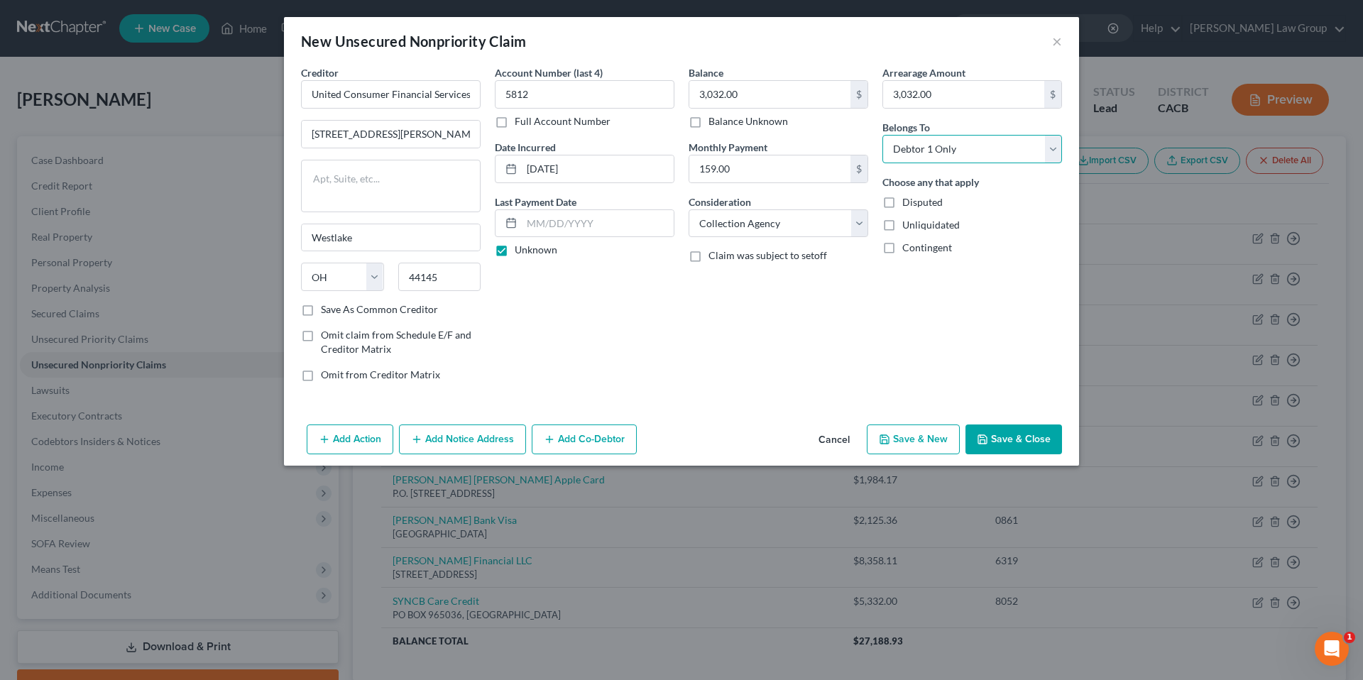
click at [882, 135] on select "Select Debtor 1 Only Debtor 2 Only Debtor 1 And Debtor 2 Only At Least One Of T…" at bounding box center [972, 149] width 180 height 28
click at [998, 439] on button "Save & Close" at bounding box center [1013, 439] width 97 height 30
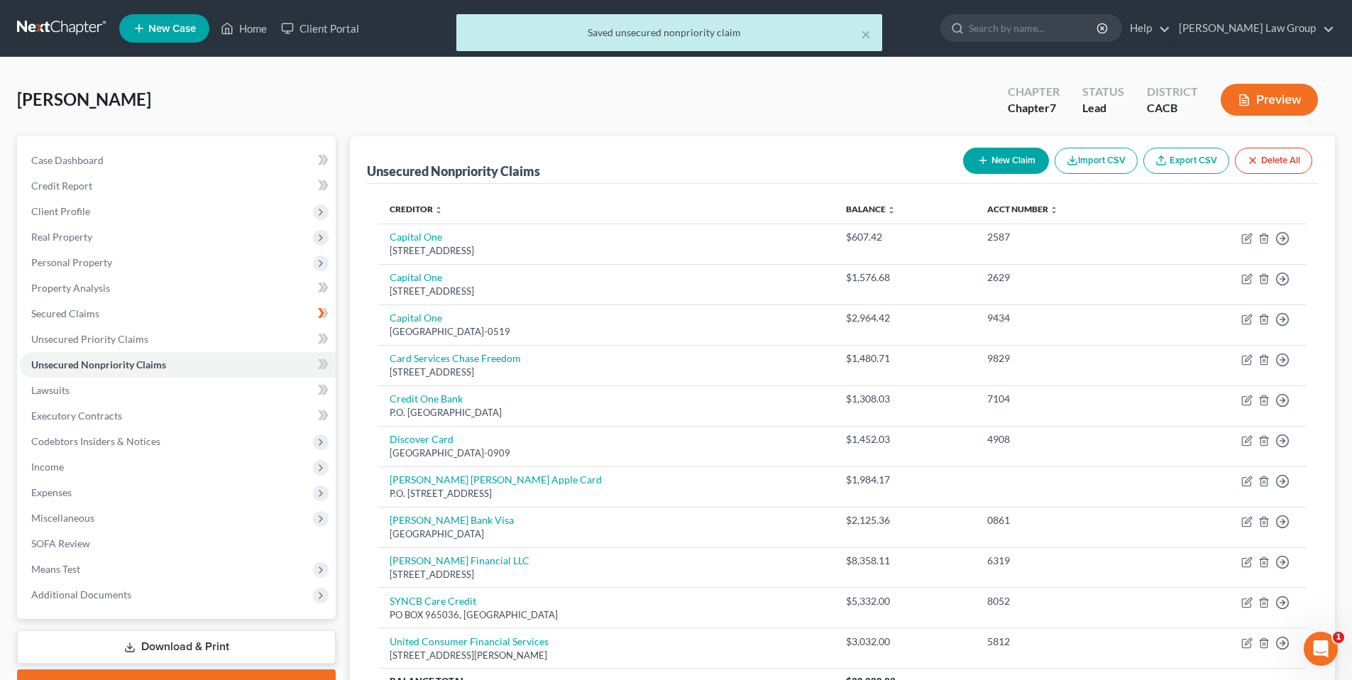
click at [997, 160] on button "New Claim" at bounding box center [1006, 161] width 86 height 26
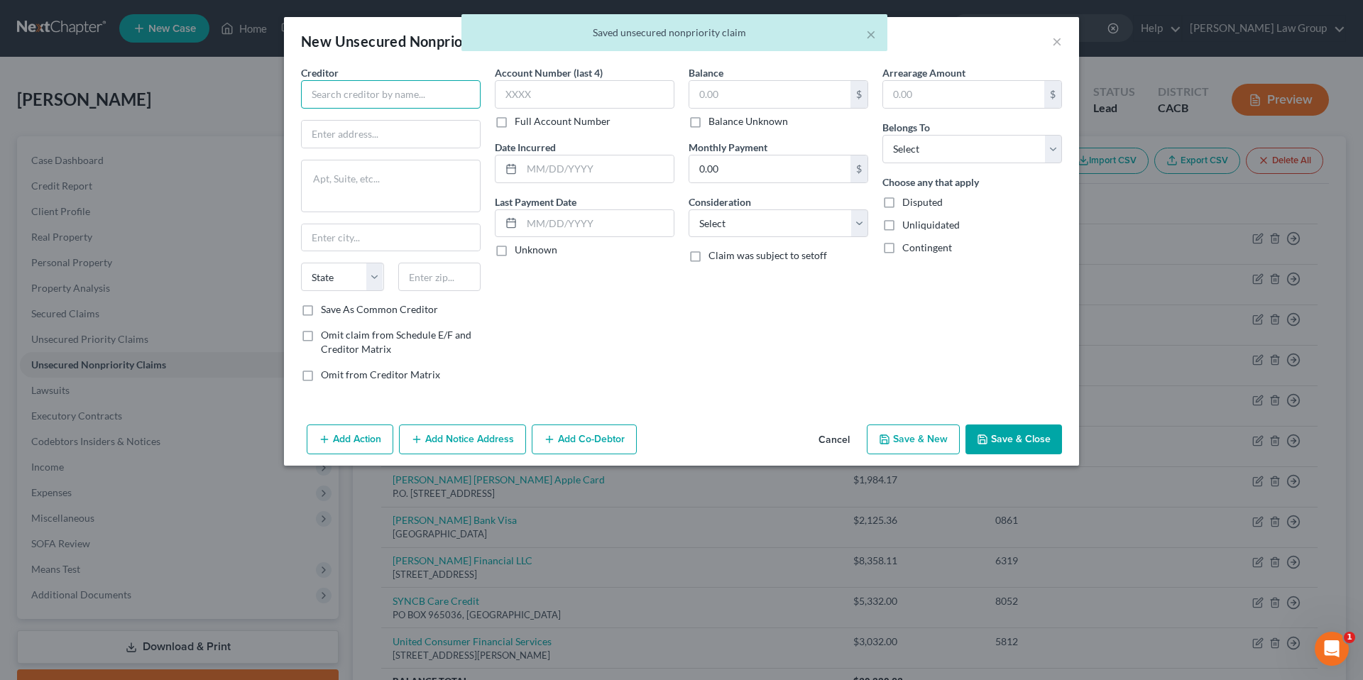
click at [409, 97] on input "text" at bounding box center [391, 94] width 180 height 28
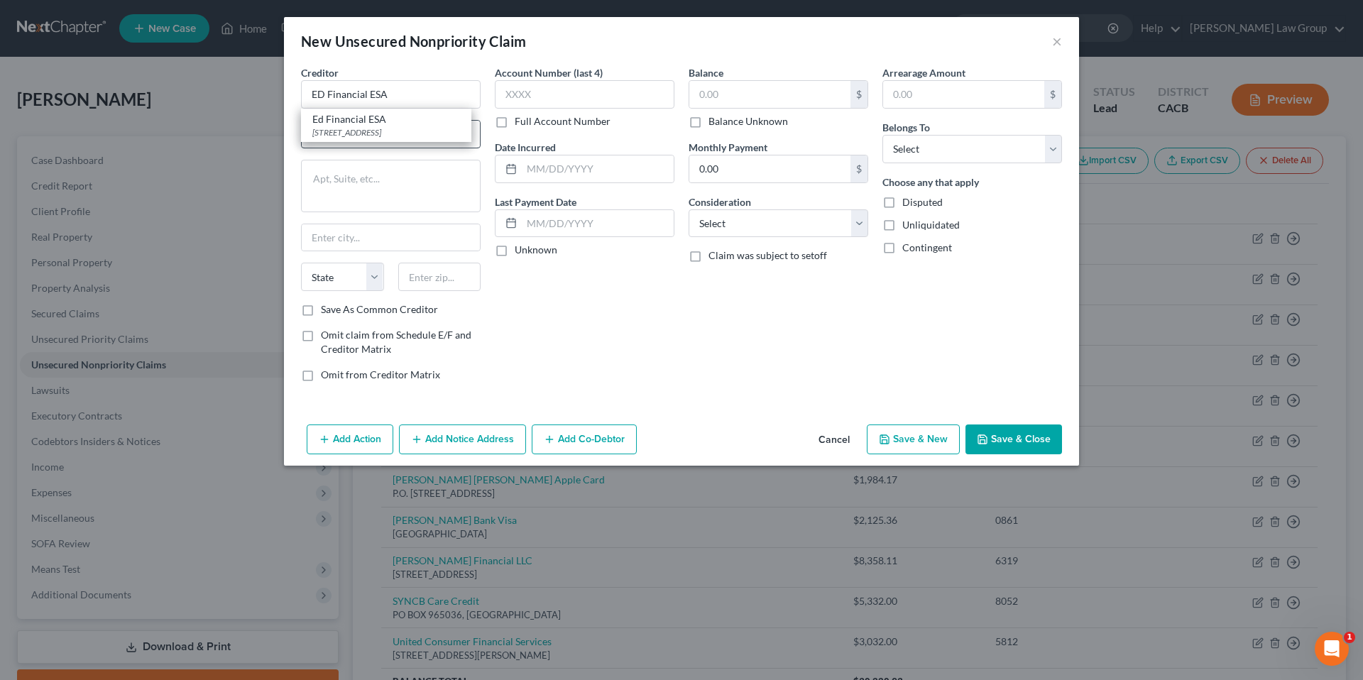
click at [350, 135] on div "120 N Seven Oaks Dr, Knoxville, TN 37922" at bounding box center [386, 132] width 148 height 12
click at [327, 134] on input "120 N Seven Oaks Dr" at bounding box center [391, 134] width 178 height 27
click at [339, 136] on input "298 N Seven Oaks Dr" at bounding box center [391, 134] width 178 height 27
click at [571, 92] on input "text" at bounding box center [585, 94] width 180 height 28
click at [546, 170] on input "text" at bounding box center [598, 168] width 152 height 27
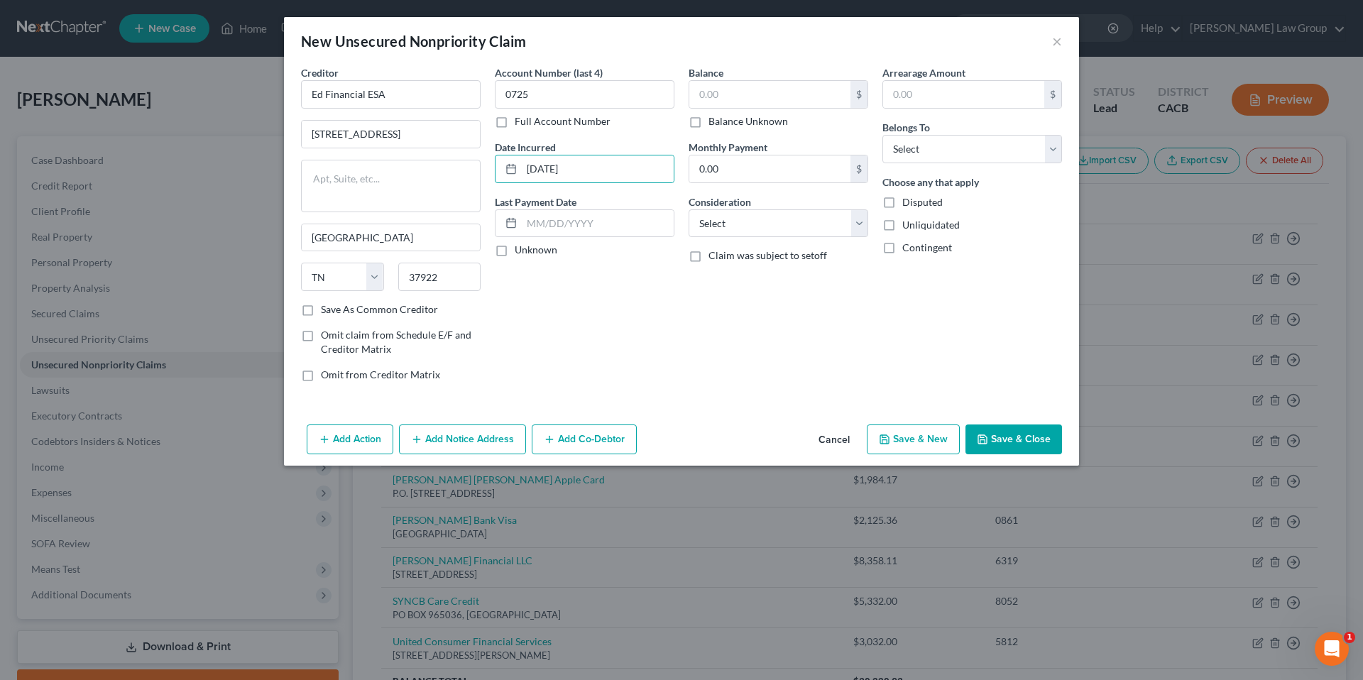
click at [515, 249] on label "Unknown" at bounding box center [536, 250] width 43 height 14
click at [520, 249] on input "Unknown" at bounding box center [524, 247] width 9 height 9
click at [718, 97] on input "text" at bounding box center [769, 94] width 161 height 27
click at [859, 219] on select "Select Cable / Satellite Services Collection Agency Credit Card Debt Debt Couns…" at bounding box center [778, 223] width 180 height 28
click at [688, 209] on select "Select Cable / Satellite Services Collection Agency Credit Card Debt Debt Couns…" at bounding box center [778, 223] width 180 height 28
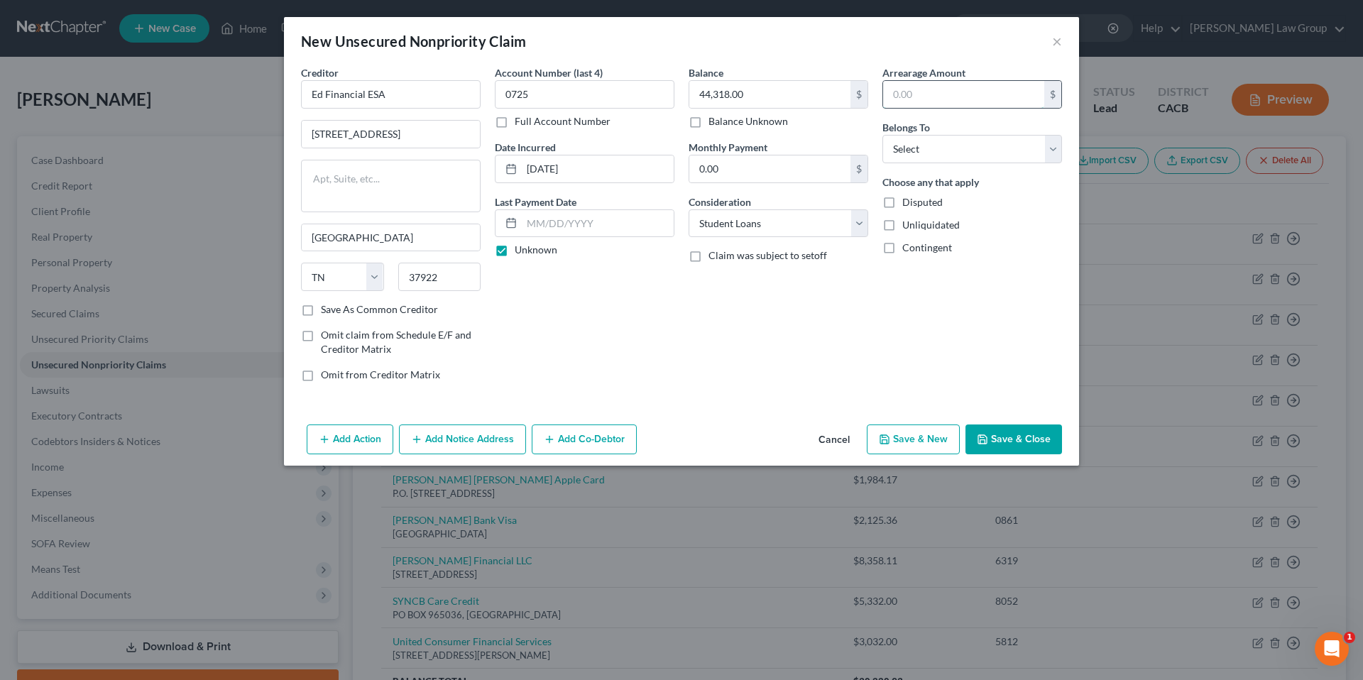
click at [940, 99] on input "text" at bounding box center [963, 94] width 161 height 27
click at [1049, 147] on select "Select Debtor 1 Only Debtor 2 Only Debtor 1 And Debtor 2 Only At Least One Of T…" at bounding box center [972, 149] width 180 height 28
click at [882, 135] on select "Select Debtor 1 Only Debtor 2 Only Debtor 1 And Debtor 2 Only At Least One Of T…" at bounding box center [972, 149] width 180 height 28
click at [1015, 434] on button "Save & Close" at bounding box center [1013, 439] width 97 height 30
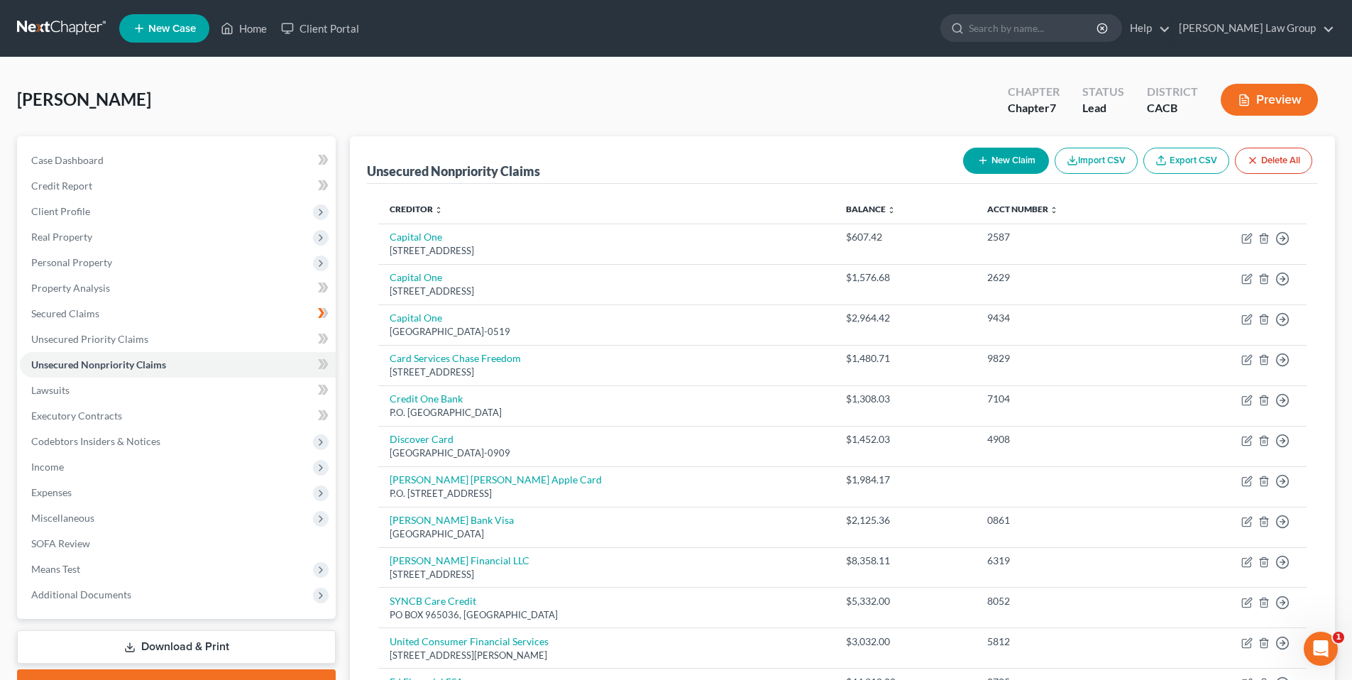
click at [983, 158] on icon "button" at bounding box center [982, 160] width 11 height 11
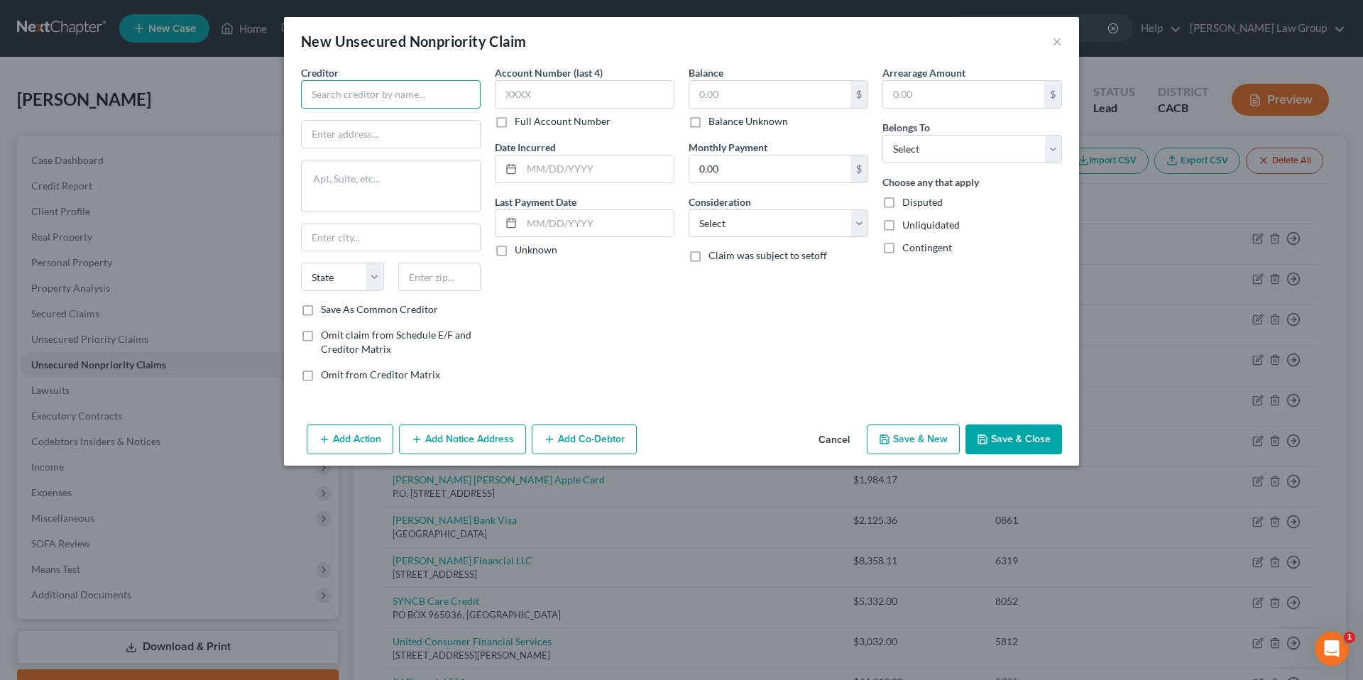
click at [453, 90] on input "text" at bounding box center [391, 94] width 180 height 28
click at [405, 130] on div "PO Box 1503, San Carlos, CA 94070-2199" at bounding box center [386, 132] width 148 height 12
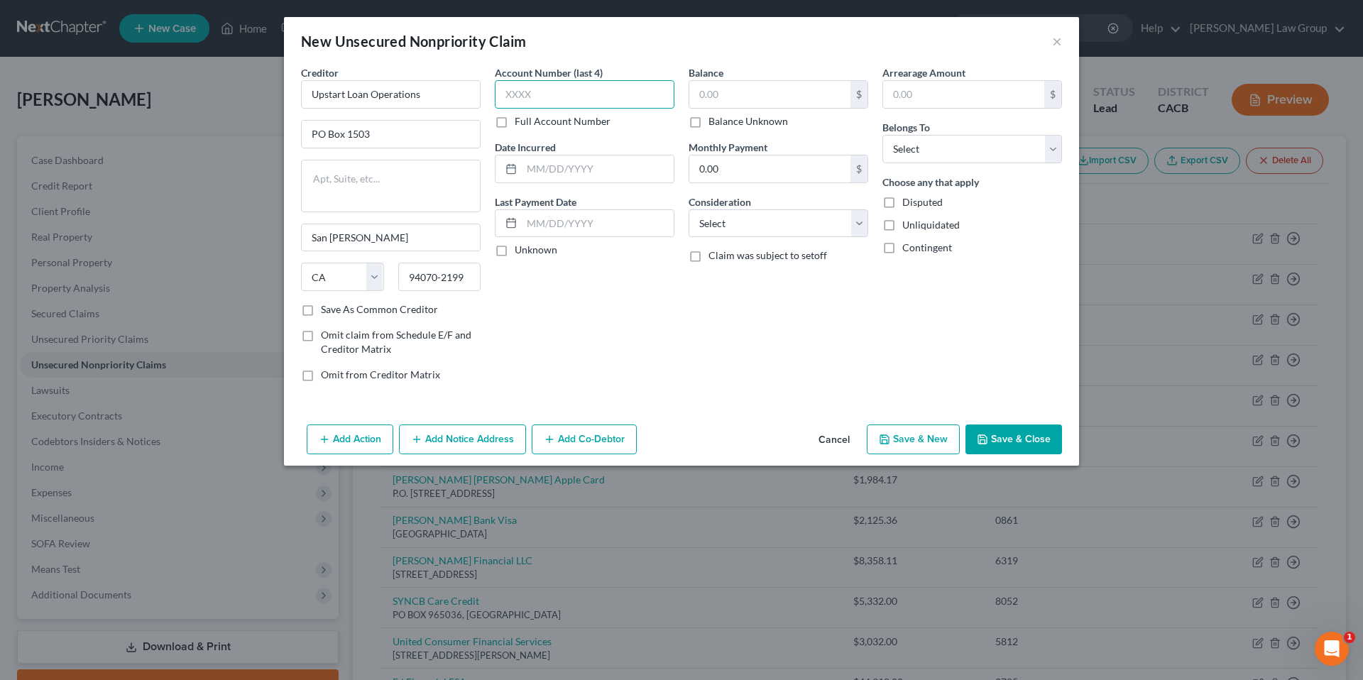
click at [522, 100] on input "text" at bounding box center [585, 94] width 180 height 28
click at [559, 174] on input "text" at bounding box center [598, 168] width 152 height 27
click at [527, 226] on input "text" at bounding box center [598, 223] width 152 height 27
click at [609, 282] on div "Account Number (last 4) 5204 Full Account Number Date Incurred 09/14/2022 Last …" at bounding box center [585, 229] width 194 height 328
click at [649, 218] on input "05/2025" at bounding box center [598, 223] width 152 height 27
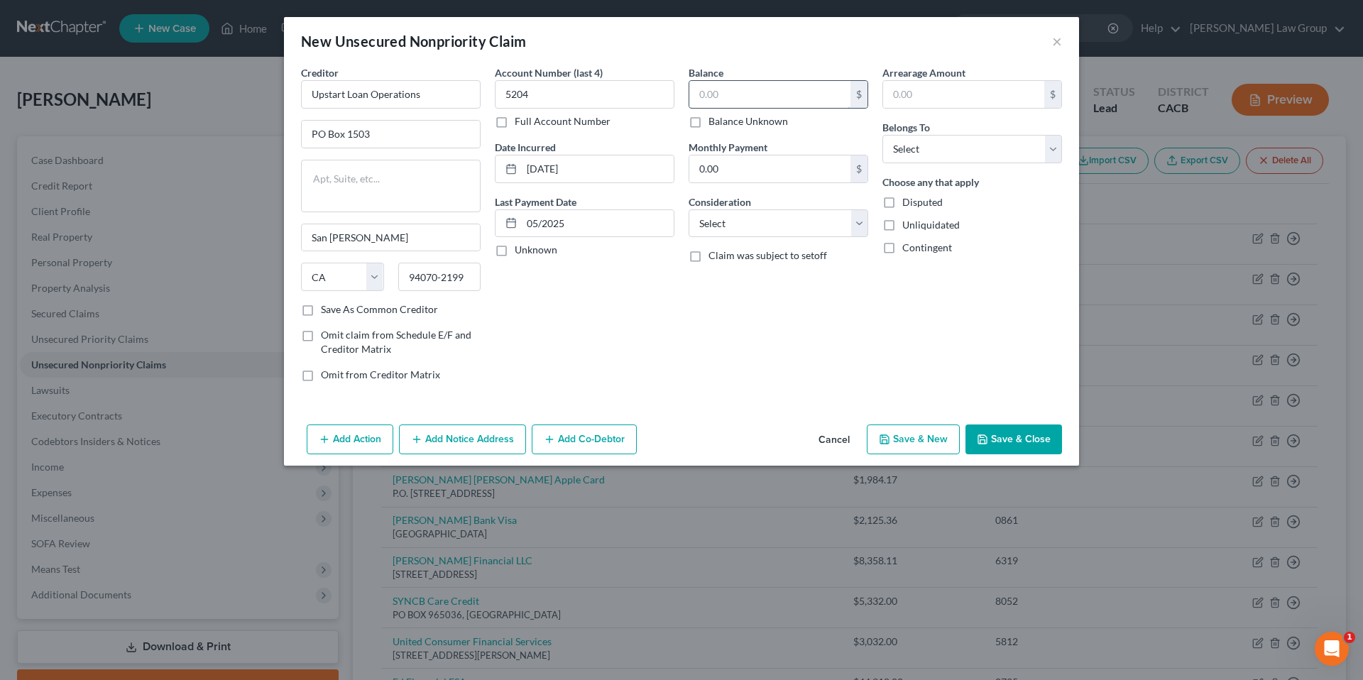
click at [727, 85] on input "text" at bounding box center [769, 94] width 161 height 27
click at [718, 163] on input "0.00" at bounding box center [769, 168] width 161 height 27
click at [855, 221] on select "Select Cable / Satellite Services Collection Agency Credit Card Debt Debt Couns…" at bounding box center [778, 223] width 180 height 28
click at [688, 209] on select "Select Cable / Satellite Services Collection Agency Credit Card Debt Debt Couns…" at bounding box center [778, 223] width 180 height 28
click at [962, 89] on input "text" at bounding box center [963, 94] width 161 height 27
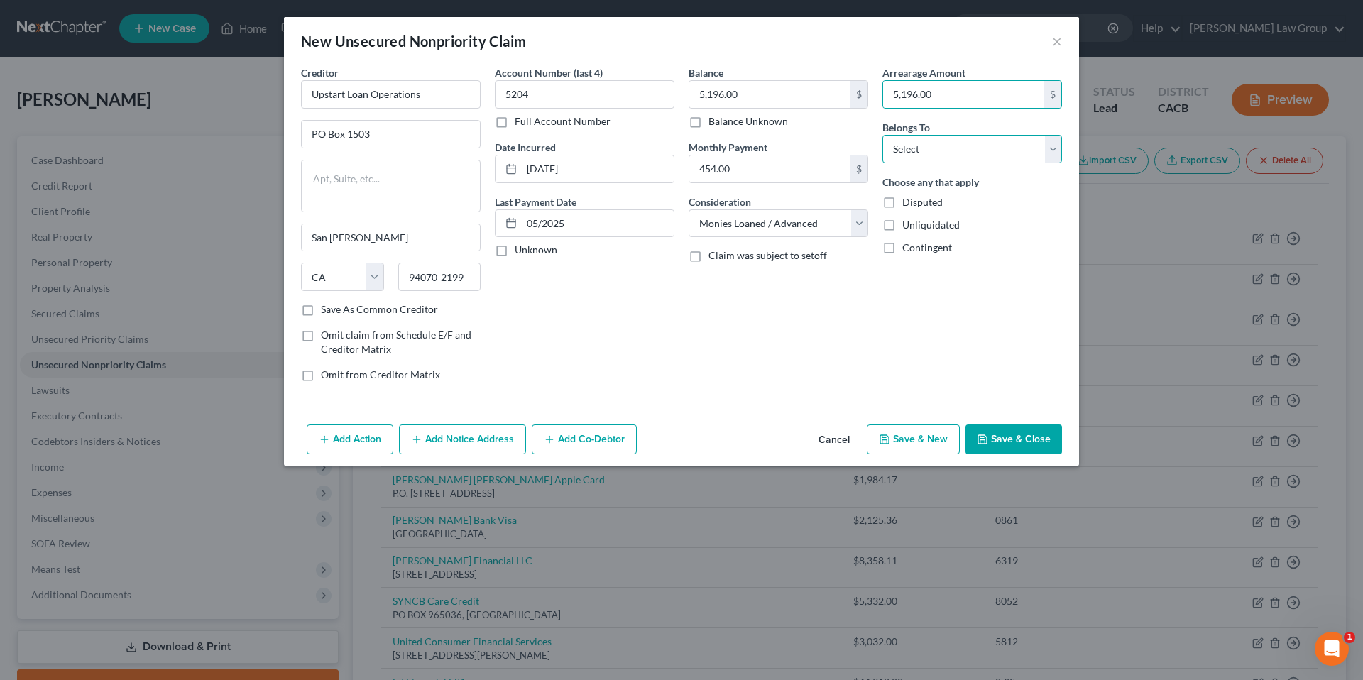
click at [1053, 152] on select "Select Debtor 1 Only Debtor 2 Only Debtor 1 And Debtor 2 Only At Least One Of T…" at bounding box center [972, 149] width 180 height 28
click at [882, 135] on select "Select Debtor 1 Only Debtor 2 Only Debtor 1 And Debtor 2 Only At Least One Of T…" at bounding box center [972, 149] width 180 height 28
click at [1014, 437] on button "Save & Close" at bounding box center [1013, 439] width 97 height 30
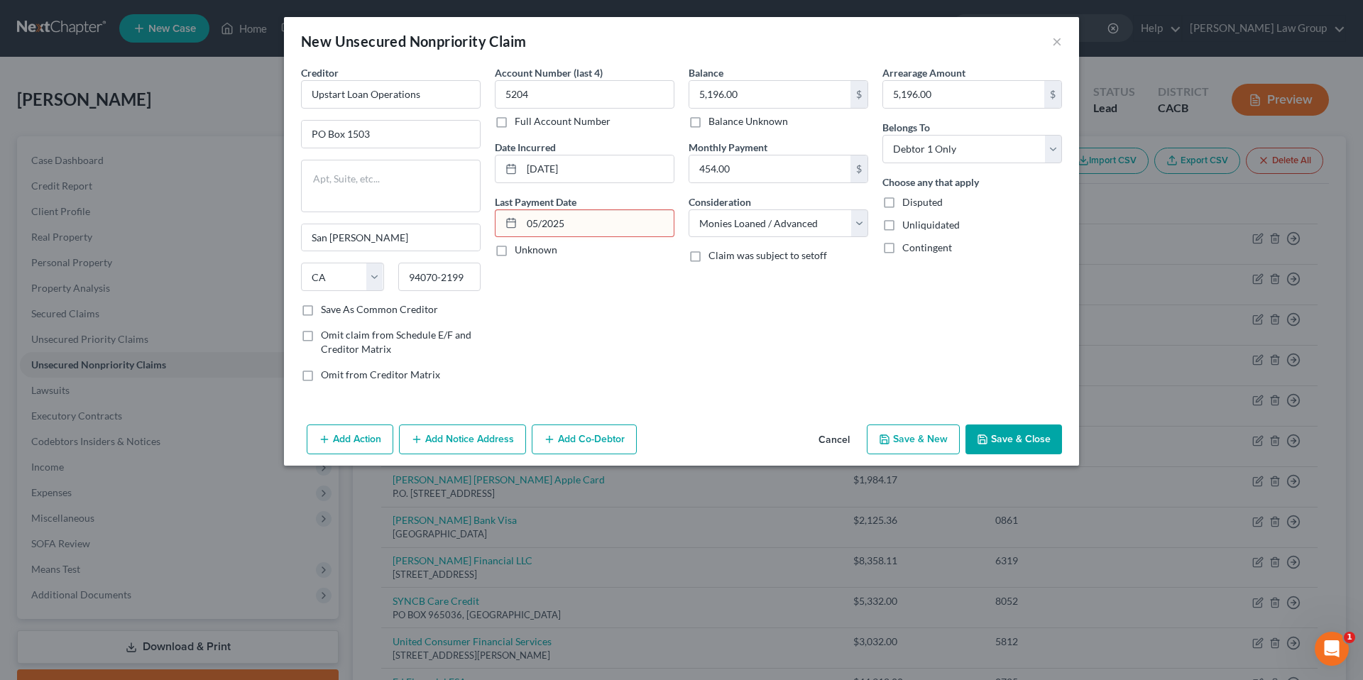
drag, startPoint x: 563, startPoint y: 224, endPoint x: 579, endPoint y: 220, distance: 16.9
click at [563, 224] on input "05/2025" at bounding box center [598, 223] width 152 height 27
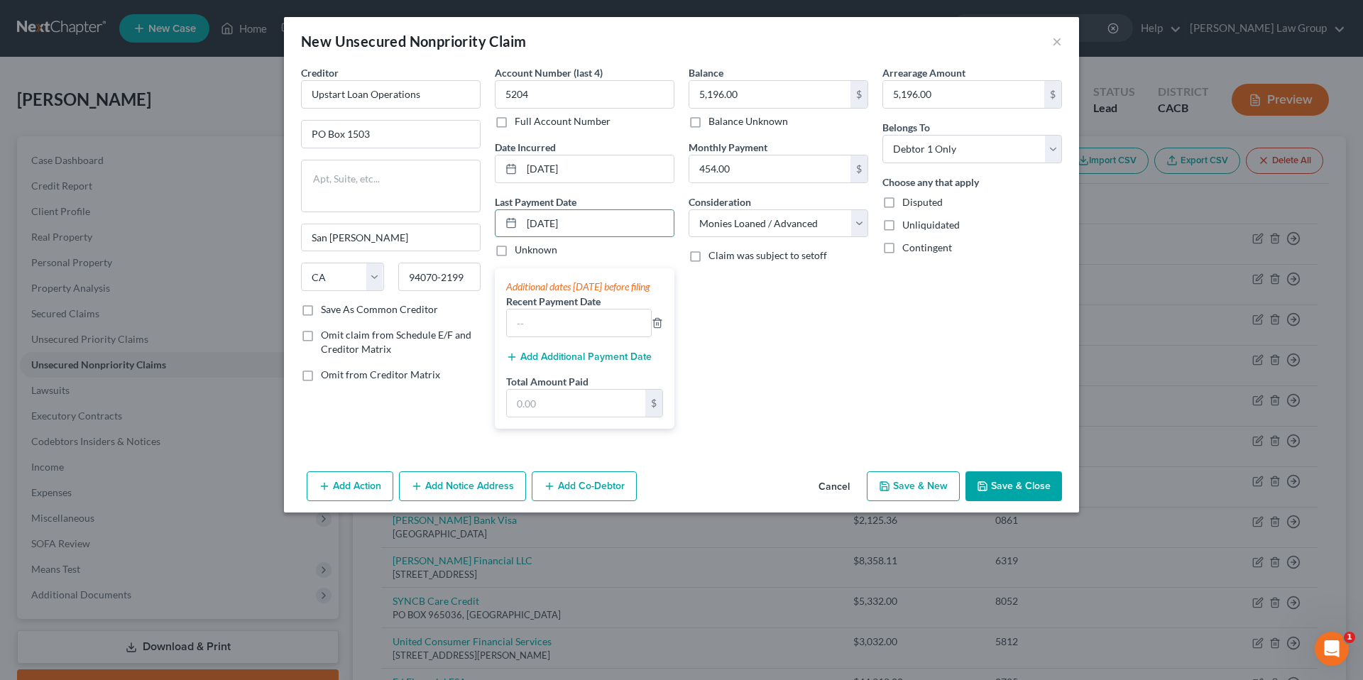
click at [747, 322] on div "Balance 5,196.00 $ Balance Unknown Balance Undetermined 5,196.00 $ Balance Unkn…" at bounding box center [778, 252] width 194 height 375
click at [807, 319] on div "Balance 5,196.00 $ Balance Unknown Balance Undetermined 5,196.00 $ Balance Unkn…" at bounding box center [778, 252] width 194 height 375
click at [803, 317] on div "Balance 5,196.00 $ Balance Unknown Balance Undetermined 5,196.00 $ Balance Unkn…" at bounding box center [778, 252] width 194 height 375
click at [803, 318] on div "Balance 5,196.00 $ Balance Unknown Balance Undetermined 5,196.00 $ Balance Unkn…" at bounding box center [778, 252] width 194 height 375
click at [700, 466] on div "Creditor * Upstart Loan Operations PO Box 1503 San Carlos State AL AK AR AZ CA …" at bounding box center [681, 265] width 795 height 400
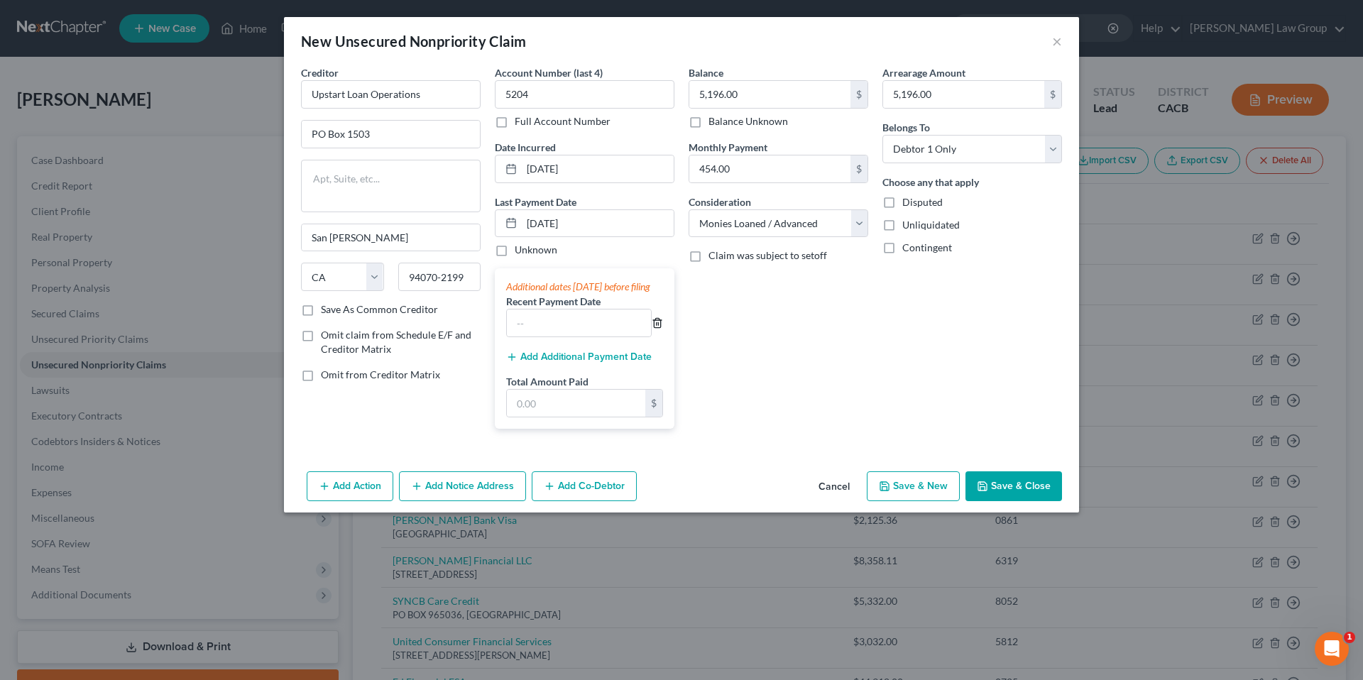
click at [657, 326] on line "button" at bounding box center [657, 324] width 0 height 3
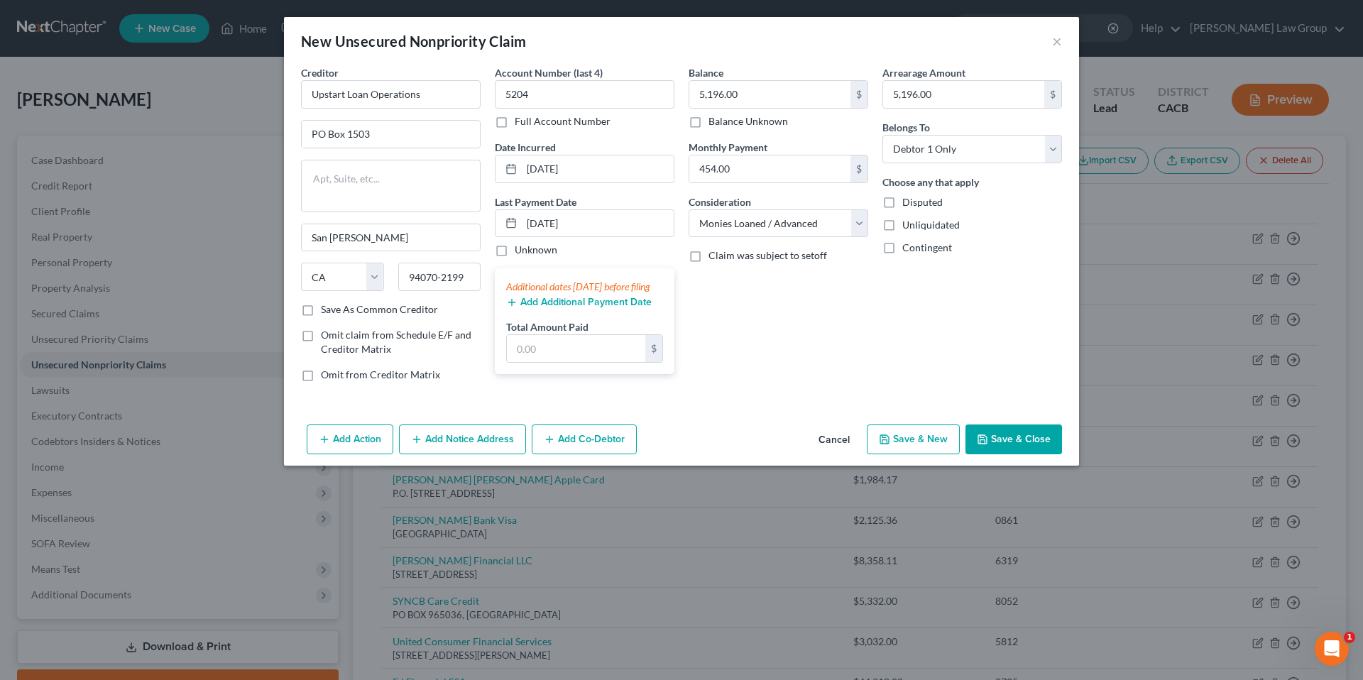
click at [725, 317] on div "Balance 5,196.00 $ Balance Unknown Balance Undetermined 5,196.00 $ Balance Unkn…" at bounding box center [778, 229] width 194 height 328
click at [693, 315] on div "Balance 5,196.00 $ Balance Unknown Balance Undetermined 5,196.00 $ Balance Unkn…" at bounding box center [778, 229] width 194 height 328
click at [1001, 444] on button "Save & Close" at bounding box center [1013, 439] width 97 height 30
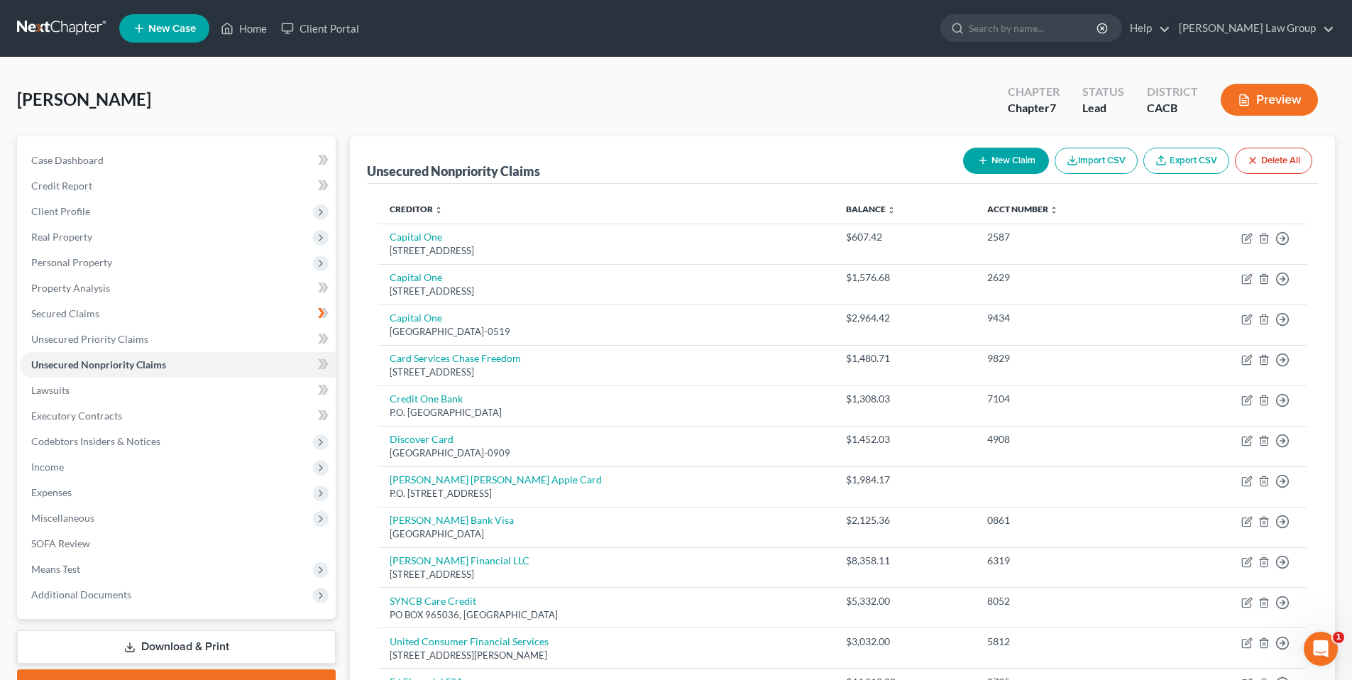
click at [993, 165] on button "New Claim" at bounding box center [1006, 161] width 86 height 26
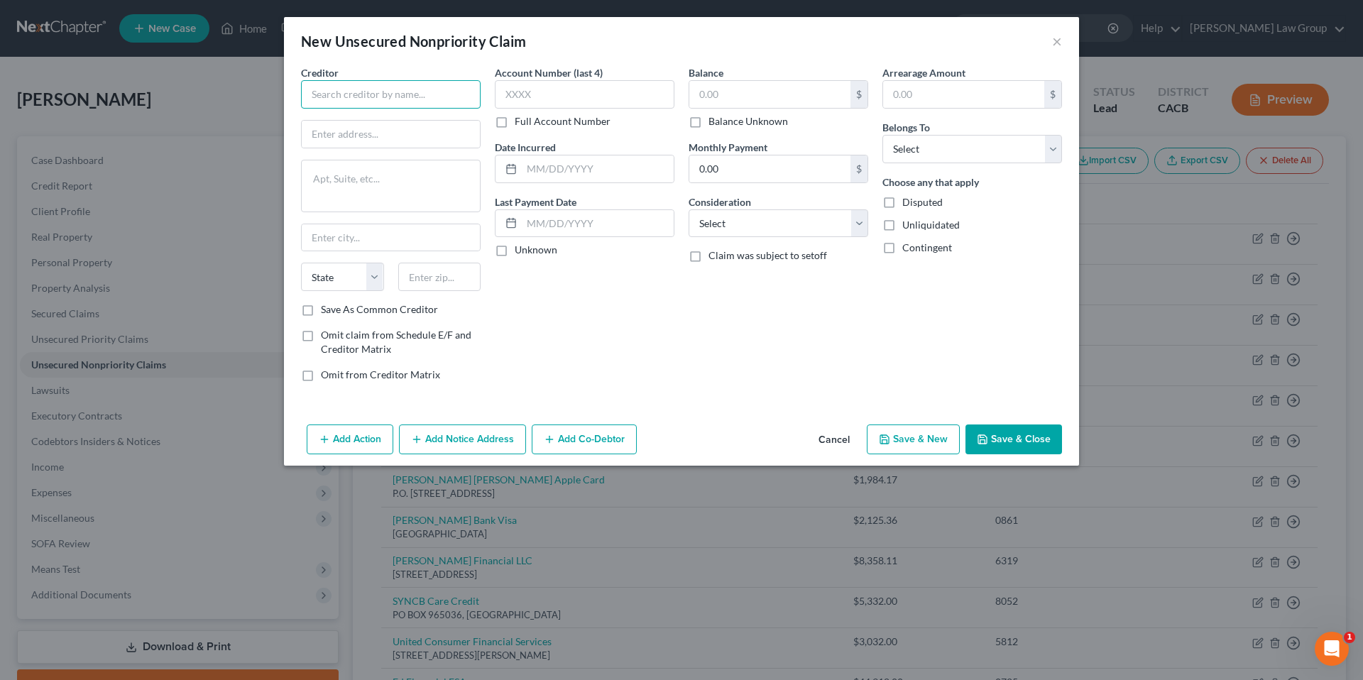
click at [397, 90] on input "text" at bounding box center [391, 94] width 180 height 28
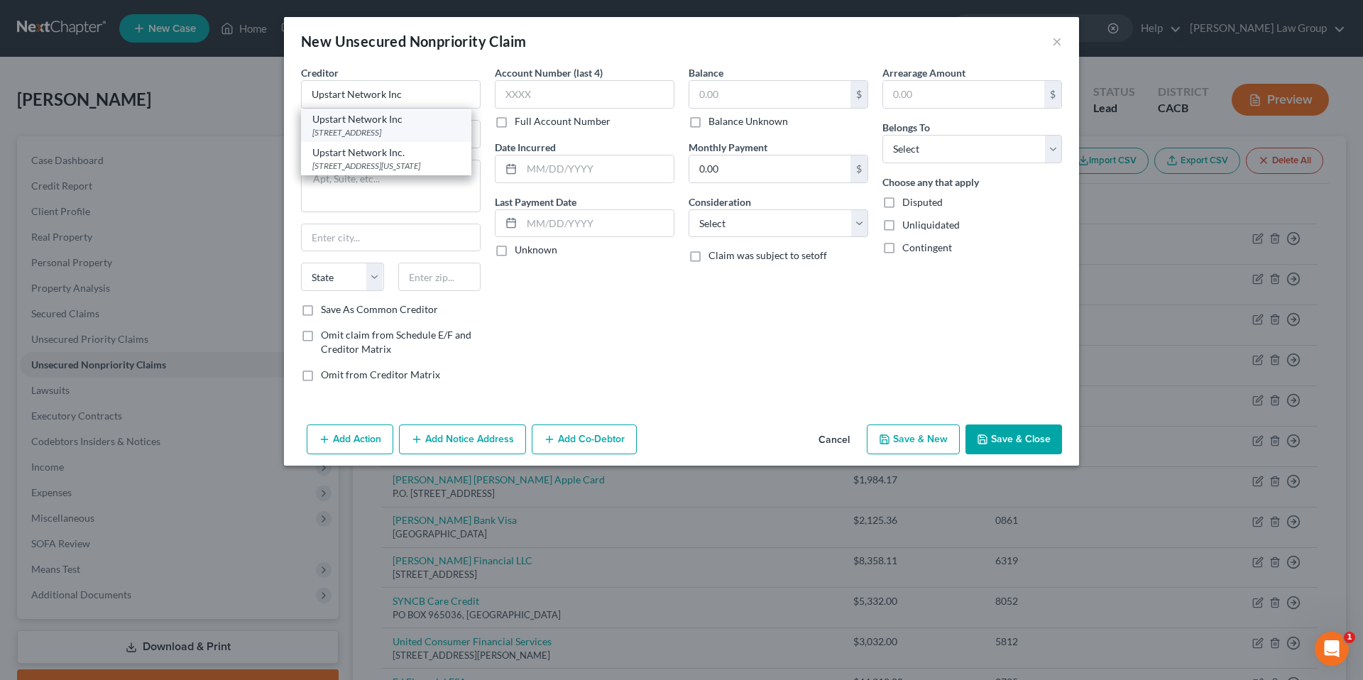
click at [377, 126] on div "PO Box 1503, San Carlos, CA 94070" at bounding box center [386, 132] width 148 height 12
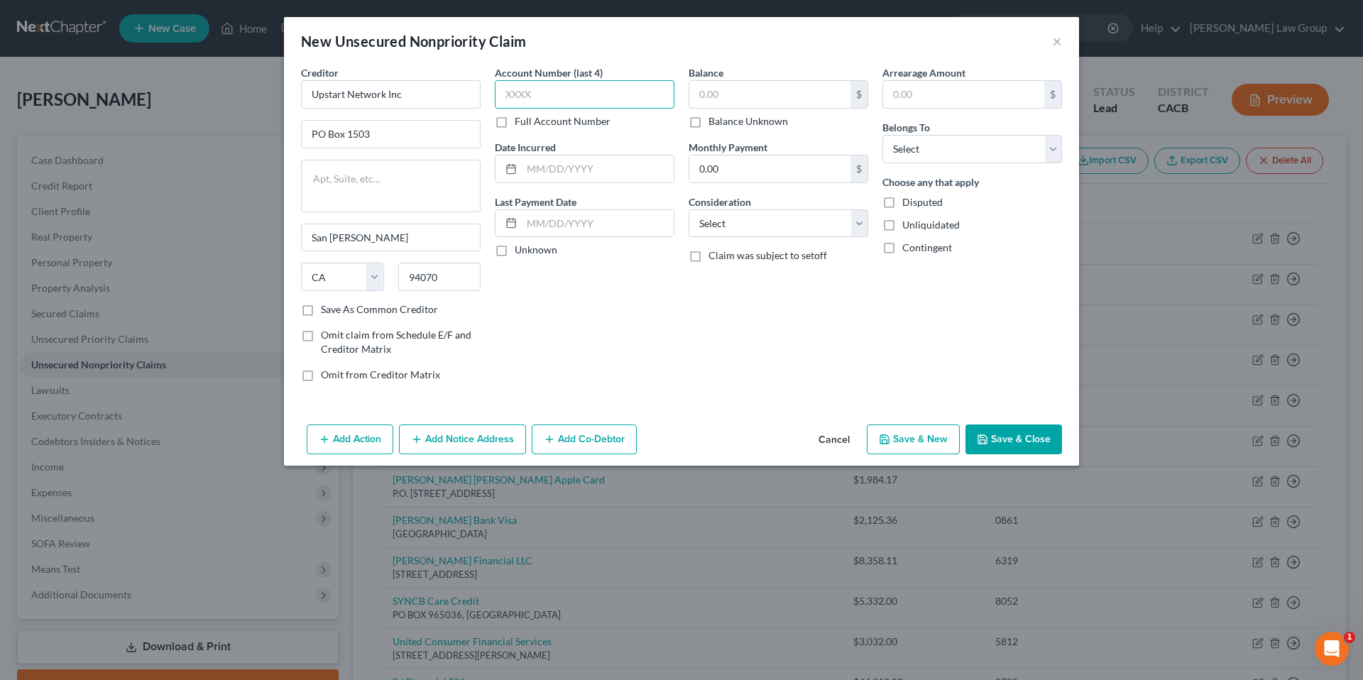
click at [552, 99] on input "text" at bounding box center [585, 94] width 180 height 28
click at [541, 170] on input "text" at bounding box center [598, 168] width 152 height 27
click at [557, 226] on input "text" at bounding box center [598, 223] width 152 height 27
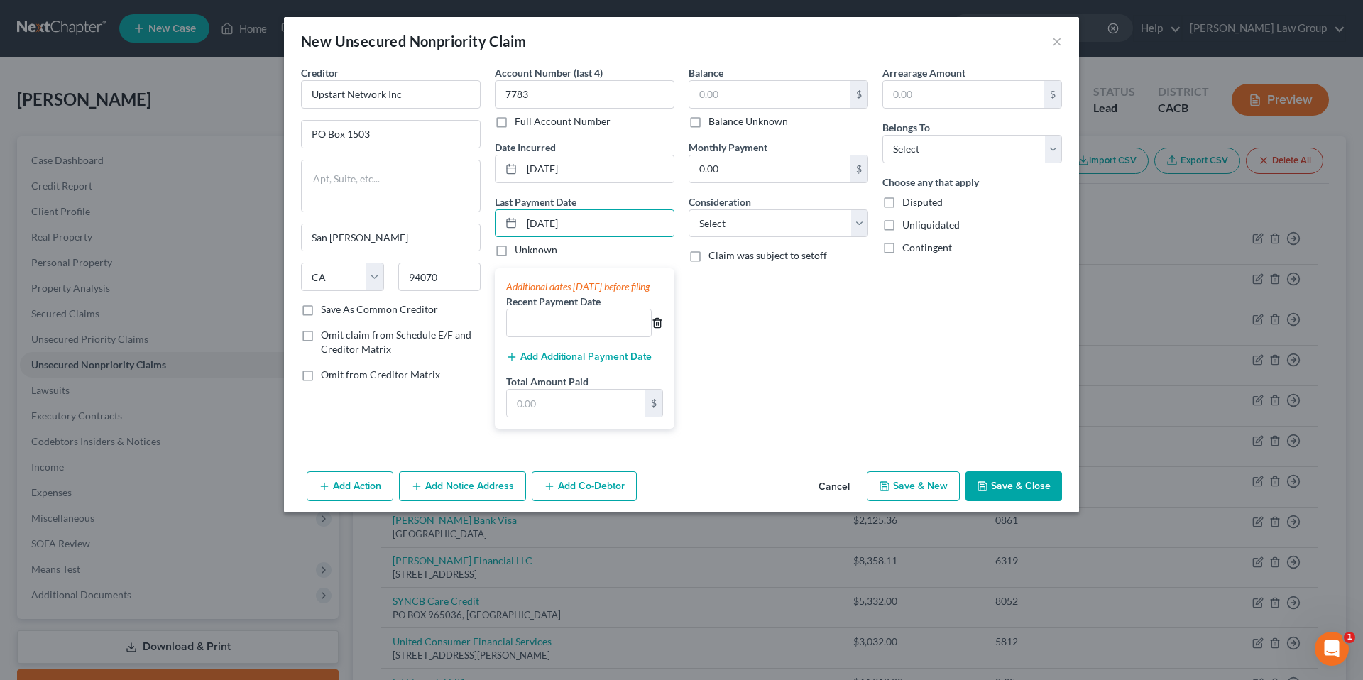
click at [657, 320] on polyline "button" at bounding box center [657, 320] width 9 height 0
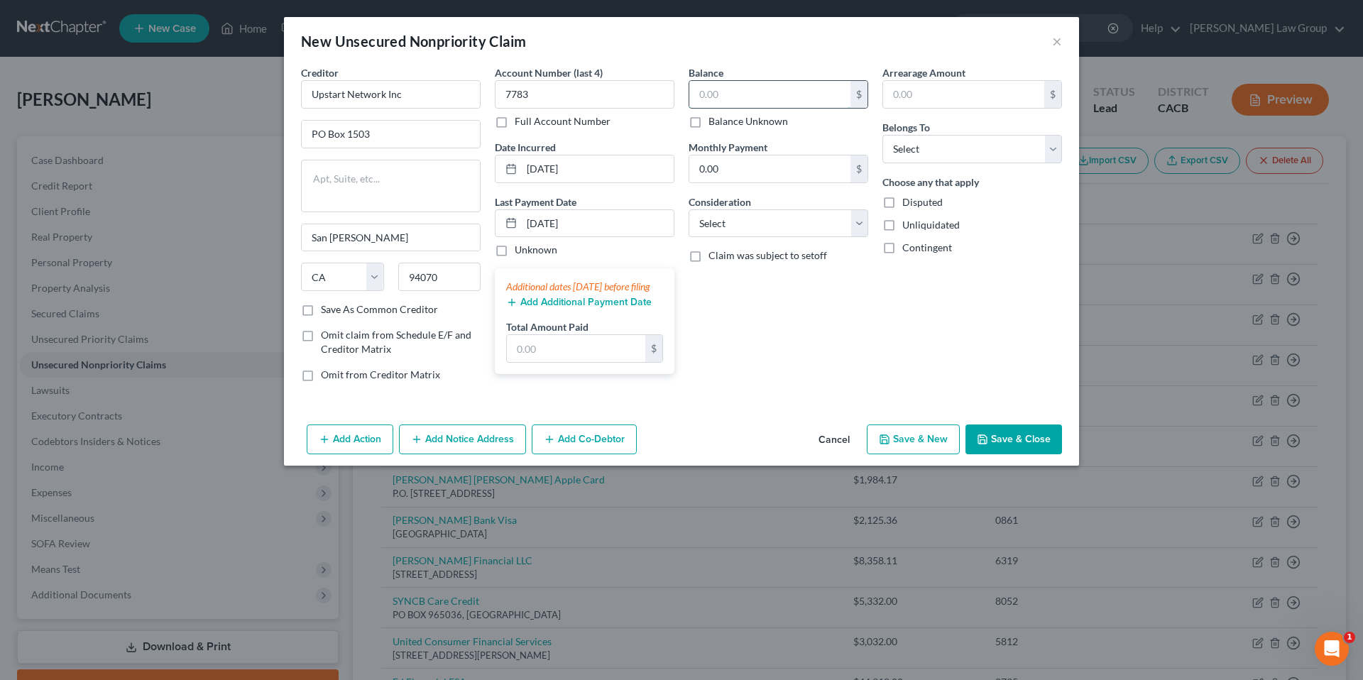
click at [720, 84] on input "text" at bounding box center [769, 94] width 161 height 27
click at [734, 163] on input "0.00" at bounding box center [769, 168] width 161 height 27
click at [855, 218] on select "Select Cable / Satellite Services Collection Agency Credit Card Debt Debt Couns…" at bounding box center [778, 223] width 180 height 28
click at [688, 209] on select "Select Cable / Satellite Services Collection Agency Credit Card Debt Debt Couns…" at bounding box center [778, 223] width 180 height 28
click at [936, 97] on input "text" at bounding box center [963, 94] width 161 height 27
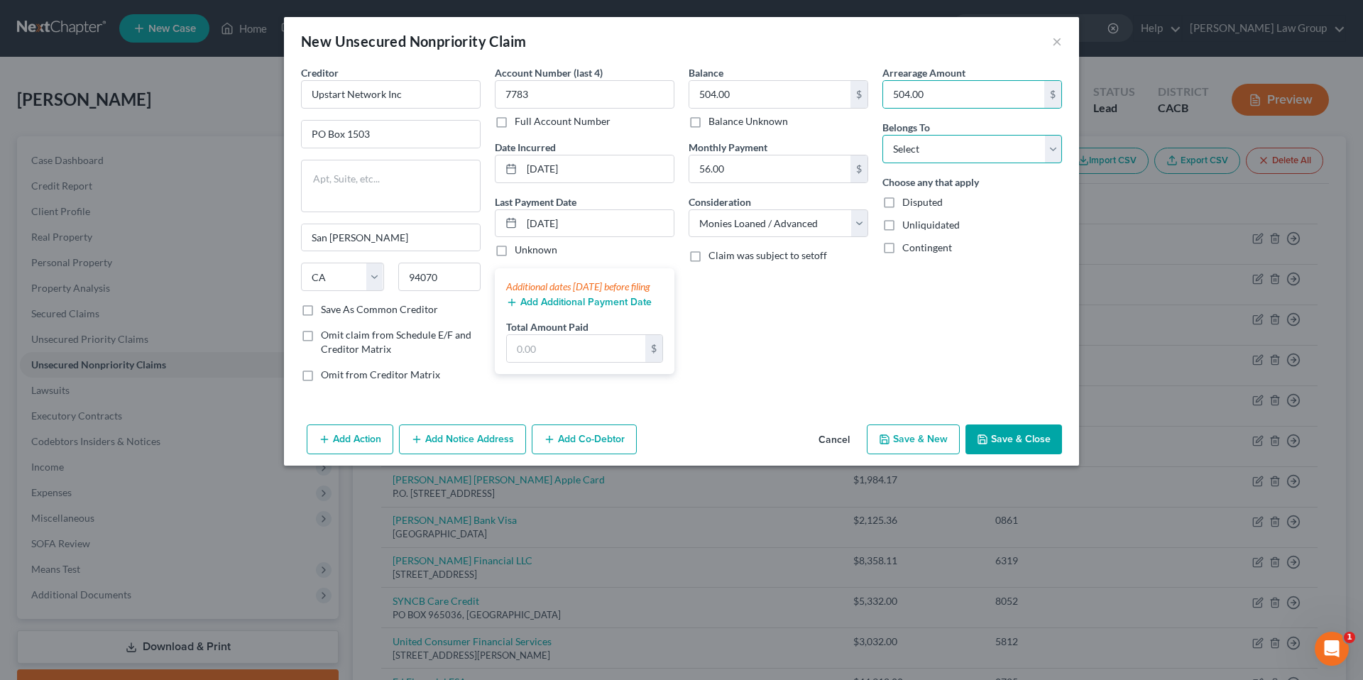
click at [1052, 143] on select "Select Debtor 1 Only Debtor 2 Only Debtor 1 And Debtor 2 Only At Least One Of T…" at bounding box center [972, 149] width 180 height 28
click at [882, 135] on select "Select Debtor 1 Only Debtor 2 Only Debtor 1 And Debtor 2 Only At Least One Of T…" at bounding box center [972, 149] width 180 height 28
click at [1009, 446] on button "Save & Close" at bounding box center [1013, 439] width 97 height 30
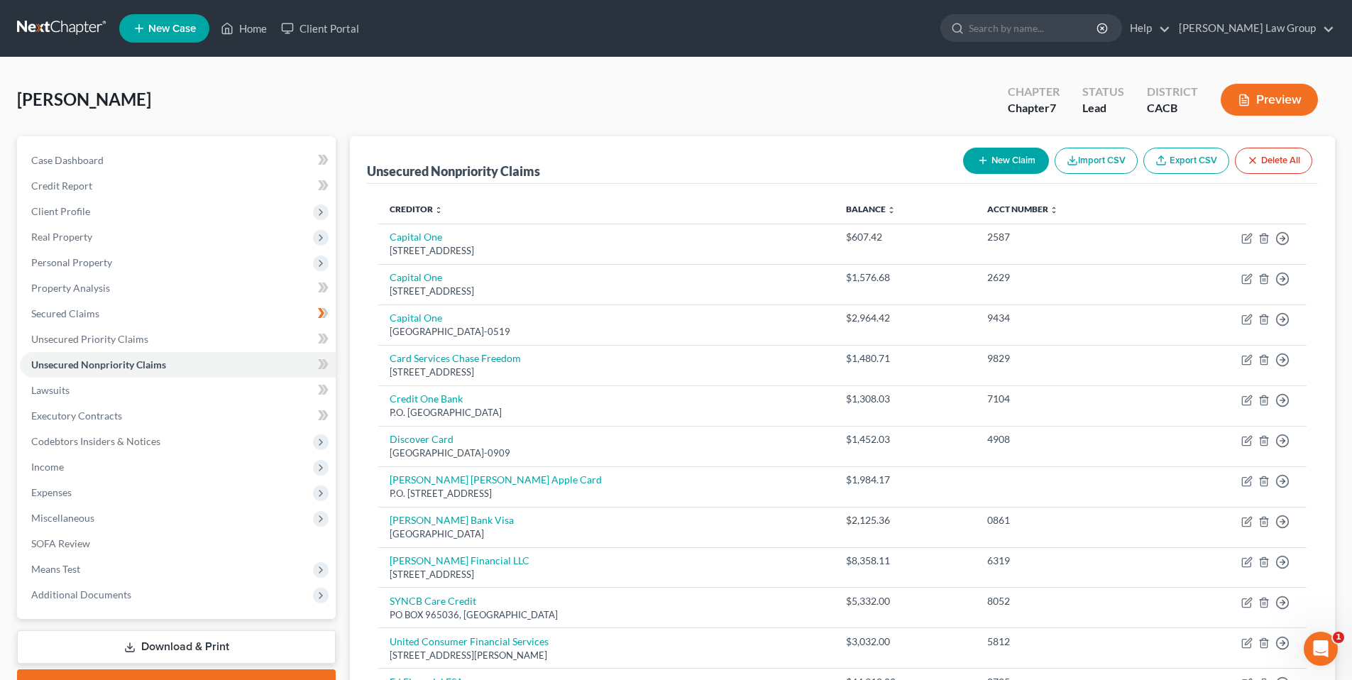
click at [1008, 163] on button "New Claim" at bounding box center [1006, 161] width 86 height 26
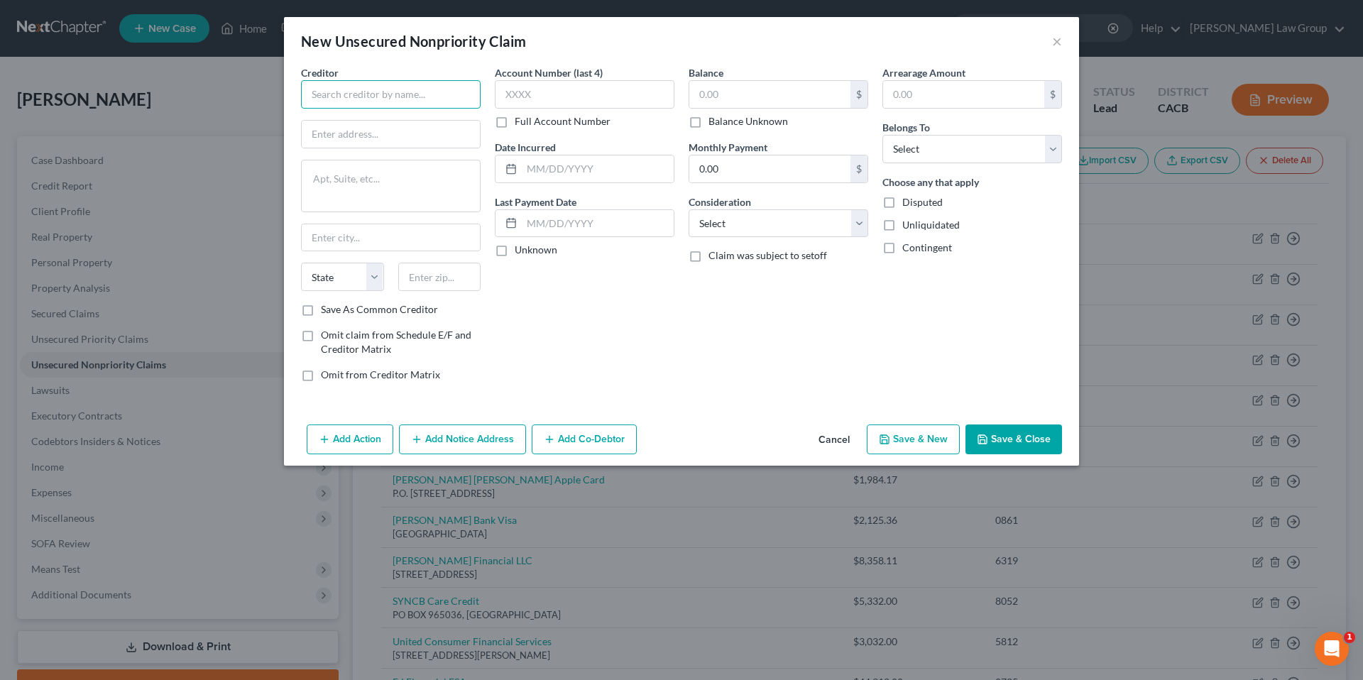
click at [418, 98] on input "text" at bounding box center [391, 94] width 180 height 28
click at [421, 135] on input "text" at bounding box center [391, 134] width 178 height 27
click at [355, 238] on input "text" at bounding box center [391, 237] width 178 height 27
click at [374, 276] on select "State AL AK AR AZ CA CO CT DE DC FL GA GU HI ID IL IN IA KS KY LA ME MD MA MI M…" at bounding box center [342, 277] width 83 height 28
click at [301, 263] on select "State AL AK AR AZ CA CO CT DE DC FL GA GU HI ID IL IN IA KS KY LA ME MD MA MI M…" at bounding box center [342, 277] width 83 height 28
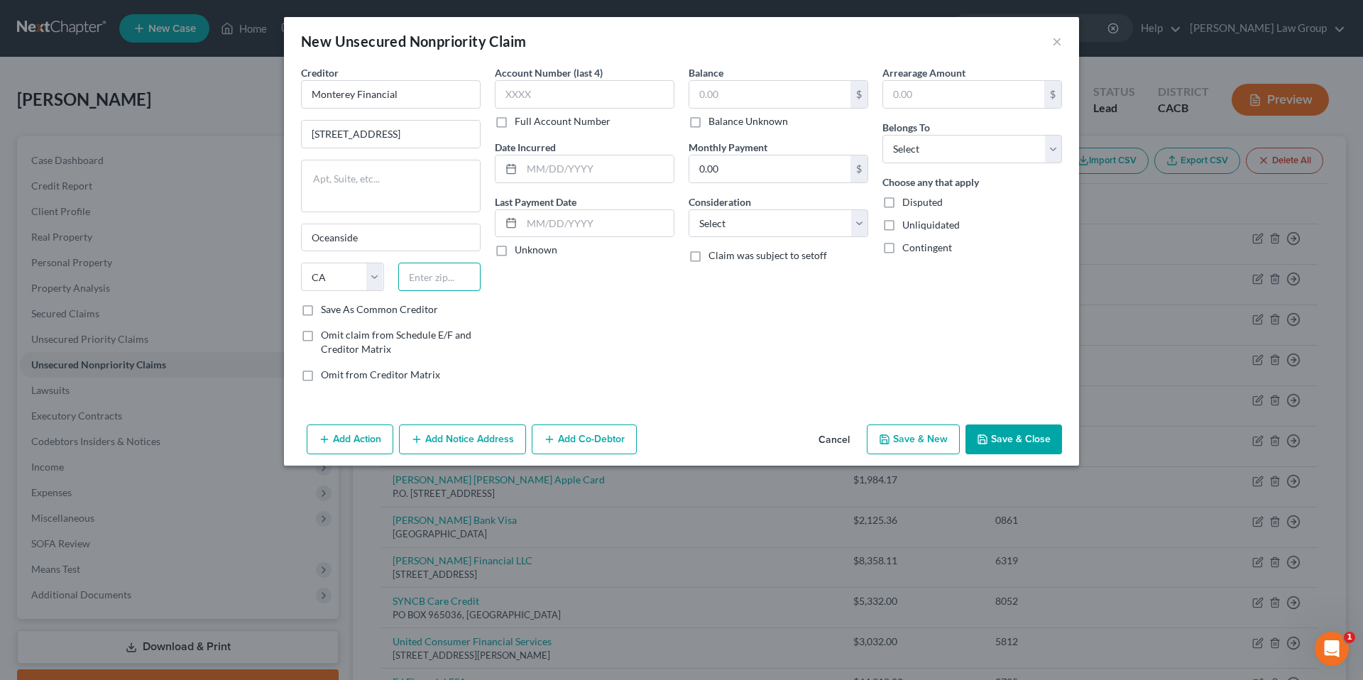
click at [424, 284] on input "text" at bounding box center [439, 277] width 83 height 28
click at [613, 102] on input "text" at bounding box center [585, 94] width 180 height 28
click at [532, 168] on input "text" at bounding box center [598, 168] width 152 height 27
click at [515, 251] on label "Unknown" at bounding box center [536, 250] width 43 height 14
click at [520, 251] on input "Unknown" at bounding box center [524, 247] width 9 height 9
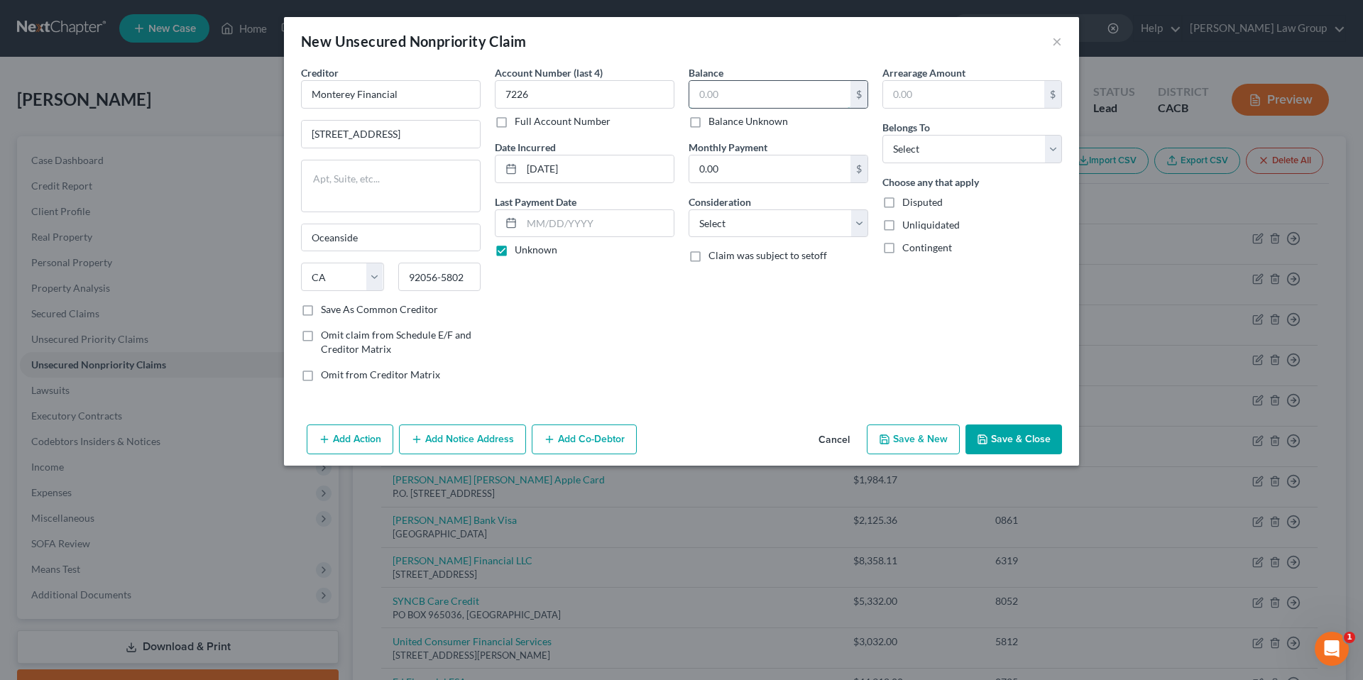
click at [725, 96] on input "text" at bounding box center [769, 94] width 161 height 27
click at [747, 164] on input "0.00" at bounding box center [769, 168] width 161 height 27
click at [744, 94] on input "682.00" at bounding box center [769, 94] width 161 height 27
click at [860, 224] on select "Select Cable / Satellite Services Collection Agency Credit Card Debt Debt Couns…" at bounding box center [778, 223] width 180 height 28
click at [688, 209] on select "Select Cable / Satellite Services Collection Agency Credit Card Debt Debt Couns…" at bounding box center [778, 223] width 180 height 28
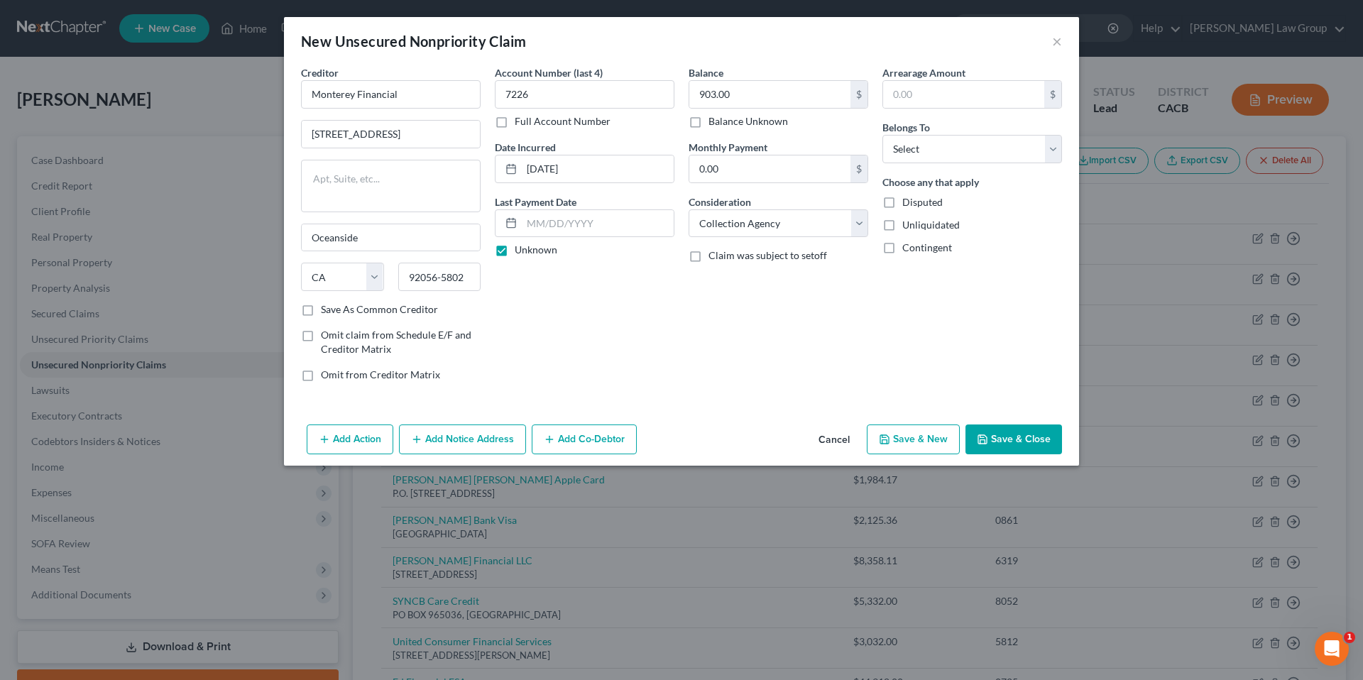
click at [902, 201] on label "Disputed" at bounding box center [922, 202] width 40 height 14
click at [908, 201] on input "Disputed" at bounding box center [912, 199] width 9 height 9
click at [948, 88] on input "text" at bounding box center [963, 94] width 161 height 27
click at [1053, 150] on select "Select Debtor 1 Only Debtor 2 Only Debtor 1 And Debtor 2 Only At Least One Of T…" at bounding box center [972, 149] width 180 height 28
click at [882, 135] on select "Select Debtor 1 Only Debtor 2 Only Debtor 1 And Debtor 2 Only At Least One Of T…" at bounding box center [972, 149] width 180 height 28
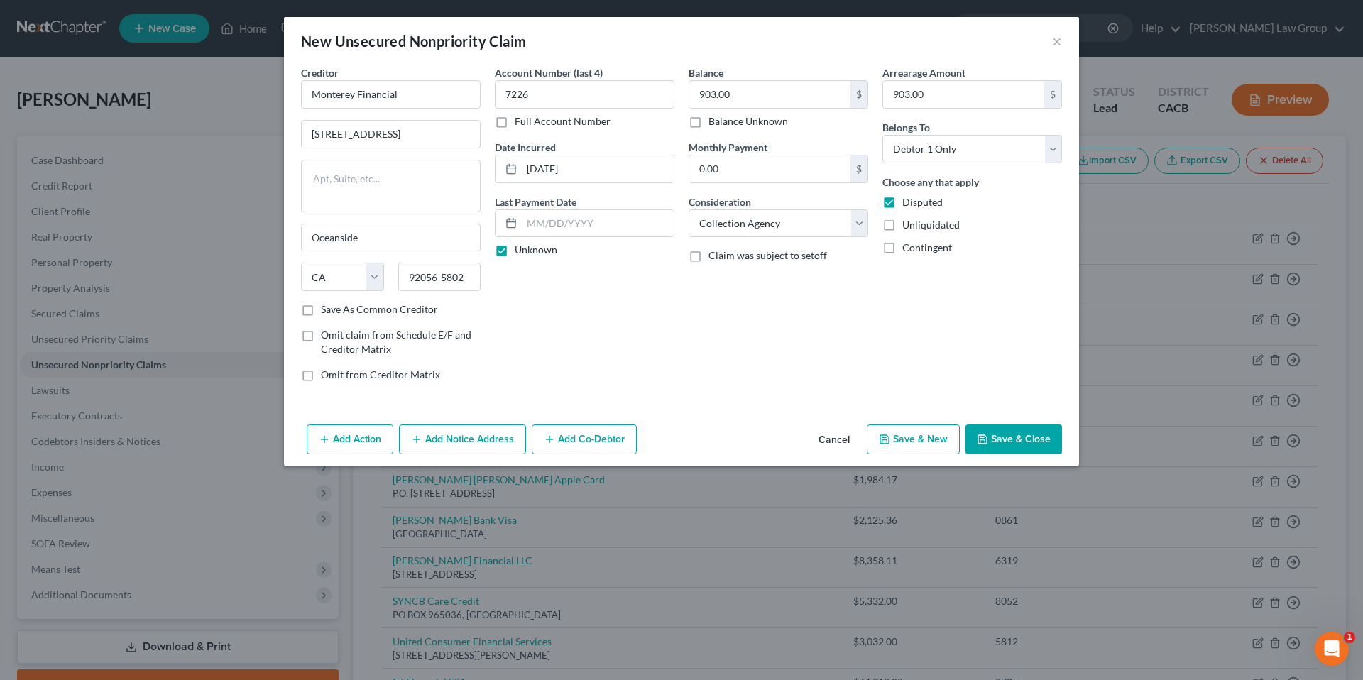
click at [1011, 438] on button "Save & Close" at bounding box center [1013, 439] width 97 height 30
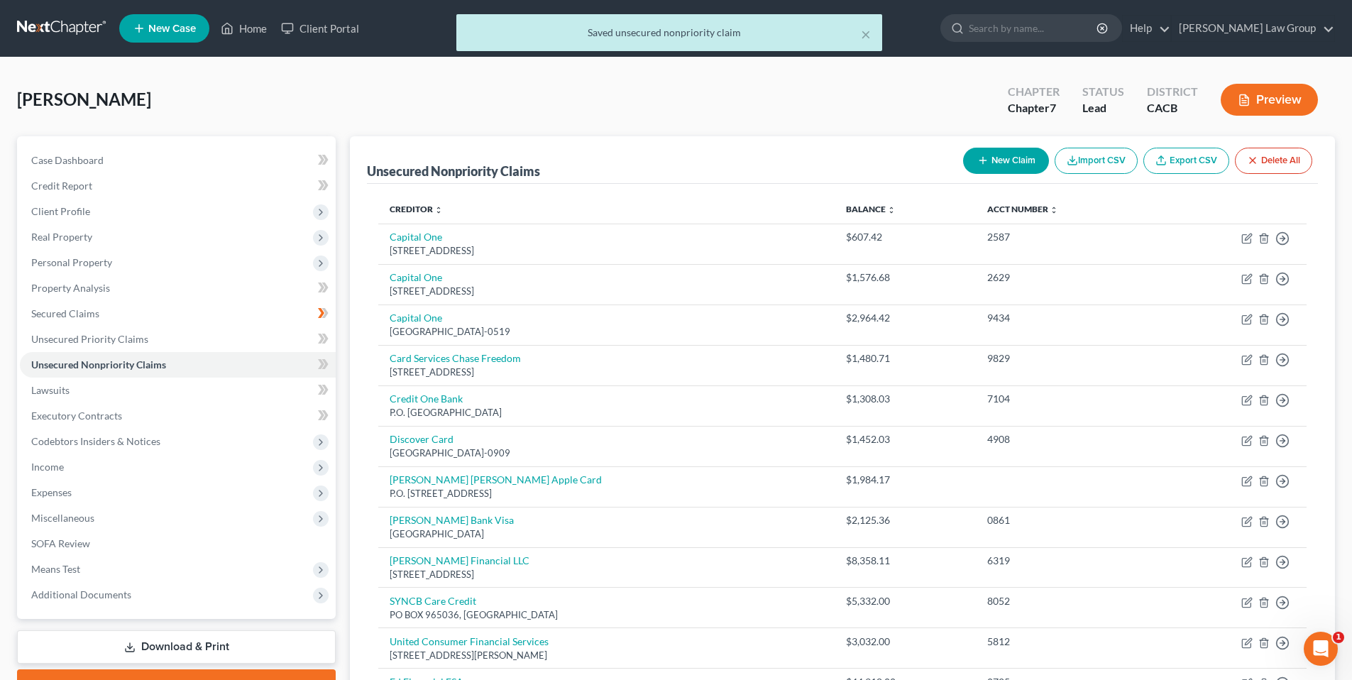
click at [1006, 160] on button "New Claim" at bounding box center [1006, 161] width 86 height 26
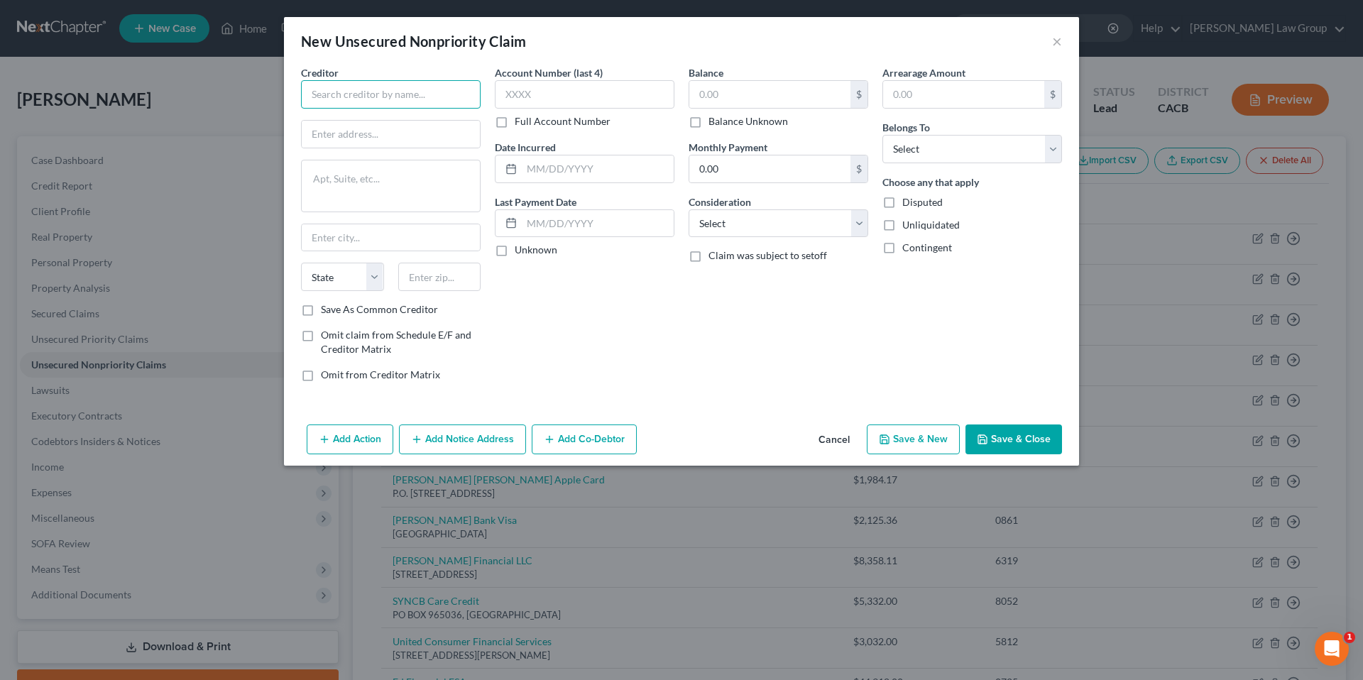
click at [413, 91] on input "text" at bounding box center [391, 94] width 180 height 28
click at [410, 127] on input "text" at bounding box center [391, 134] width 178 height 27
click at [420, 92] on input "Monterey Financial" at bounding box center [391, 94] width 180 height 28
click at [396, 139] on input "text" at bounding box center [391, 134] width 178 height 27
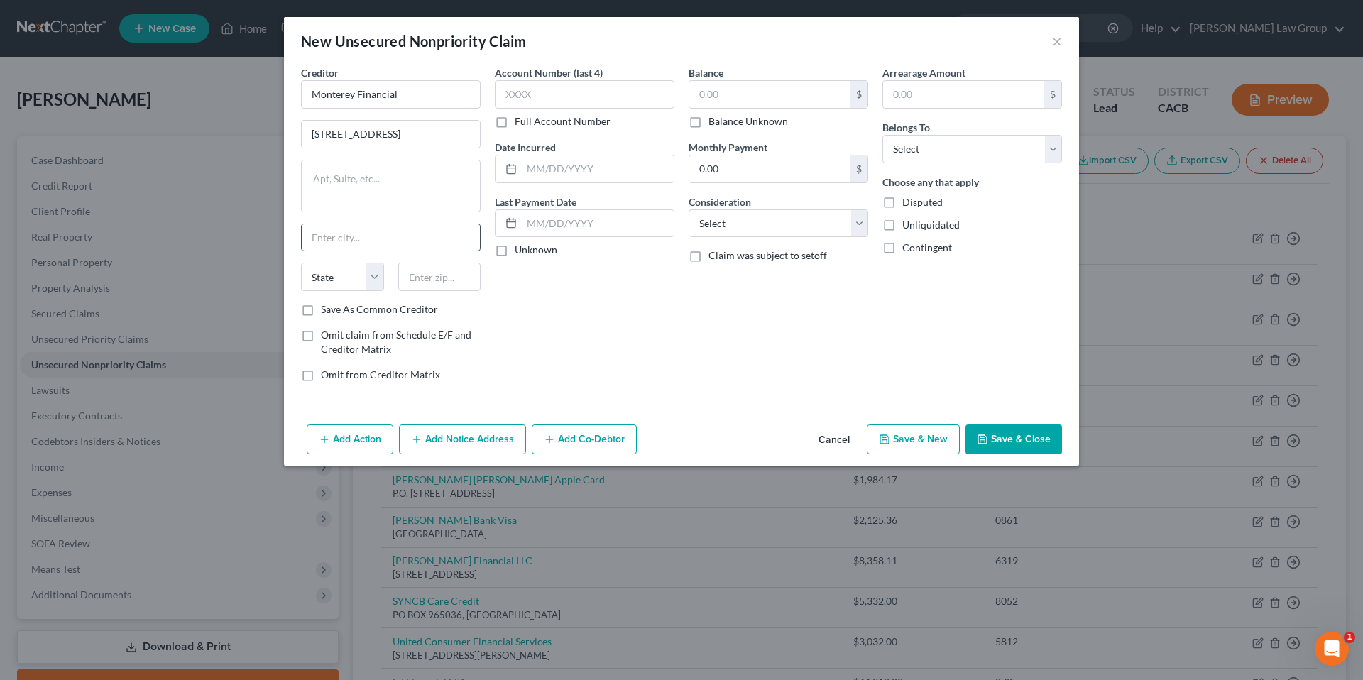
click at [388, 241] on input "text" at bounding box center [391, 237] width 178 height 27
click at [371, 275] on select "State AL AK AR AZ CA CO CT DE DC FL GA GU HI ID IL IN IA KS KY LA ME MD MA MI M…" at bounding box center [342, 277] width 83 height 28
click at [301, 263] on select "State AL AK AR AZ CA CO CT DE DC FL GA GU HI ID IL IN IA KS KY LA ME MD MA MI M…" at bounding box center [342, 277] width 83 height 28
click at [427, 281] on input "text" at bounding box center [439, 277] width 83 height 28
click at [583, 97] on input "text" at bounding box center [585, 94] width 180 height 28
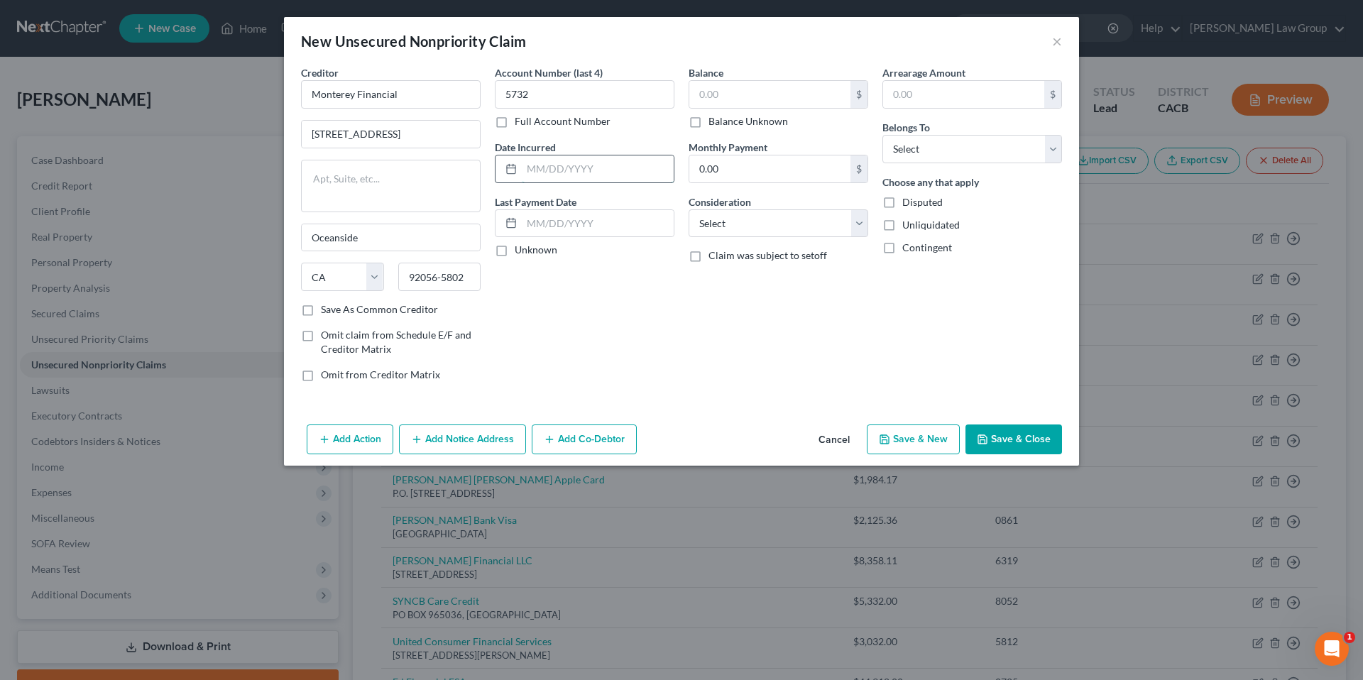
drag, startPoint x: 613, startPoint y: 158, endPoint x: 641, endPoint y: 160, distance: 28.5
click at [613, 159] on input "text" at bounding box center [598, 168] width 152 height 27
drag, startPoint x: 500, startPoint y: 251, endPoint x: 648, endPoint y: 152, distance: 178.0
click at [515, 251] on label "Unknown" at bounding box center [536, 250] width 43 height 14
click at [520, 251] on input "Unknown" at bounding box center [524, 247] width 9 height 9
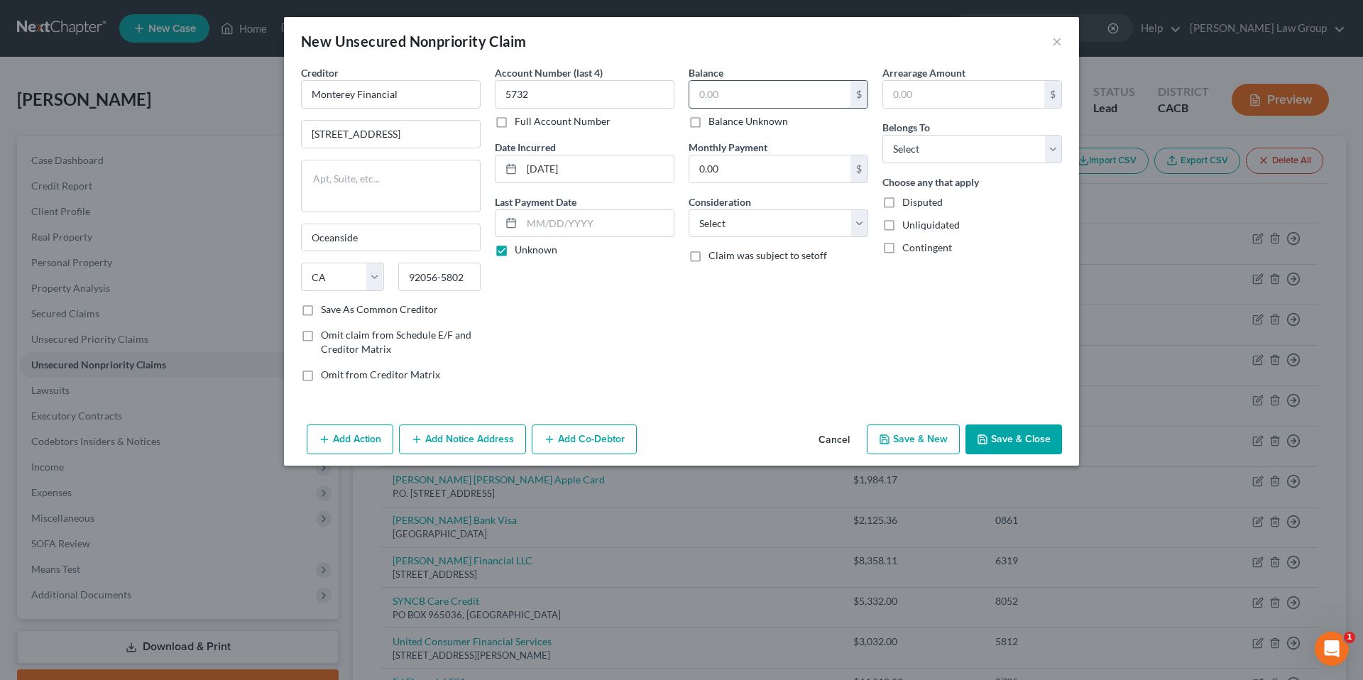
click at [728, 94] on input "text" at bounding box center [769, 94] width 161 height 27
click at [858, 220] on select "Select Cable / Satellite Services Collection Agency Credit Card Debt Debt Couns…" at bounding box center [778, 223] width 180 height 28
click at [688, 209] on select "Select Cable / Satellite Services Collection Agency Credit Card Debt Debt Couns…" at bounding box center [778, 223] width 180 height 28
click at [921, 97] on input "text" at bounding box center [963, 94] width 161 height 27
click at [1048, 148] on select "Select Debtor 1 Only Debtor 2 Only Debtor 1 And Debtor 2 Only At Least One Of T…" at bounding box center [972, 149] width 180 height 28
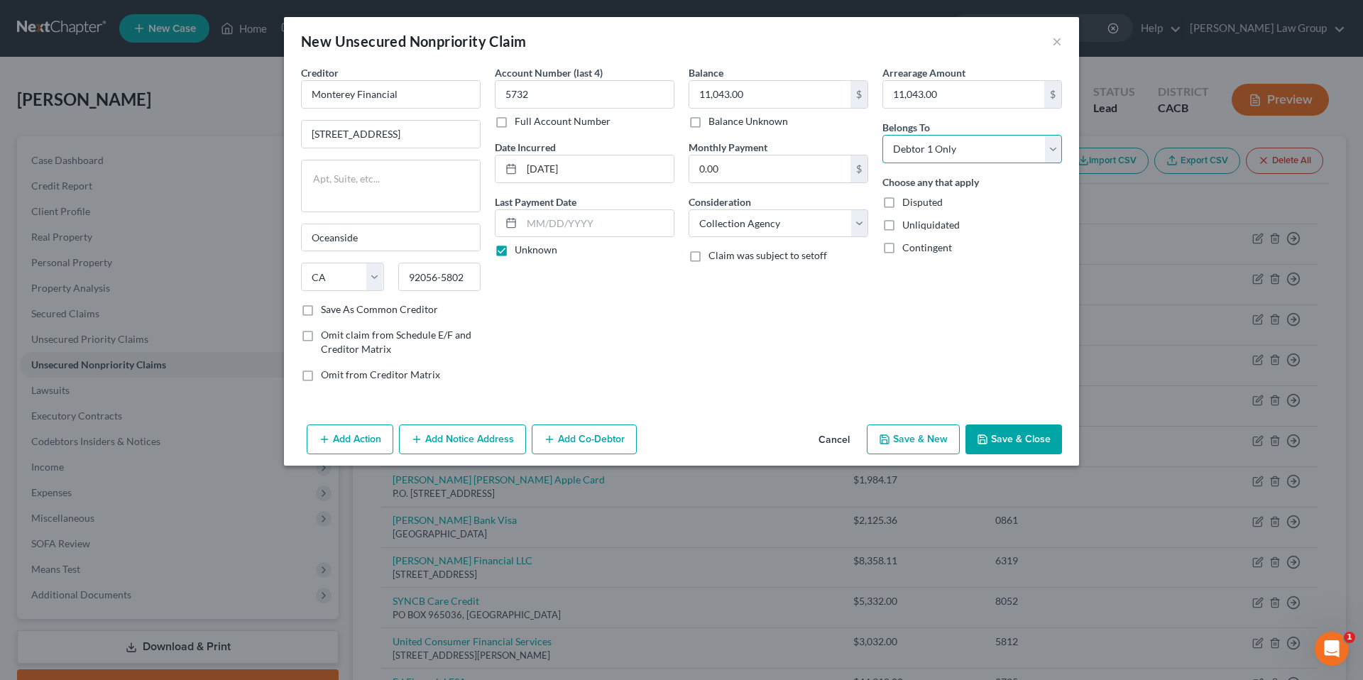
click at [882, 135] on select "Select Debtor 1 Only Debtor 2 Only Debtor 1 And Debtor 2 Only At Least One Of T…" at bounding box center [972, 149] width 180 height 28
click at [902, 202] on label "Disputed" at bounding box center [922, 202] width 40 height 14
click at [908, 202] on input "Disputed" at bounding box center [912, 199] width 9 height 9
click at [1004, 437] on button "Save & Close" at bounding box center [1013, 439] width 97 height 30
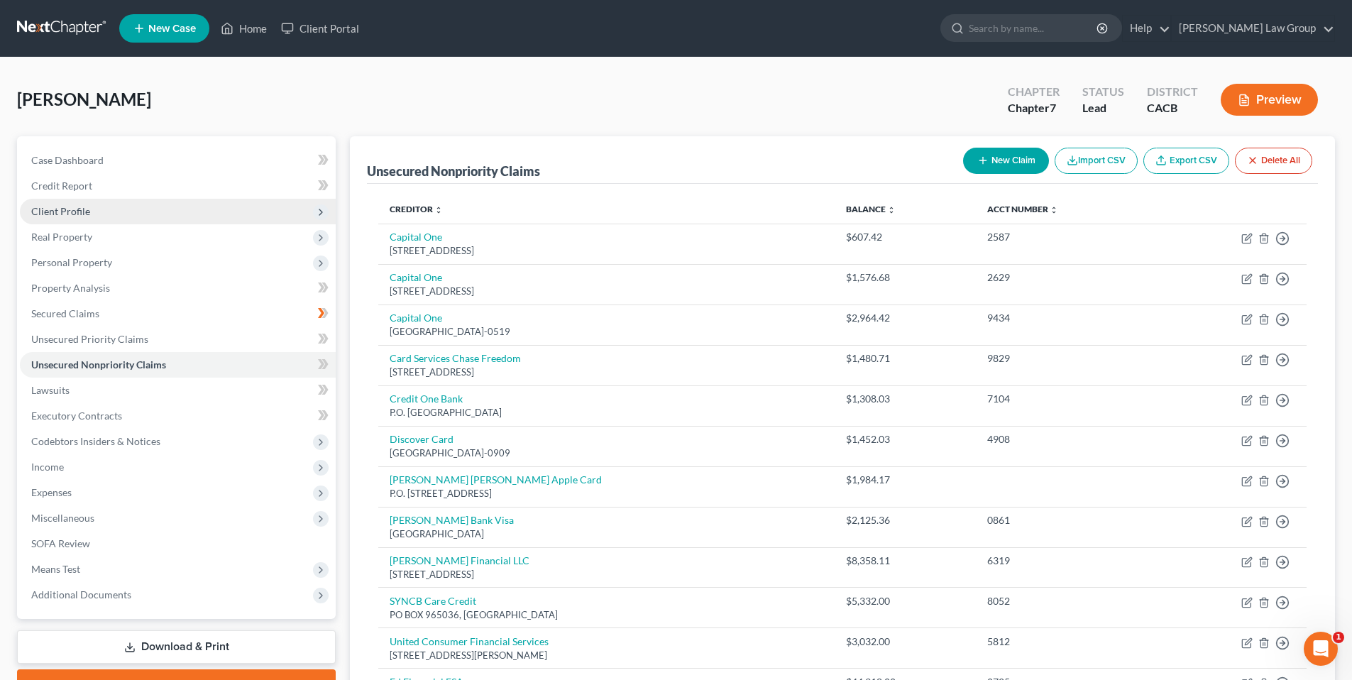
click at [43, 207] on span "Client Profile" at bounding box center [60, 211] width 59 height 12
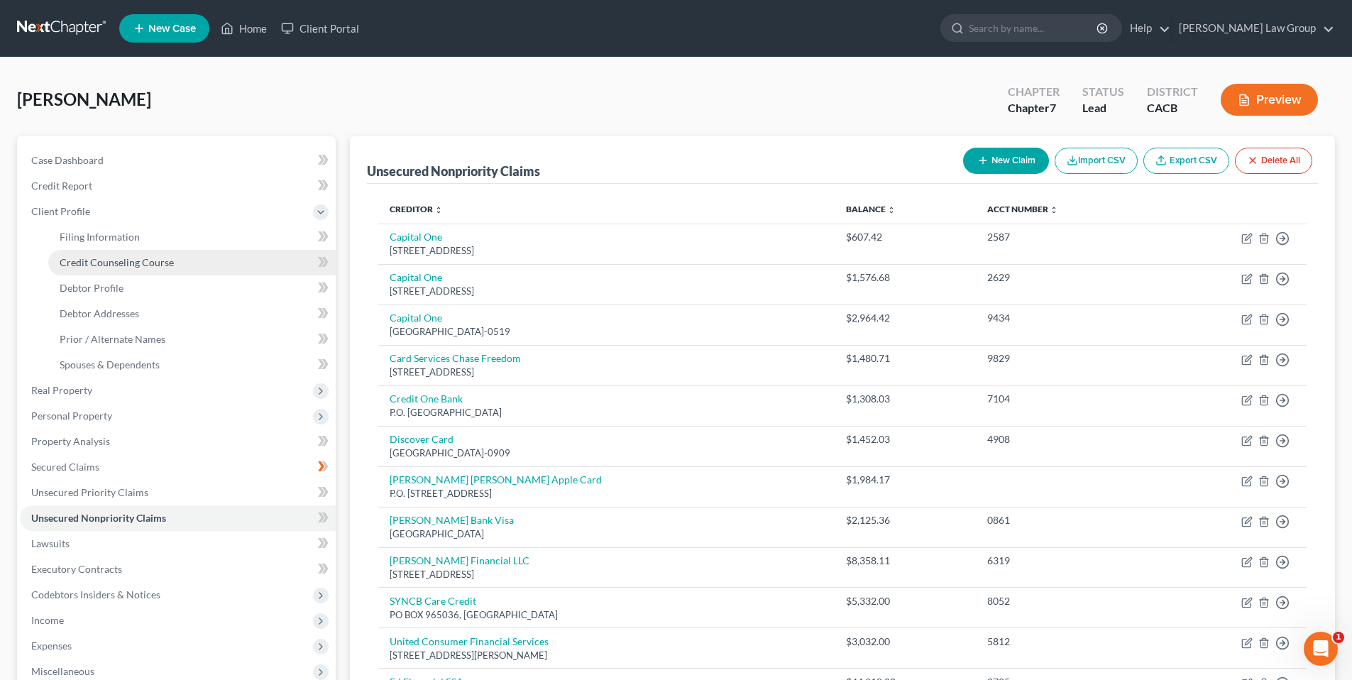
click at [92, 260] on span "Credit Counseling Course" at bounding box center [117, 262] width 114 height 12
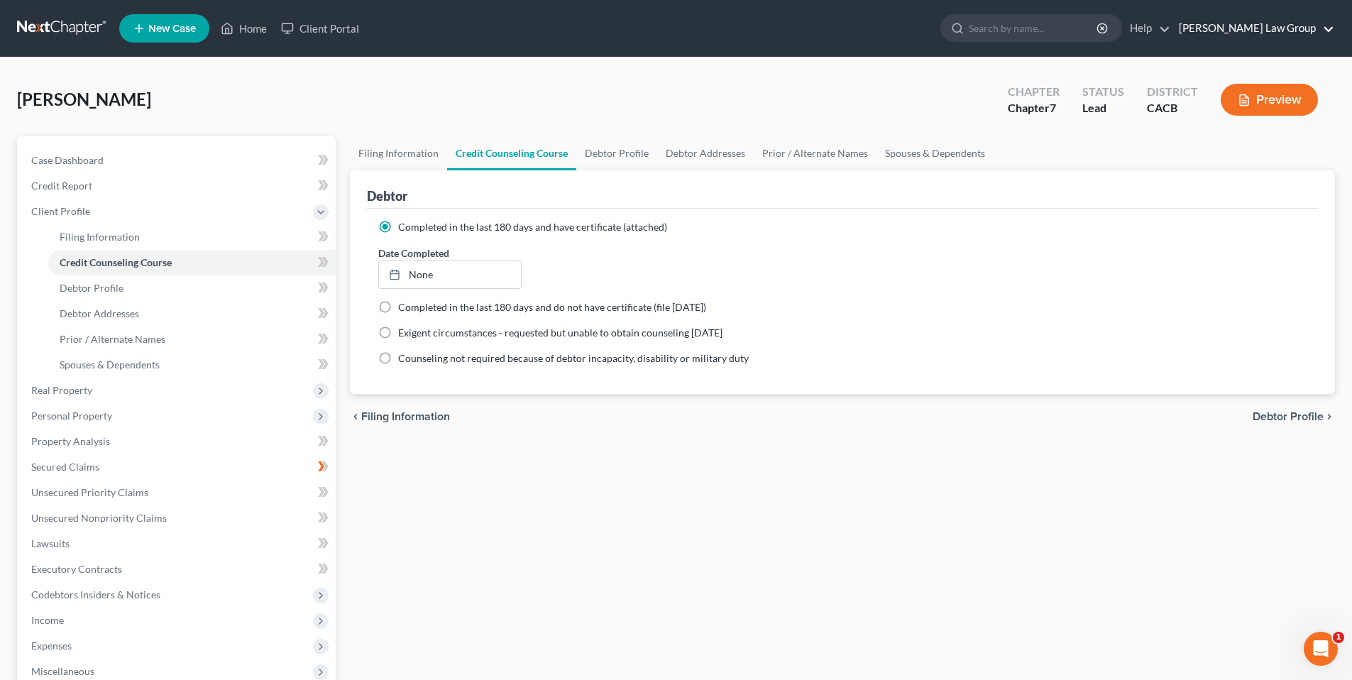
click at [1246, 30] on link "Goldbach Law Group" at bounding box center [1253, 29] width 163 height 26
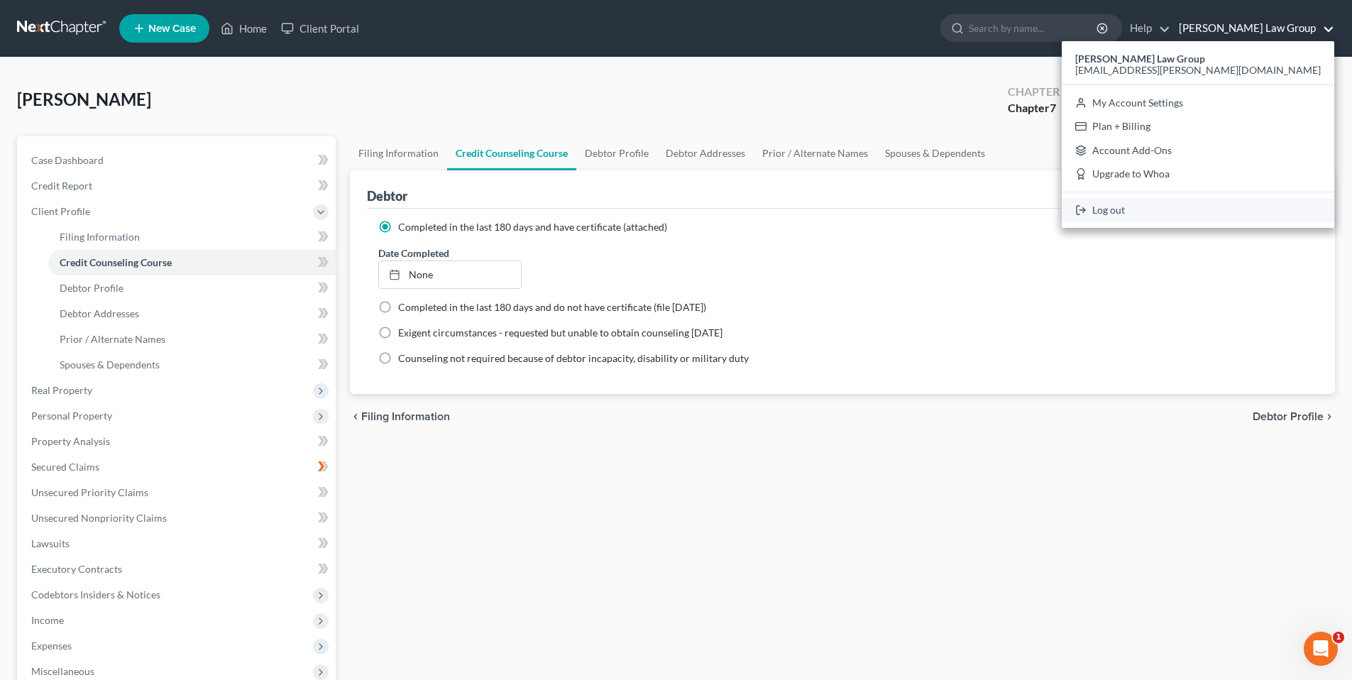
click at [1208, 212] on link "Log out" at bounding box center [1198, 210] width 273 height 24
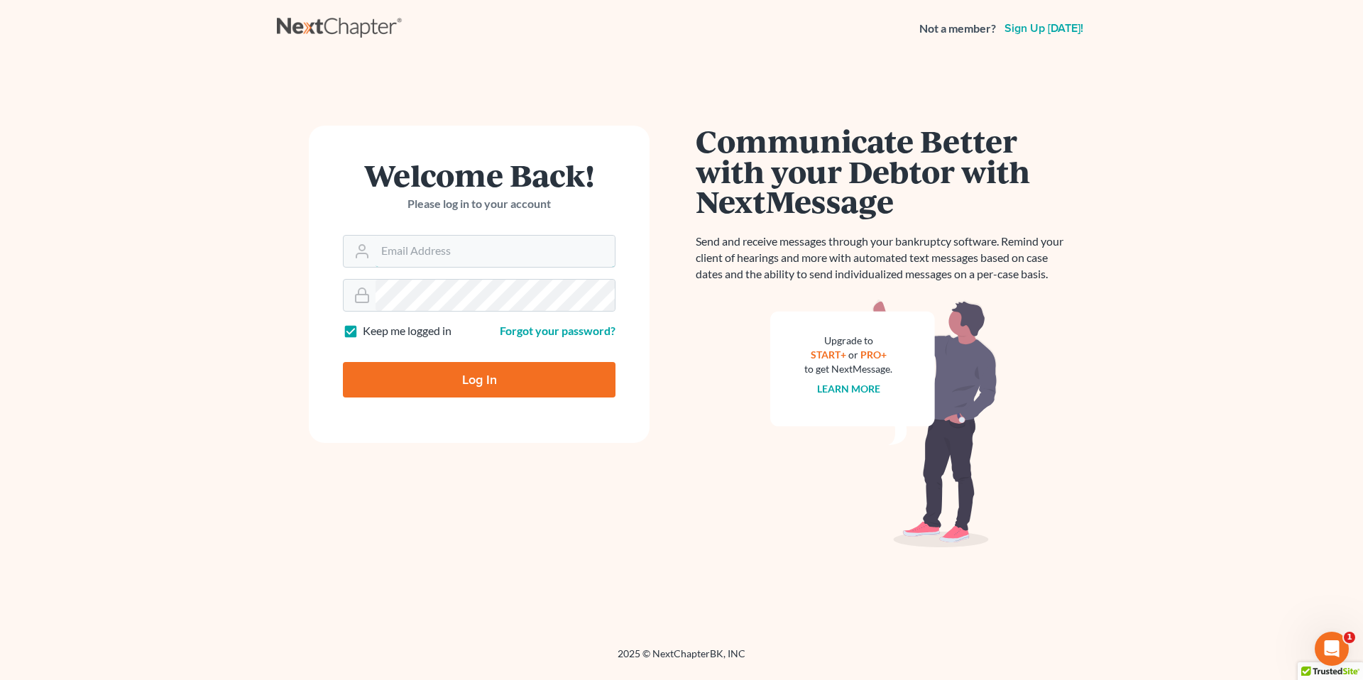
type input "marc.goldbach@goldbachlaw.com"
click at [446, 376] on input "Log In" at bounding box center [479, 379] width 273 height 35
type input "Thinking..."
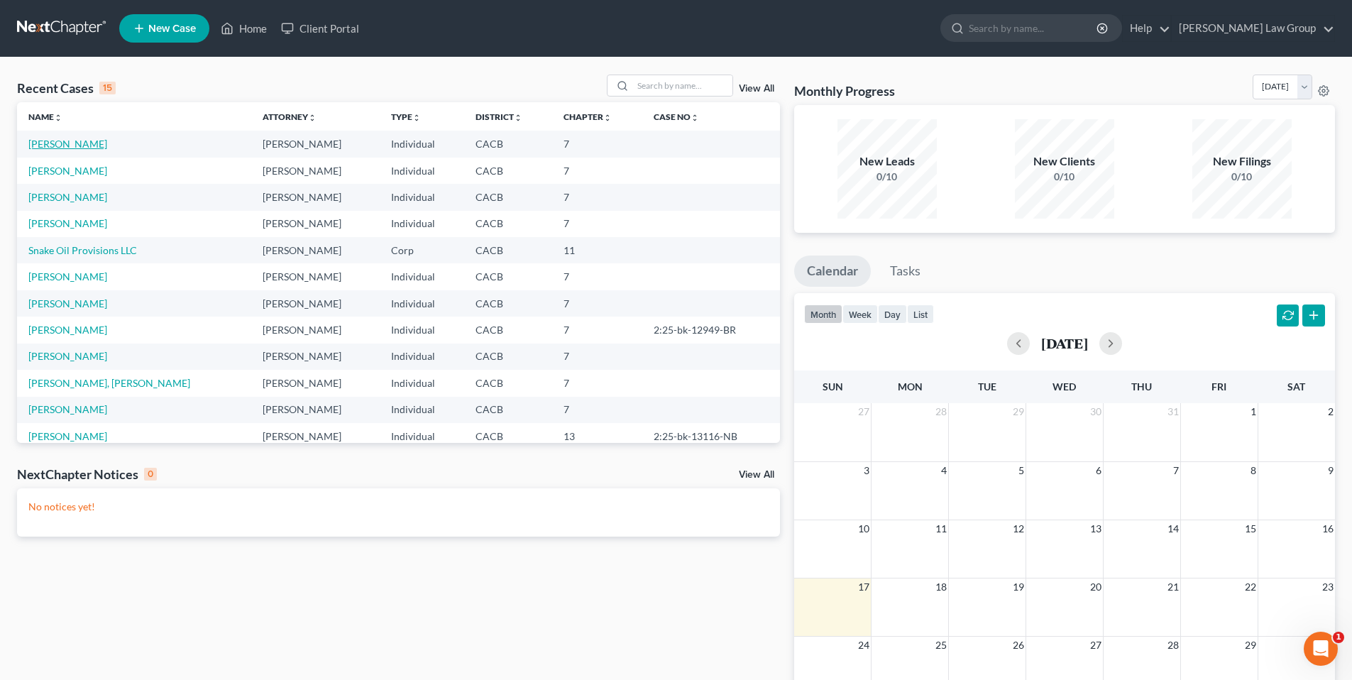
click at [75, 145] on link "[PERSON_NAME]" at bounding box center [67, 144] width 79 height 12
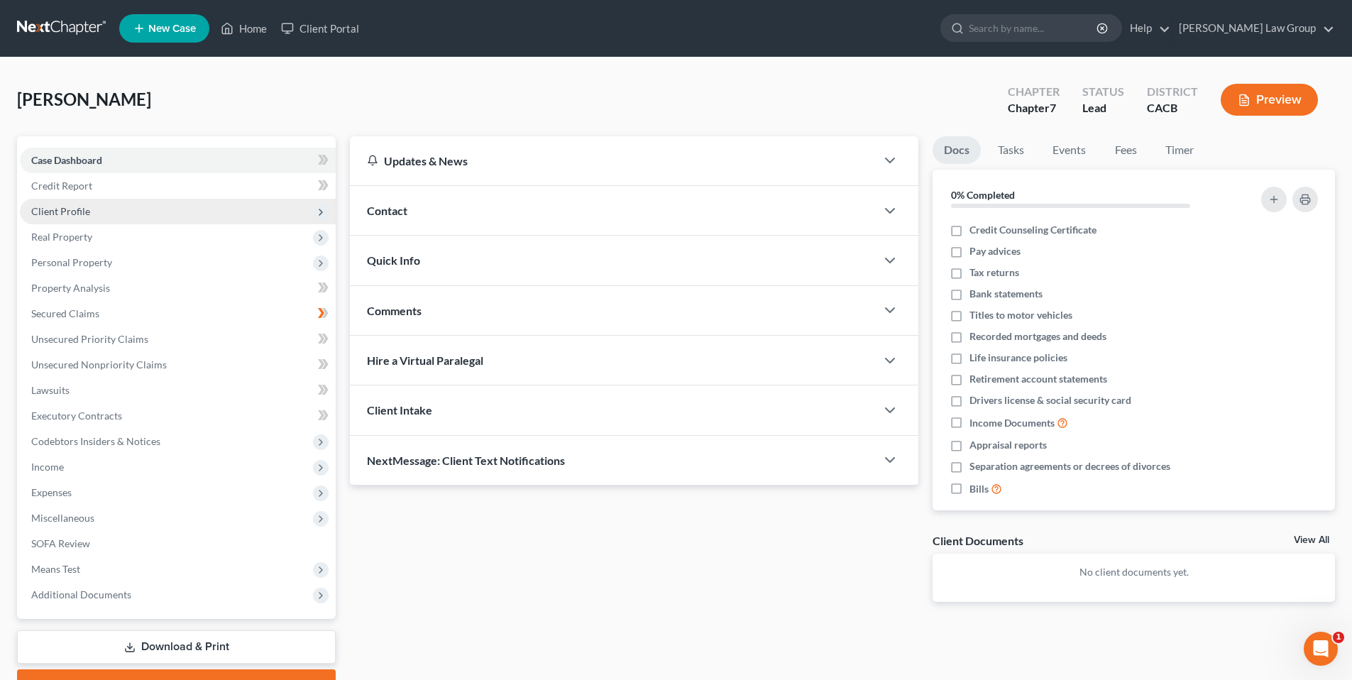
click at [82, 211] on span "Client Profile" at bounding box center [60, 211] width 59 height 12
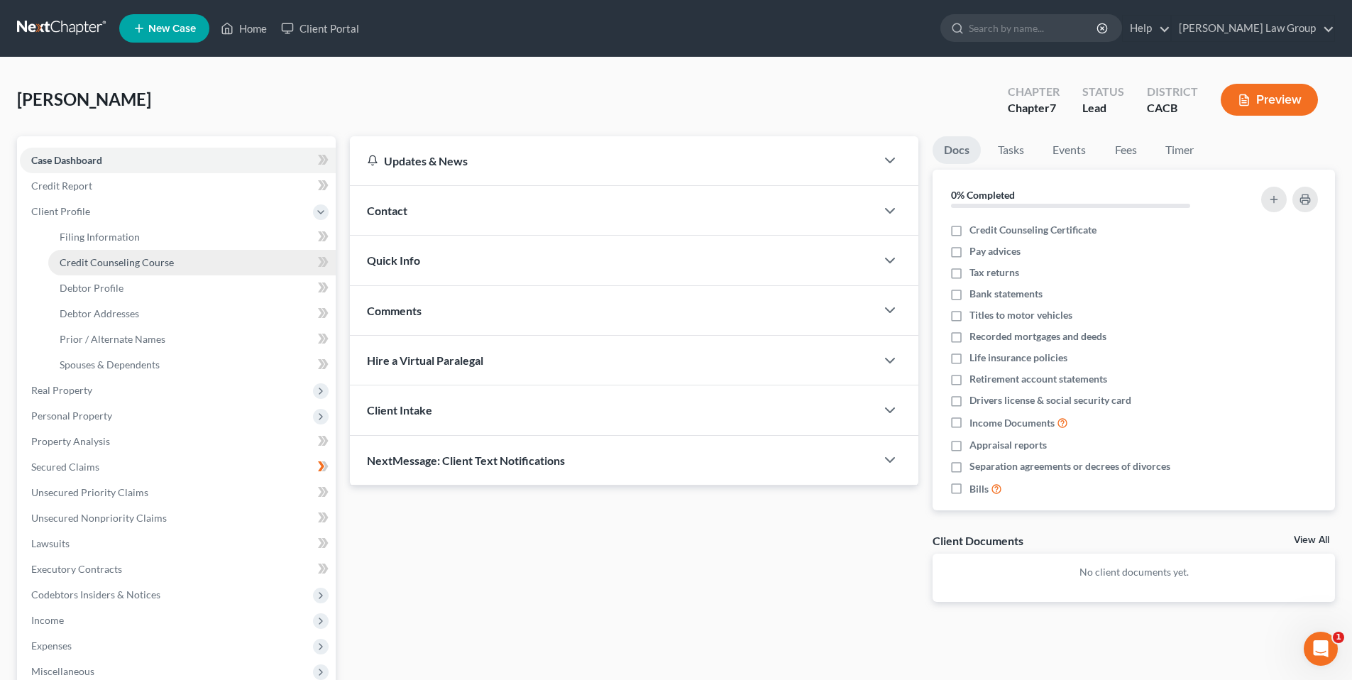
click at [113, 265] on span "Credit Counseling Course" at bounding box center [117, 262] width 114 height 12
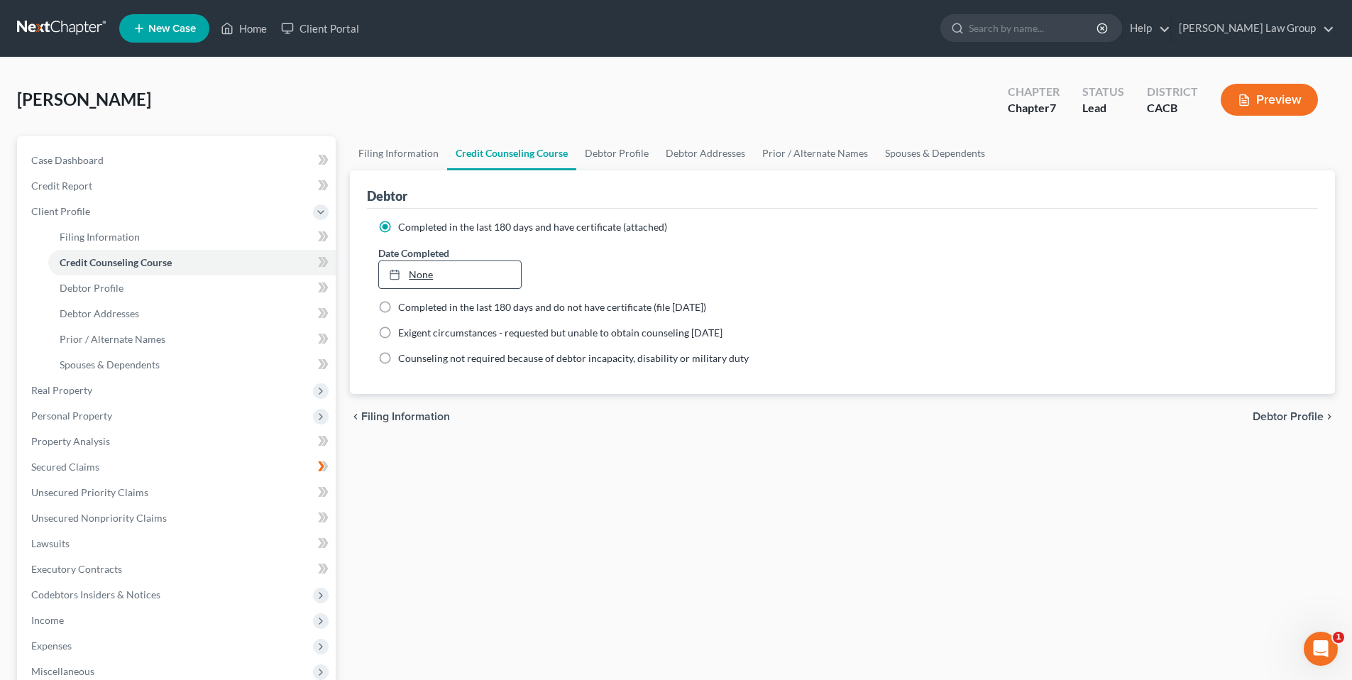
type input "8/17/2025"
click at [424, 274] on link "None" at bounding box center [449, 274] width 141 height 27
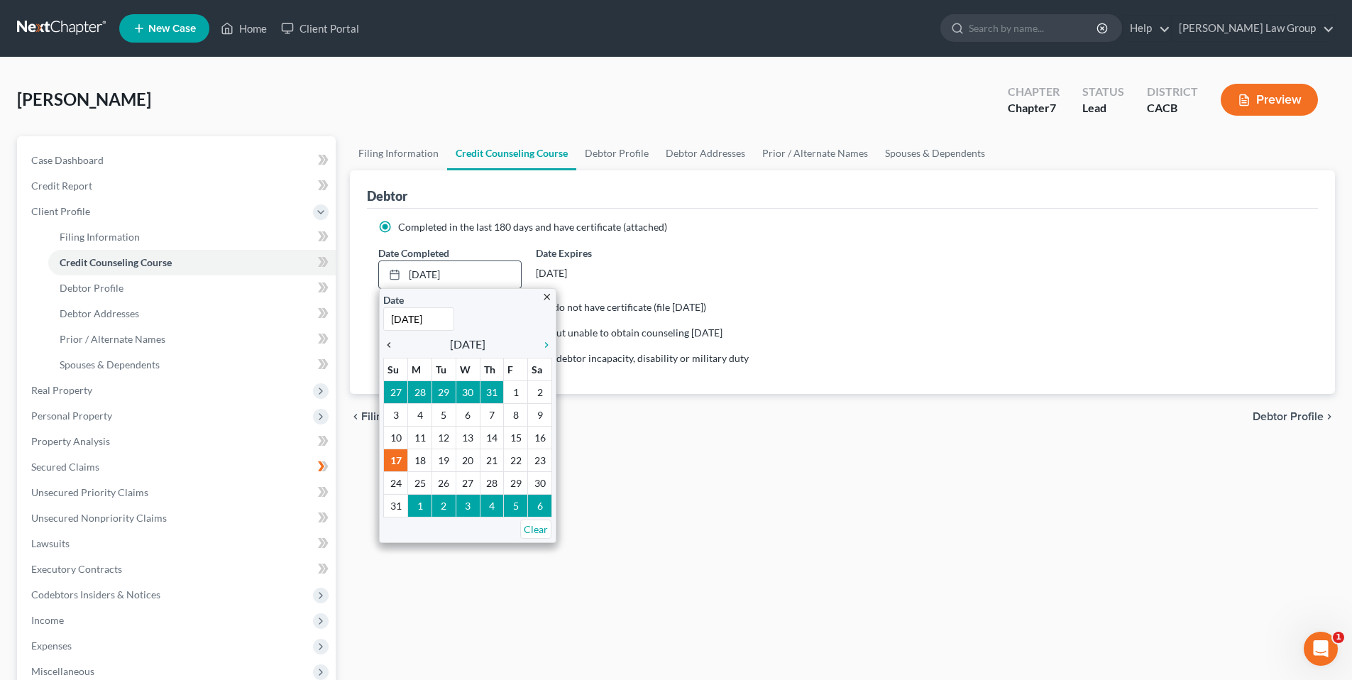
click at [388, 346] on icon "chevron_left" at bounding box center [392, 344] width 18 height 11
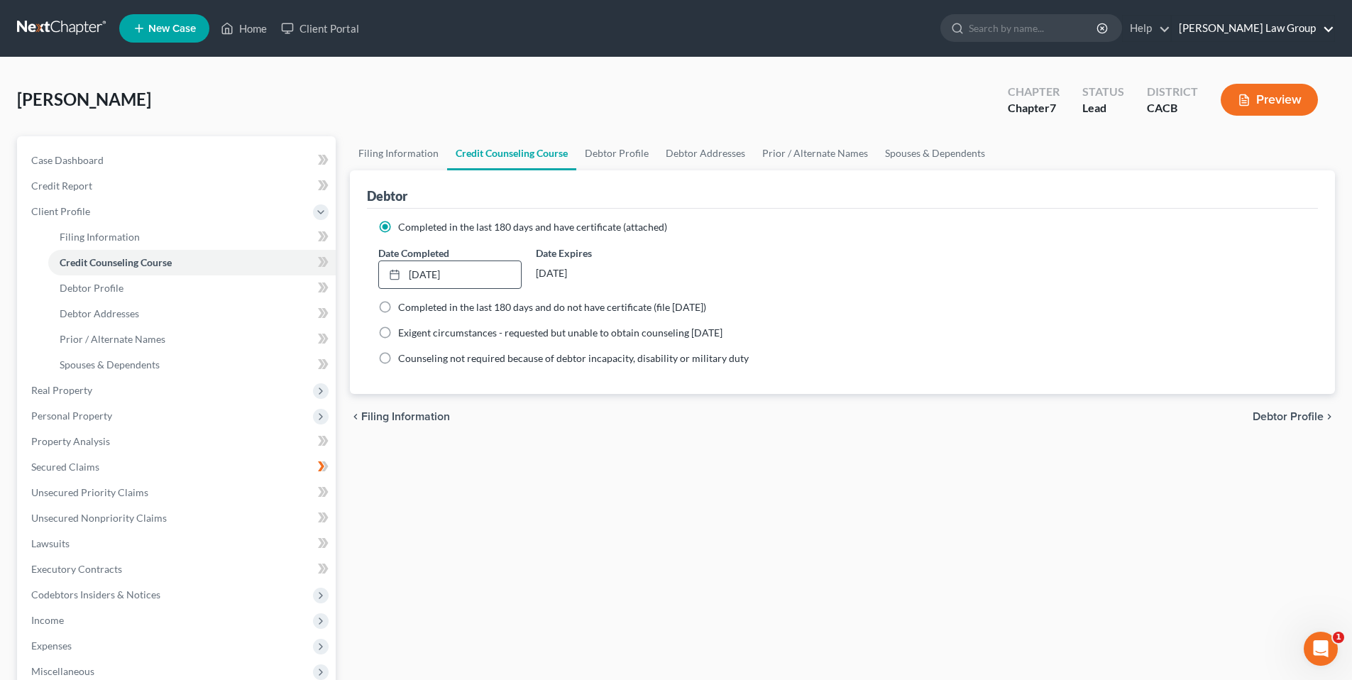
click at [1242, 36] on link "Goldbach Law Group" at bounding box center [1253, 29] width 163 height 26
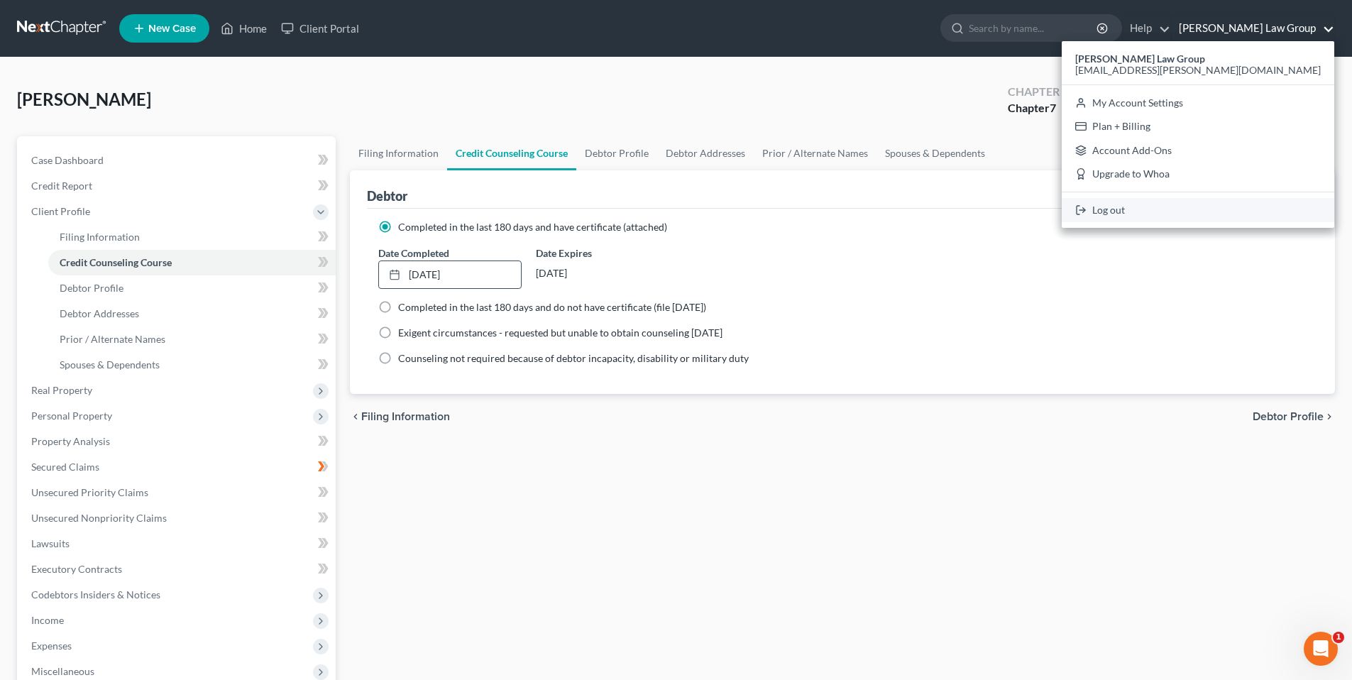
click at [1211, 210] on link "Log out" at bounding box center [1198, 210] width 273 height 24
